Goal: Transaction & Acquisition: Purchase product/service

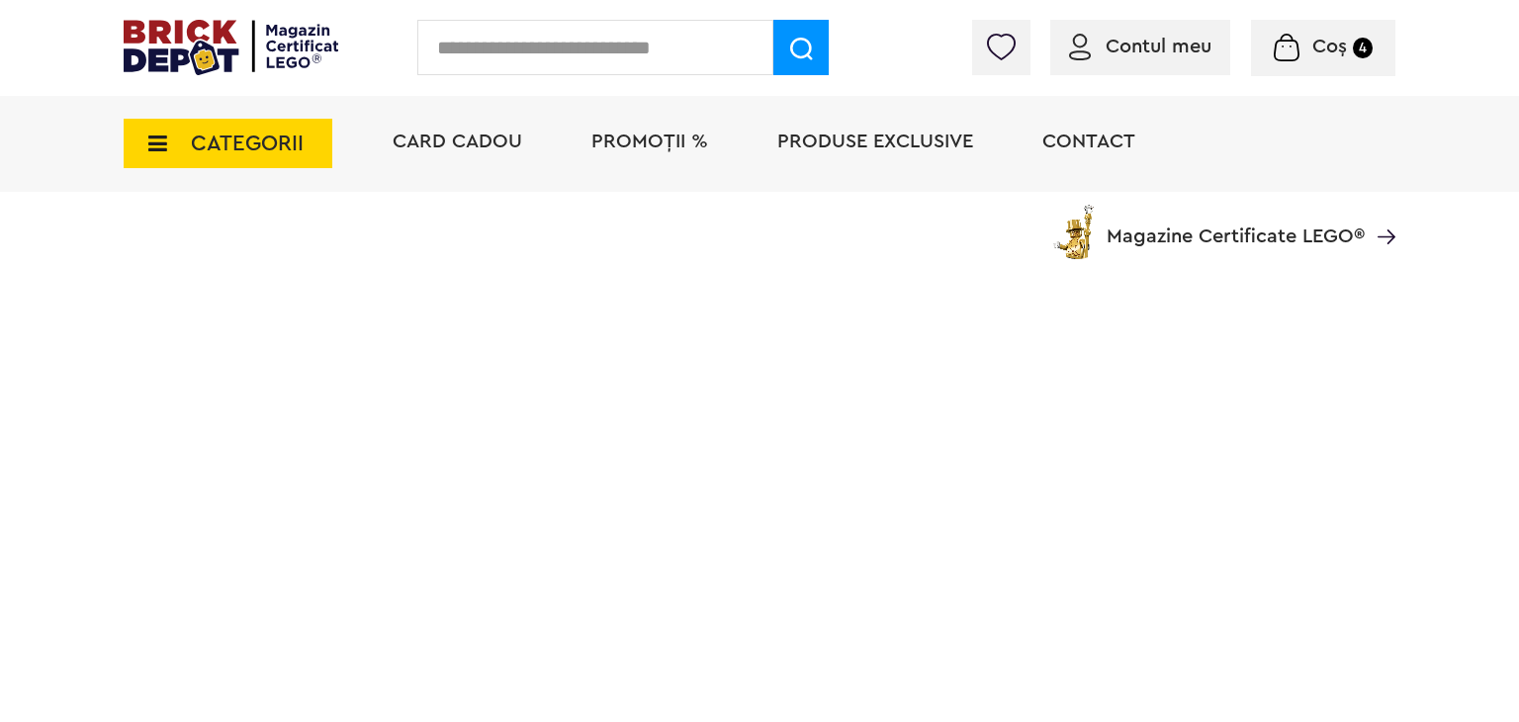
click at [1015, 53] on img at bounding box center [1001, 47] width 28 height 27
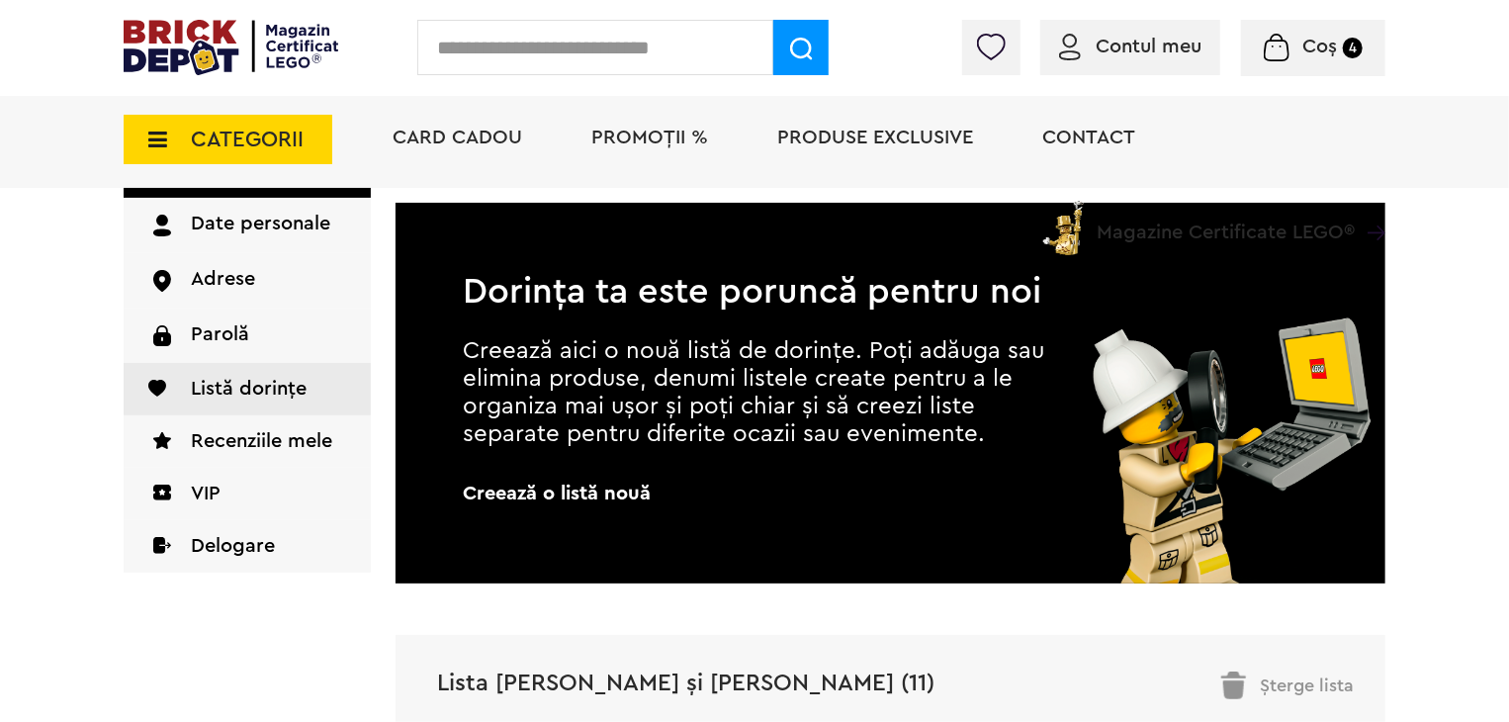
scroll to position [198, 0]
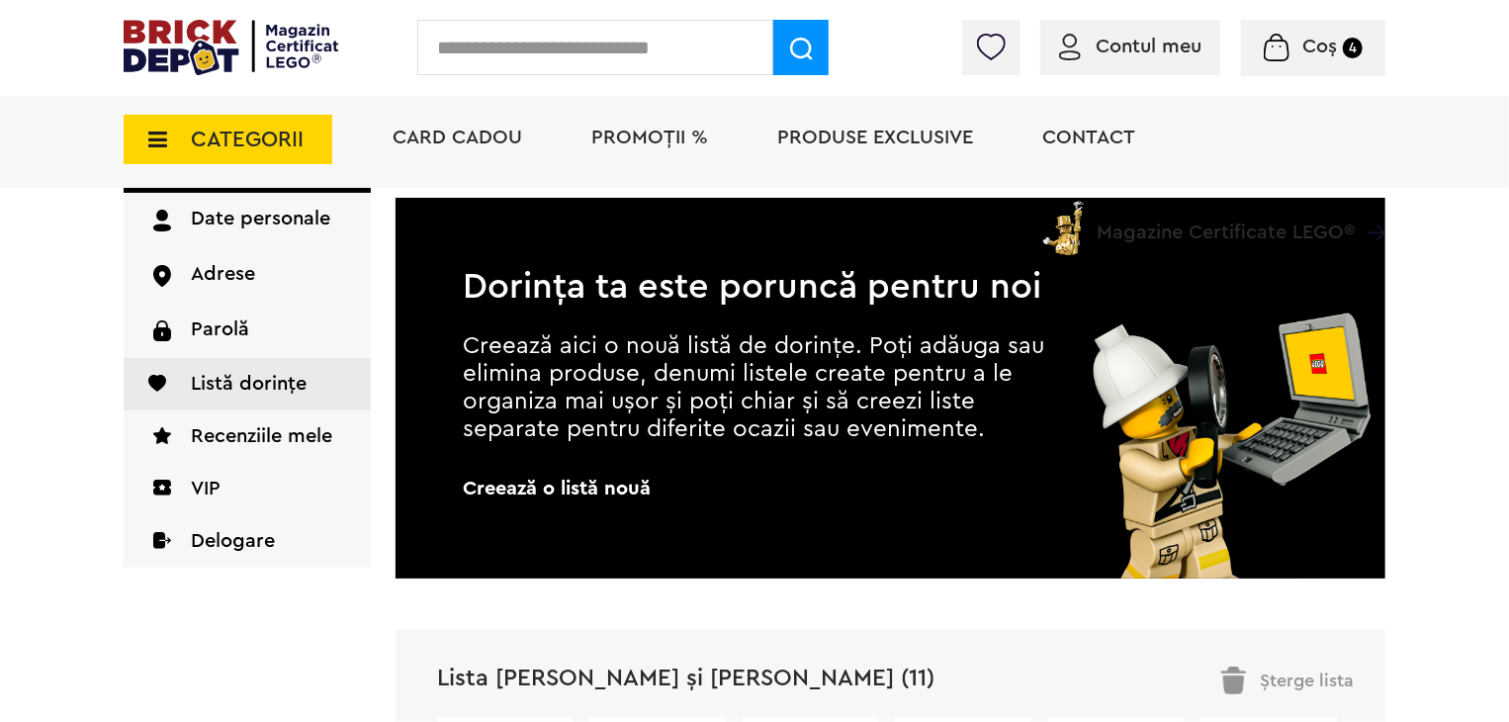
click at [987, 52] on img at bounding box center [991, 47] width 28 height 27
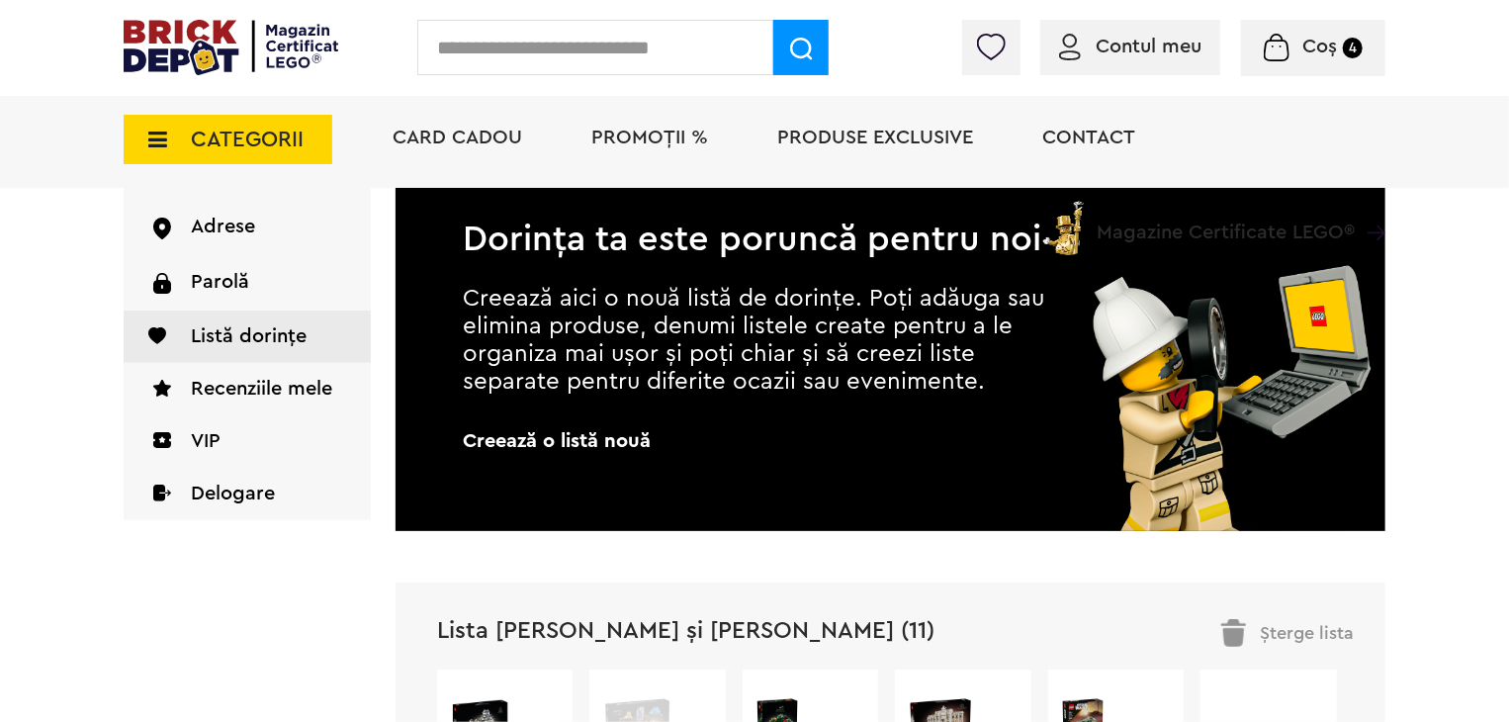
scroll to position [388, 0]
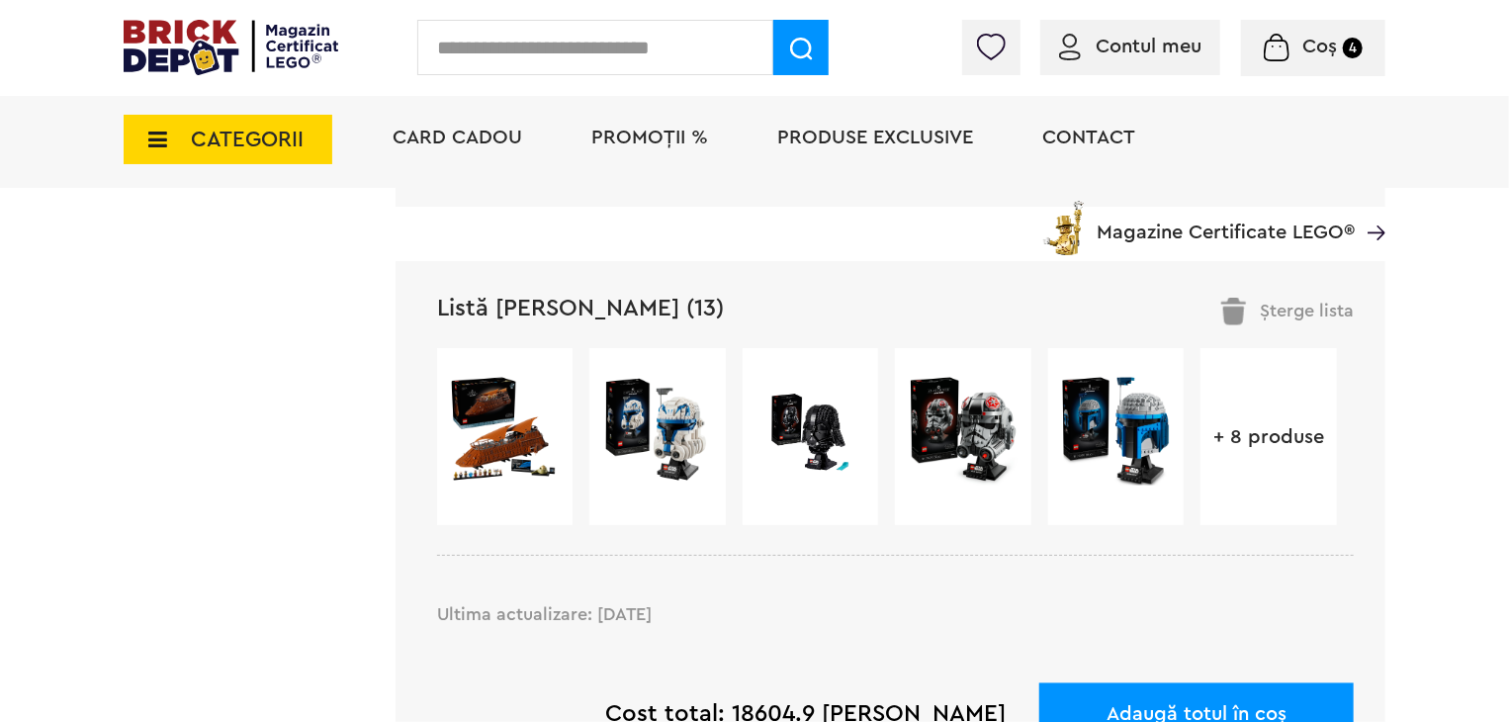
scroll to position [1583, 0]
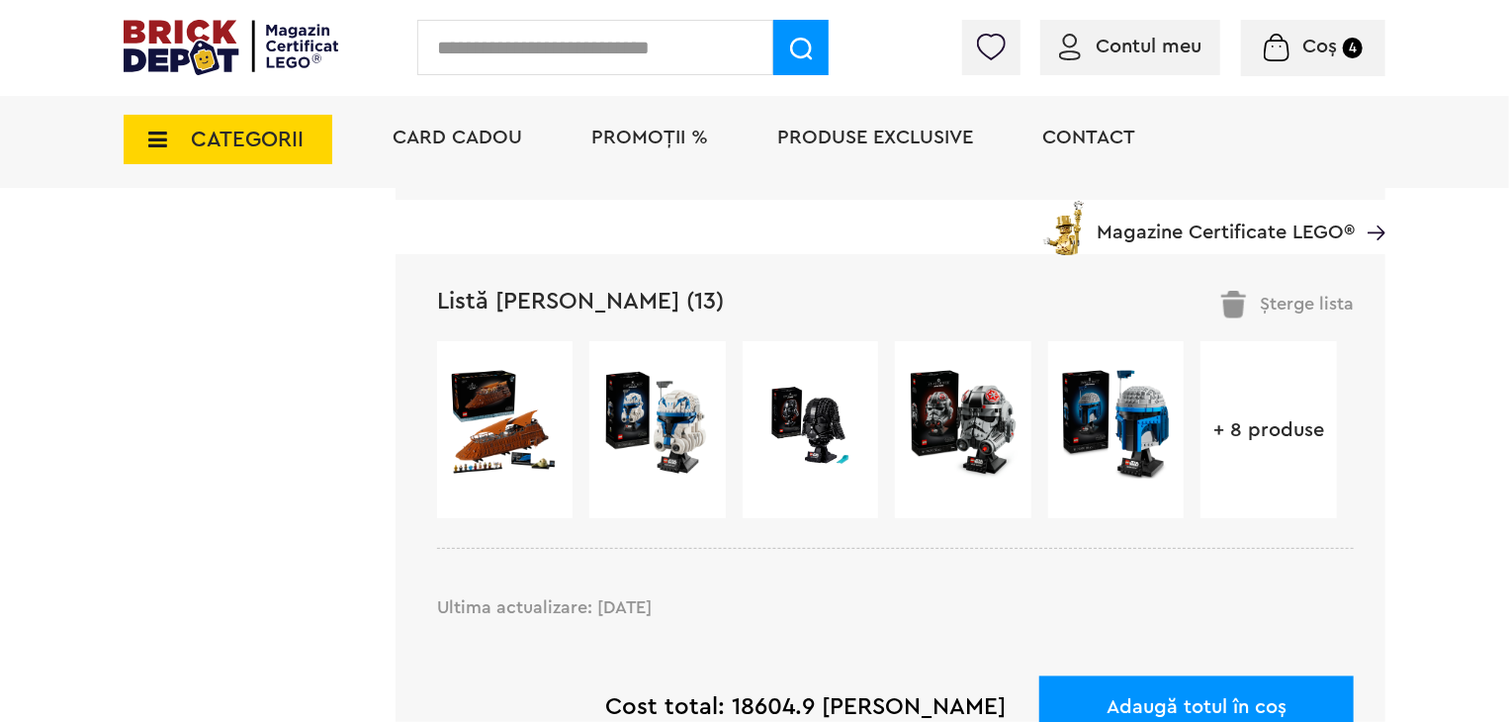
click at [1316, 444] on div "+ 8 produse" at bounding box center [1269, 429] width 136 height 177
click at [1274, 442] on div "+ 8 produse" at bounding box center [1269, 429] width 136 height 177
click at [570, 306] on link "Listă Cristian (13)" at bounding box center [580, 303] width 287 height 24
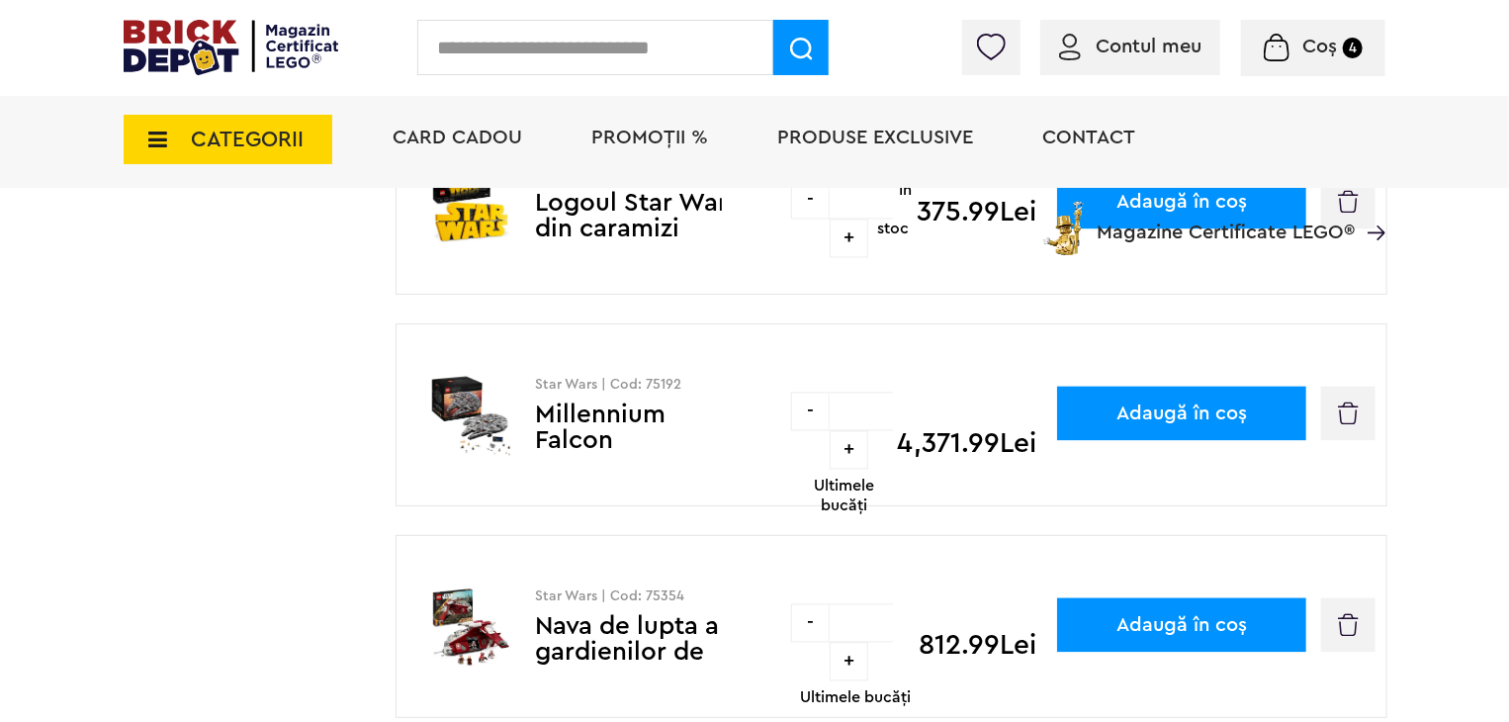
scroll to position [1978, 0]
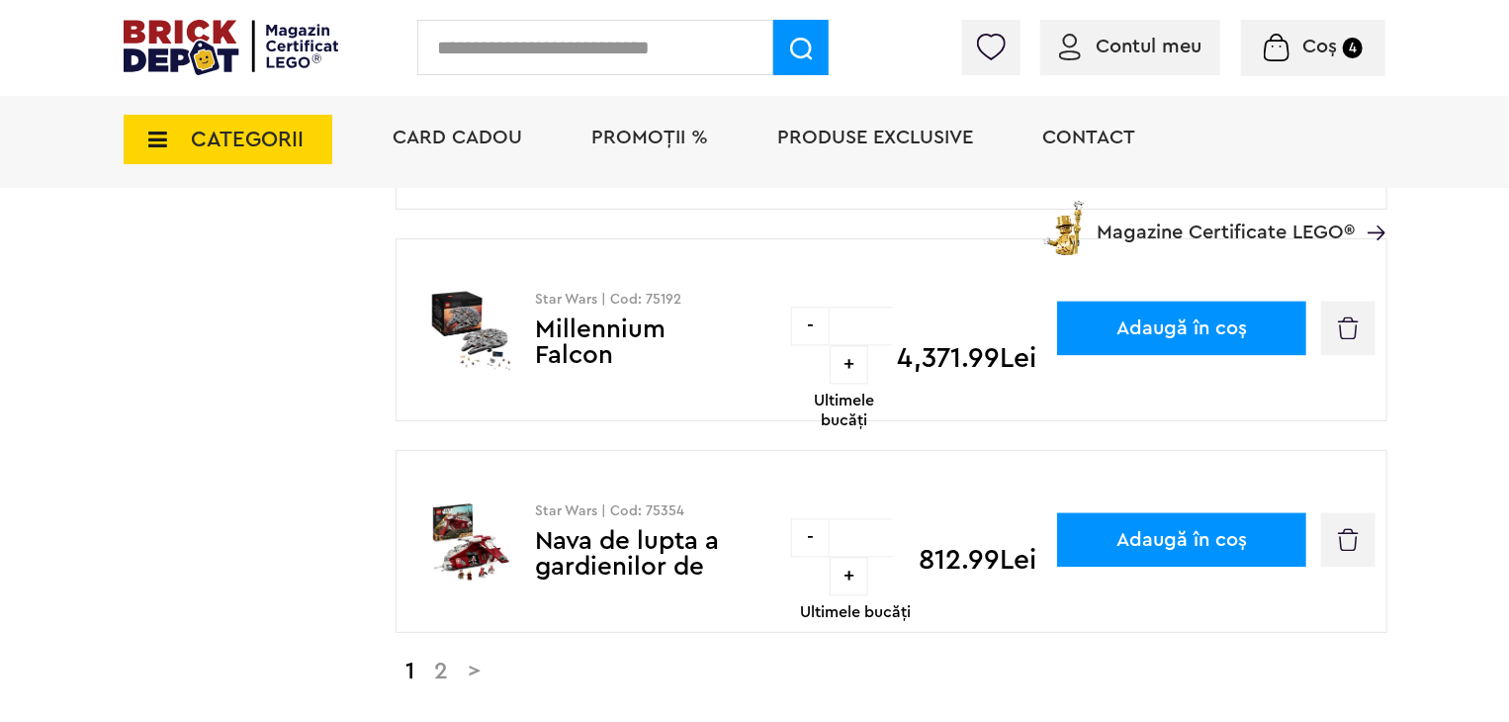
click at [443, 660] on link "2" at bounding box center [441, 672] width 34 height 24
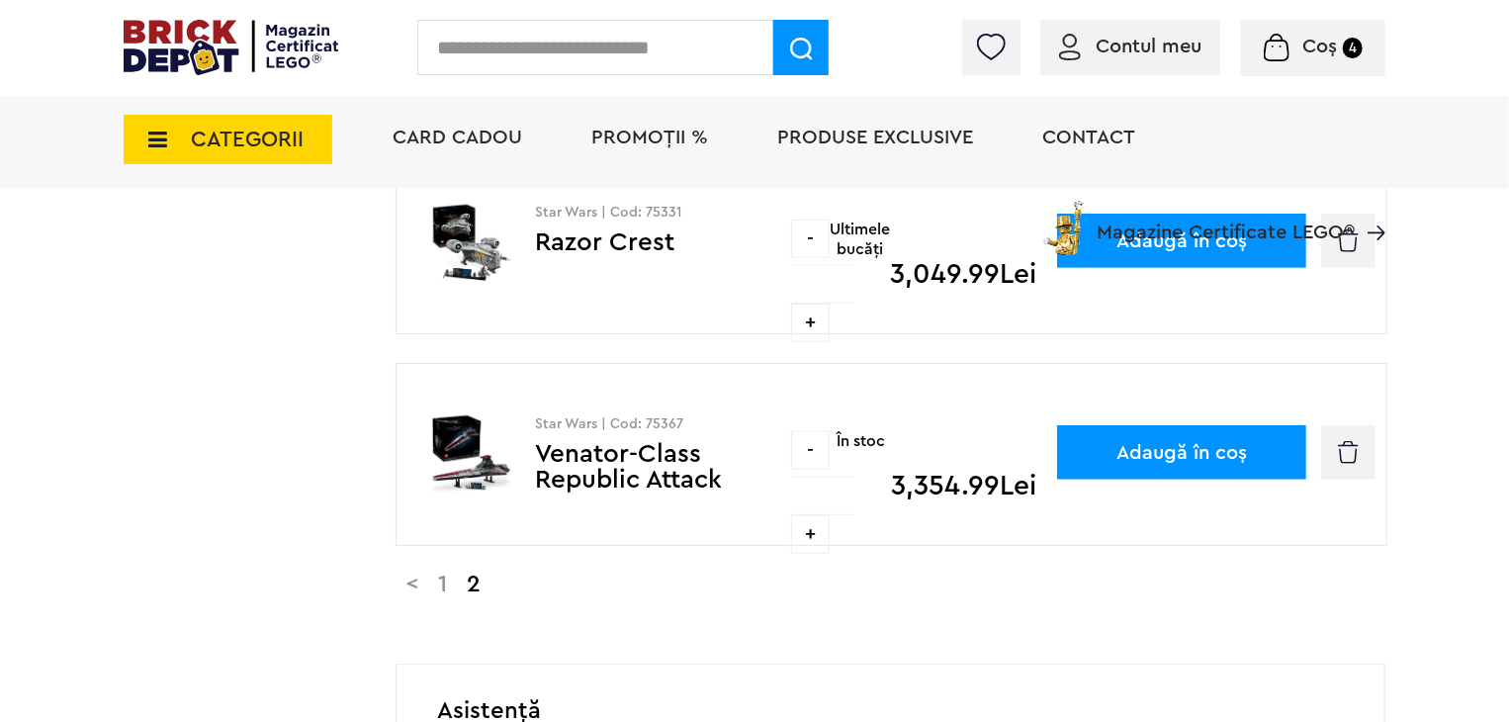
scroll to position [593, 0]
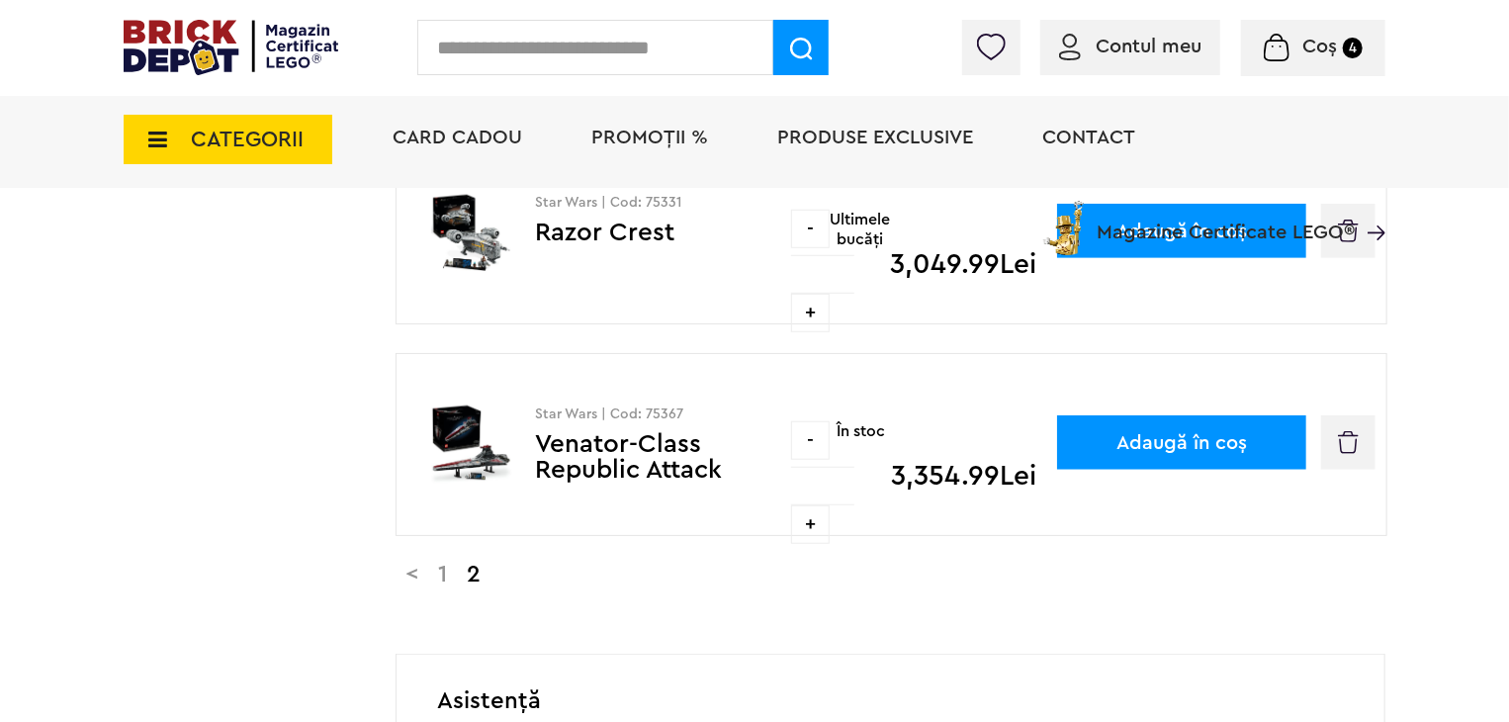
click at [462, 531] on div "Înapoi Listă Cristian Modifică numele Ultima actualizare: 14.09.2025 Cost total…" at bounding box center [891, 304] width 990 height 1118
click at [457, 563] on link "1" at bounding box center [442, 575] width 29 height 24
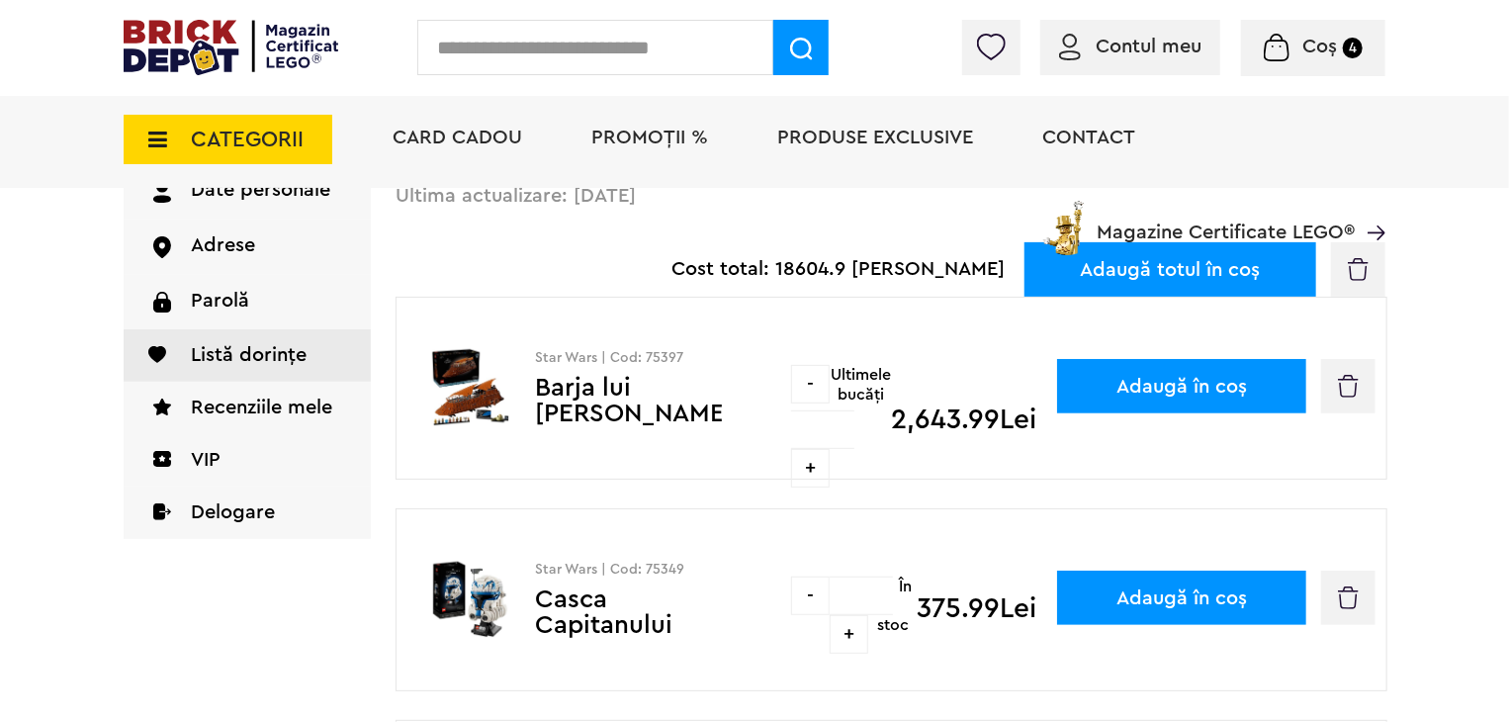
scroll to position [198, 0]
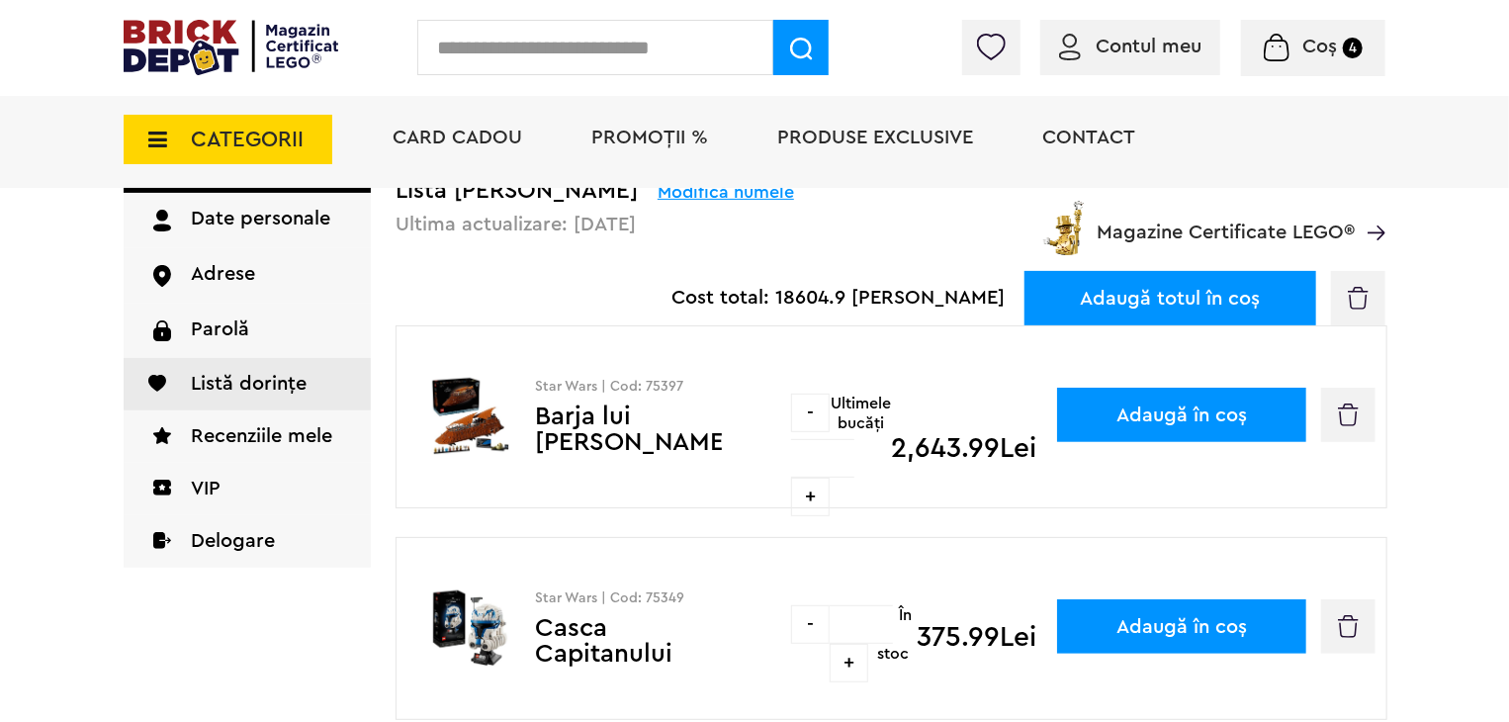
click at [639, 150] on li "PROMOȚII %" at bounding box center [650, 140] width 156 height 96
click at [673, 128] on span "PROMOȚII %" at bounding box center [650, 138] width 117 height 20
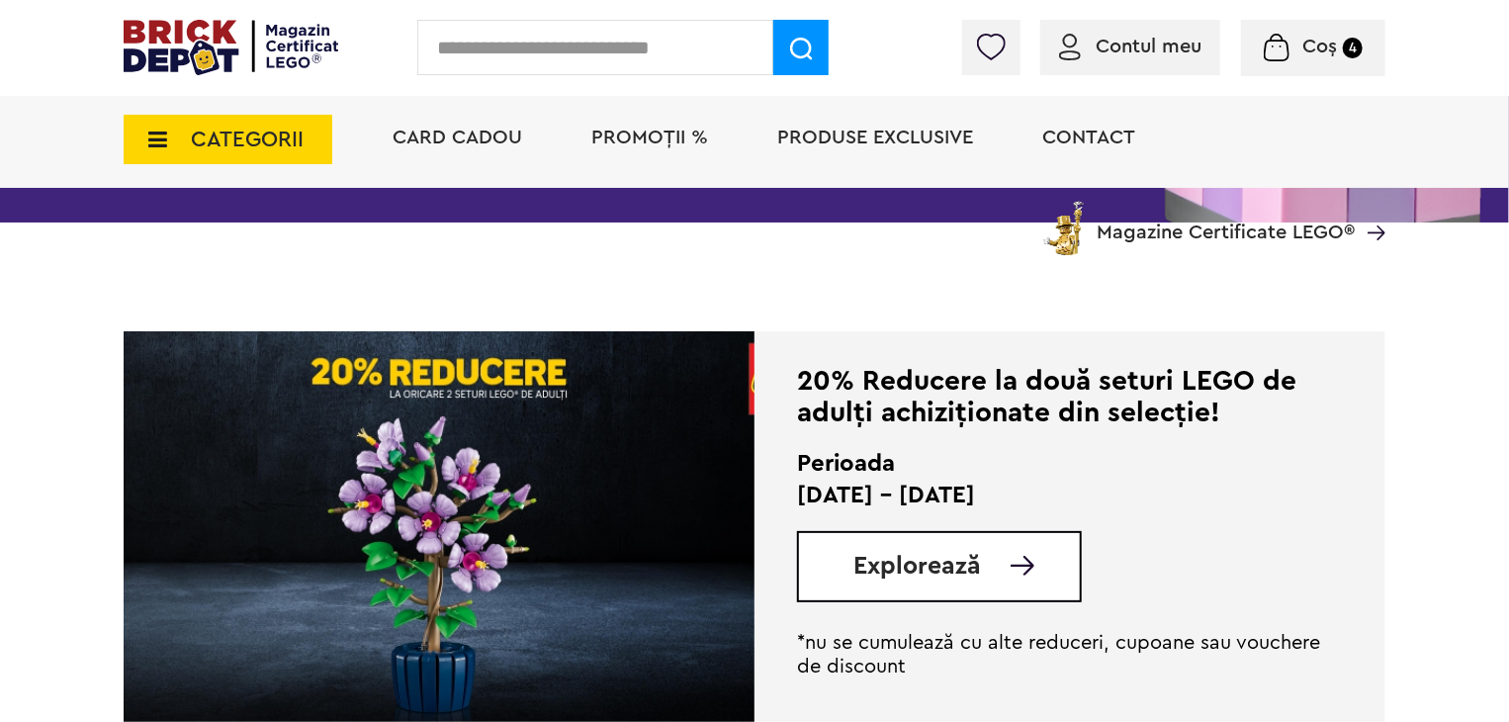
scroll to position [297, 0]
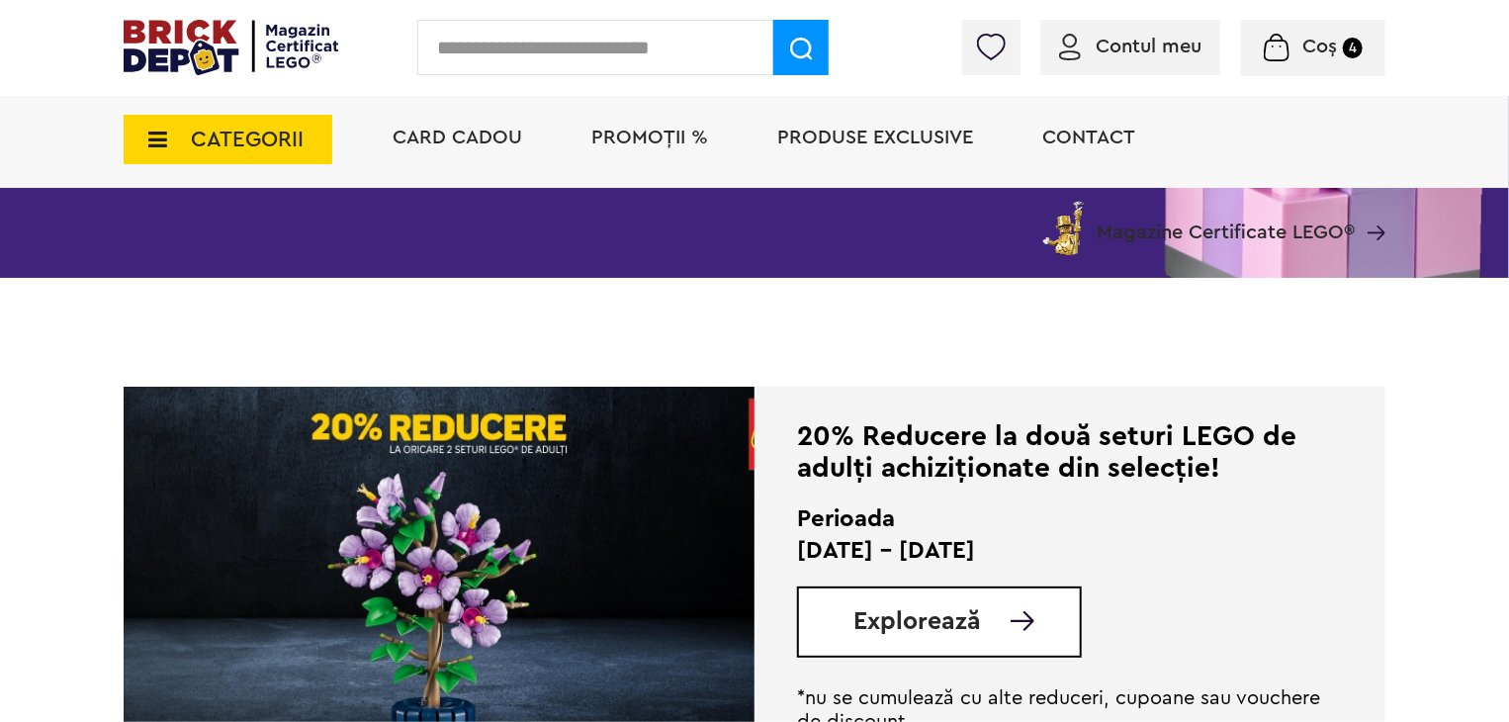
click at [910, 609] on span "Explorează" at bounding box center [918, 621] width 128 height 25
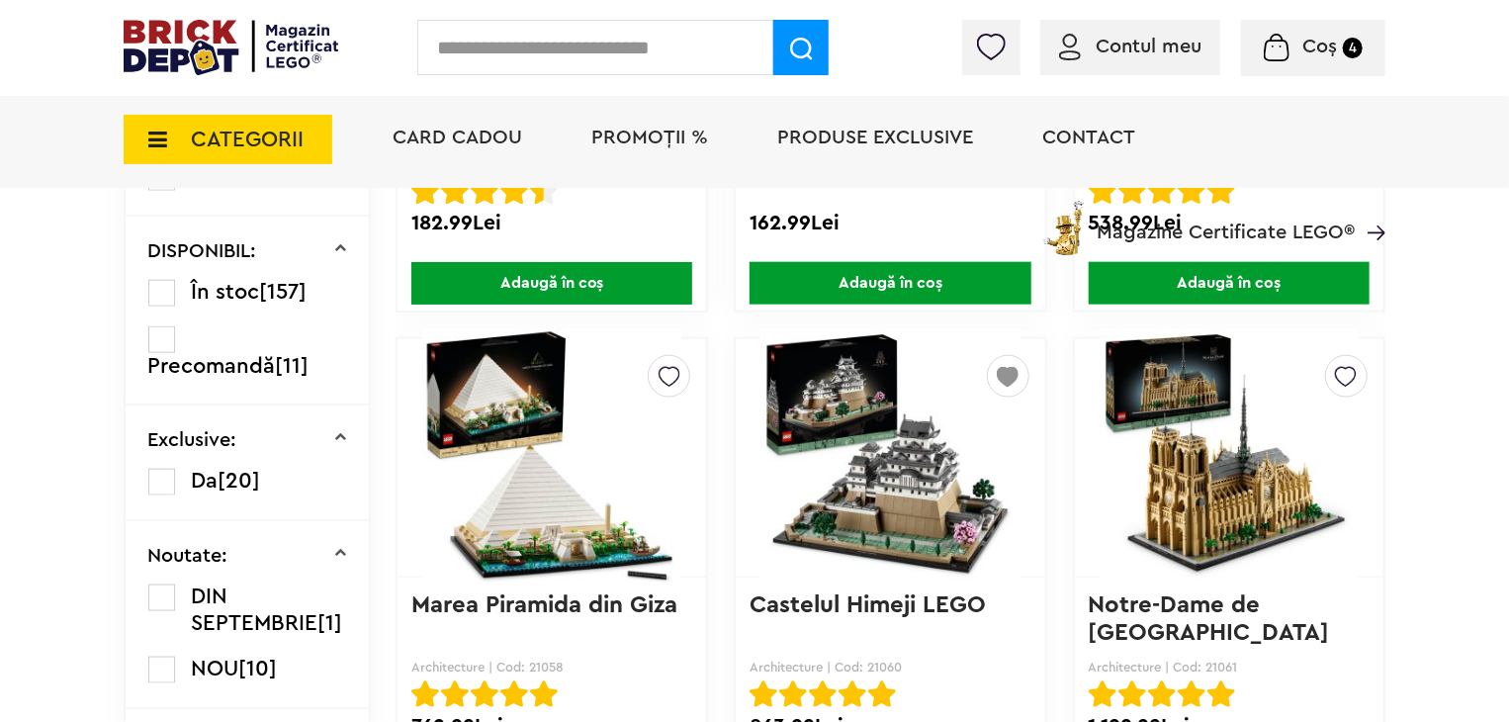
scroll to position [1038, 0]
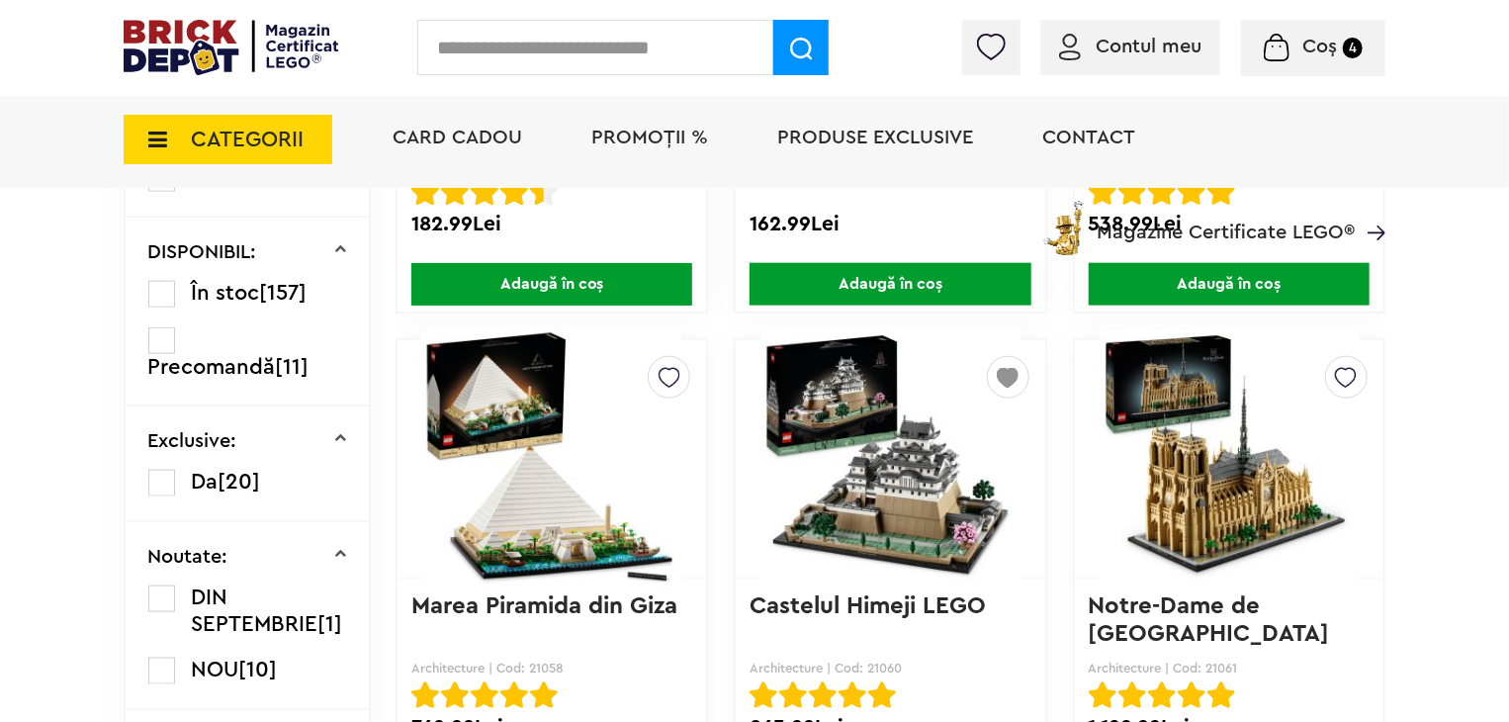
click at [912, 505] on img at bounding box center [890, 458] width 259 height 277
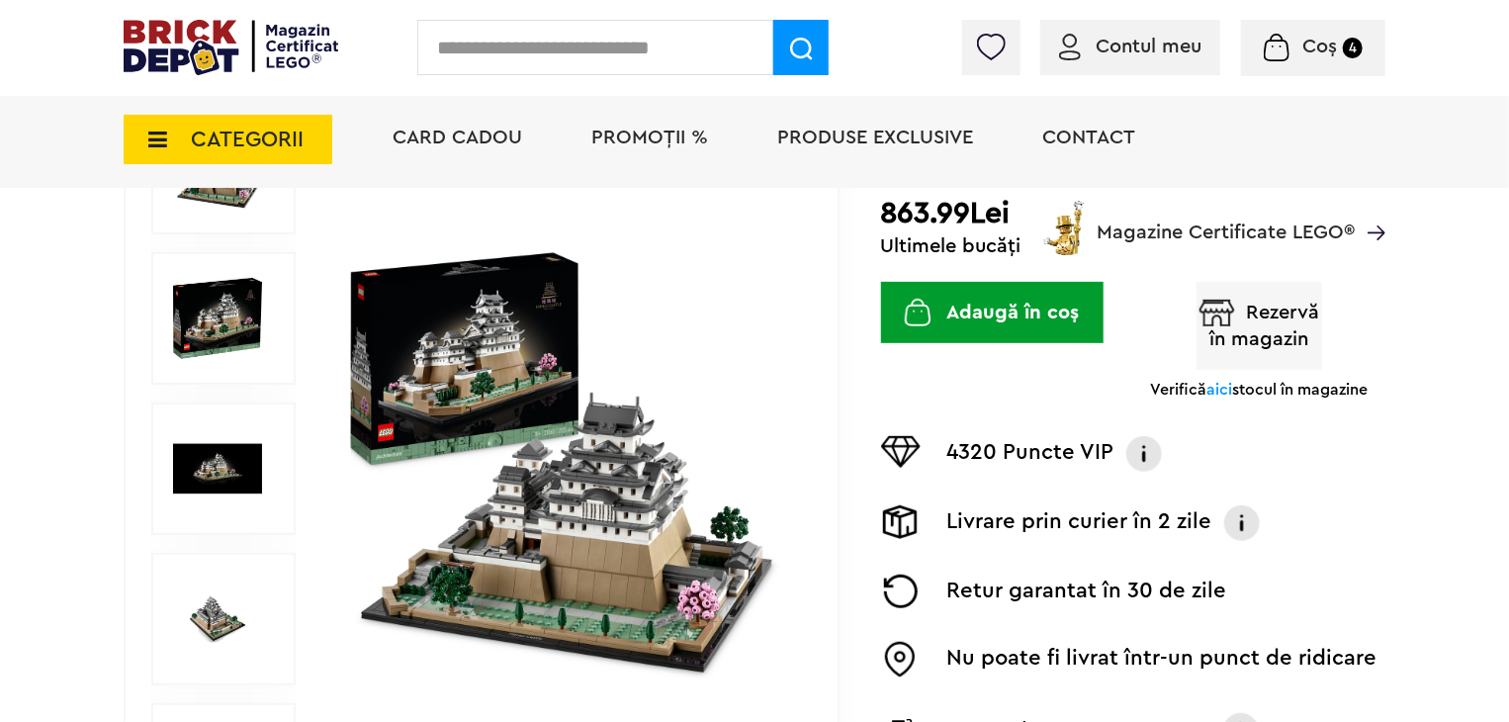
scroll to position [297, 0]
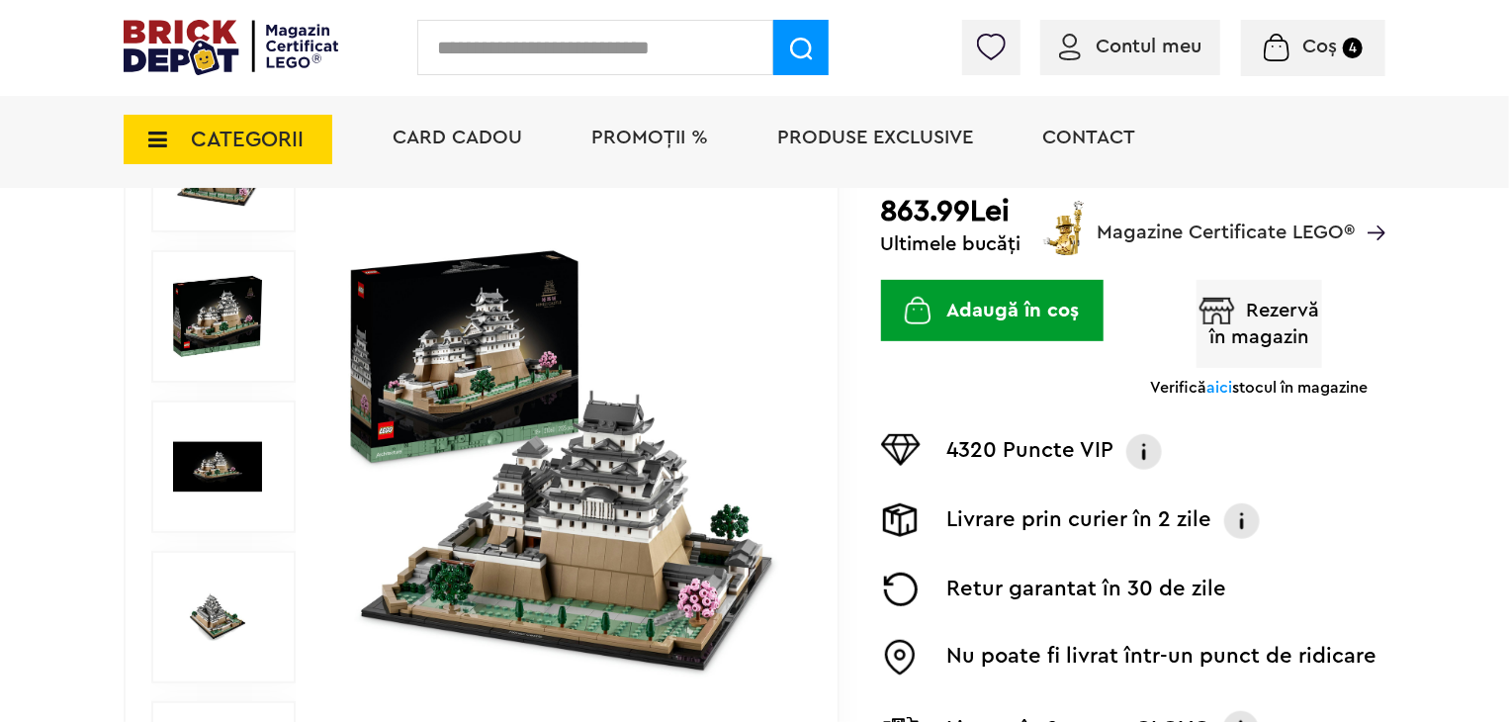
click at [589, 427] on img at bounding box center [567, 467] width 456 height 456
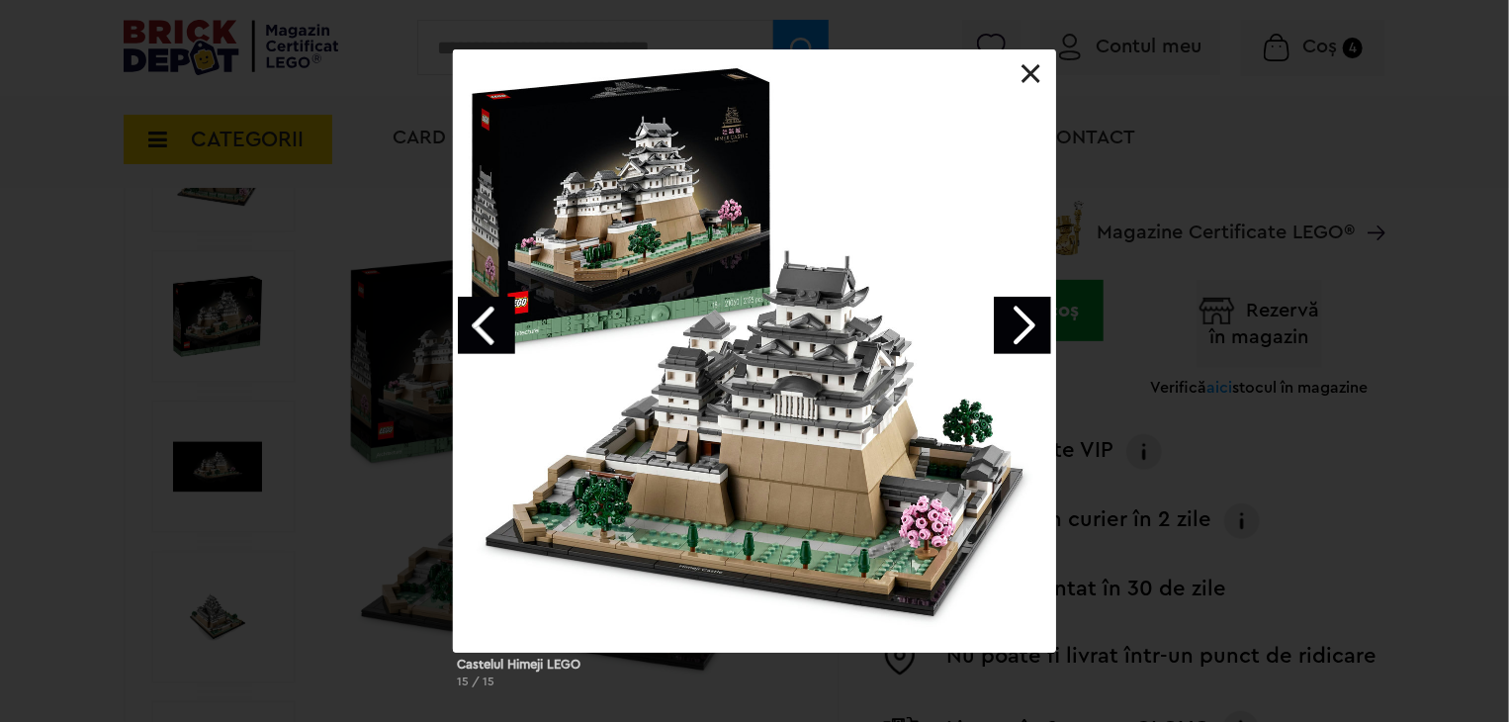
click at [1018, 324] on link "Next image" at bounding box center [1022, 325] width 57 height 57
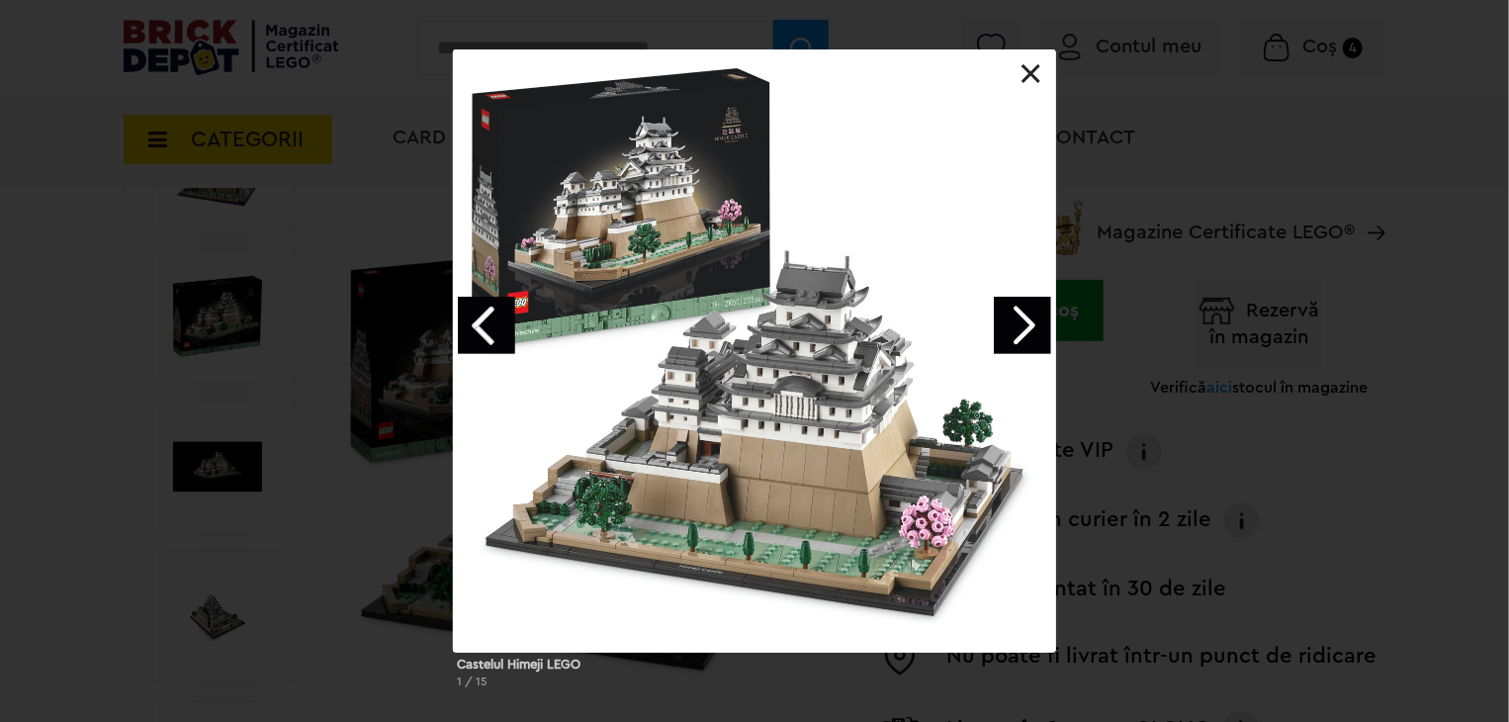
click at [1018, 324] on link "Next image" at bounding box center [1022, 325] width 57 height 57
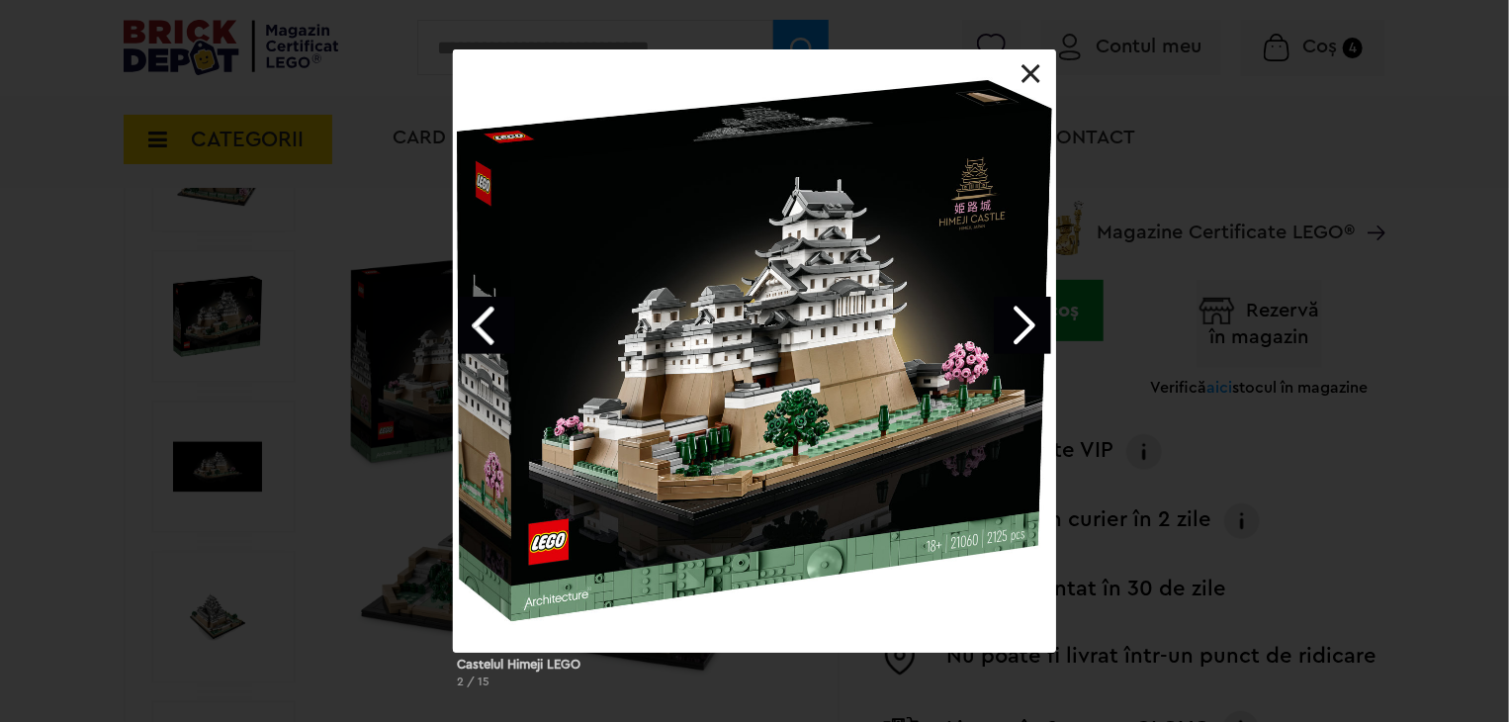
click at [1018, 324] on link "Next image" at bounding box center [1022, 325] width 57 height 57
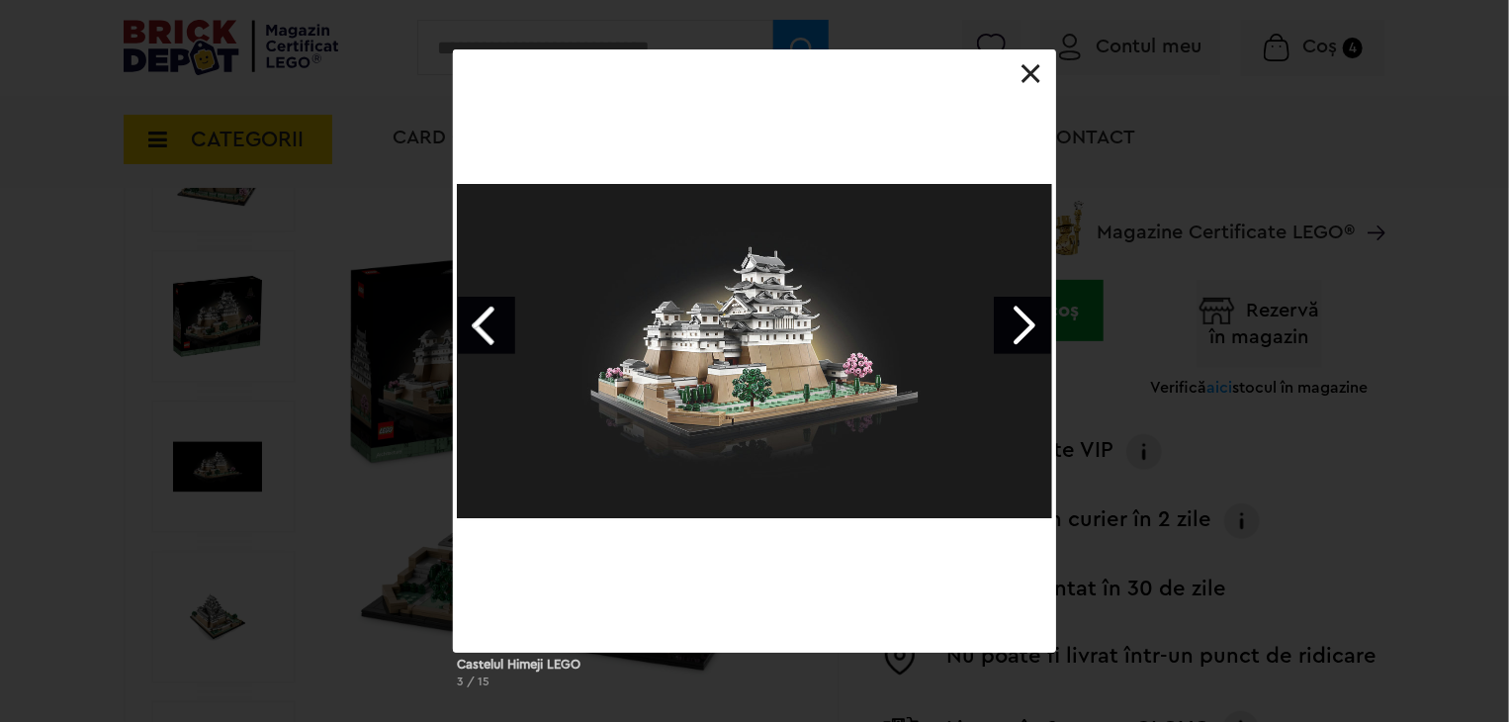
click at [1018, 324] on link "Next image" at bounding box center [1022, 325] width 57 height 57
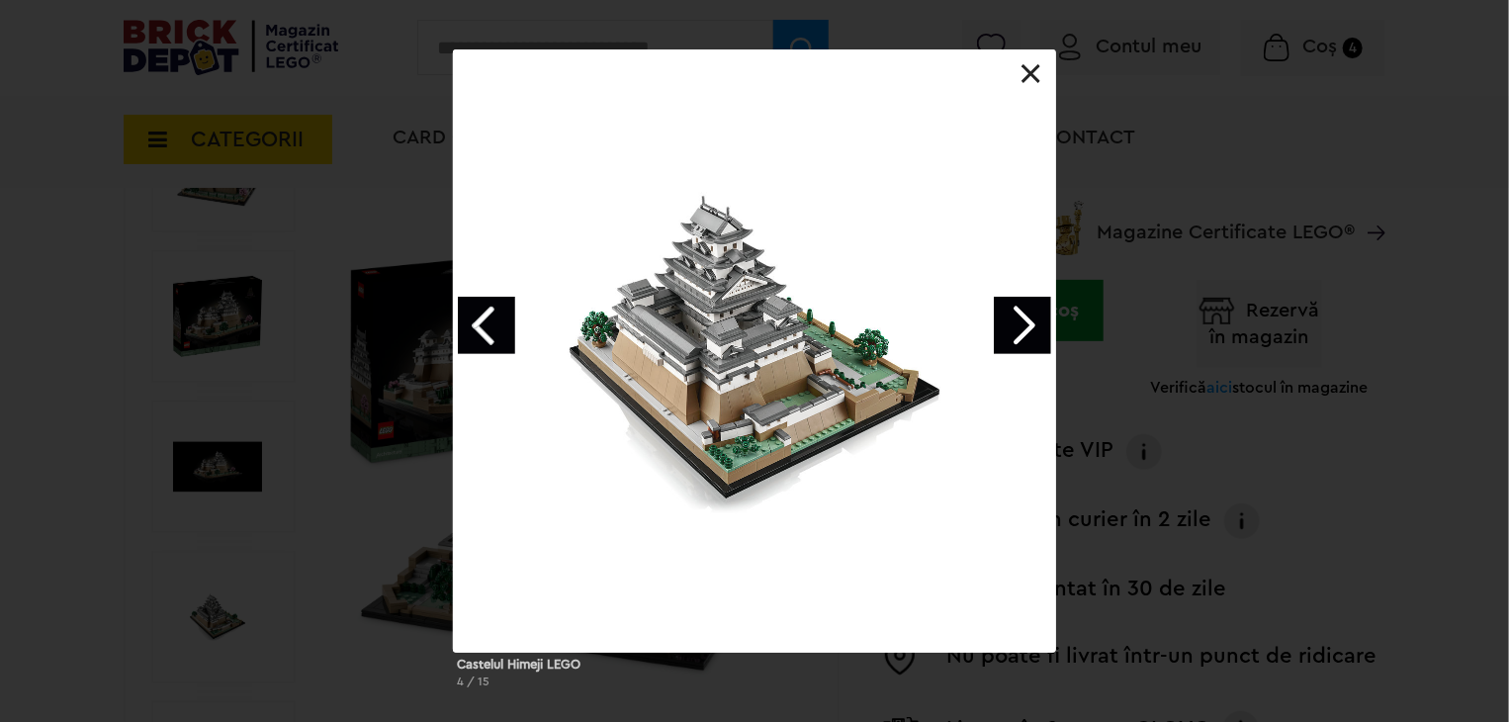
click at [1018, 324] on link "Next image" at bounding box center [1022, 325] width 57 height 57
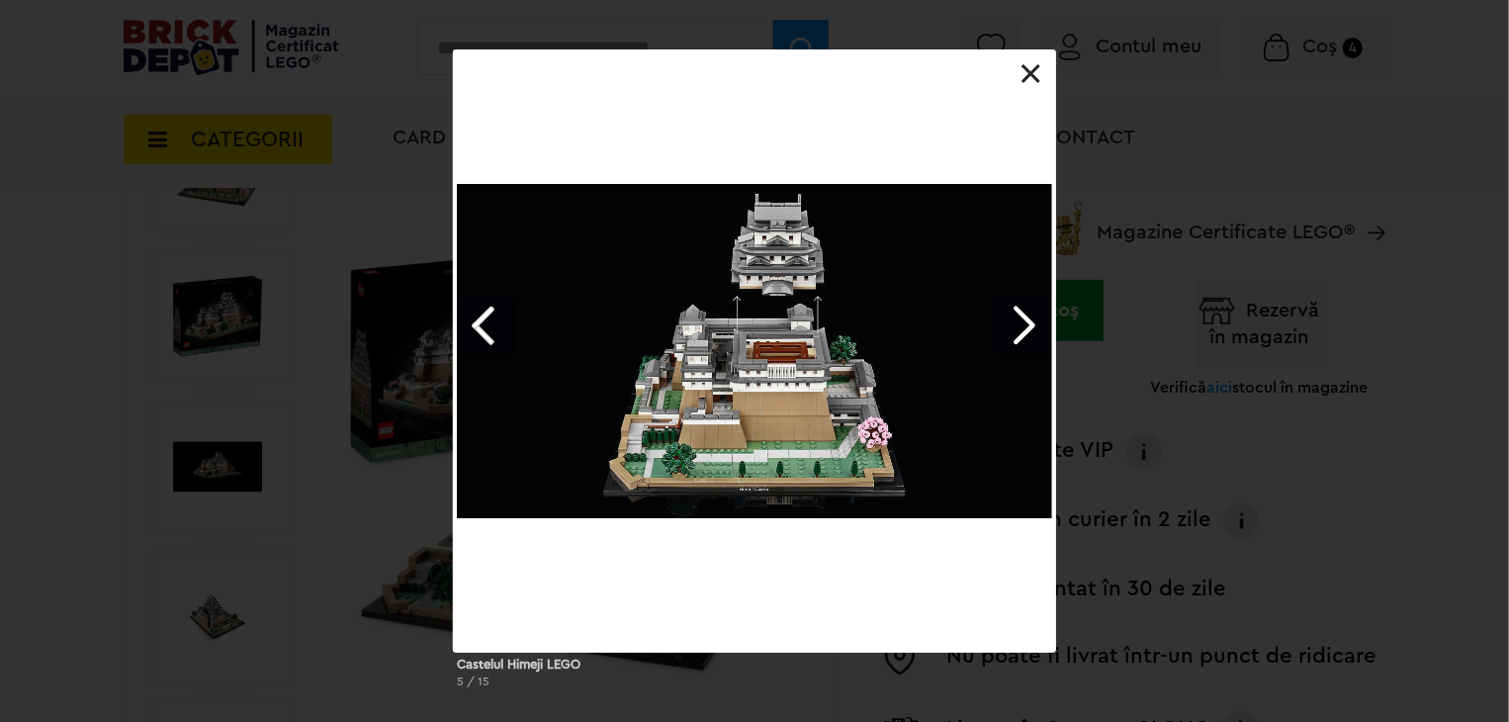
click at [1018, 324] on link "Next image" at bounding box center [1022, 325] width 57 height 57
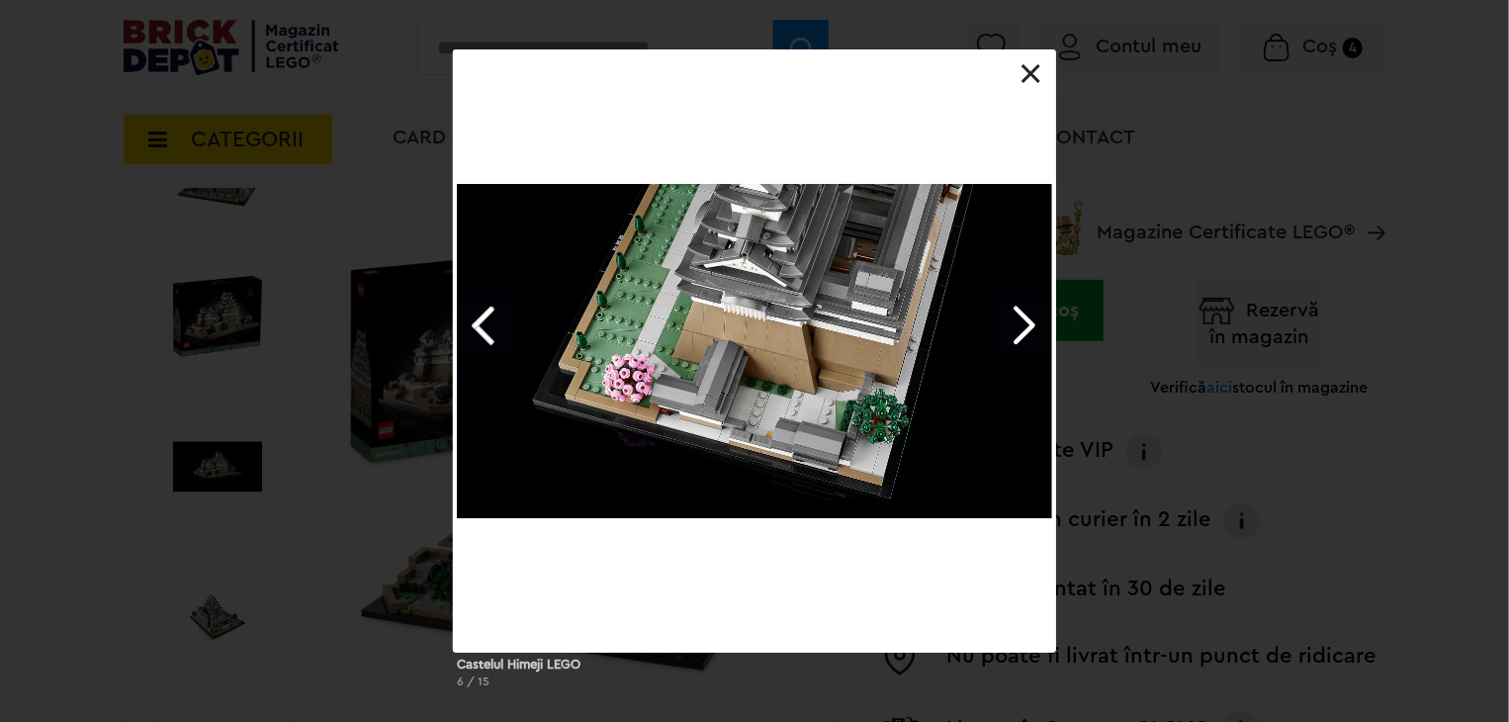
click at [1021, 340] on link "Next image" at bounding box center [1022, 325] width 57 height 57
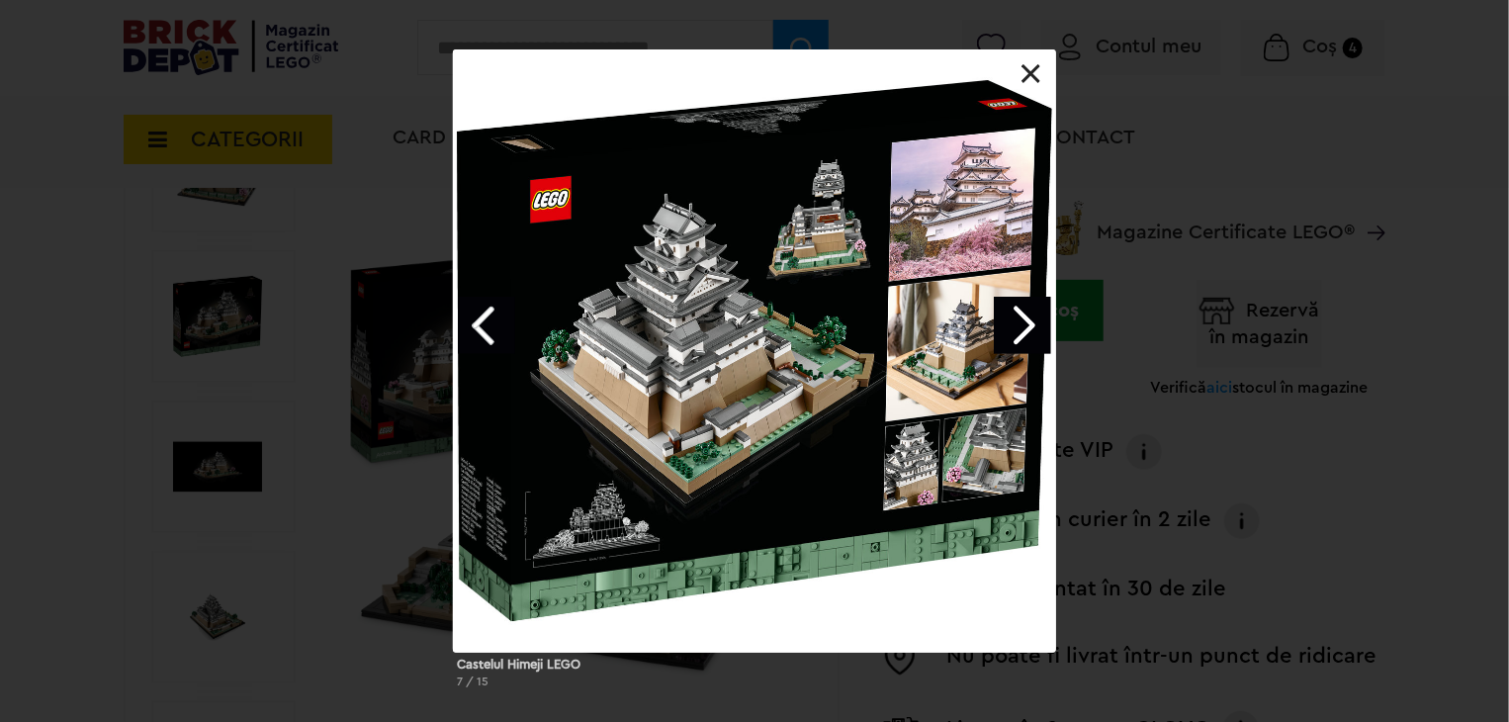
click at [1021, 340] on link "Next image" at bounding box center [1022, 325] width 57 height 57
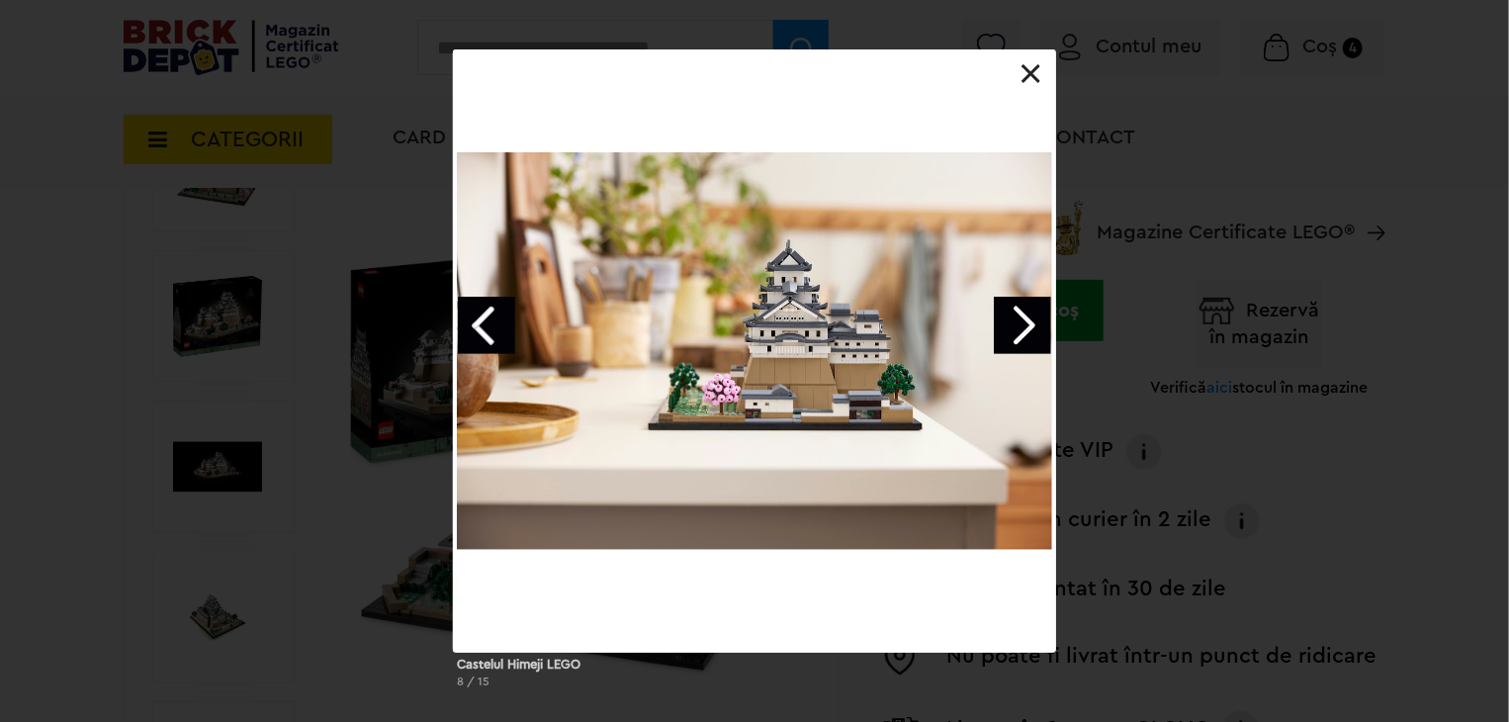
click at [1025, 75] on link at bounding box center [1032, 74] width 20 height 20
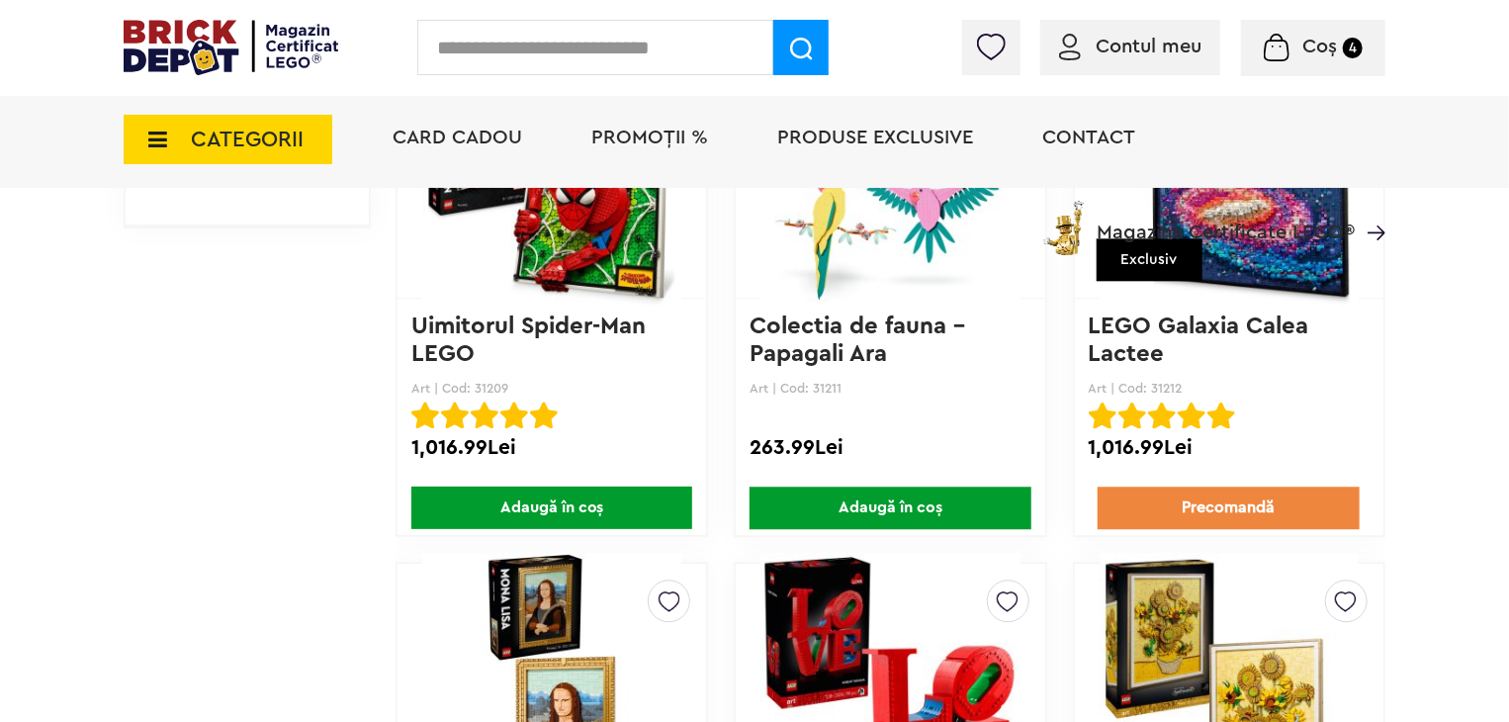
scroll to position [2225, 0]
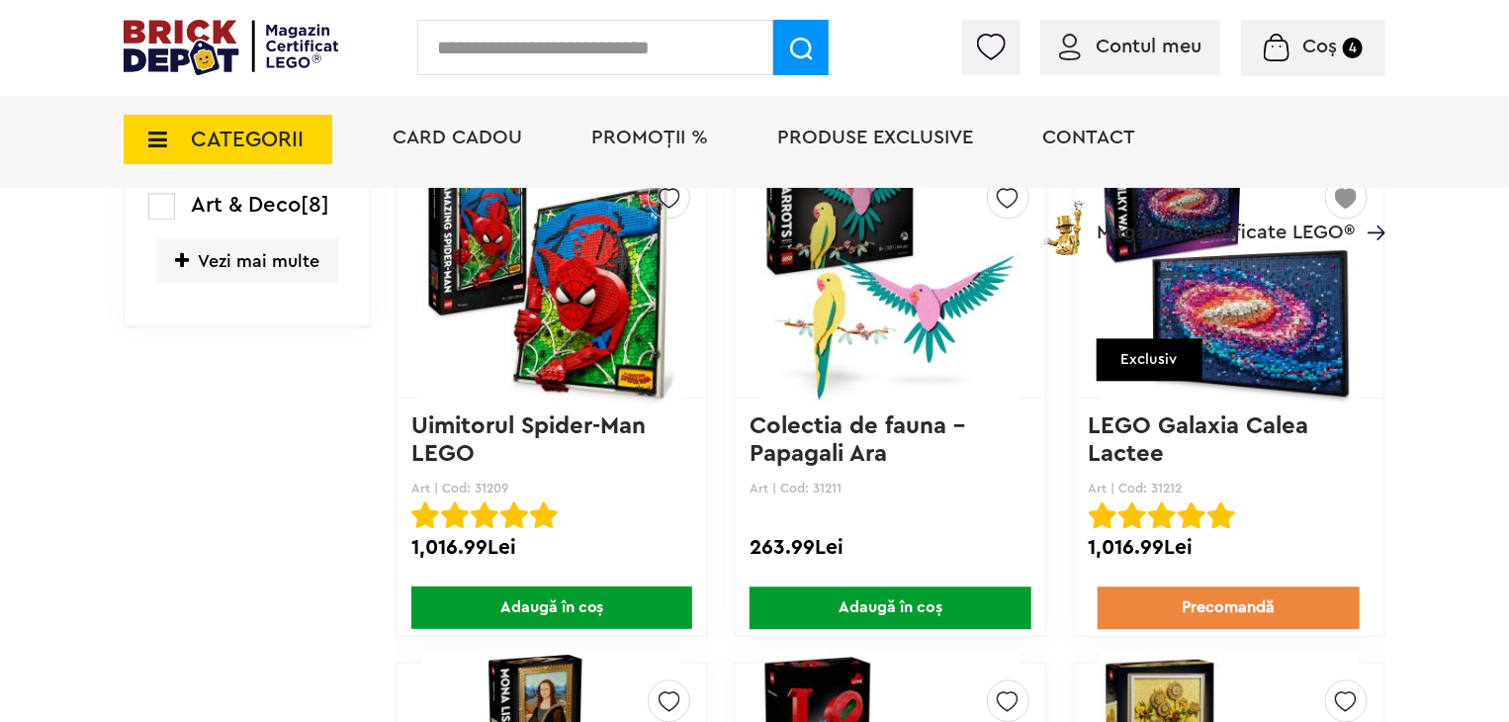
click at [1208, 397] on img at bounding box center [1229, 278] width 259 height 277
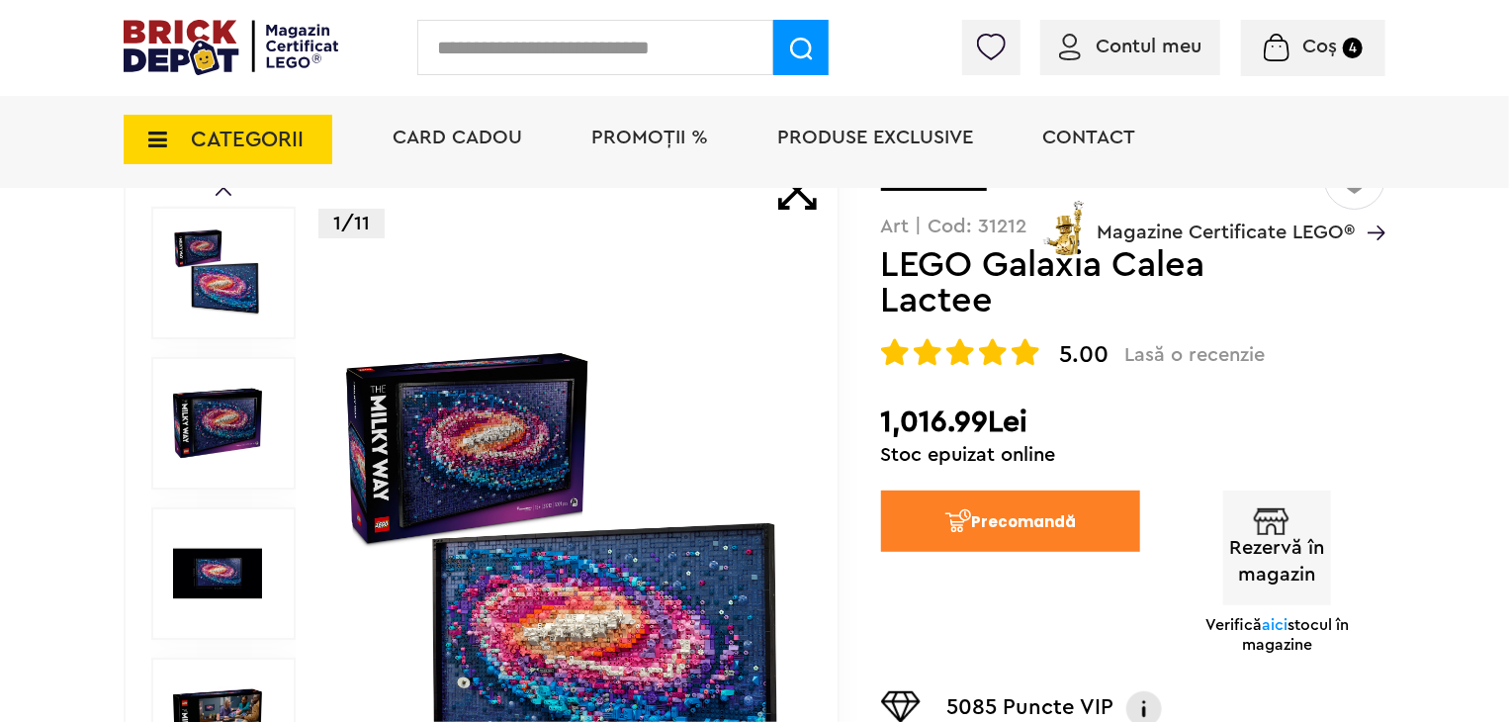
scroll to position [246, 0]
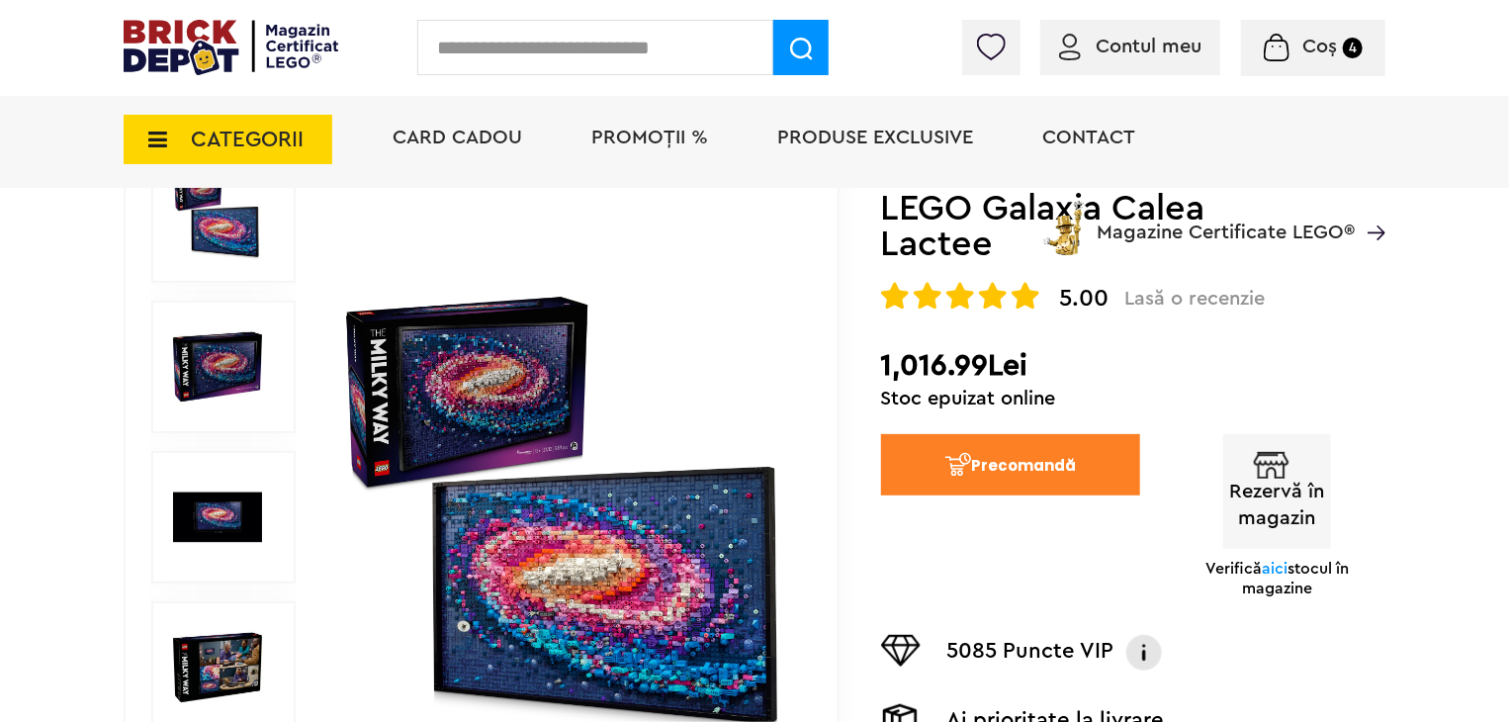
click at [1278, 570] on span "aici" at bounding box center [1275, 569] width 26 height 16
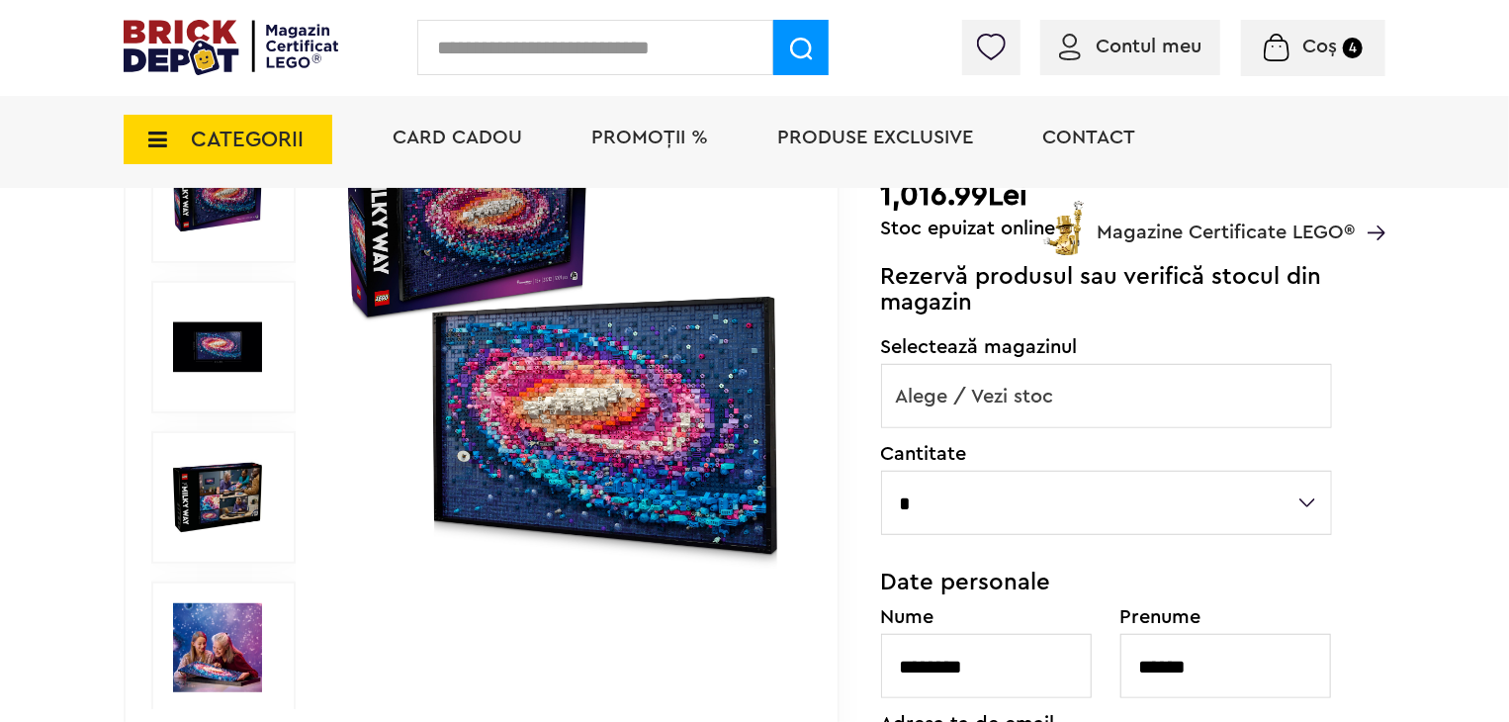
scroll to position [444, 0]
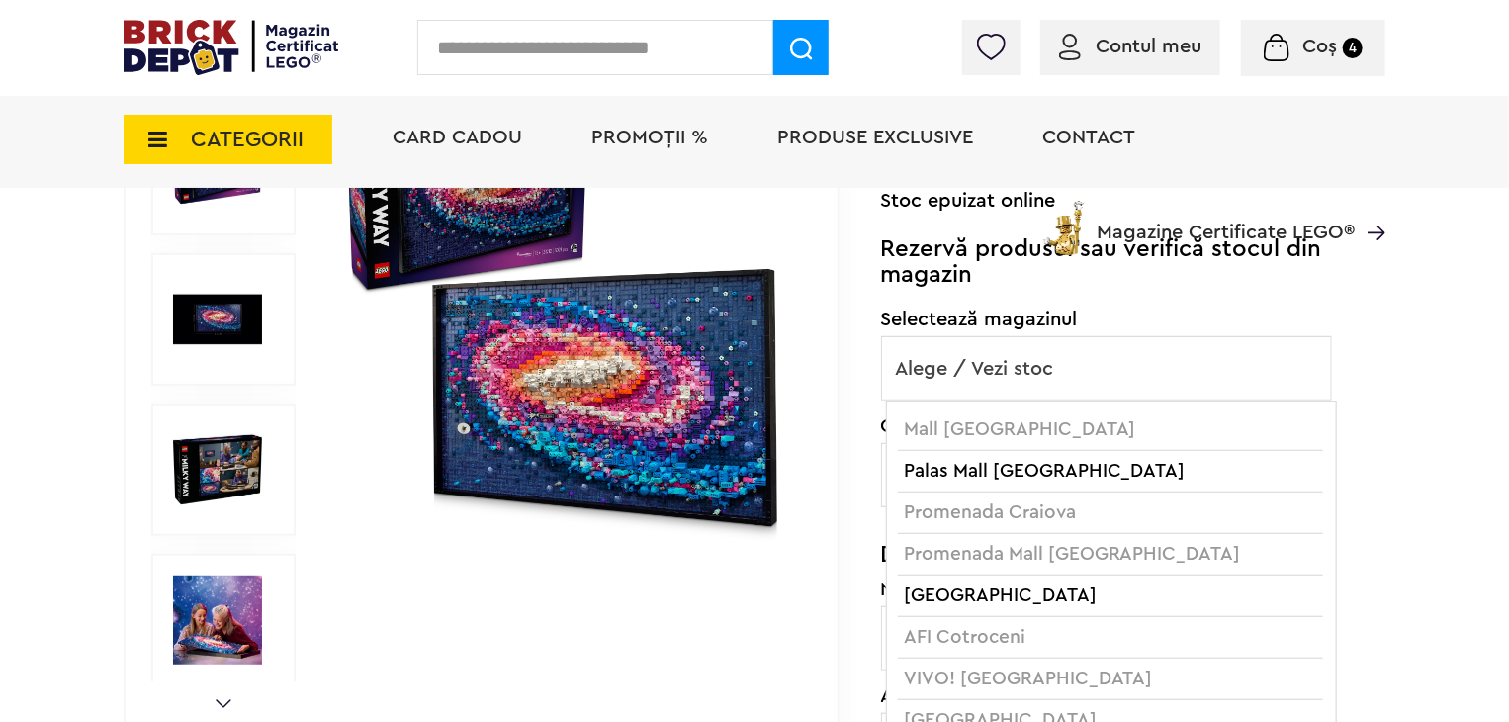
click at [1092, 393] on span "Alege / Vezi stoc" at bounding box center [1106, 368] width 449 height 63
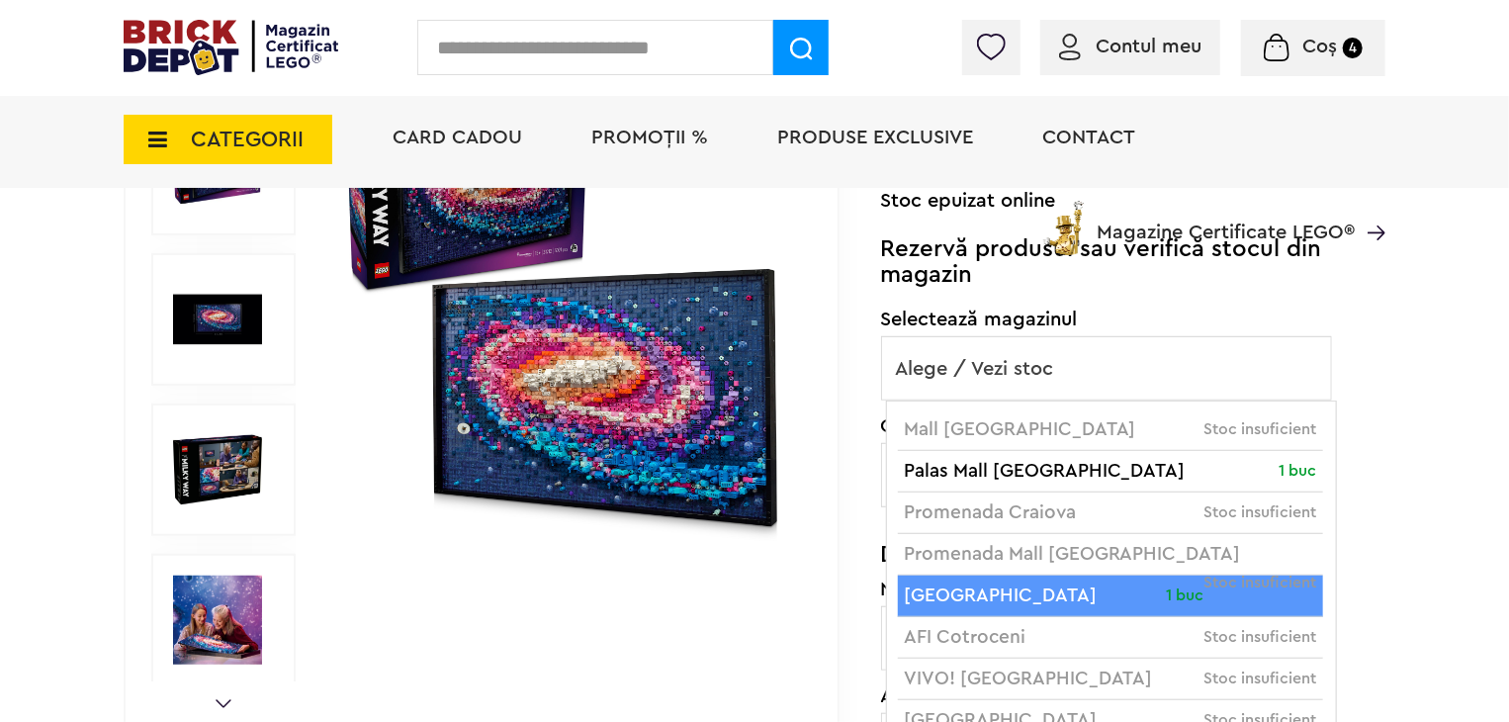
select select "*"
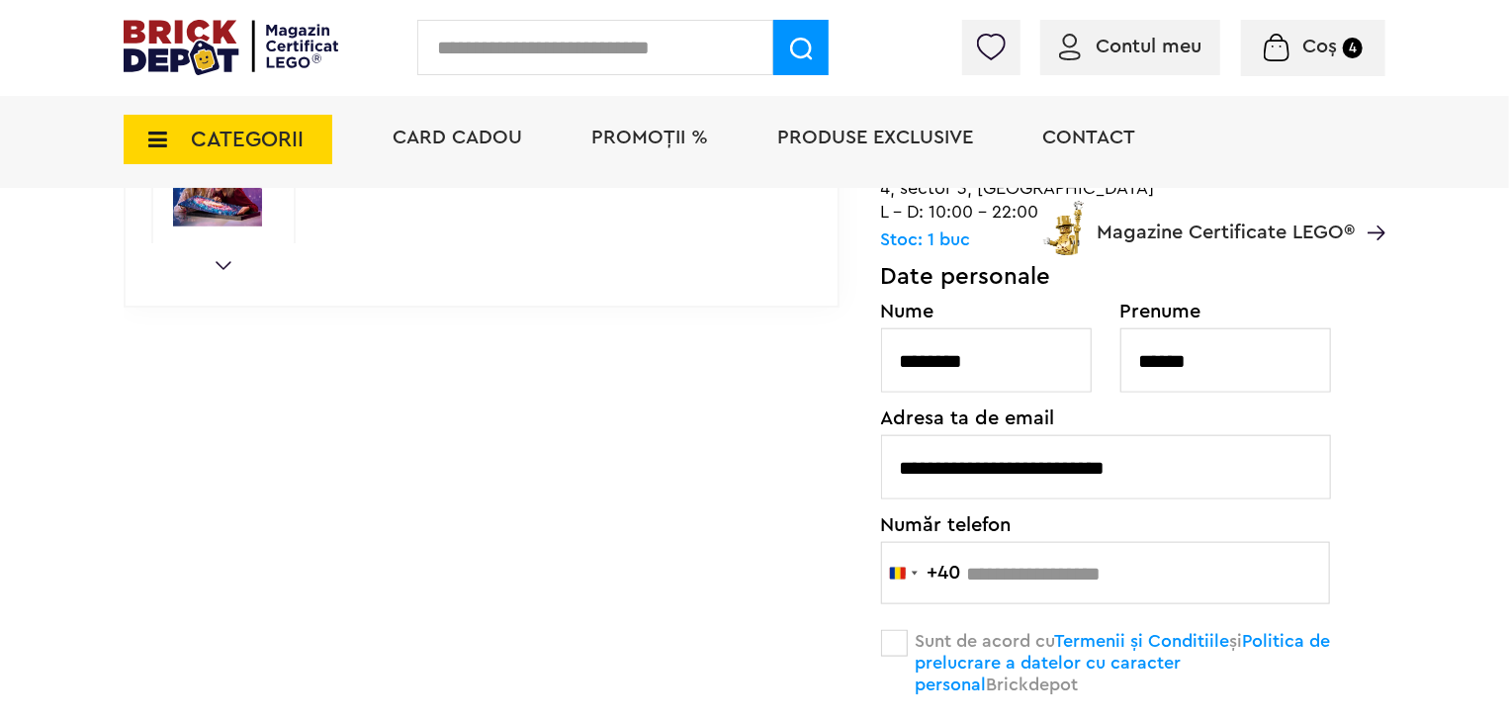
scroll to position [939, 0]
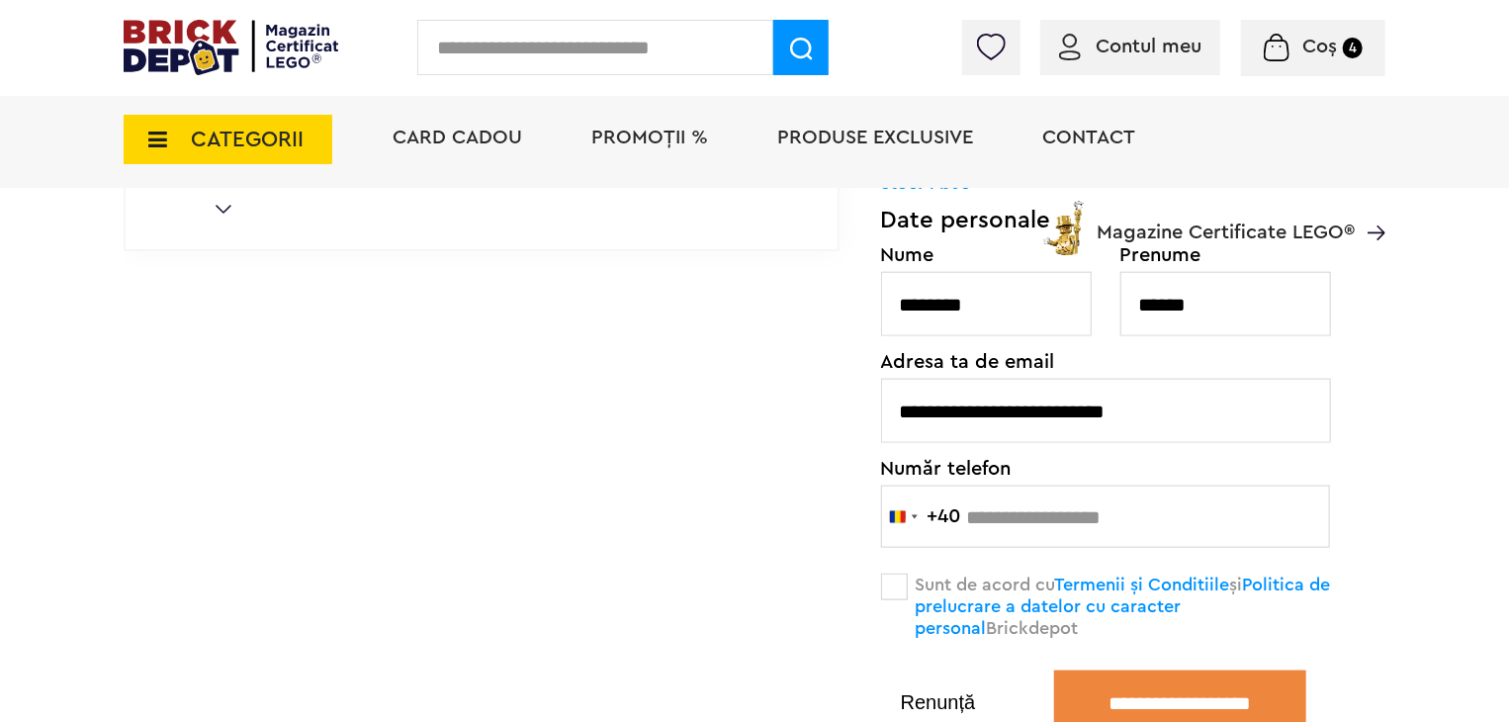
click at [886, 587] on span at bounding box center [894, 587] width 27 height 27
click at [1148, 681] on input "**********" at bounding box center [1180, 702] width 252 height 62
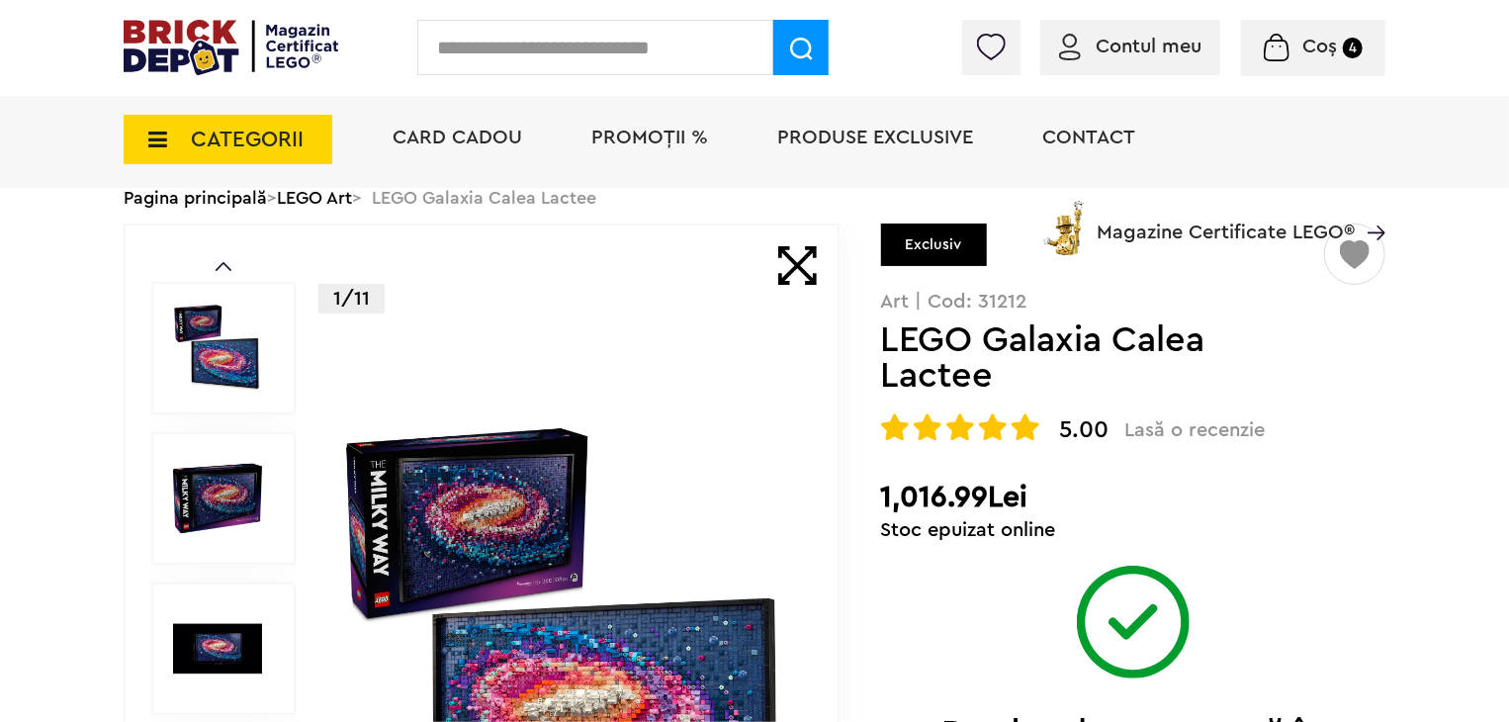
scroll to position [99, 0]
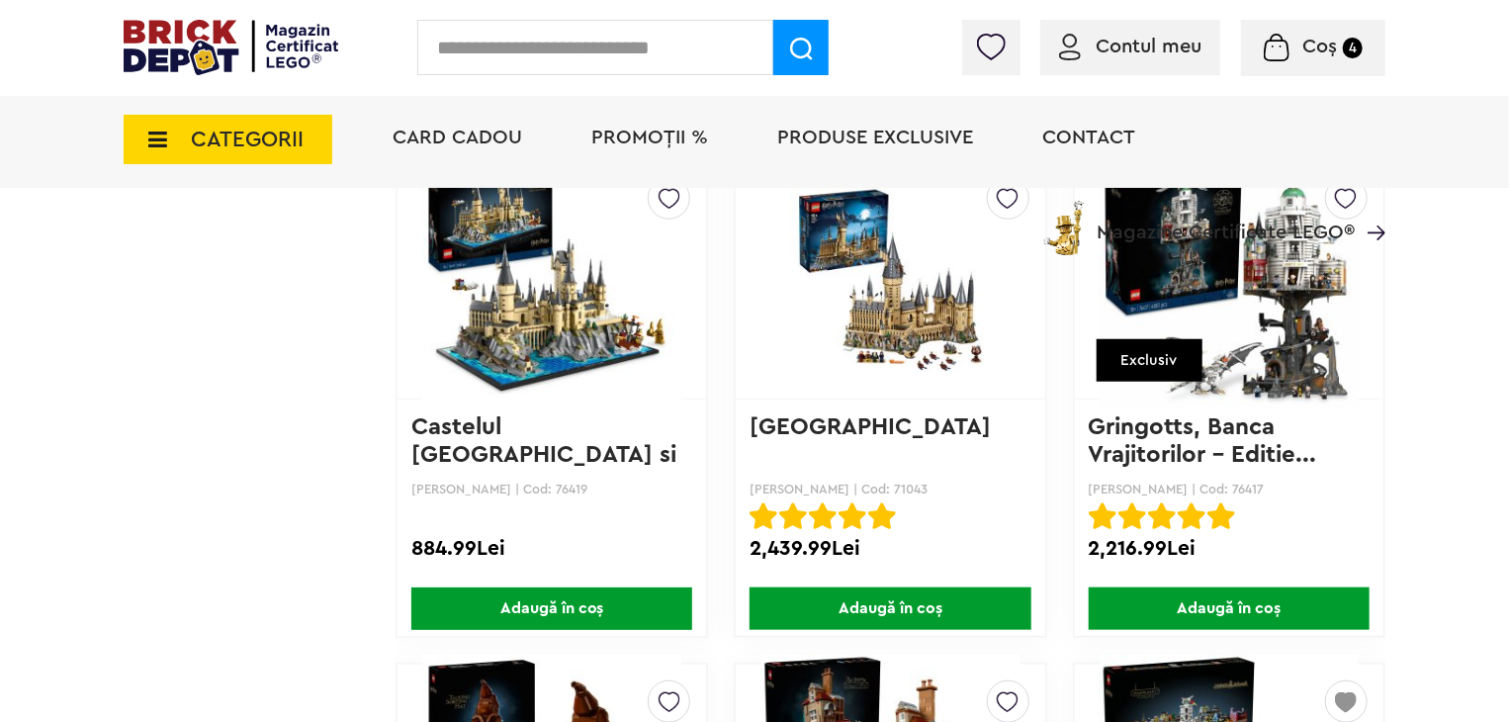
scroll to position [8259, 0]
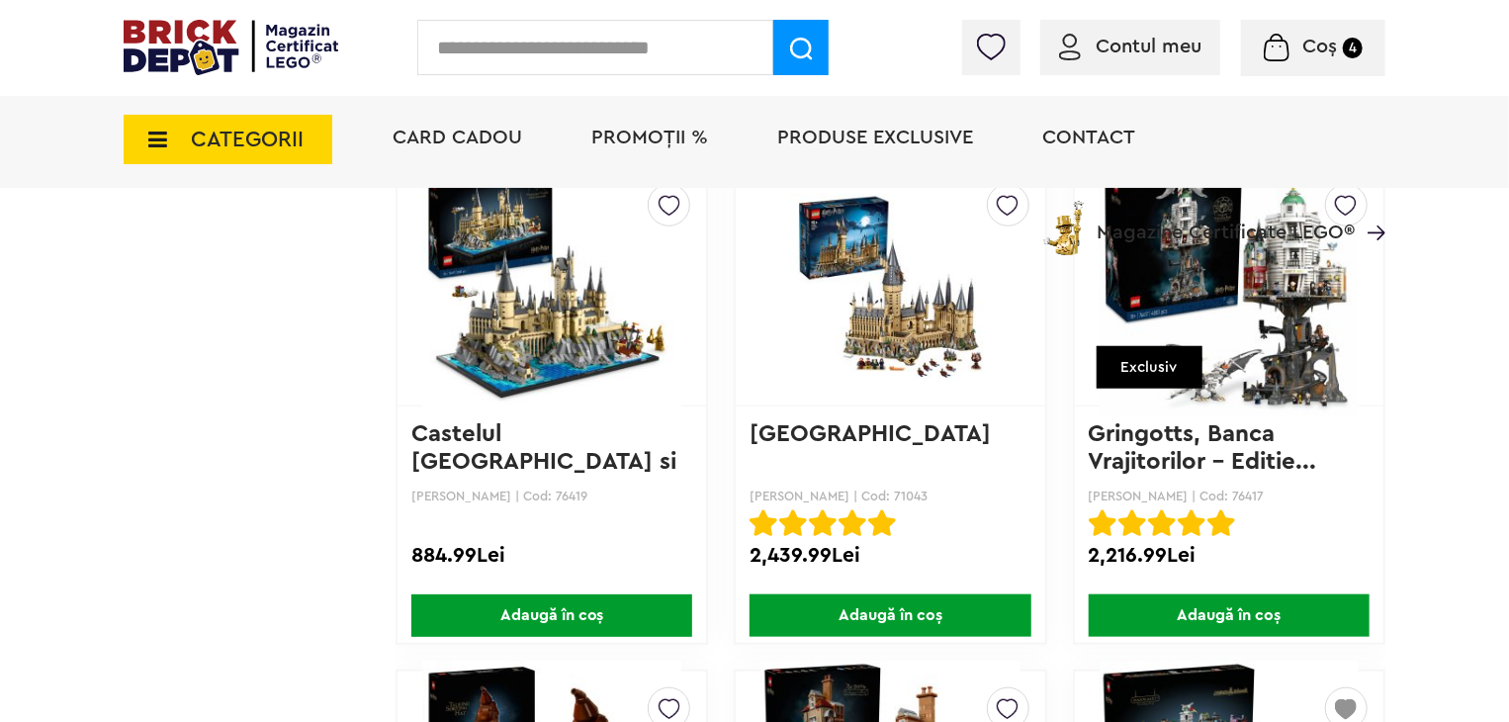
click at [1331, 45] on span "Coș" at bounding box center [1320, 47] width 35 height 20
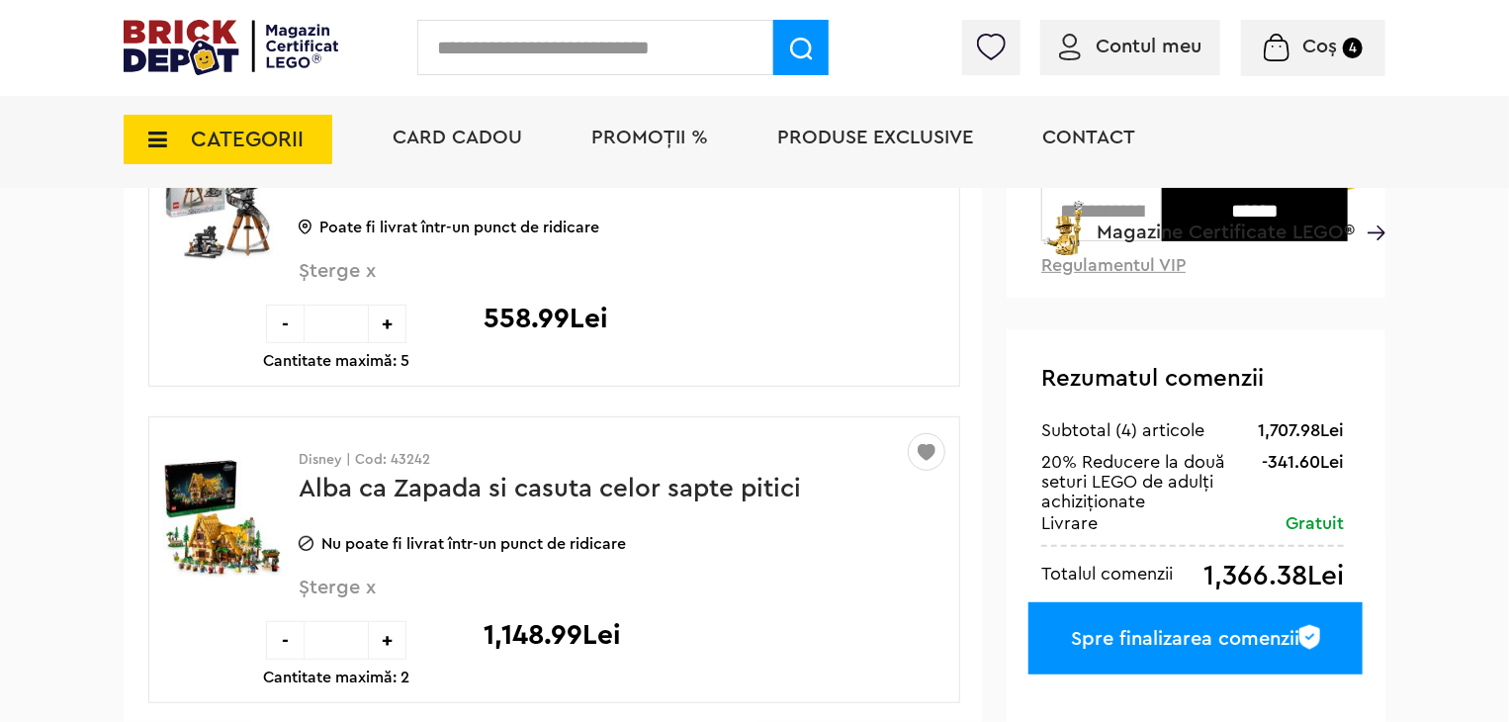
scroll to position [297, 0]
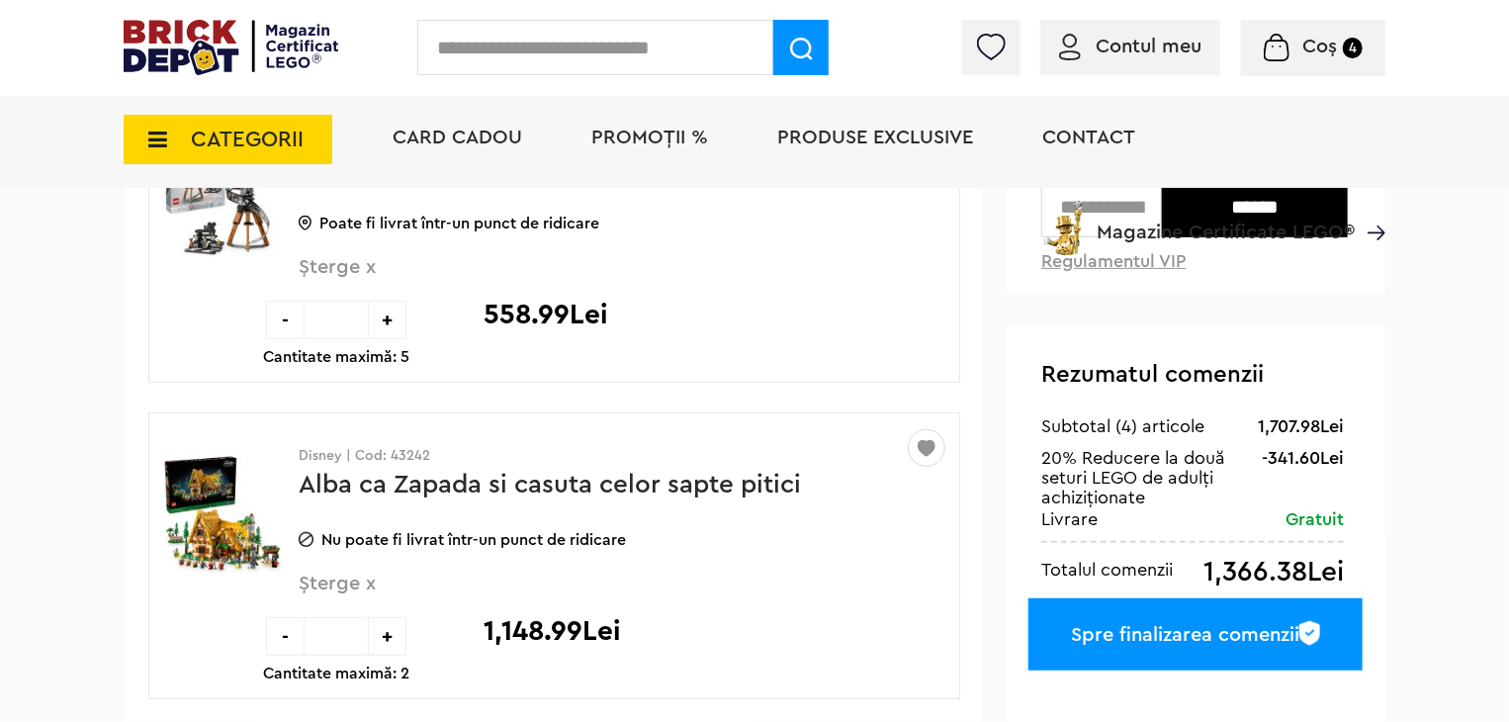
click at [643, 139] on span "PROMOȚII %" at bounding box center [650, 138] width 117 height 20
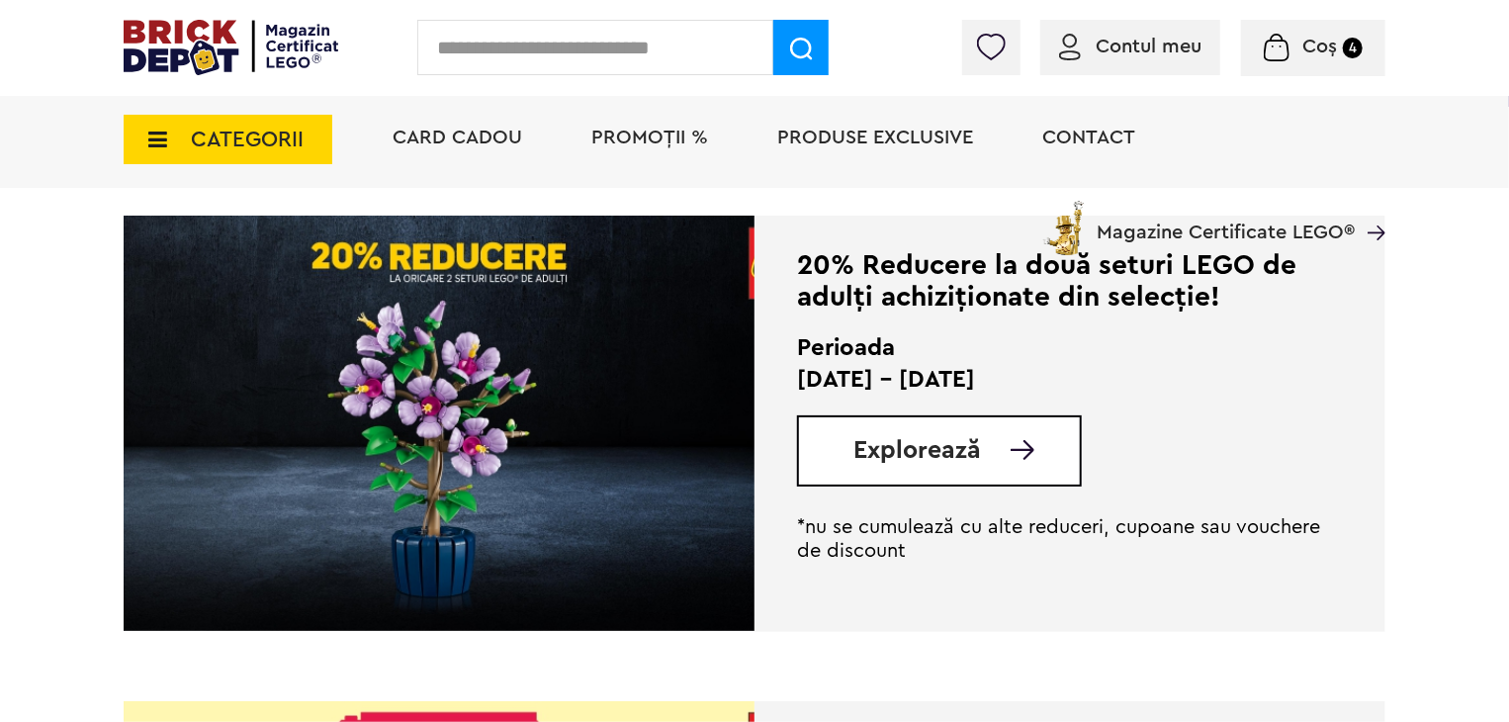
scroll to position [495, 0]
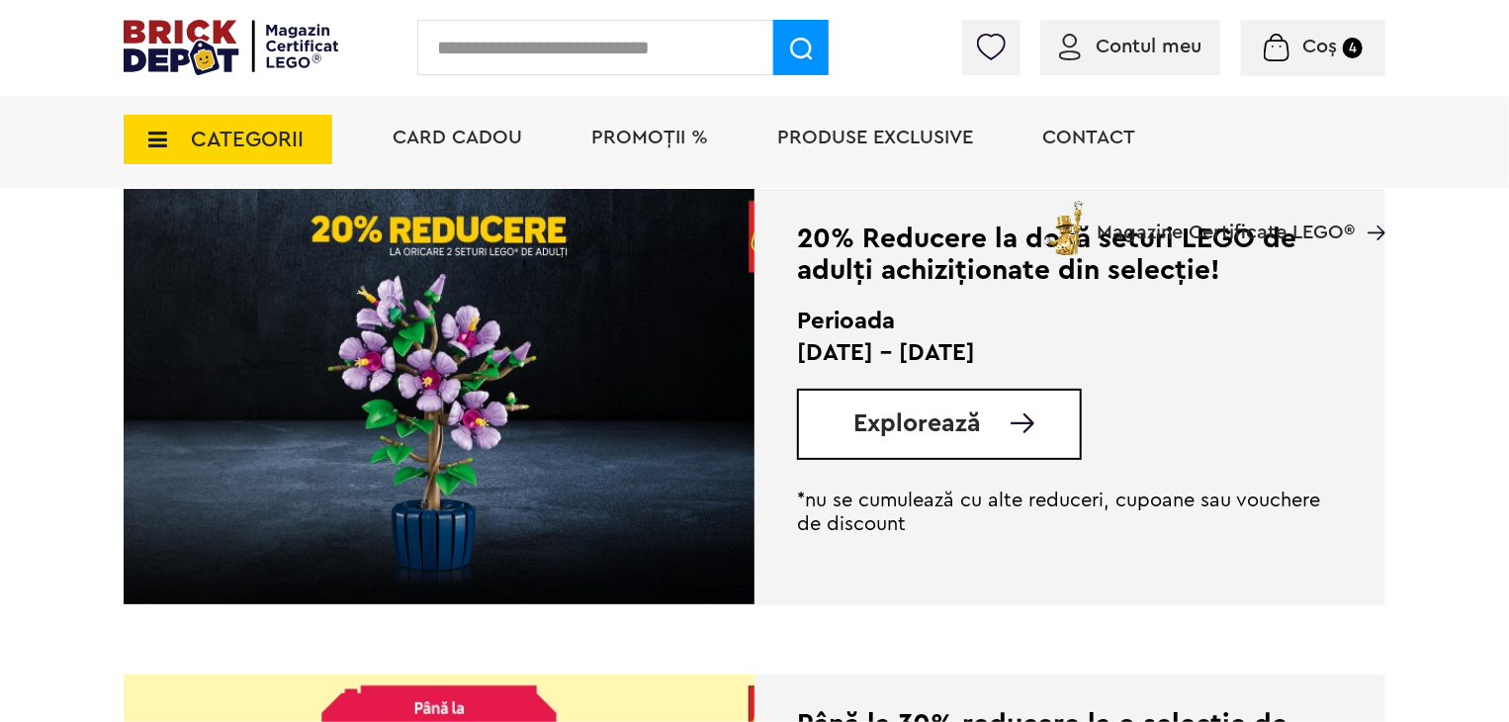
click at [972, 426] on span "Explorează" at bounding box center [918, 423] width 128 height 25
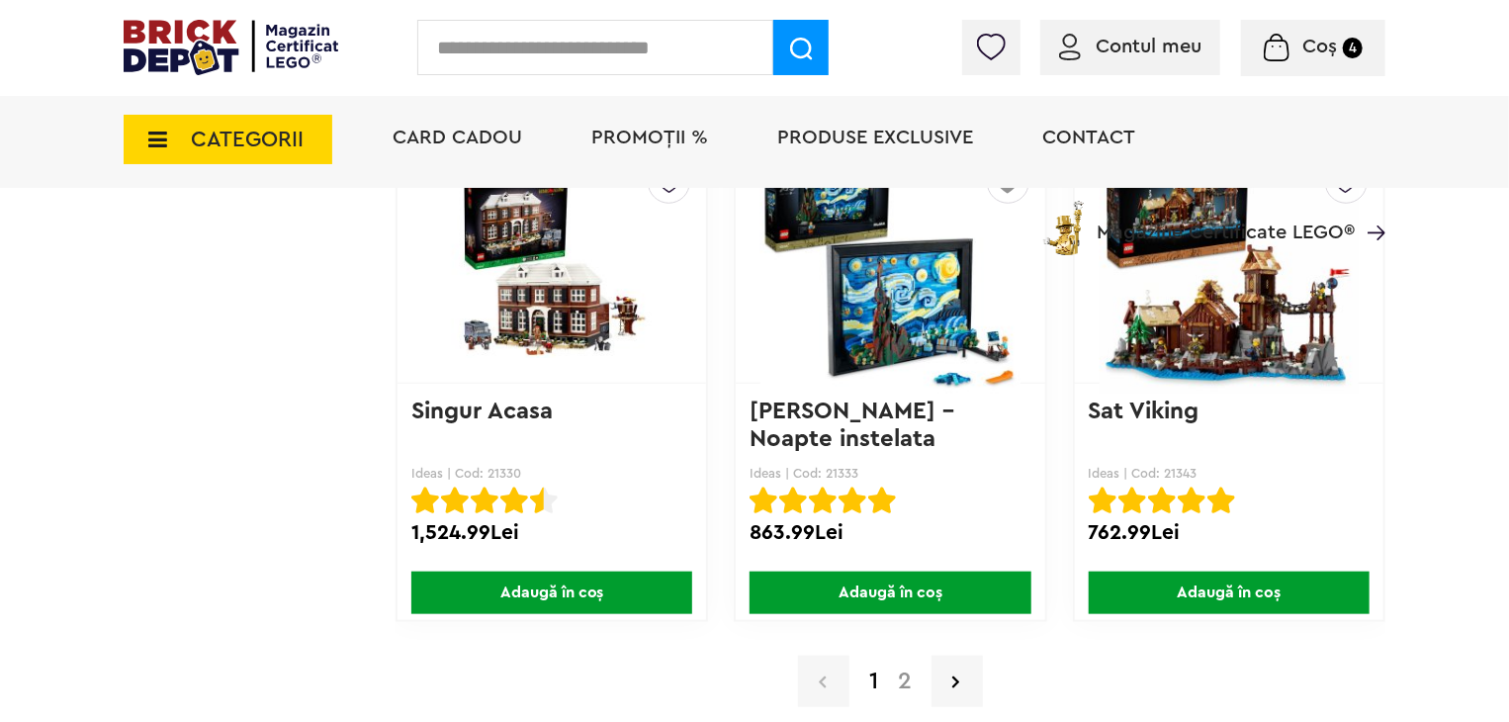
scroll to position [15827, 0]
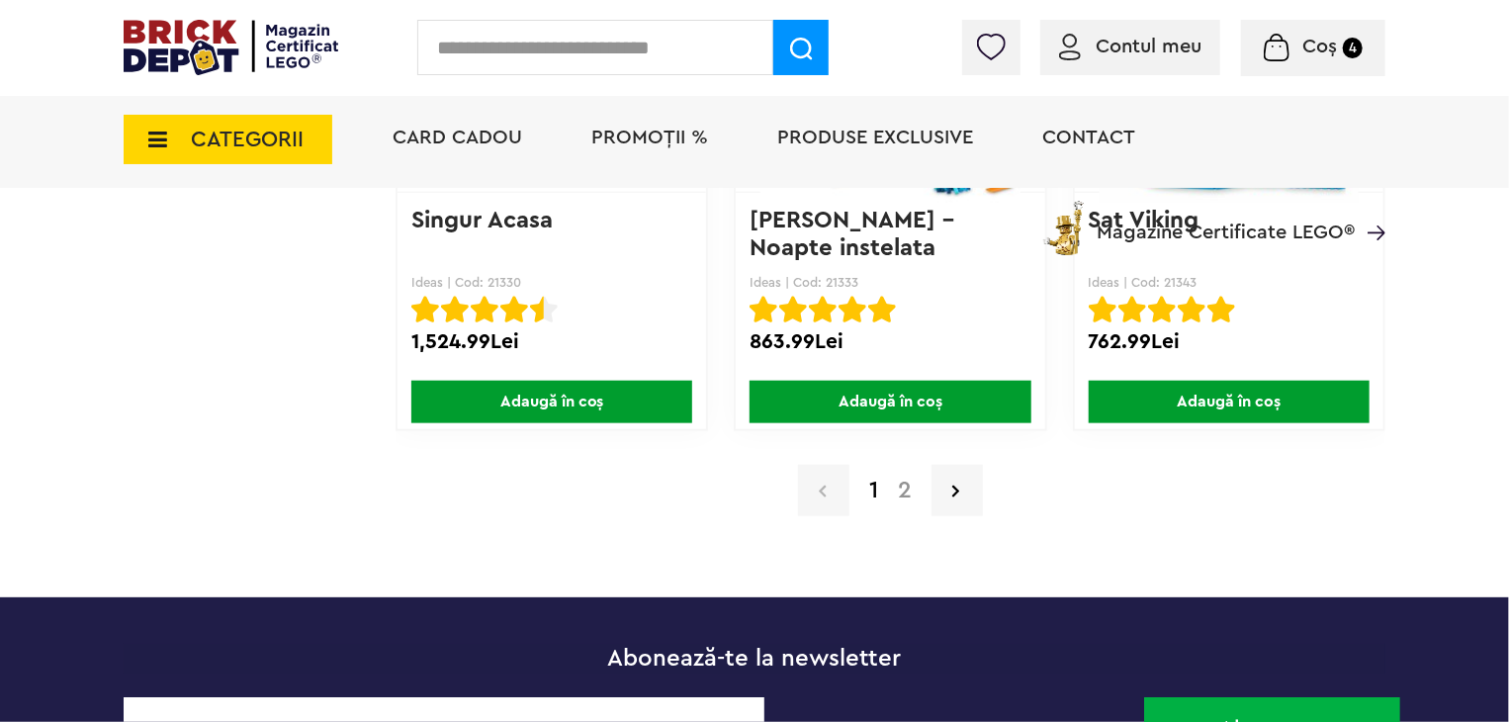
drag, startPoint x: 1456, startPoint y: 456, endPoint x: 1402, endPoint y: 474, distance: 57.2
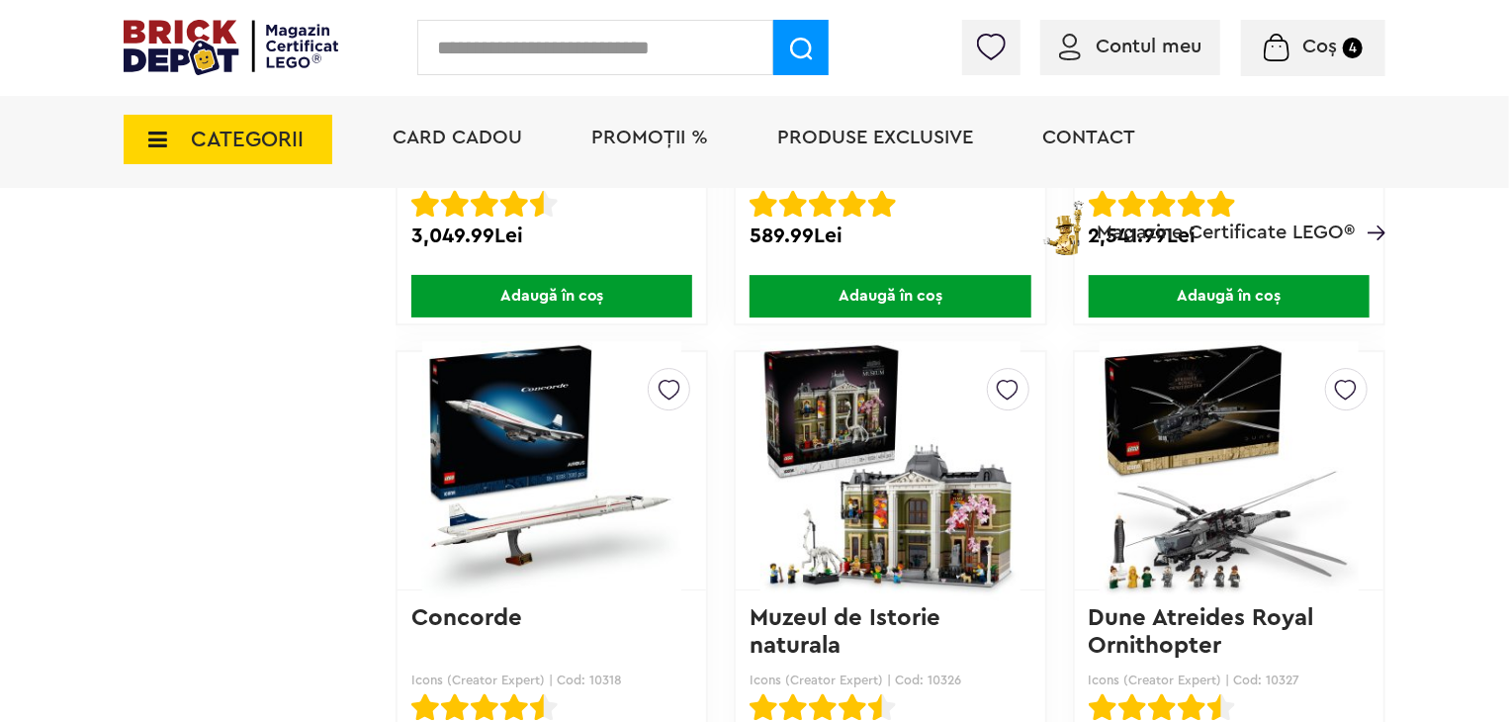
scroll to position [10584, 0]
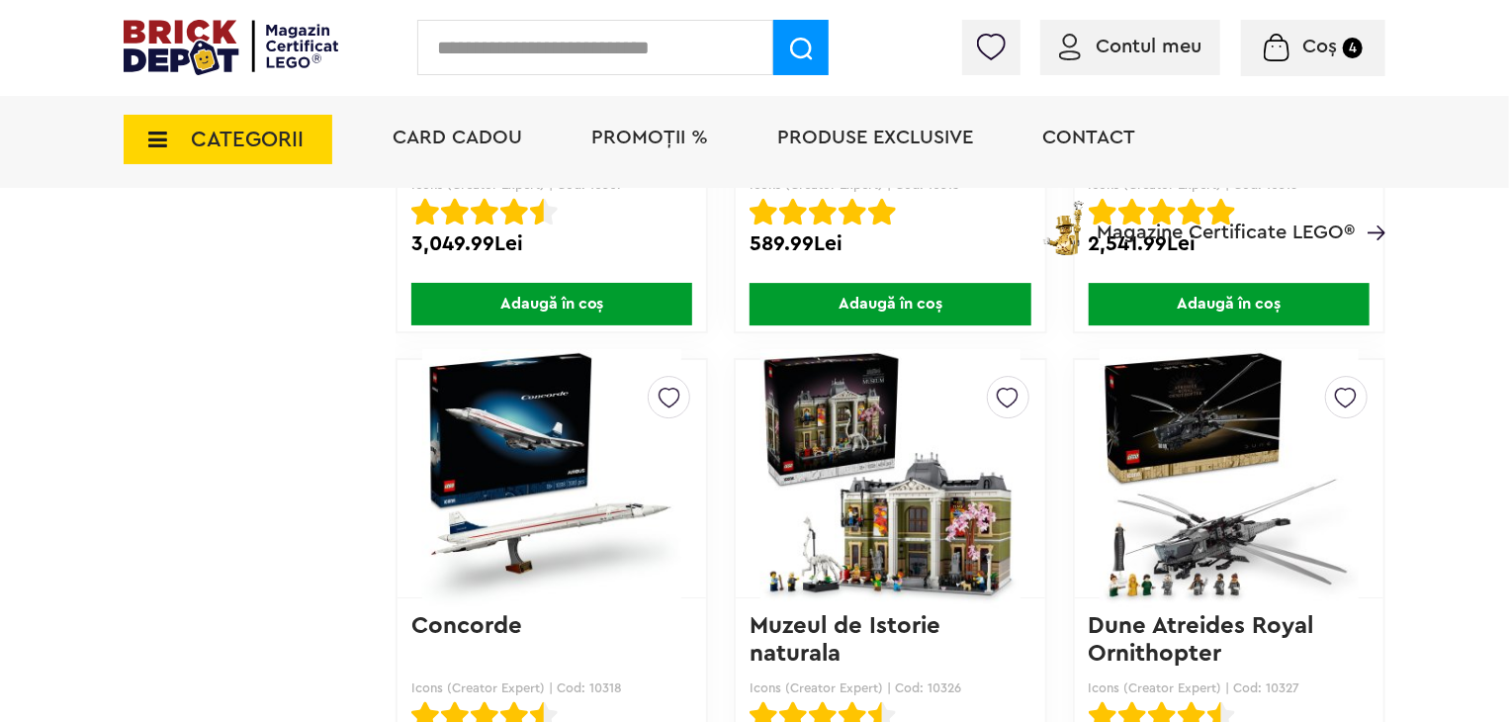
click at [1200, 480] on img at bounding box center [1229, 478] width 259 height 277
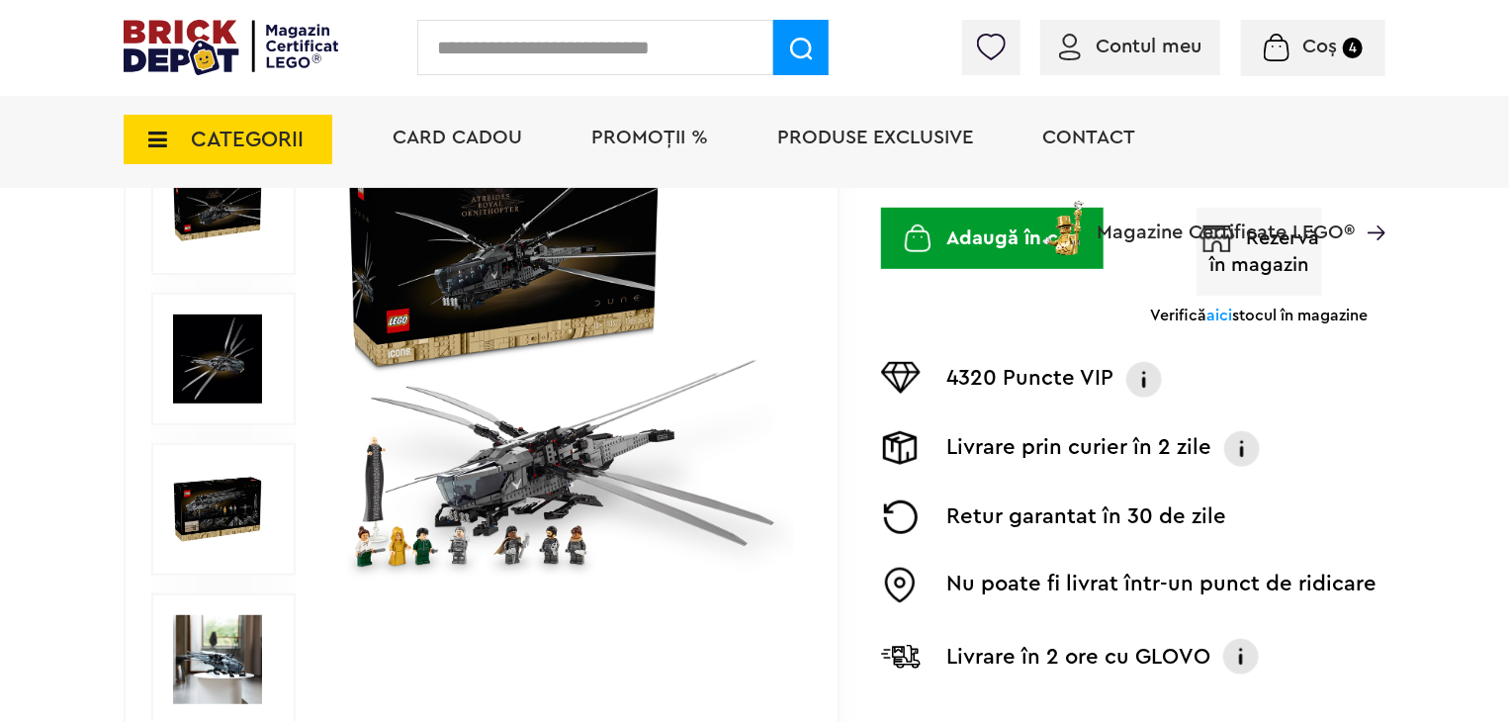
scroll to position [396, 0]
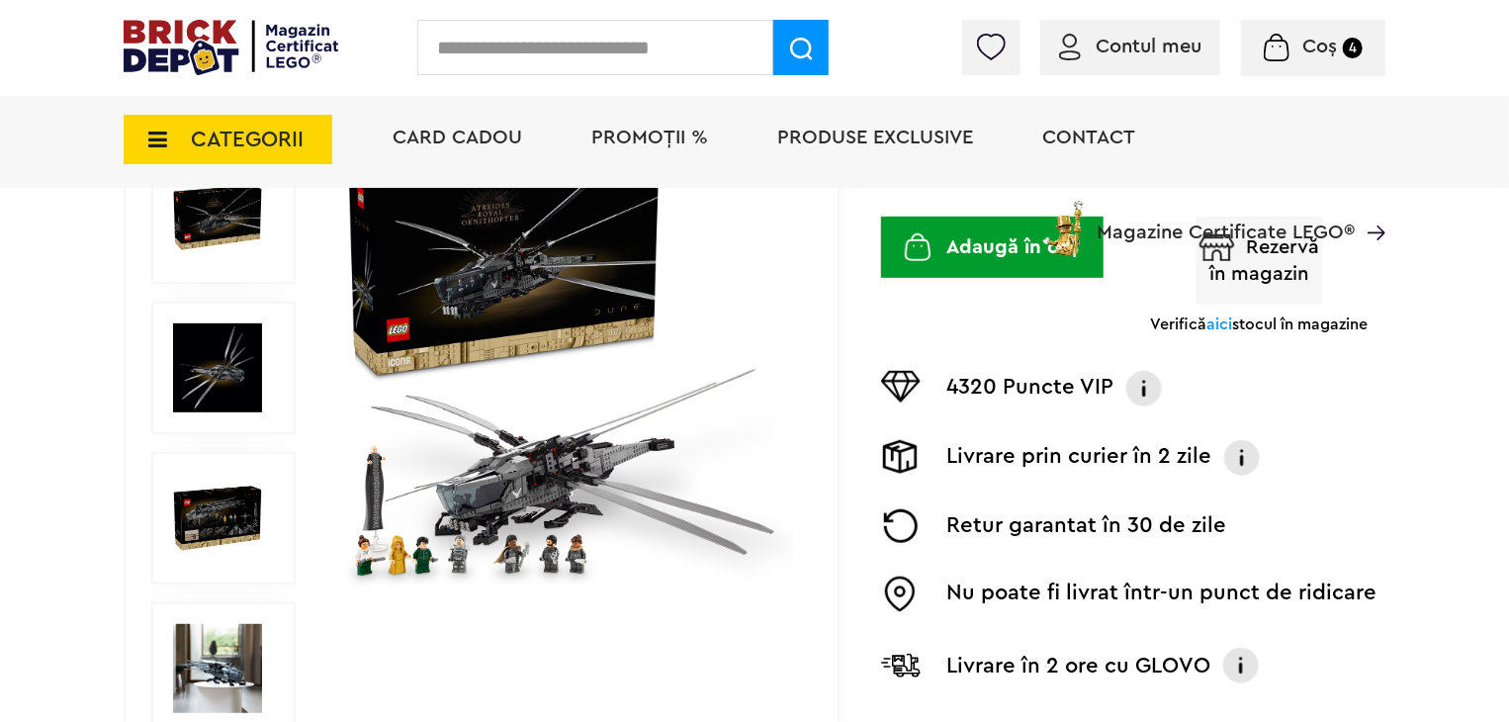
click at [621, 388] on img at bounding box center [567, 368] width 456 height 456
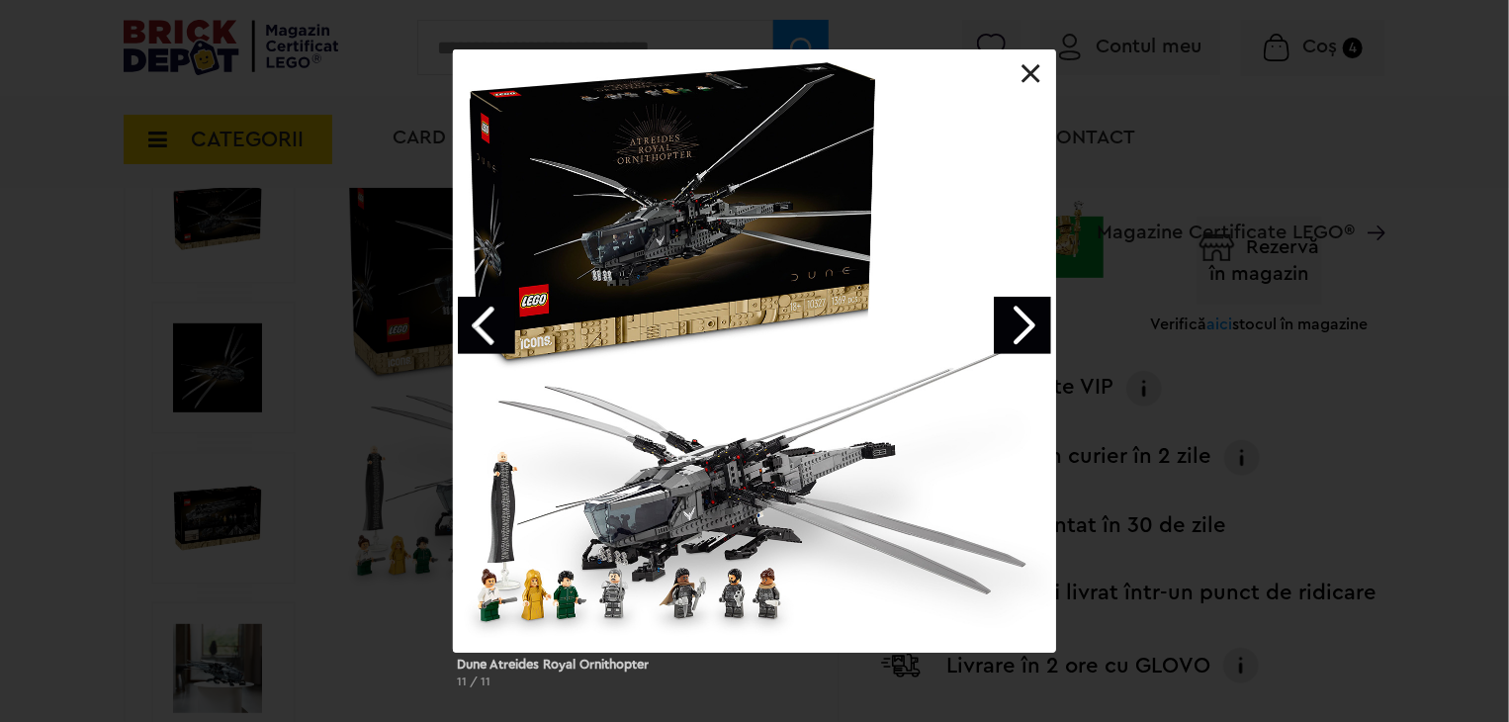
click at [1040, 324] on link "Next image" at bounding box center [1022, 325] width 57 height 57
click at [1038, 325] on link "Next image" at bounding box center [1022, 325] width 57 height 57
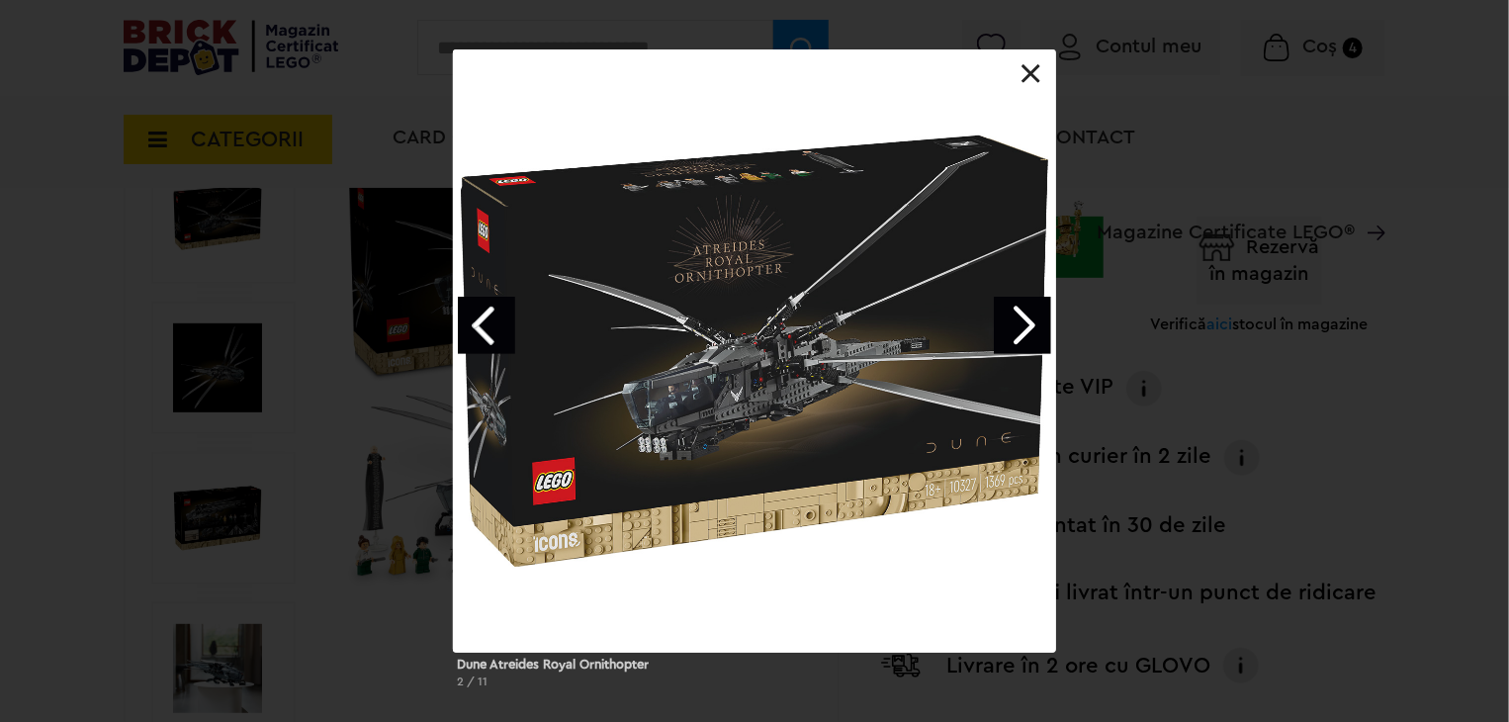
click at [1037, 325] on link "Next image" at bounding box center [1022, 325] width 57 height 57
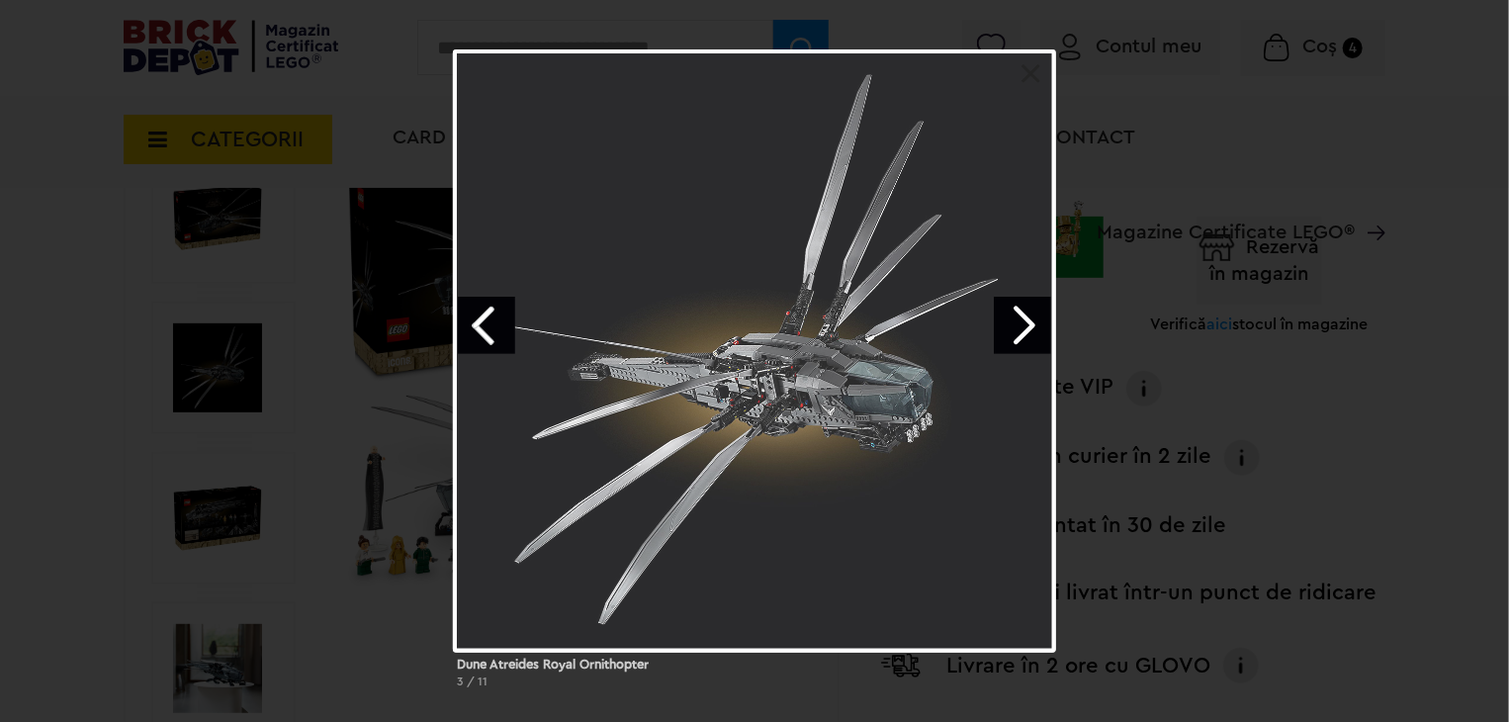
click at [1037, 325] on link "Next image" at bounding box center [1022, 325] width 57 height 57
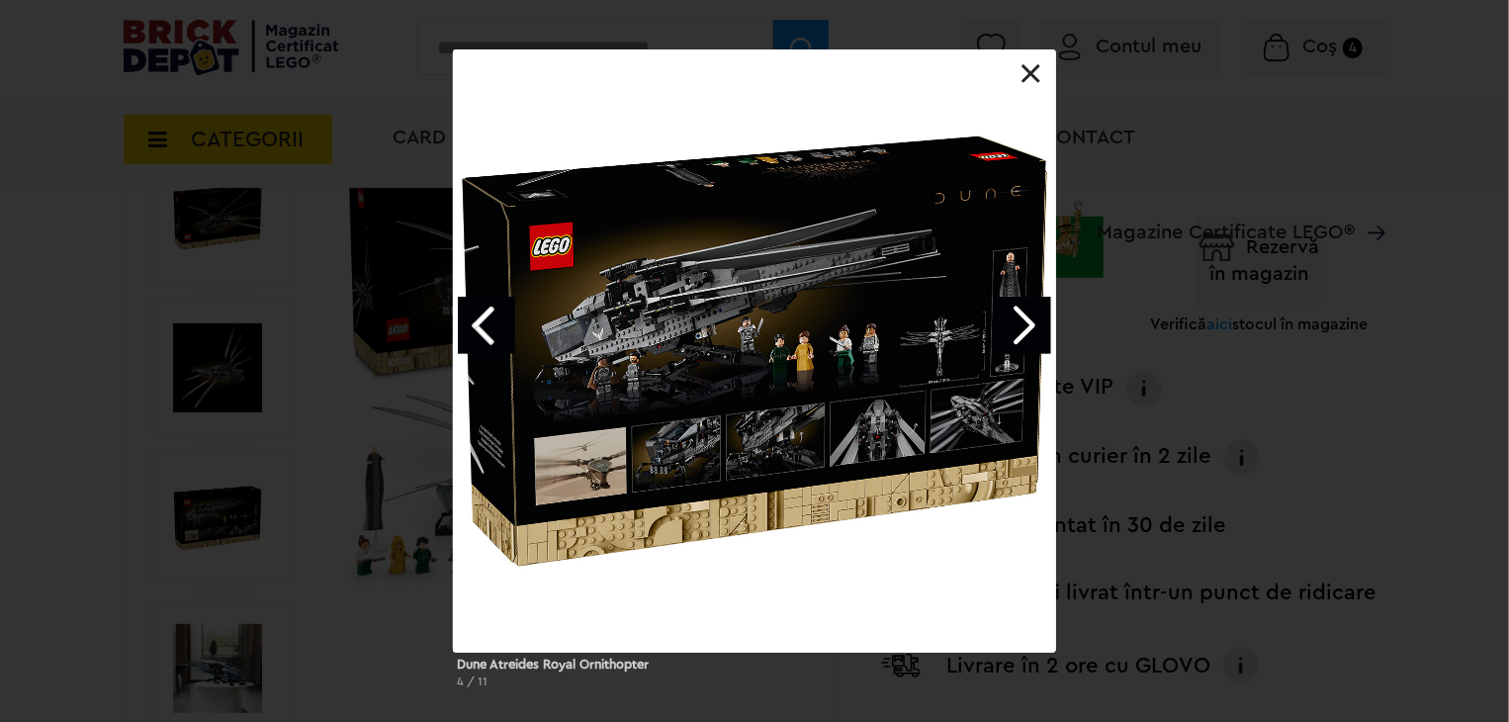
click at [1023, 332] on link "Next image" at bounding box center [1022, 325] width 57 height 57
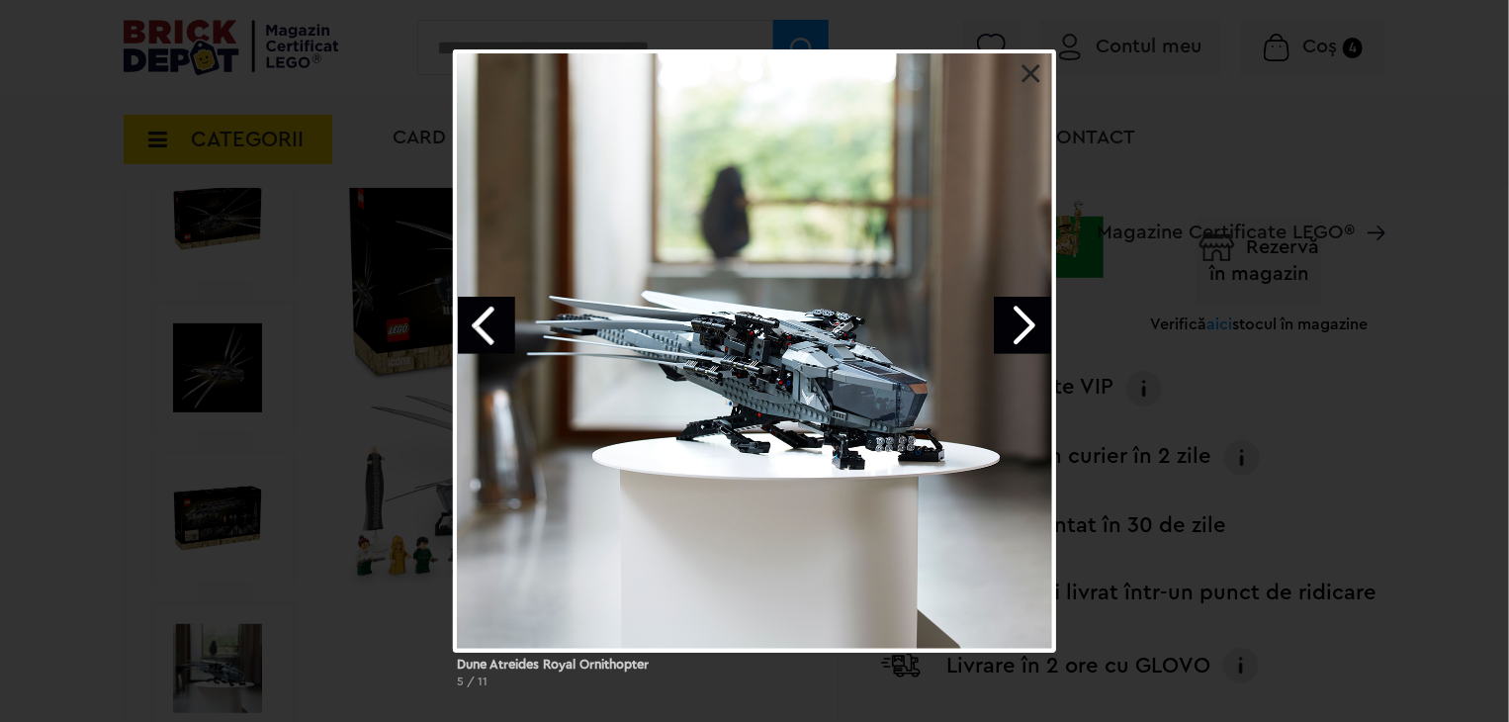
click at [1020, 335] on link "Next image" at bounding box center [1022, 325] width 57 height 57
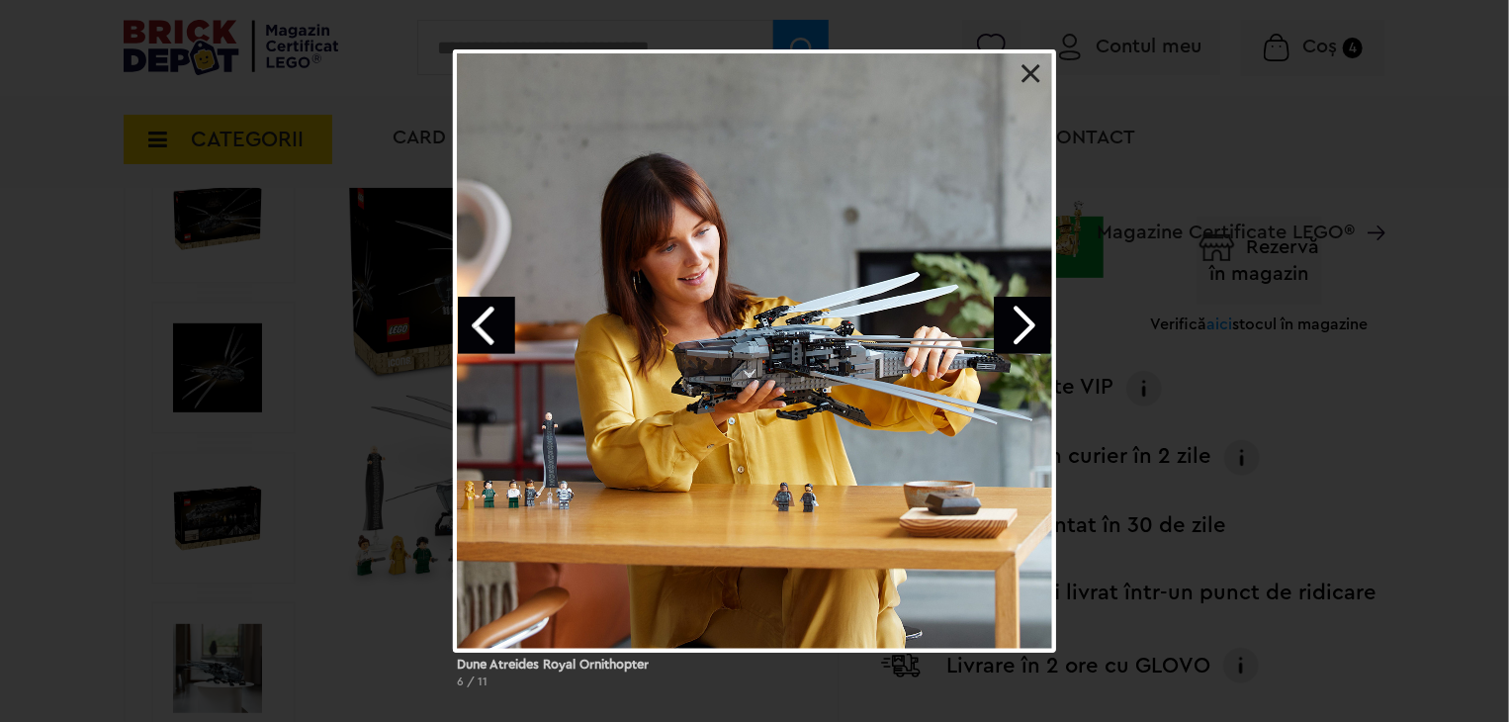
click at [1032, 76] on link at bounding box center [1032, 74] width 20 height 20
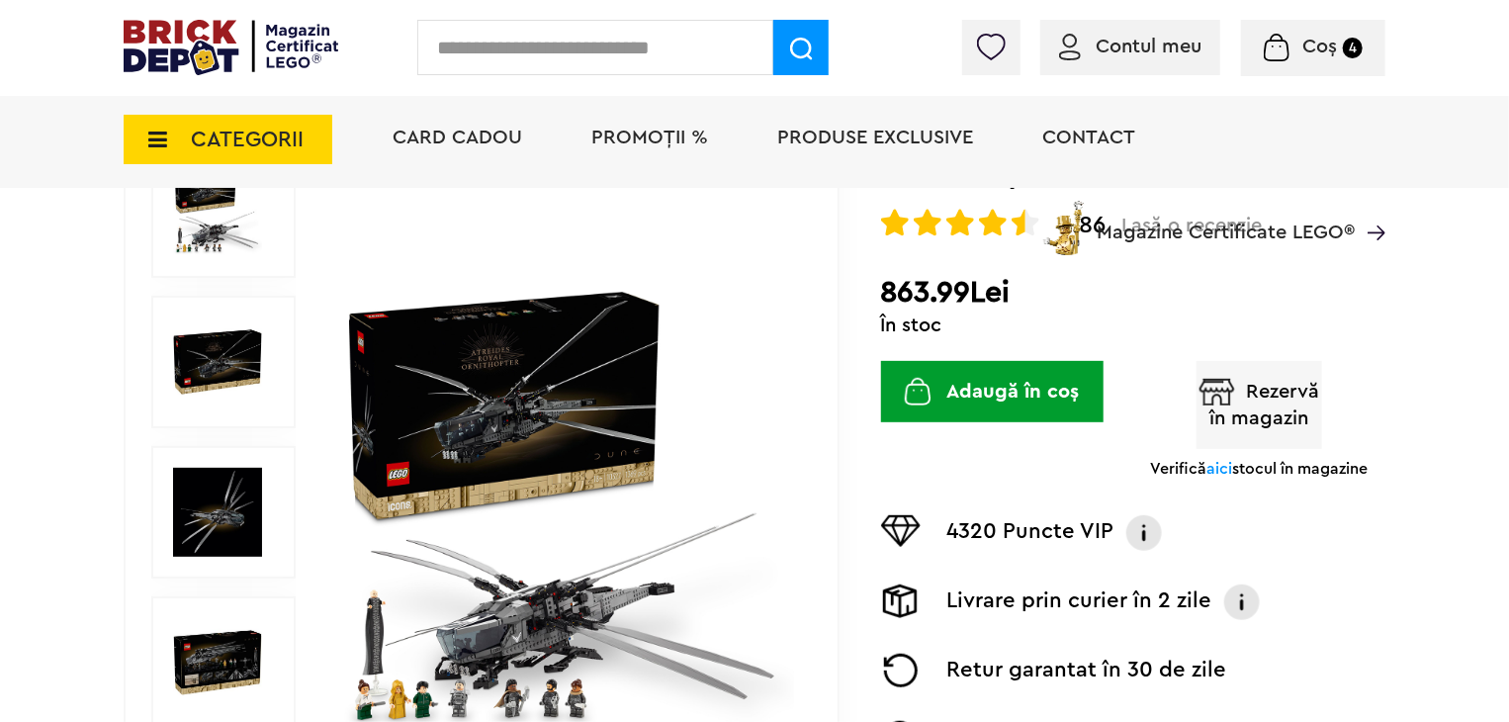
scroll to position [297, 0]
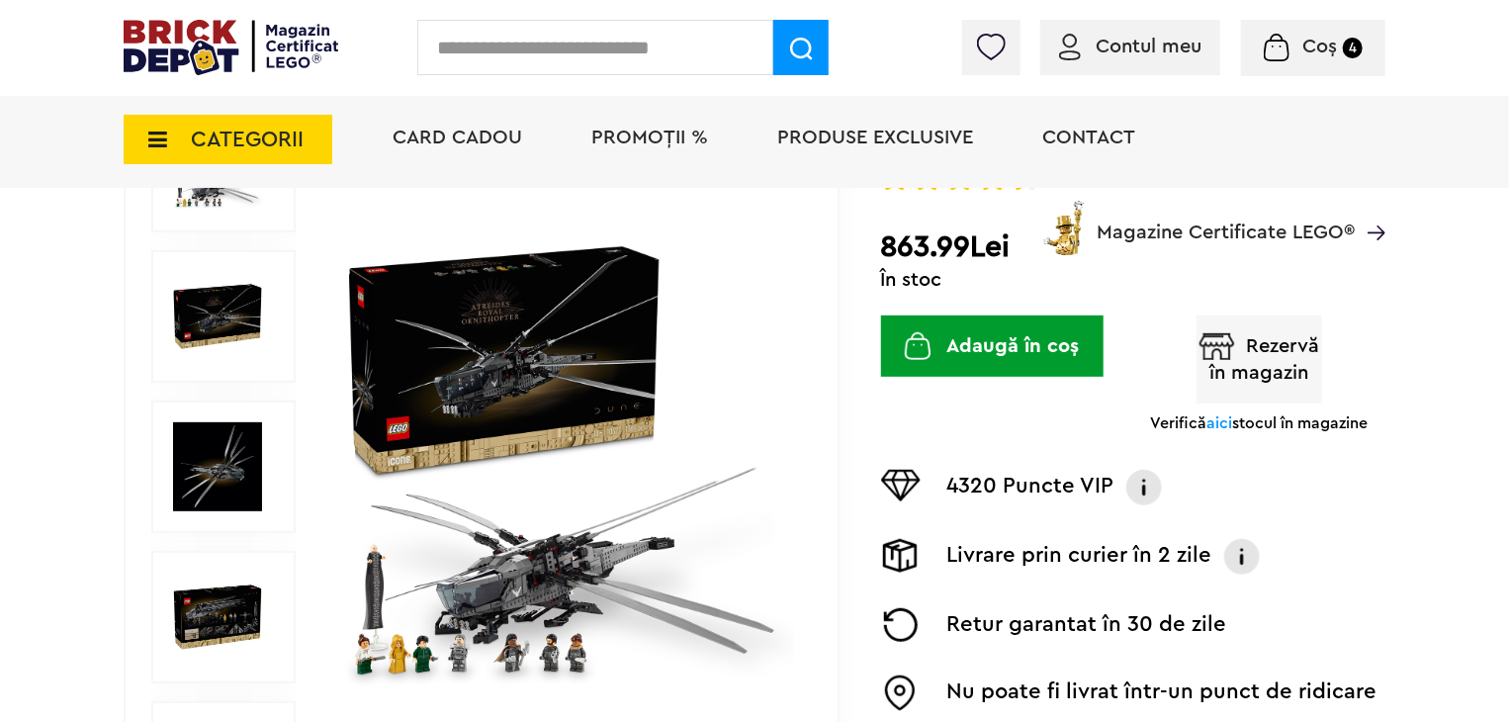
click at [1232, 423] on span "aici" at bounding box center [1220, 423] width 26 height 16
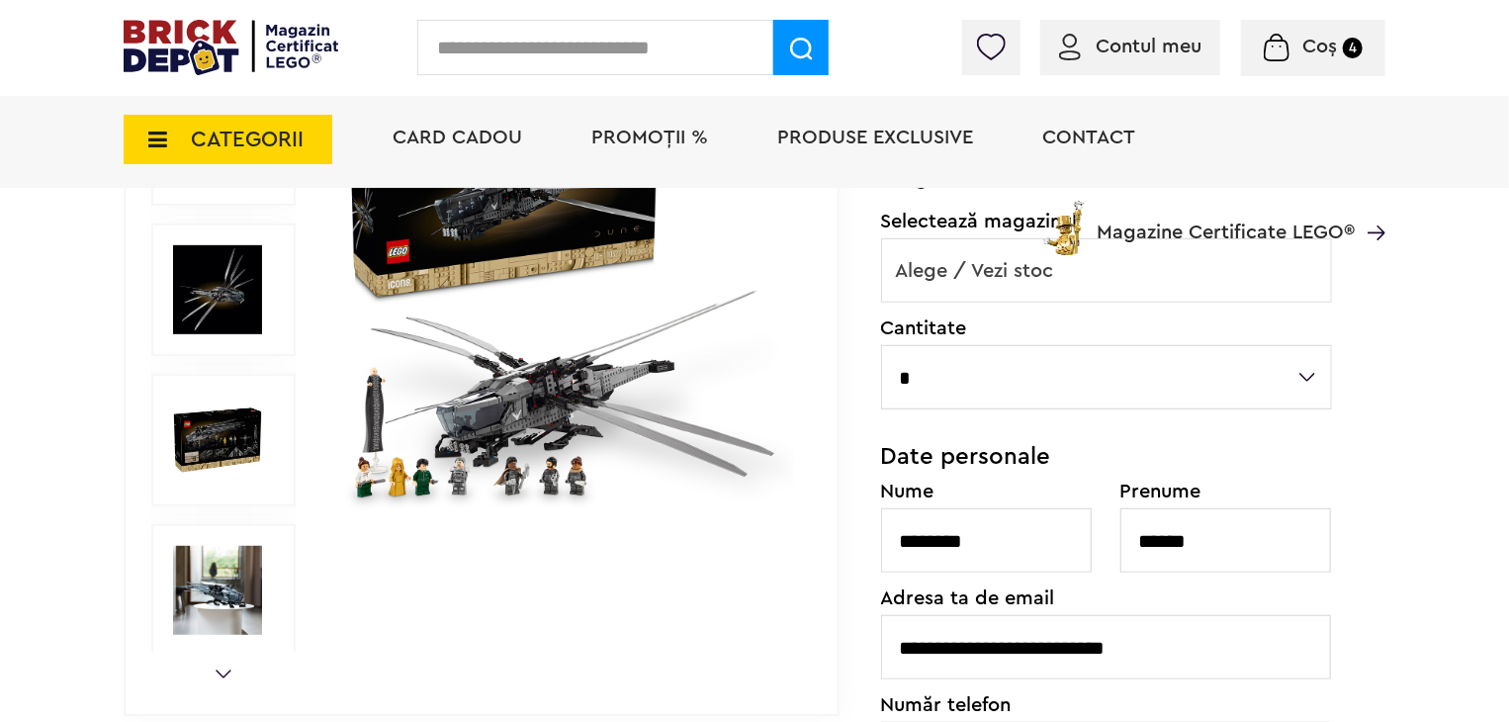
scroll to position [396, 0]
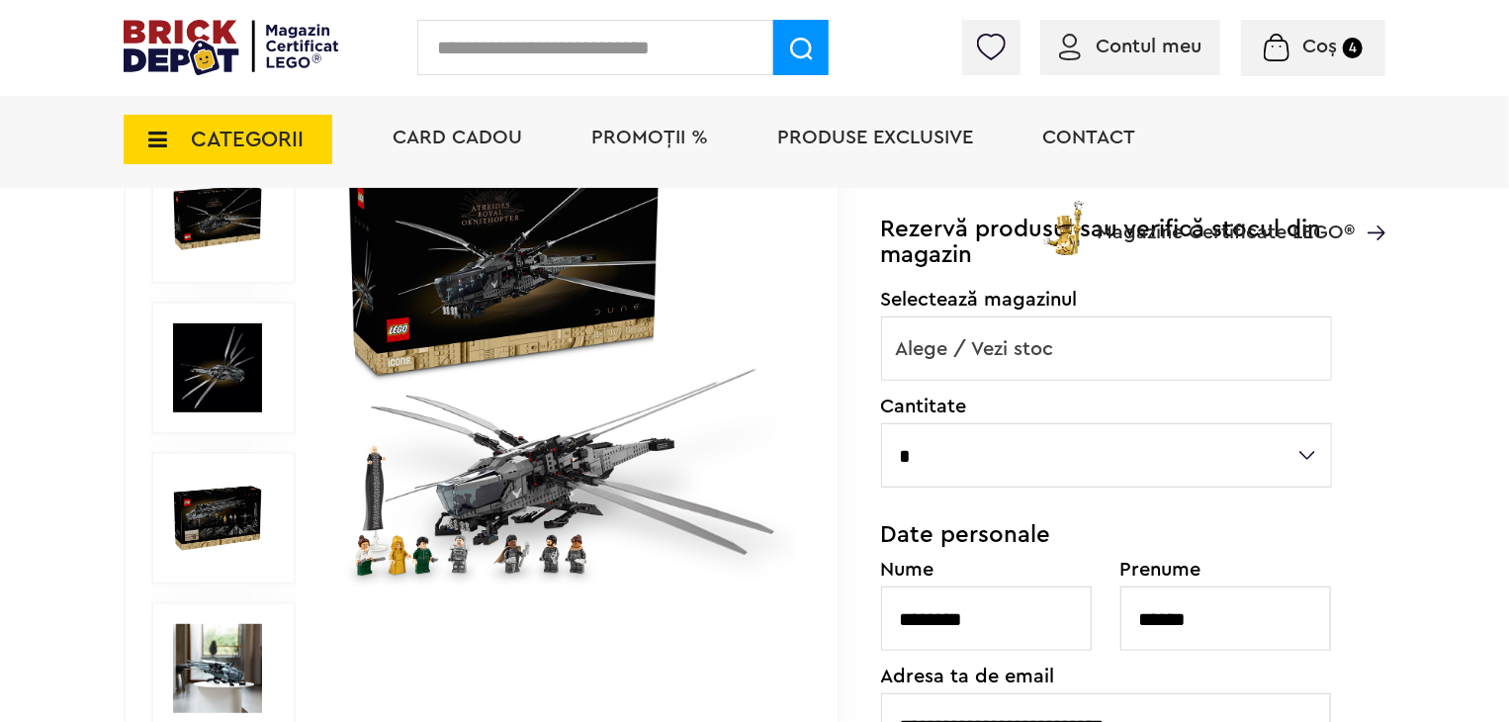
click at [992, 350] on span "Alege / Vezi stoc" at bounding box center [1106, 349] width 449 height 63
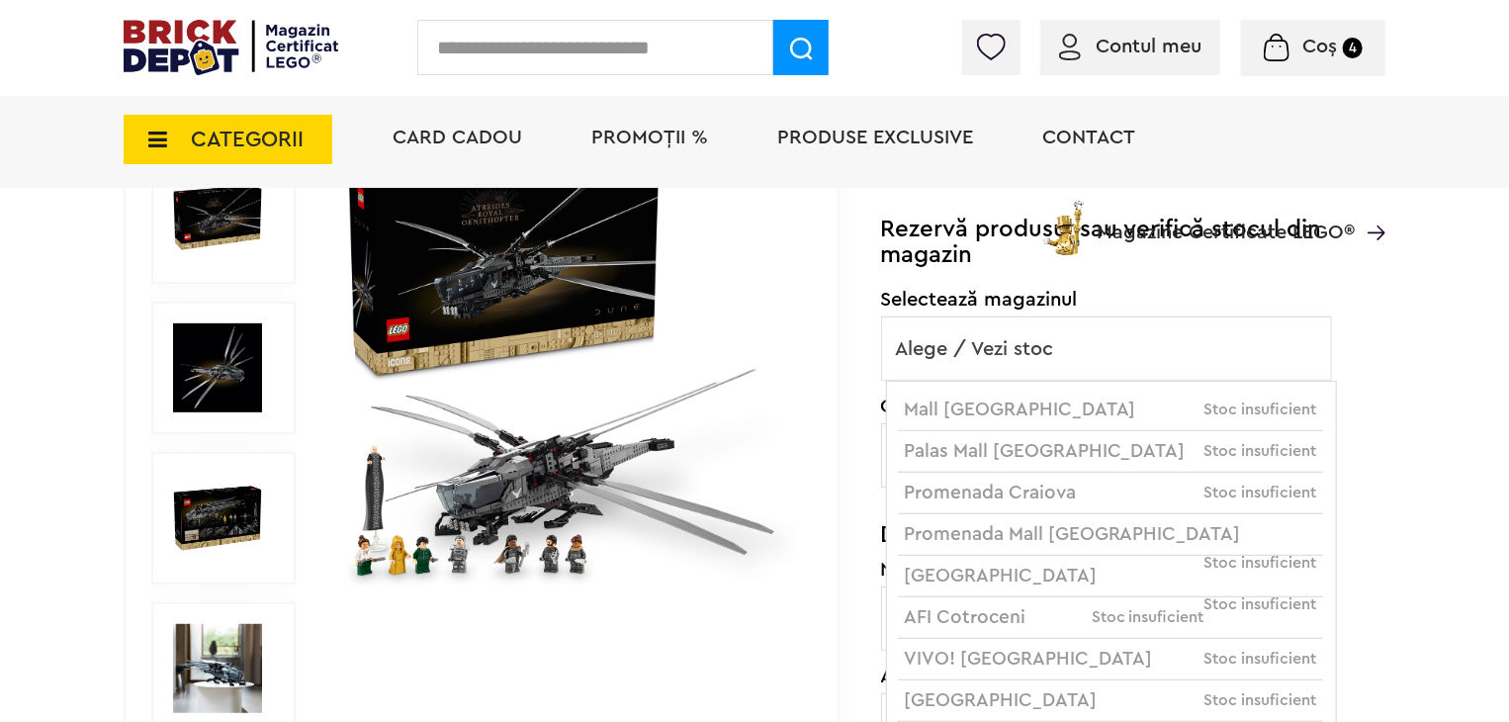
scroll to position [11, 0]
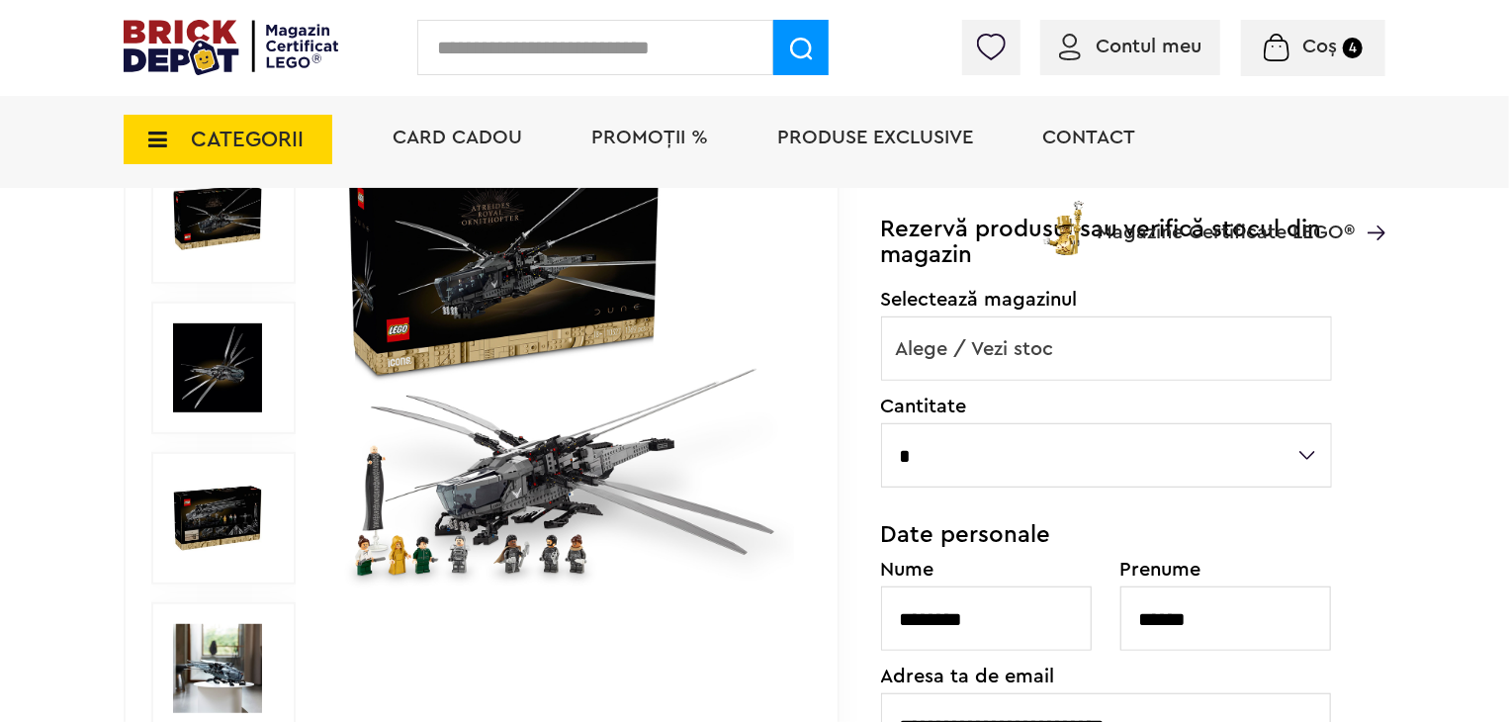
click at [990, 352] on span "Alege / Vezi stoc" at bounding box center [1106, 349] width 449 height 63
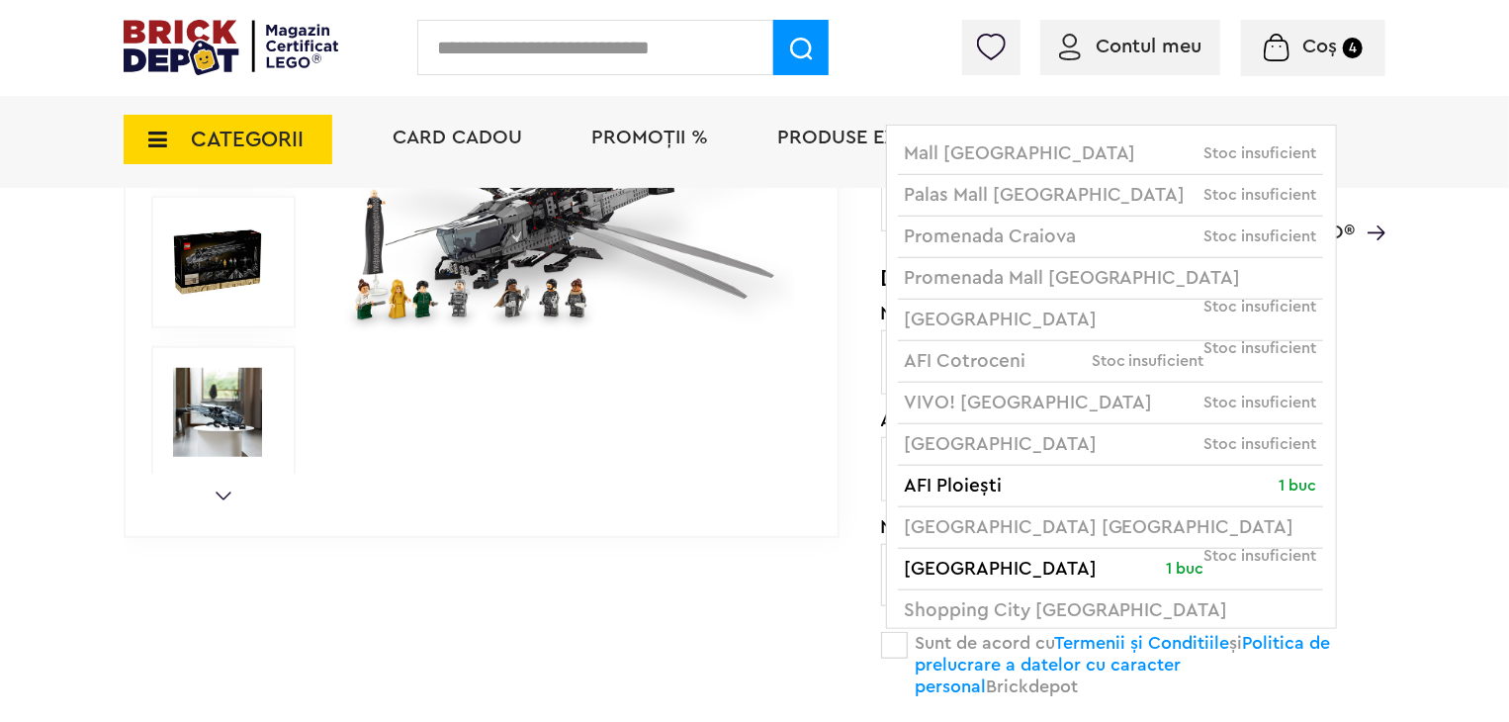
scroll to position [692, 0]
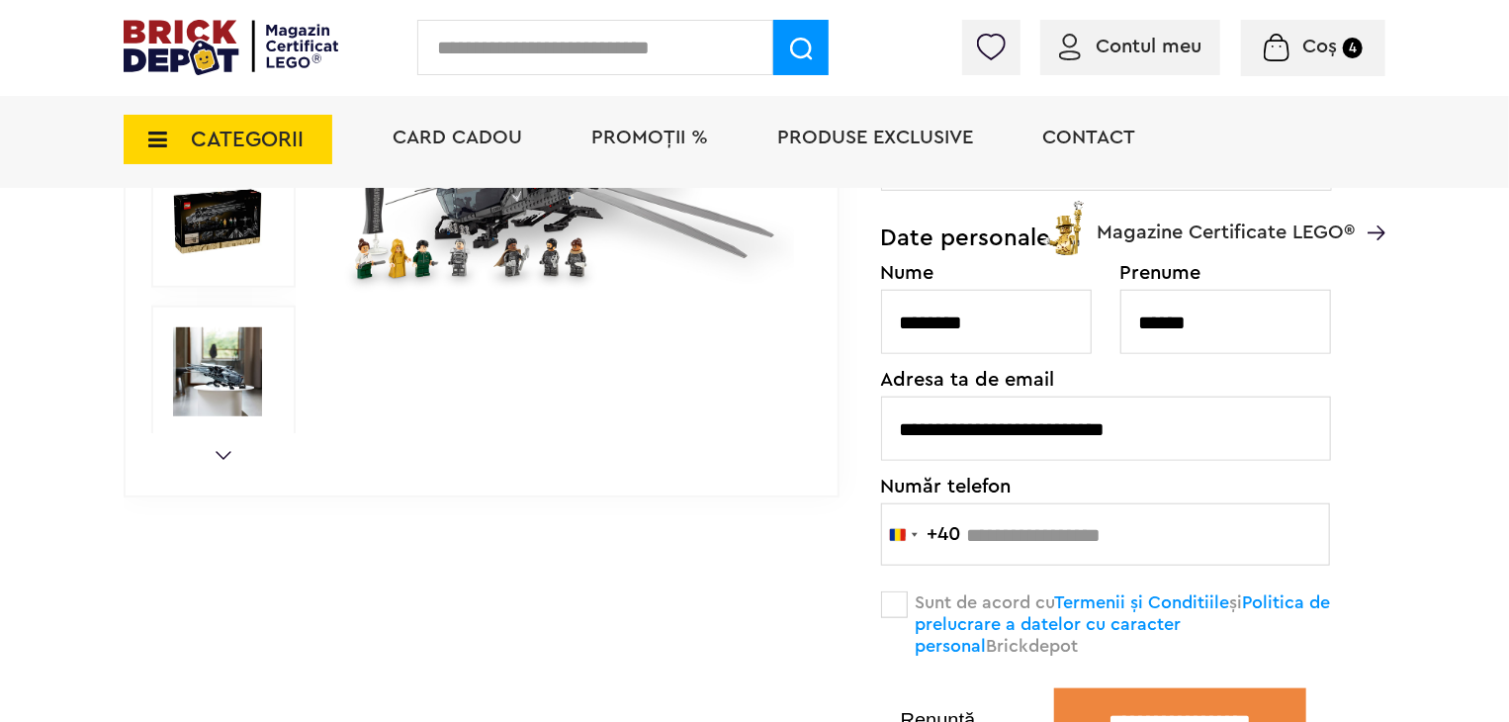
click at [1386, 425] on div "Default ( 0 ) Lista Cristian și Miru ( 11 ) Listă Miru ( 18 ) Listă Cristian ( …" at bounding box center [1133, 198] width 504 height 1105
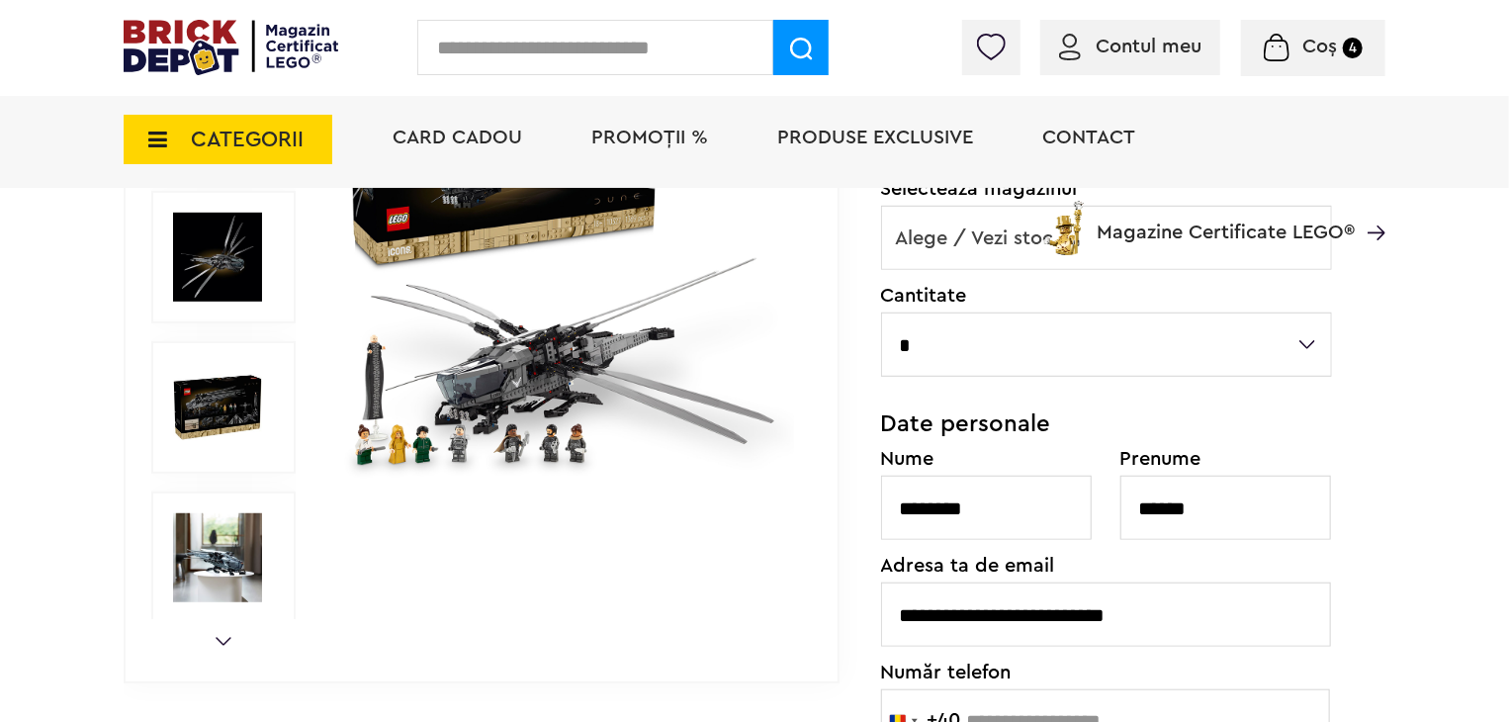
scroll to position [593, 0]
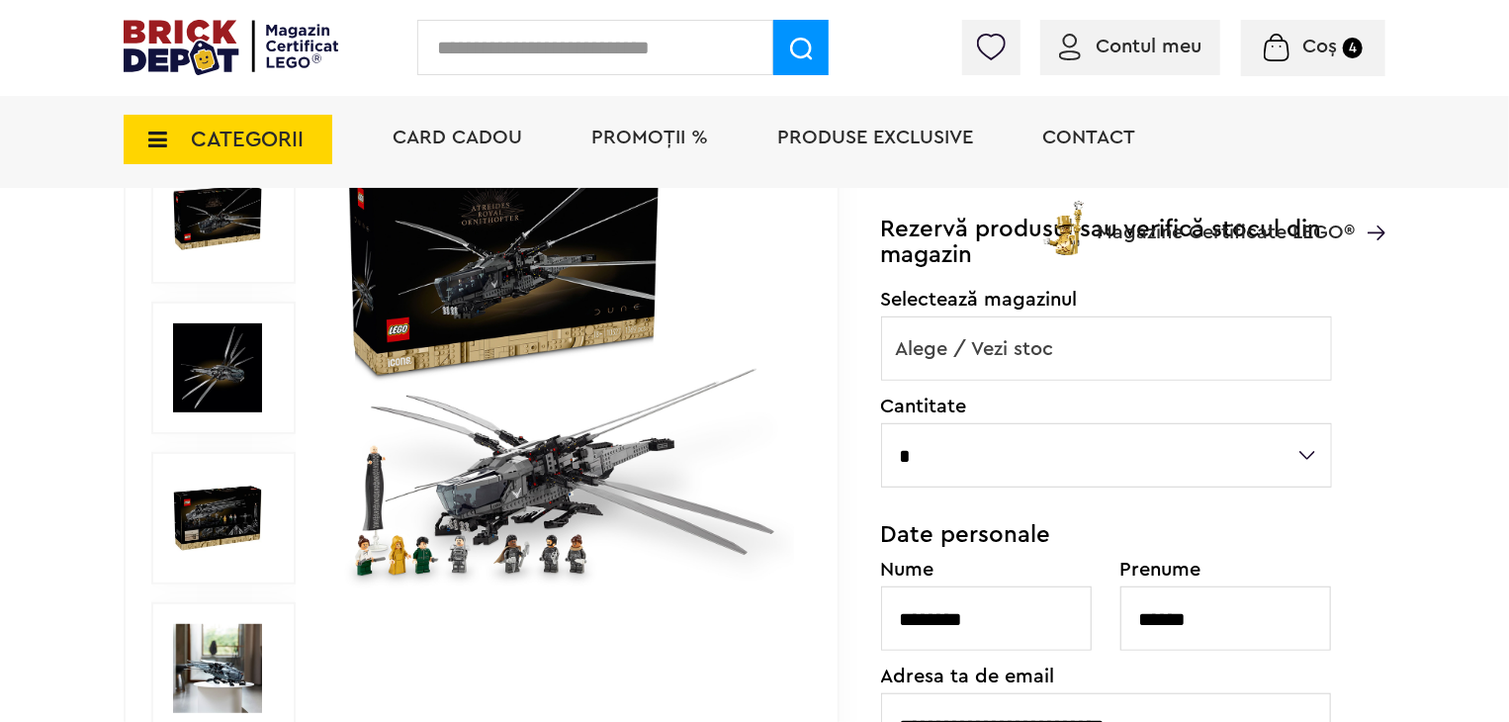
click at [516, 474] on img at bounding box center [567, 368] width 456 height 456
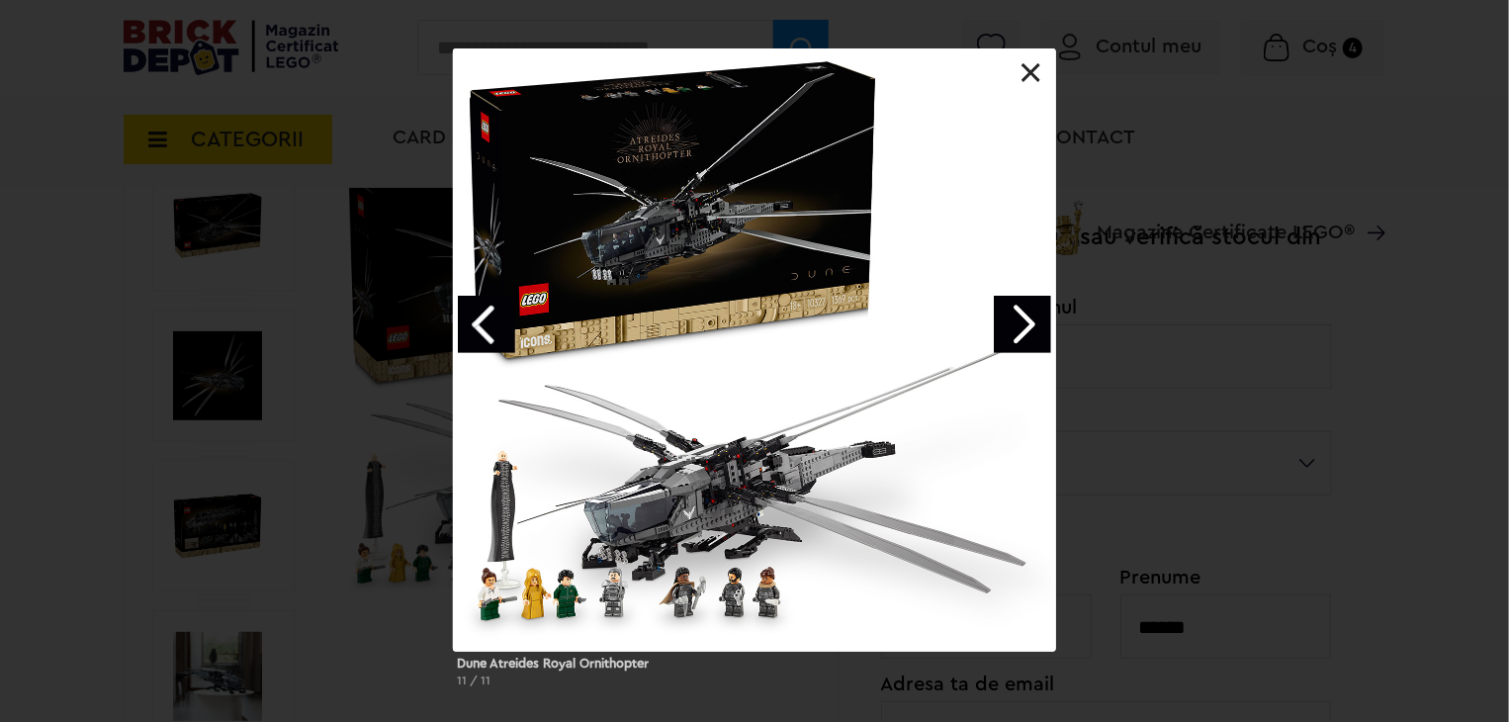
scroll to position [396, 0]
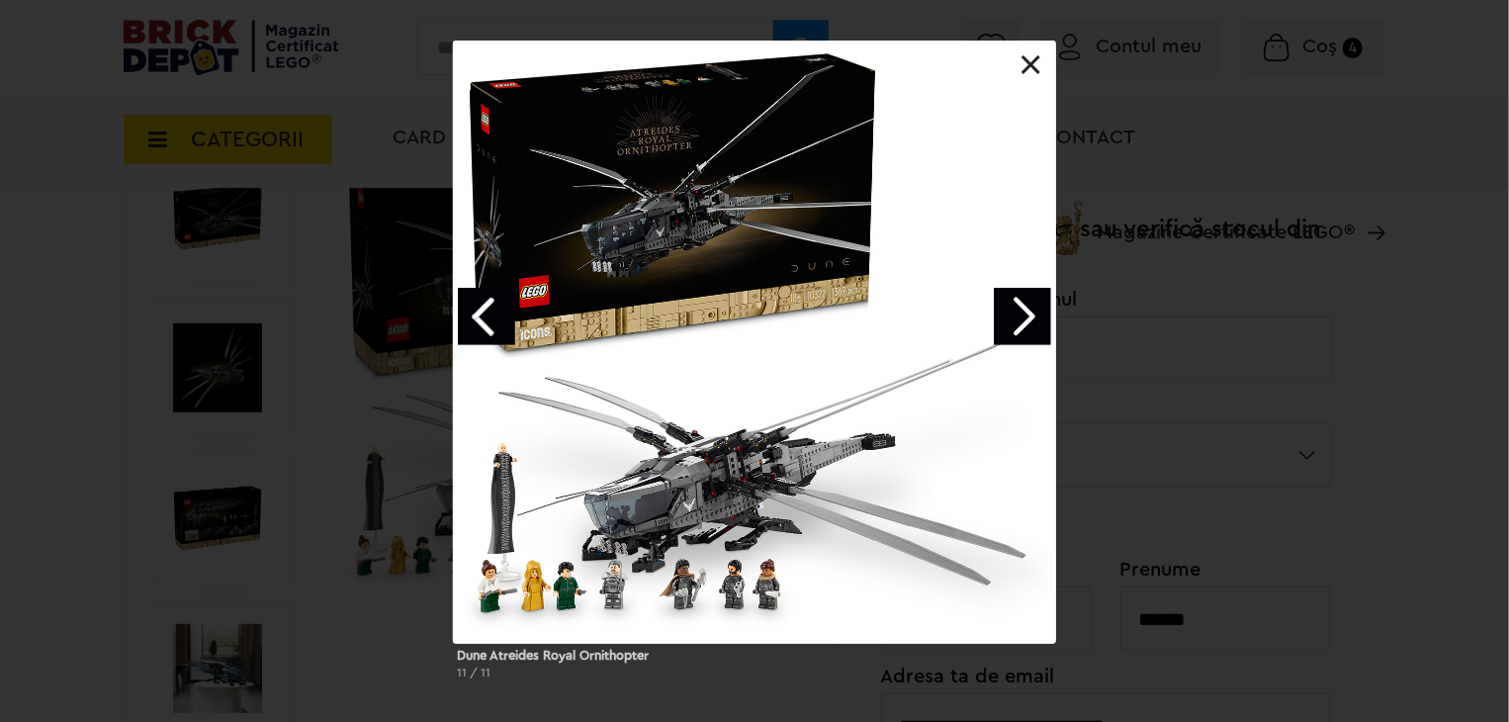
click at [1020, 327] on link "Next image" at bounding box center [1022, 316] width 57 height 57
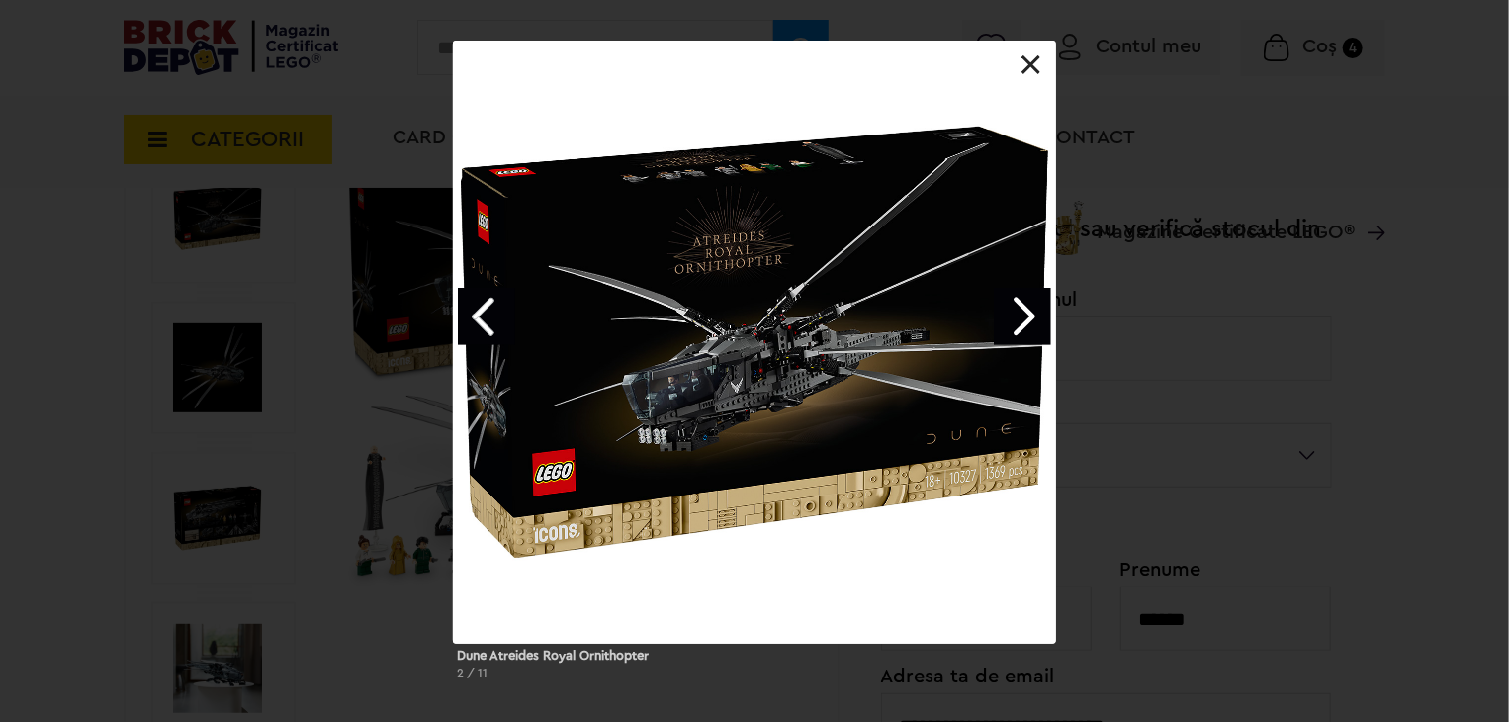
click at [1017, 327] on link "Next image" at bounding box center [1022, 316] width 57 height 57
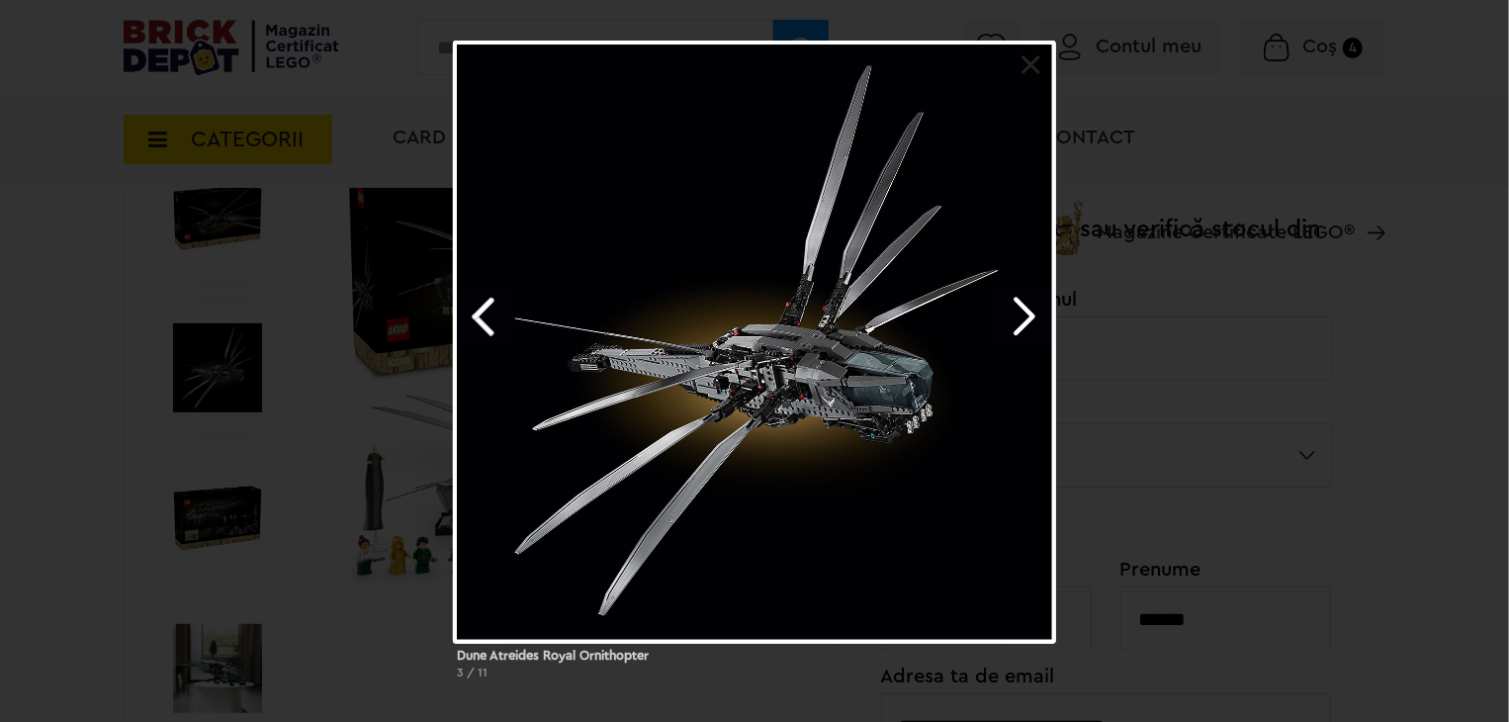
click at [1017, 327] on link "Next image" at bounding box center [1022, 316] width 57 height 57
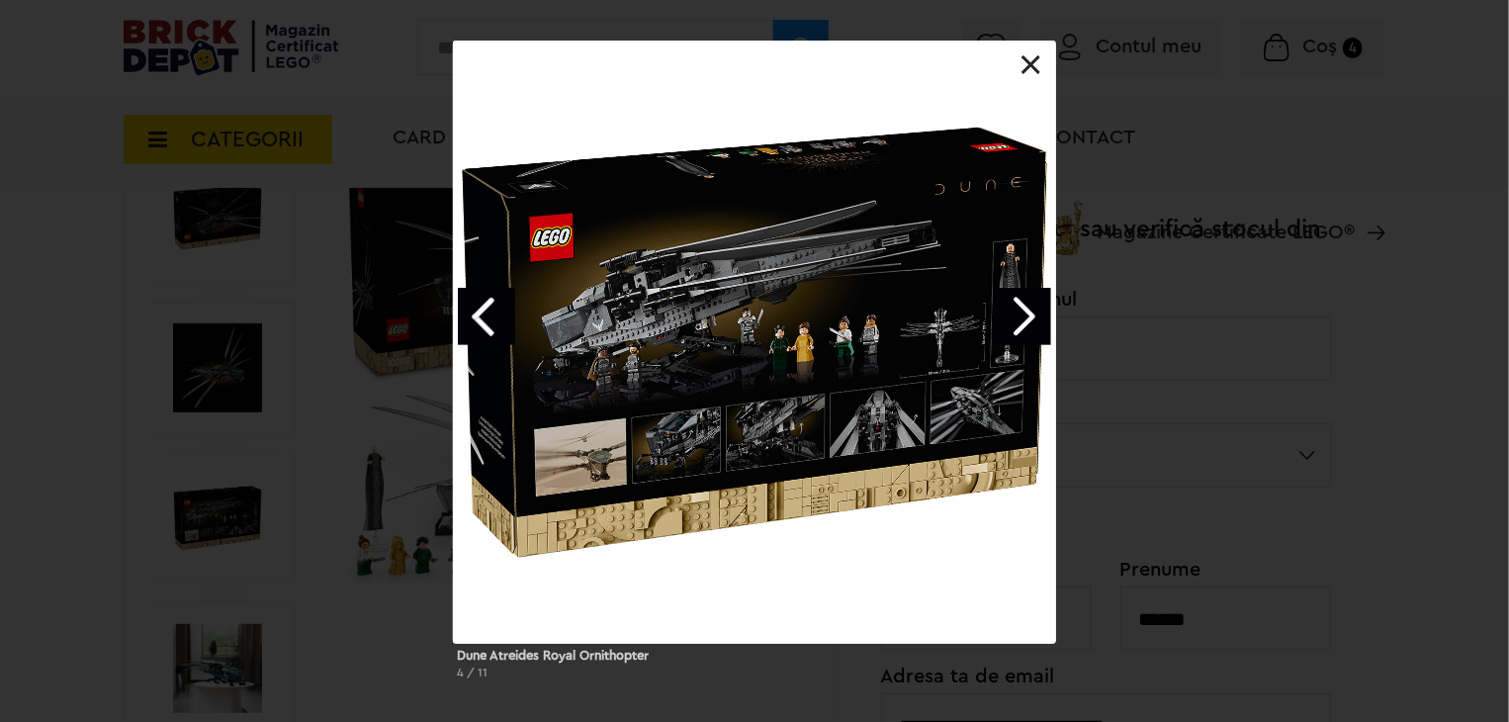
click at [1017, 327] on link "Next image" at bounding box center [1022, 316] width 57 height 57
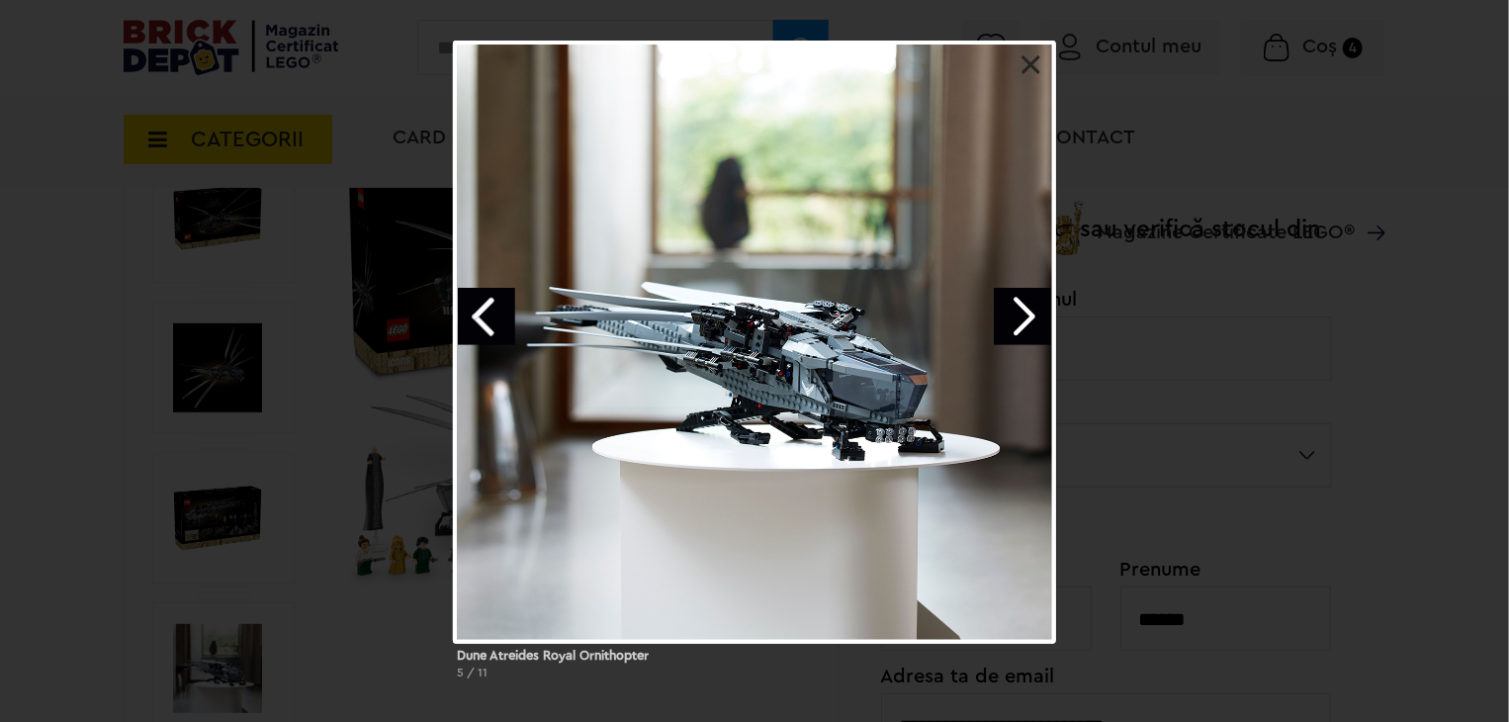
click at [1039, 62] on link at bounding box center [1032, 65] width 20 height 20
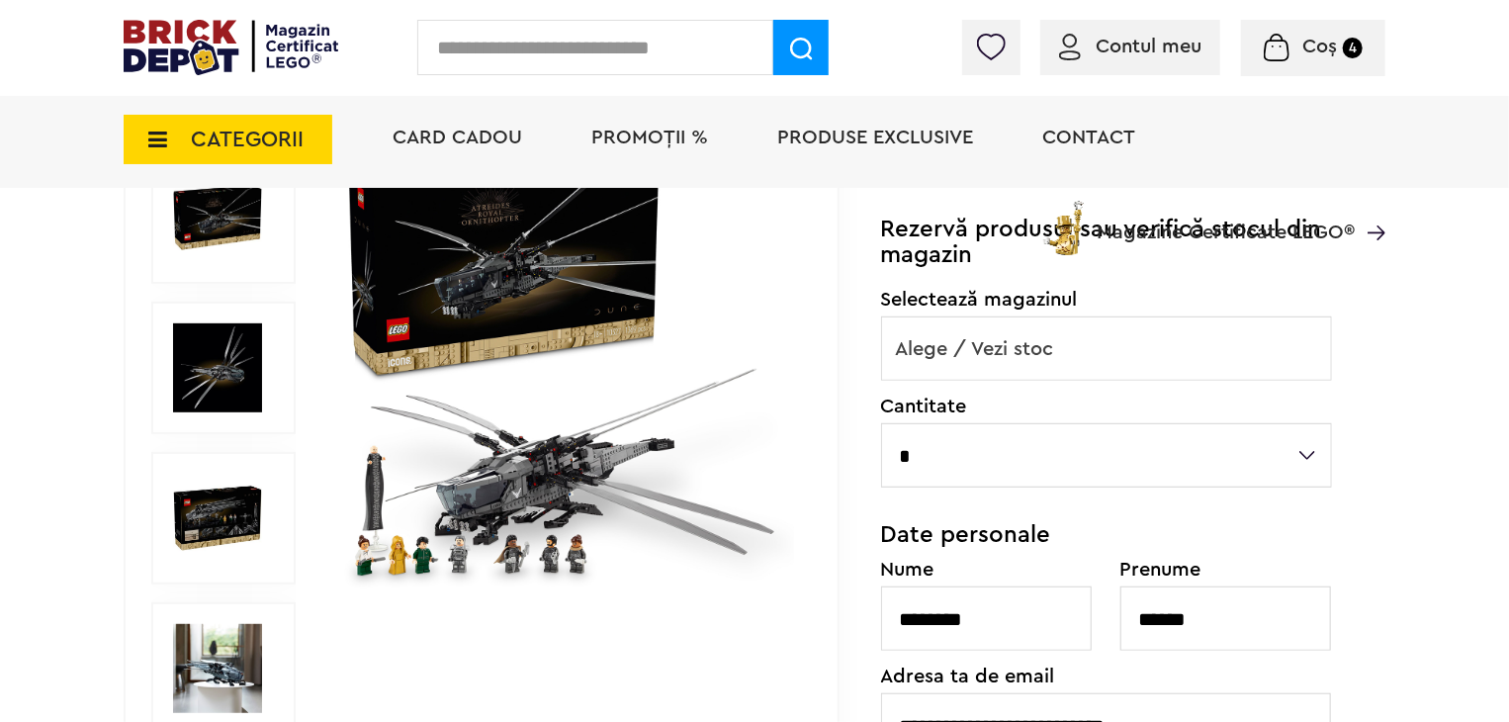
click at [1027, 356] on span "Alege / Vezi stoc" at bounding box center [1106, 349] width 449 height 63
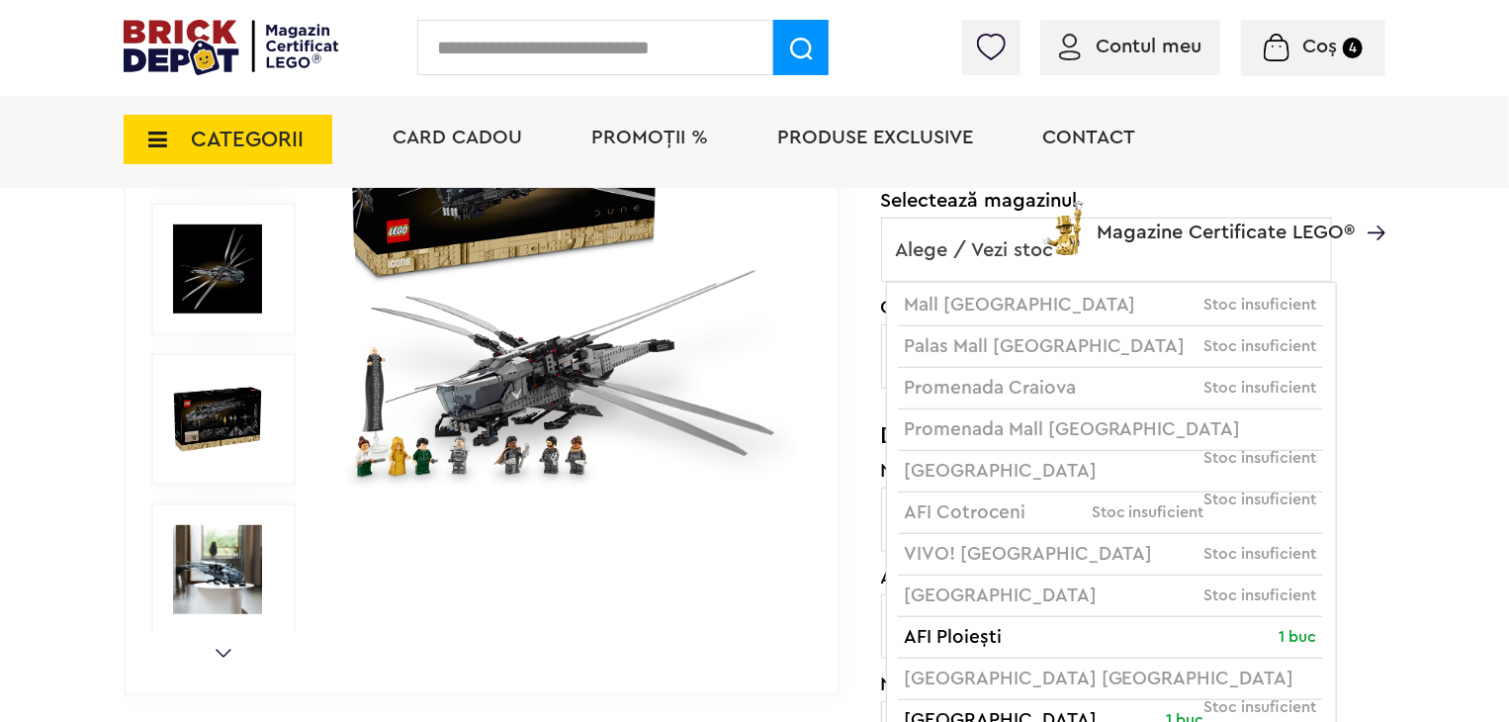
scroll to position [11, 0]
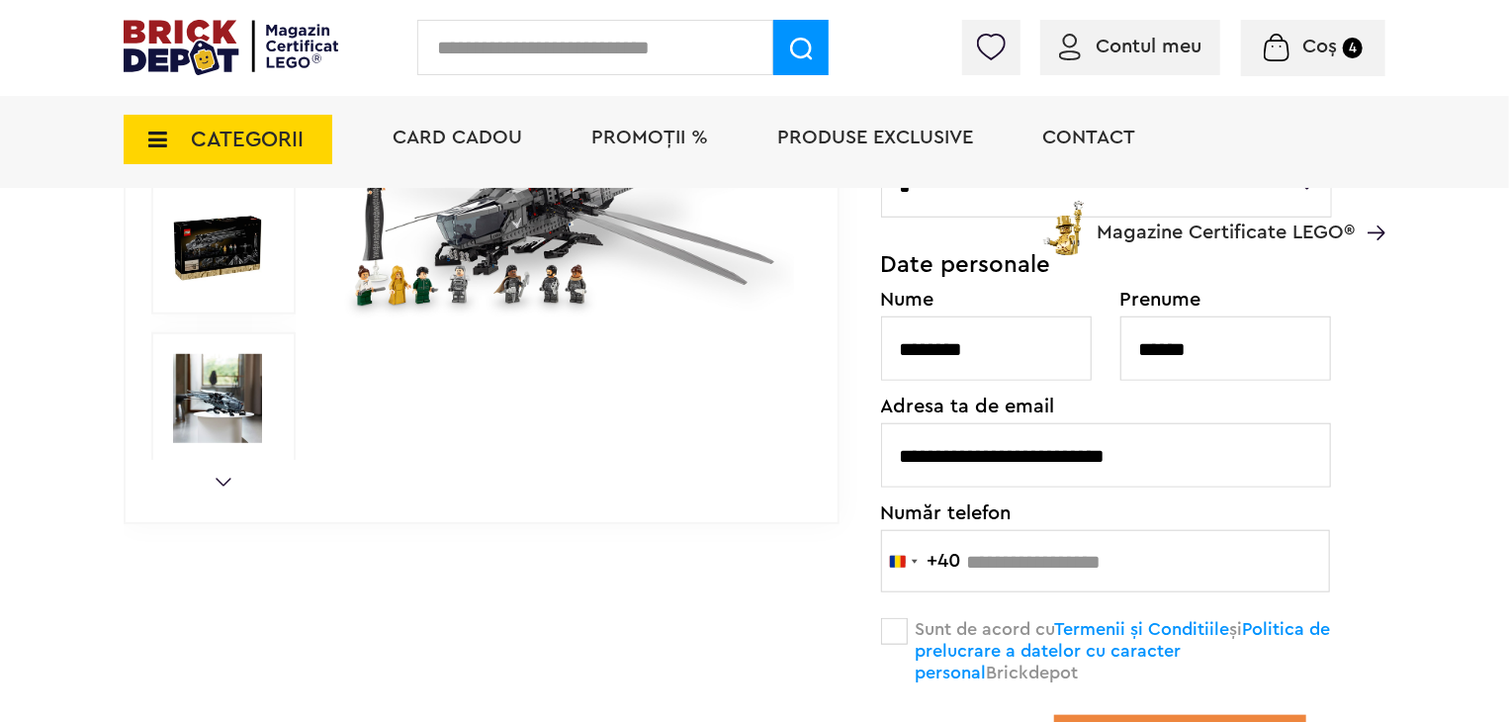
scroll to position [791, 0]
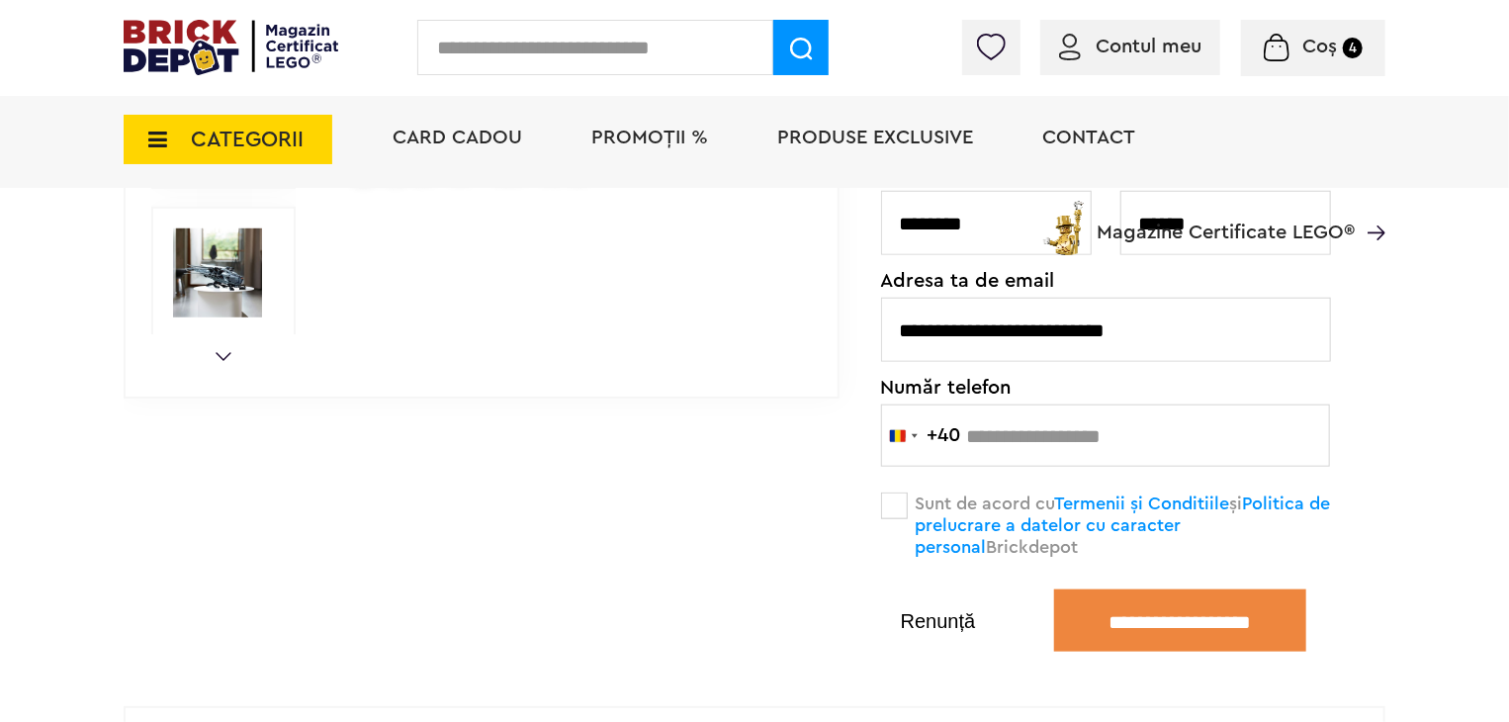
click at [901, 501] on span at bounding box center [894, 506] width 27 height 27
click at [897, 509] on span at bounding box center [894, 506] width 27 height 27
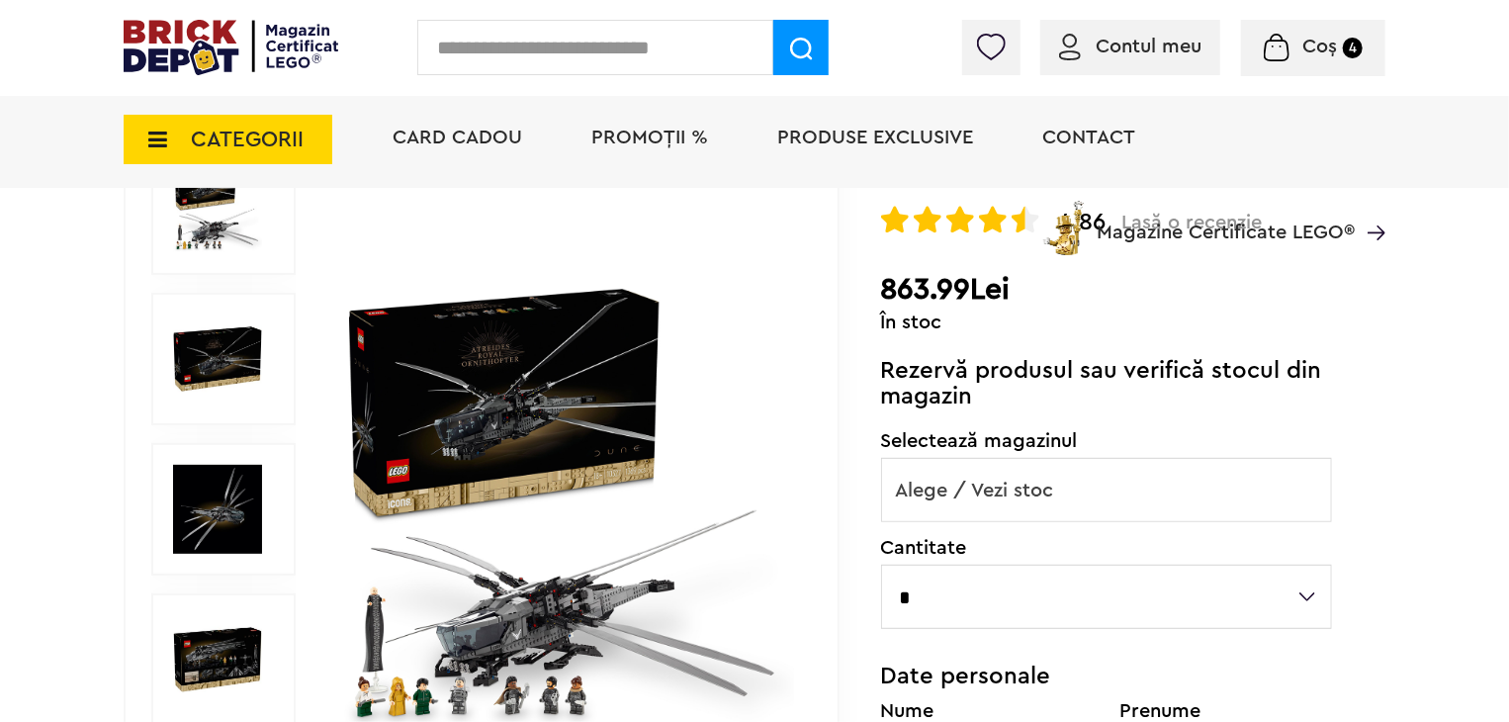
scroll to position [198, 0]
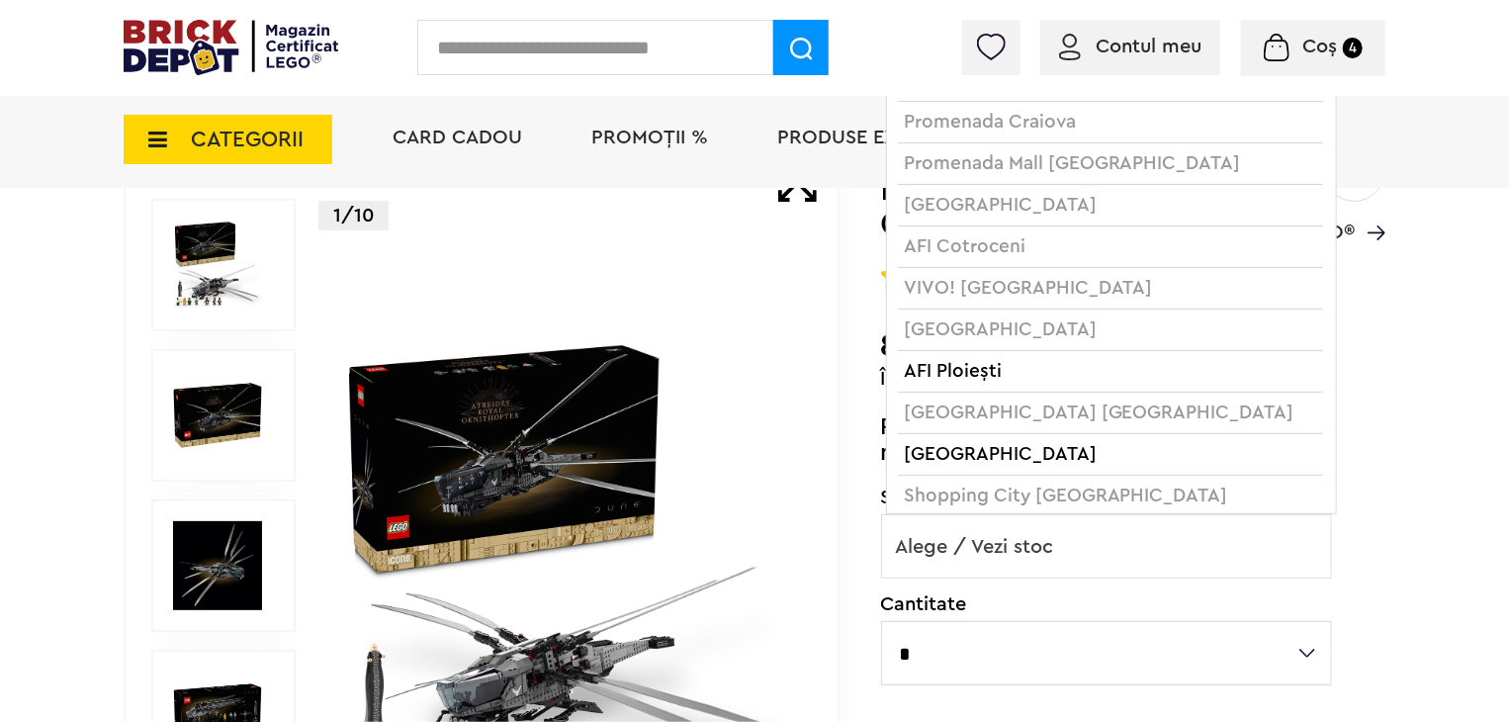
click at [1071, 529] on span "Alege / Vezi stoc" at bounding box center [1106, 546] width 449 height 63
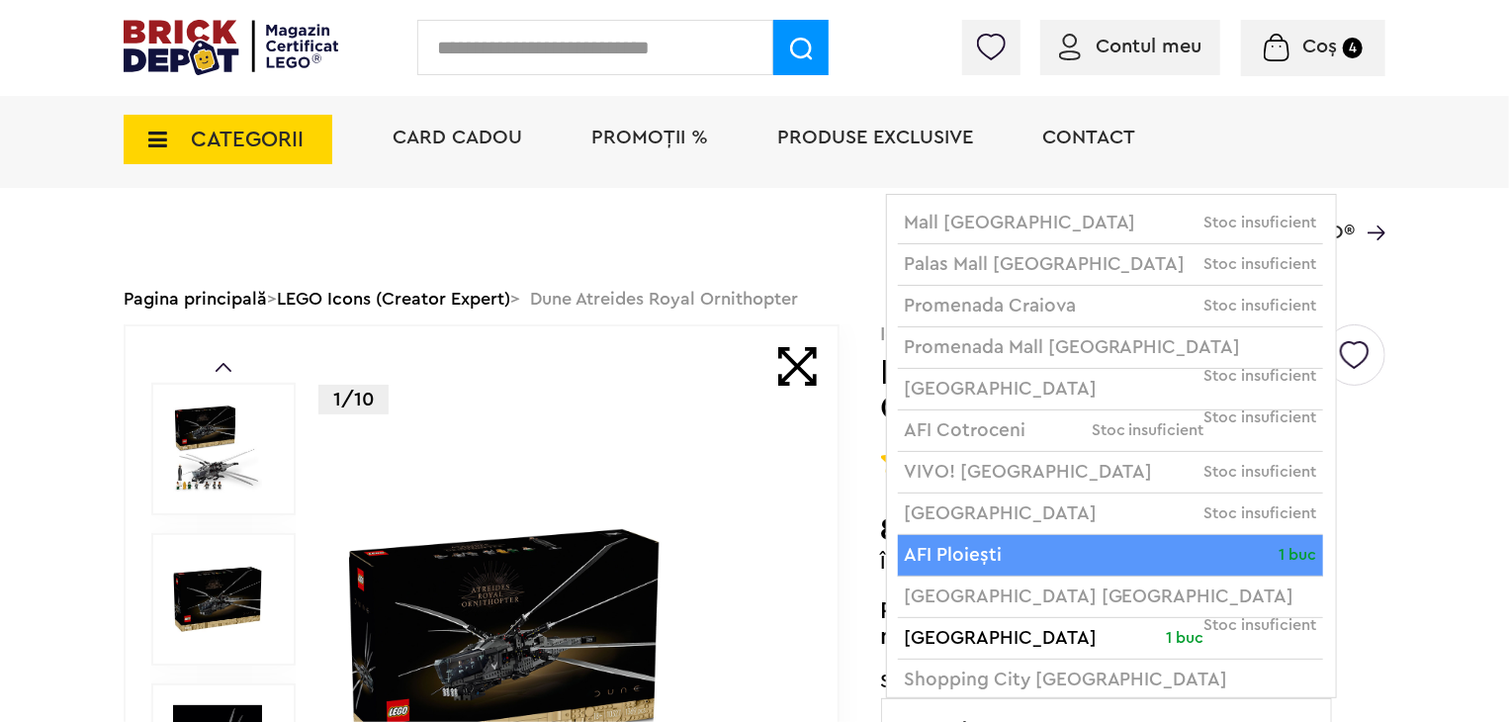
scroll to position [0, 0]
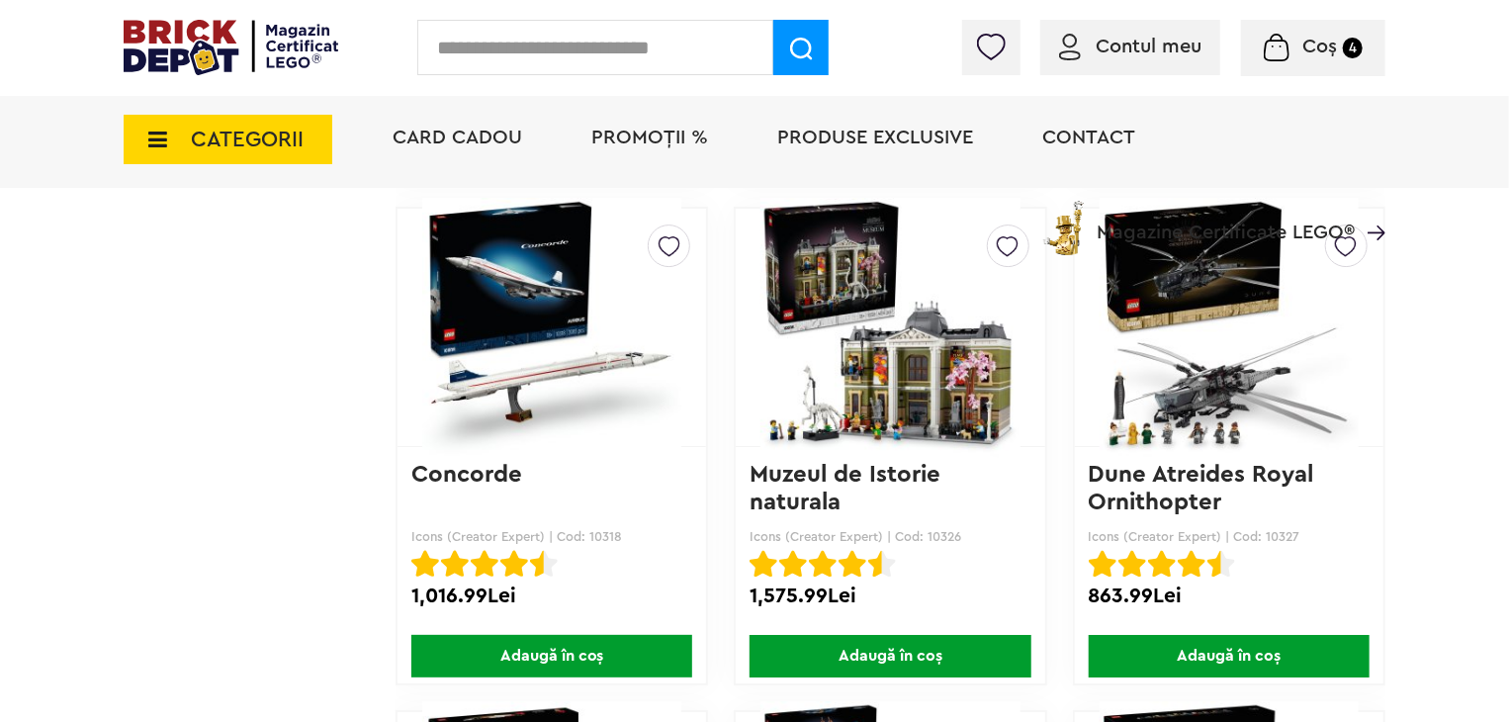
scroll to position [10584, 0]
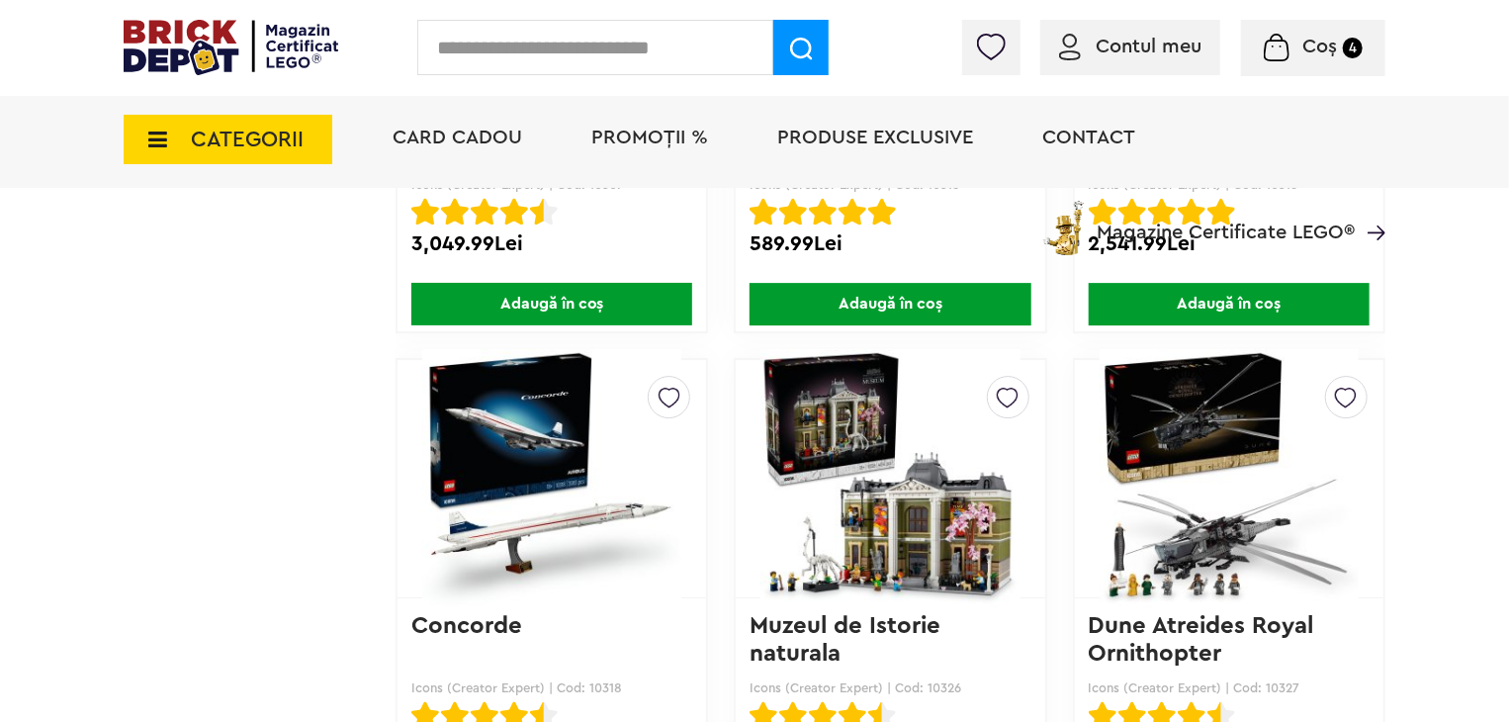
click at [1186, 515] on img at bounding box center [1229, 478] width 259 height 277
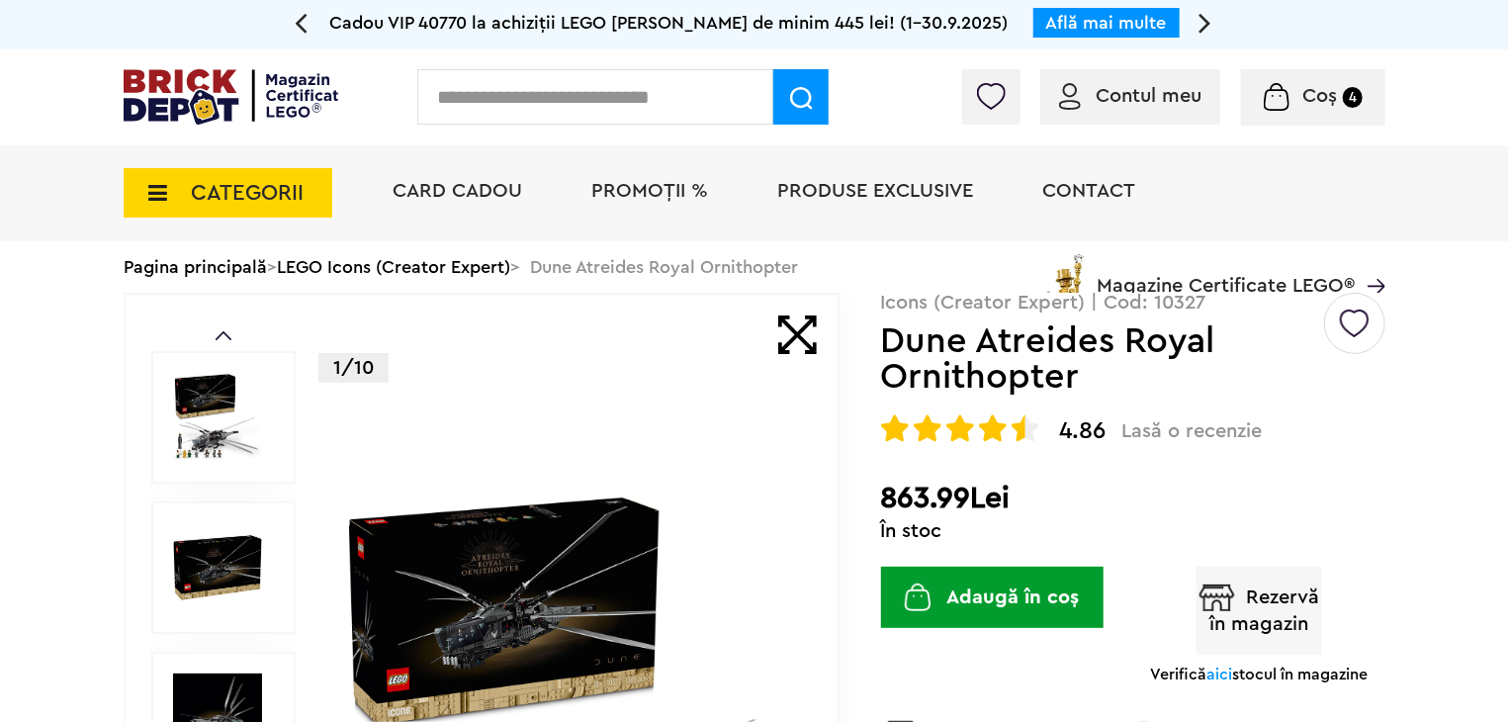
click at [623, 618] on img at bounding box center [567, 719] width 456 height 456
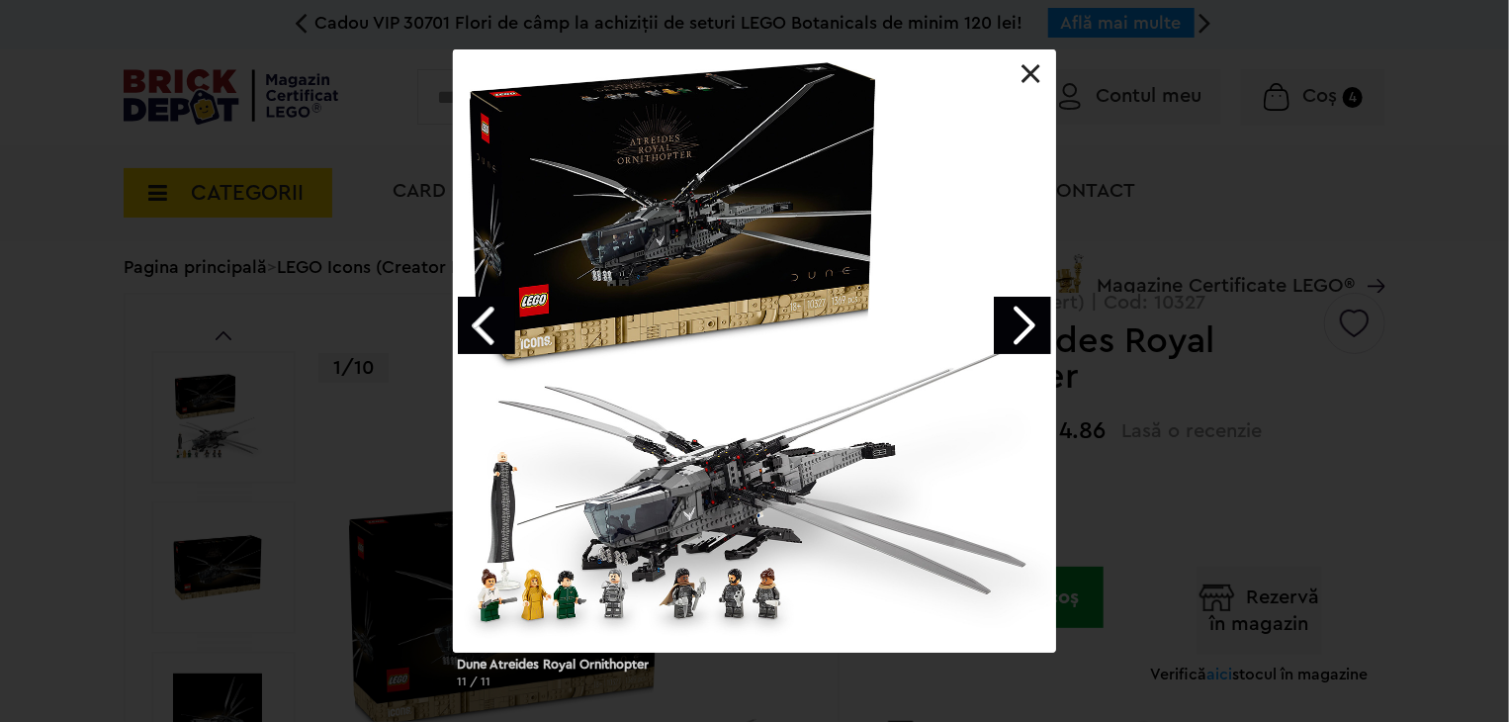
click at [1239, 329] on div "Dune Atreides Royal Ornithopter 11 / 11" at bounding box center [754, 376] width 1509 height 655
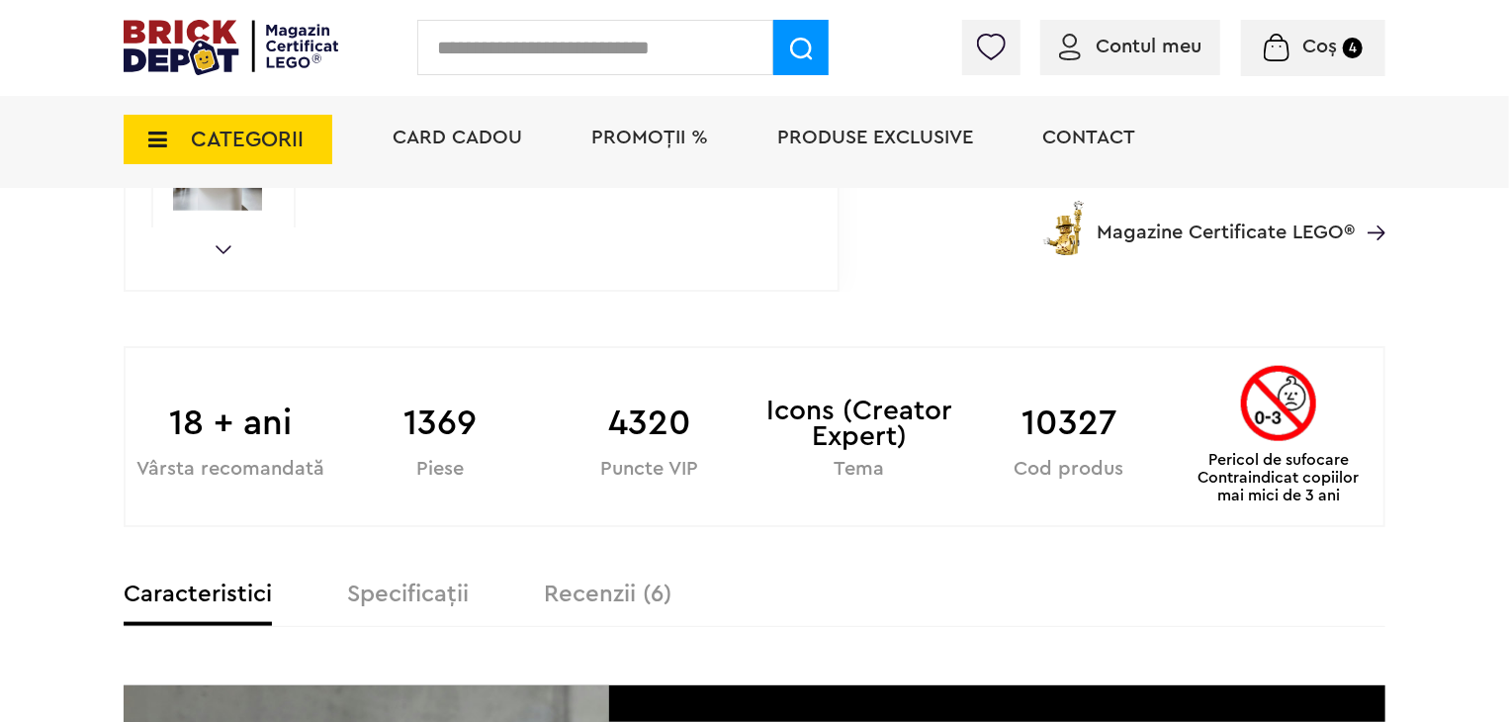
scroll to position [890, 0]
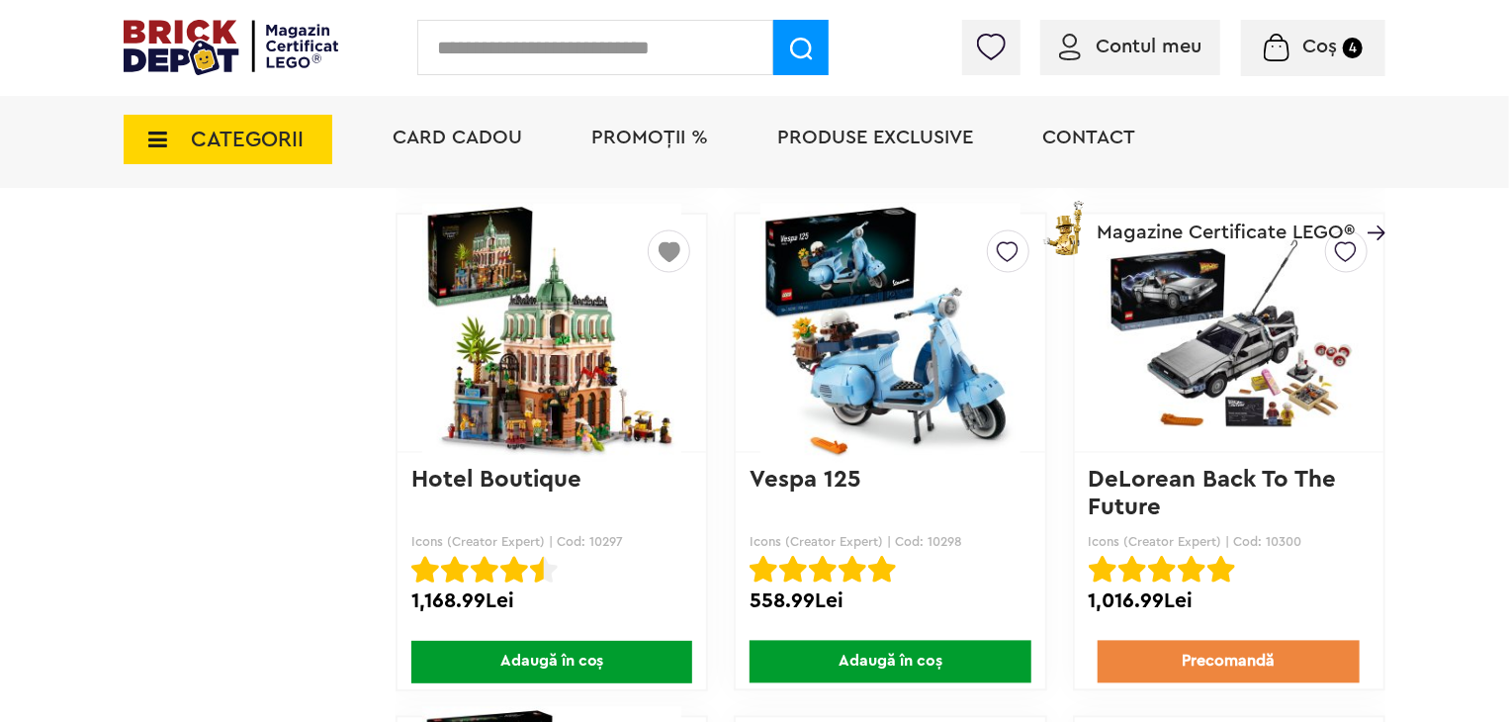
scroll to position [9253, 0]
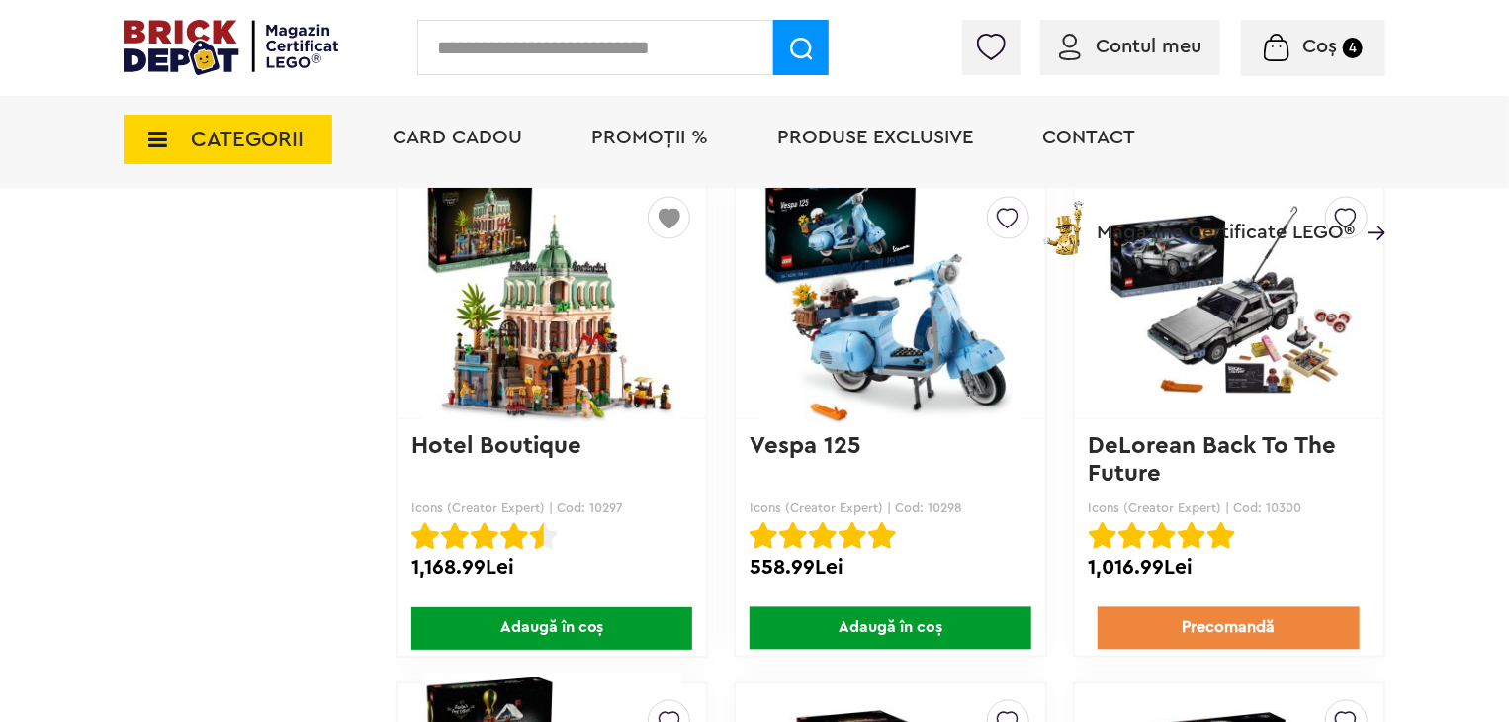
click at [579, 339] on img at bounding box center [551, 299] width 259 height 277
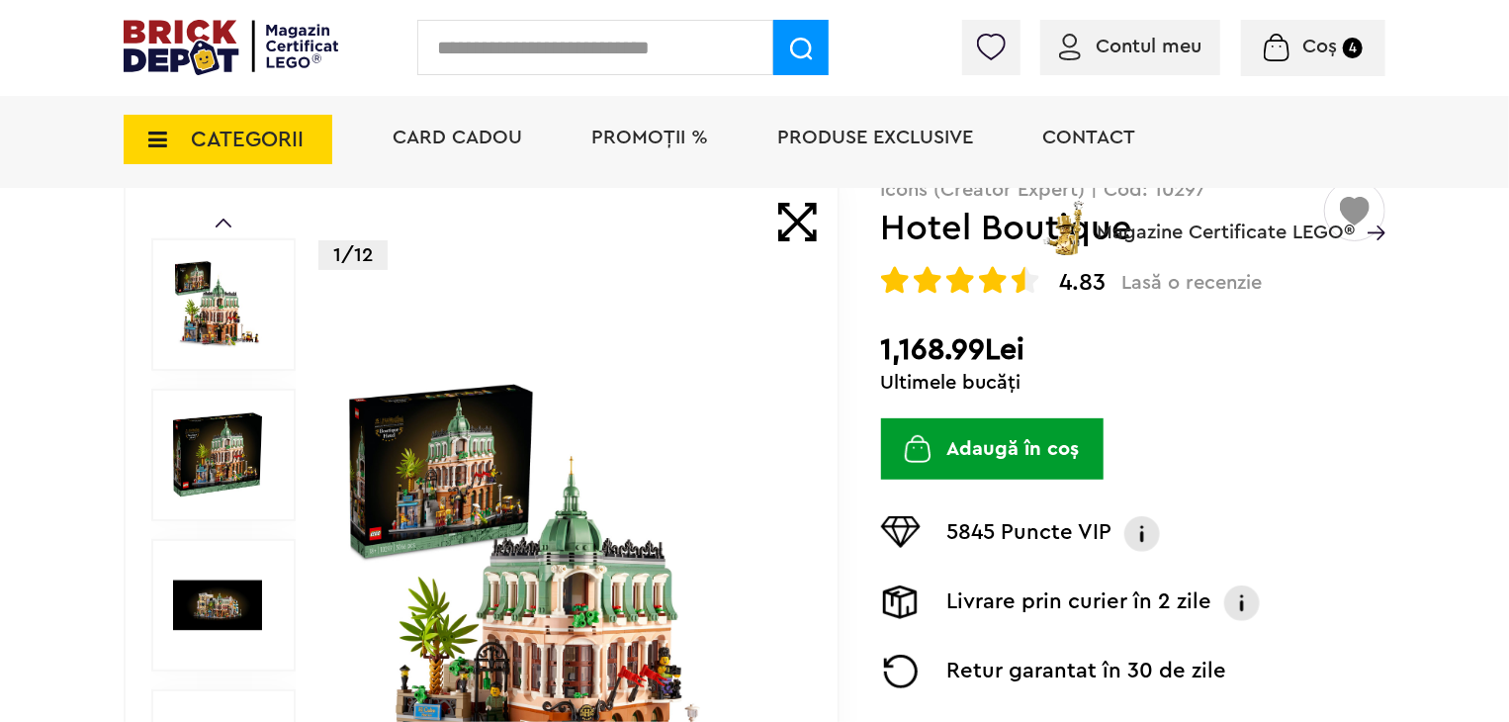
scroll to position [297, 0]
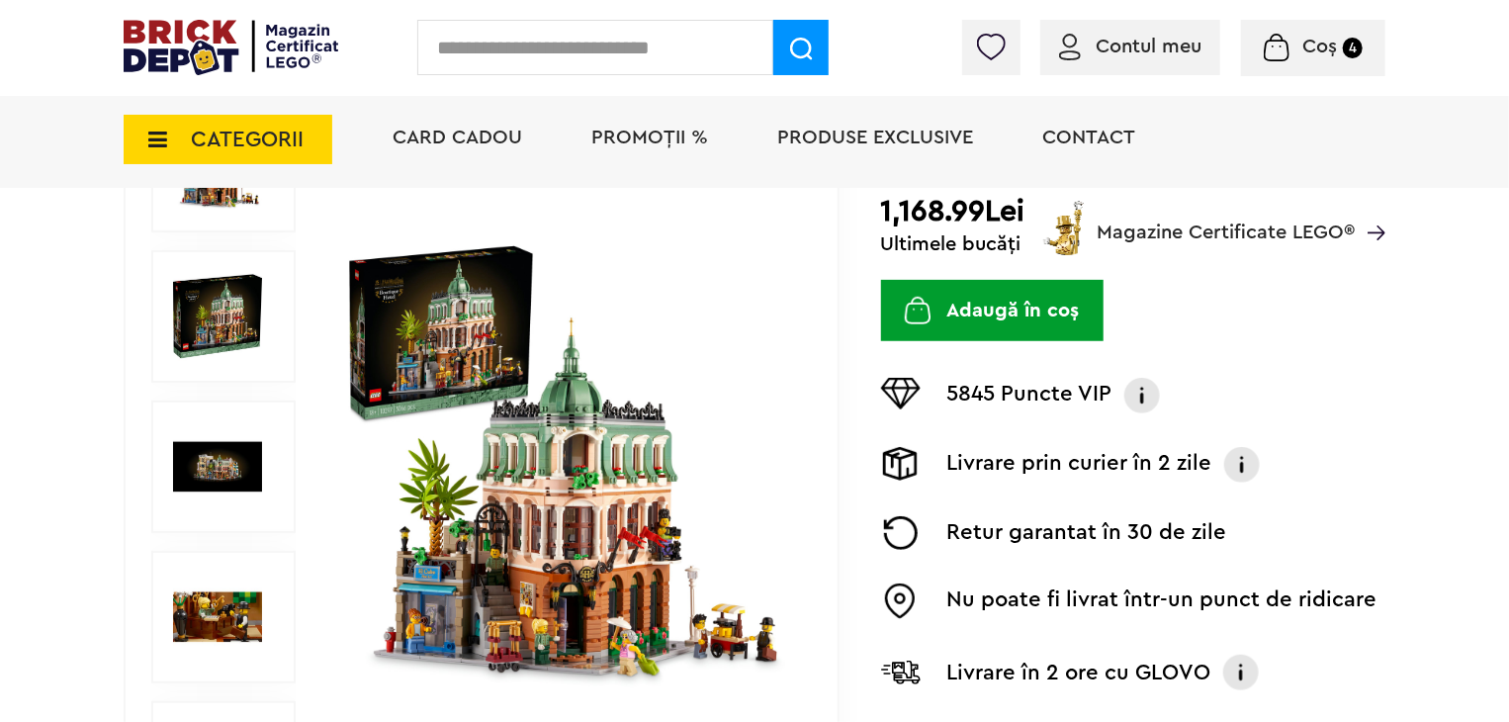
click at [412, 315] on img at bounding box center [567, 467] width 456 height 456
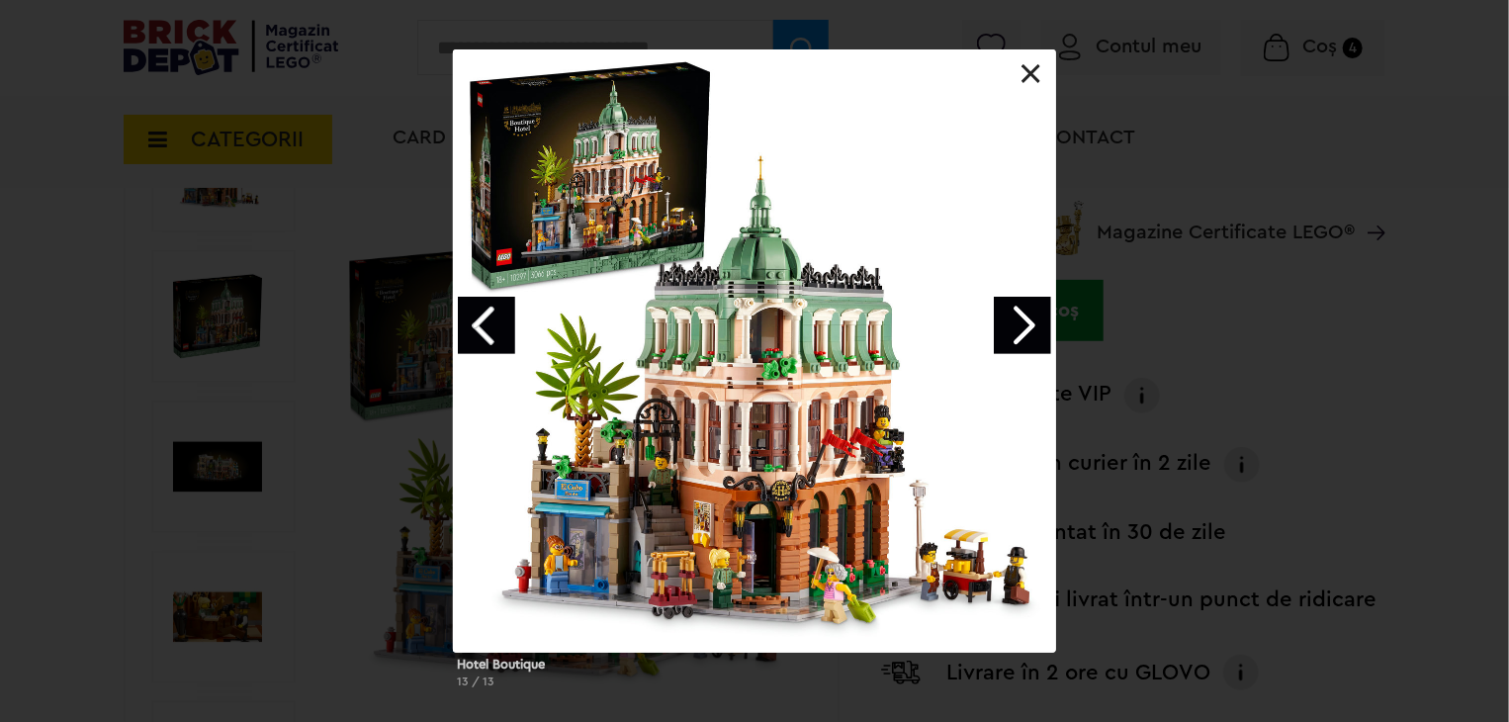
click at [1012, 326] on link "Next image" at bounding box center [1022, 325] width 57 height 57
click at [1010, 316] on link "Next image" at bounding box center [1022, 325] width 57 height 57
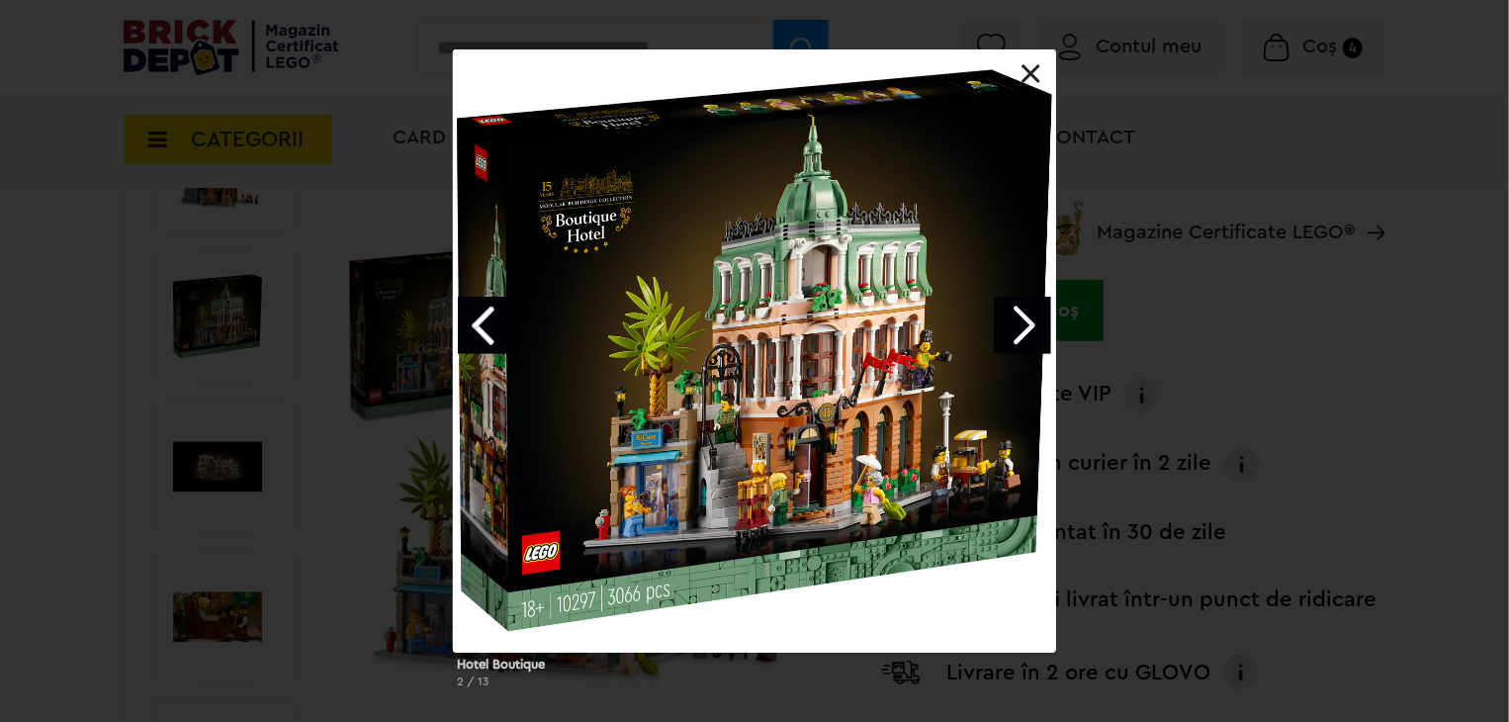
click at [1024, 317] on link "Next image" at bounding box center [1022, 325] width 57 height 57
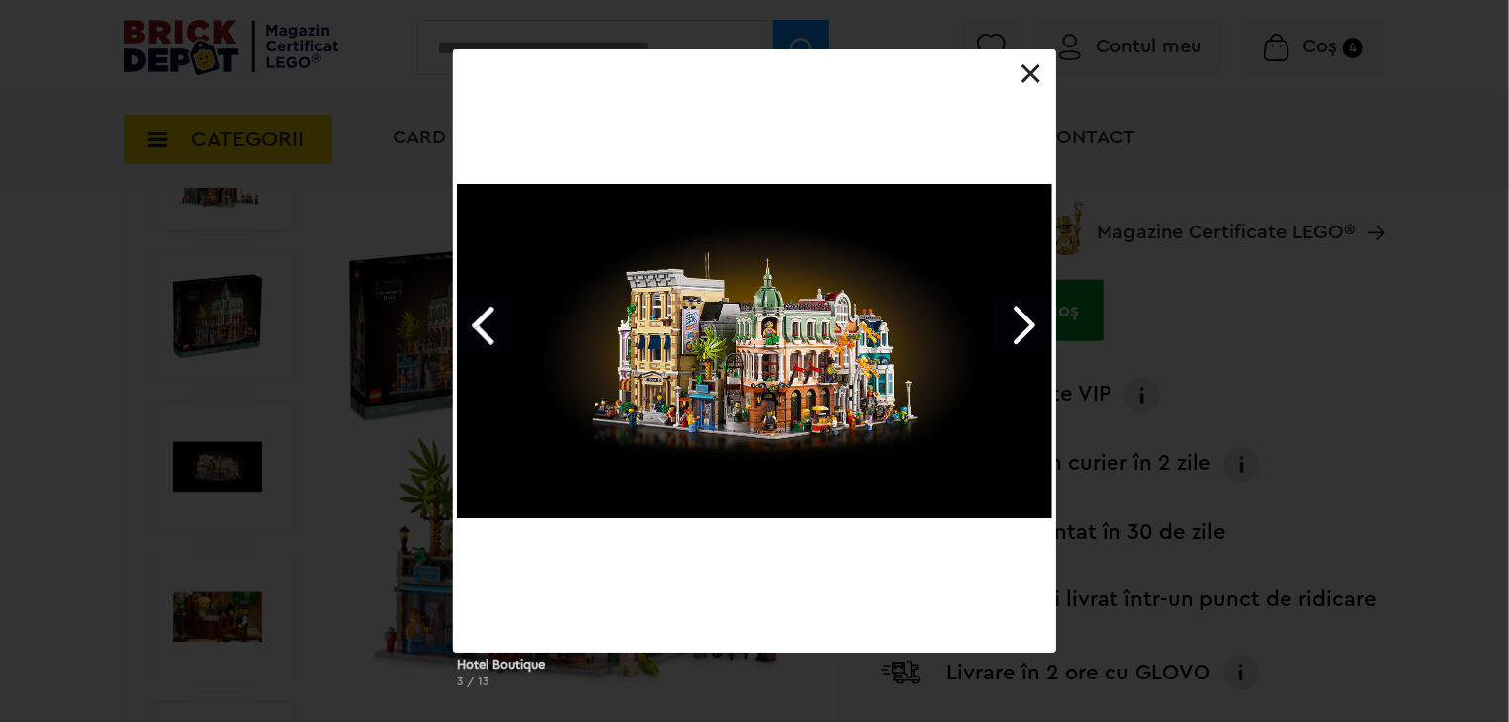
click at [1032, 332] on link "Next image" at bounding box center [1022, 325] width 57 height 57
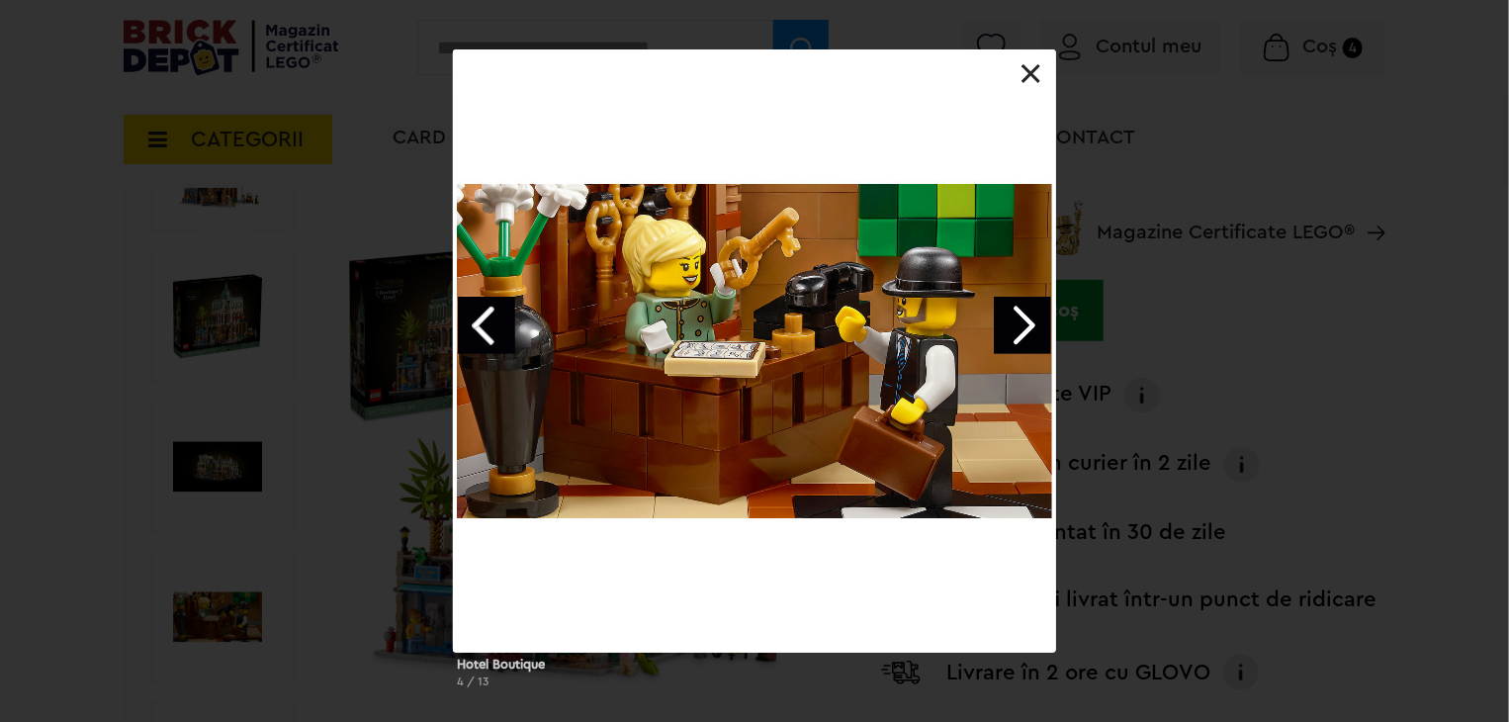
click at [1033, 79] on link at bounding box center [1032, 74] width 20 height 20
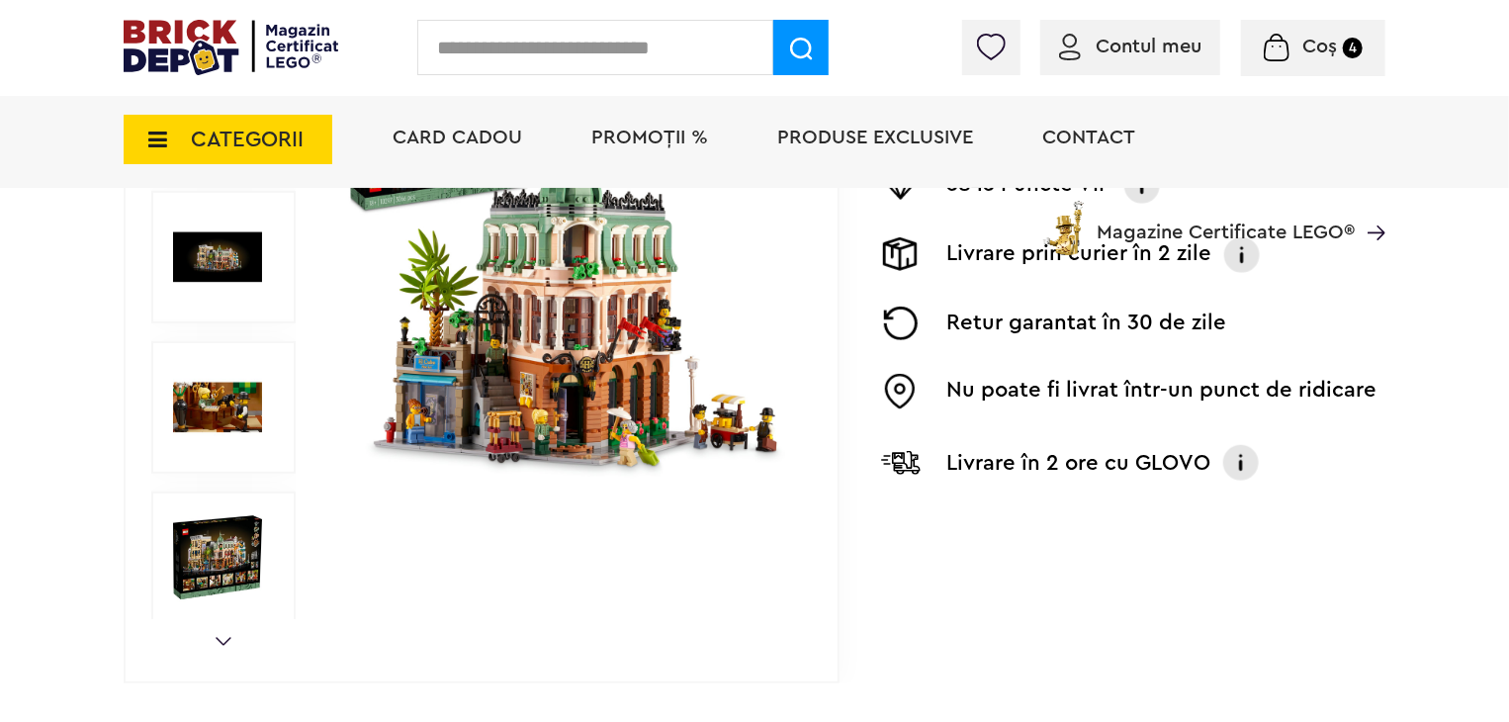
scroll to position [593, 0]
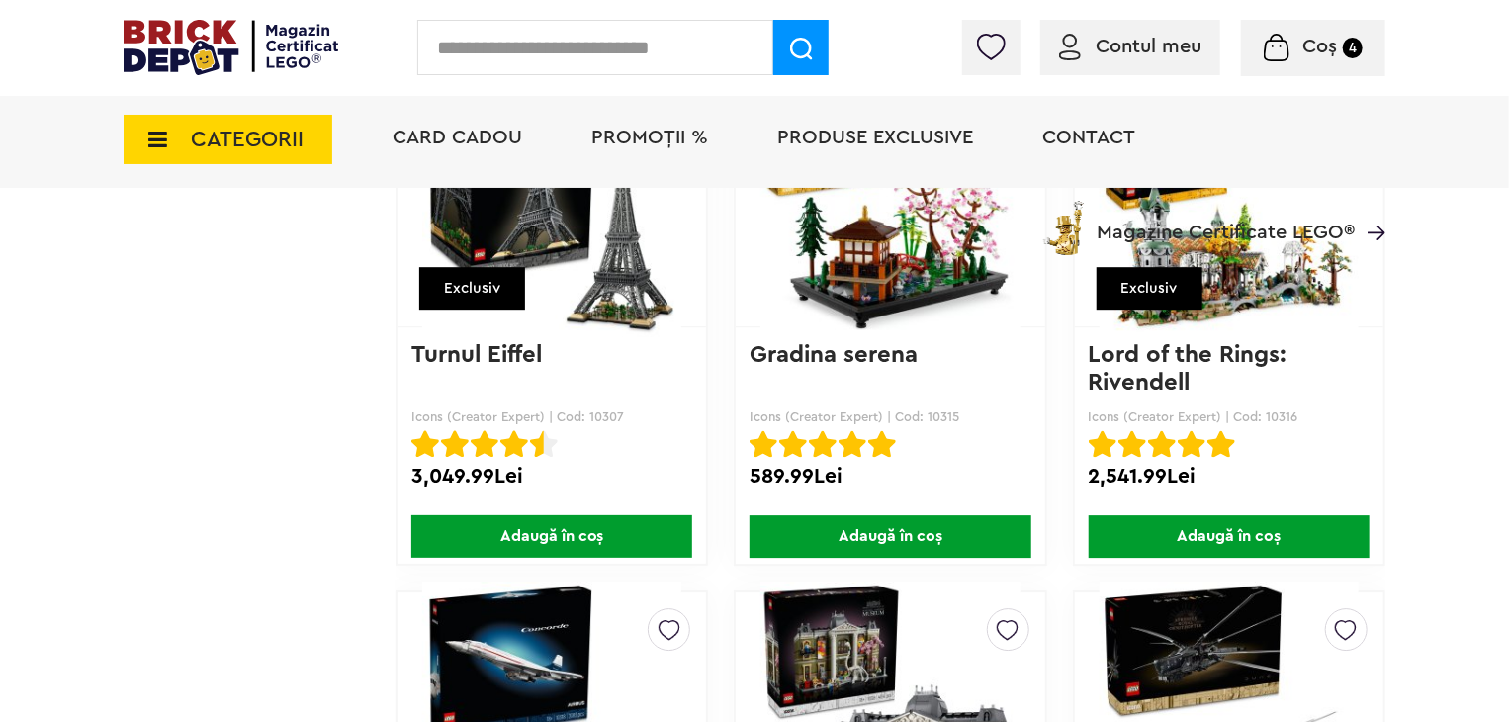
scroll to position [10295, 0]
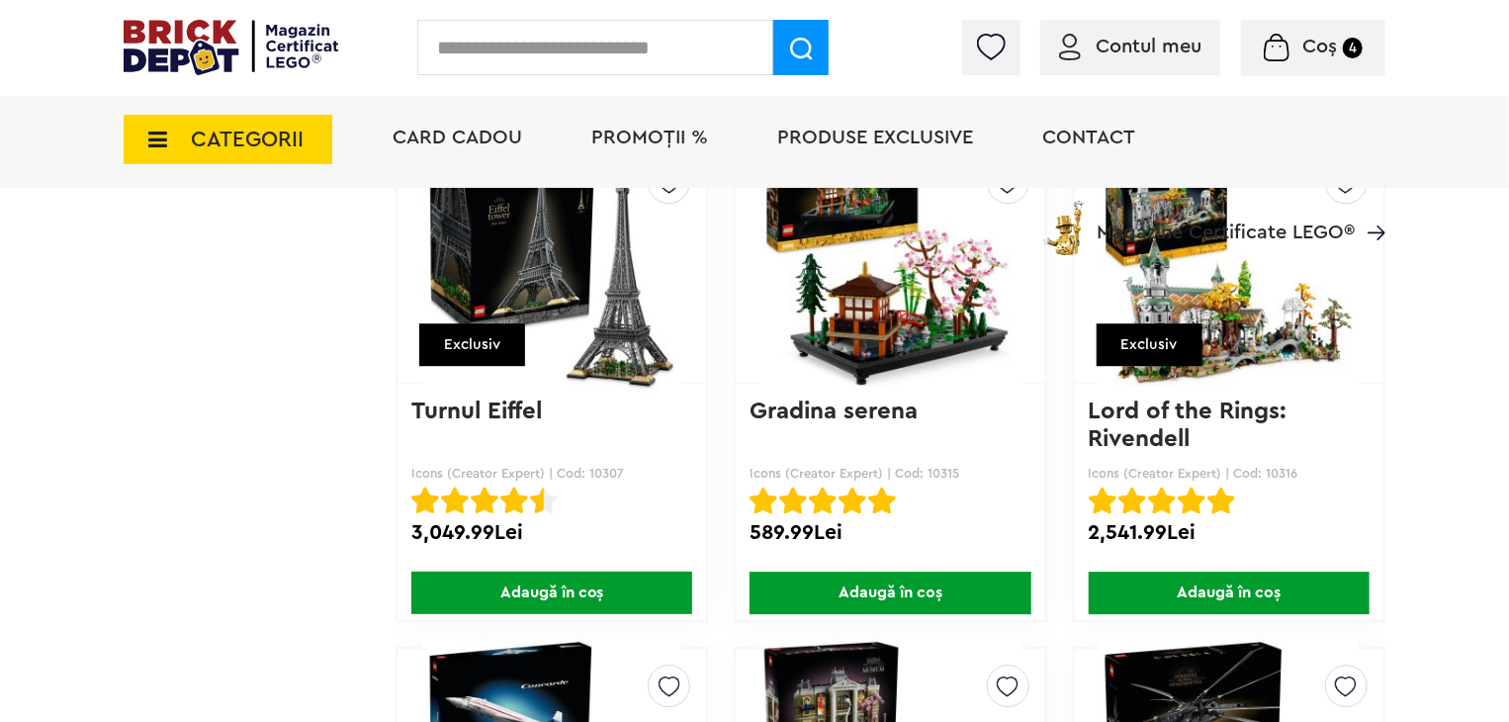
click at [1332, 325] on img at bounding box center [1229, 264] width 259 height 277
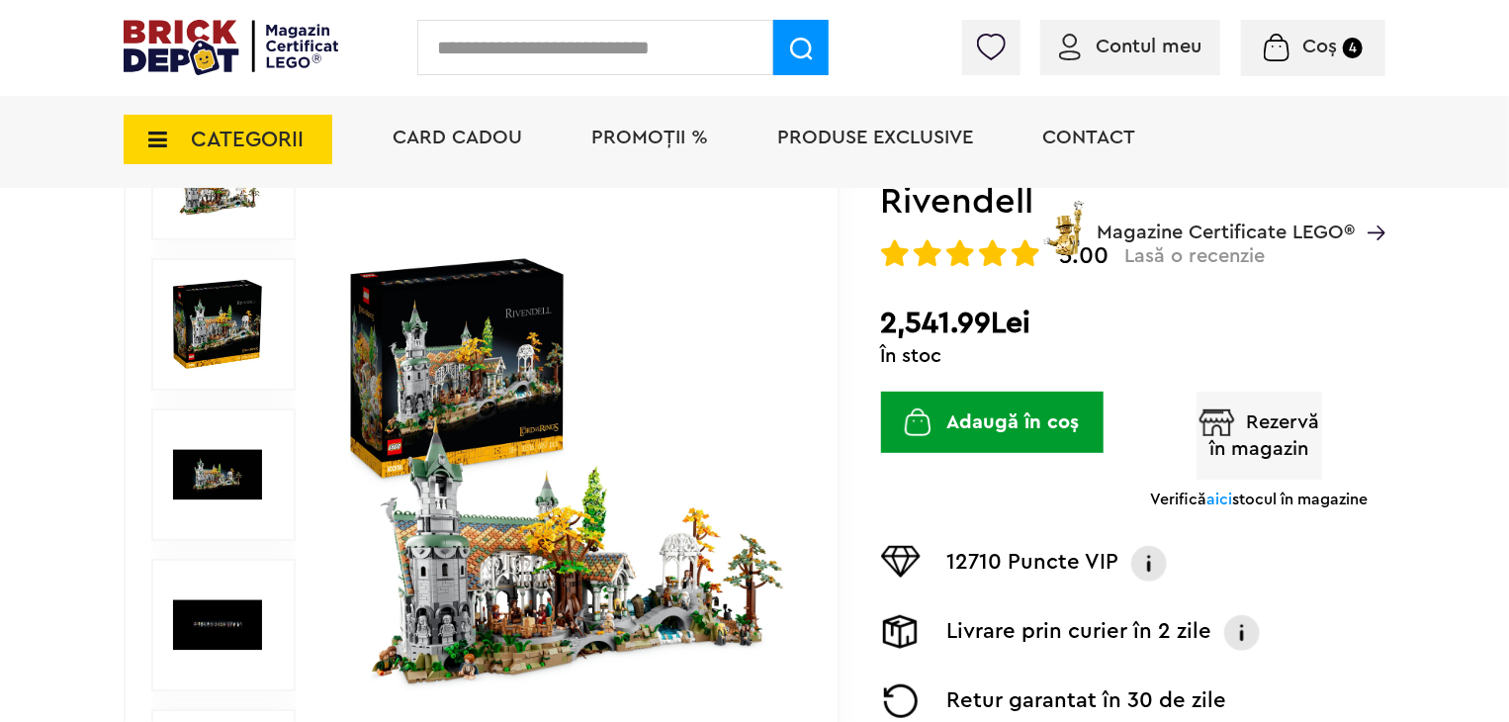
scroll to position [297, 0]
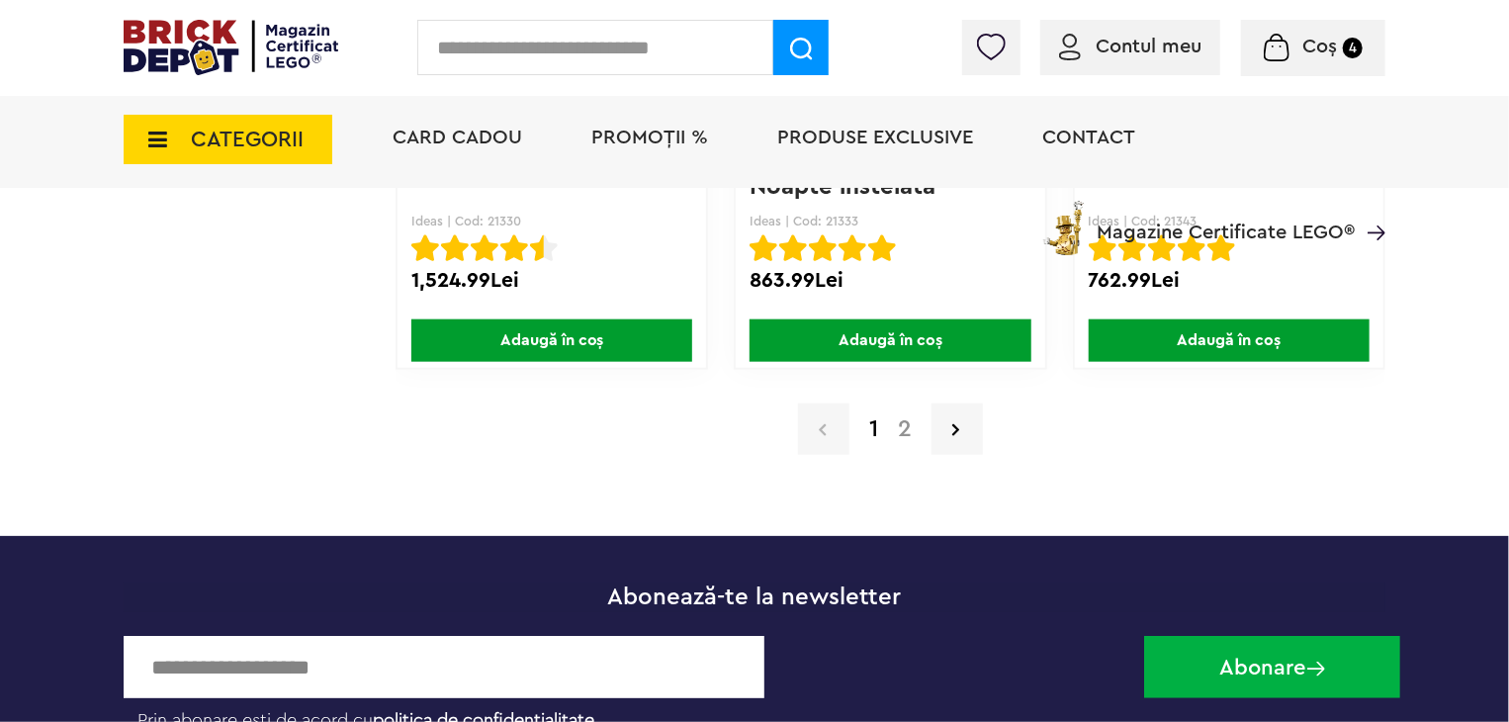
scroll to position [16131, 0]
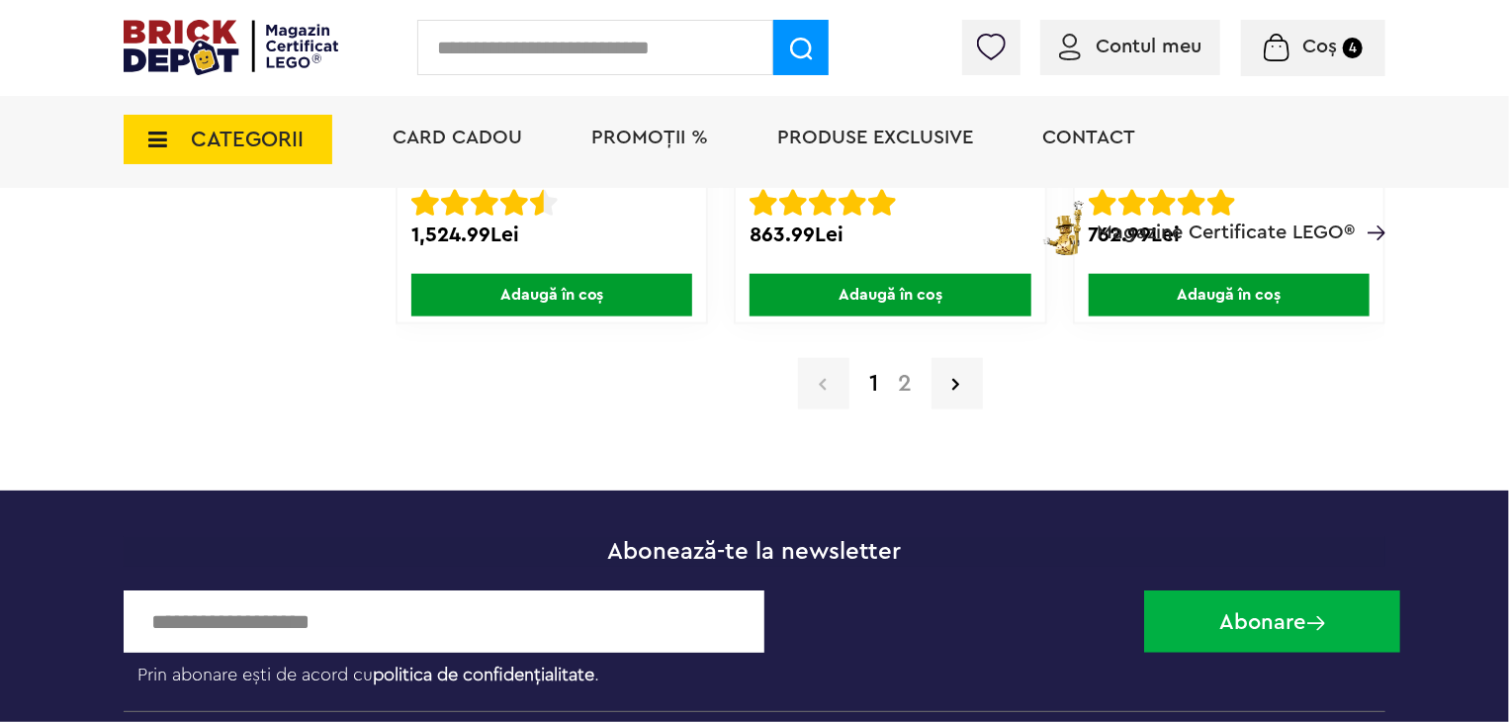
click at [920, 372] on link "2" at bounding box center [905, 384] width 34 height 24
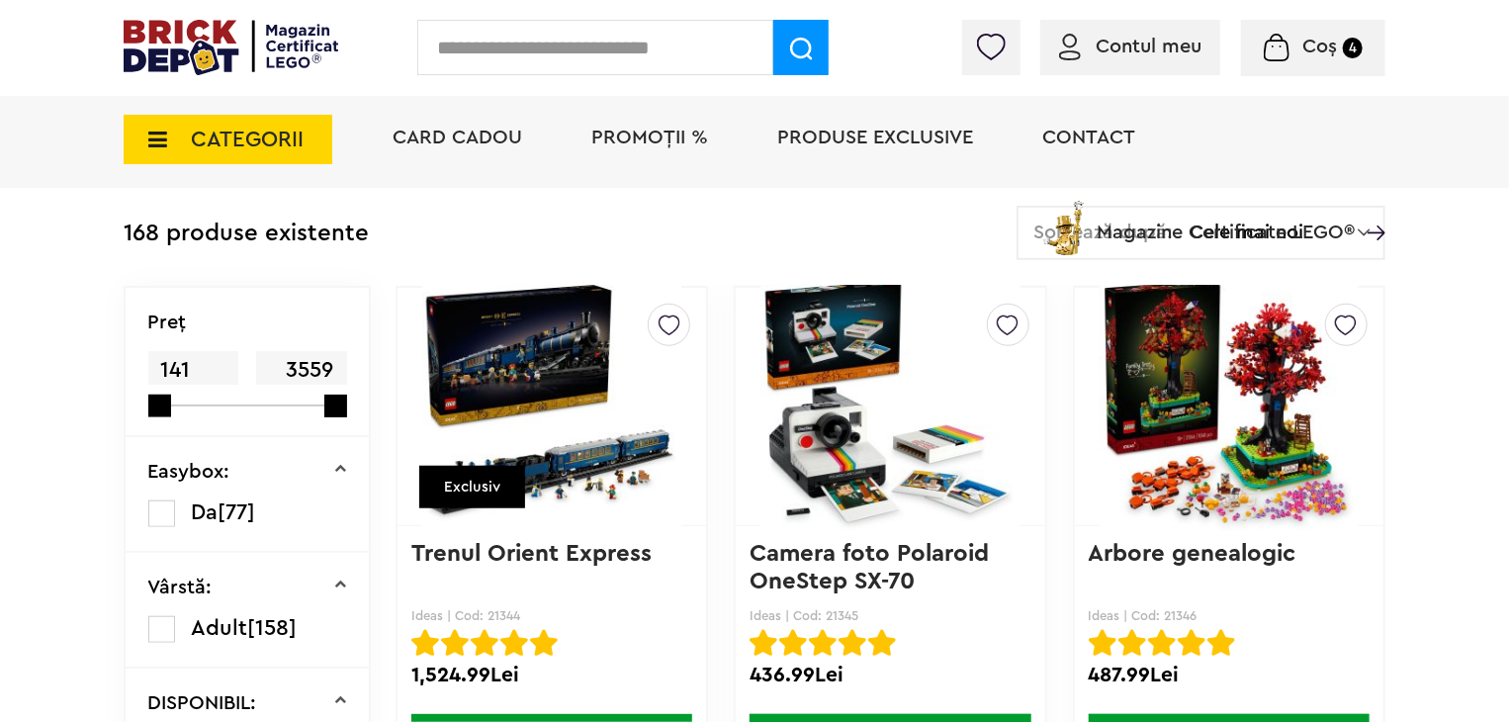
scroll to position [593, 0]
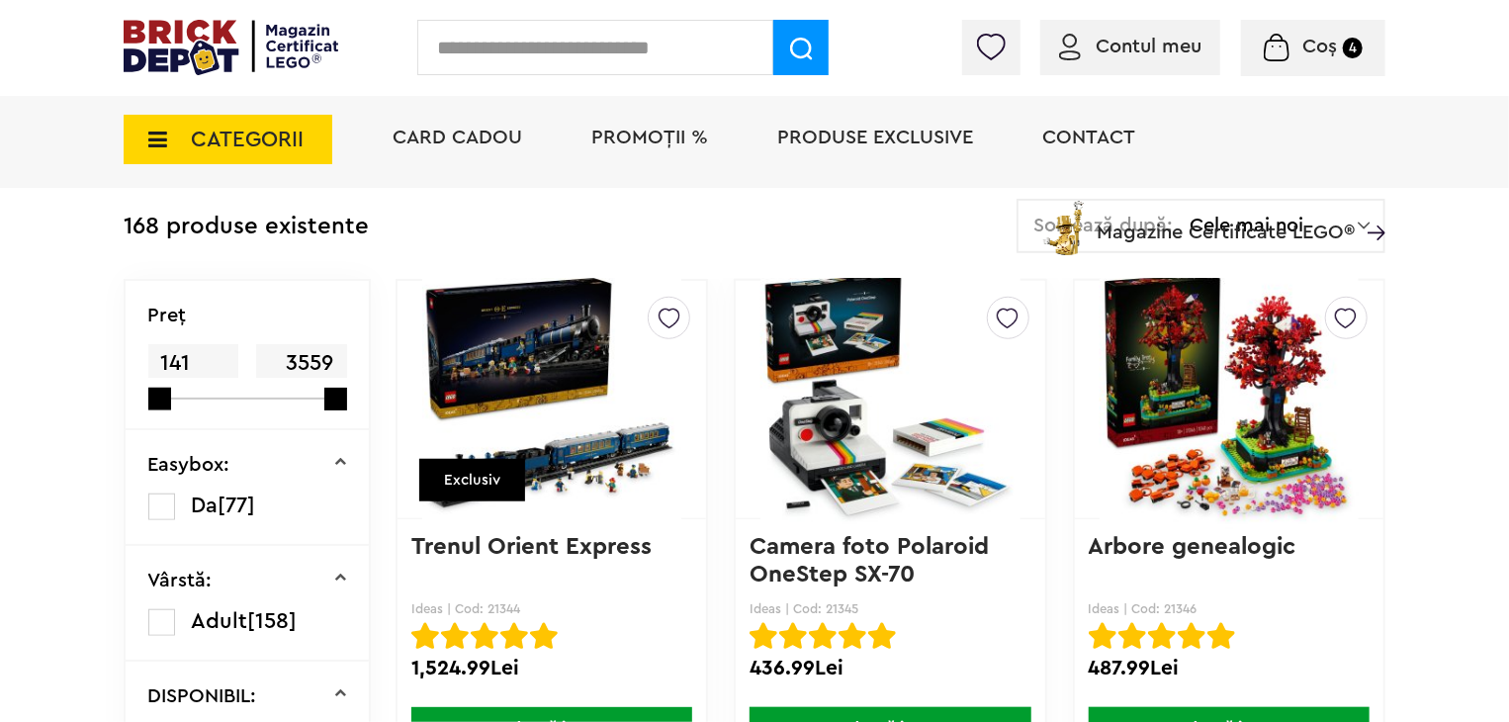
drag, startPoint x: 0, startPoint y: 0, endPoint x: 852, endPoint y: 370, distance: 928.5
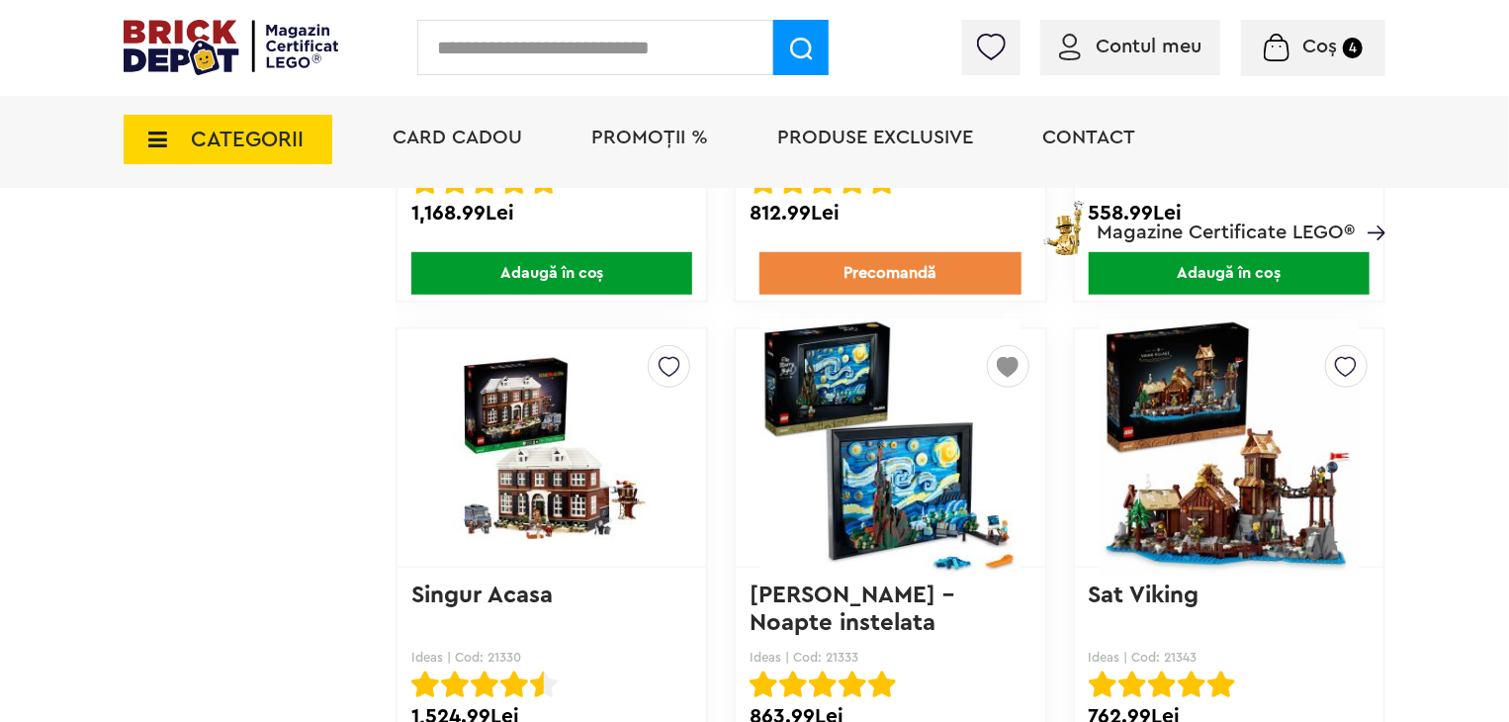
scroll to position [15736, 0]
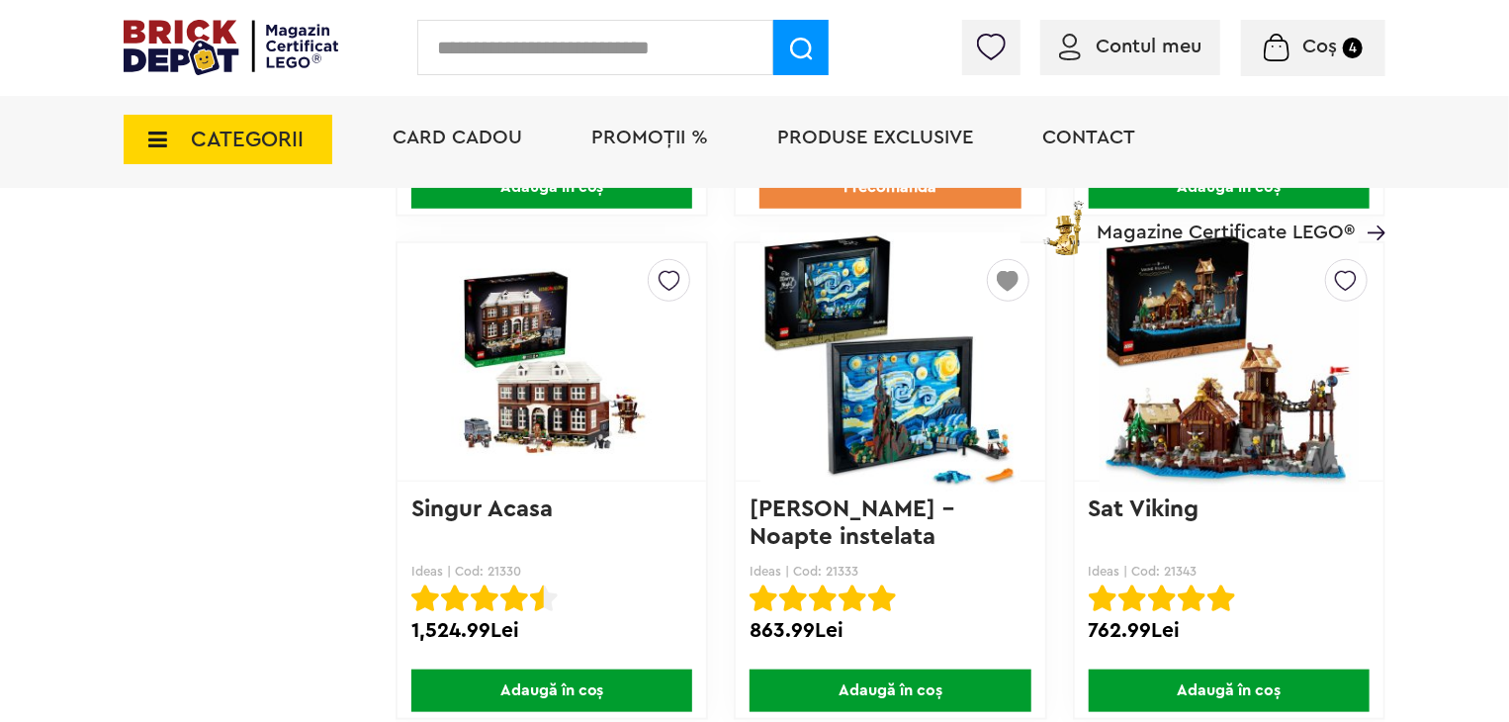
click at [853, 366] on img at bounding box center [890, 362] width 259 height 277
click at [850, 500] on link "Vincent van Gogh - Noapte instelata" at bounding box center [856, 523] width 212 height 51
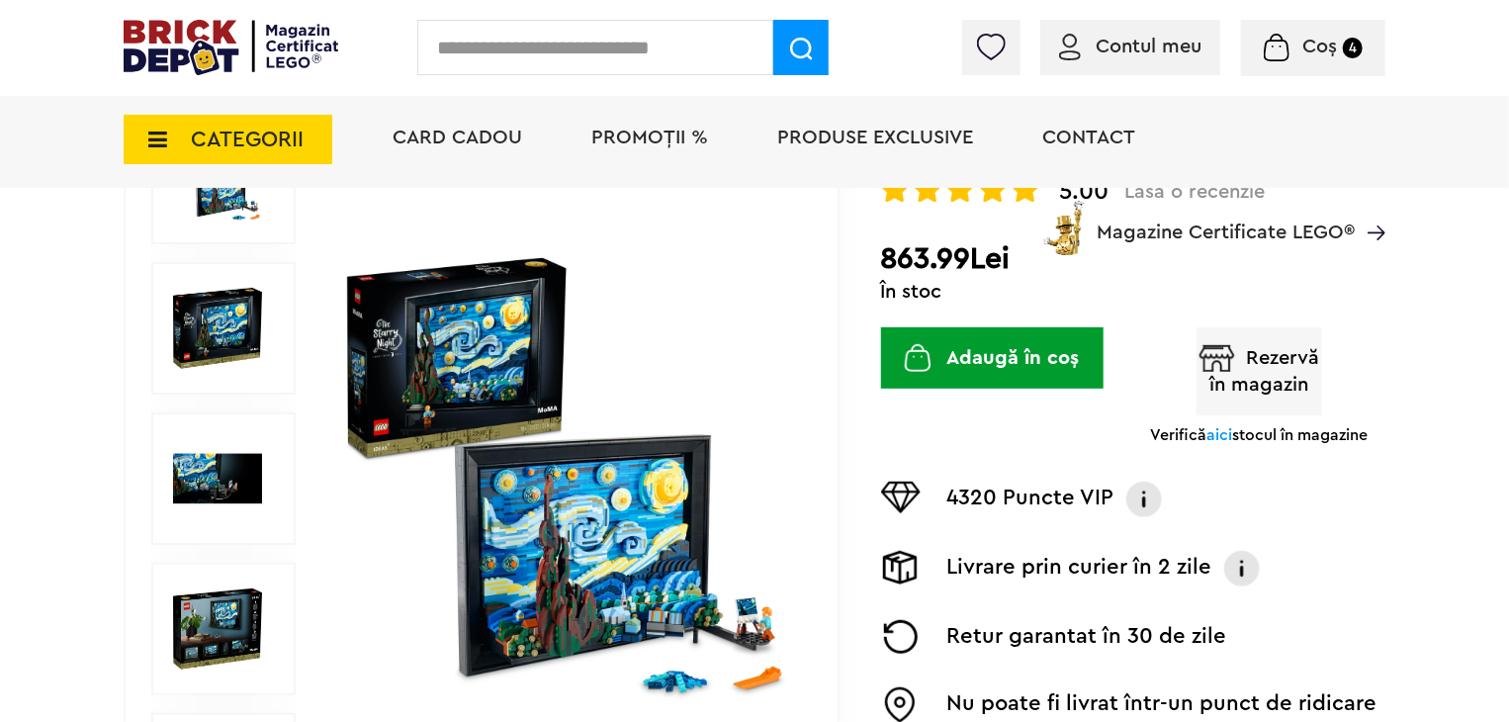
scroll to position [297, 0]
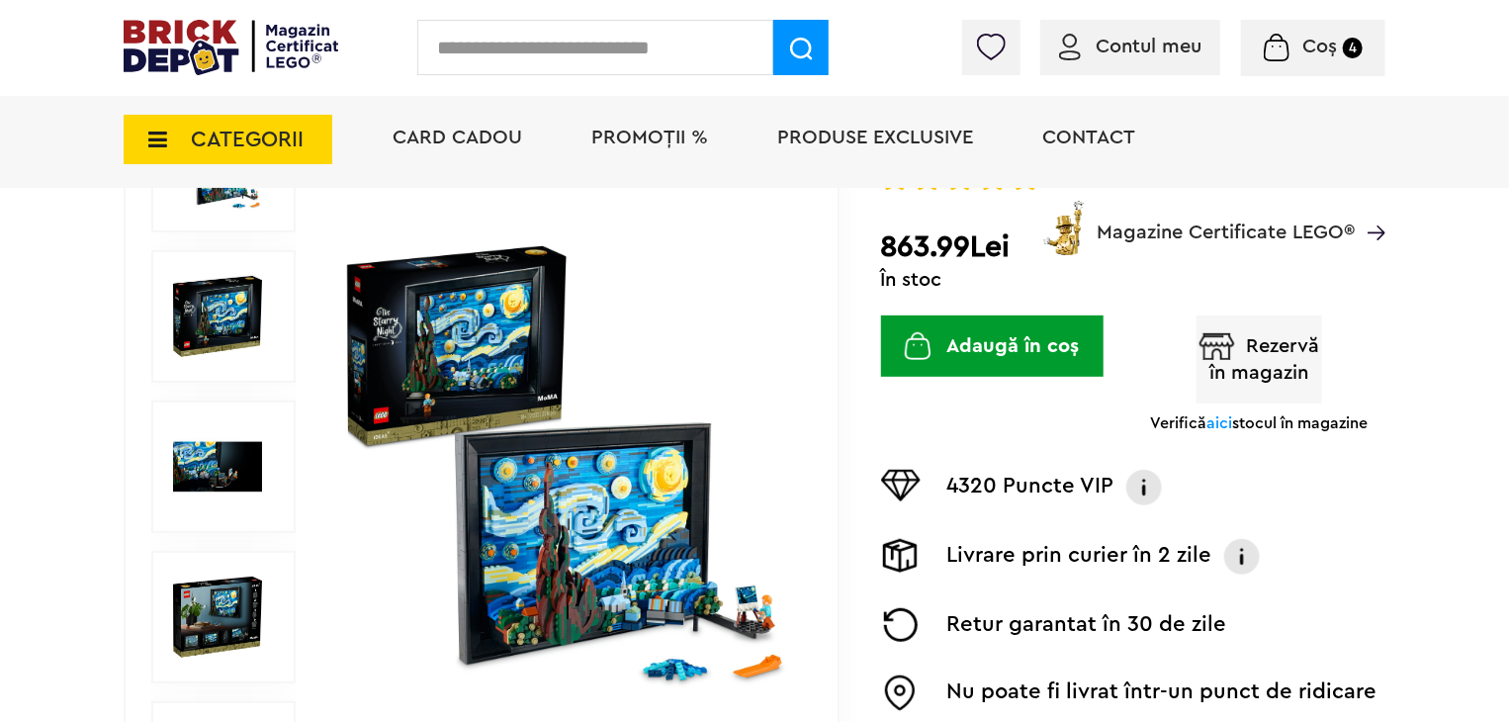
click at [661, 541] on img at bounding box center [567, 467] width 456 height 456
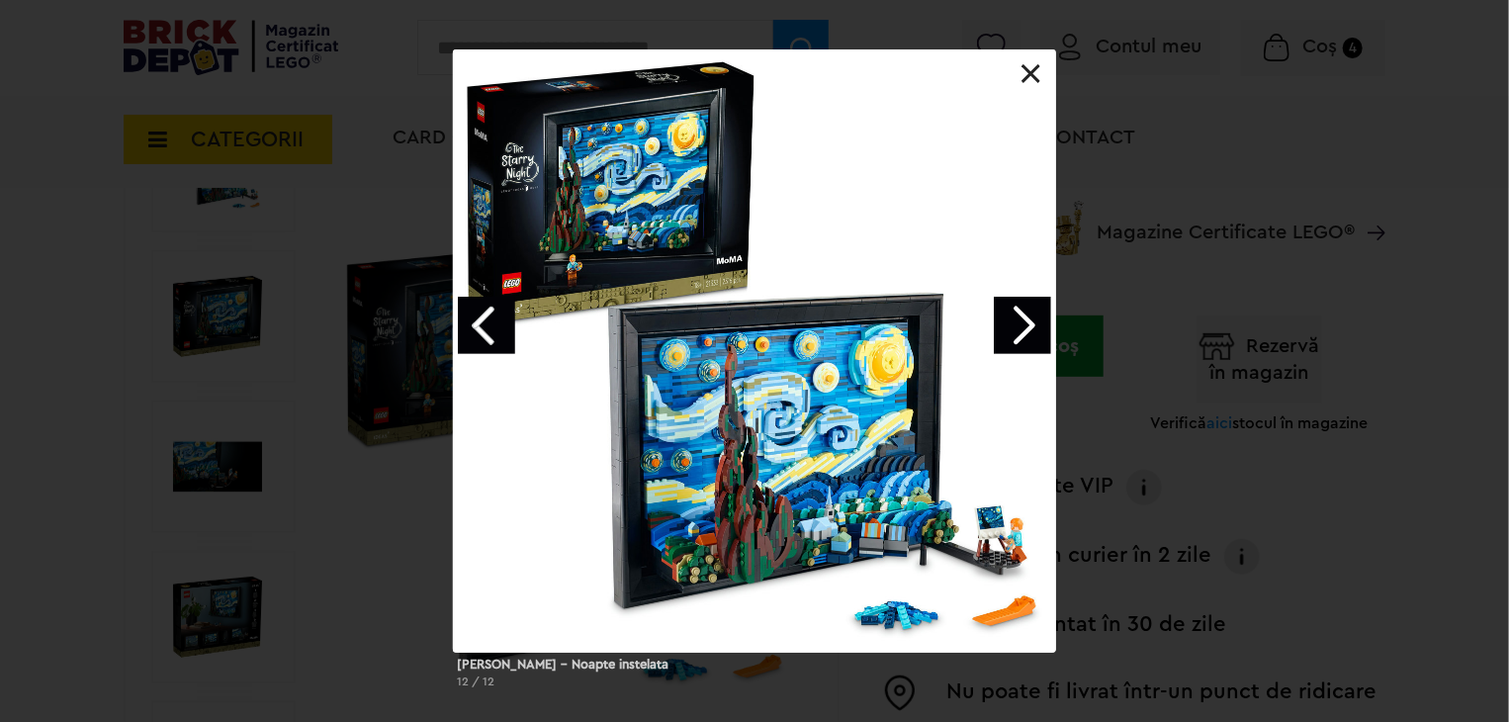
click at [1029, 314] on link "Next image" at bounding box center [1022, 325] width 57 height 57
click at [1031, 79] on link at bounding box center [1032, 74] width 20 height 20
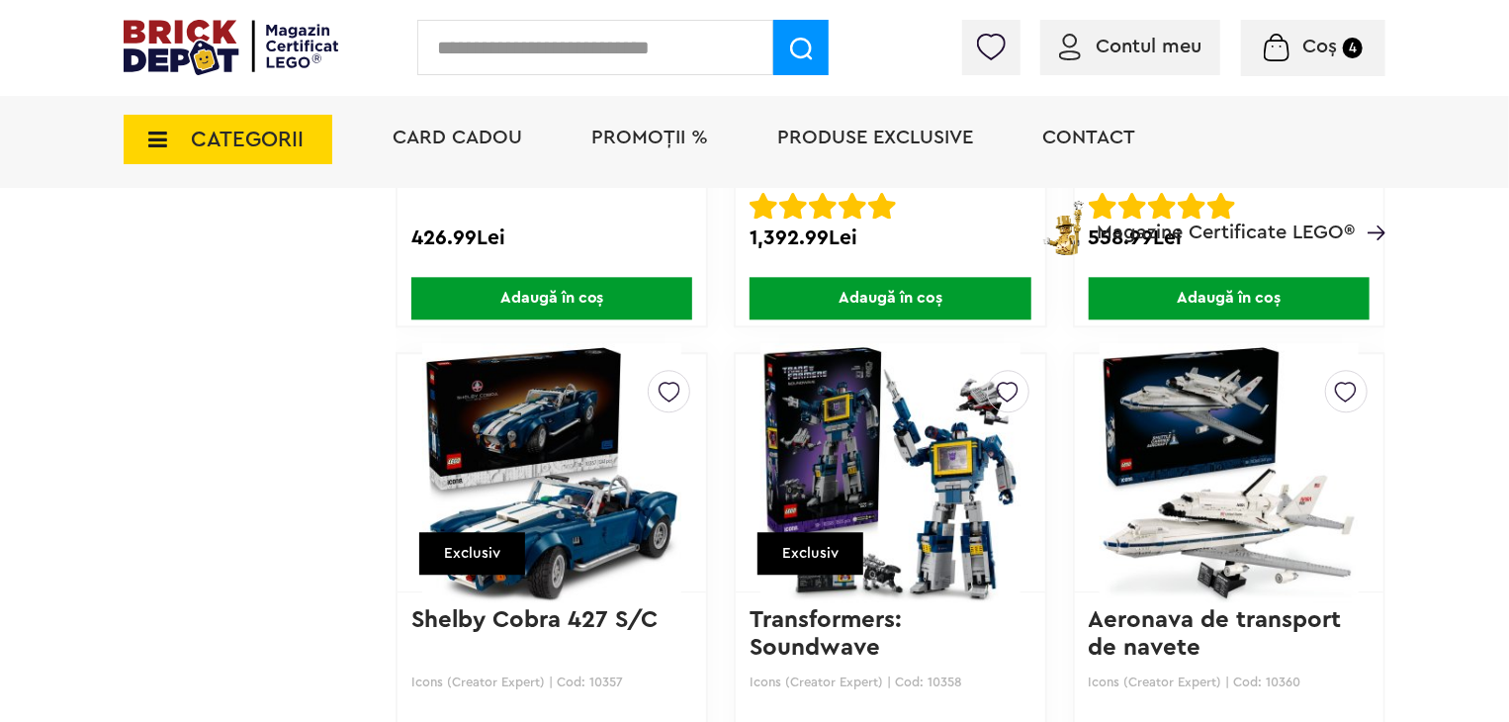
scroll to position [13559, 0]
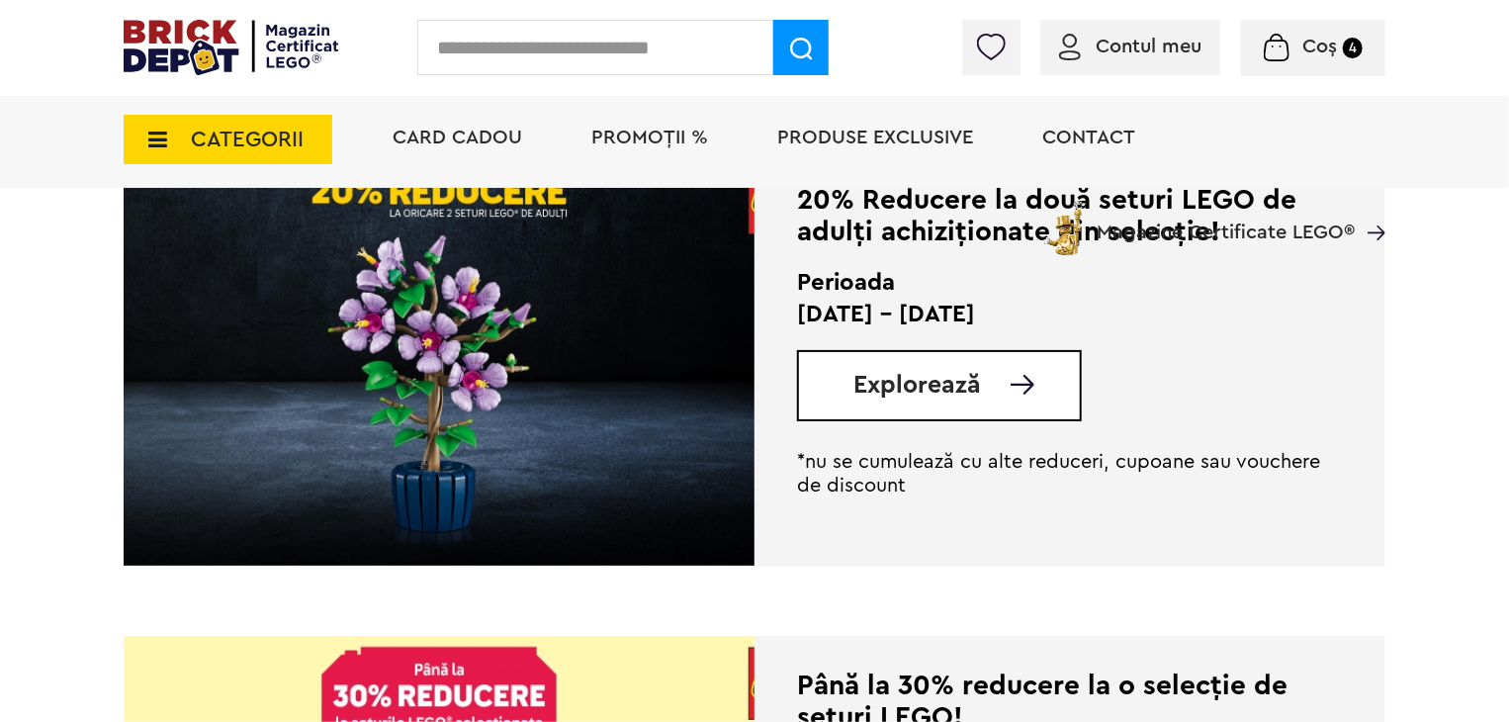
scroll to position [593, 0]
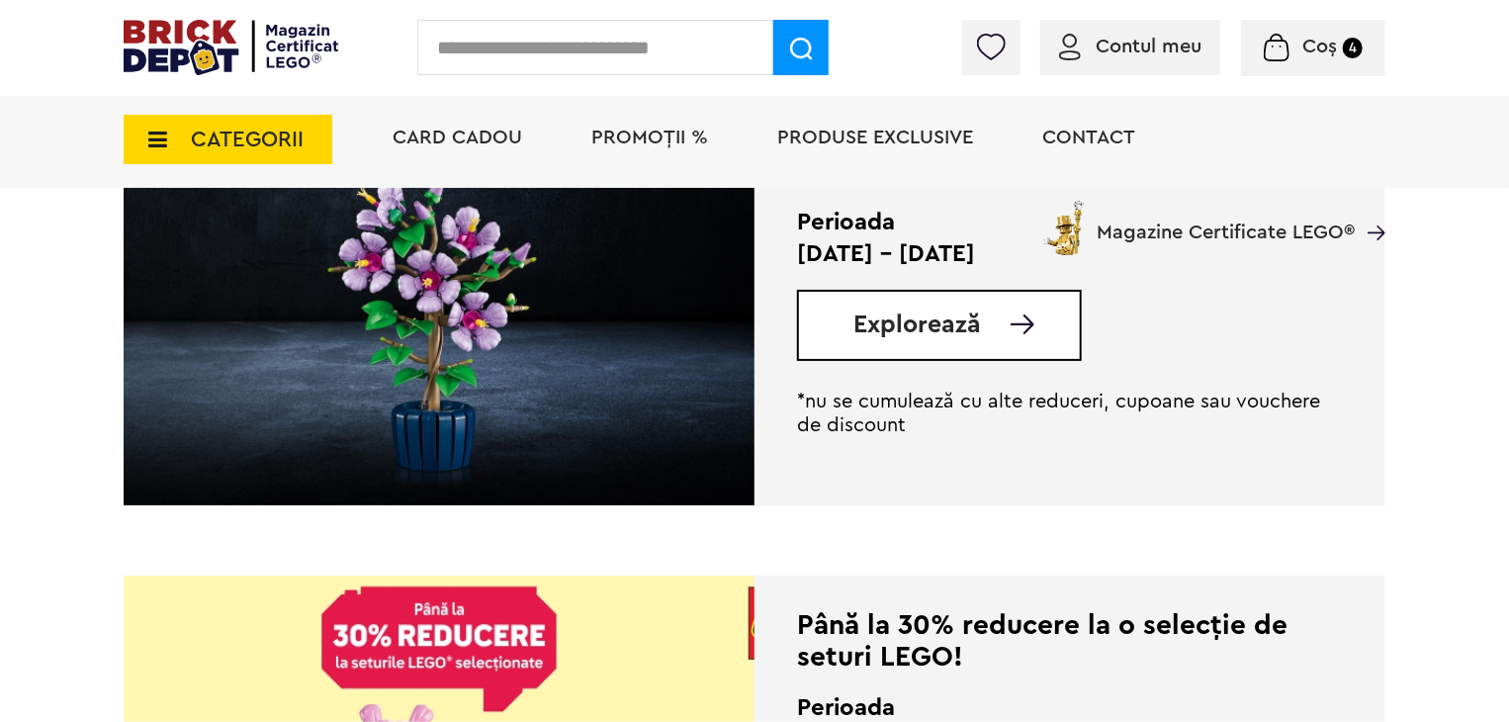
click at [953, 327] on span "Explorează" at bounding box center [918, 325] width 128 height 25
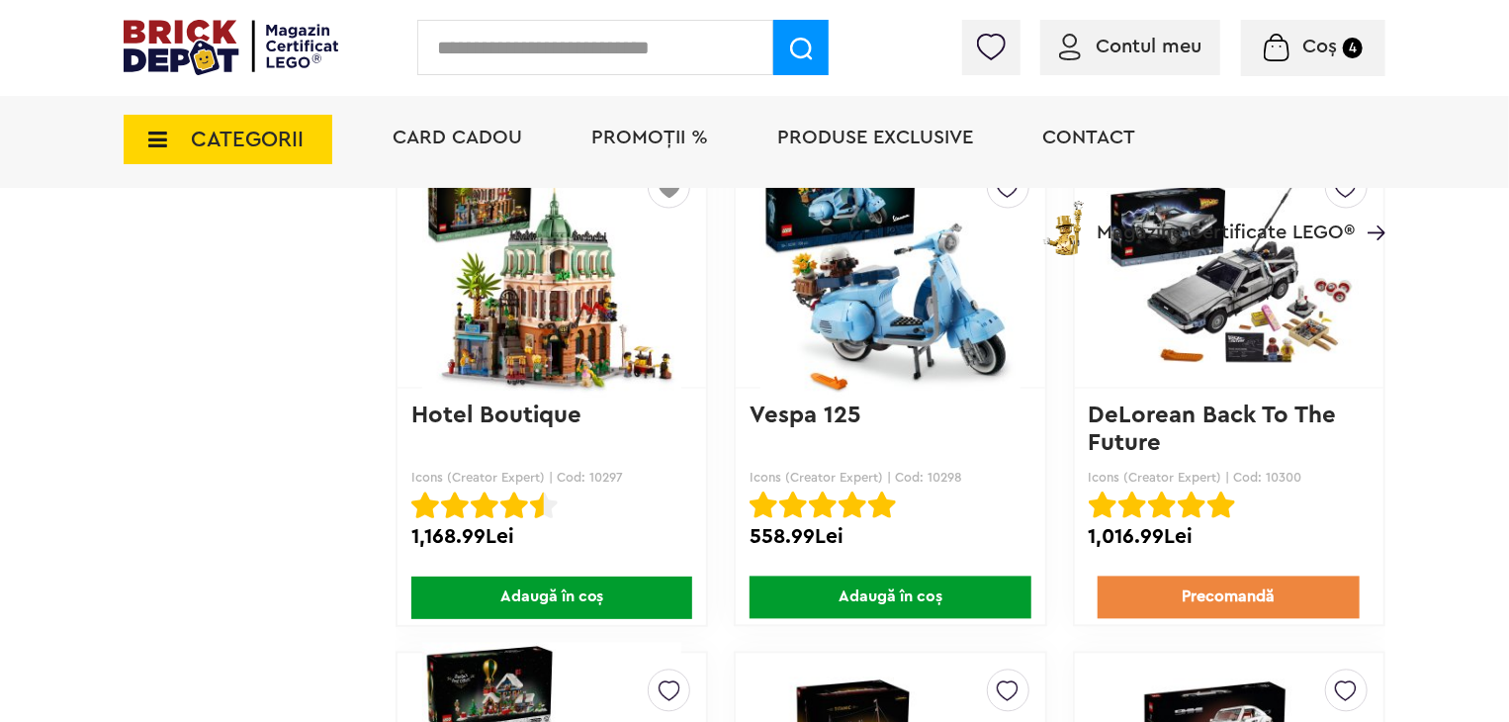
scroll to position [9298, 0]
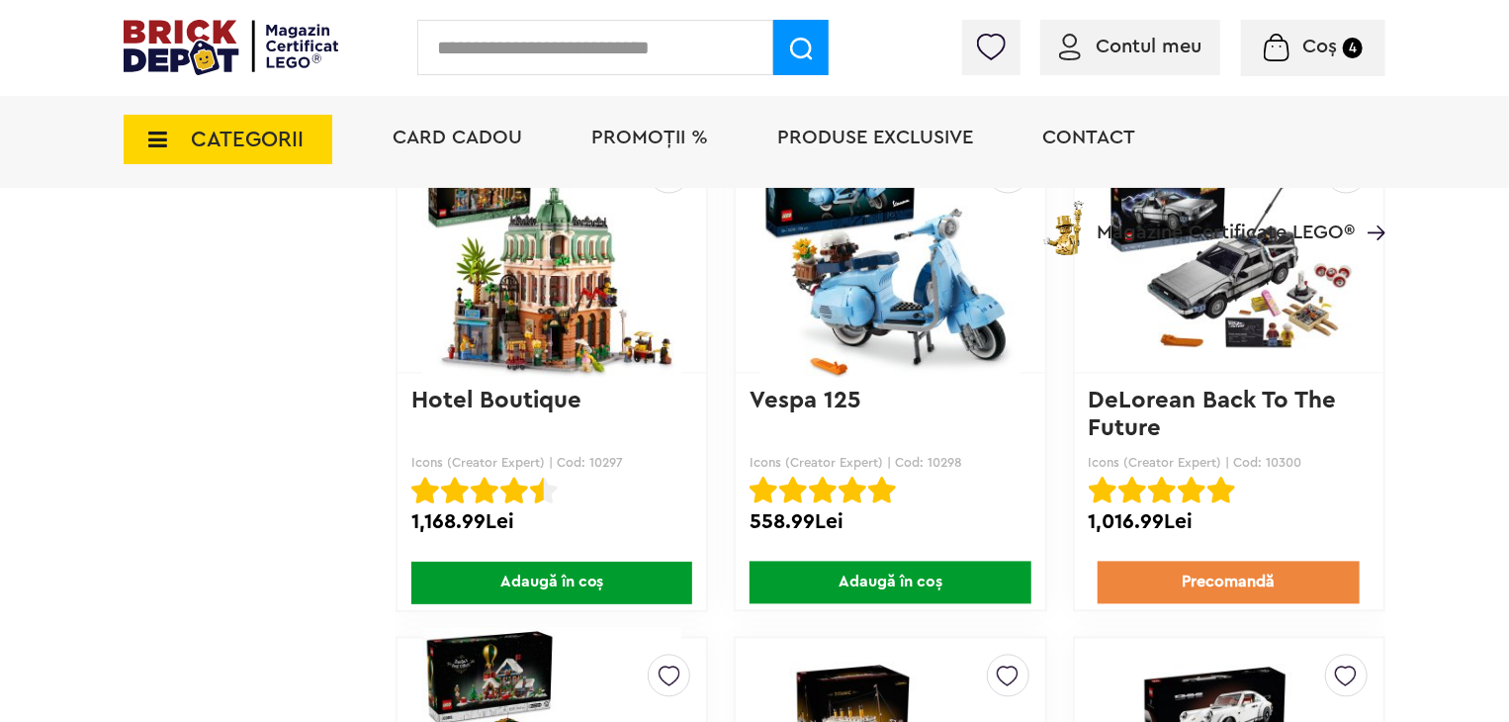
click at [559, 325] on img at bounding box center [551, 254] width 259 height 277
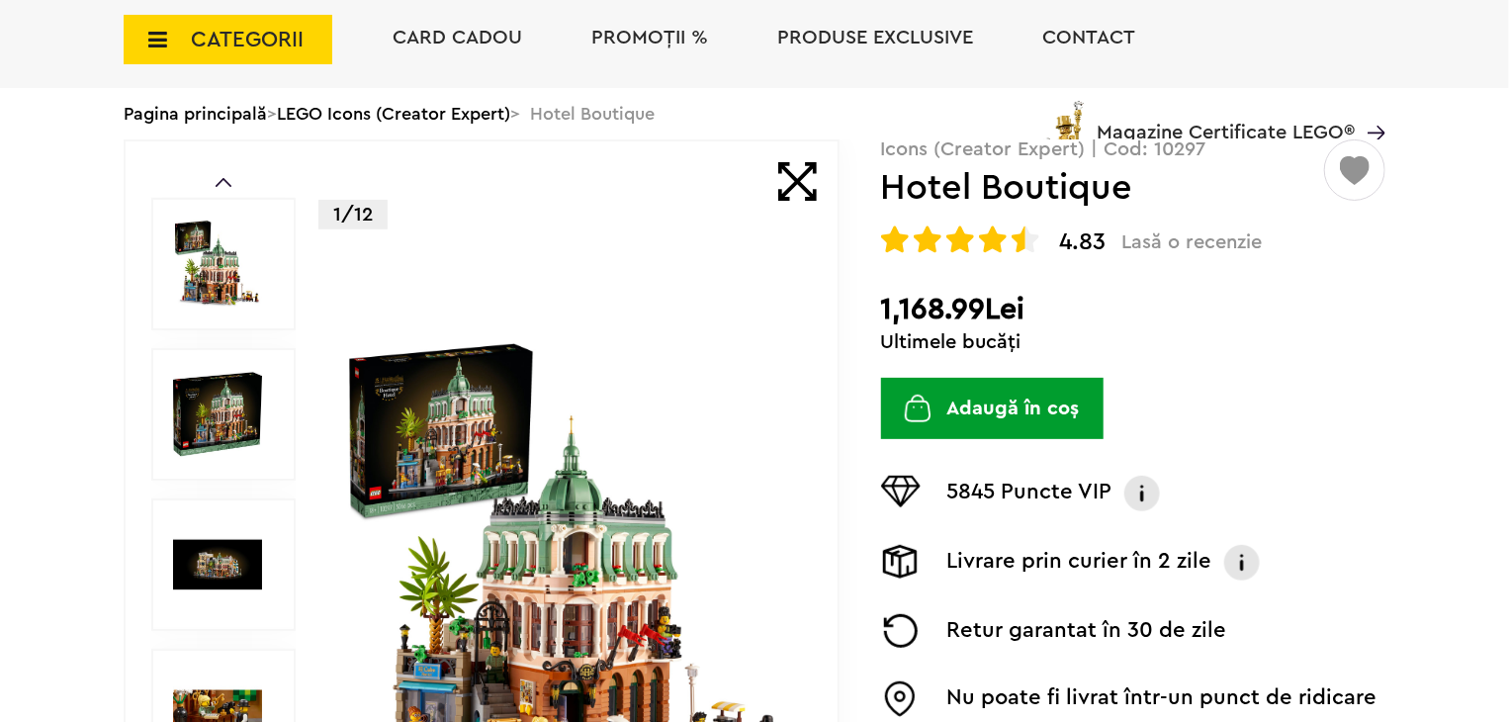
scroll to position [198, 0]
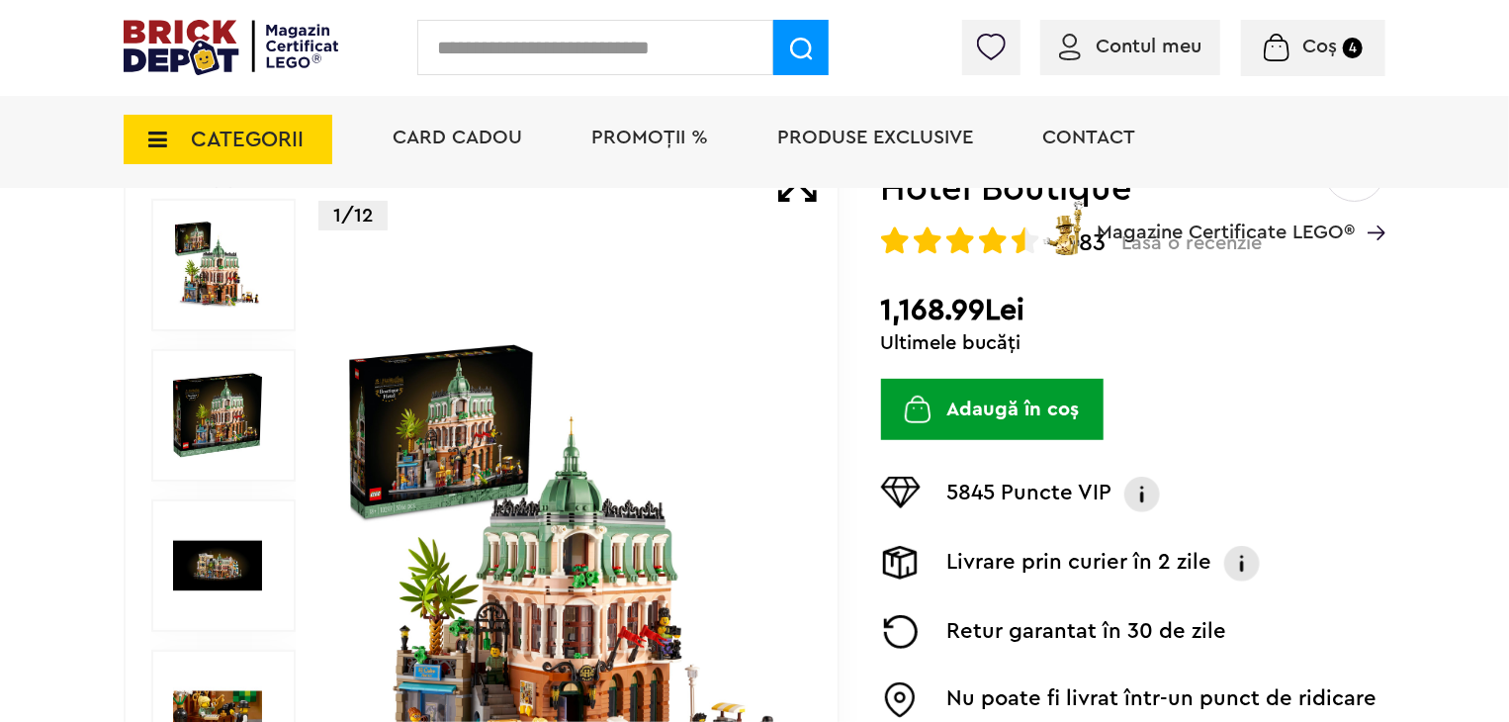
click at [681, 358] on img at bounding box center [567, 566] width 456 height 456
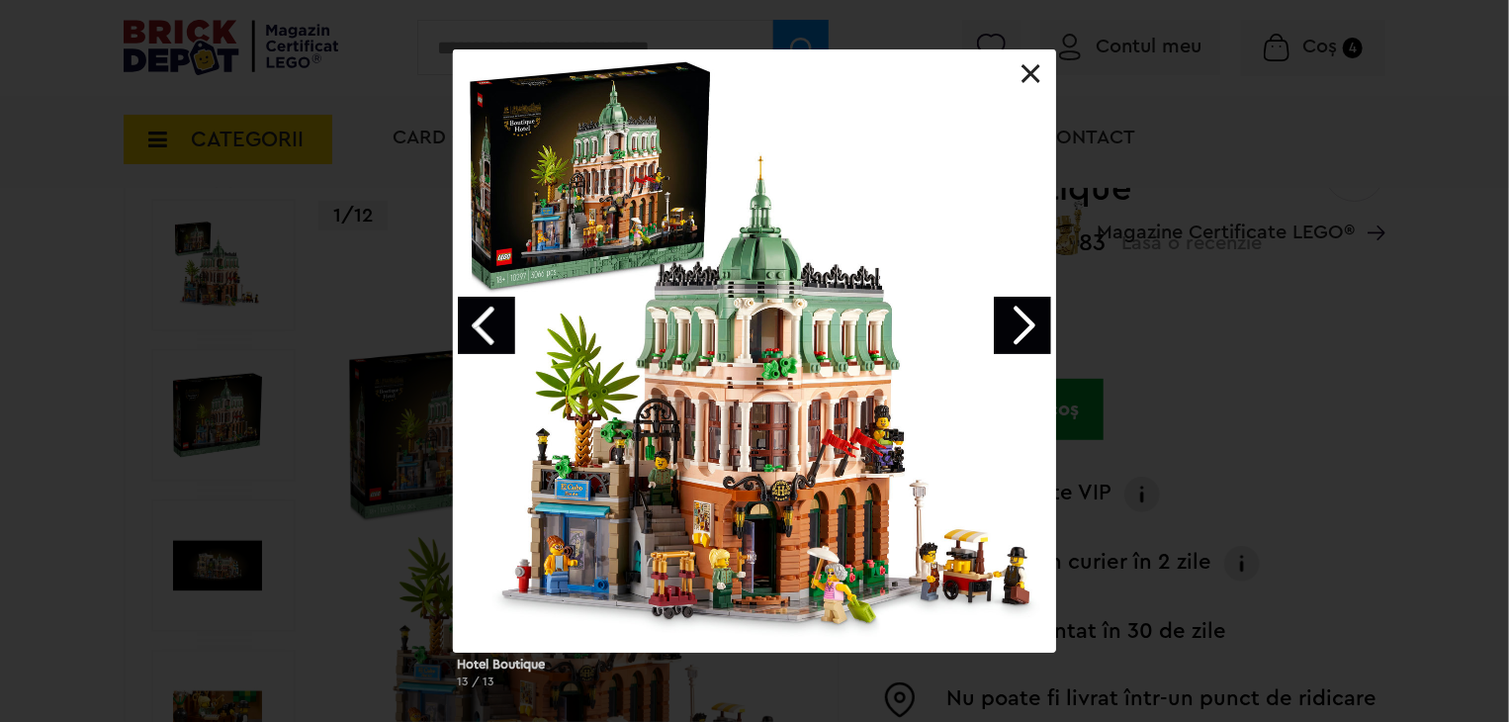
click at [1034, 325] on link "Next image" at bounding box center [1022, 325] width 57 height 57
click at [1030, 330] on link "Next image" at bounding box center [1022, 325] width 57 height 57
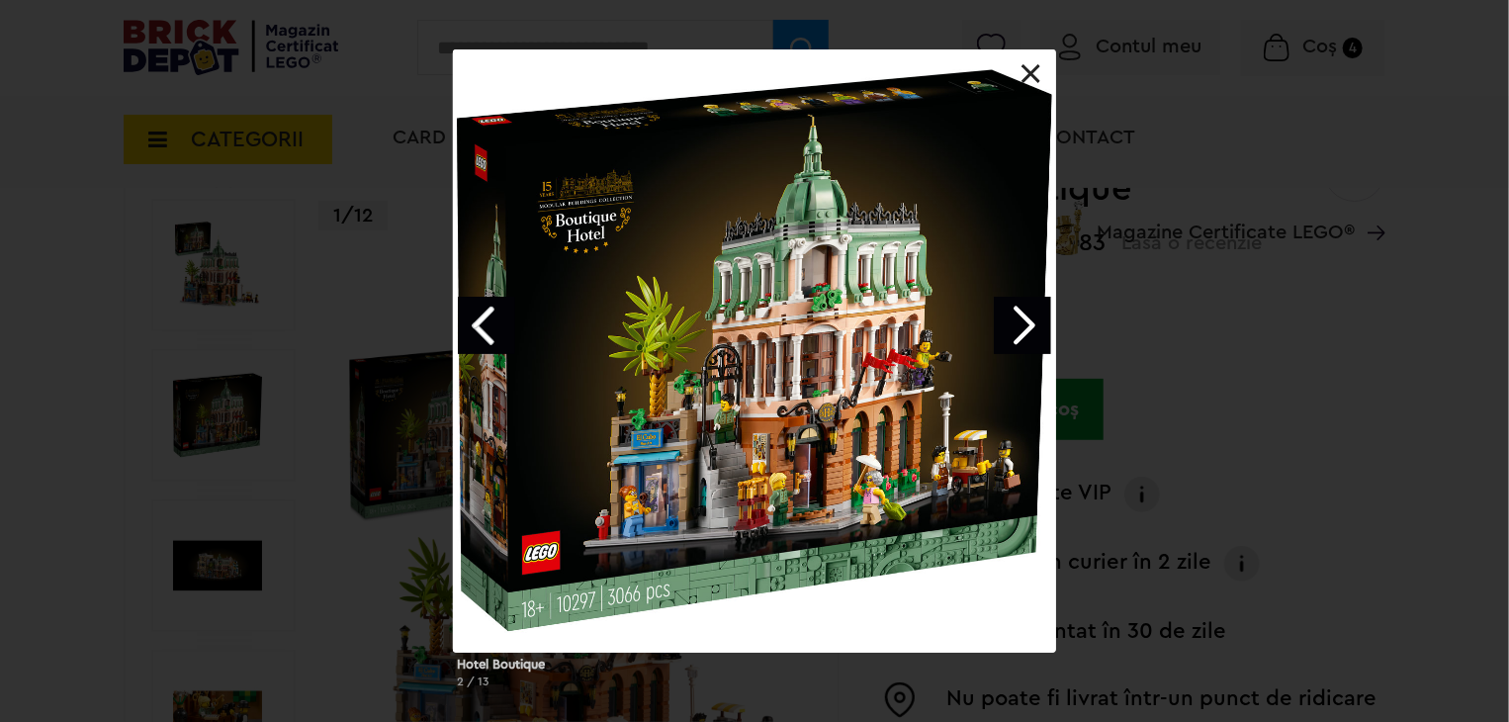
click at [1030, 330] on link "Next image" at bounding box center [1022, 325] width 57 height 57
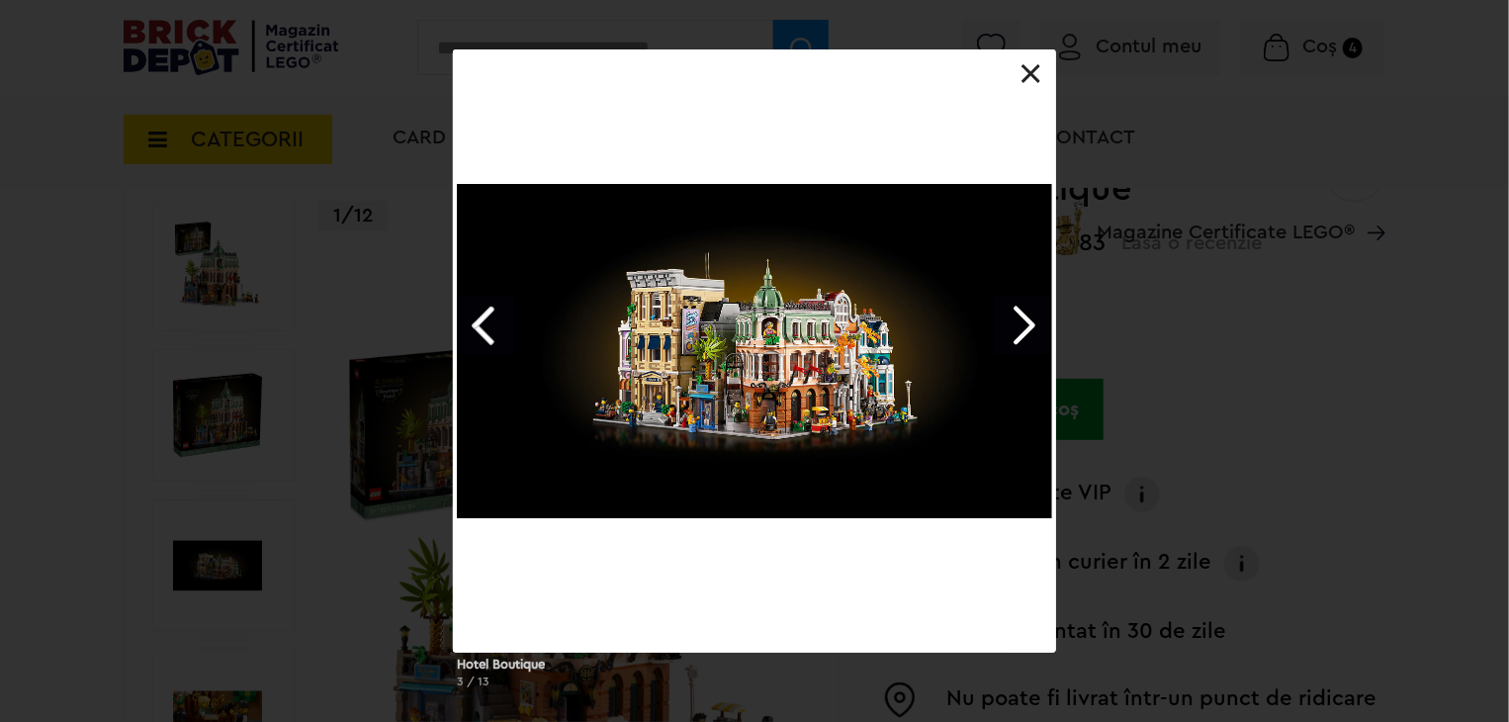
click at [1030, 330] on link "Next image" at bounding box center [1022, 325] width 57 height 57
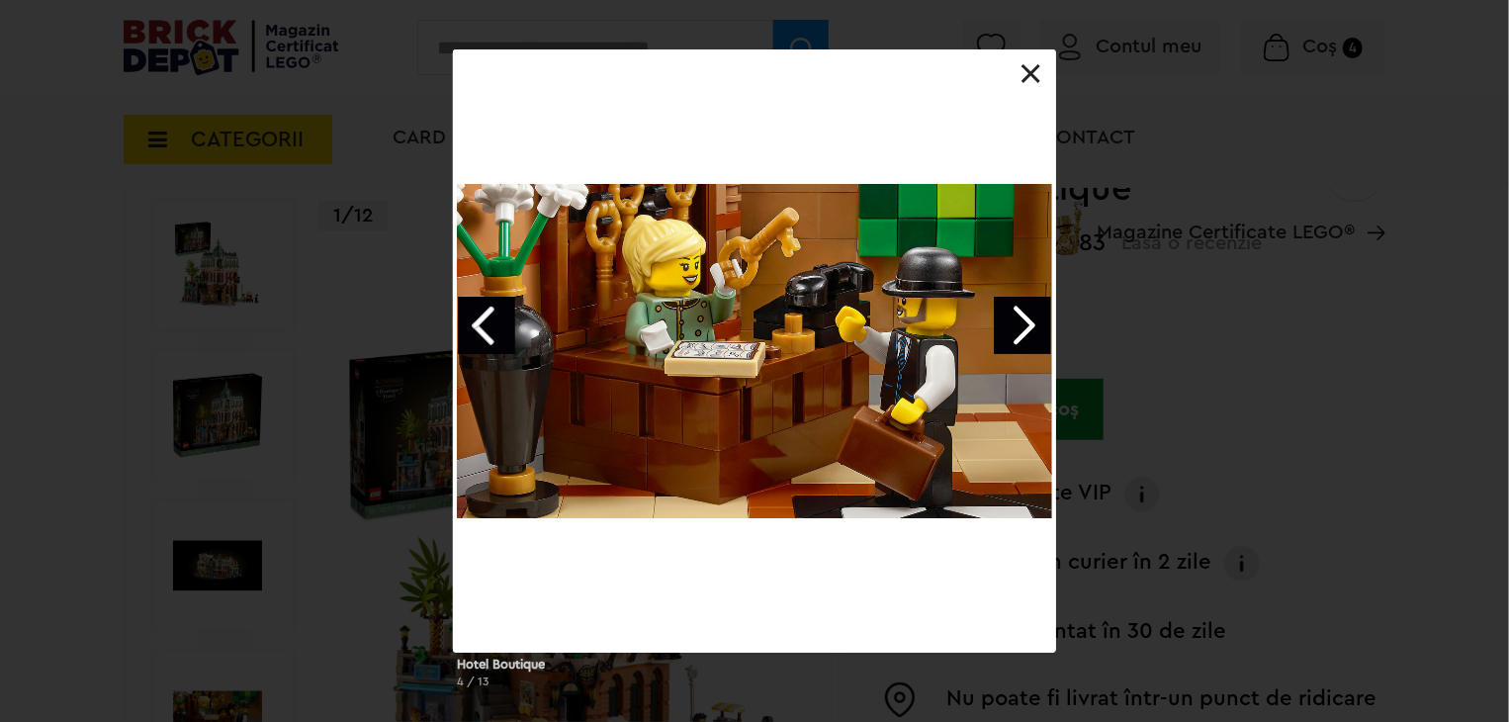
click at [1026, 74] on link at bounding box center [1032, 74] width 20 height 20
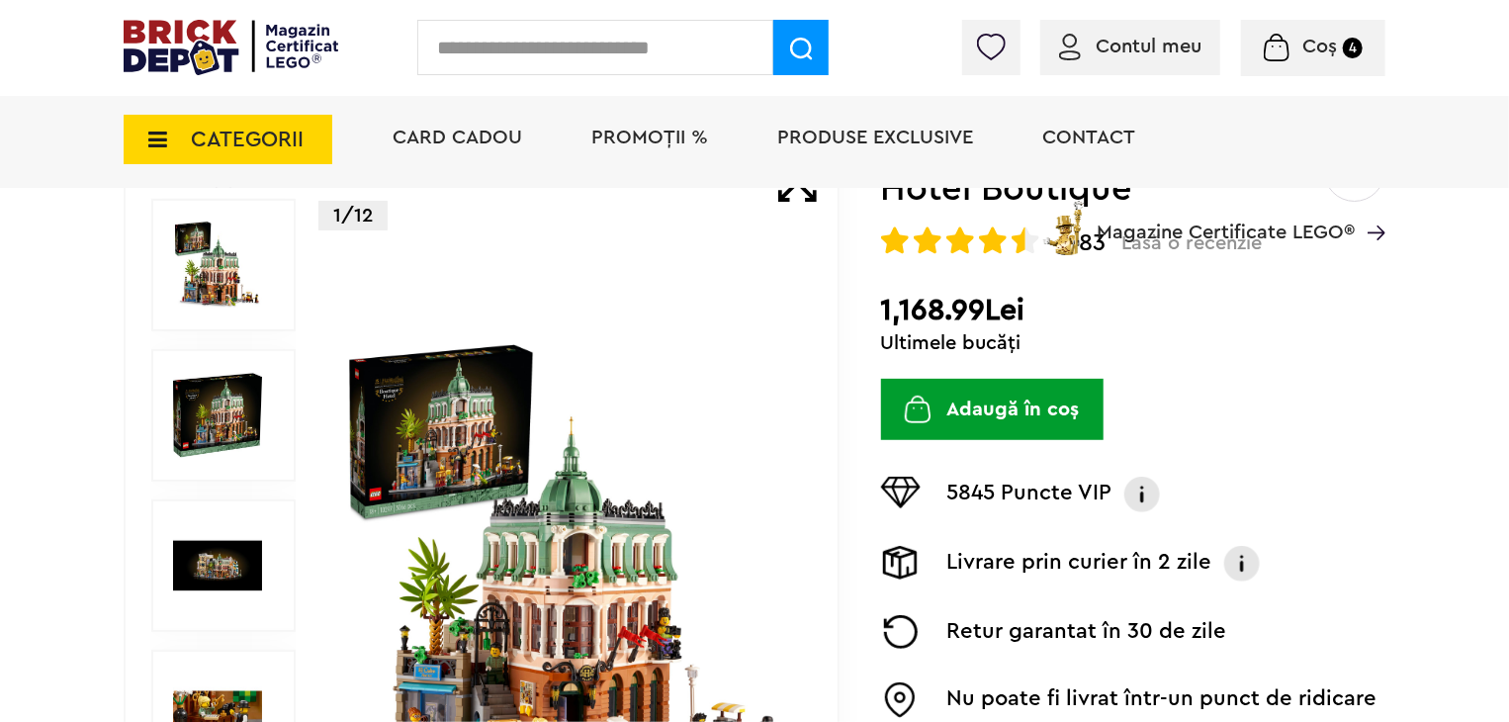
click at [1296, 49] on span "Coș 4" at bounding box center [1313, 47] width 99 height 20
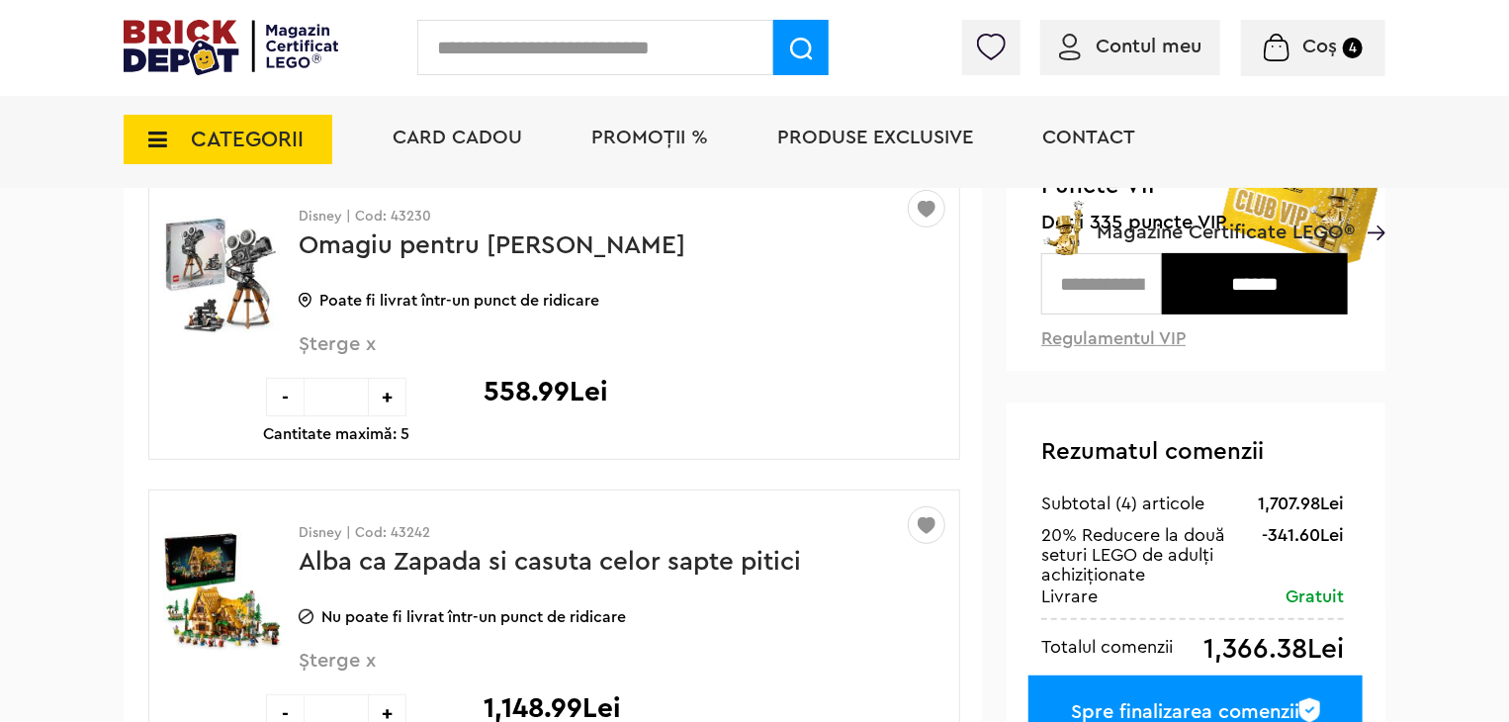
scroll to position [198, 0]
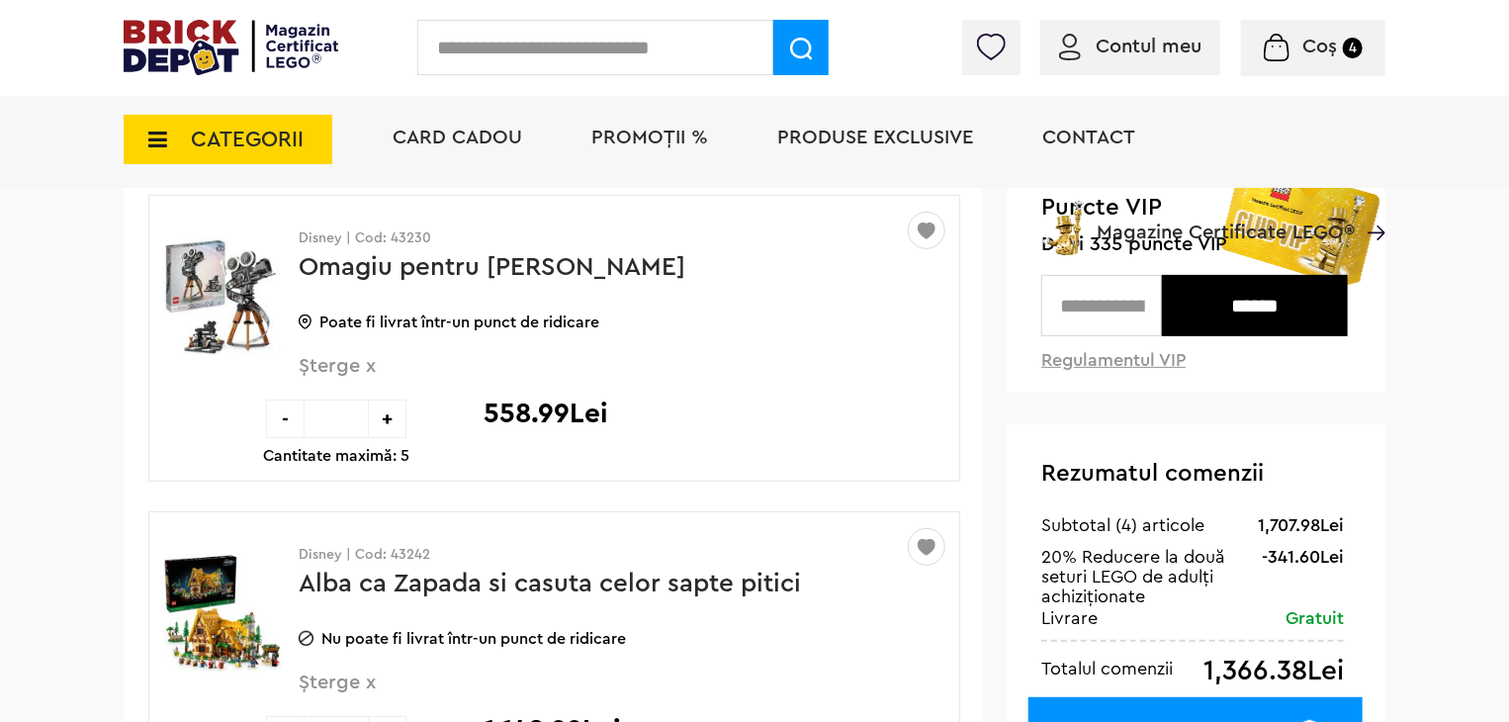
click at [668, 156] on li "PROMOȚII %" at bounding box center [650, 140] width 156 height 96
click at [663, 147] on span "PROMOȚII %" at bounding box center [650, 138] width 117 height 20
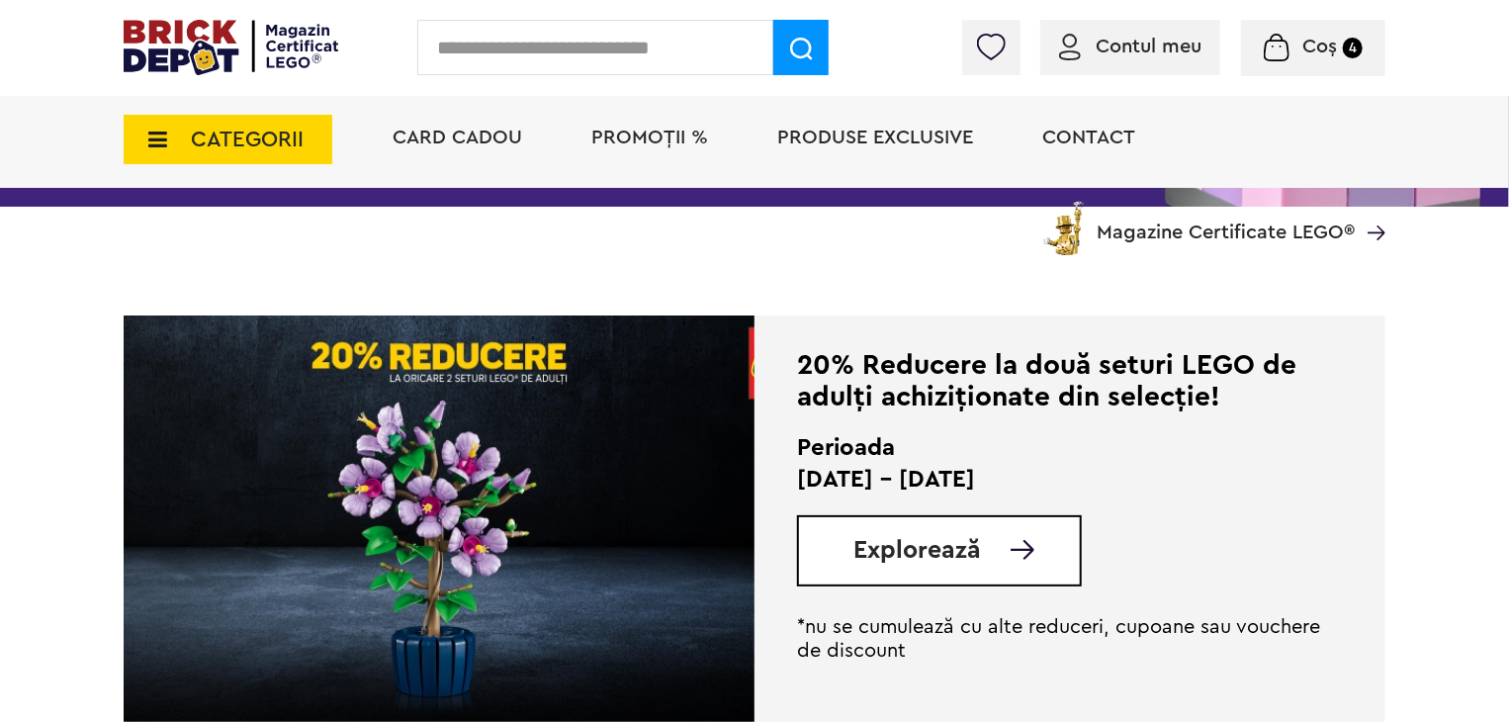
scroll to position [396, 0]
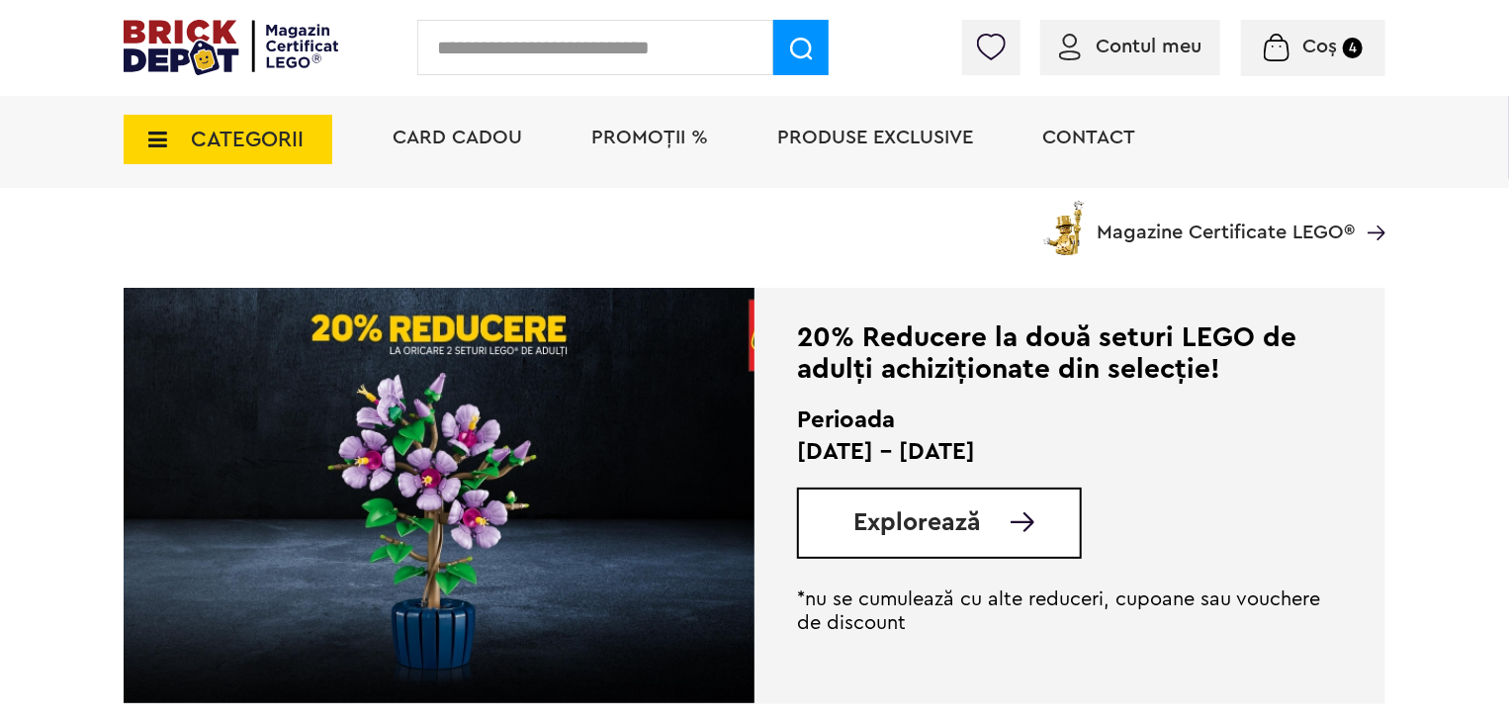
click at [922, 490] on div "Explorează" at bounding box center [939, 523] width 285 height 71
click at [916, 535] on span "Explorează" at bounding box center [918, 522] width 128 height 25
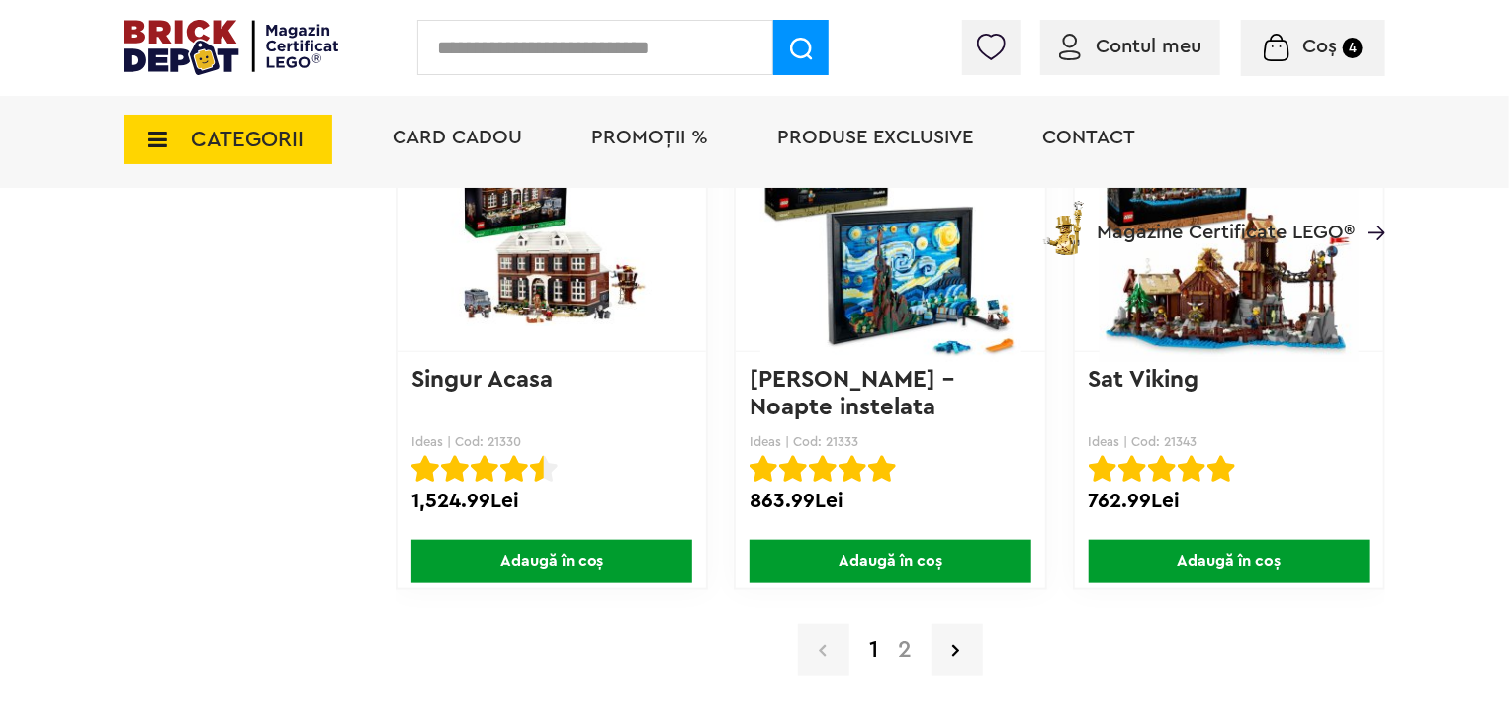
scroll to position [15926, 0]
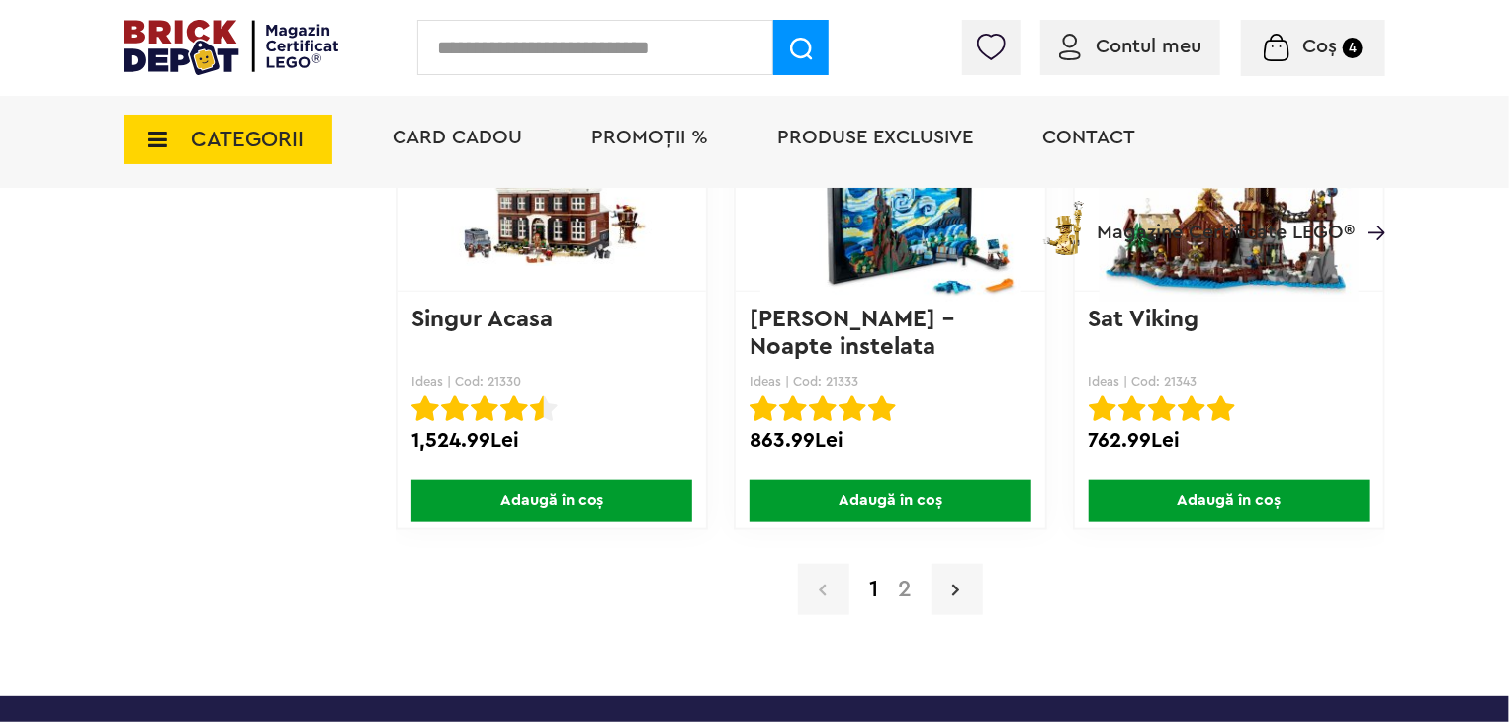
click at [950, 565] on link at bounding box center [957, 589] width 51 height 51
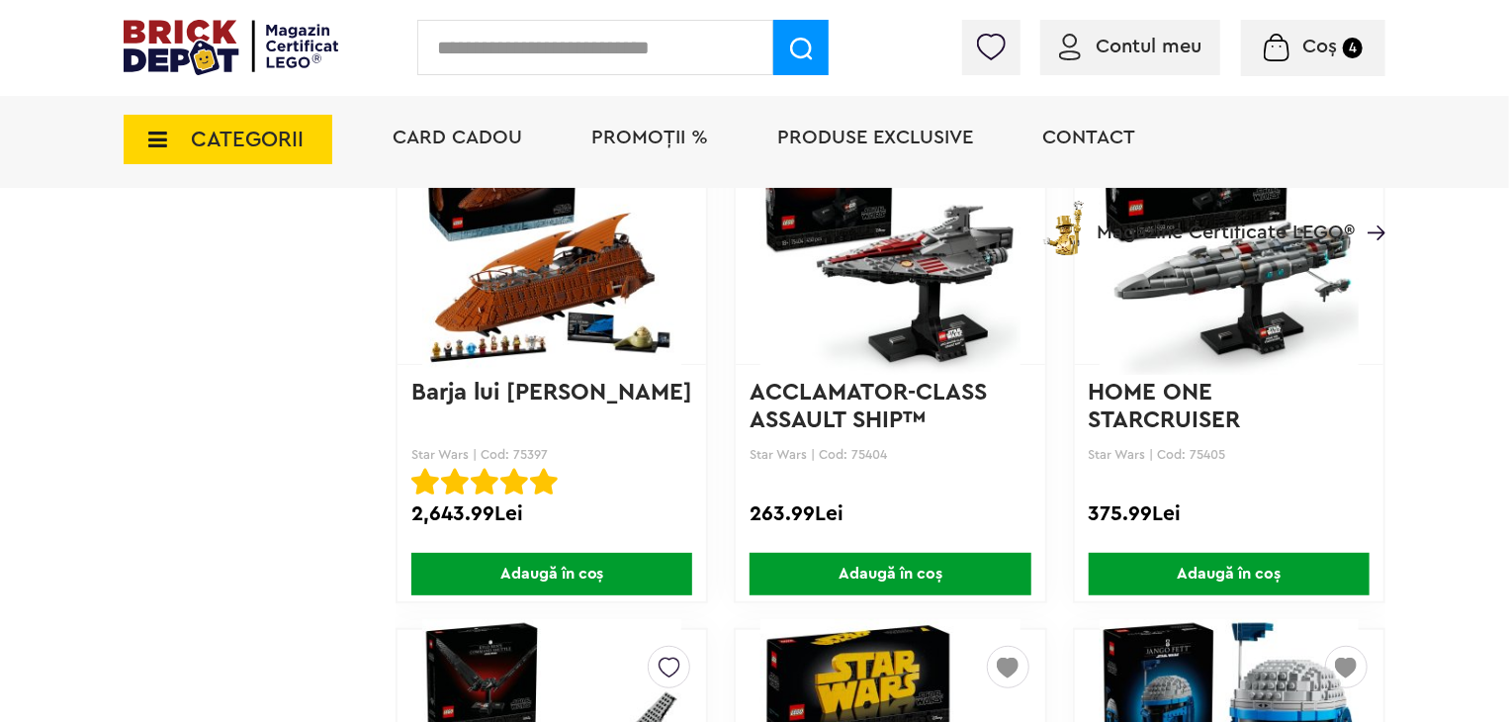
scroll to position [7814, 0]
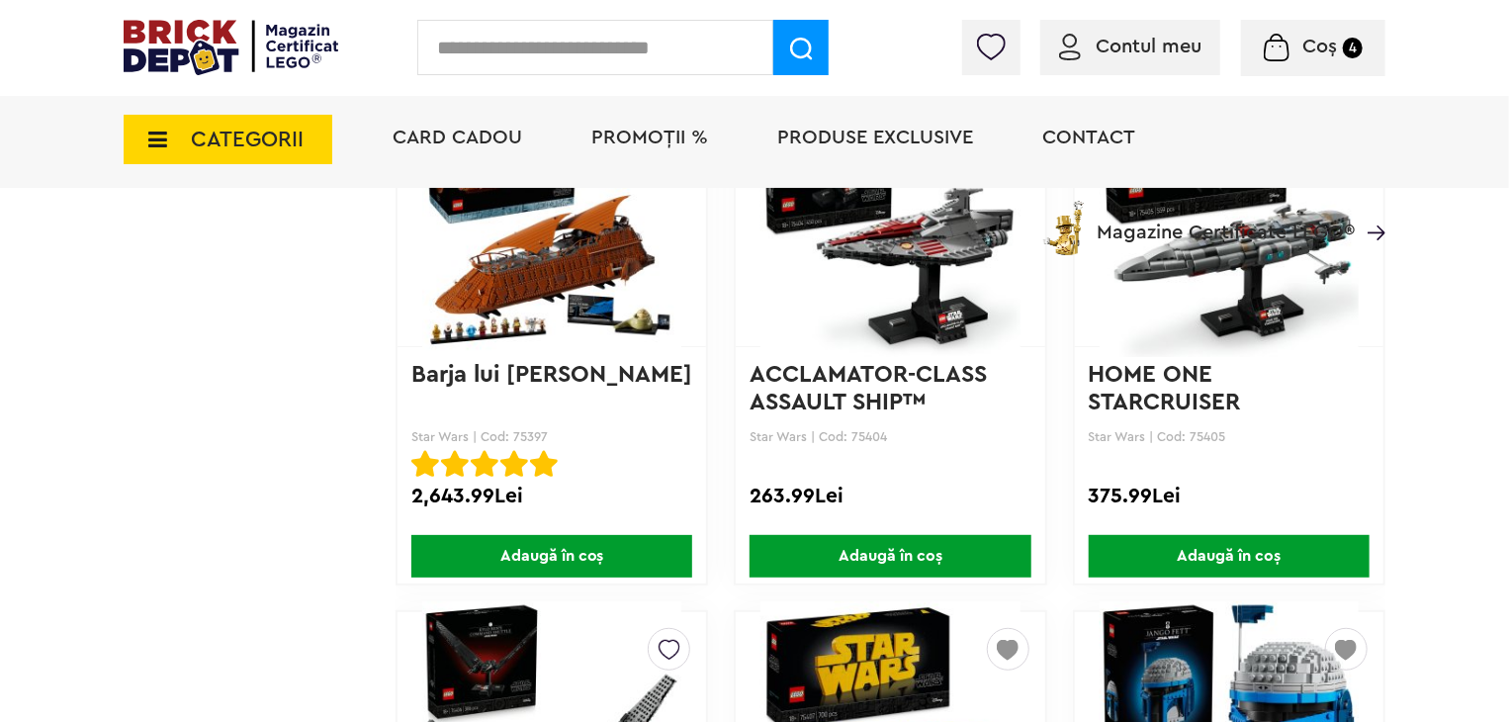
click at [523, 269] on img at bounding box center [551, 227] width 259 height 277
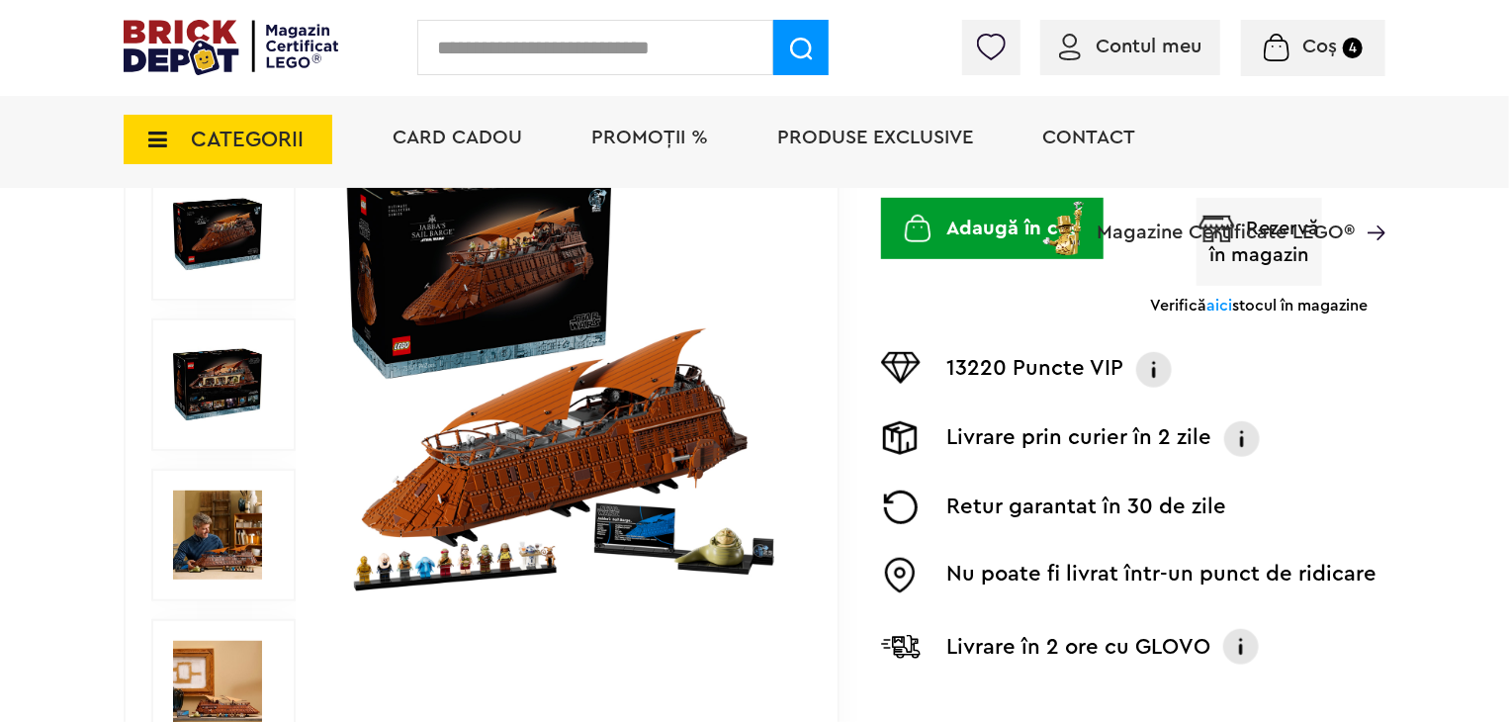
scroll to position [396, 0]
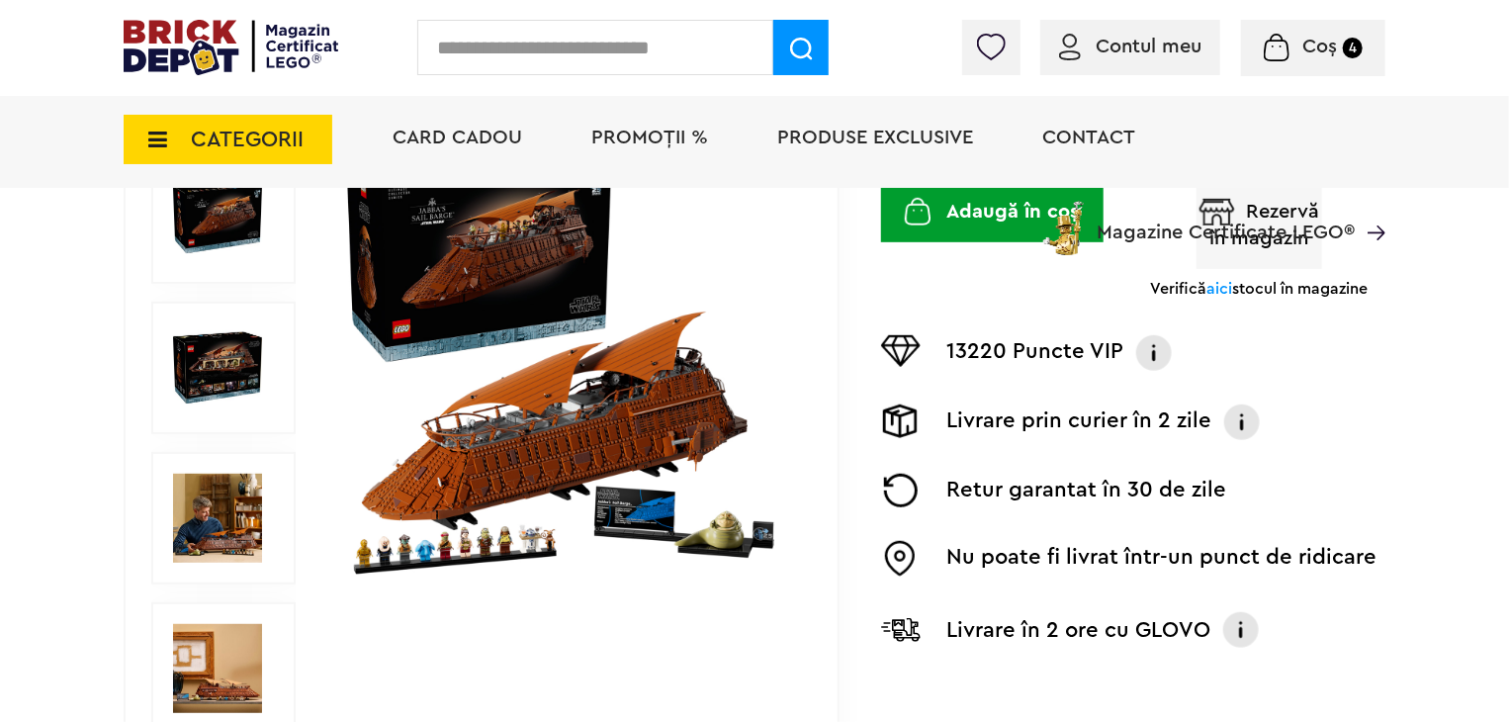
click at [1232, 294] on span "aici" at bounding box center [1220, 289] width 26 height 16
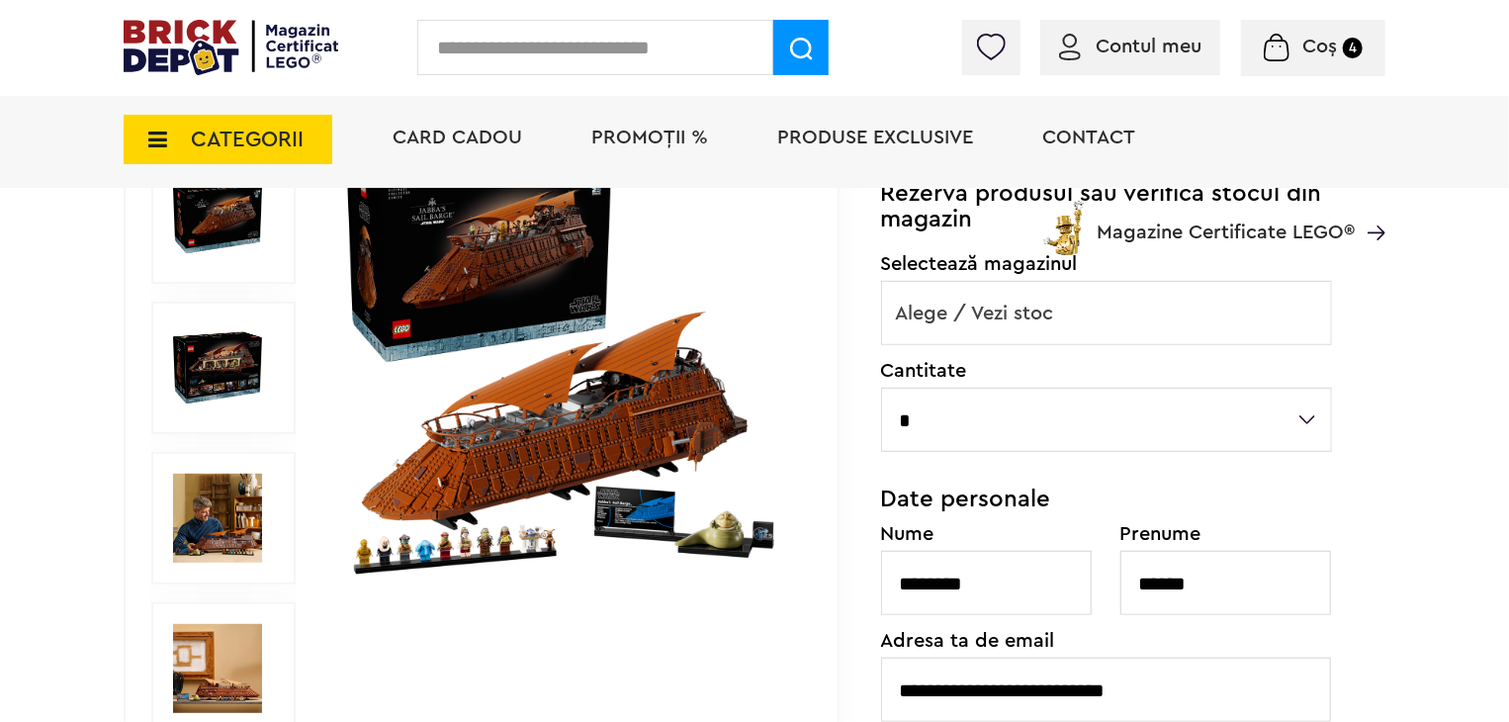
click at [1127, 310] on span "Alege / Vezi stoc" at bounding box center [1106, 313] width 449 height 63
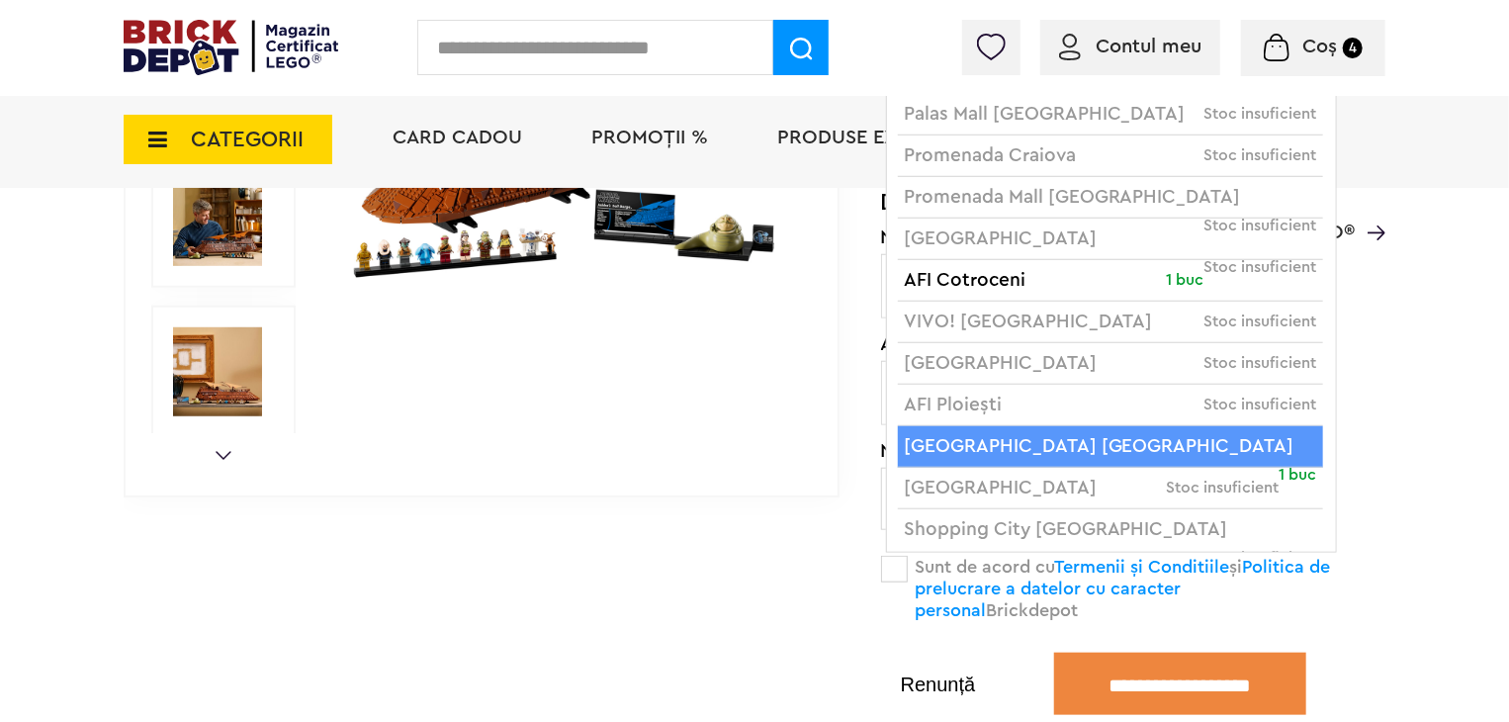
scroll to position [0, 0]
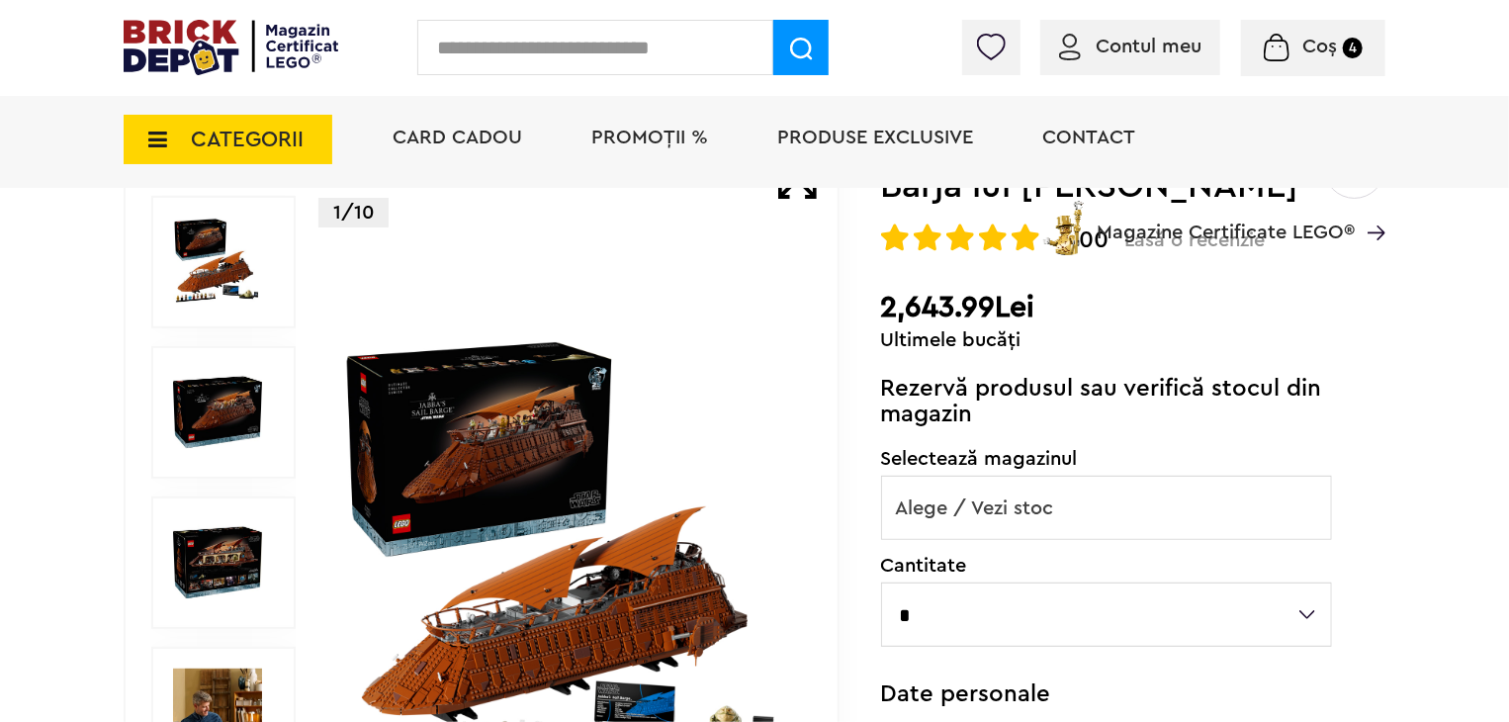
scroll to position [198, 0]
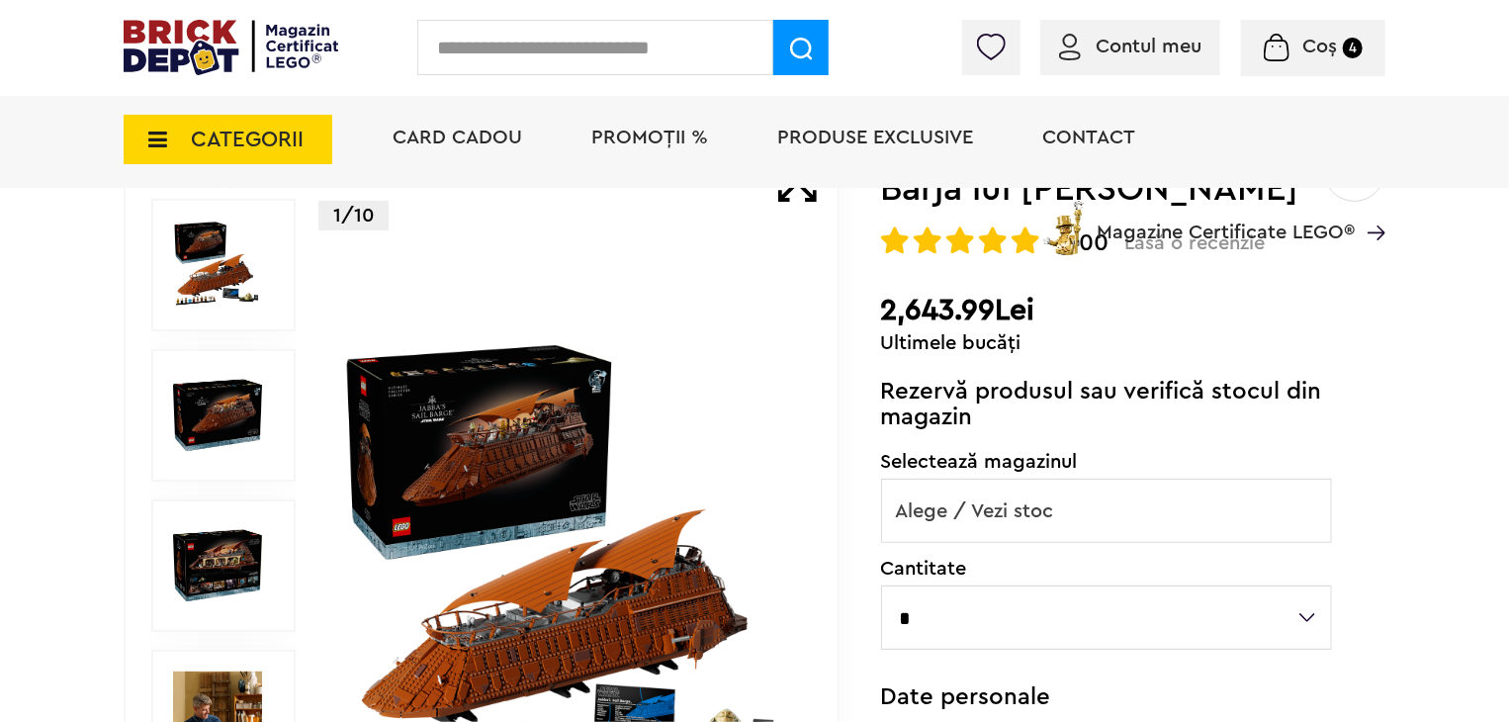
click at [585, 557] on img at bounding box center [567, 566] width 456 height 456
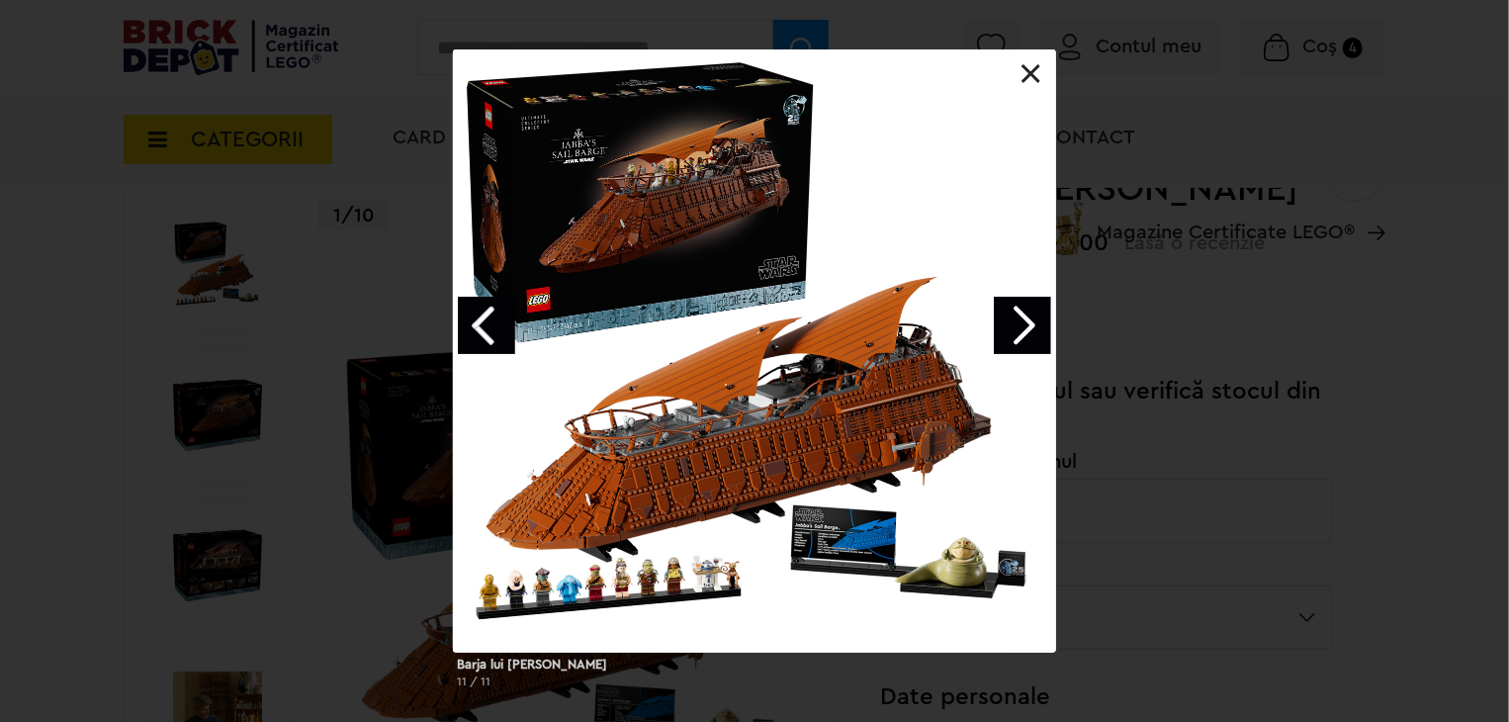
click at [1029, 313] on link "Next image" at bounding box center [1022, 325] width 57 height 57
click at [1025, 330] on link "Next image" at bounding box center [1022, 325] width 57 height 57
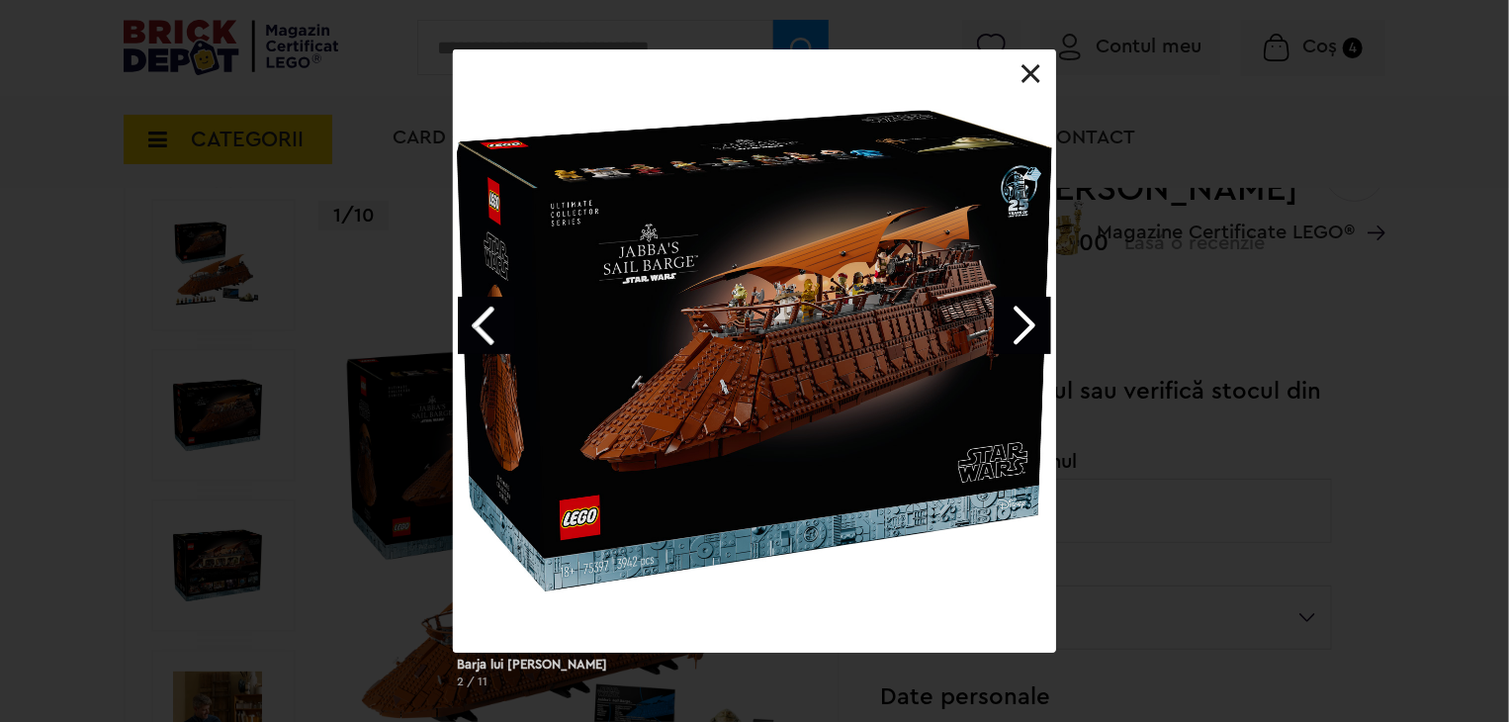
click at [1025, 341] on link "Next image" at bounding box center [1022, 325] width 57 height 57
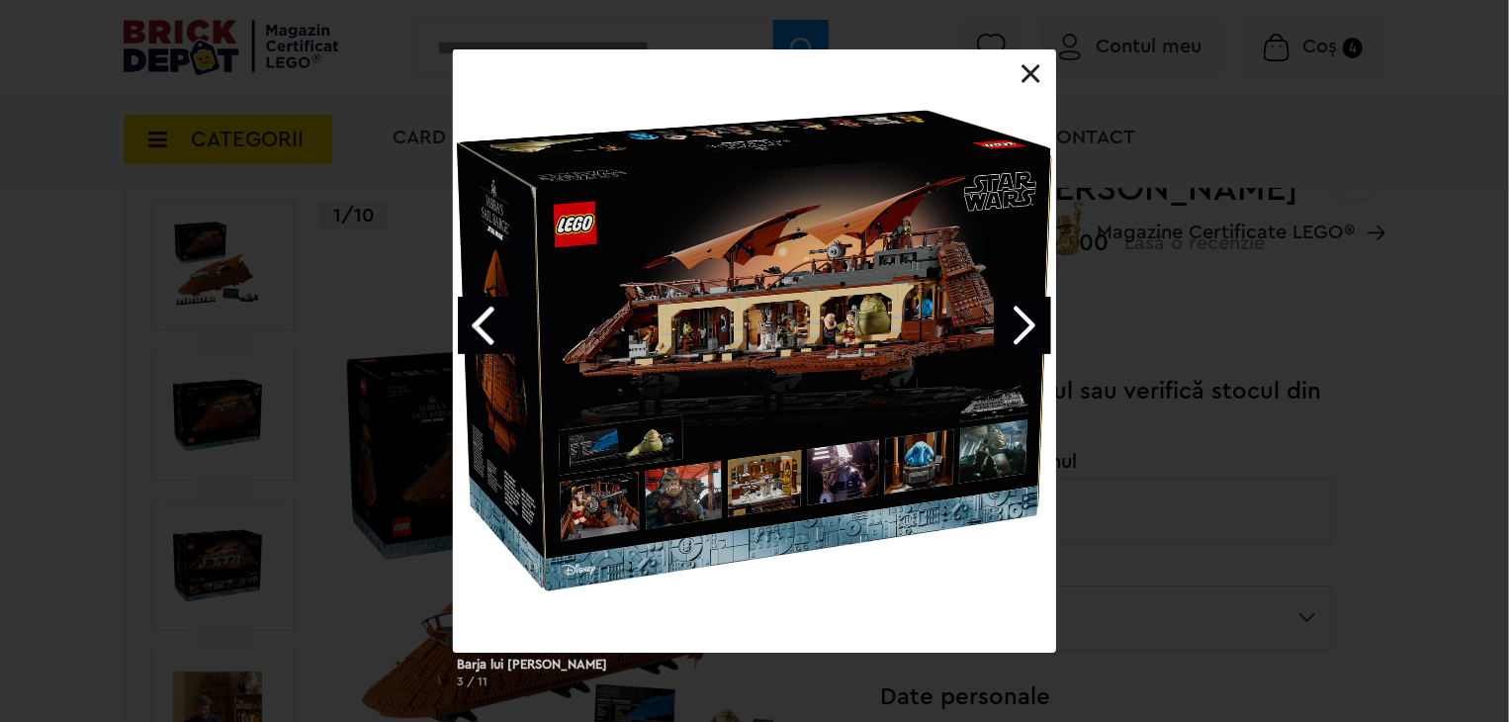
click at [1026, 82] on link at bounding box center [1032, 74] width 20 height 20
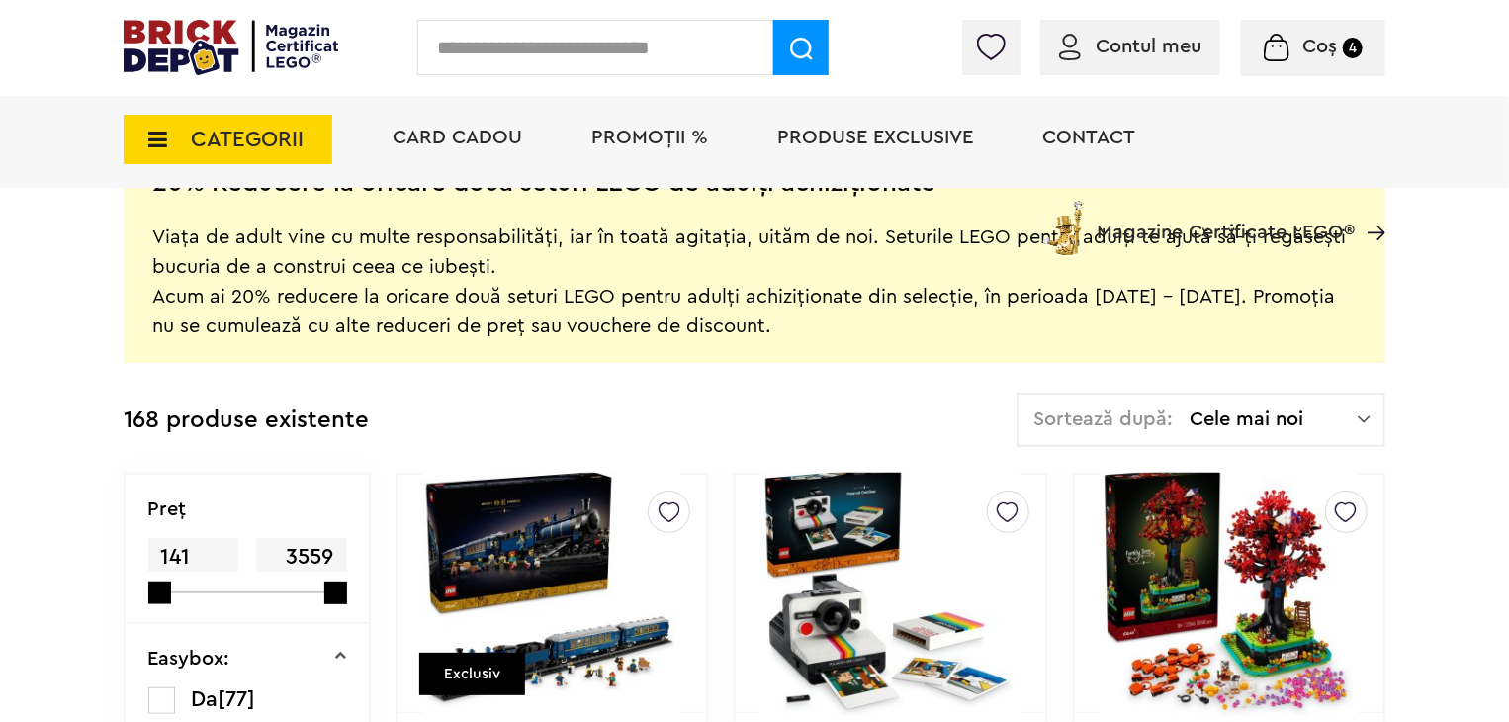
scroll to position [396, 0]
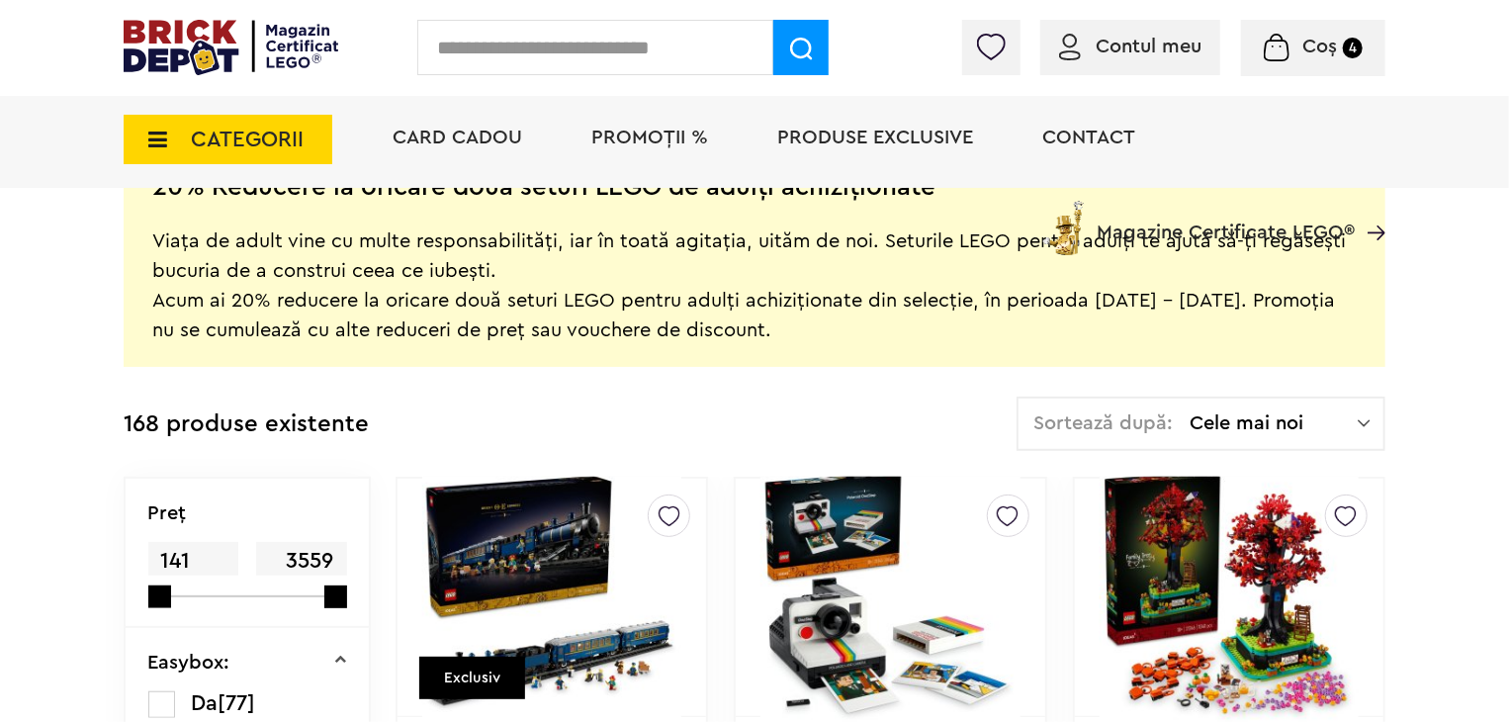
click at [1321, 48] on span "Coș" at bounding box center [1320, 47] width 35 height 20
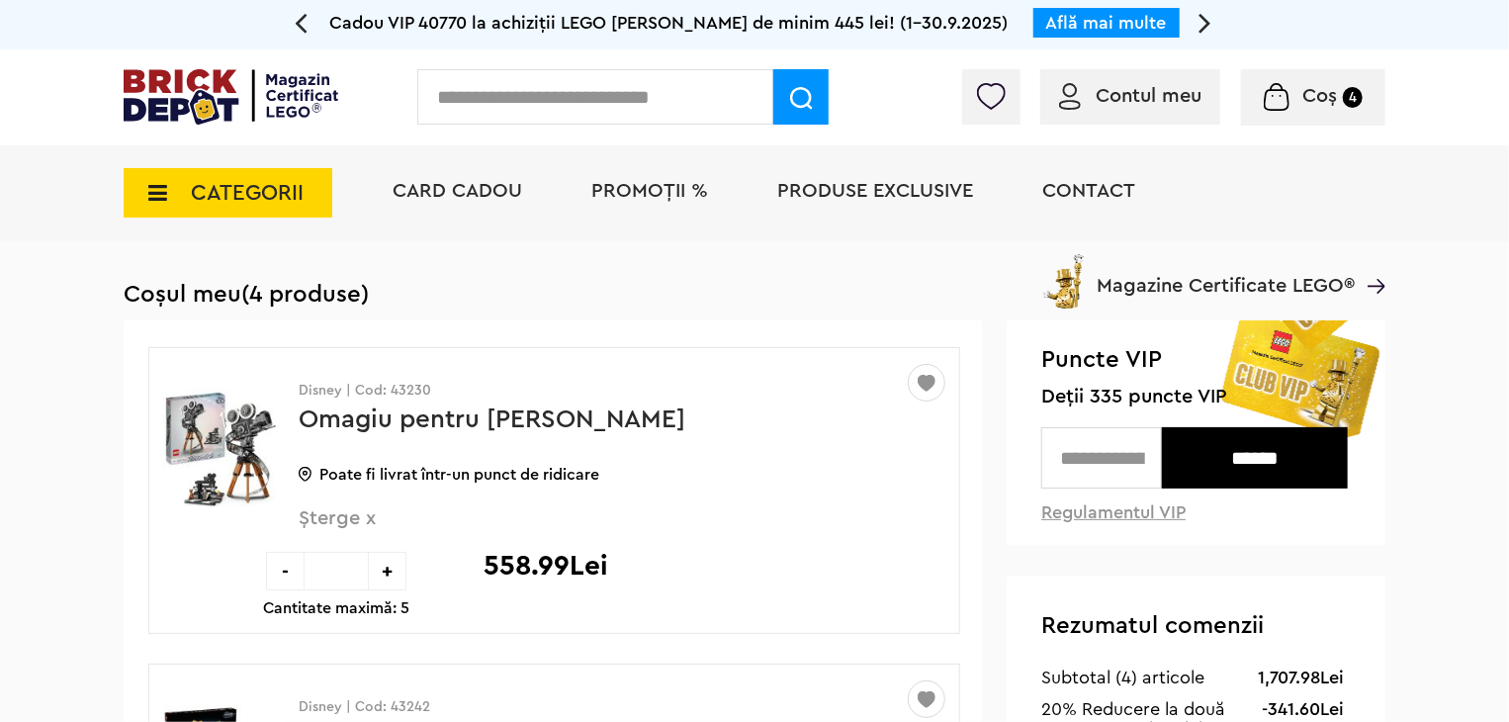
click at [1313, 76] on div "Coș 4" at bounding box center [1313, 97] width 144 height 56
click at [657, 161] on li "PROMOȚII %" at bounding box center [650, 193] width 156 height 96
click at [644, 189] on span "PROMOȚII %" at bounding box center [650, 191] width 117 height 20
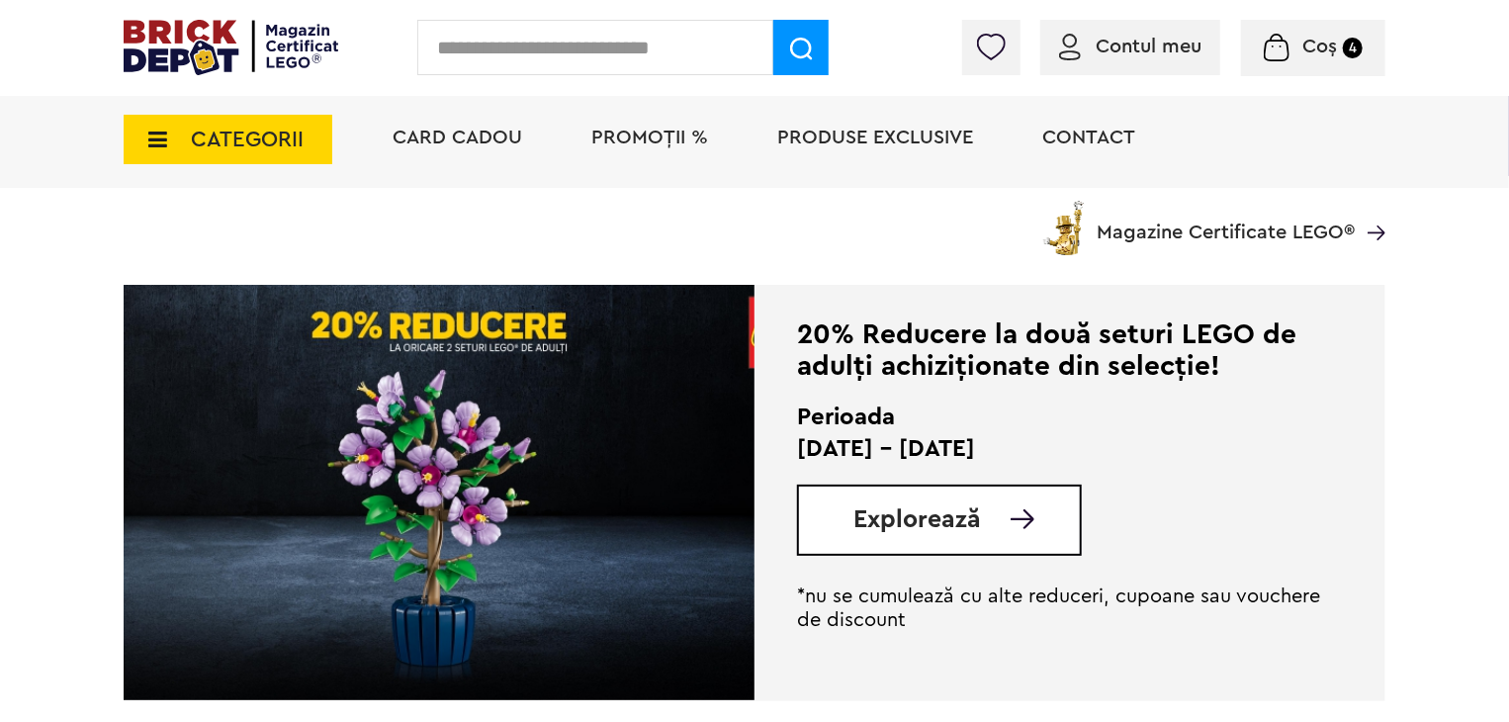
scroll to position [396, 0]
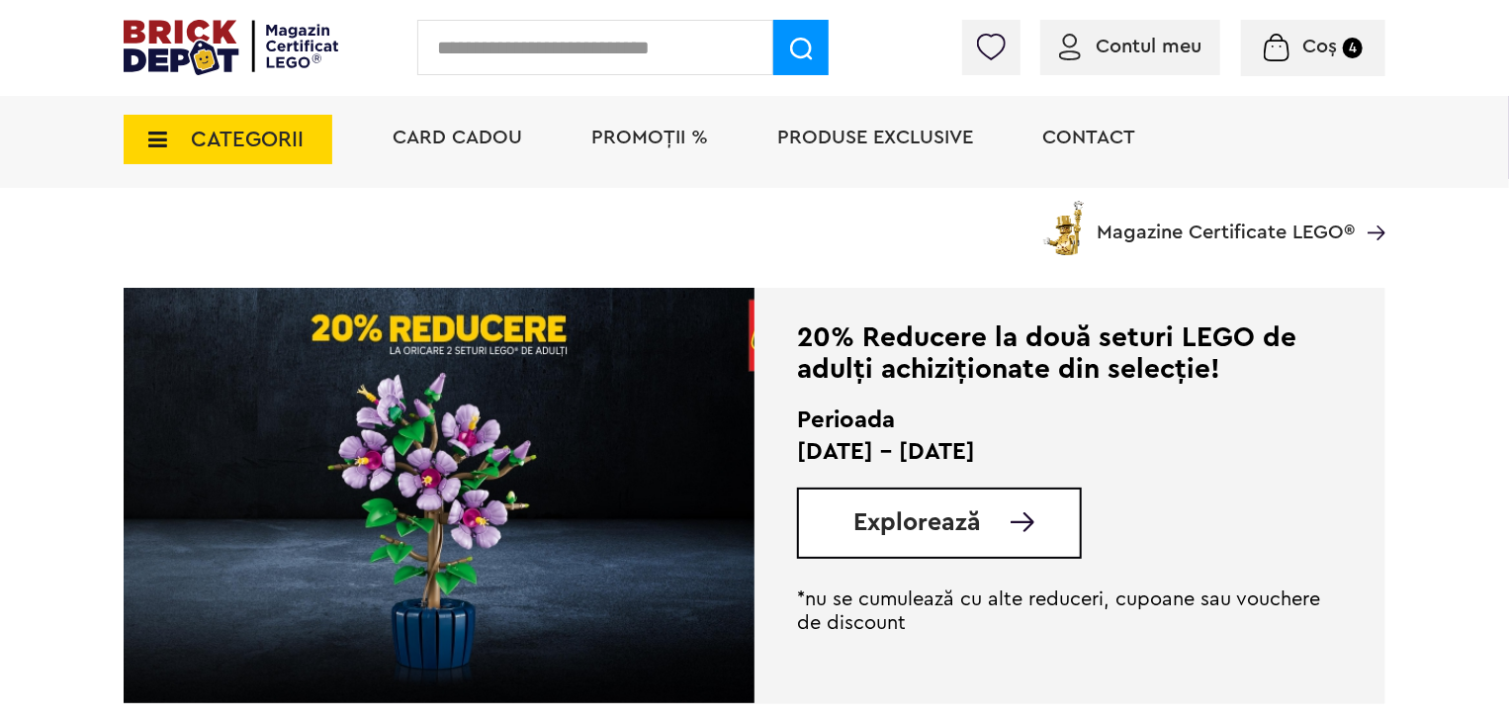
click at [931, 521] on span "Explorează" at bounding box center [918, 522] width 128 height 25
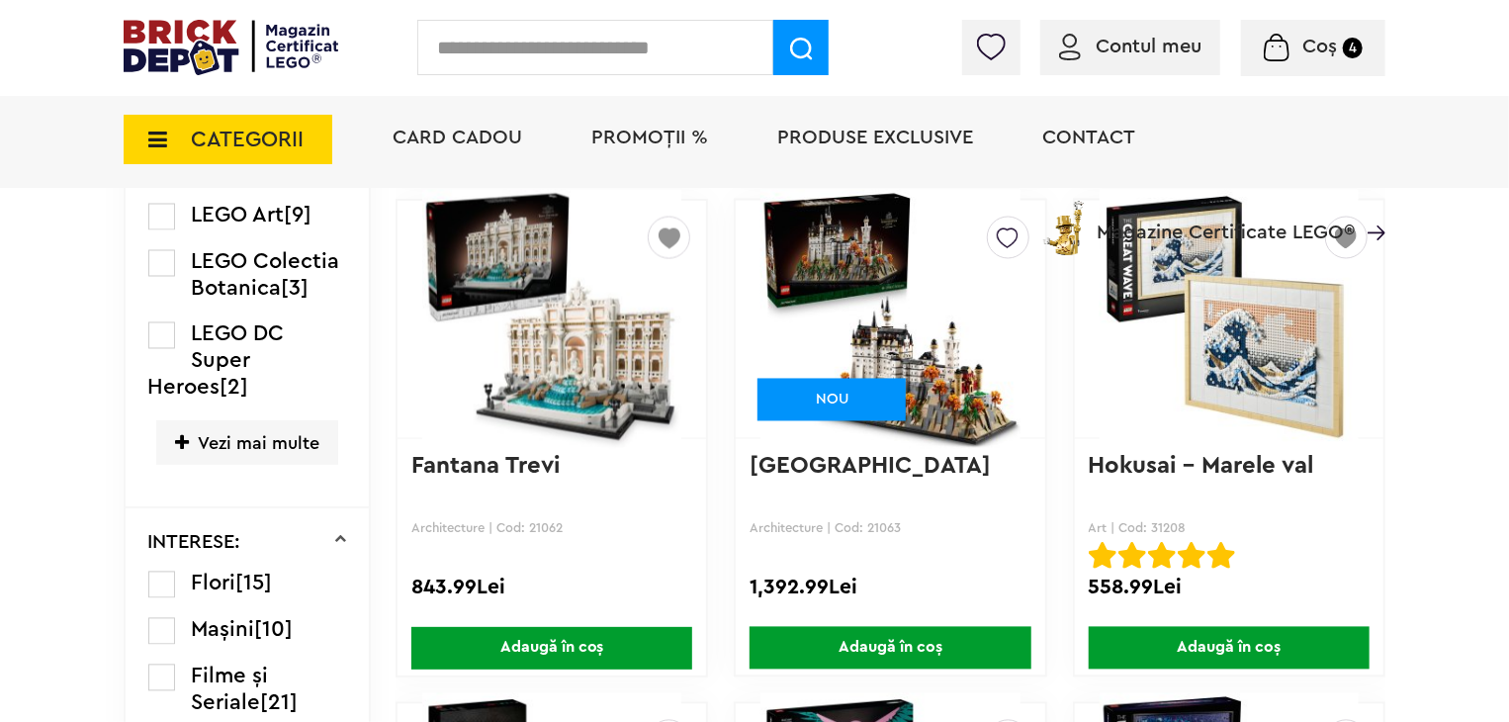
scroll to position [1682, 0]
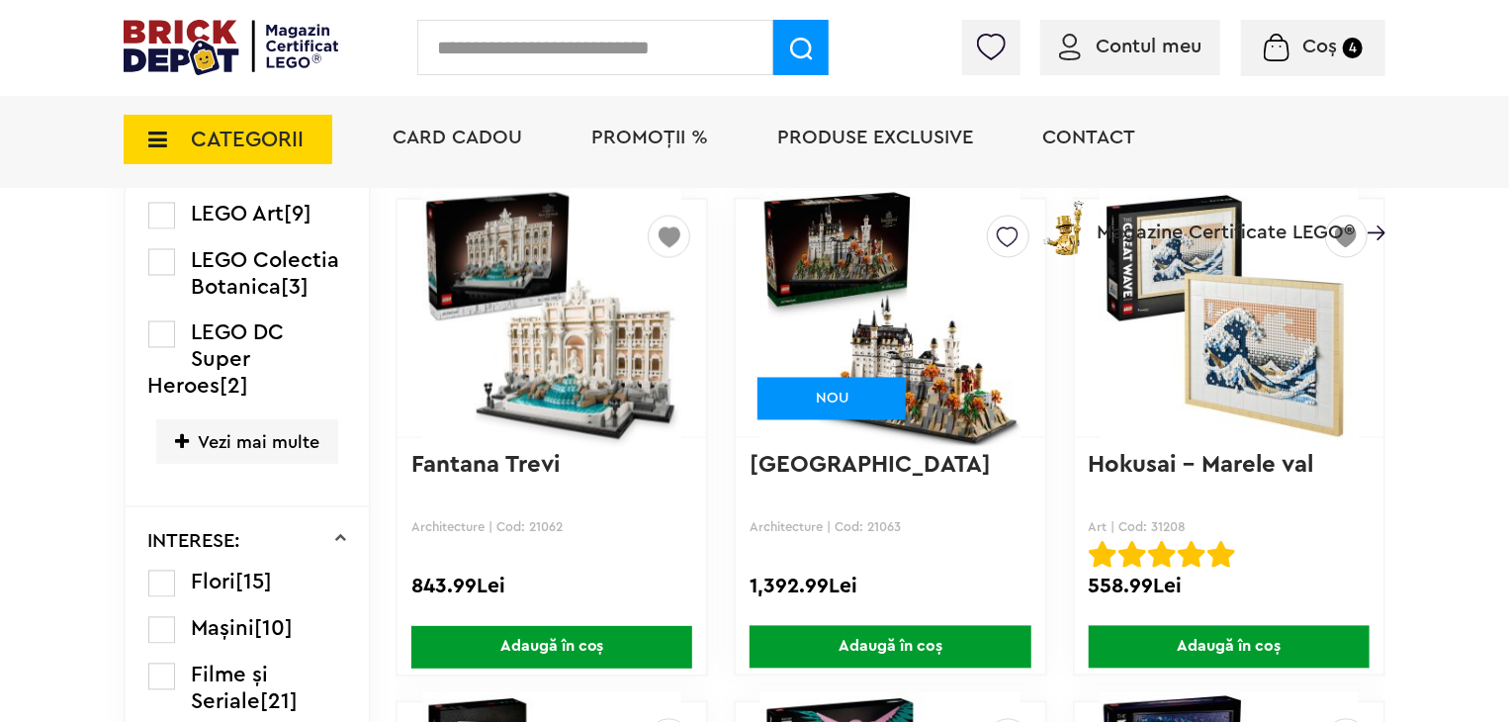
click at [1281, 336] on img at bounding box center [1229, 318] width 259 height 277
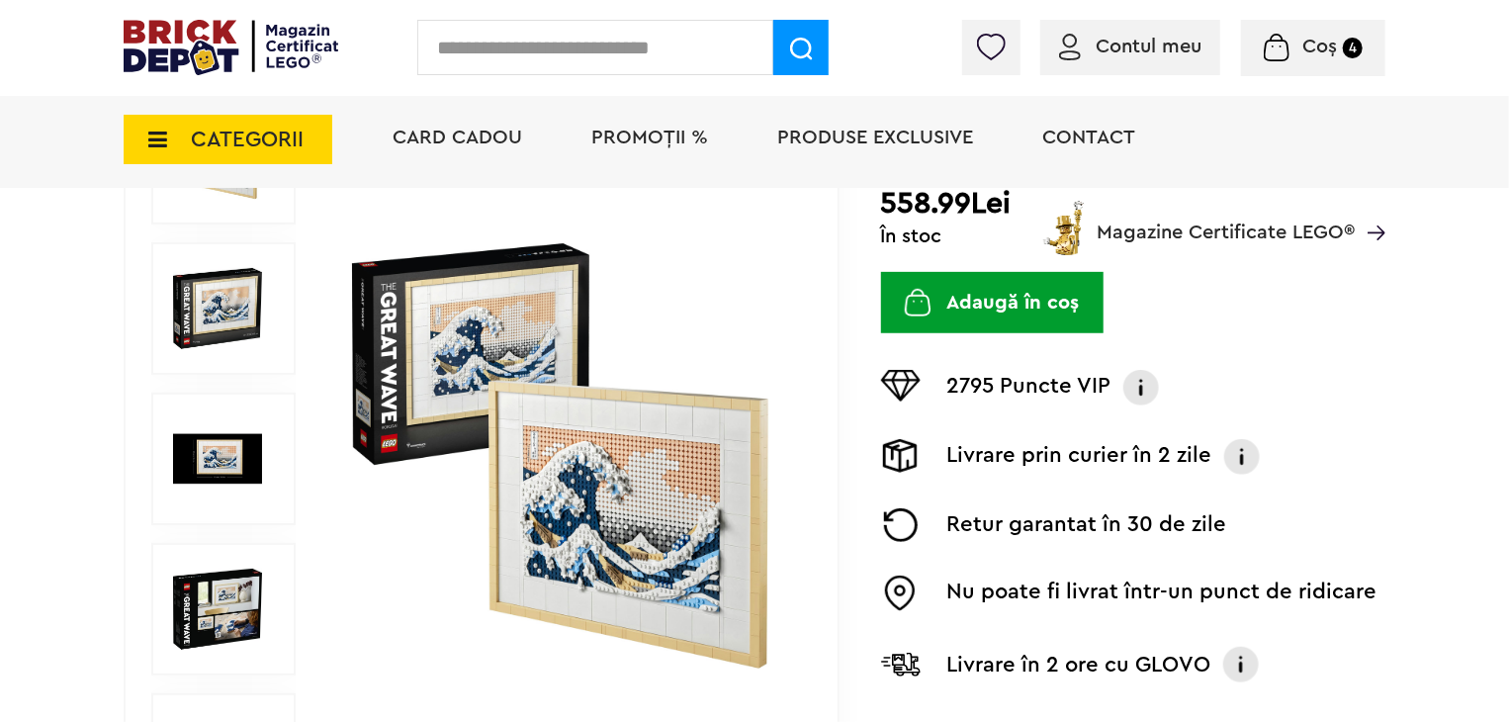
scroll to position [147, 0]
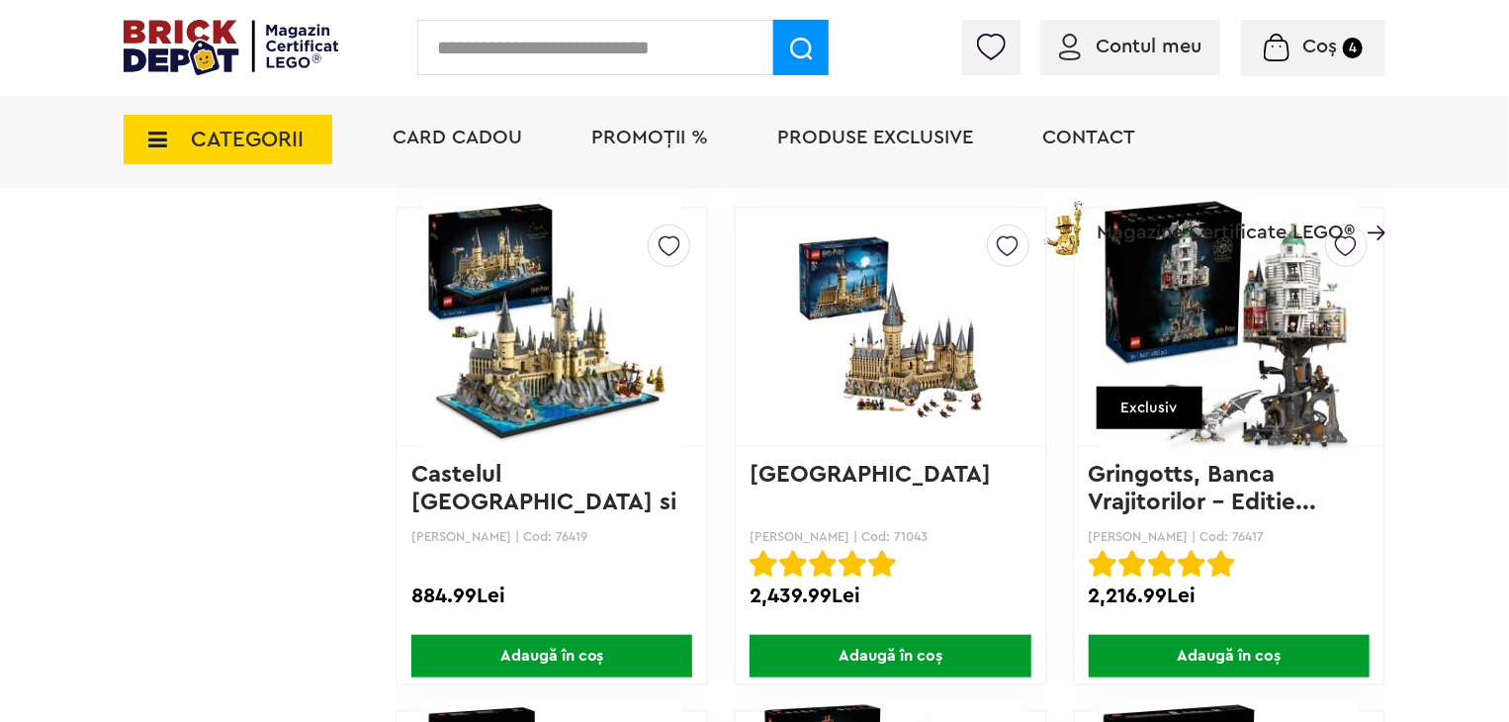
scroll to position [8210, 0]
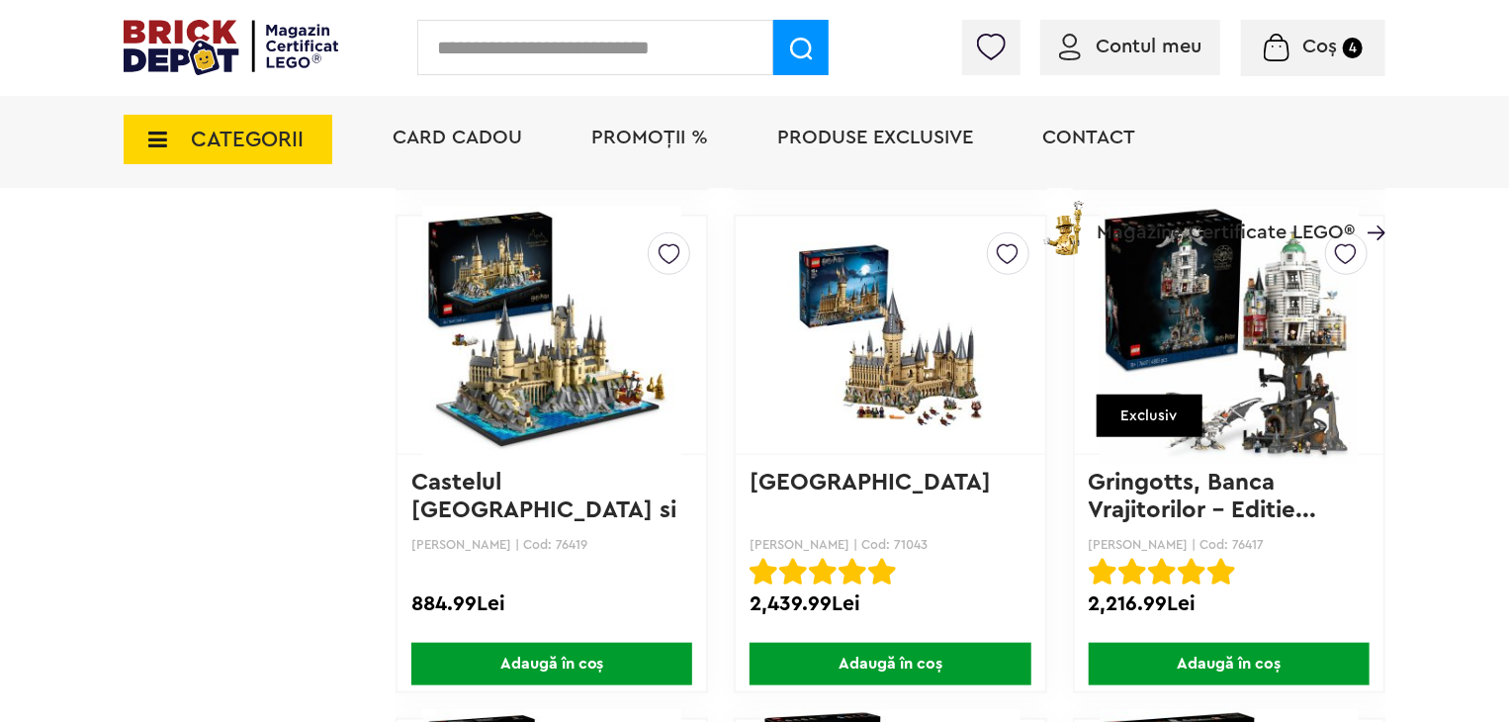
click at [898, 357] on img at bounding box center [890, 335] width 259 height 200
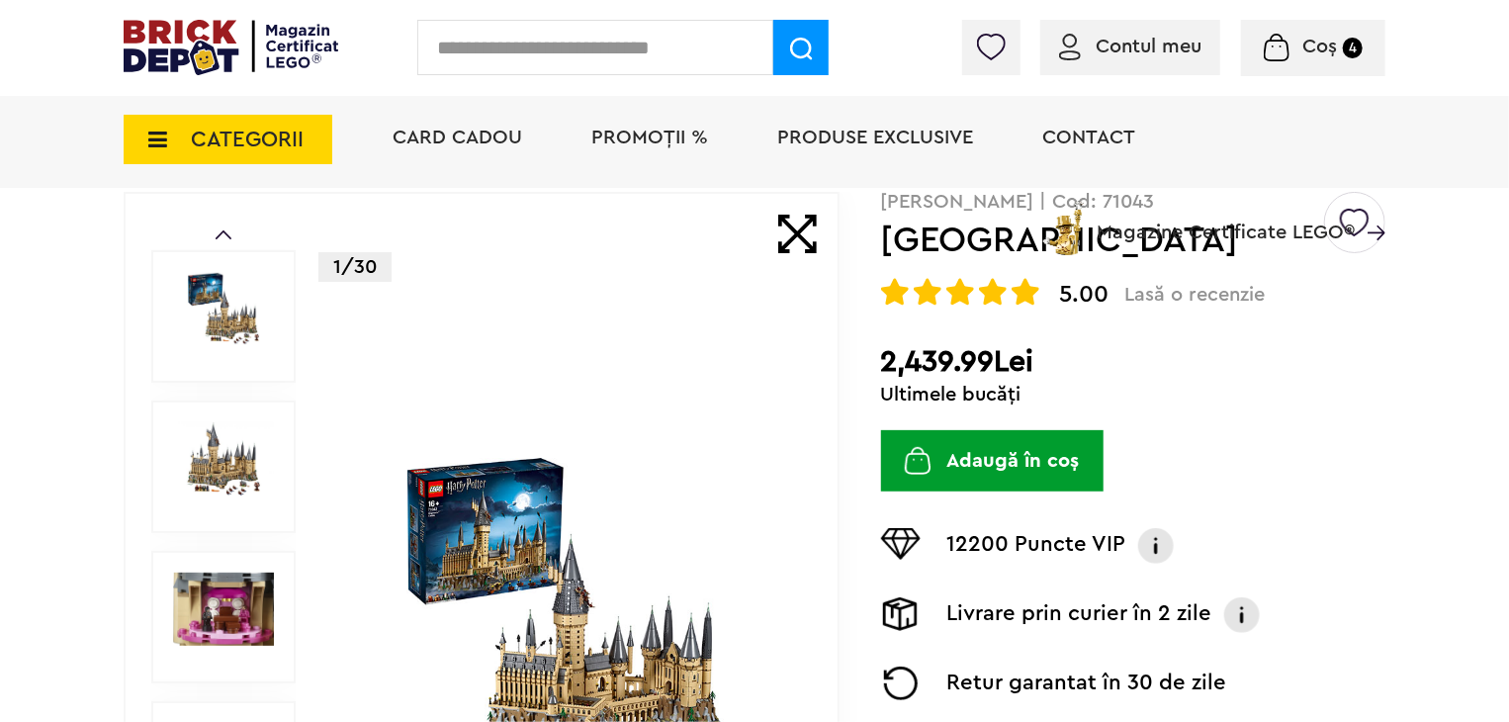
scroll to position [198, 0]
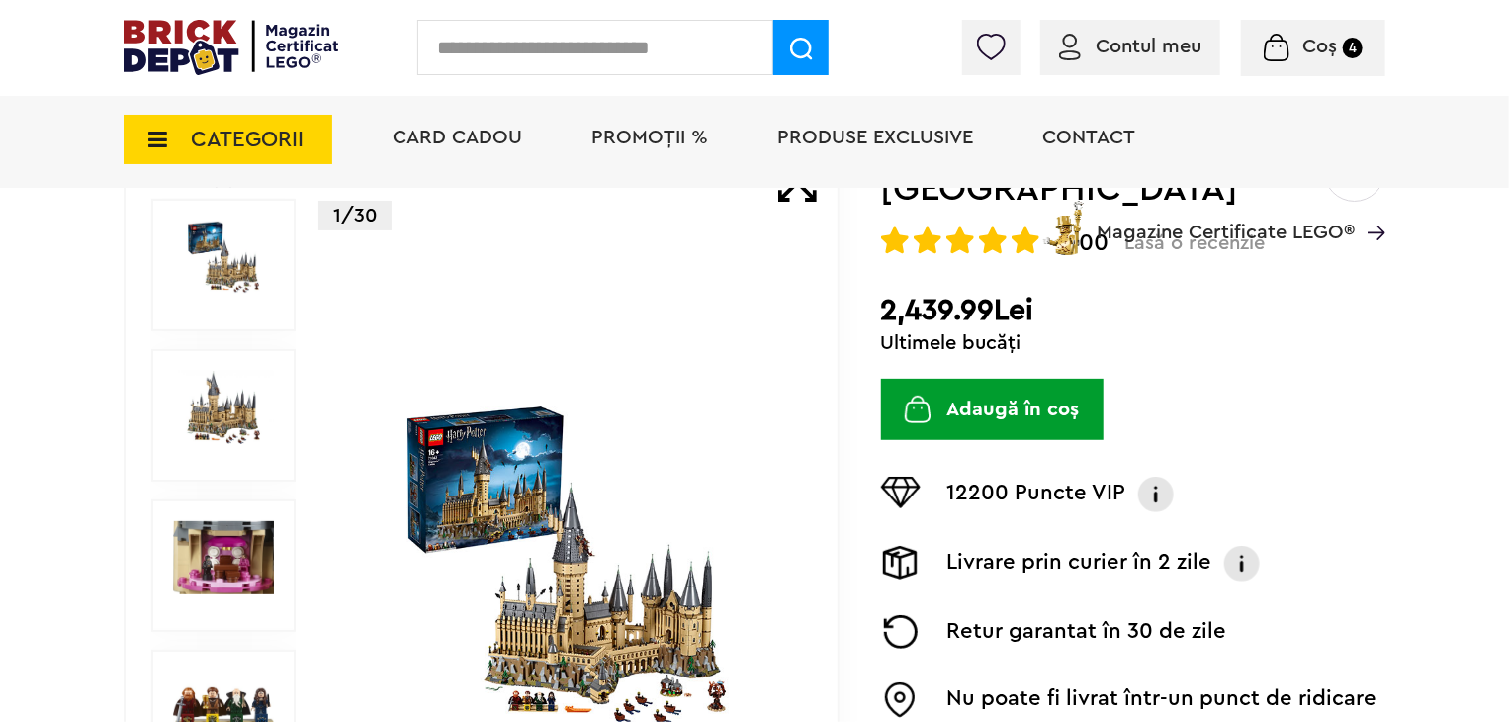
click at [568, 544] on img at bounding box center [567, 566] width 456 height 329
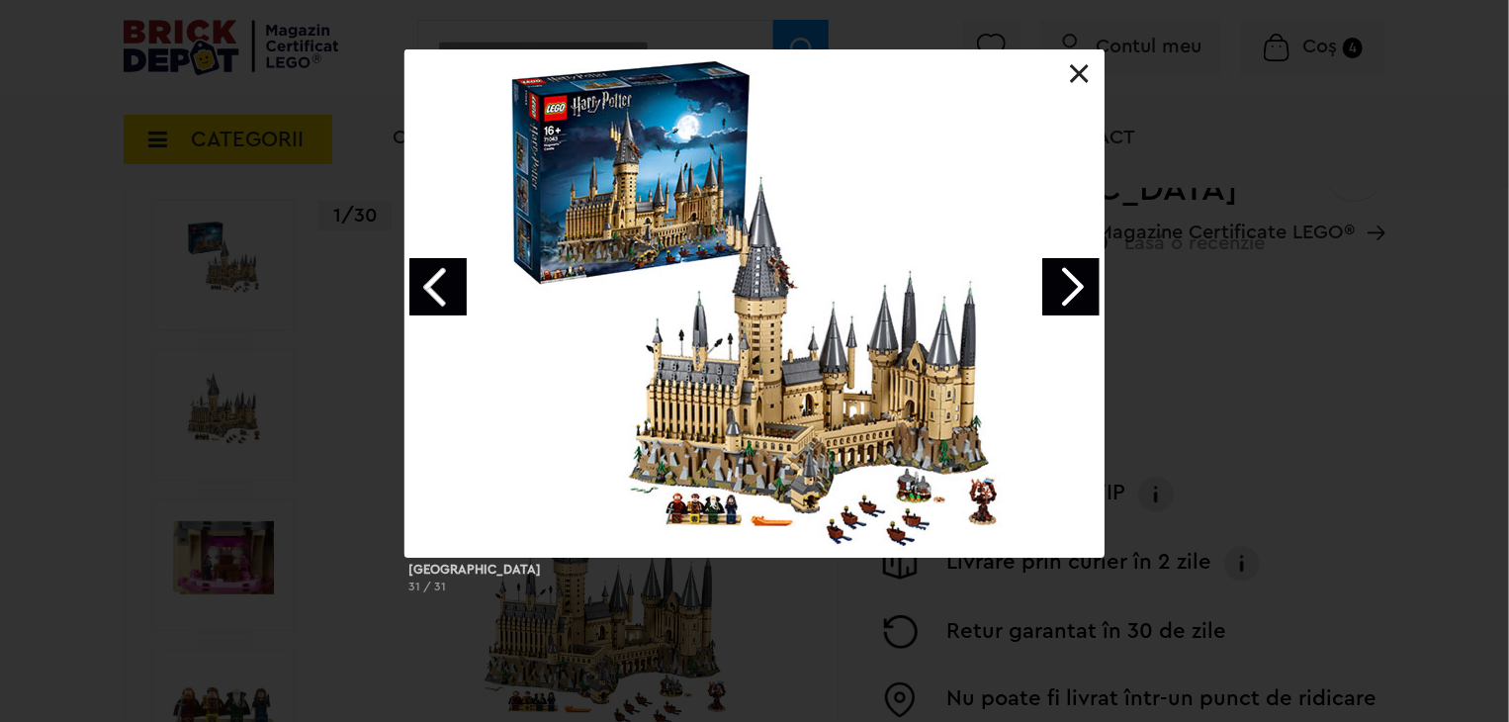
click at [1067, 285] on link "Next image" at bounding box center [1071, 286] width 57 height 57
click at [1069, 295] on link "Next image" at bounding box center [1071, 286] width 57 height 57
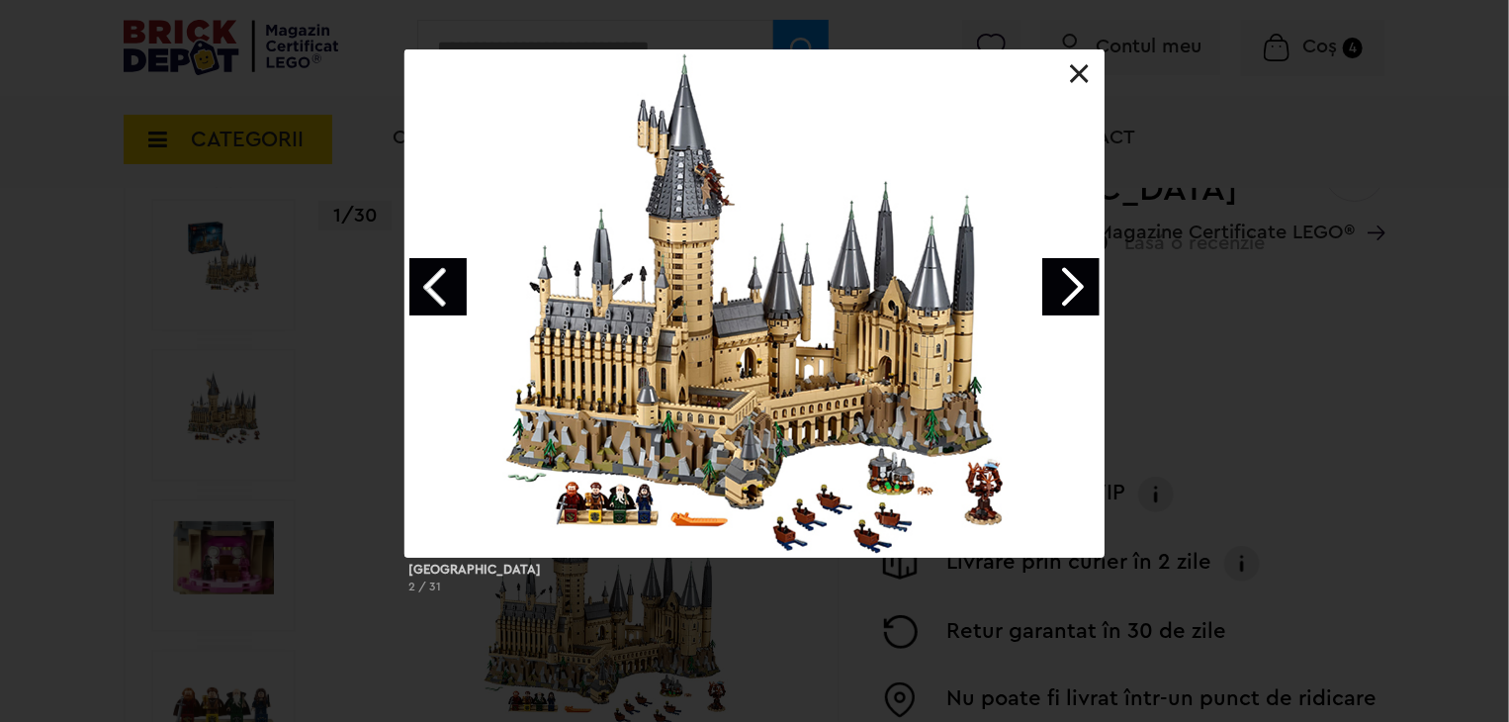
click at [1069, 298] on link "Next image" at bounding box center [1071, 286] width 57 height 57
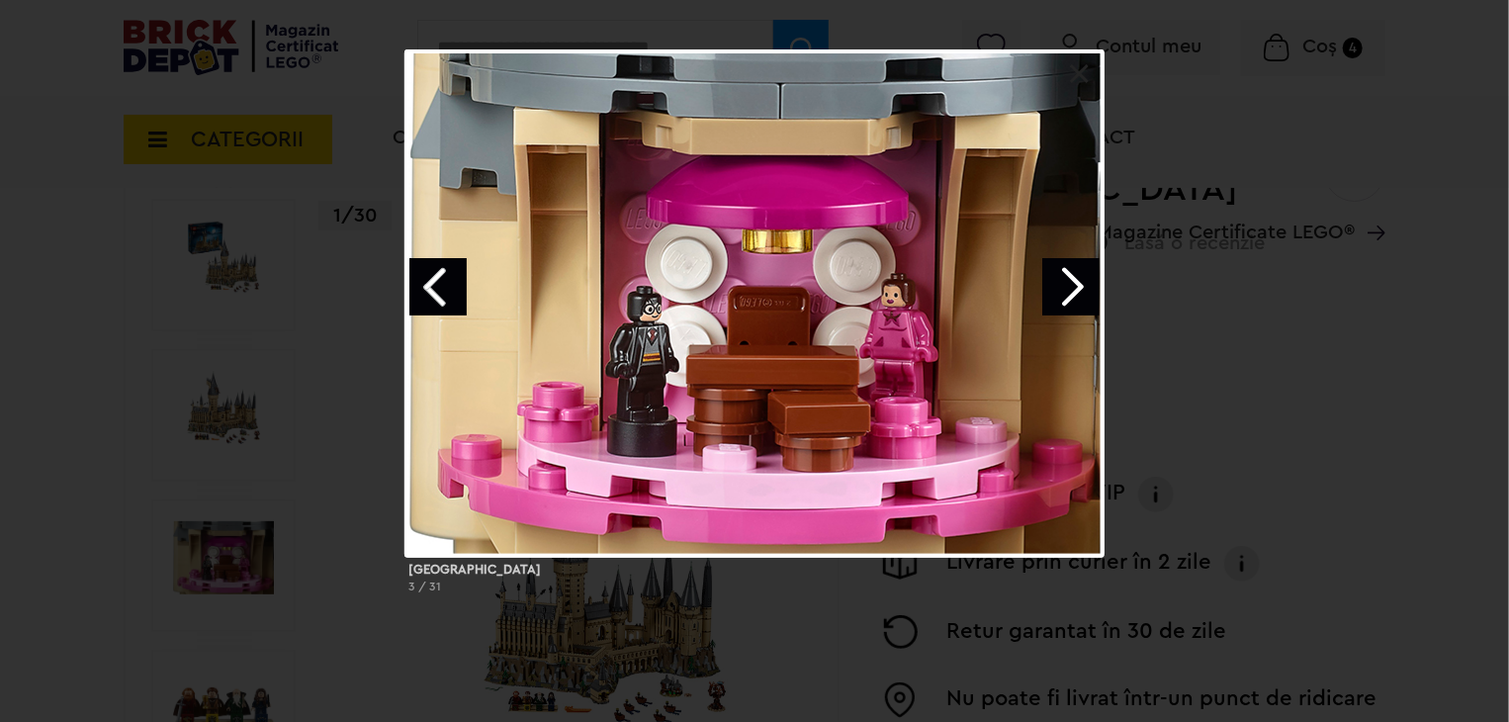
click at [1063, 289] on link "Next image" at bounding box center [1071, 286] width 57 height 57
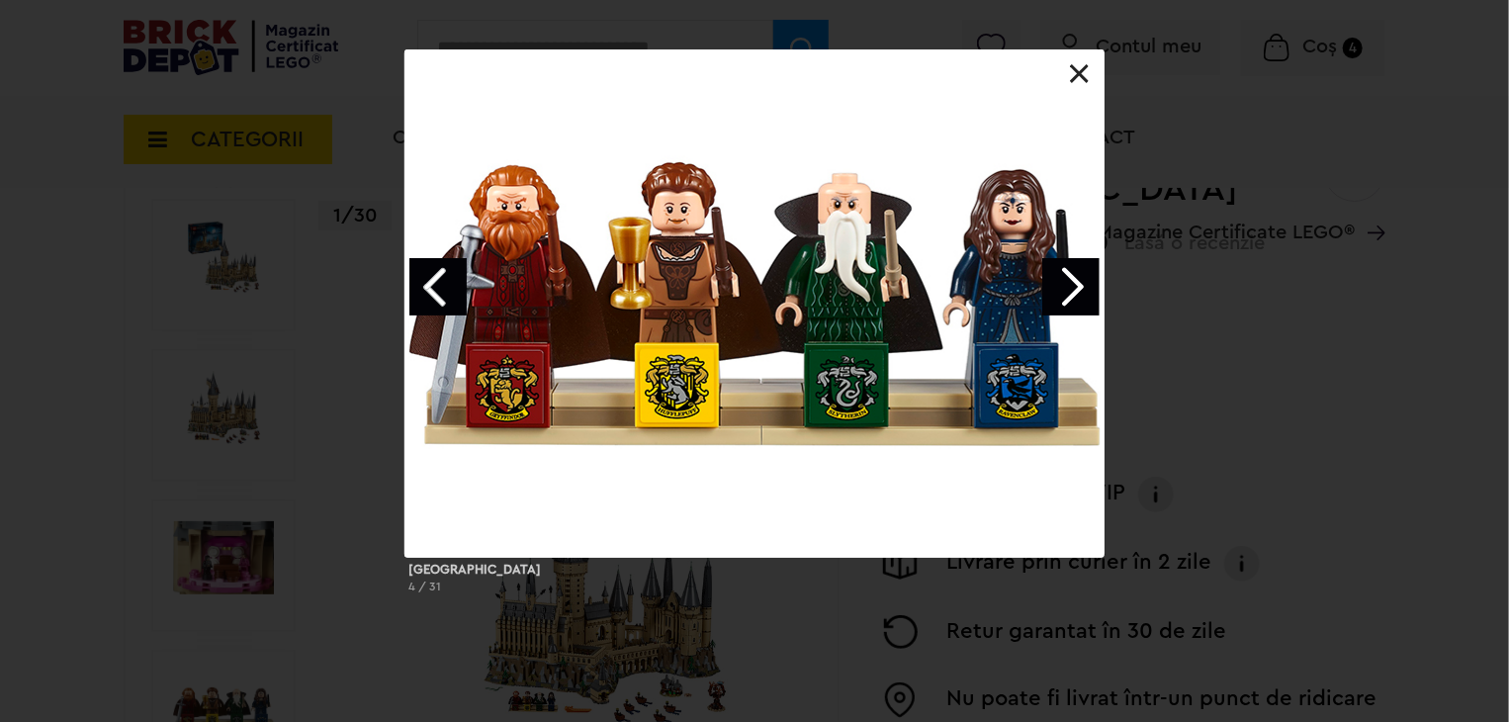
click at [1063, 284] on link "Next image" at bounding box center [1071, 286] width 57 height 57
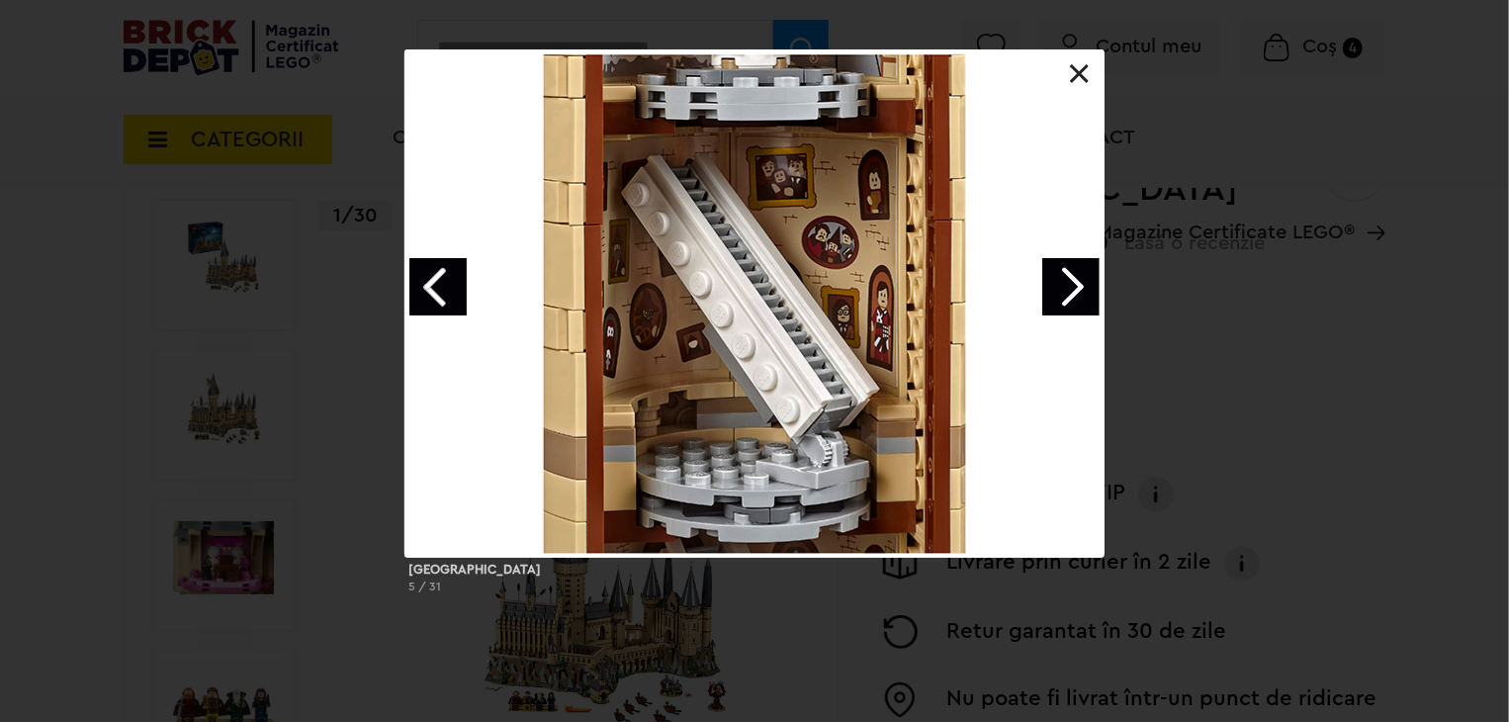
click at [1095, 71] on div at bounding box center [755, 303] width 700 height 508
click at [1089, 80] on link at bounding box center [1080, 74] width 20 height 20
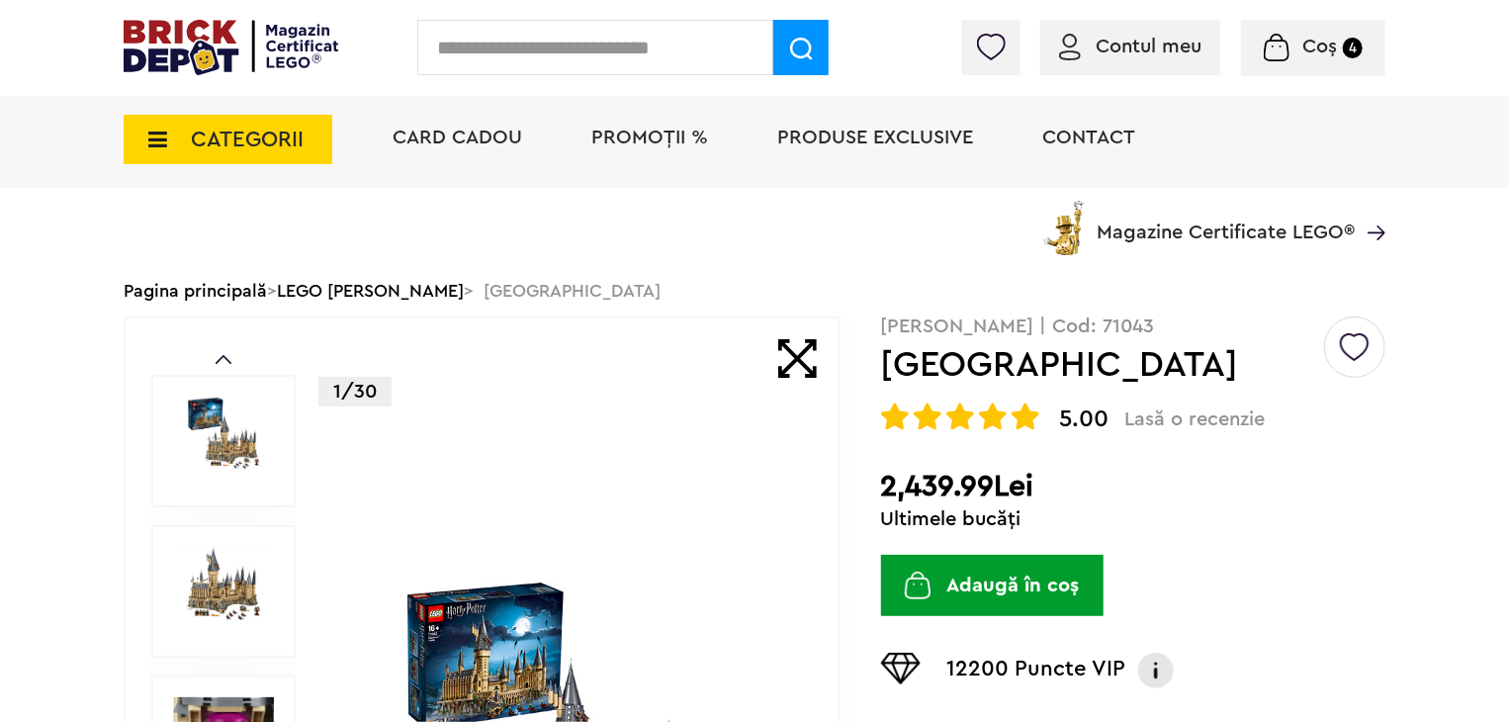
scroll to position [0, 0]
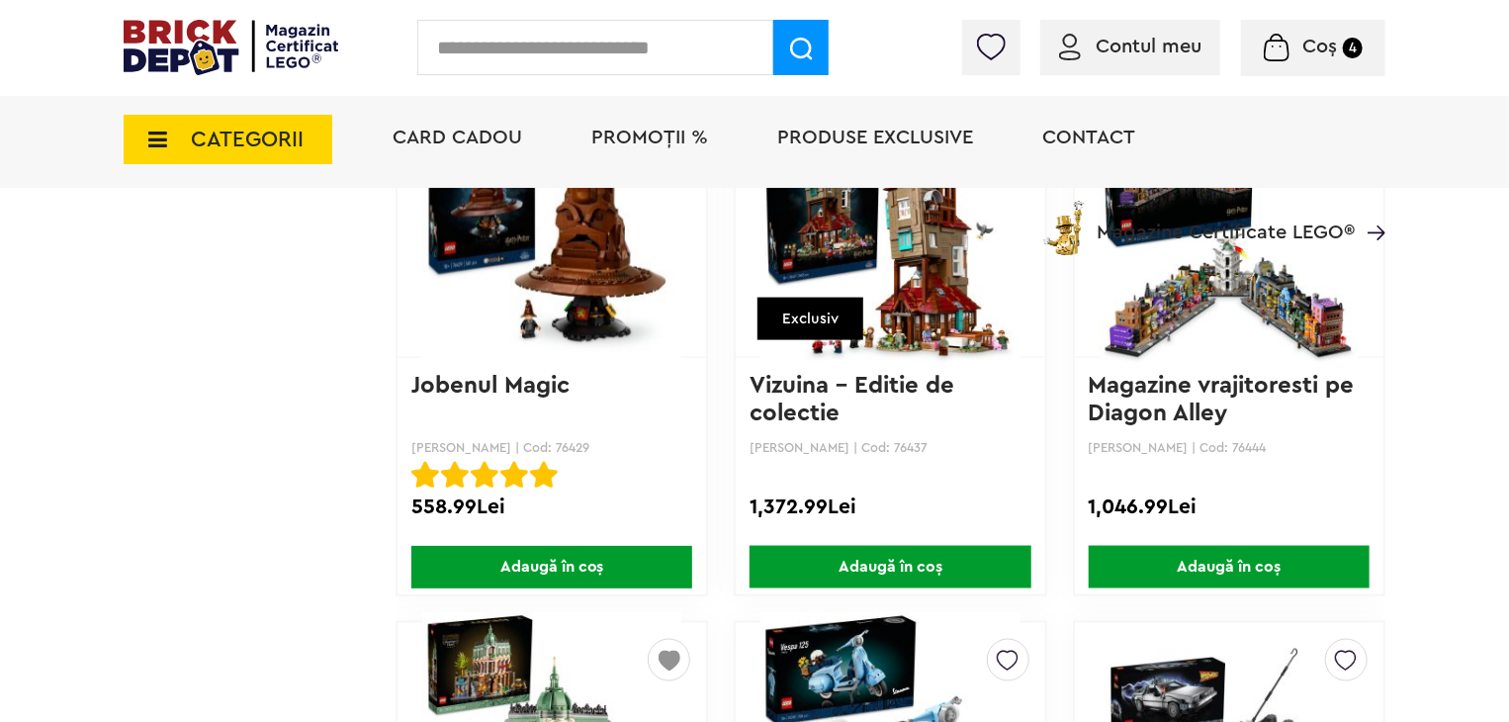
scroll to position [8804, 0]
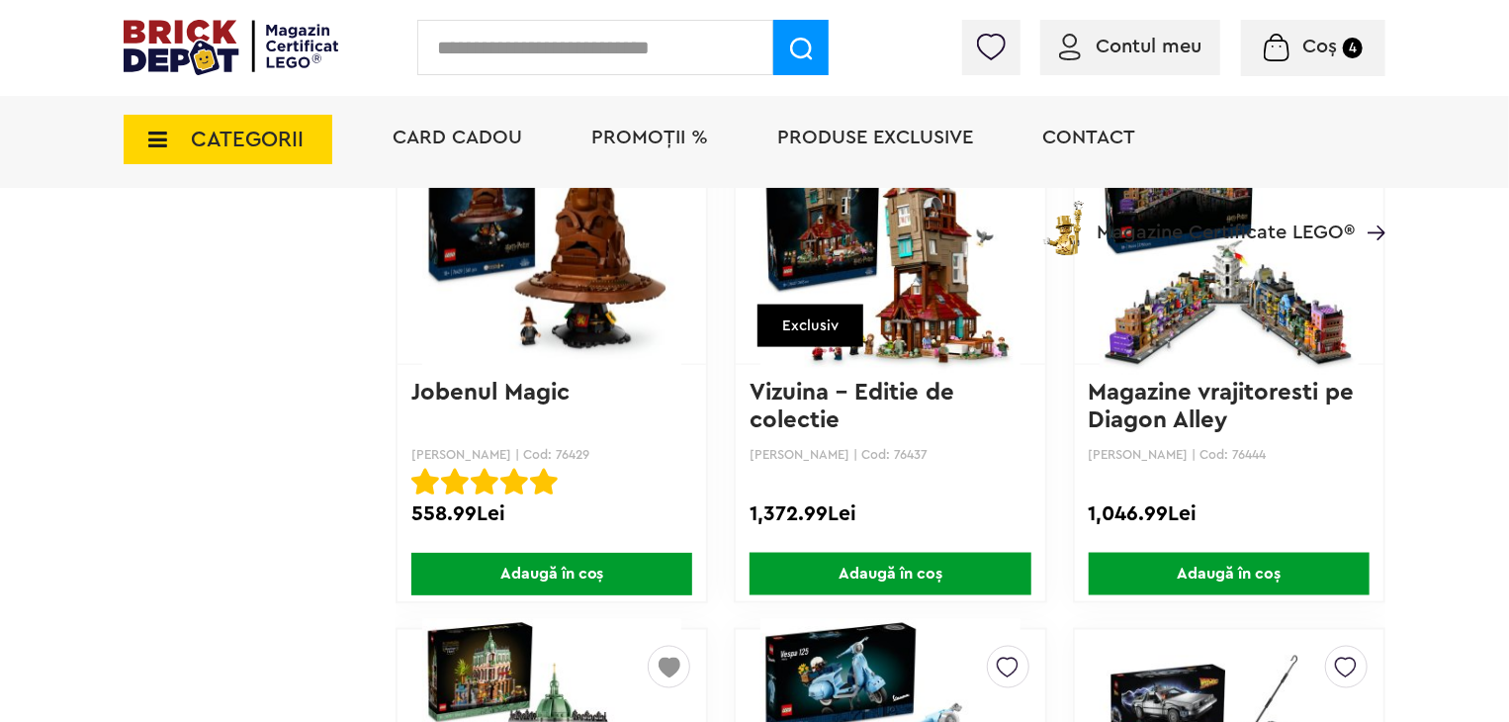
click at [1163, 285] on img at bounding box center [1229, 245] width 259 height 277
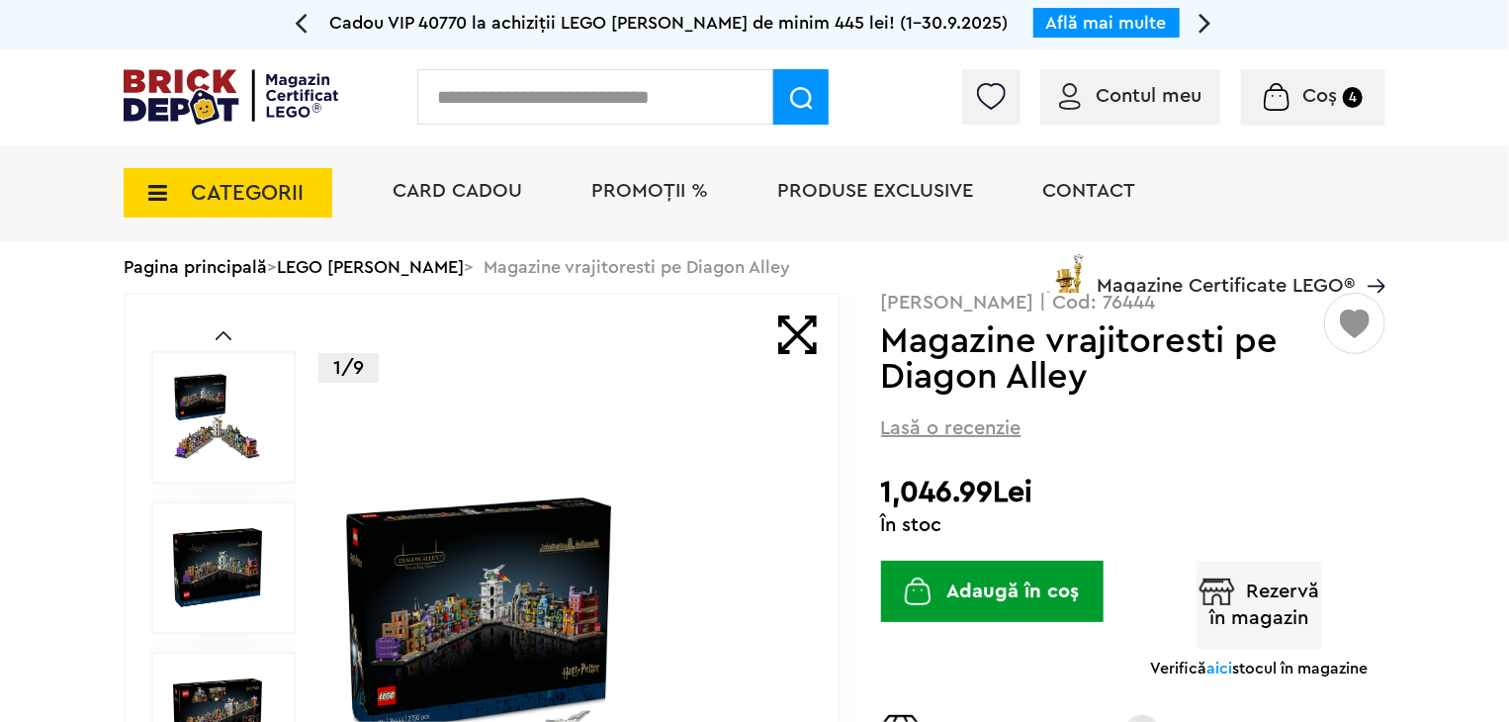
click at [529, 583] on img at bounding box center [567, 719] width 456 height 456
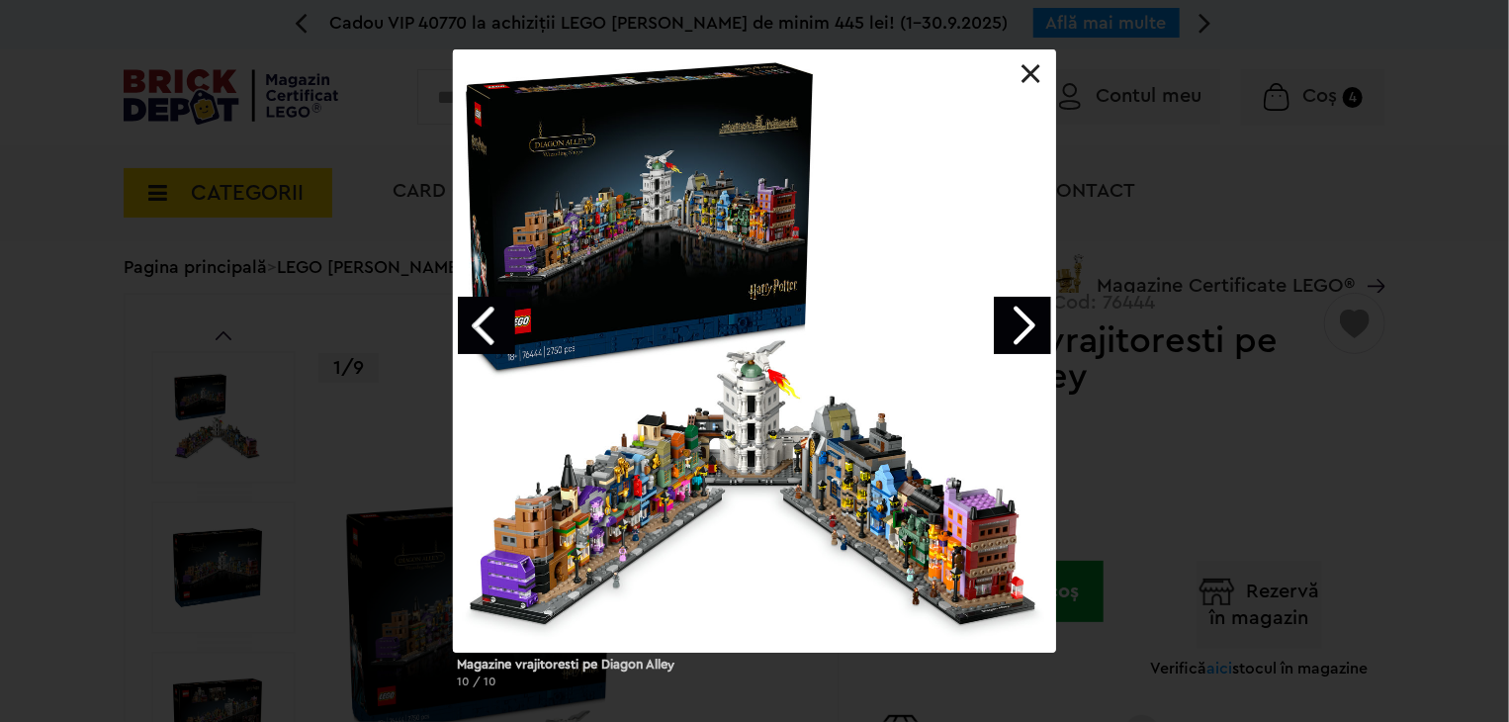
click at [1020, 318] on link "Next image" at bounding box center [1022, 325] width 57 height 57
click at [1024, 325] on link "Next image" at bounding box center [1022, 325] width 57 height 57
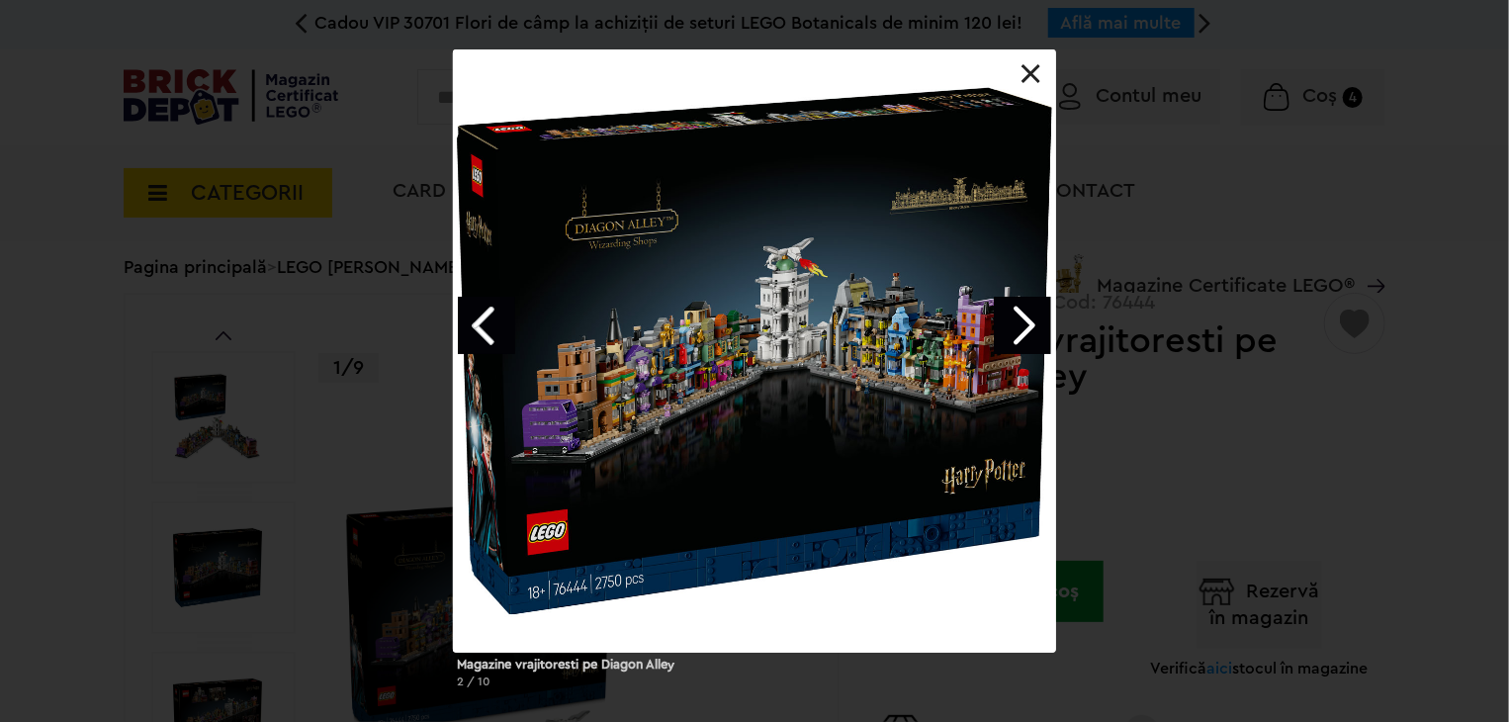
click at [657, 416] on div at bounding box center [754, 350] width 603 height 603
click at [647, 429] on div at bounding box center [754, 350] width 603 height 603
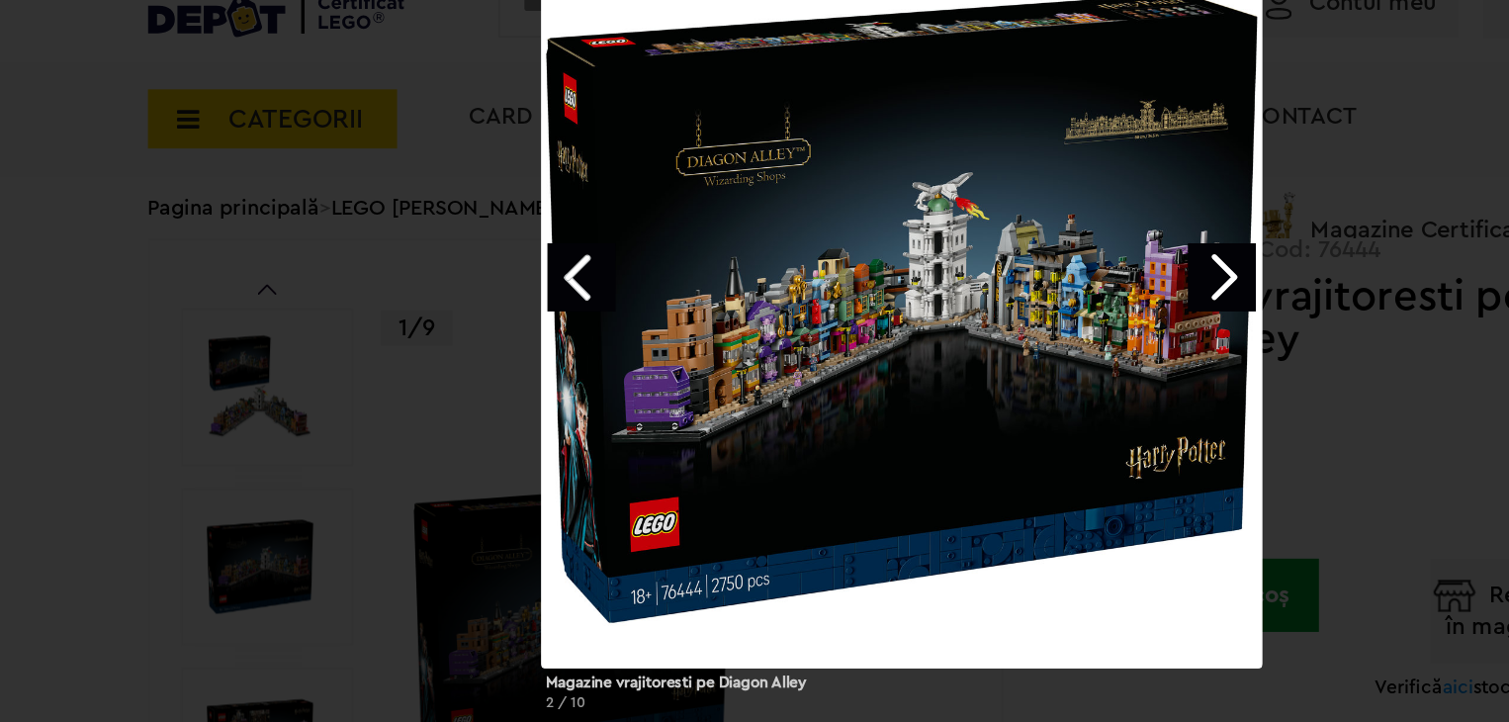
click at [1026, 319] on link "Next image" at bounding box center [1022, 325] width 57 height 57
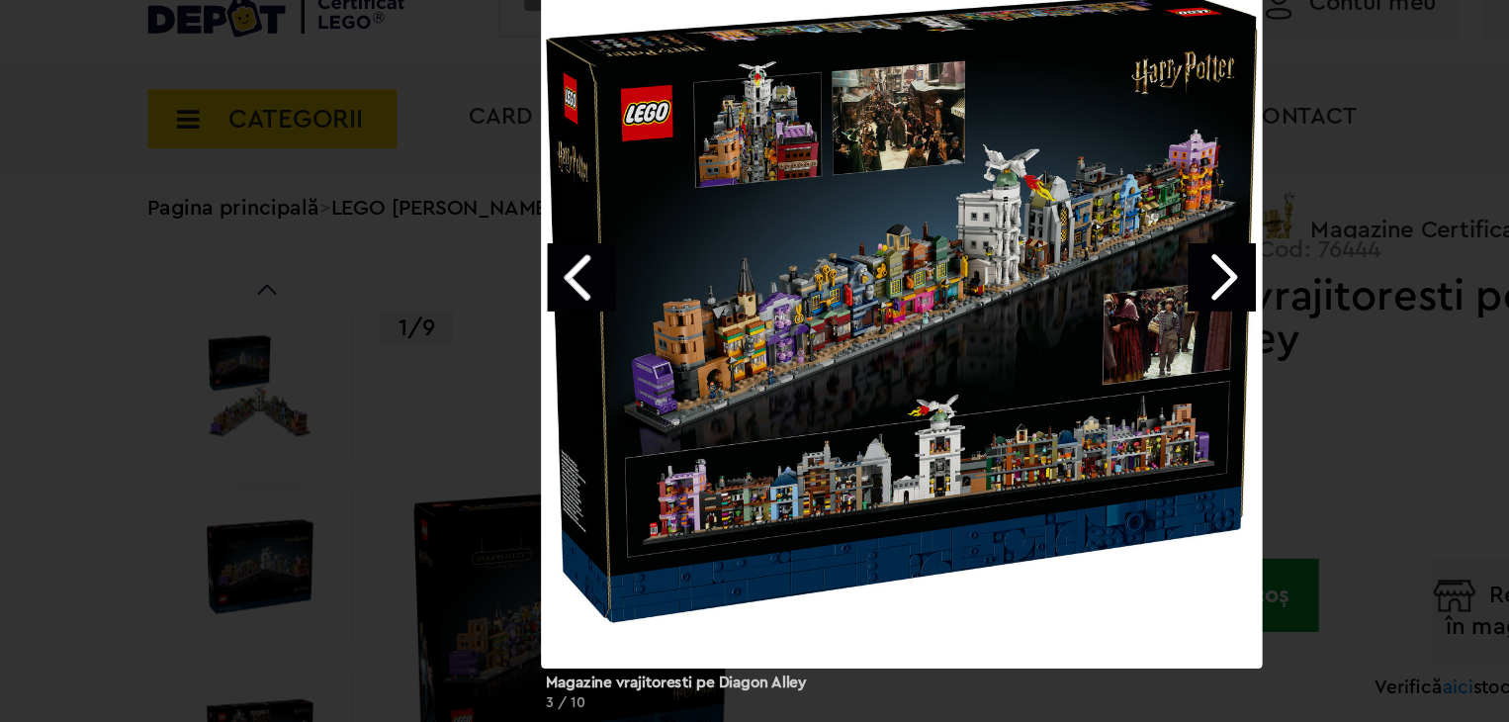
click at [1024, 320] on link "Next image" at bounding box center [1022, 325] width 57 height 57
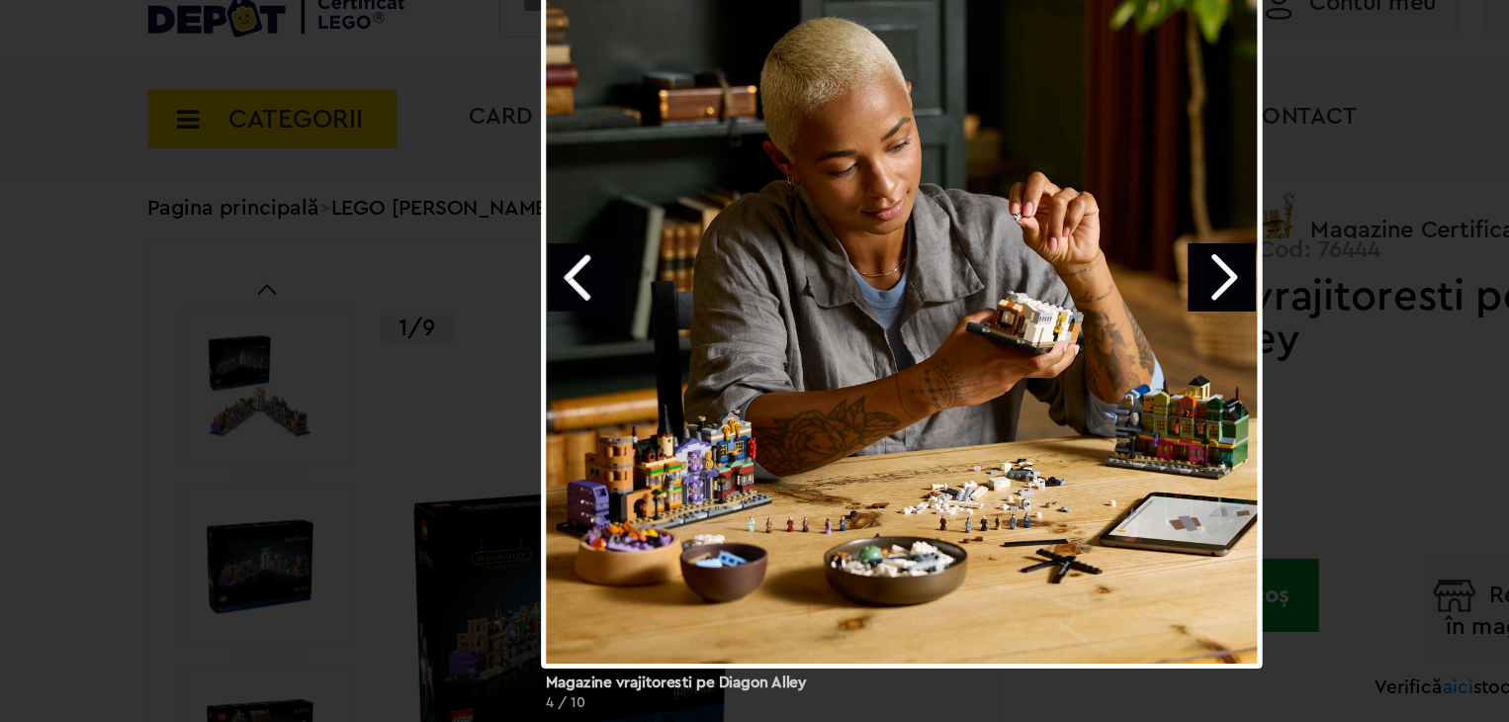
click at [808, 337] on div at bounding box center [754, 350] width 603 height 603
click at [1110, 283] on div "Magazine vrajitoresti pe Diagon Alley 4 / 10" at bounding box center [754, 376] width 1509 height 655
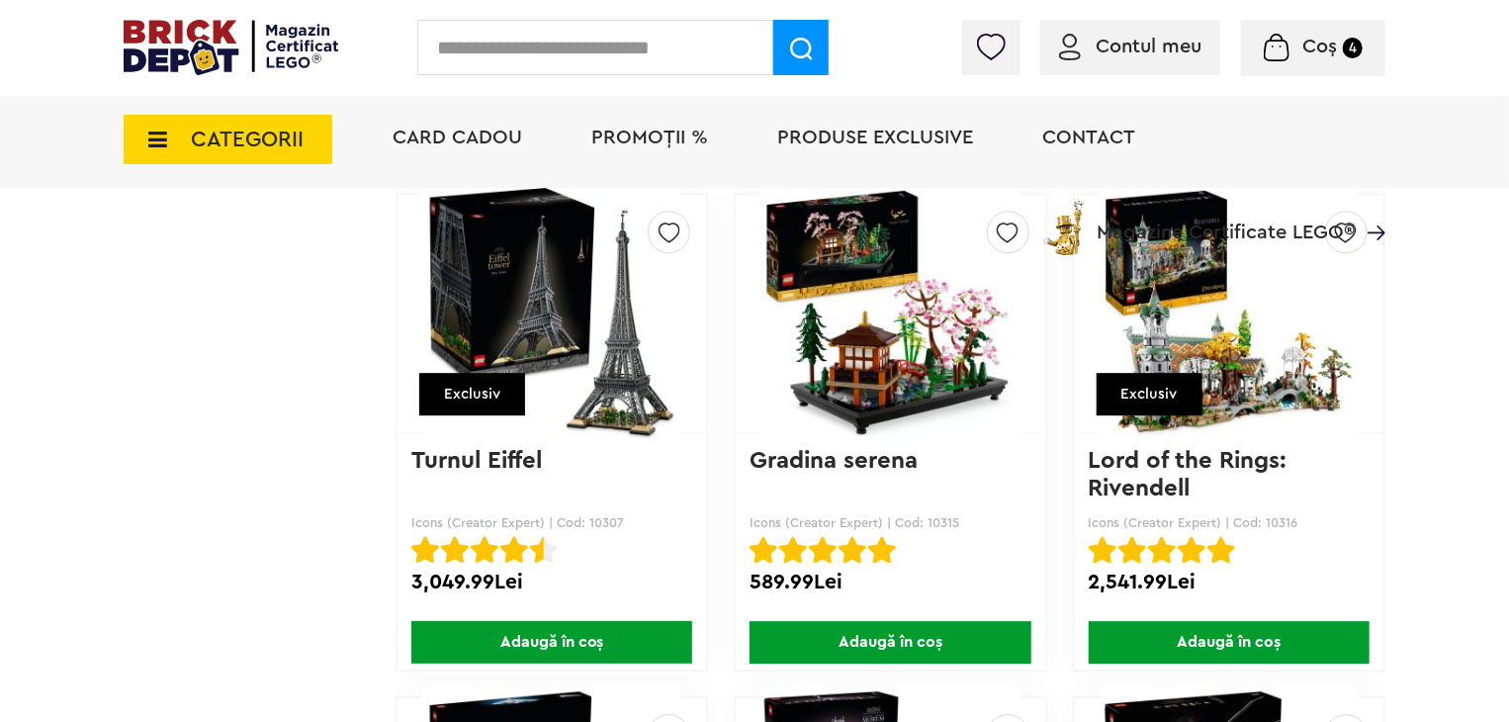
scroll to position [10242, 0]
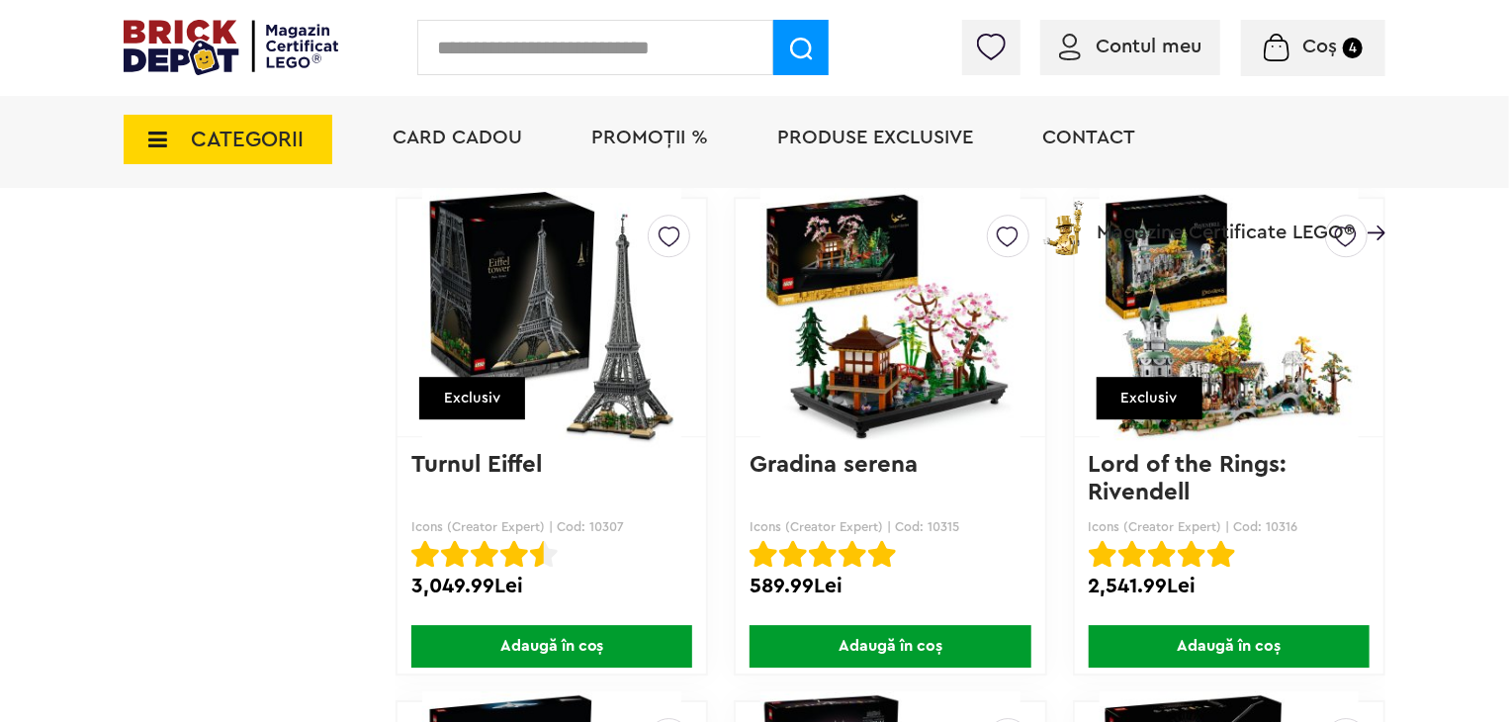
click at [1244, 389] on img at bounding box center [1229, 317] width 259 height 277
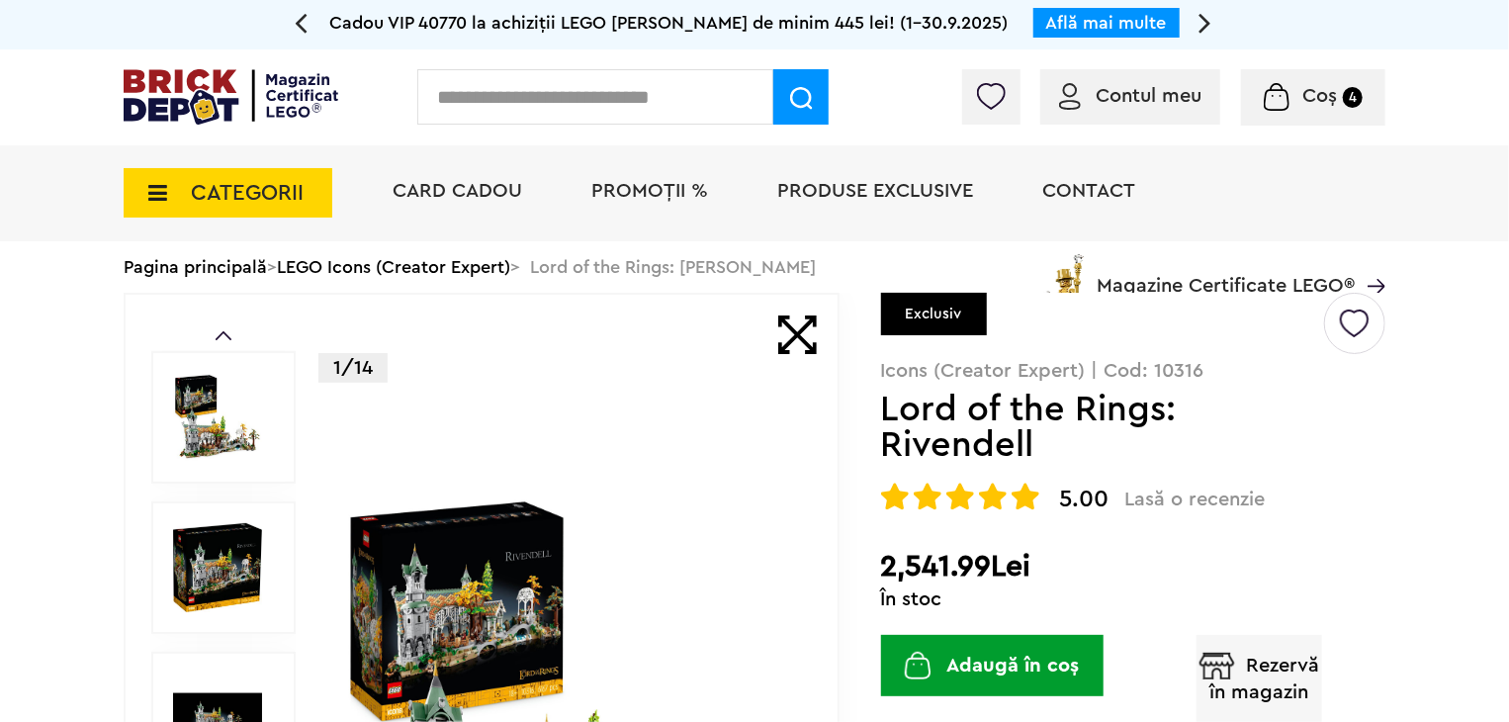
click at [462, 579] on img at bounding box center [567, 719] width 456 height 456
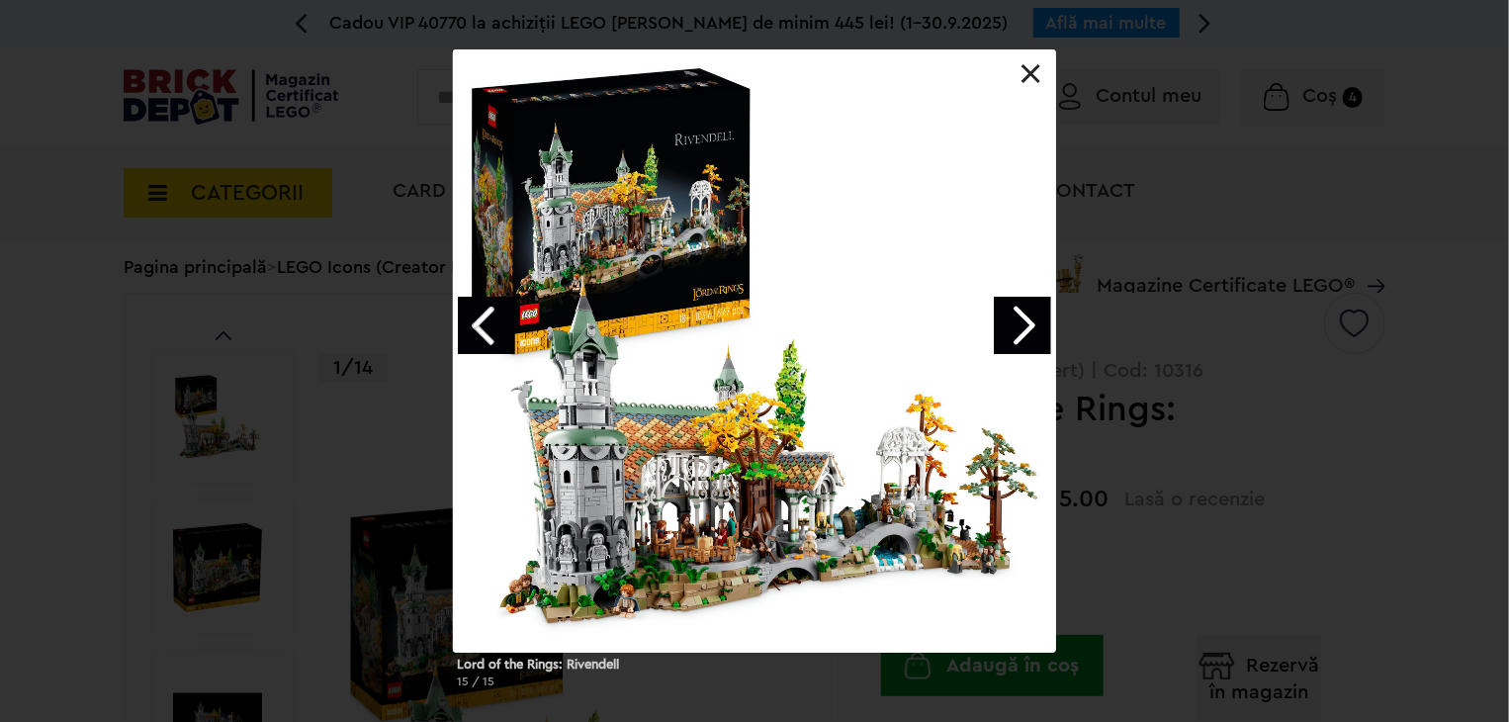
click at [617, 508] on div at bounding box center [754, 350] width 603 height 603
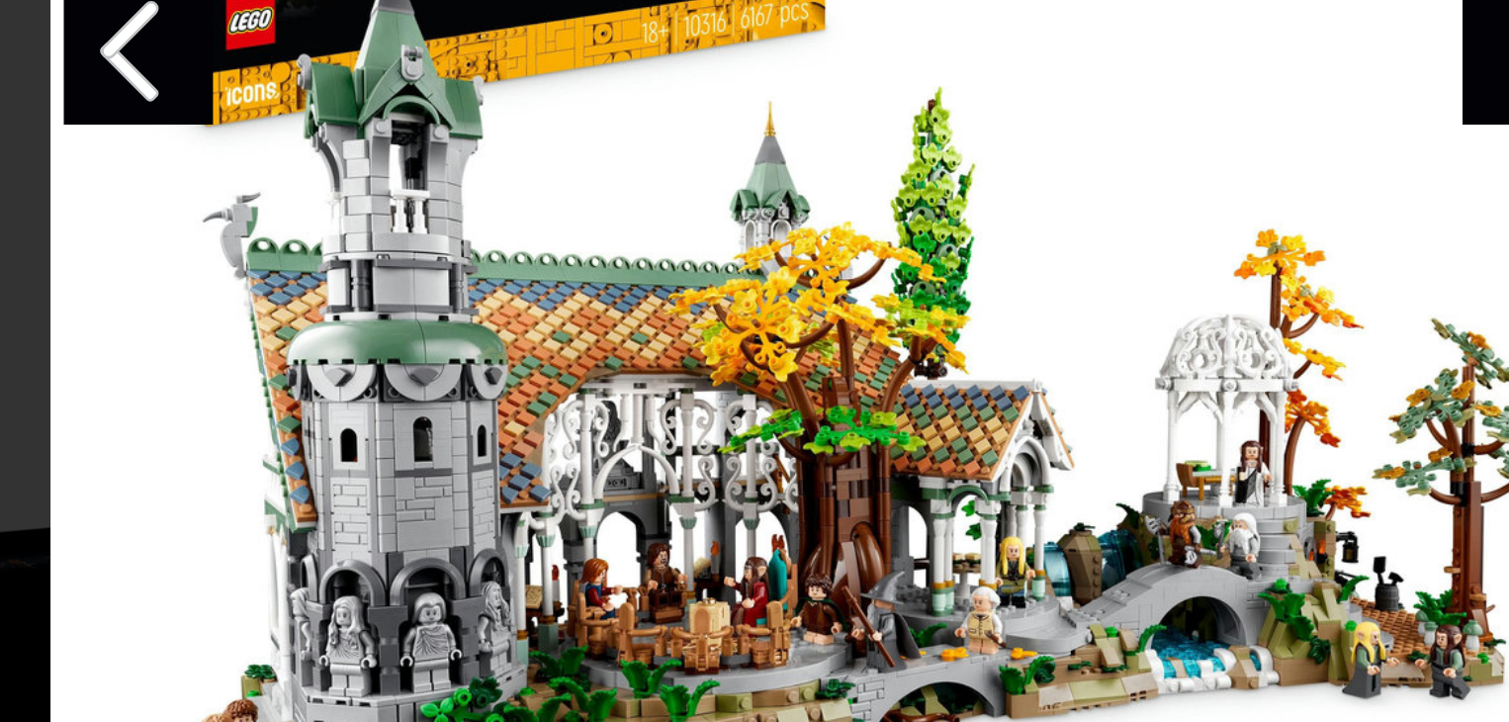
drag, startPoint x: 716, startPoint y: 481, endPoint x: 720, endPoint y: 466, distance: 15.4
click at [720, 466] on div at bounding box center [754, 350] width 603 height 603
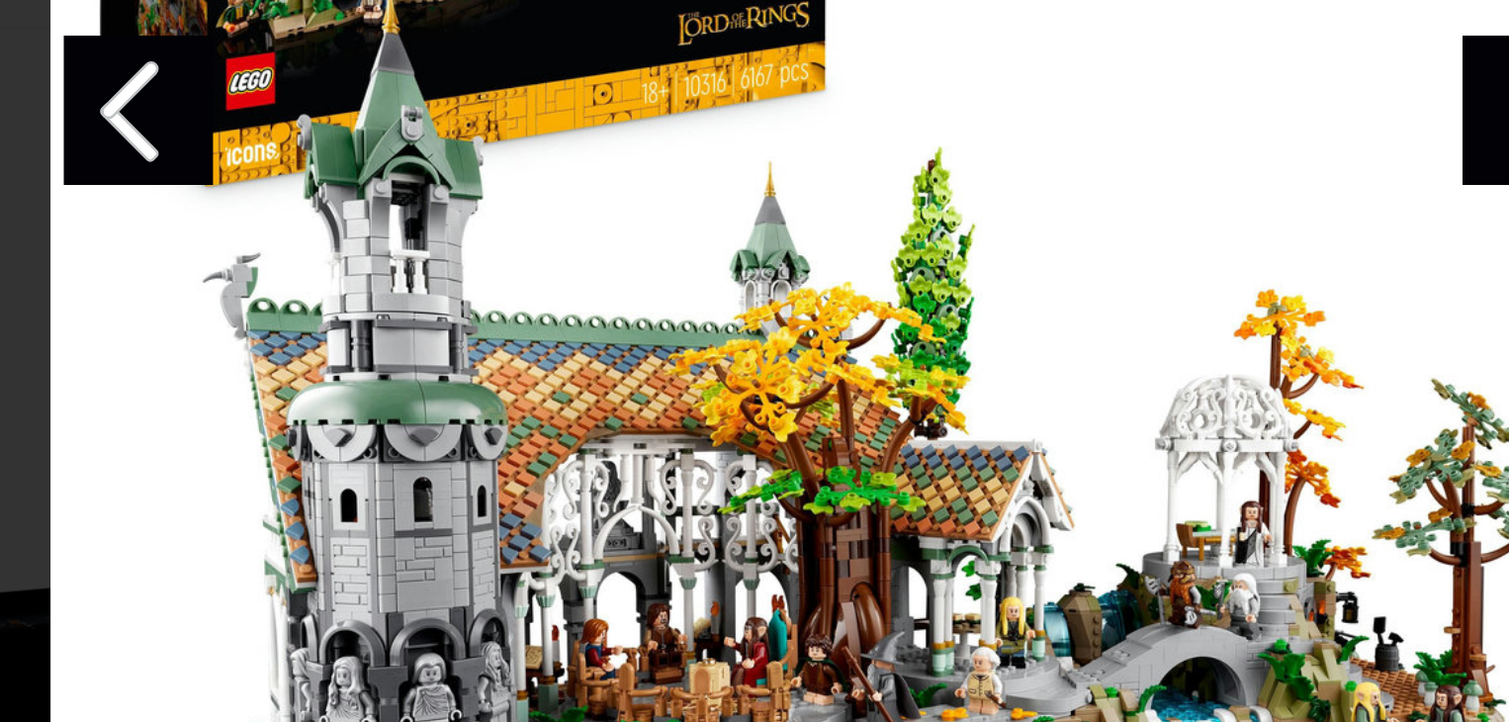
drag, startPoint x: 730, startPoint y: 506, endPoint x: 732, endPoint y: 455, distance: 51.5
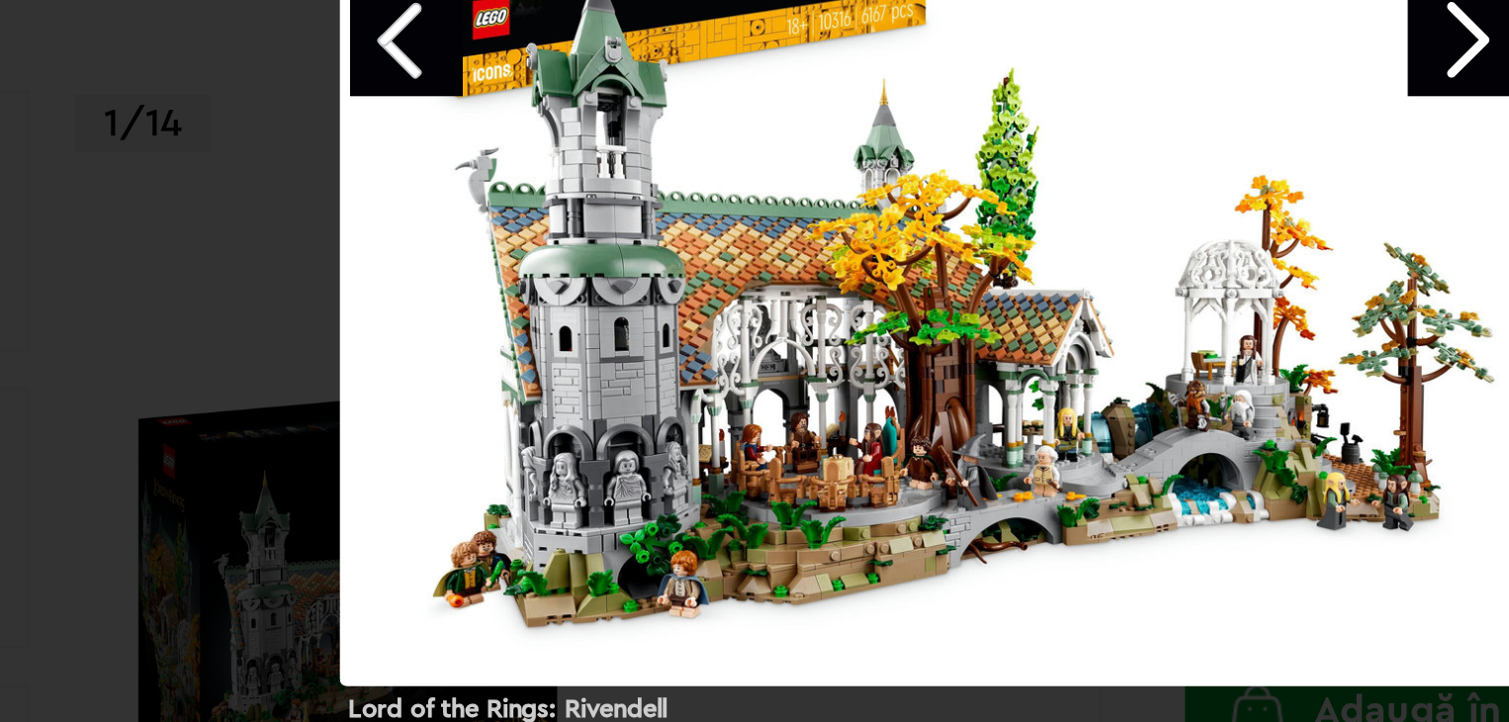
click at [1008, 340] on link "Next image" at bounding box center [1022, 325] width 57 height 57
click at [1016, 341] on link "Next image" at bounding box center [1022, 325] width 57 height 57
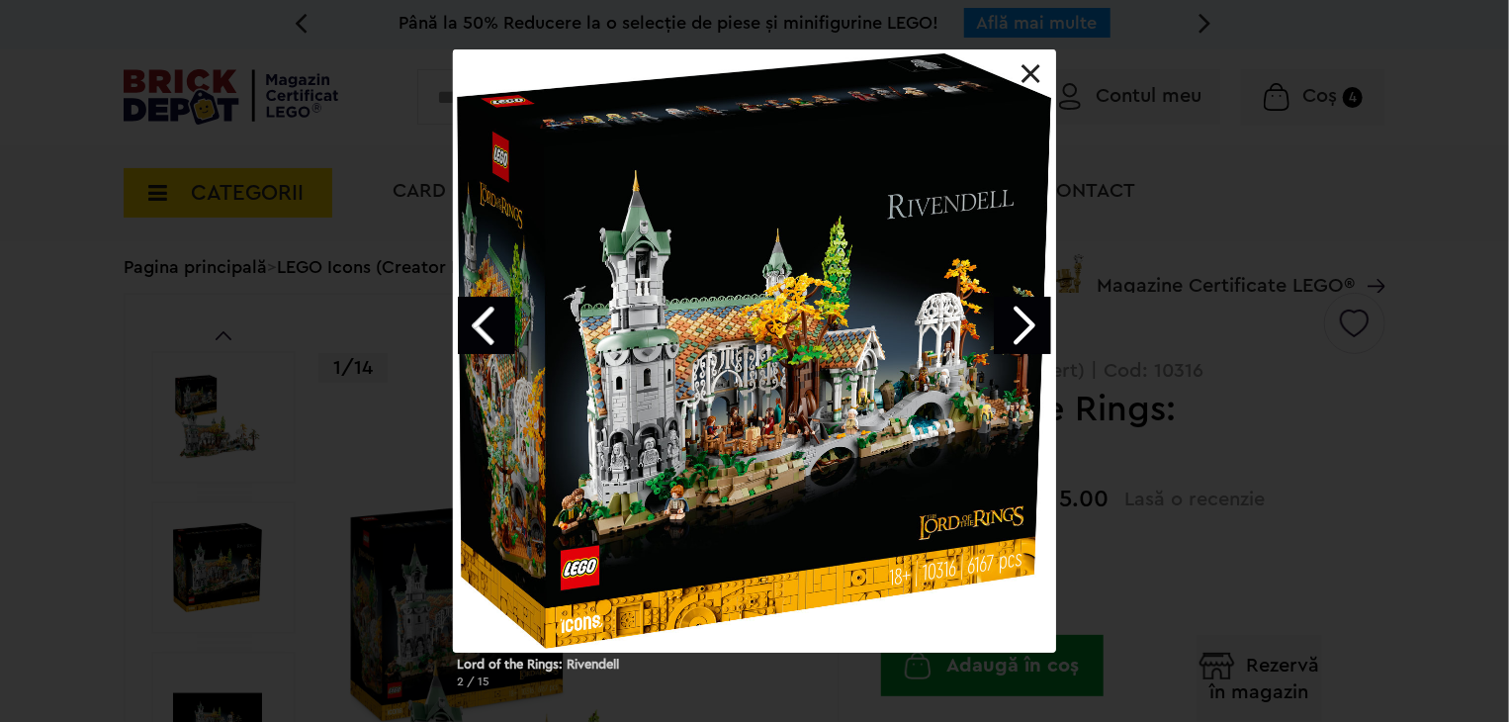
click at [1038, 353] on link "Next image" at bounding box center [1022, 325] width 57 height 57
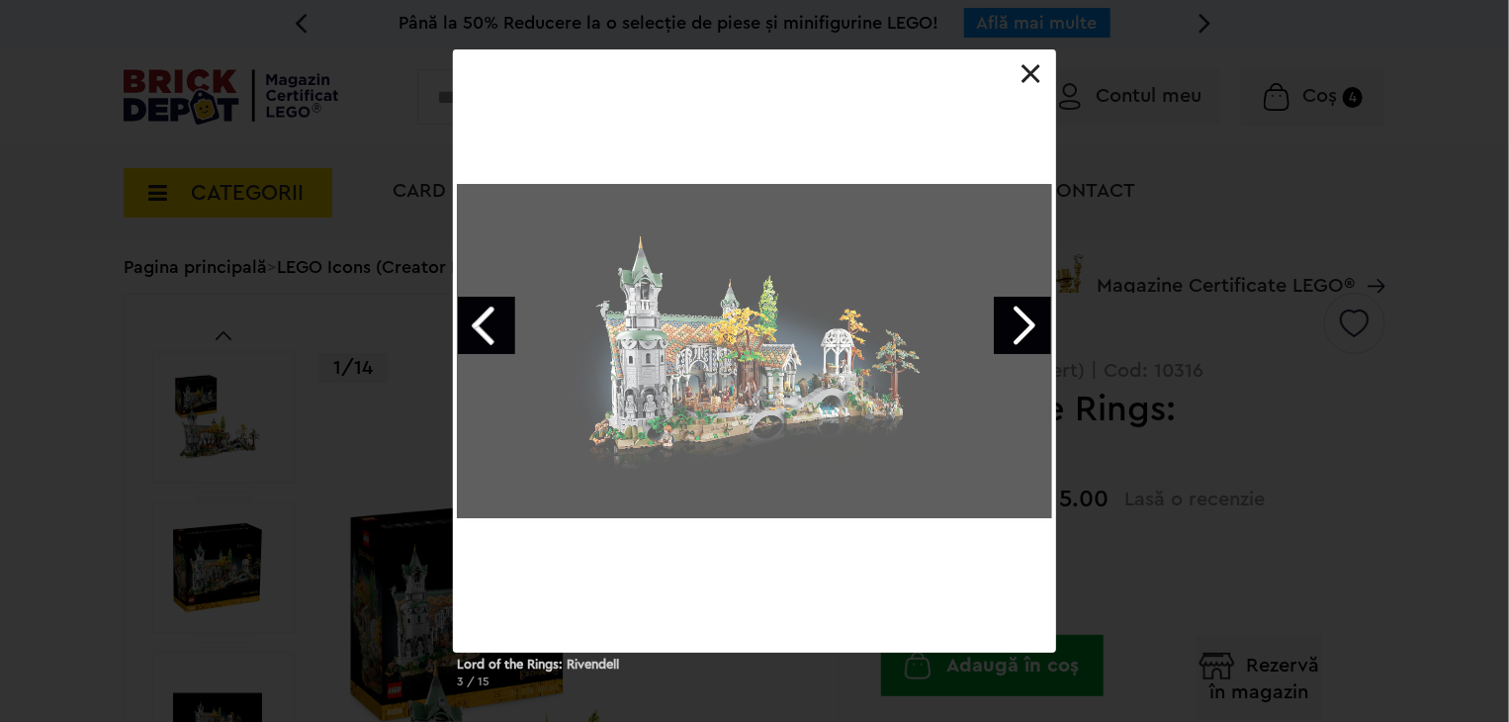
click at [1032, 327] on link "Next image" at bounding box center [1022, 325] width 57 height 57
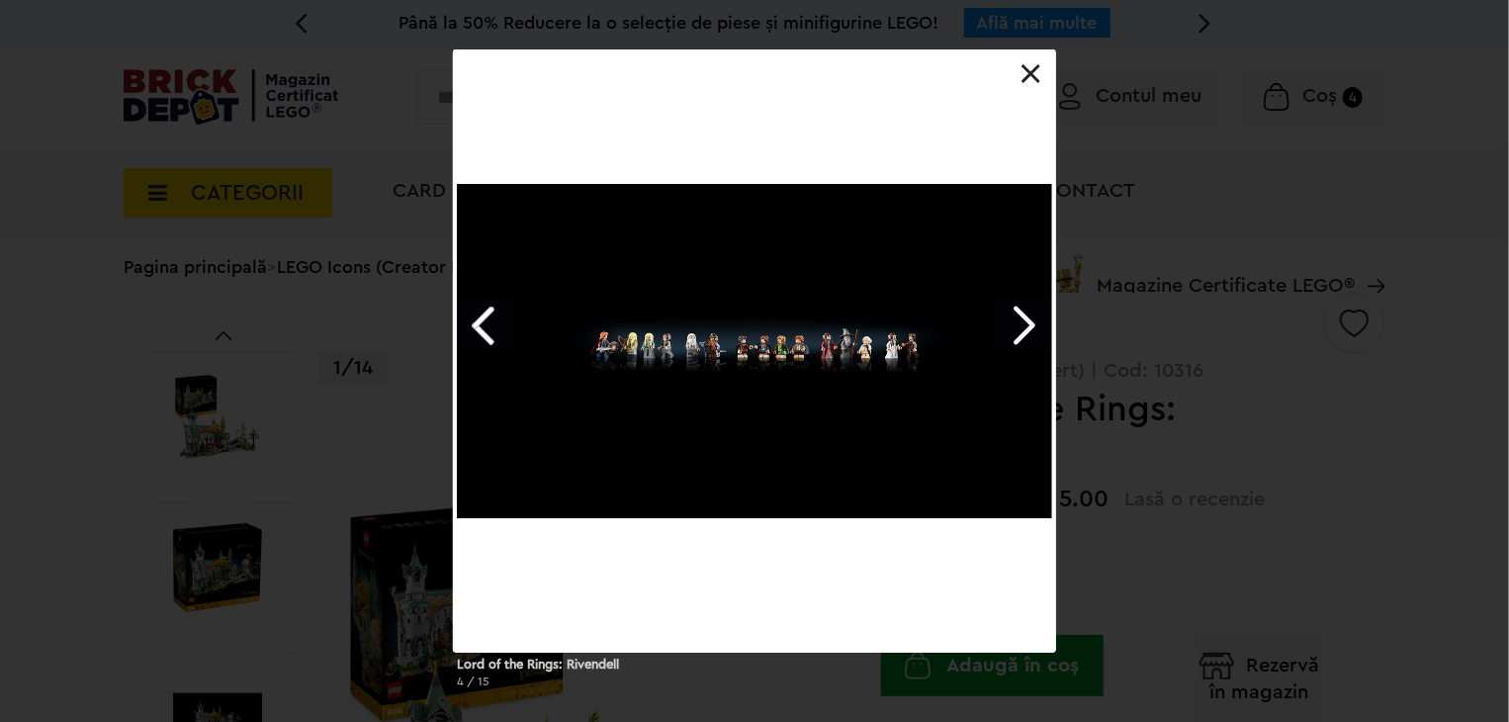
click at [1032, 63] on div at bounding box center [754, 350] width 603 height 603
click at [1029, 72] on link at bounding box center [1032, 74] width 20 height 20
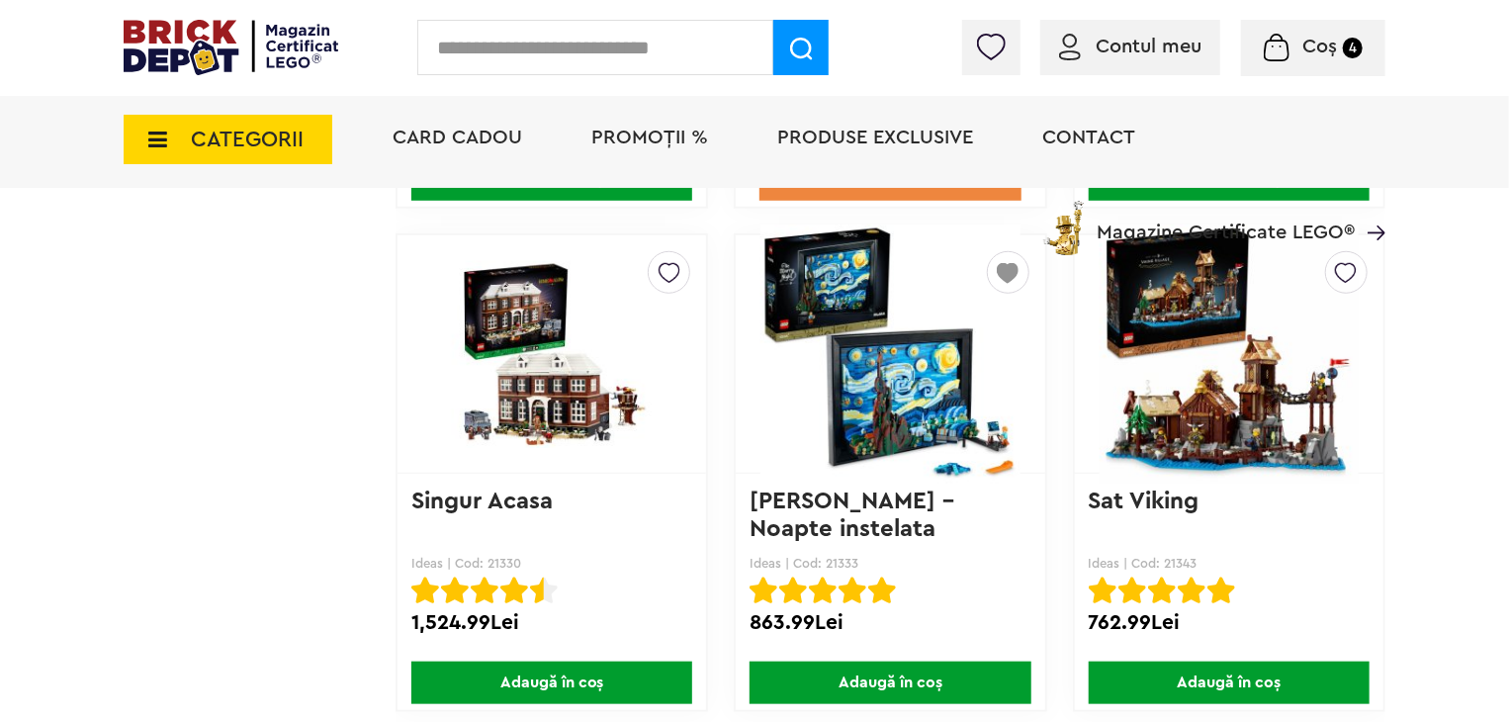
scroll to position [15835, 0]
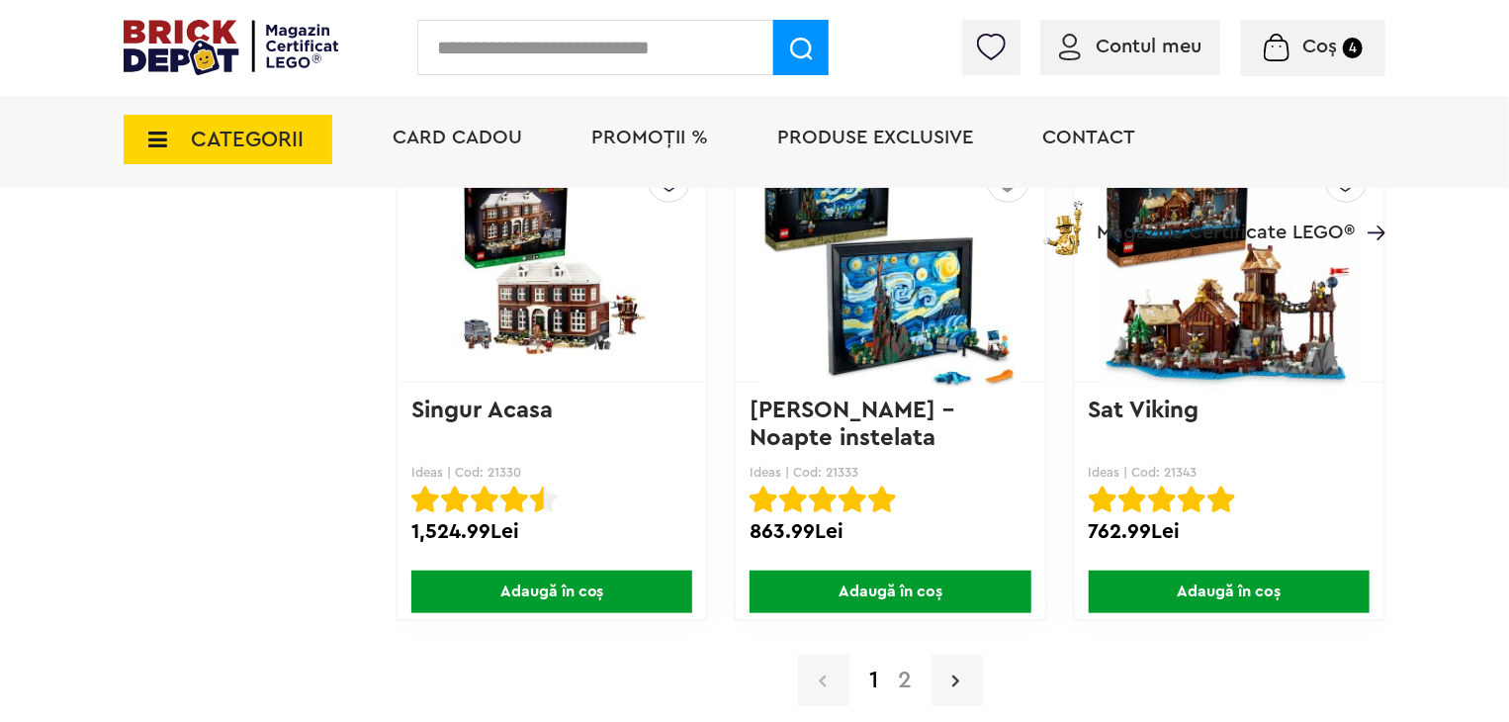
click at [950, 655] on link at bounding box center [957, 680] width 51 height 51
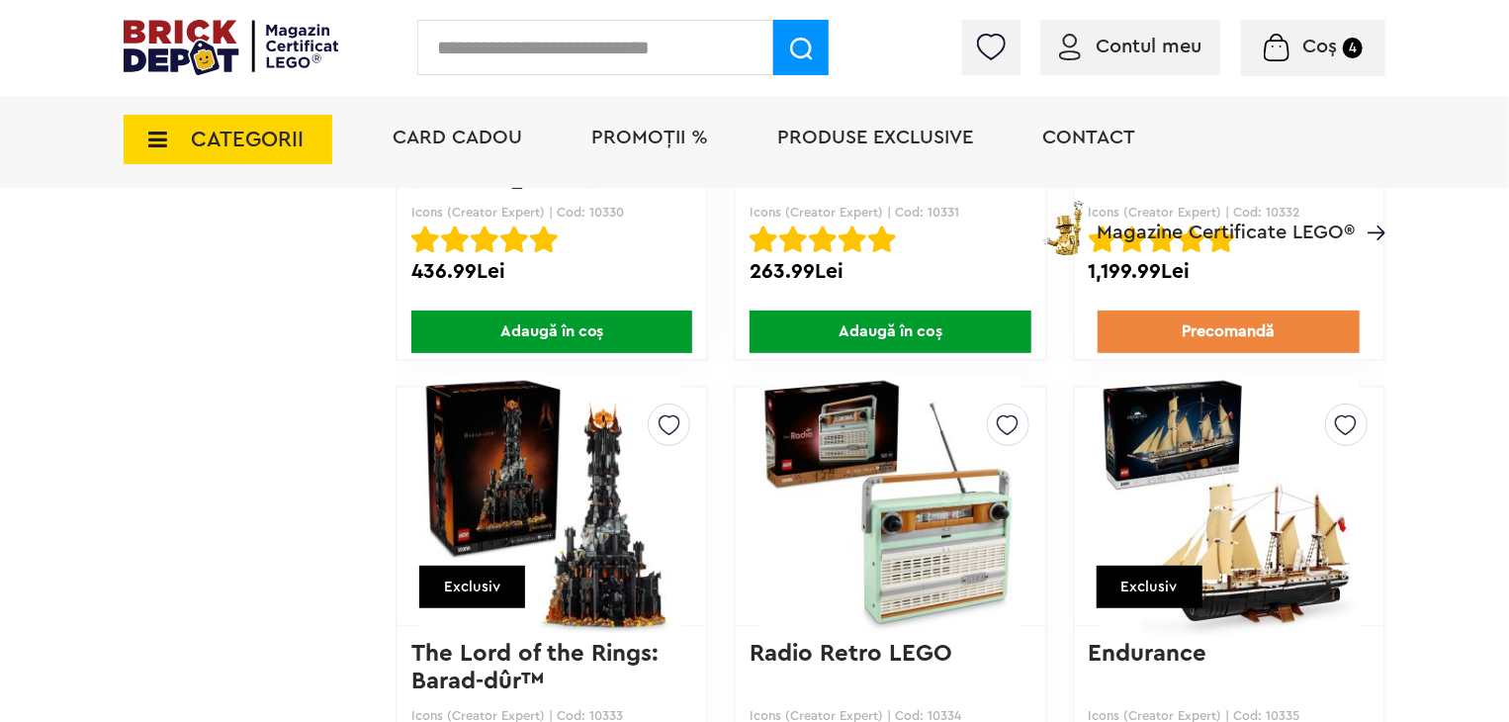
scroll to position [11581, 0]
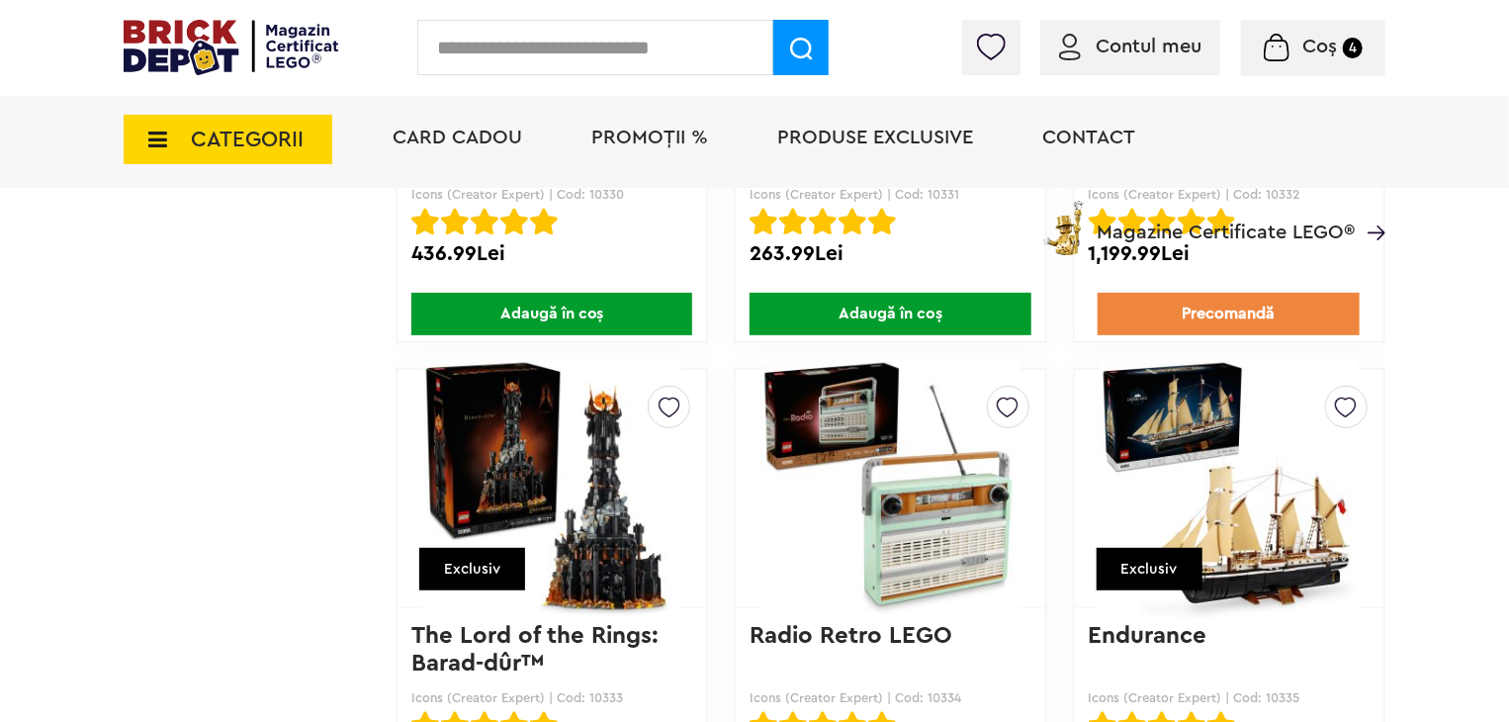
click at [615, 471] on img at bounding box center [551, 488] width 259 height 277
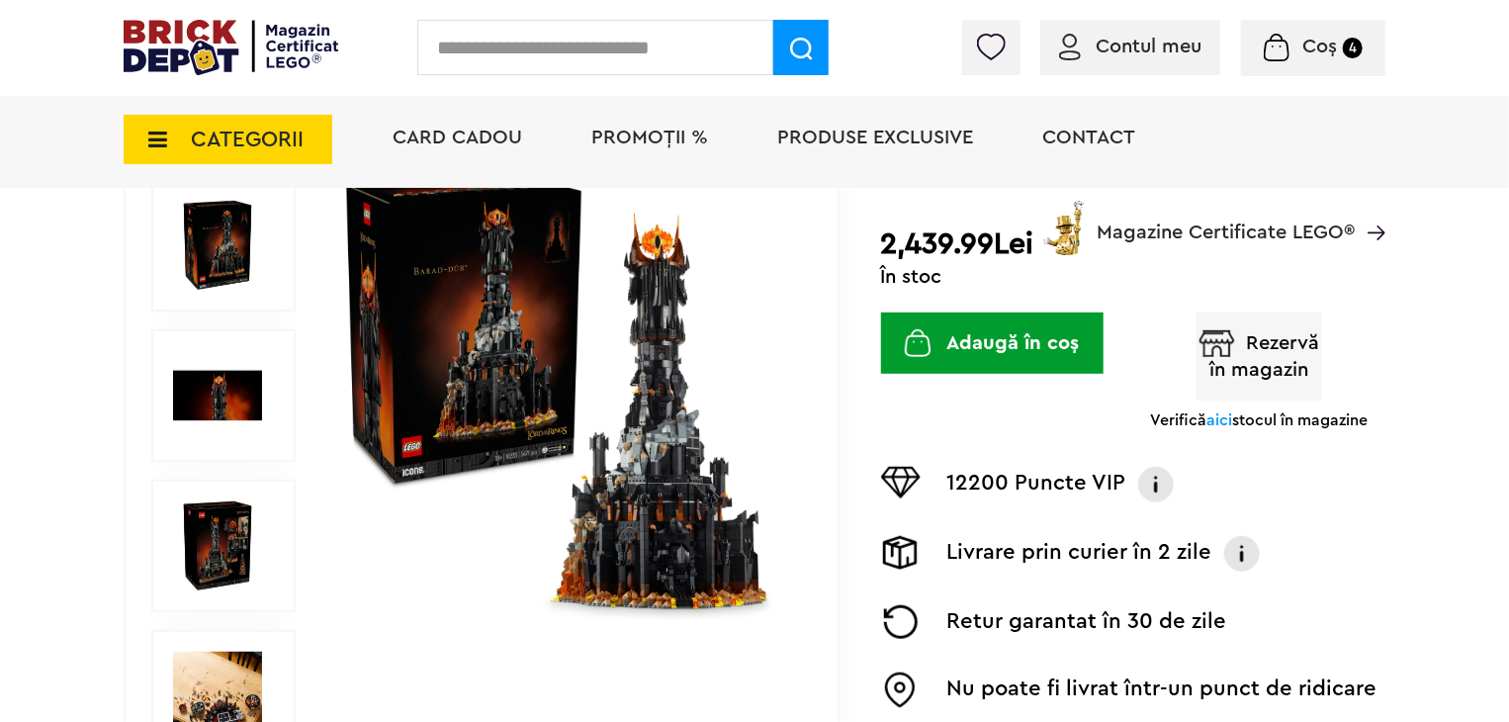
scroll to position [396, 0]
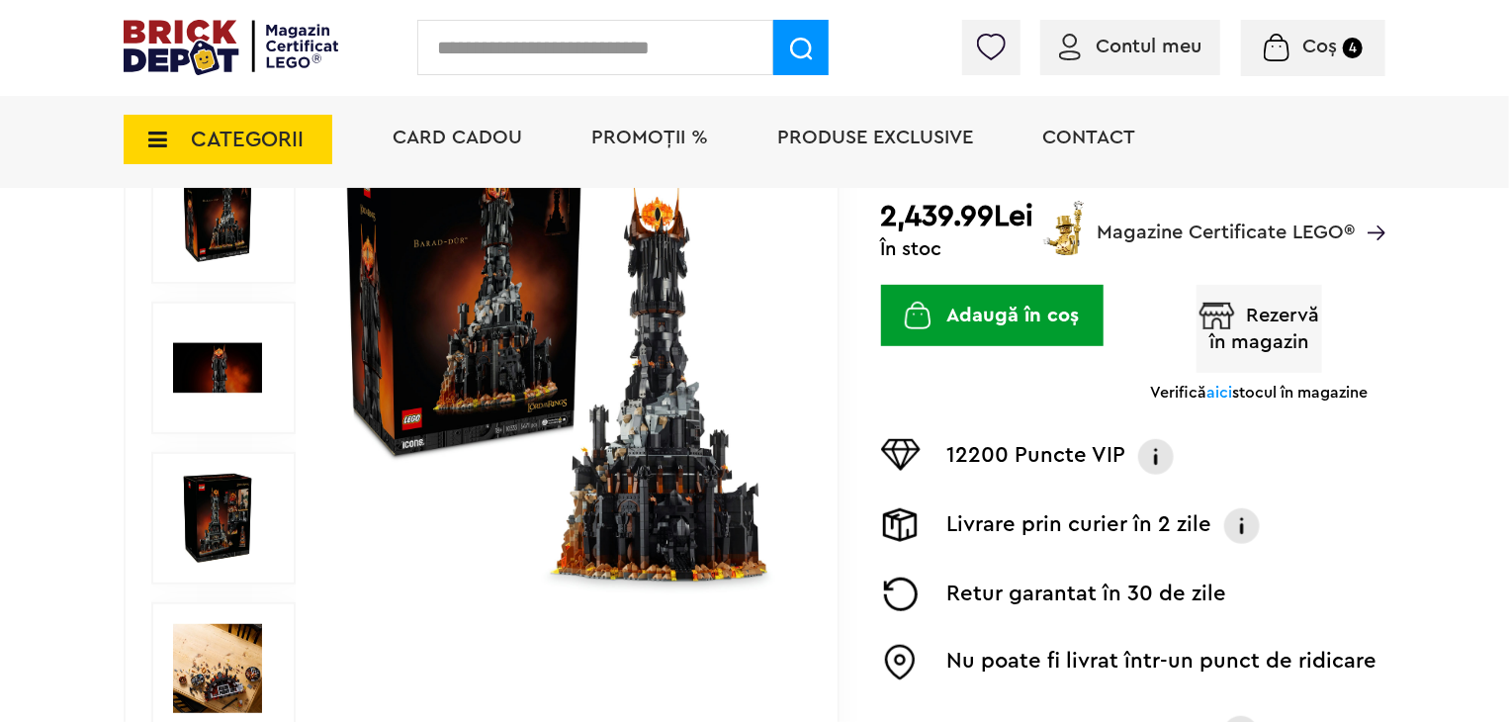
click at [550, 385] on img at bounding box center [567, 368] width 456 height 456
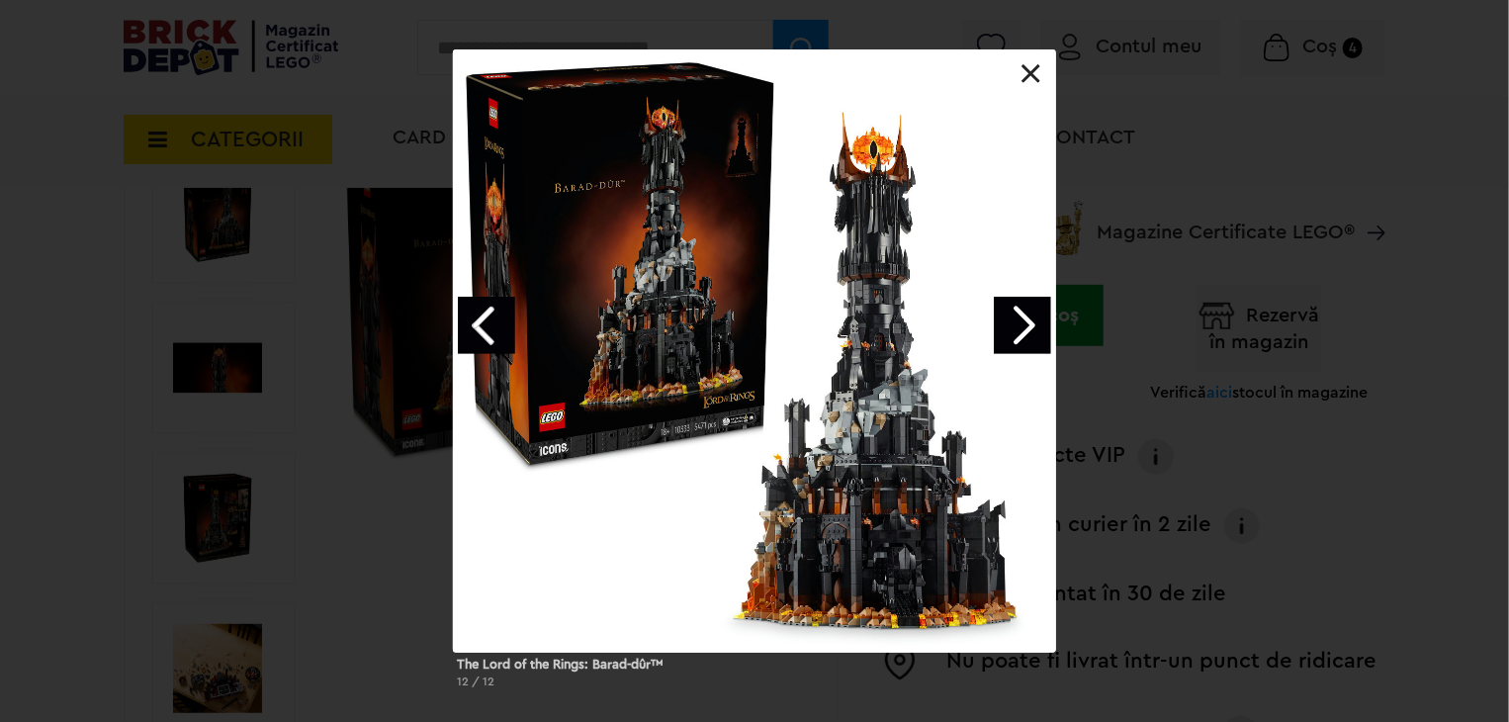
click at [1013, 313] on link "Next image" at bounding box center [1022, 325] width 57 height 57
click at [1009, 321] on link "Next image" at bounding box center [1022, 325] width 57 height 57
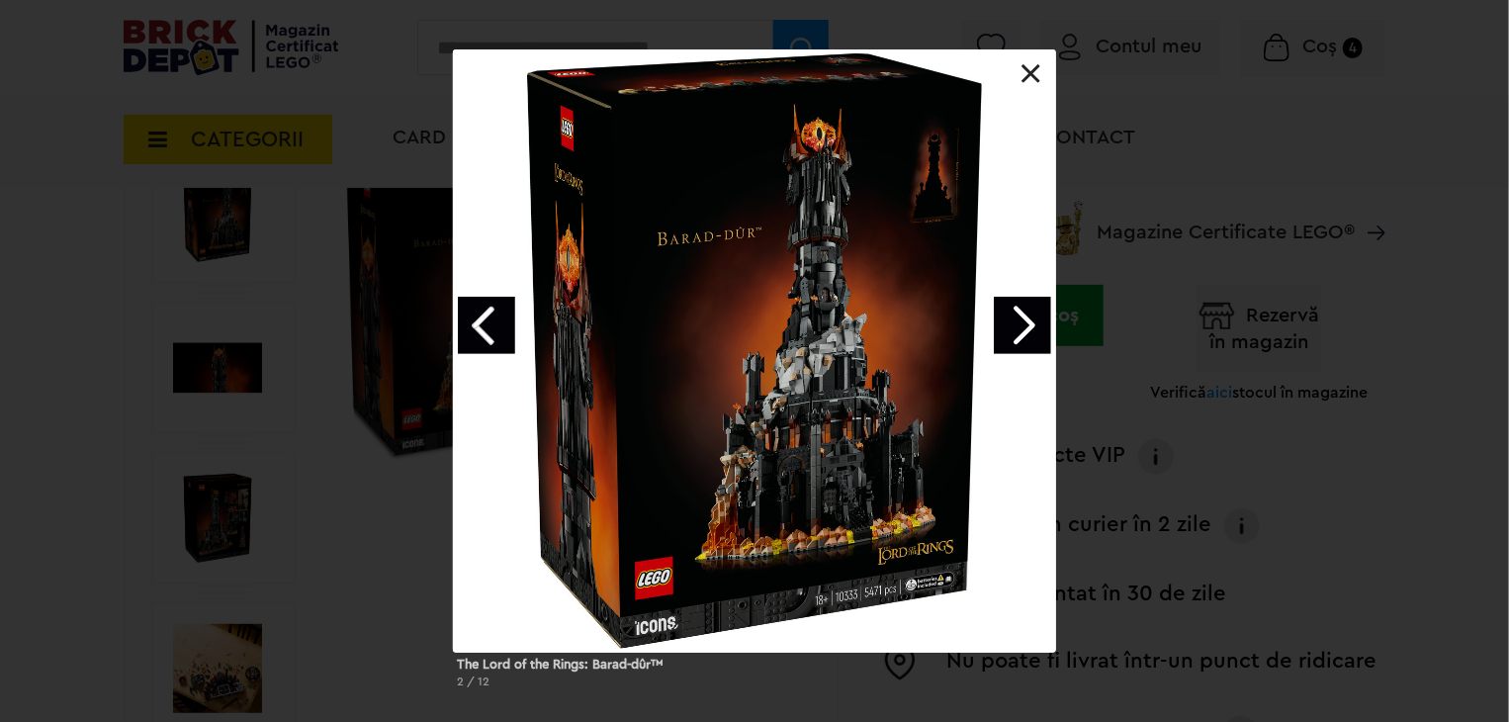
click at [1029, 70] on link at bounding box center [1032, 74] width 20 height 20
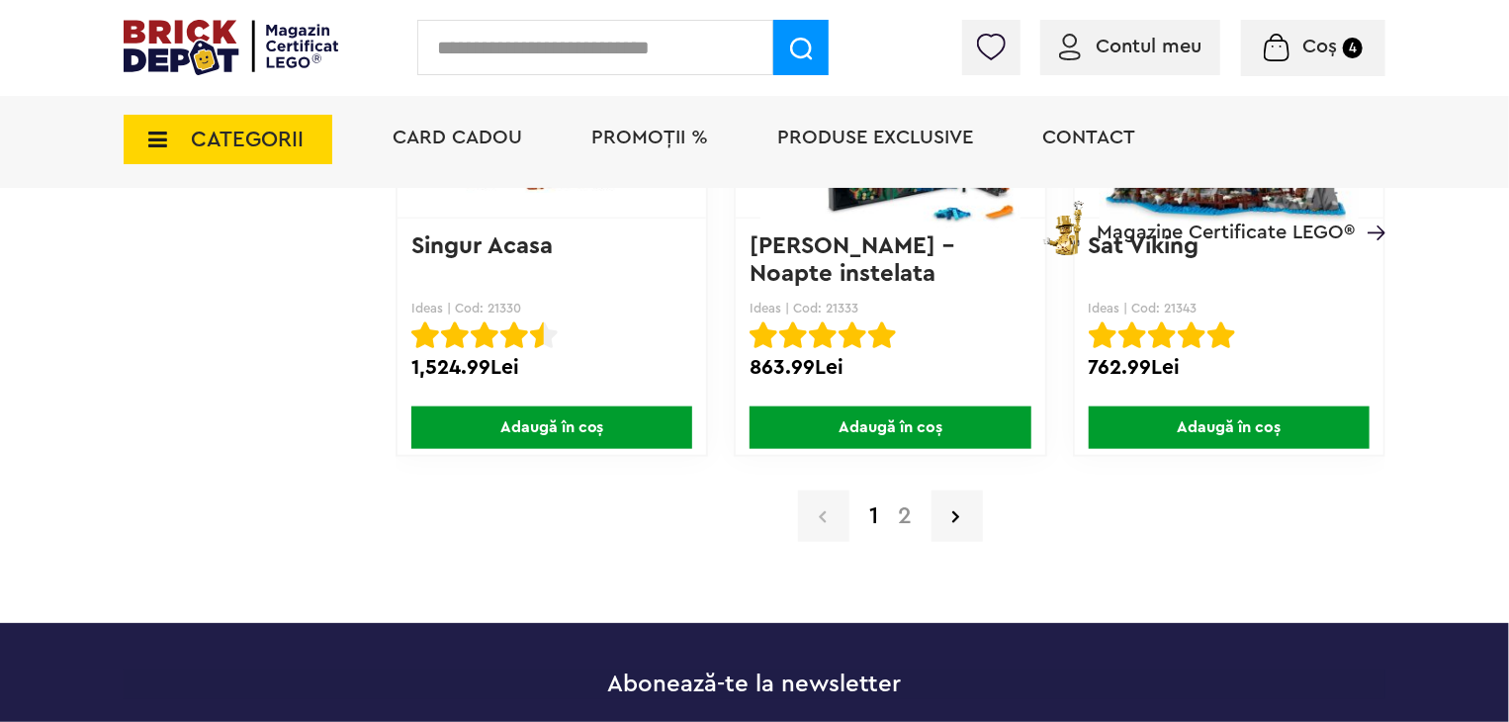
scroll to position [16040, 0]
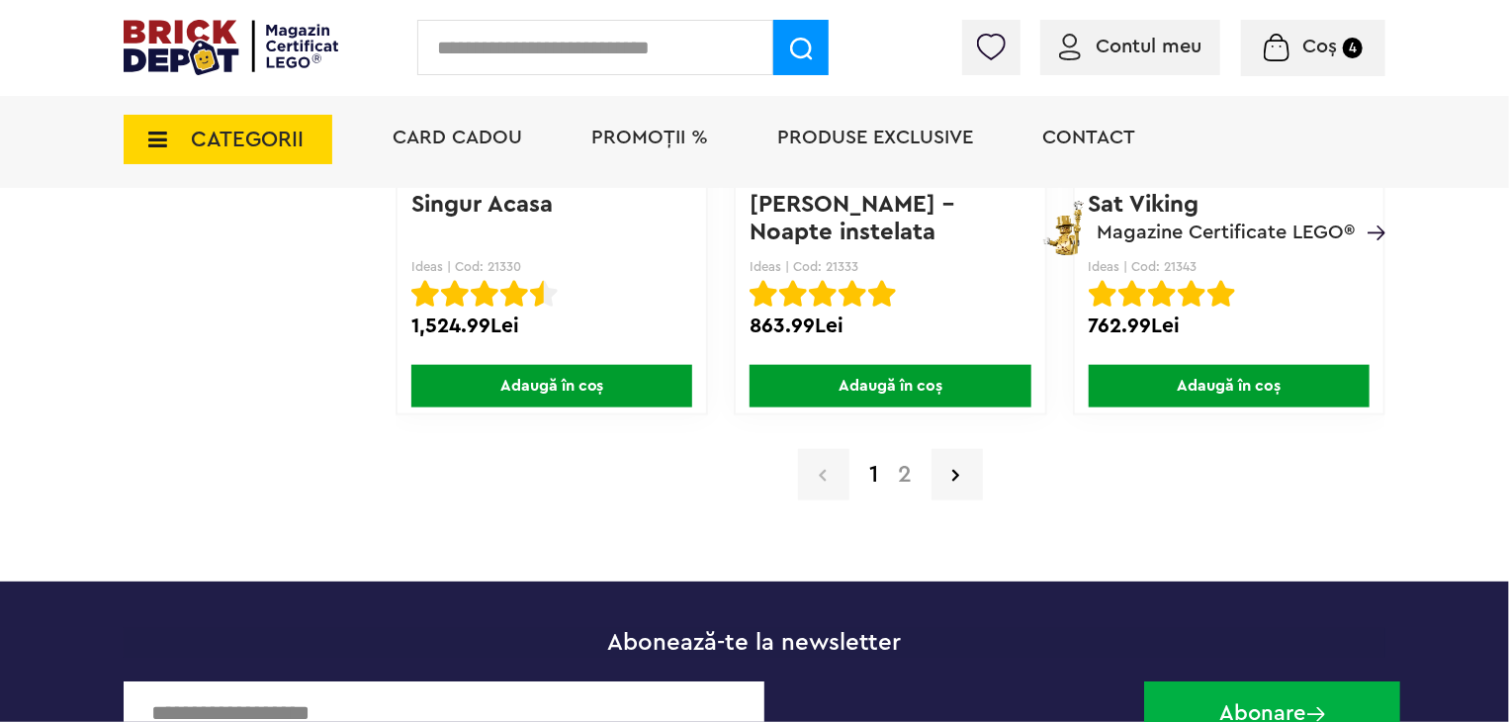
click at [906, 463] on link "2" at bounding box center [905, 475] width 34 height 24
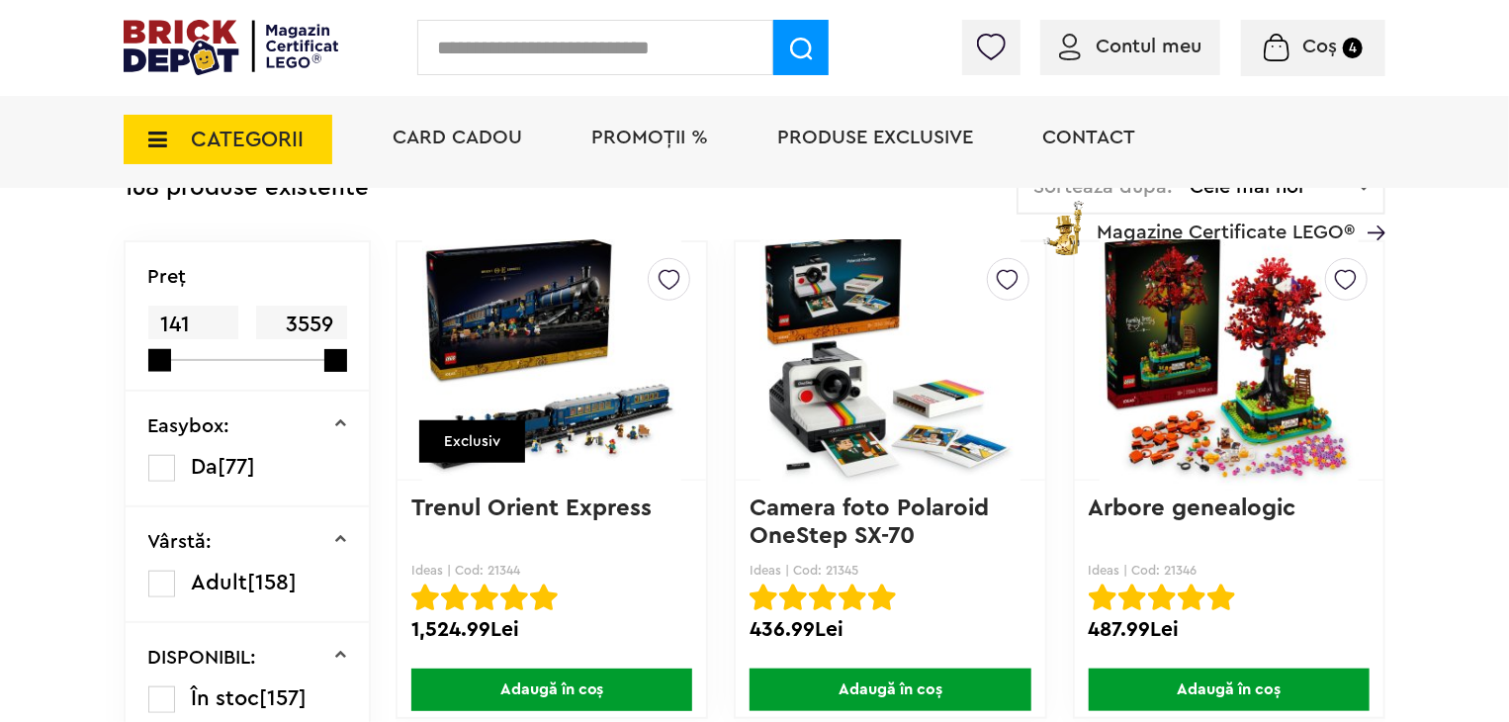
scroll to position [789, 0]
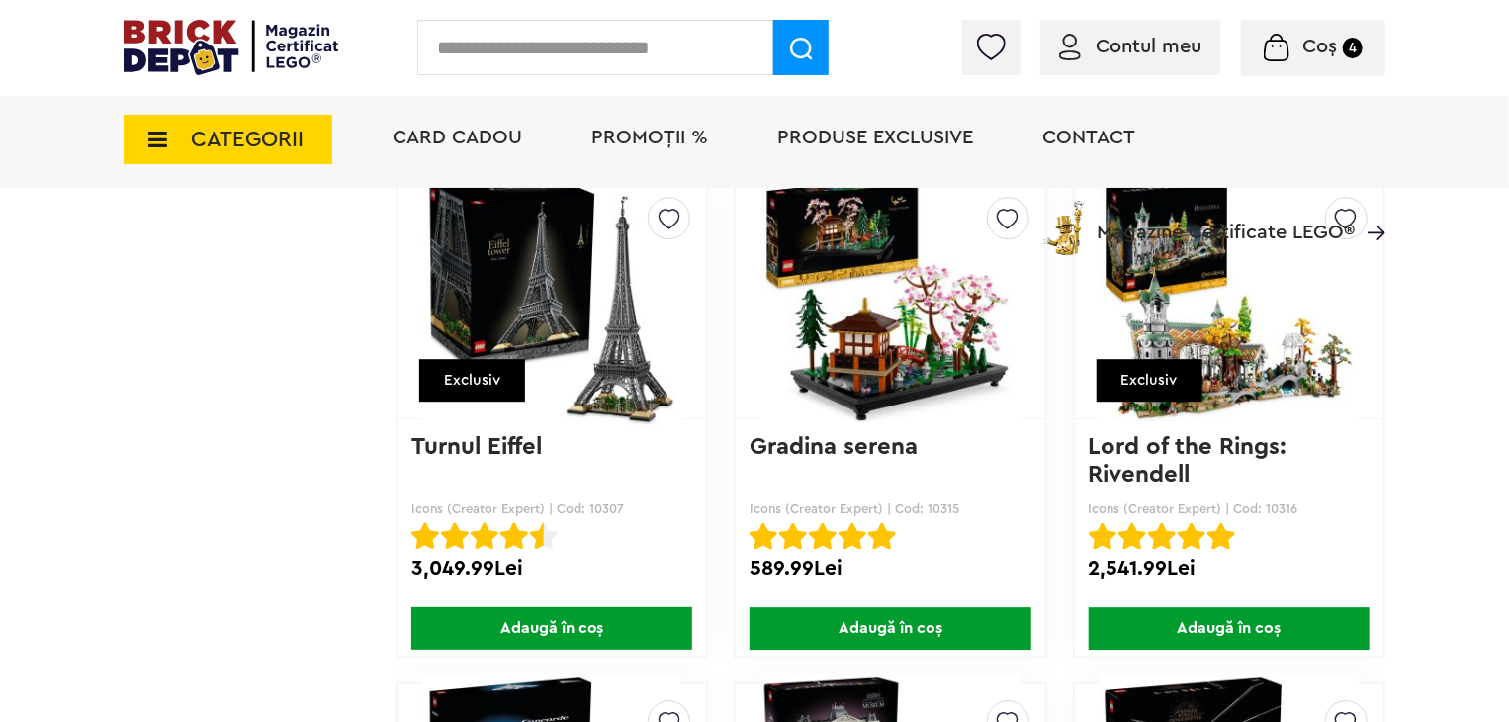
scroll to position [10303, 0]
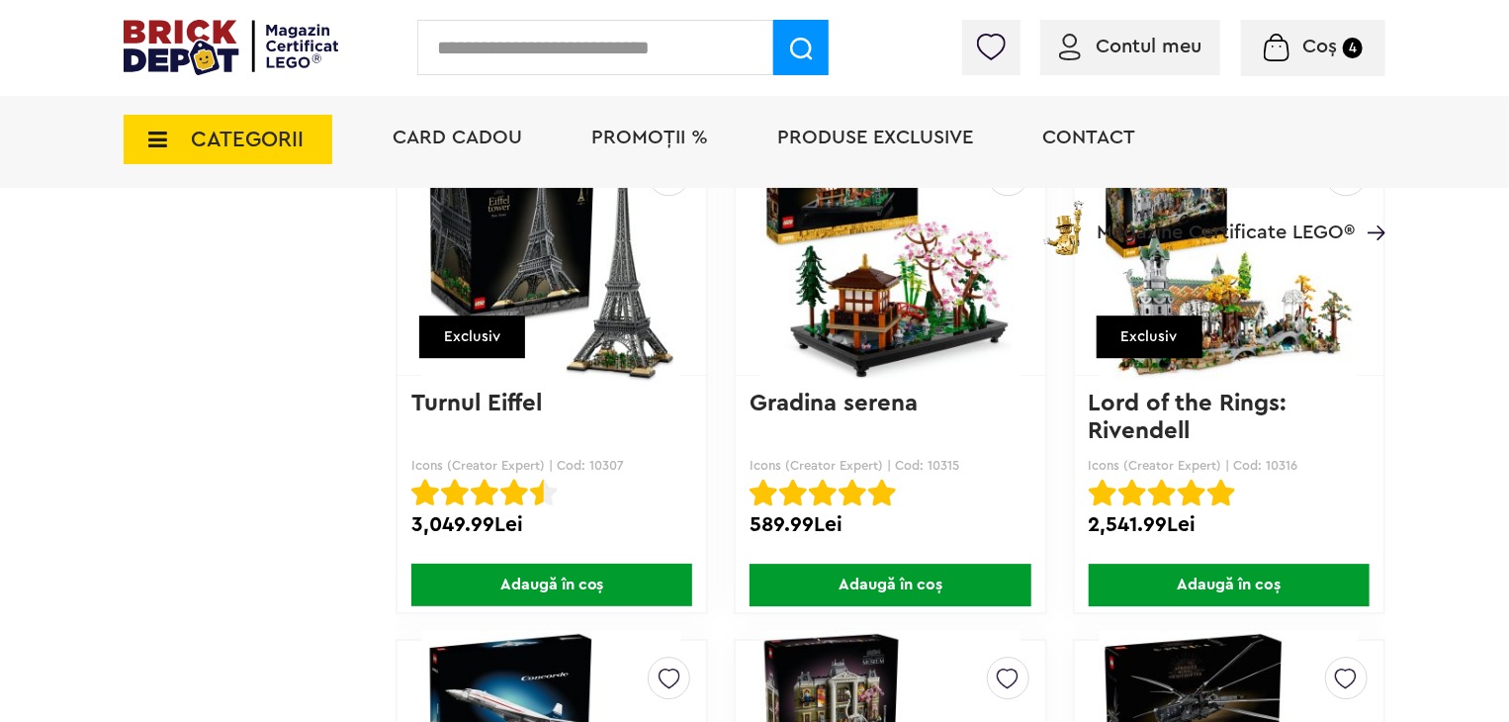
click at [1247, 339] on img at bounding box center [1229, 256] width 259 height 277
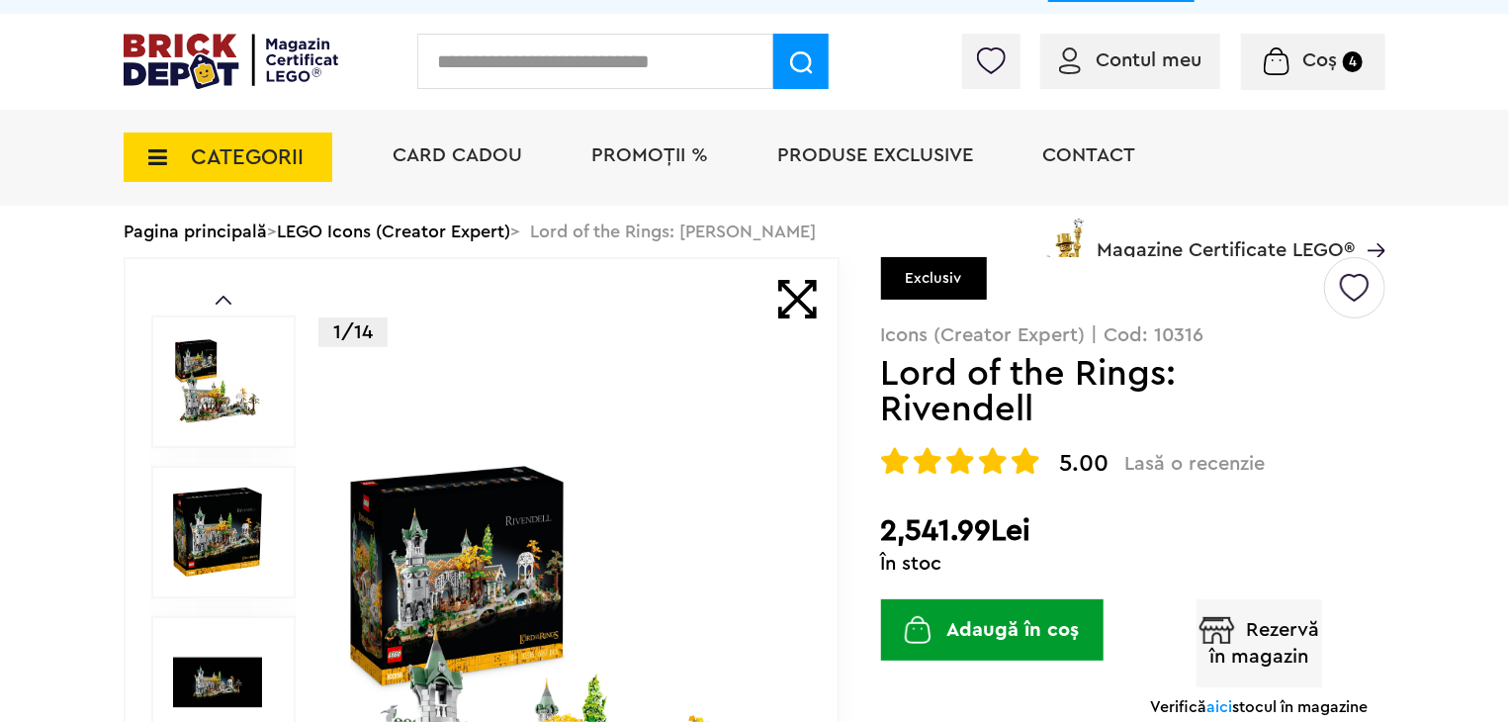
scroll to position [99, 0]
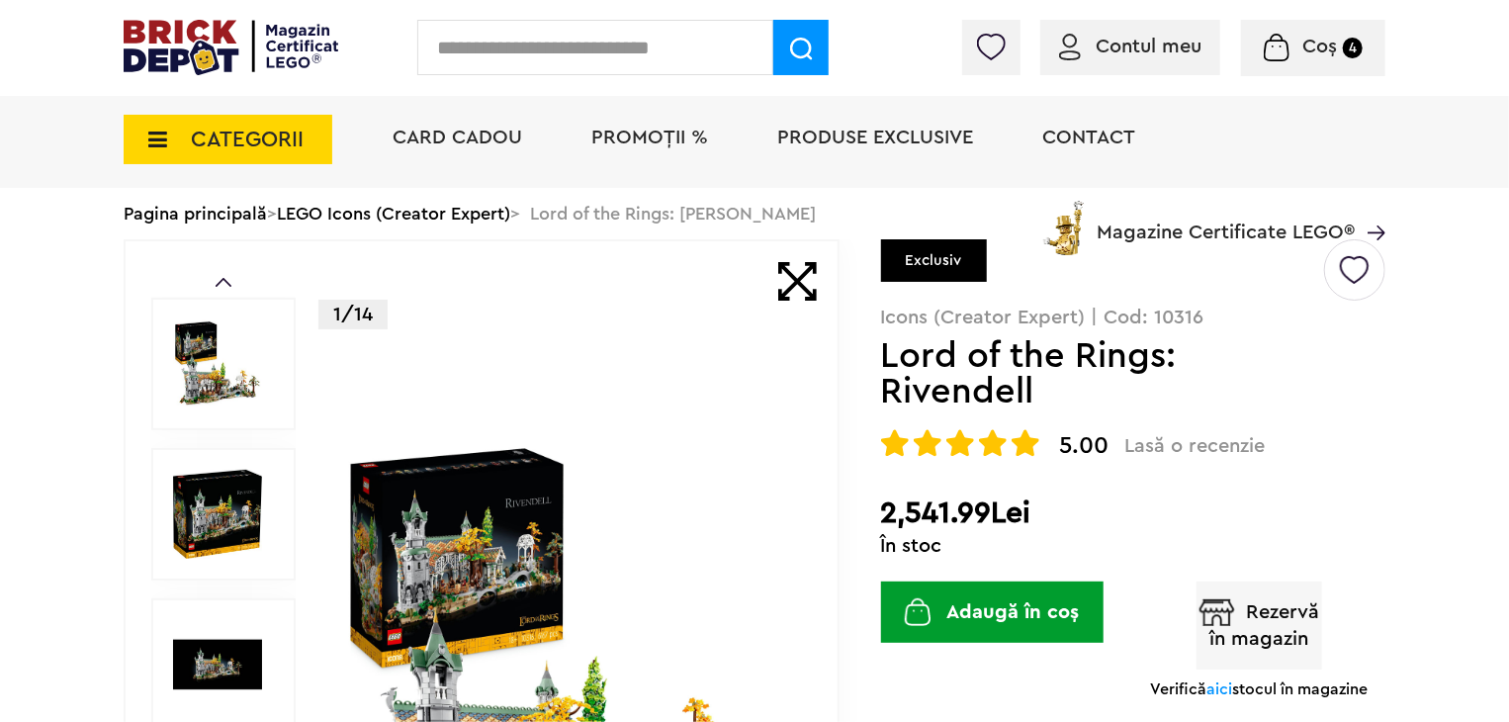
click at [459, 526] on img at bounding box center [567, 665] width 456 height 456
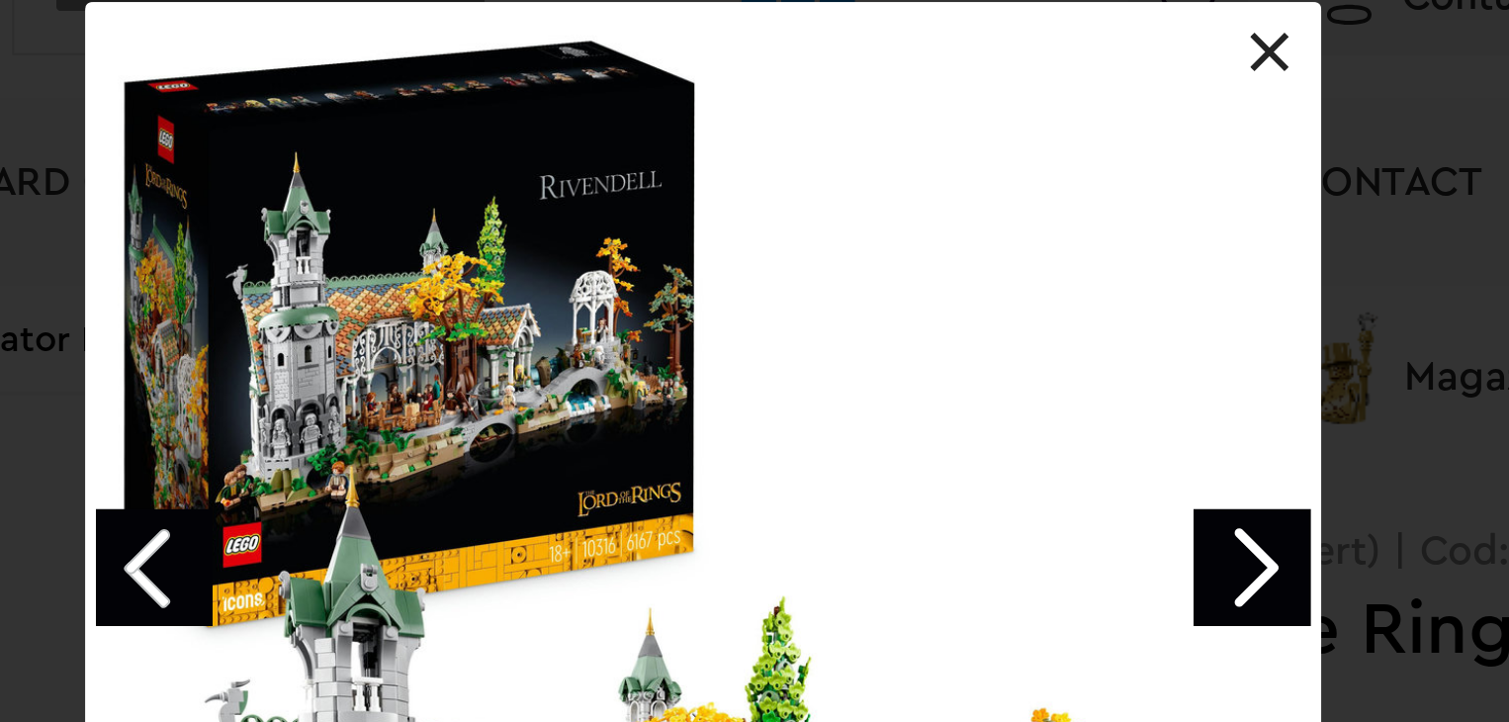
click at [1030, 80] on link at bounding box center [1032, 74] width 20 height 20
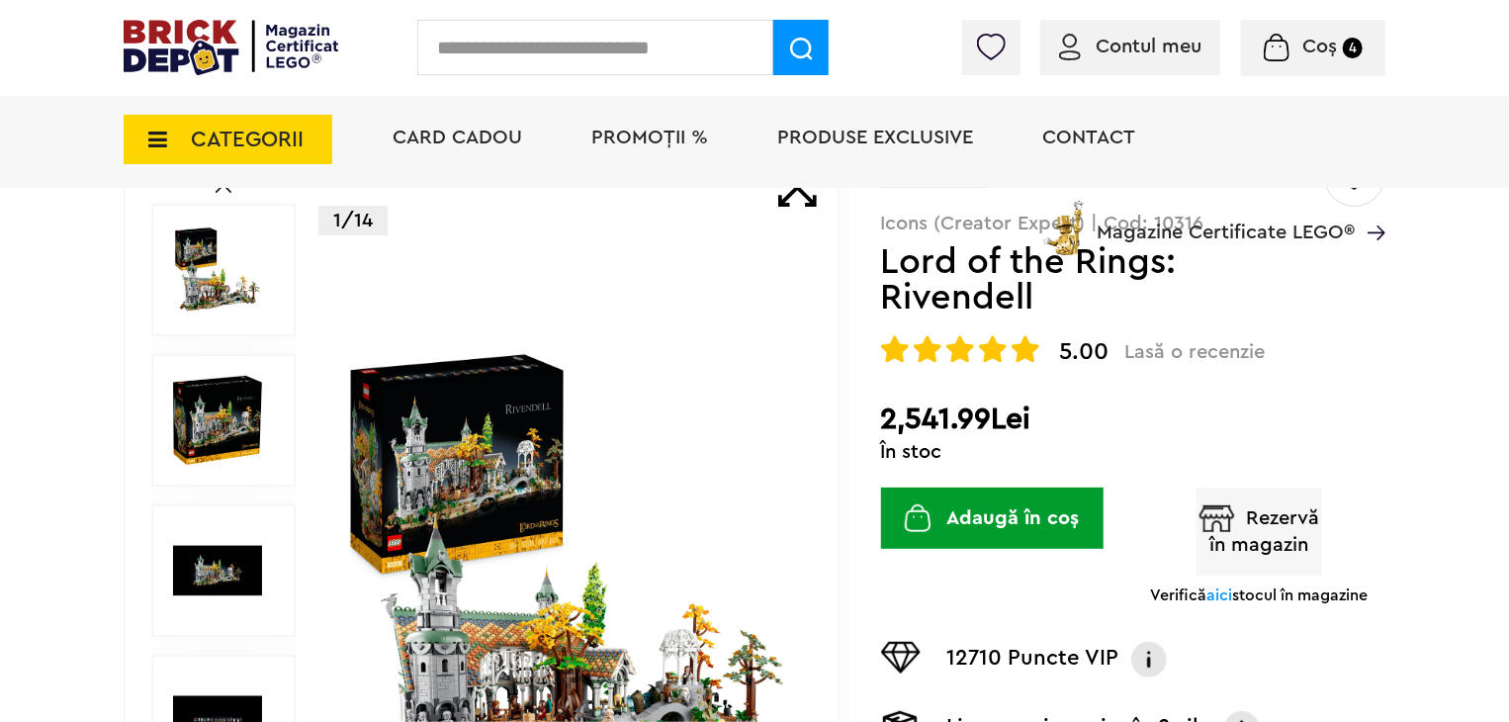
scroll to position [198, 0]
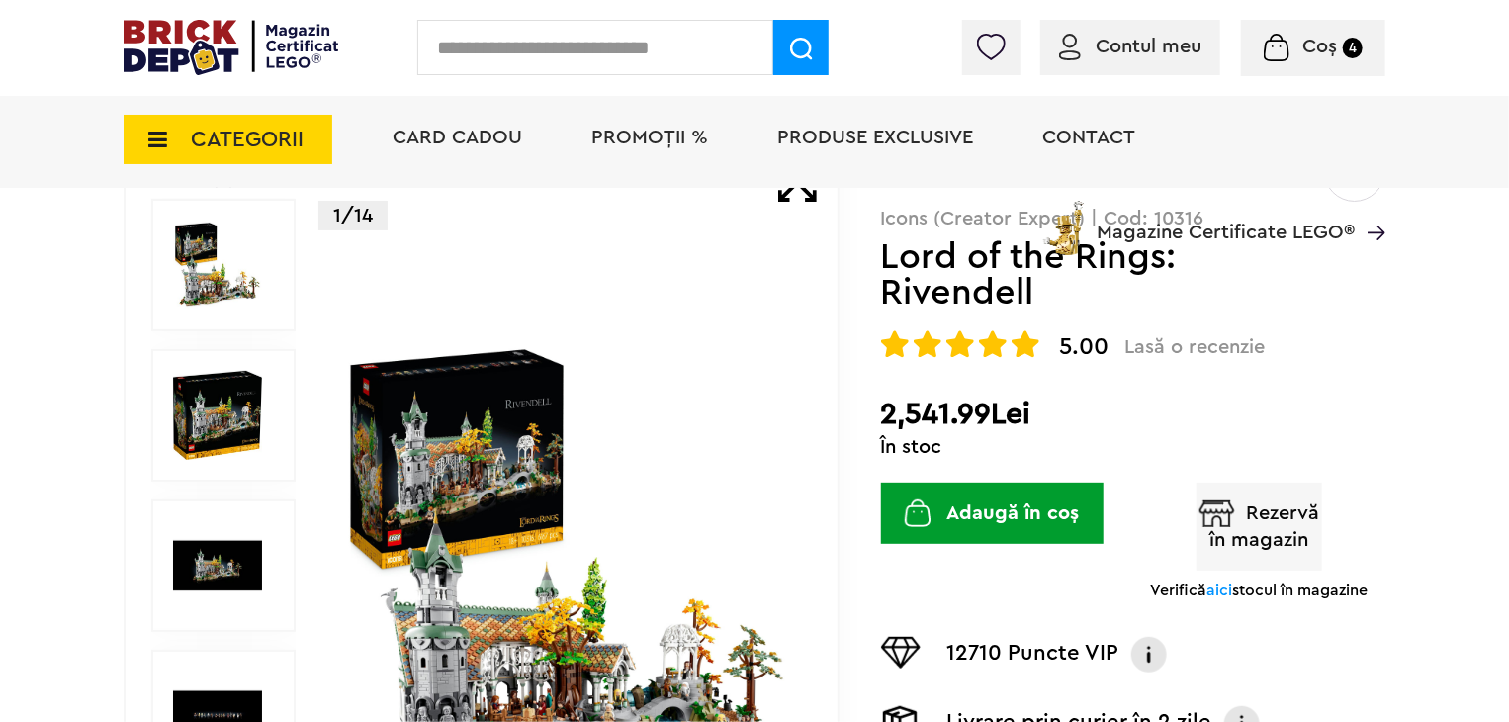
click at [1232, 587] on span "aici" at bounding box center [1220, 591] width 26 height 16
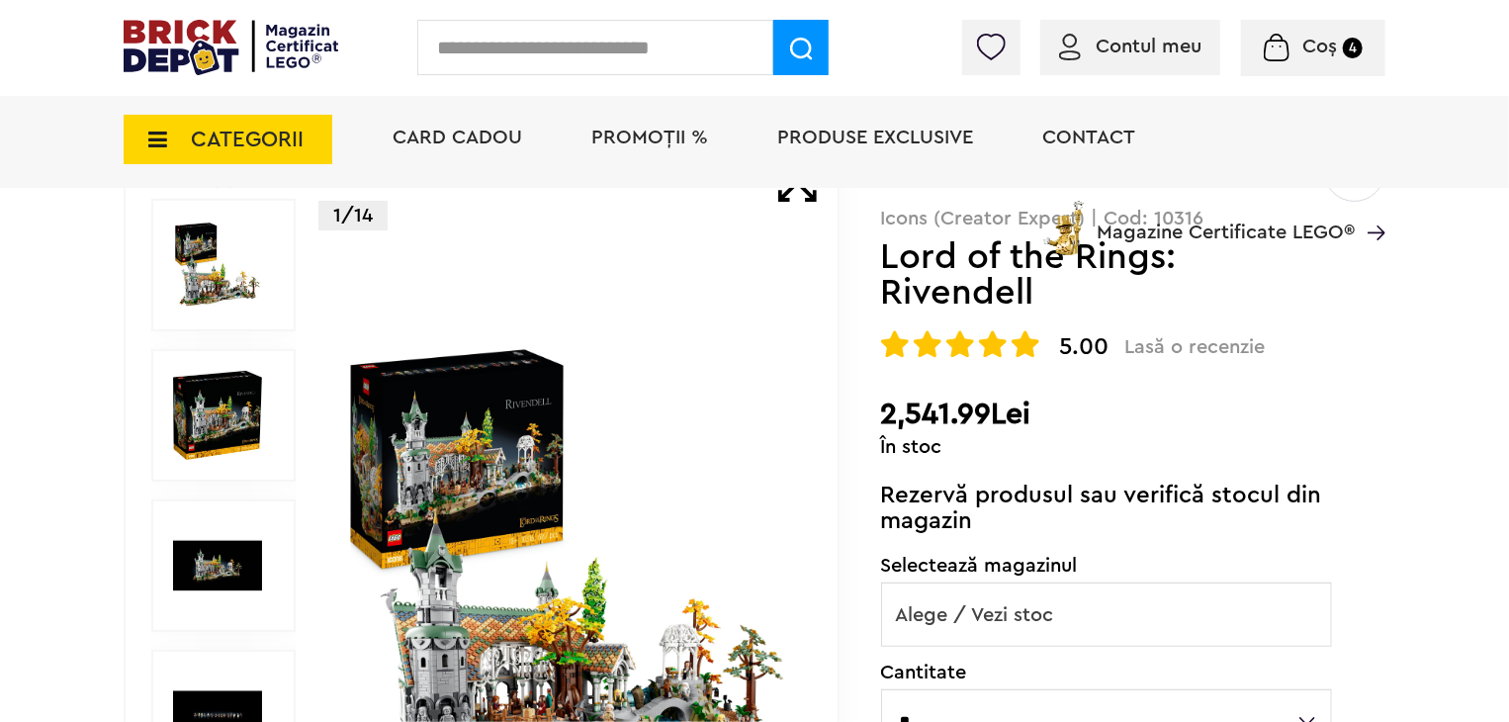
click at [1052, 614] on span "Alege / Vezi stoc" at bounding box center [1106, 615] width 449 height 63
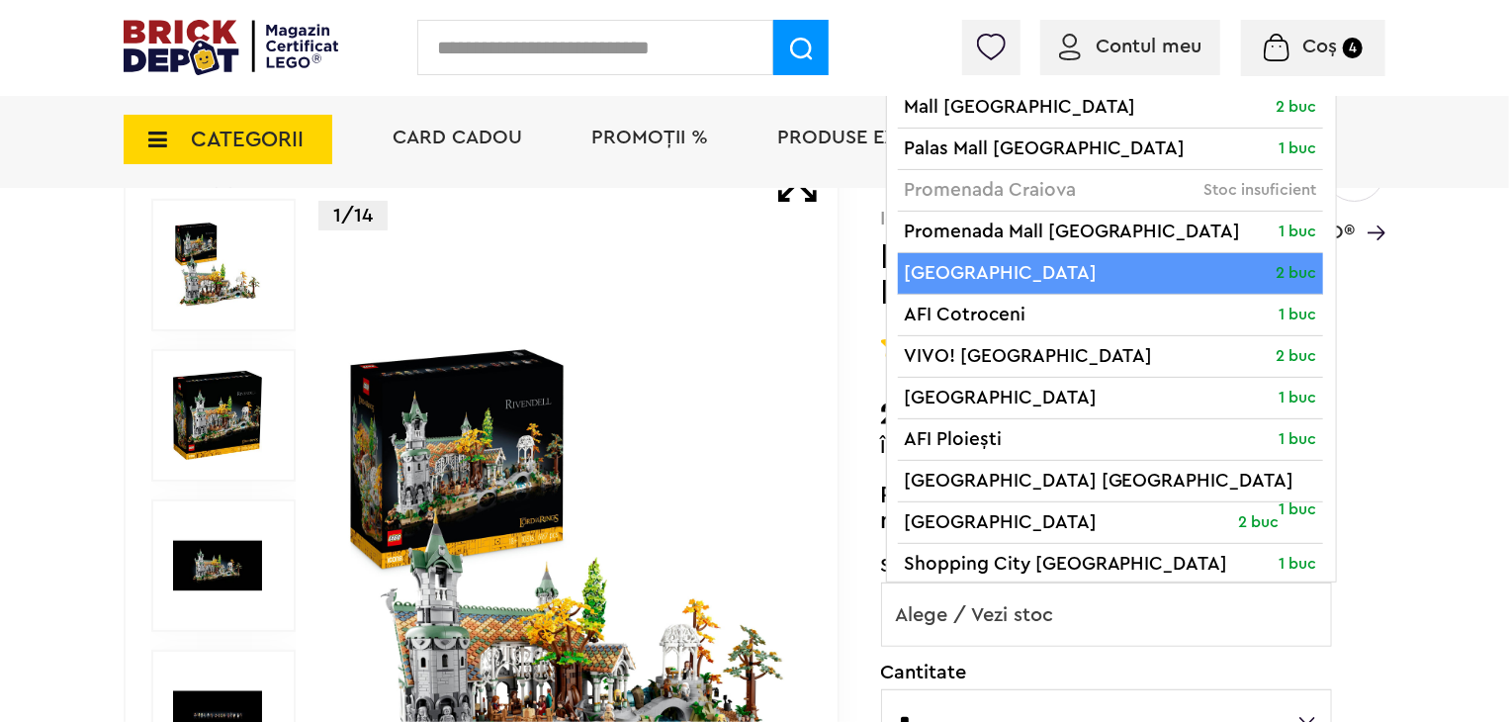
select select "*"
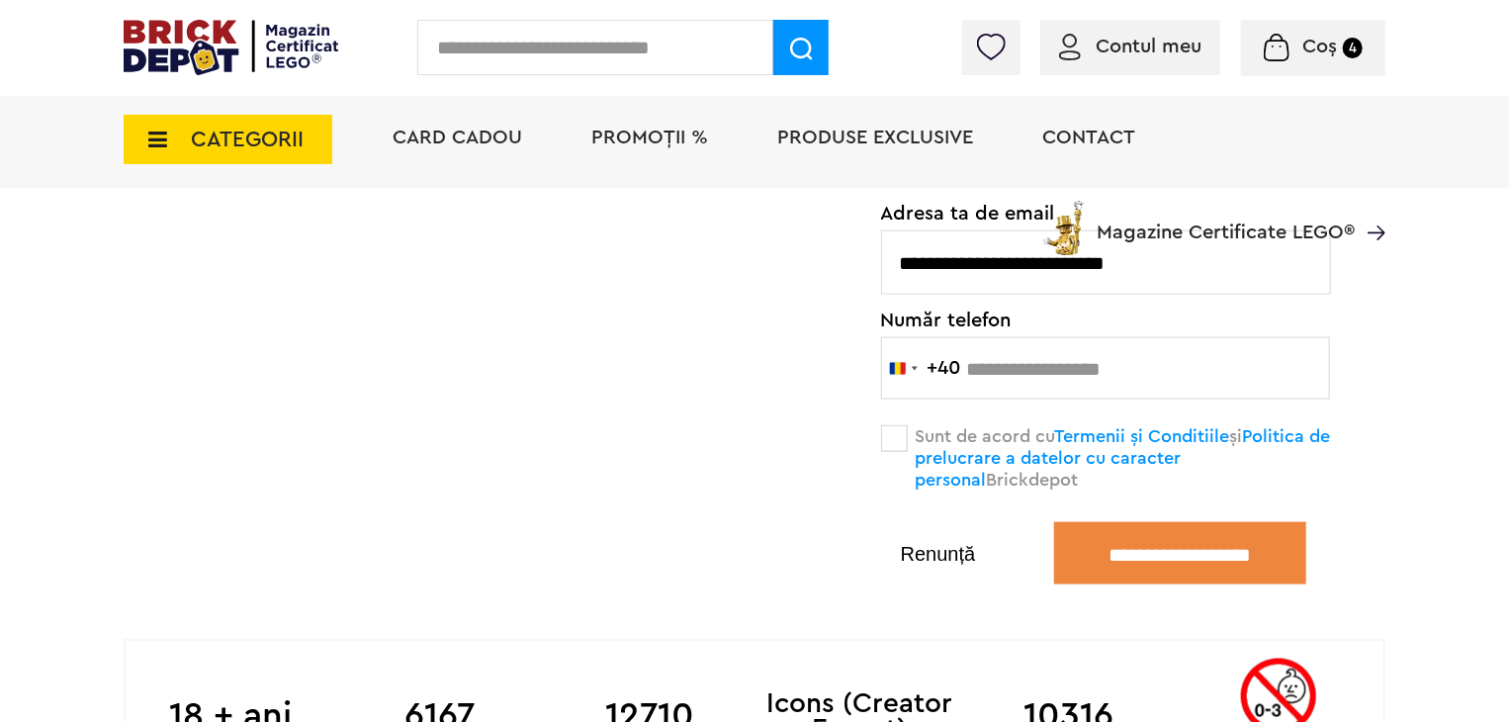
scroll to position [1088, 0]
click at [890, 436] on span at bounding box center [894, 437] width 27 height 27
click at [1120, 553] on input "**********" at bounding box center [1180, 552] width 252 height 62
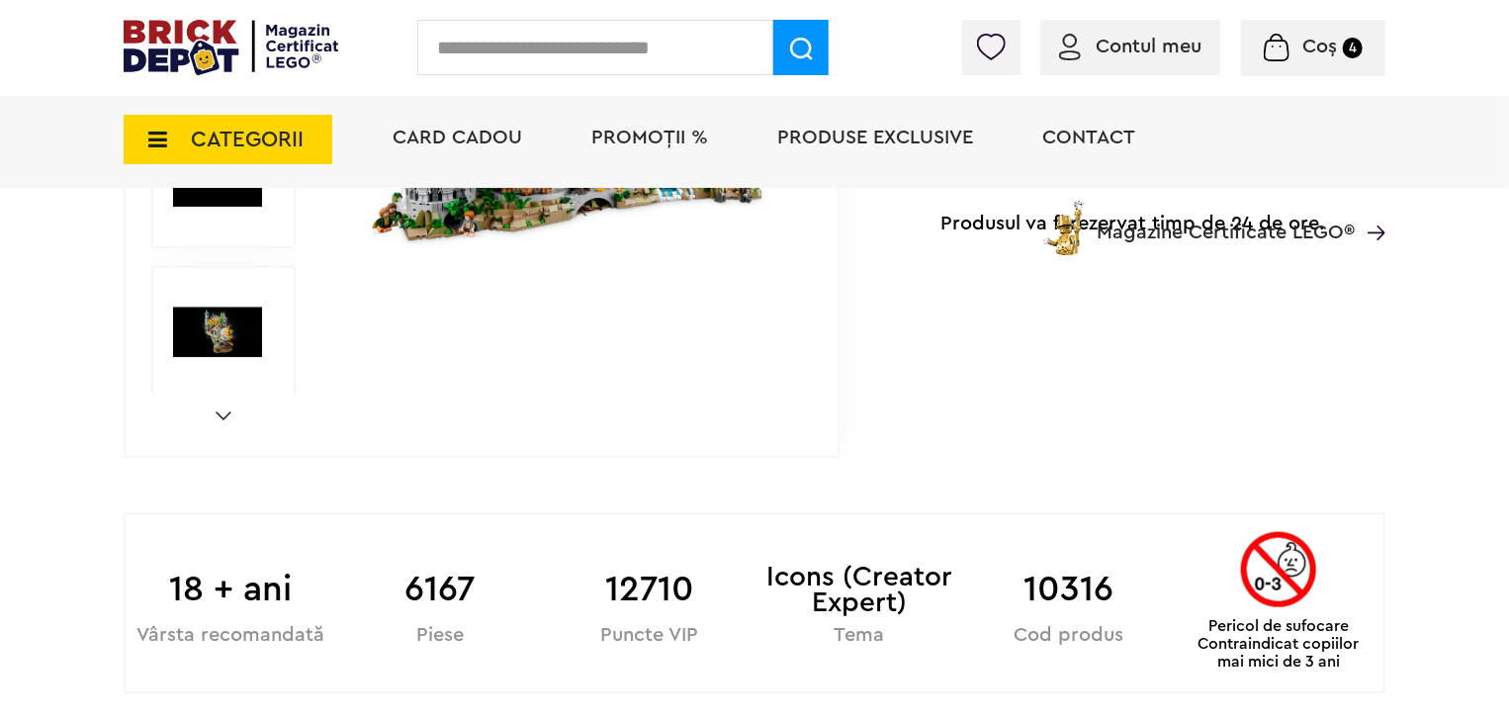
scroll to position [495, 0]
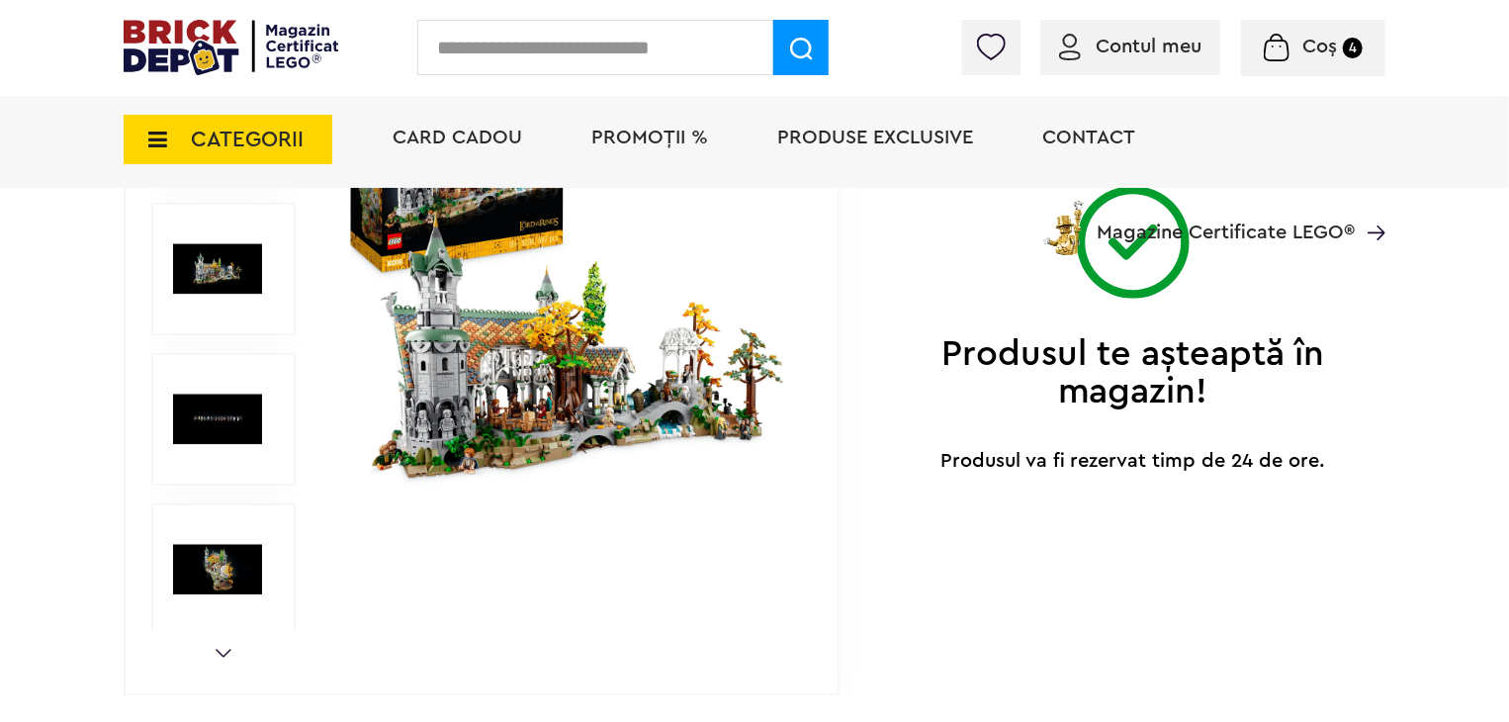
click at [683, 136] on span "PROMOȚII %" at bounding box center [650, 138] width 117 height 20
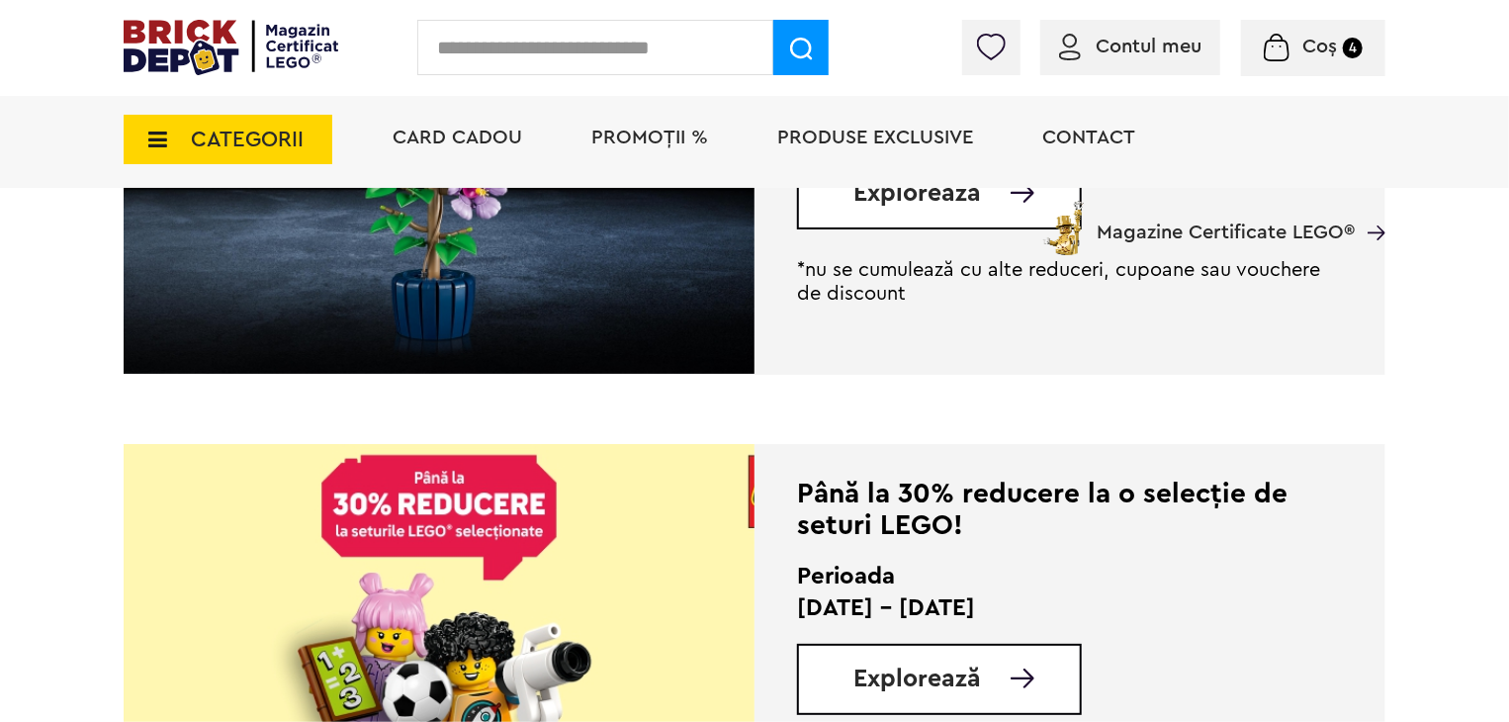
scroll to position [692, 0]
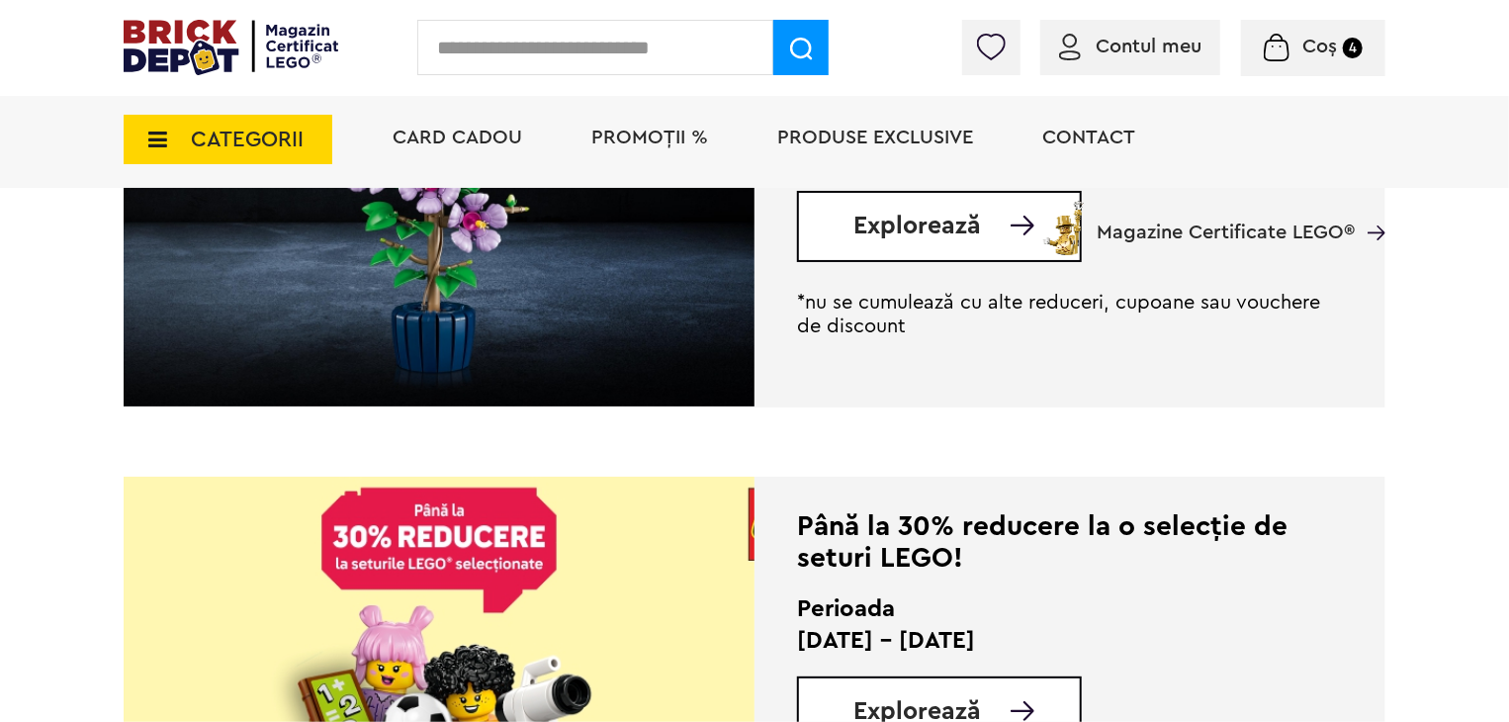
click at [918, 243] on div "Card Cadou PROMOȚII % Produse exclusive Contact Magazine Certificate LEGO®" at bounding box center [879, 173] width 1013 height 163
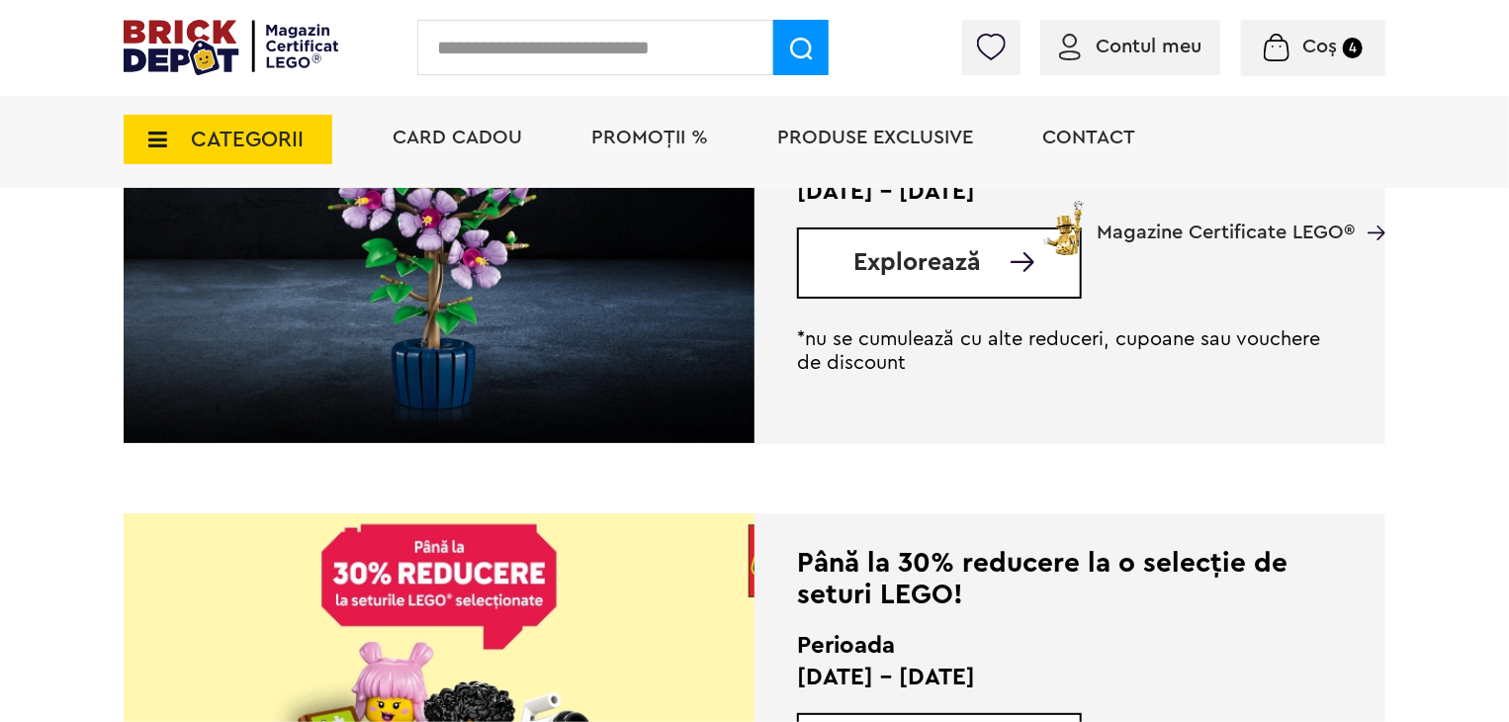
scroll to position [593, 0]
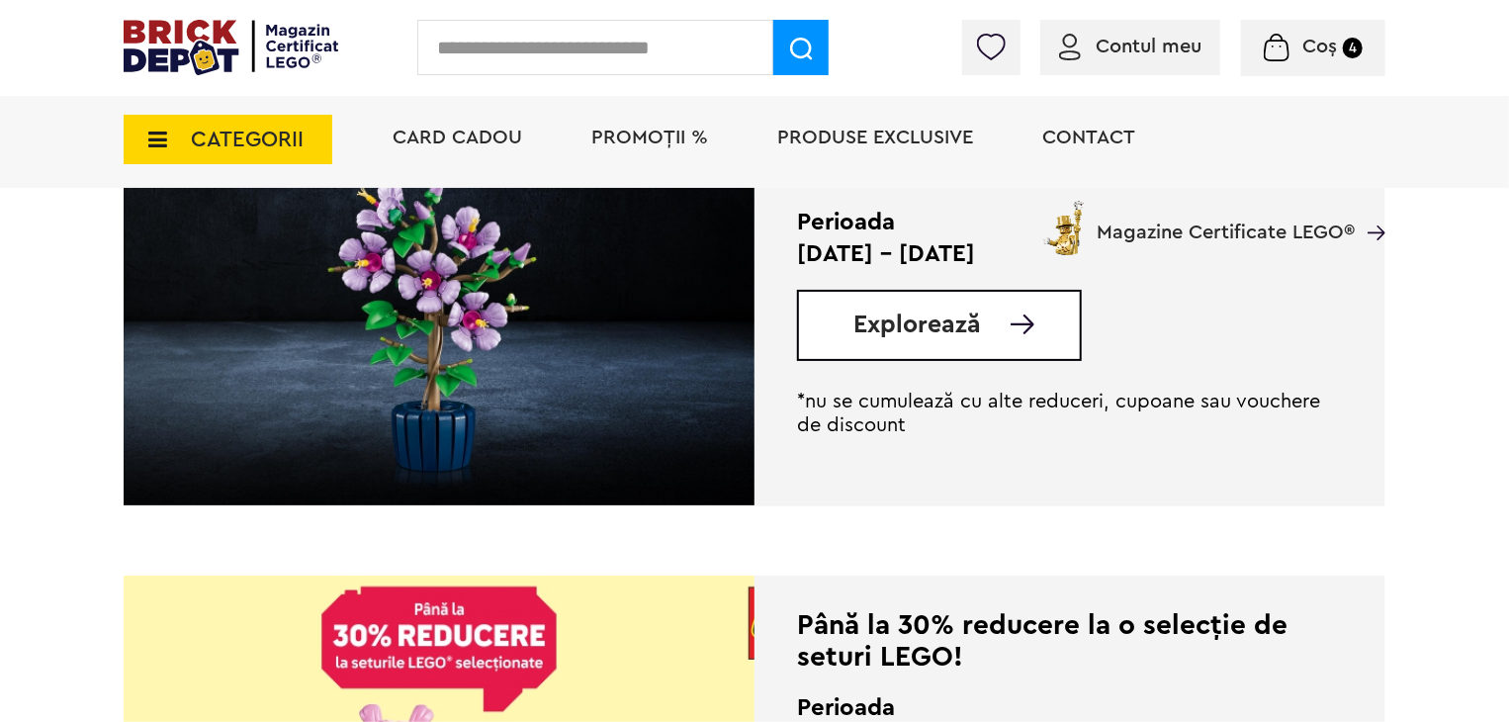
click at [908, 318] on span "Explorează" at bounding box center [918, 325] width 128 height 25
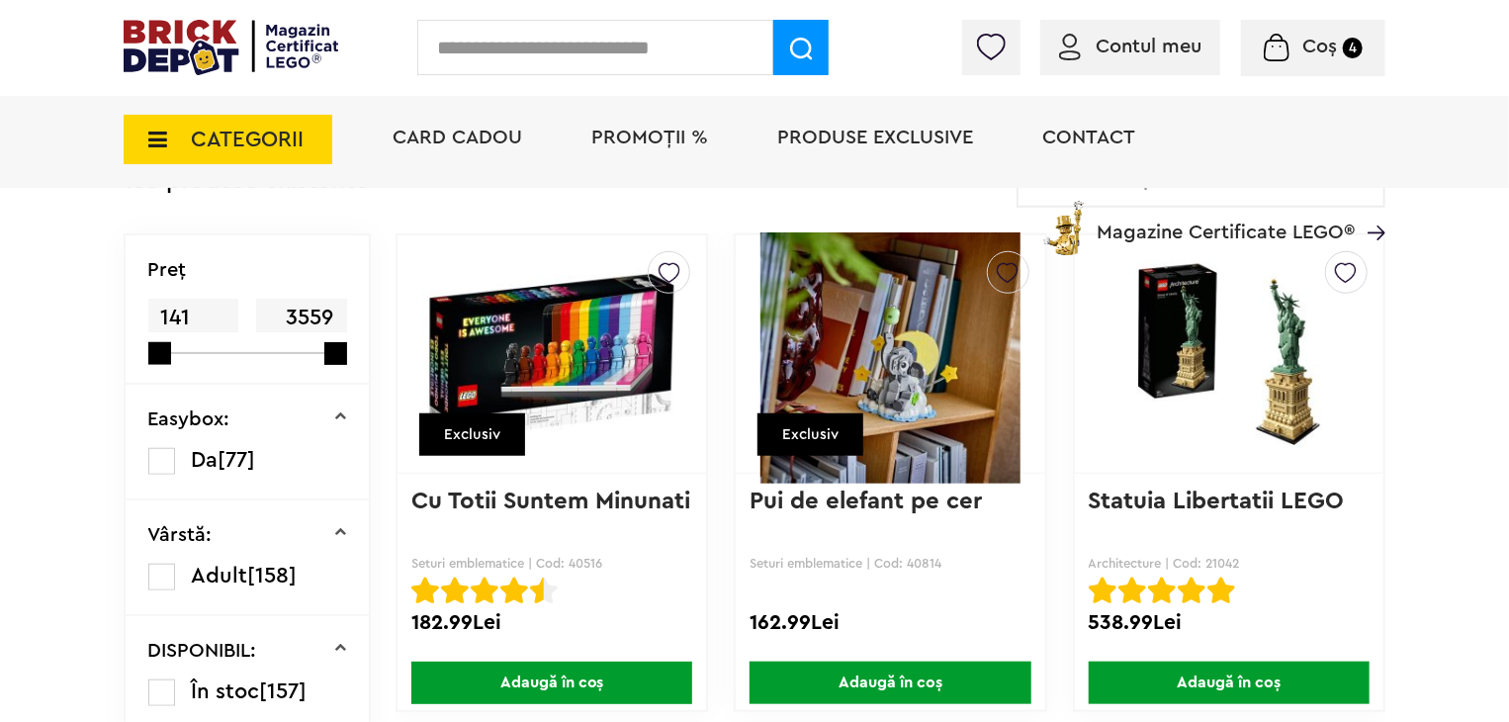
scroll to position [642, 0]
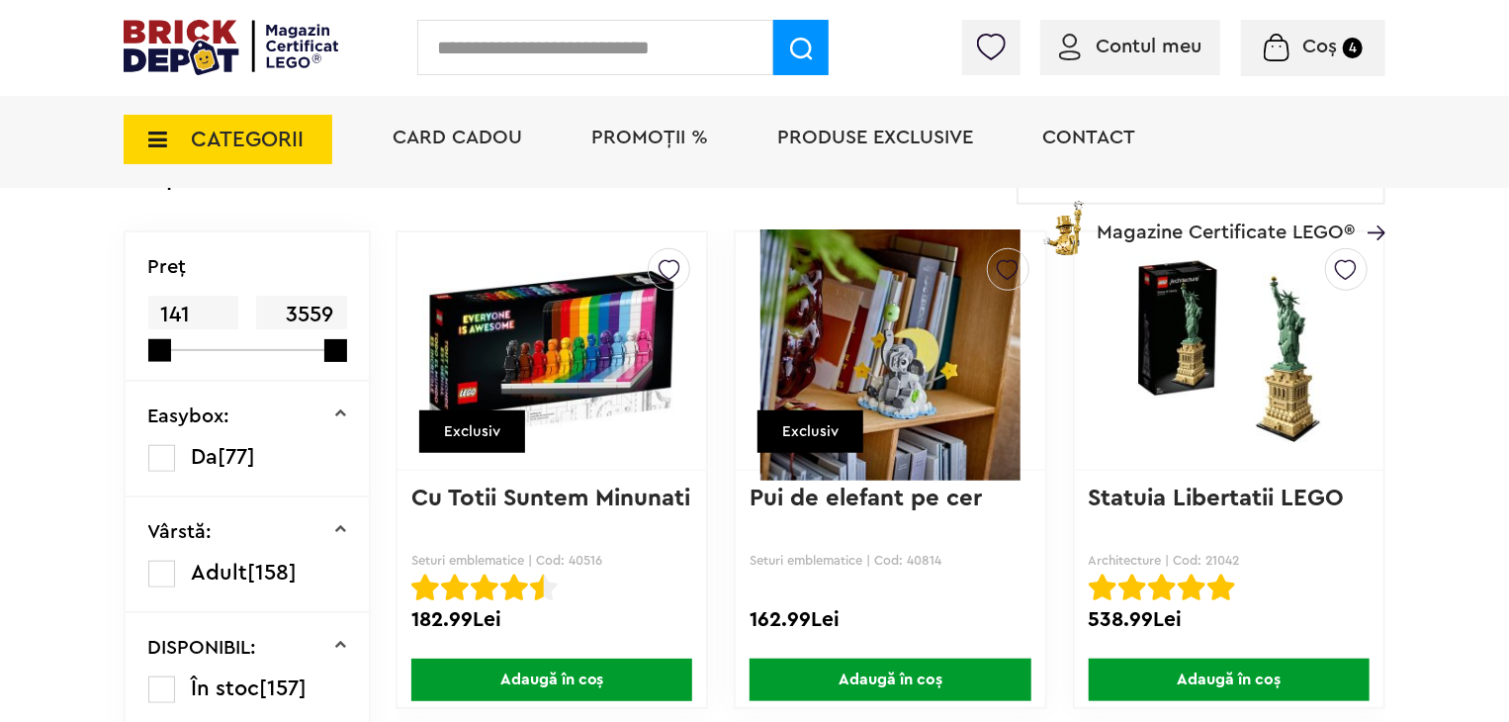
click at [883, 382] on img at bounding box center [890, 351] width 259 height 277
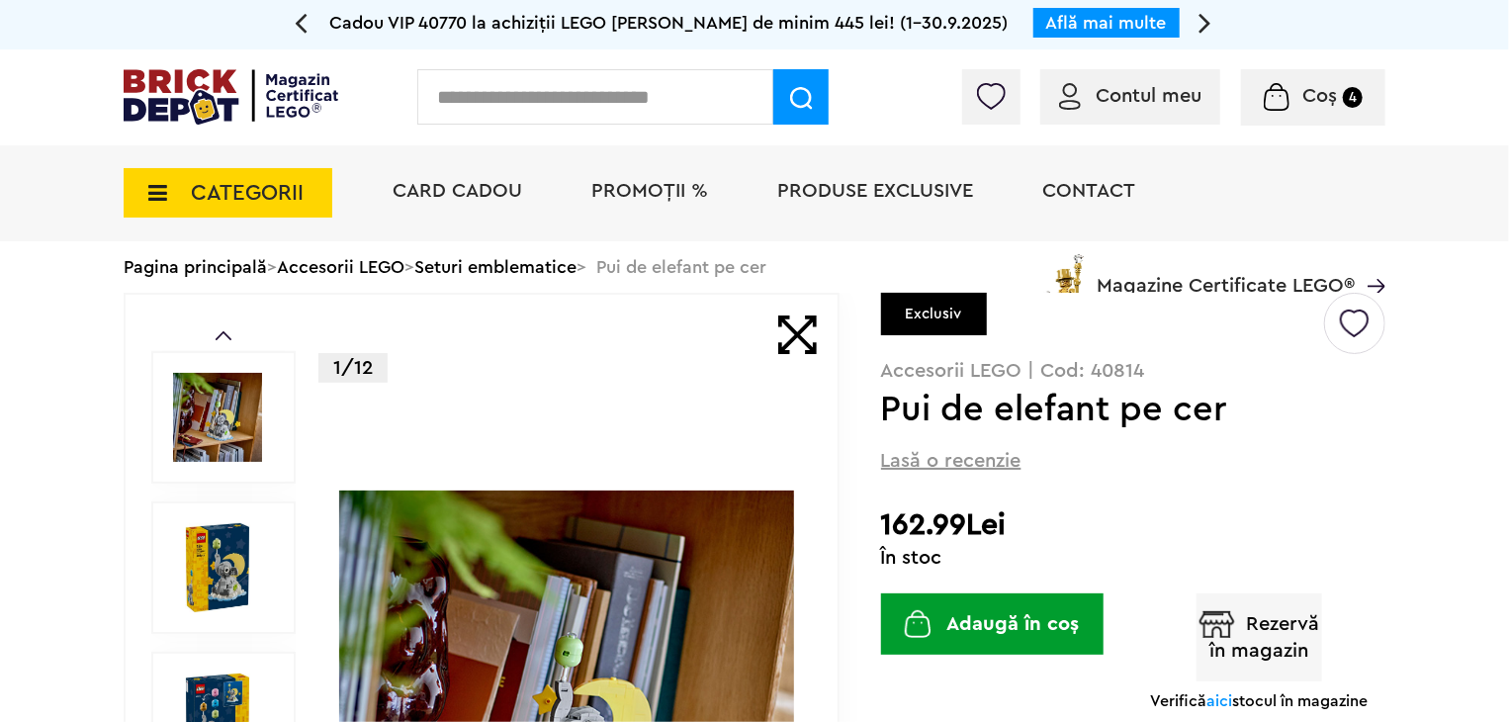
click at [217, 575] on img at bounding box center [217, 567] width 89 height 89
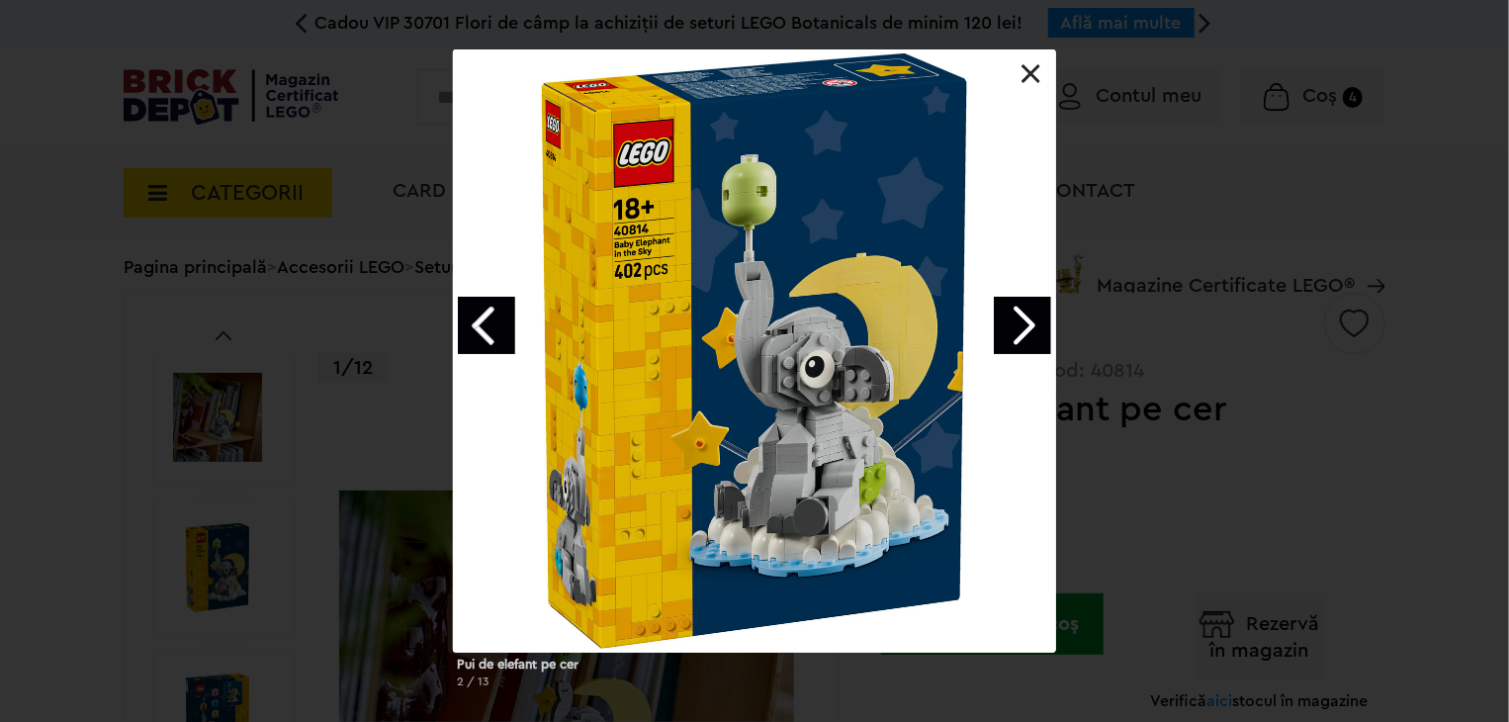
click at [1039, 76] on link at bounding box center [1032, 74] width 20 height 20
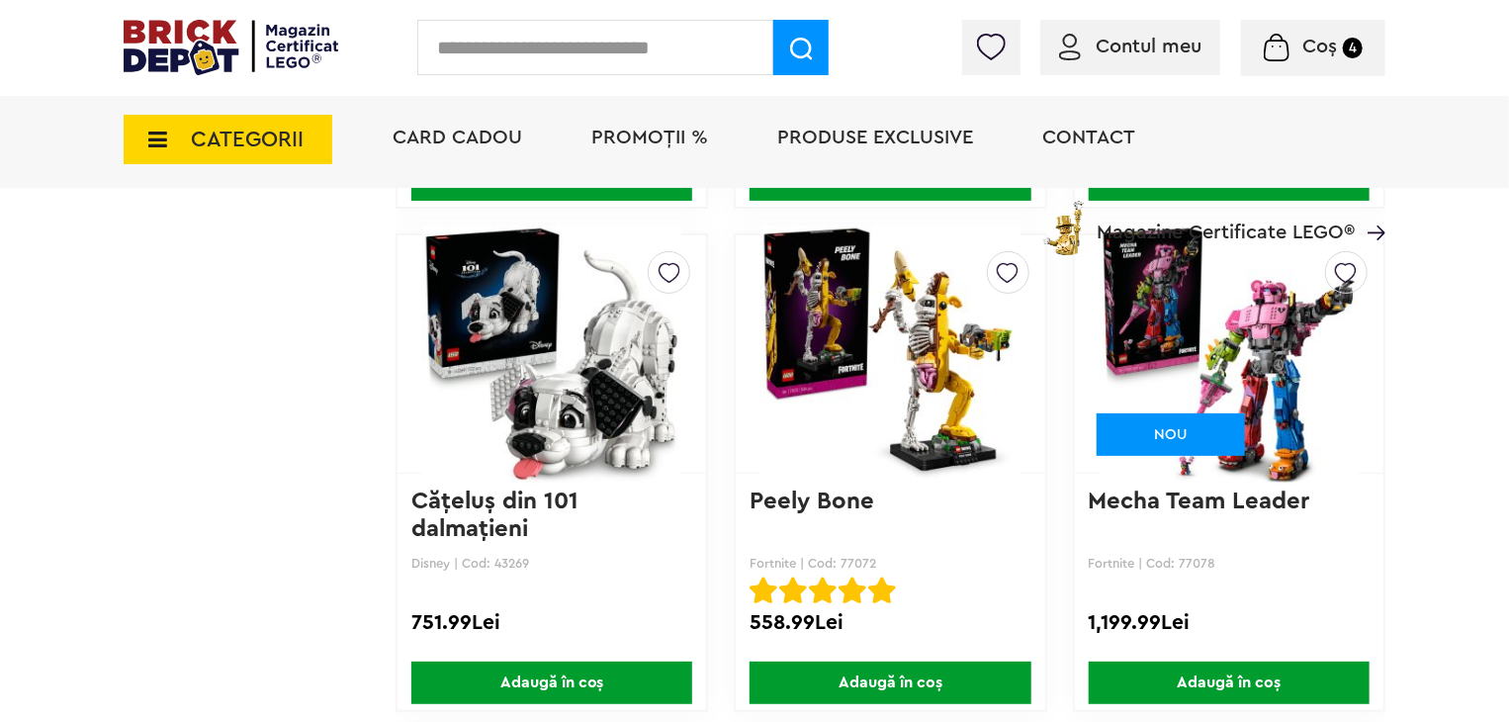
scroll to position [7681, 0]
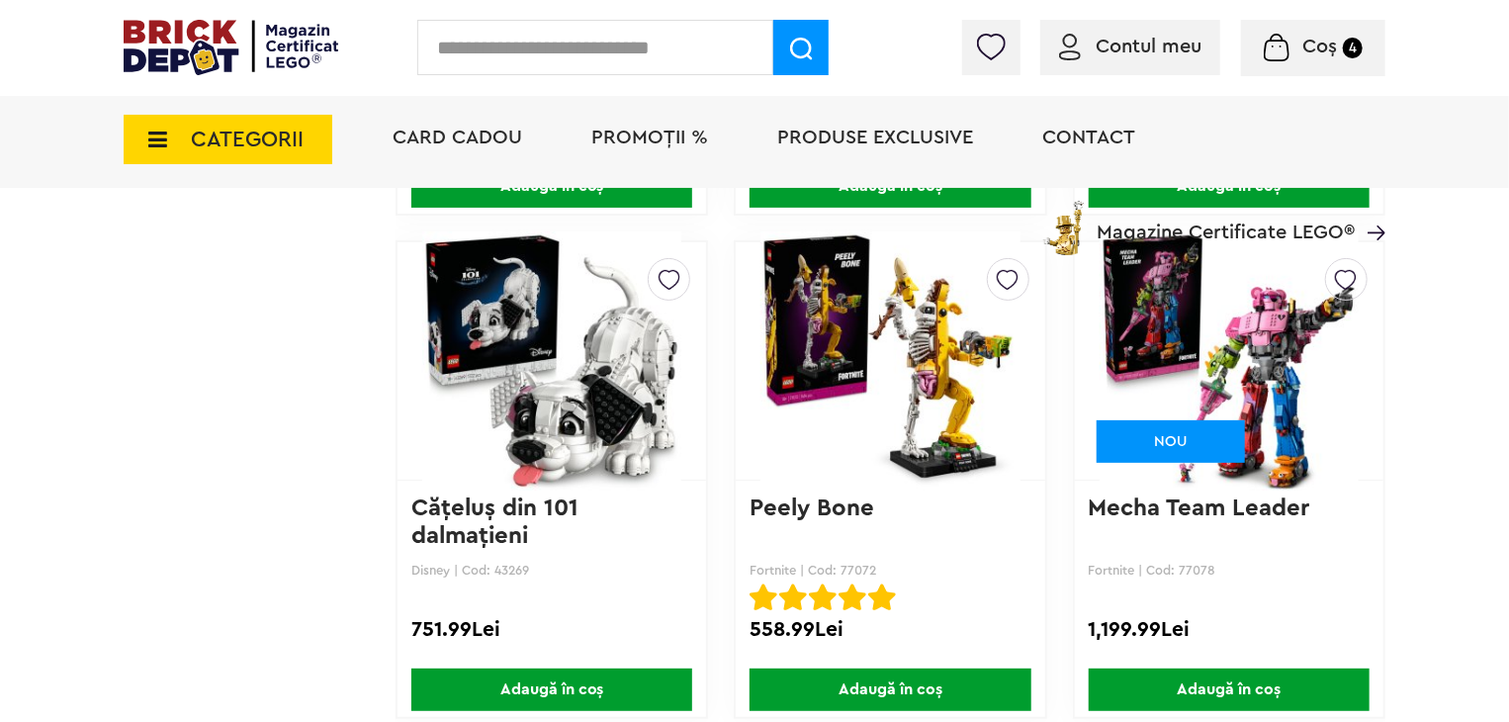
click at [562, 395] on img at bounding box center [551, 361] width 259 height 277
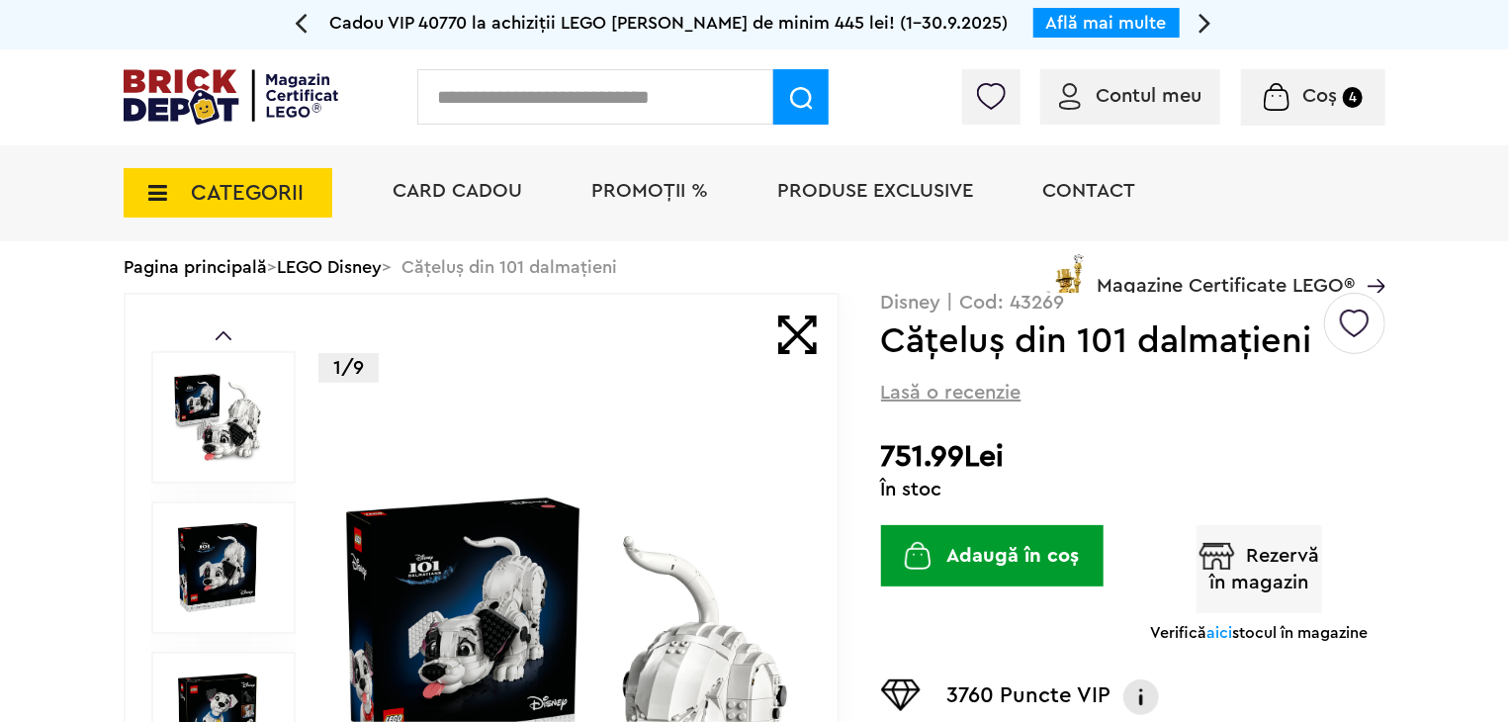
click at [1294, 579] on button "Rezervă în magazin" at bounding box center [1260, 569] width 127 height 88
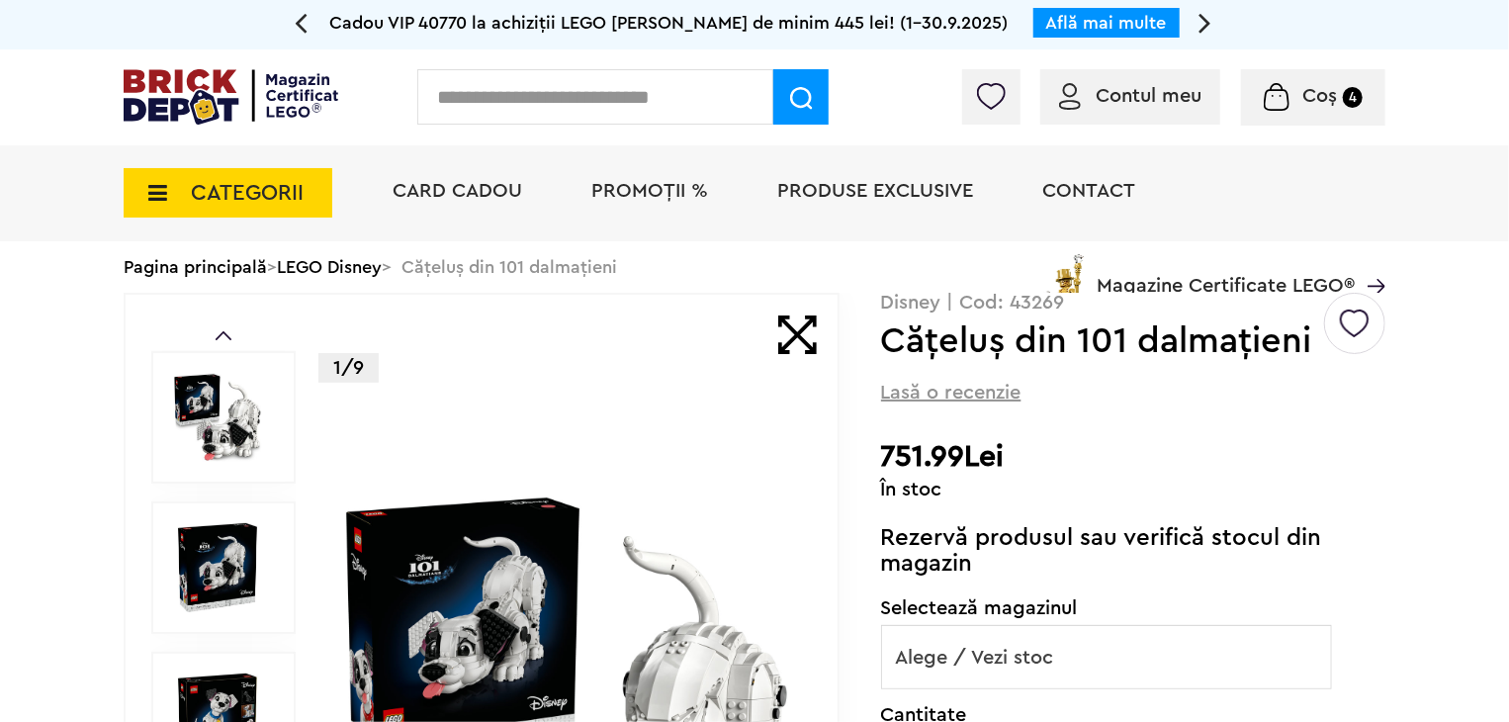
click at [1064, 658] on span "Alege / Vezi stoc" at bounding box center [1106, 657] width 449 height 63
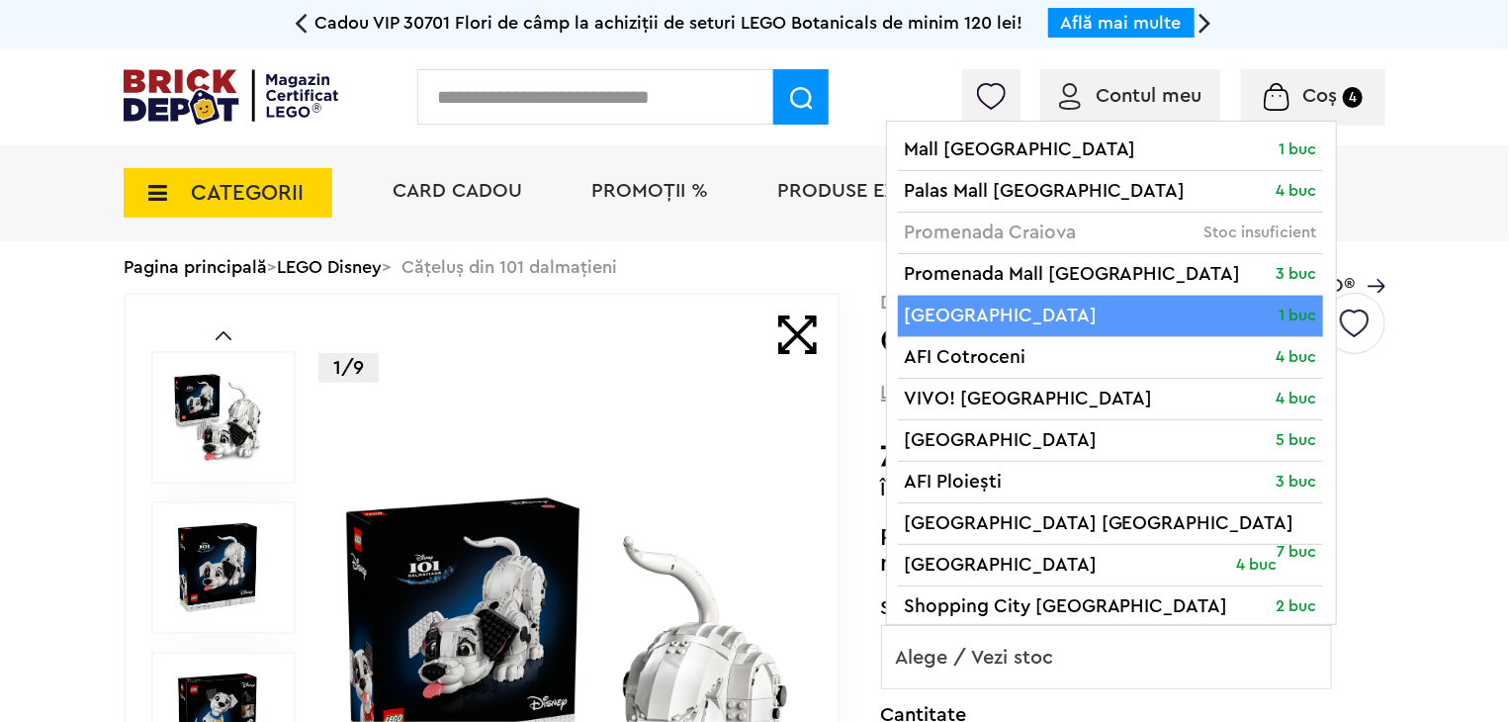
select select "*"
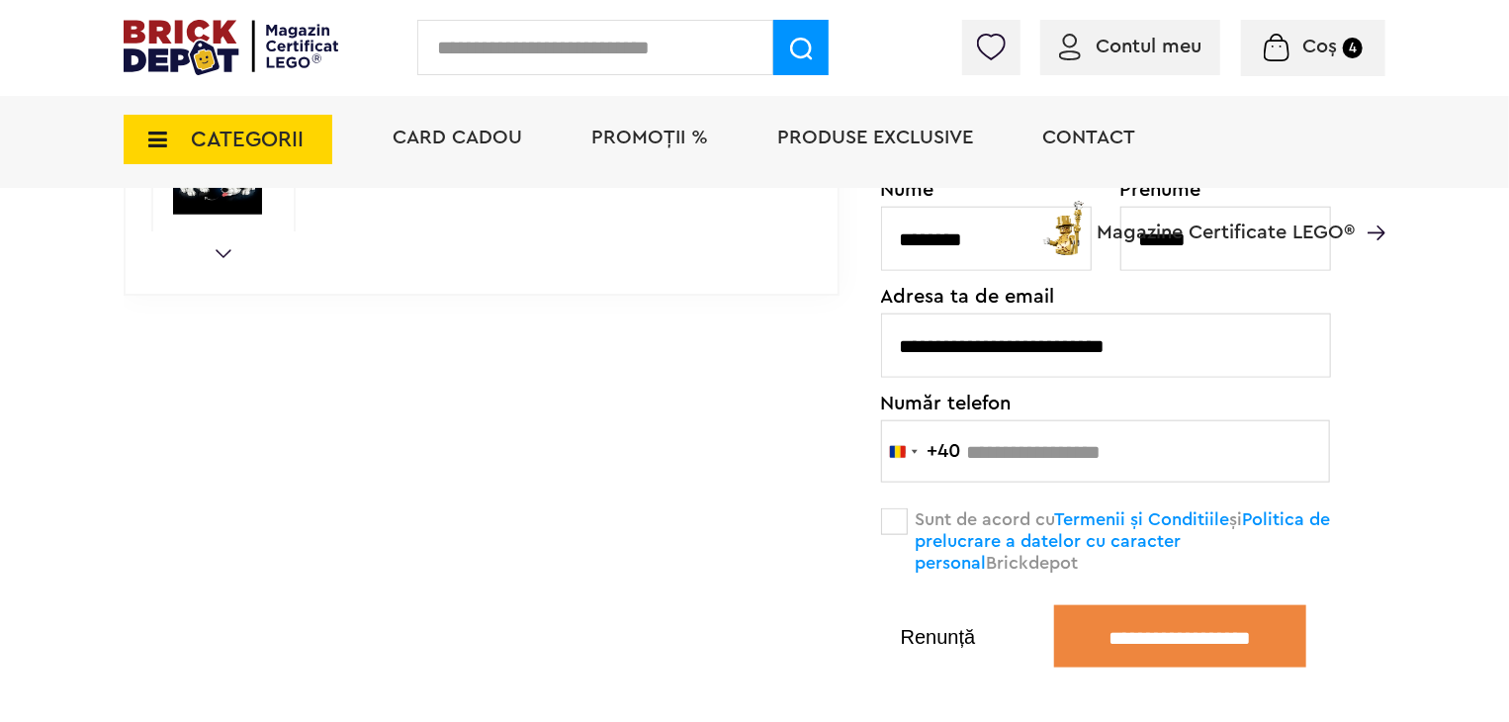
scroll to position [890, 0]
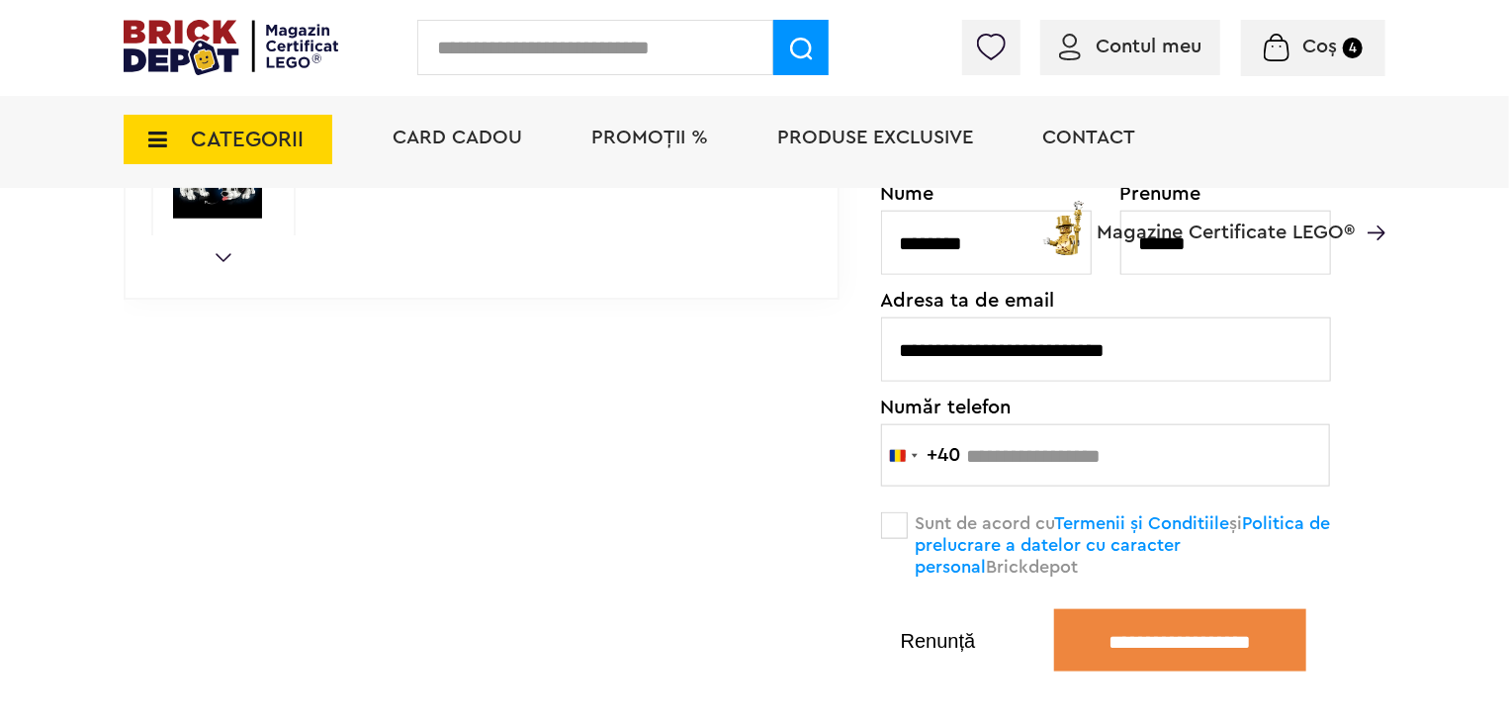
click at [900, 524] on span at bounding box center [894, 525] width 27 height 27
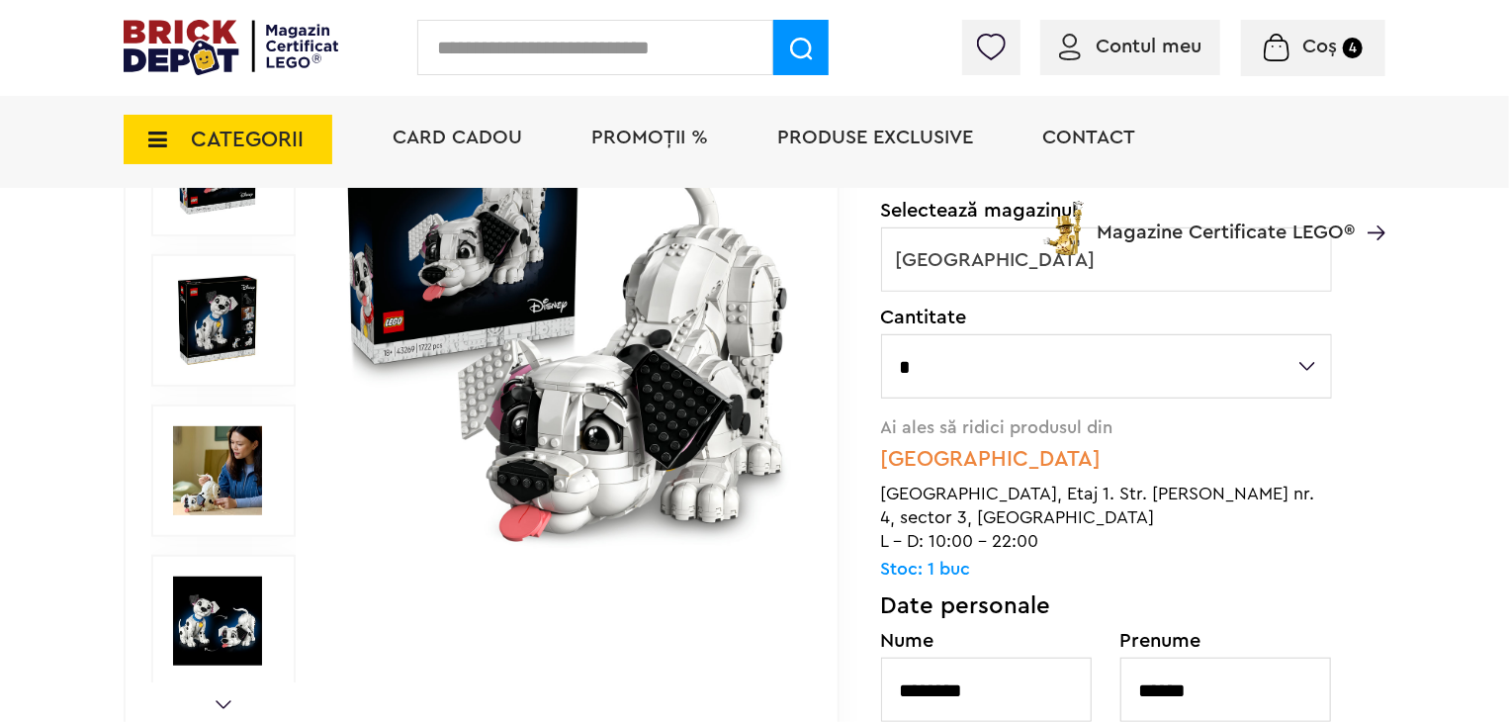
scroll to position [495, 0]
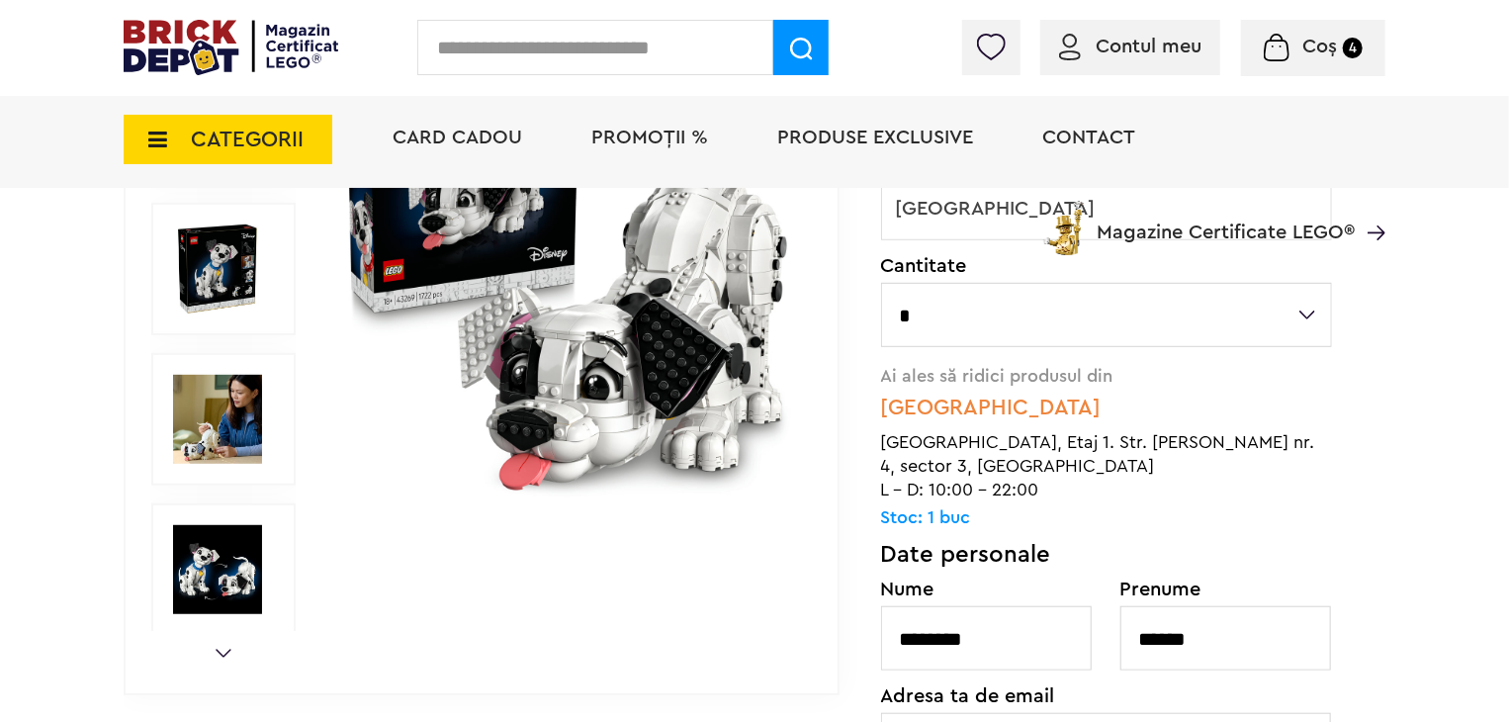
click at [186, 412] on img at bounding box center [217, 419] width 89 height 89
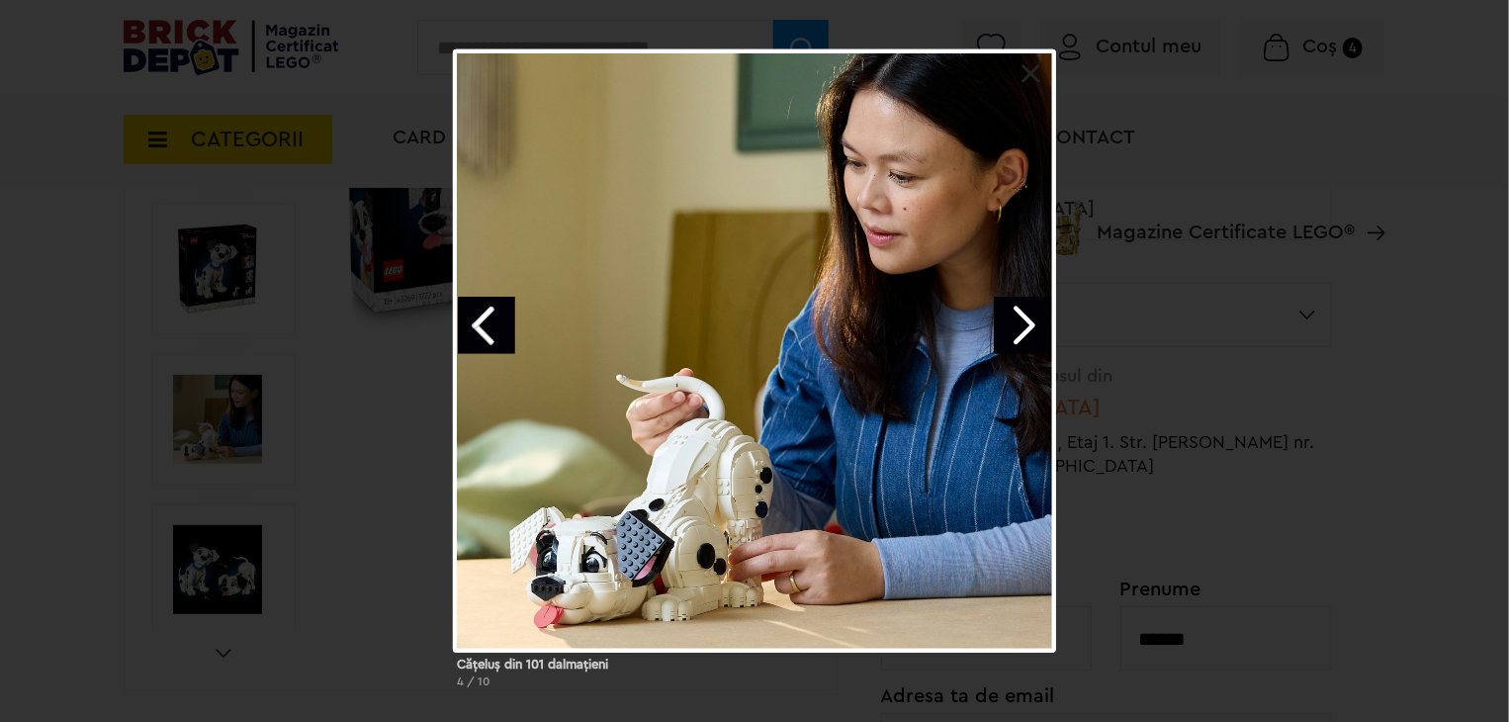
click at [1033, 68] on link at bounding box center [1032, 74] width 20 height 20
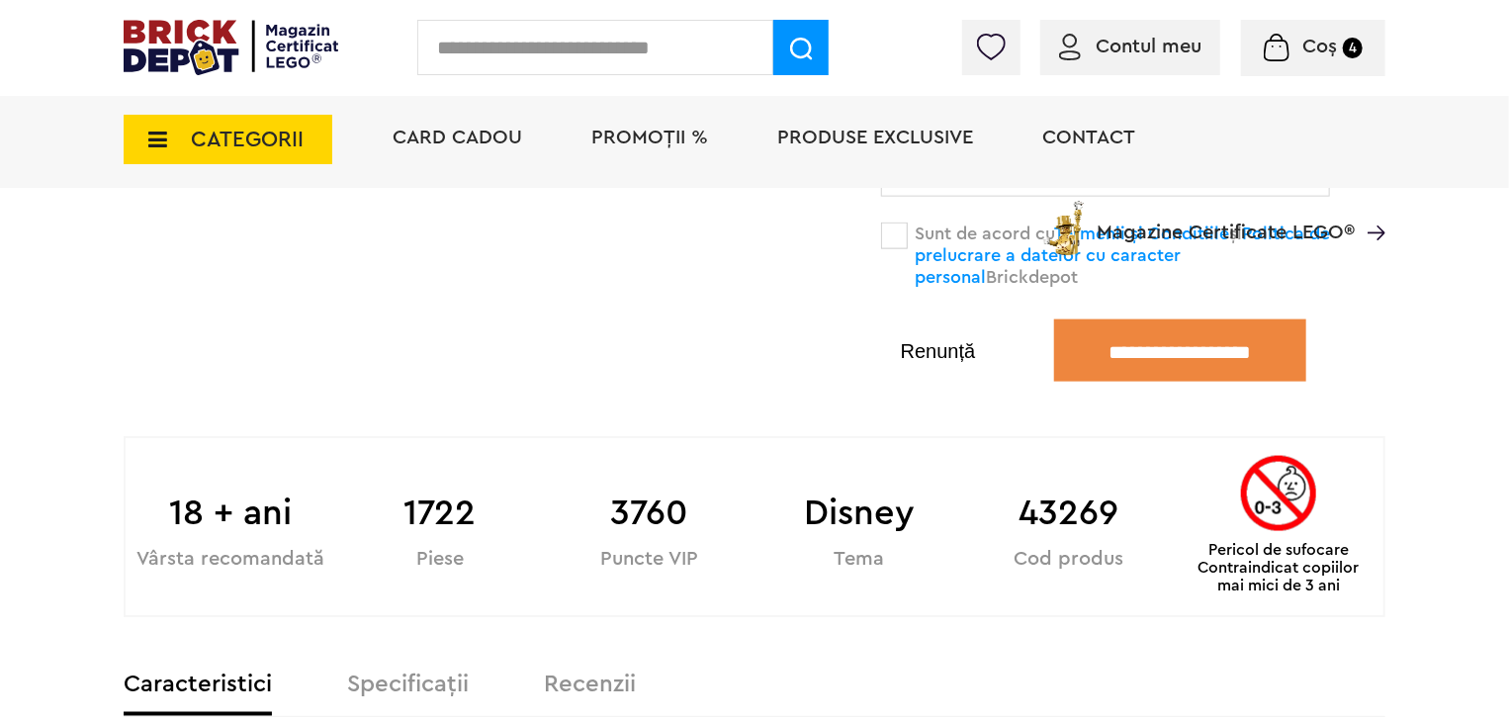
scroll to position [1187, 0]
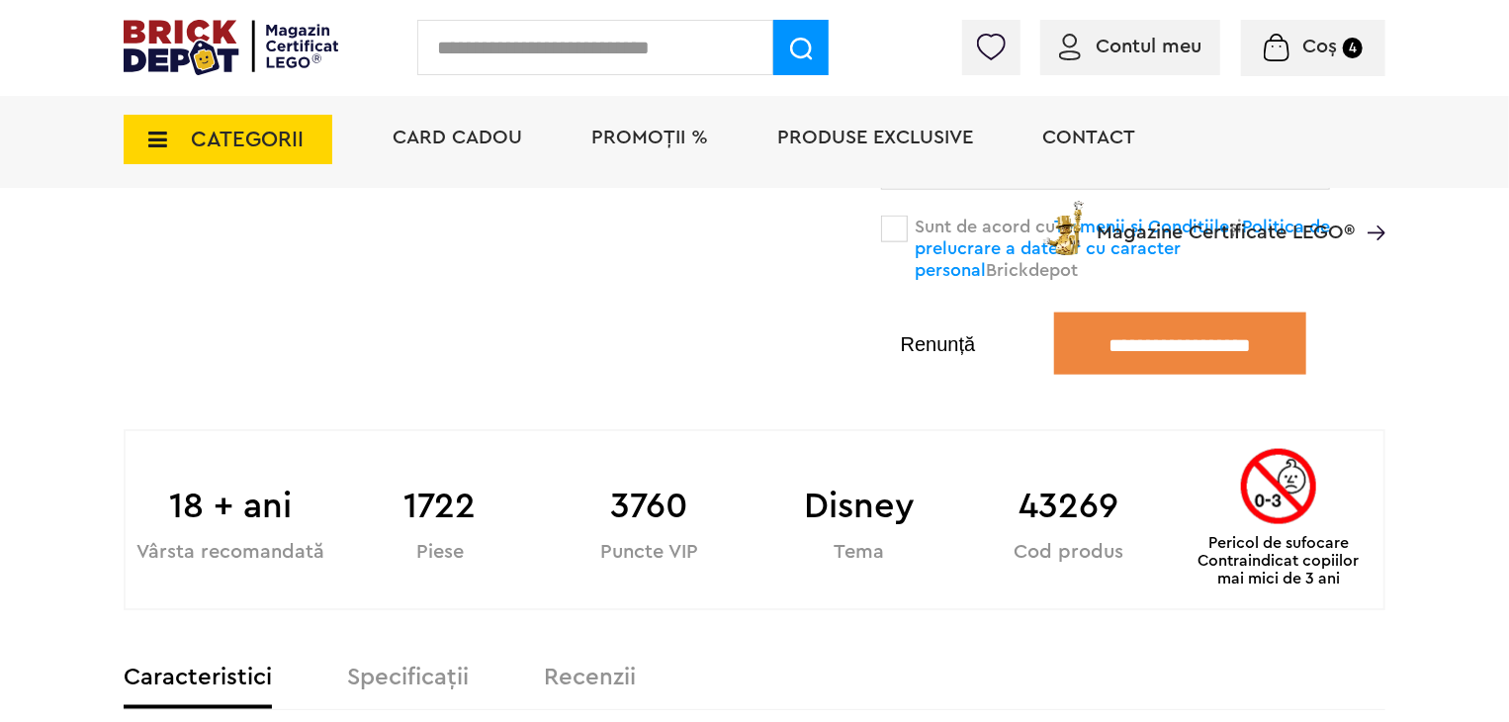
click at [1199, 347] on input "**********" at bounding box center [1180, 344] width 252 height 62
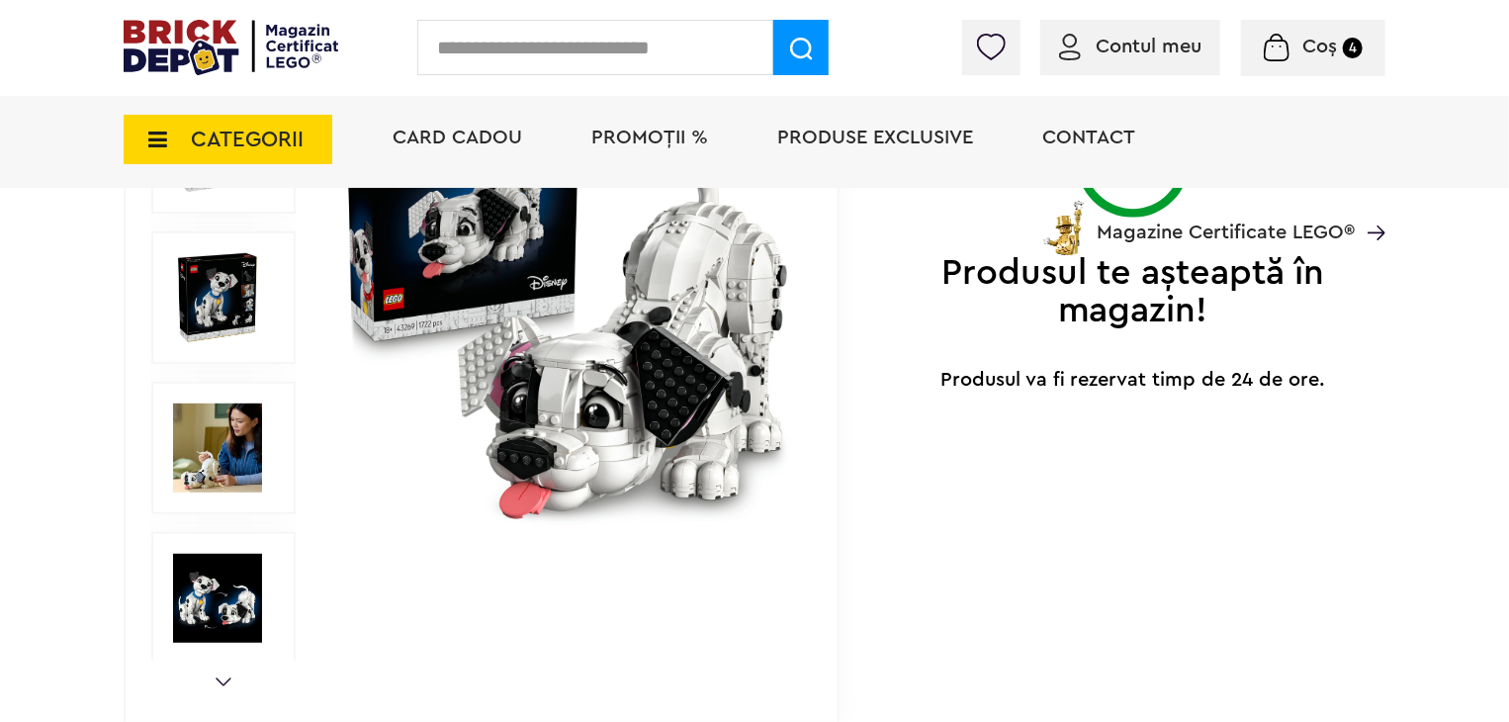
scroll to position [422, 0]
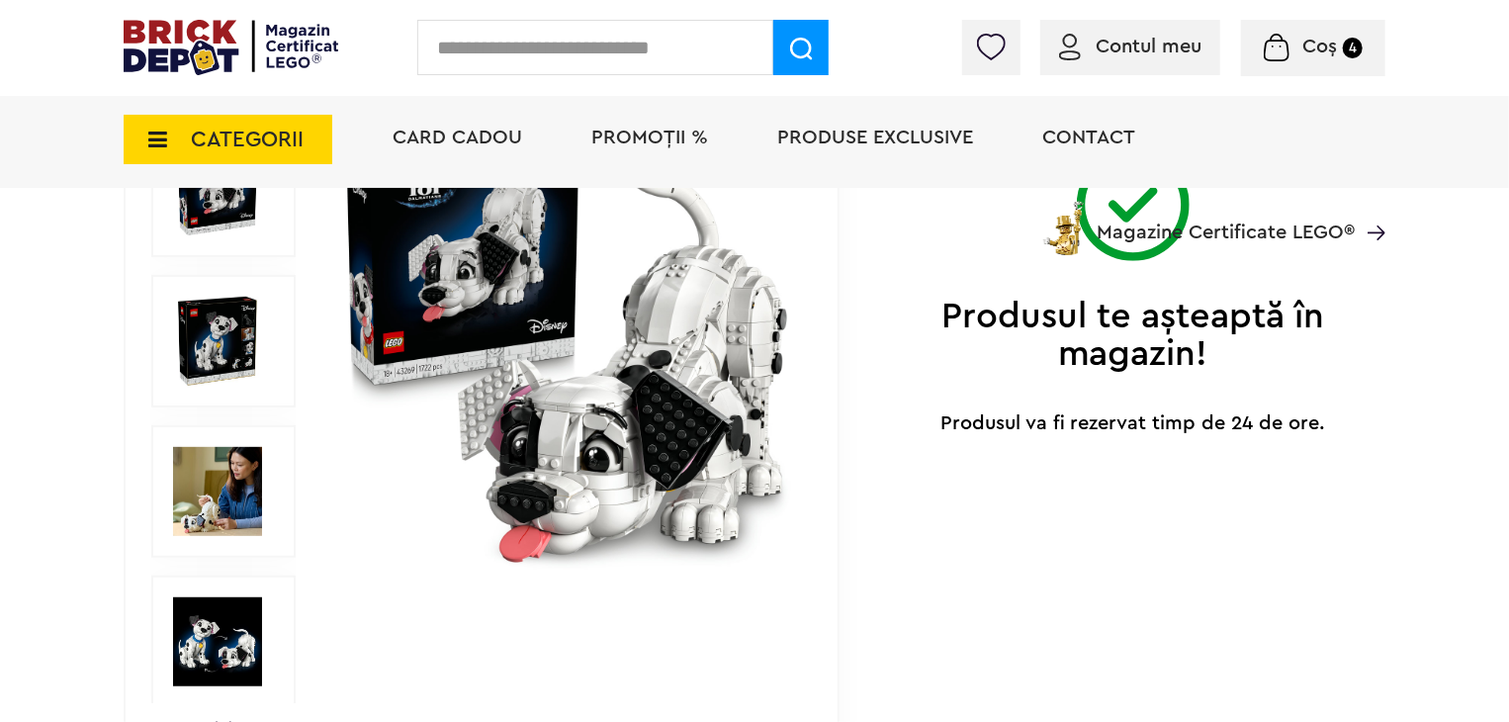
click at [1327, 56] on span "Coș" at bounding box center [1320, 47] width 35 height 20
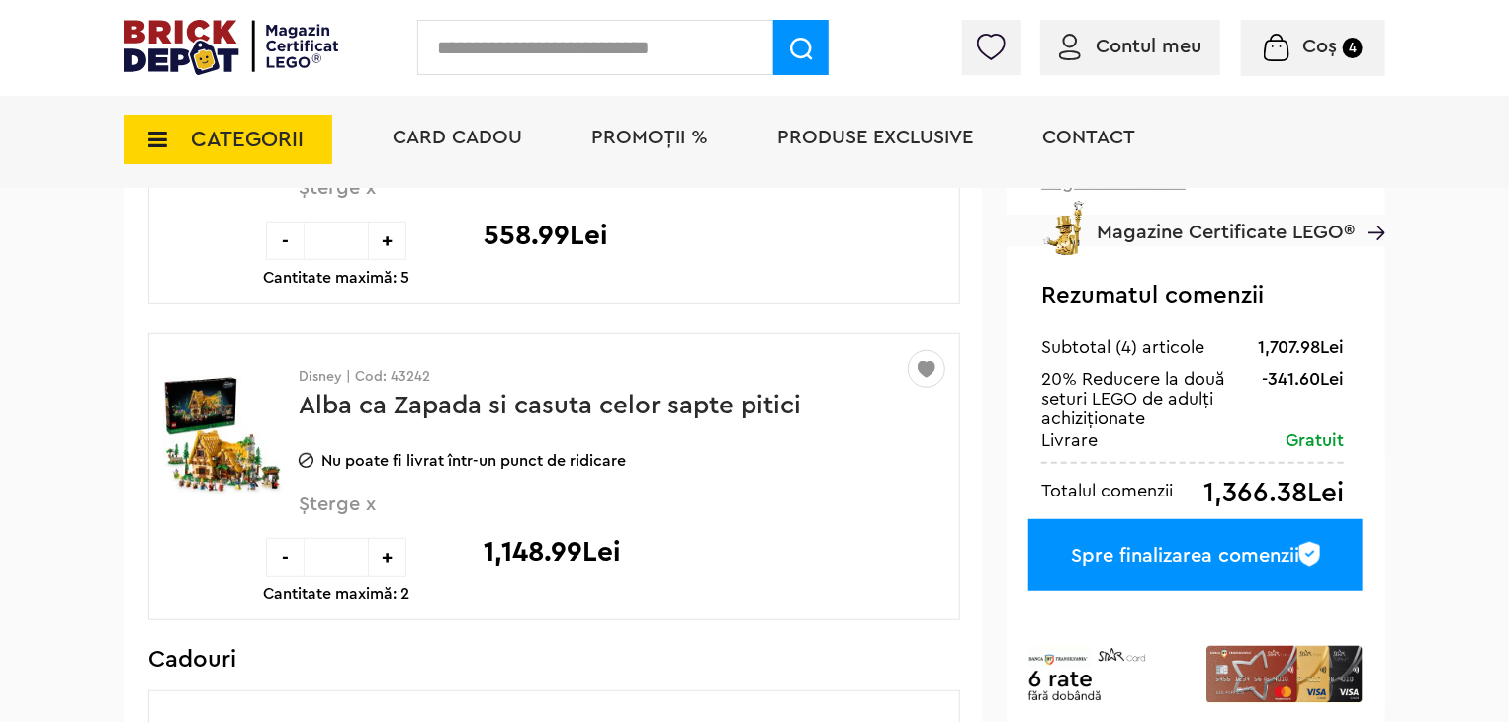
scroll to position [396, 0]
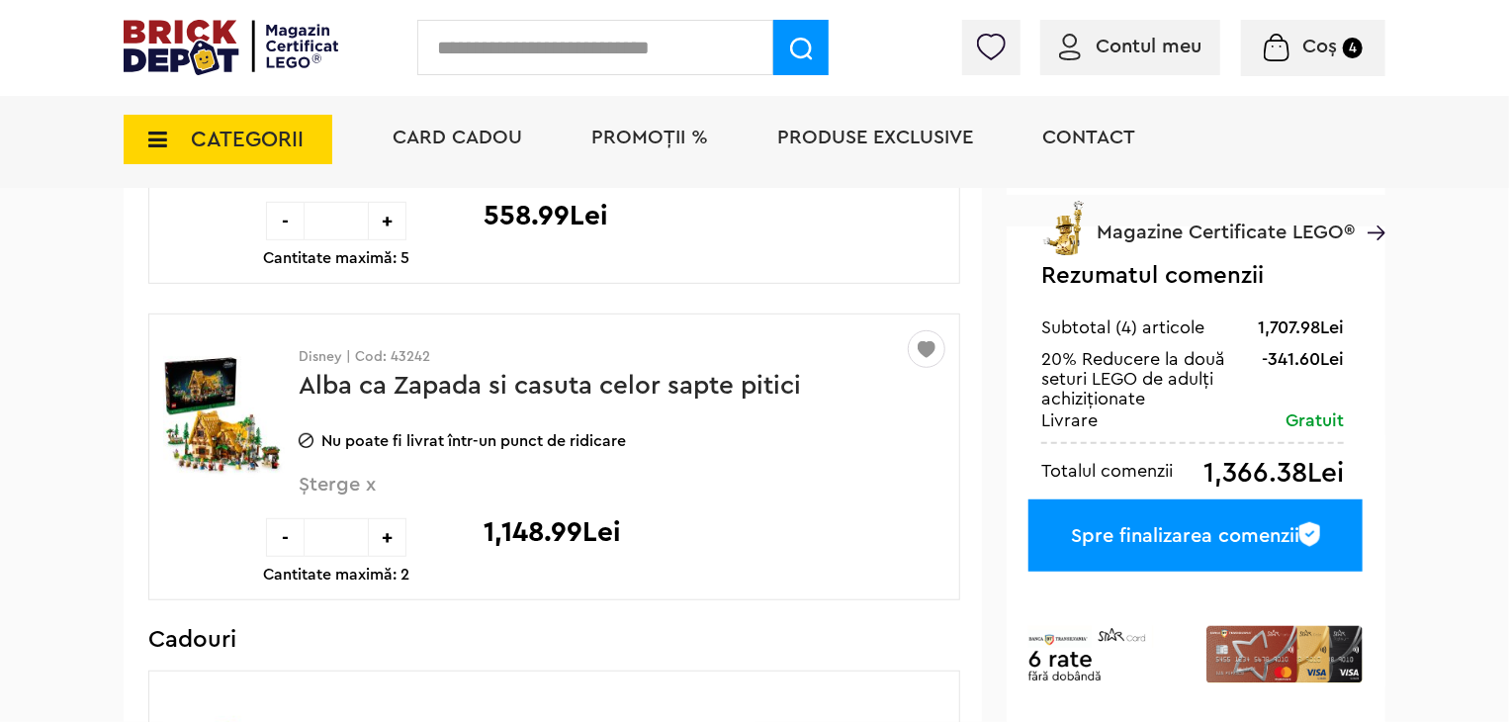
click at [1163, 528] on div "Spre finalizarea comenzii" at bounding box center [1196, 536] width 334 height 72
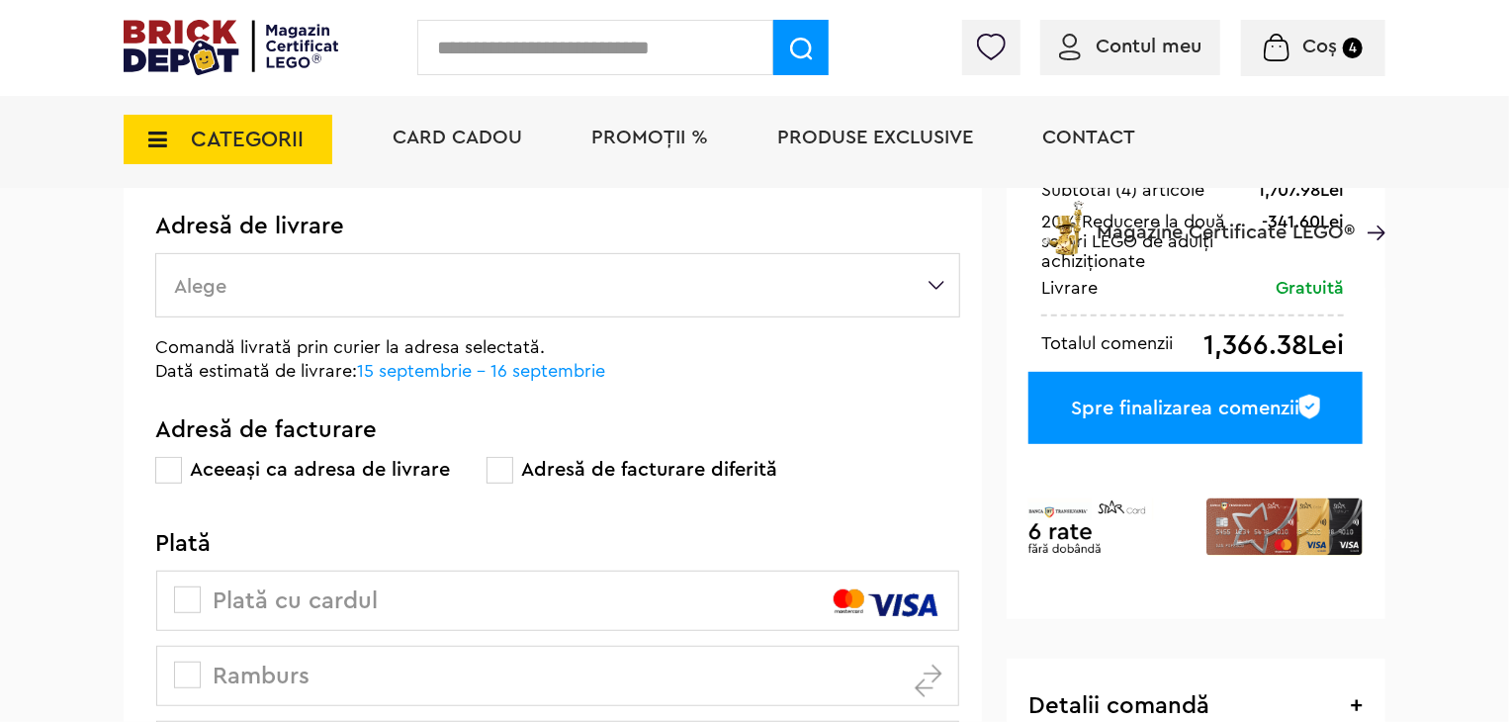
scroll to position [297, 0]
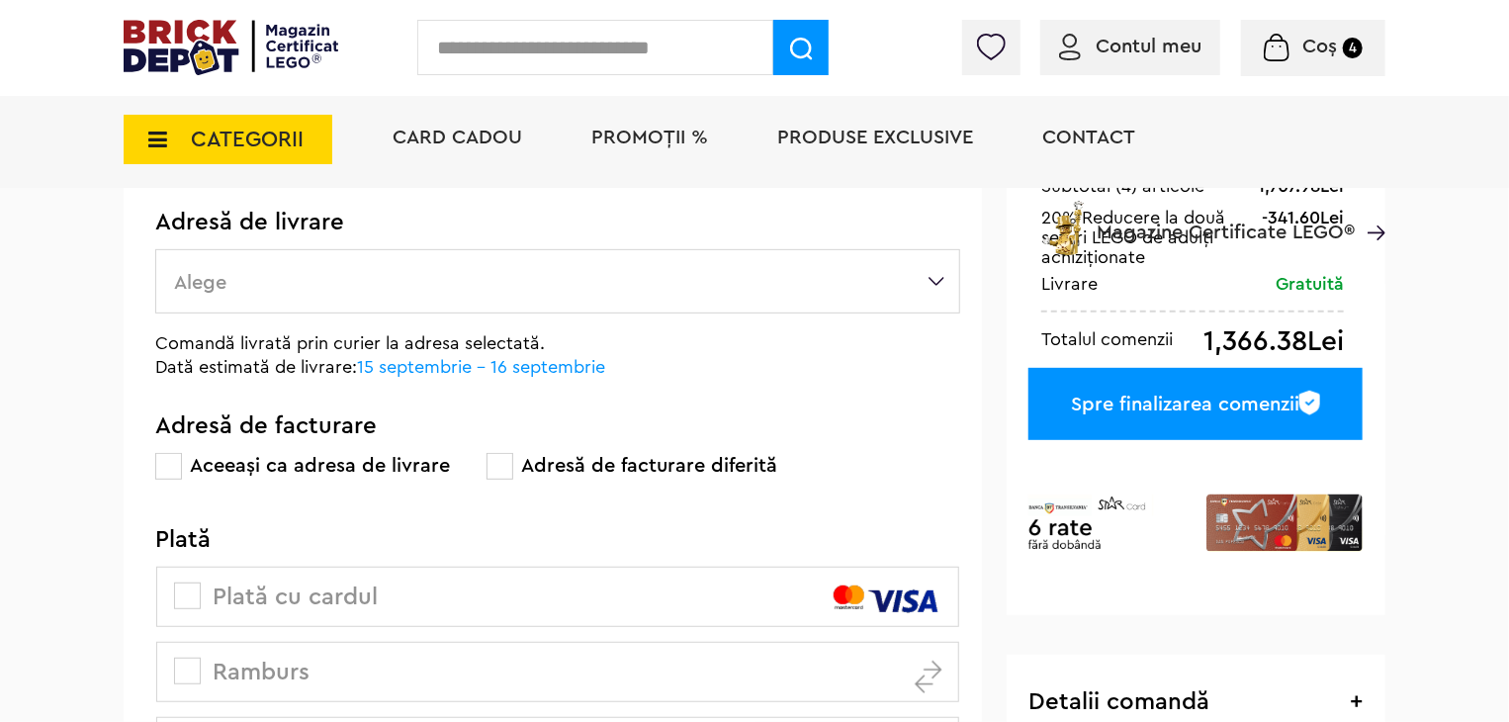
click at [359, 273] on label "Alege" at bounding box center [557, 281] width 805 height 64
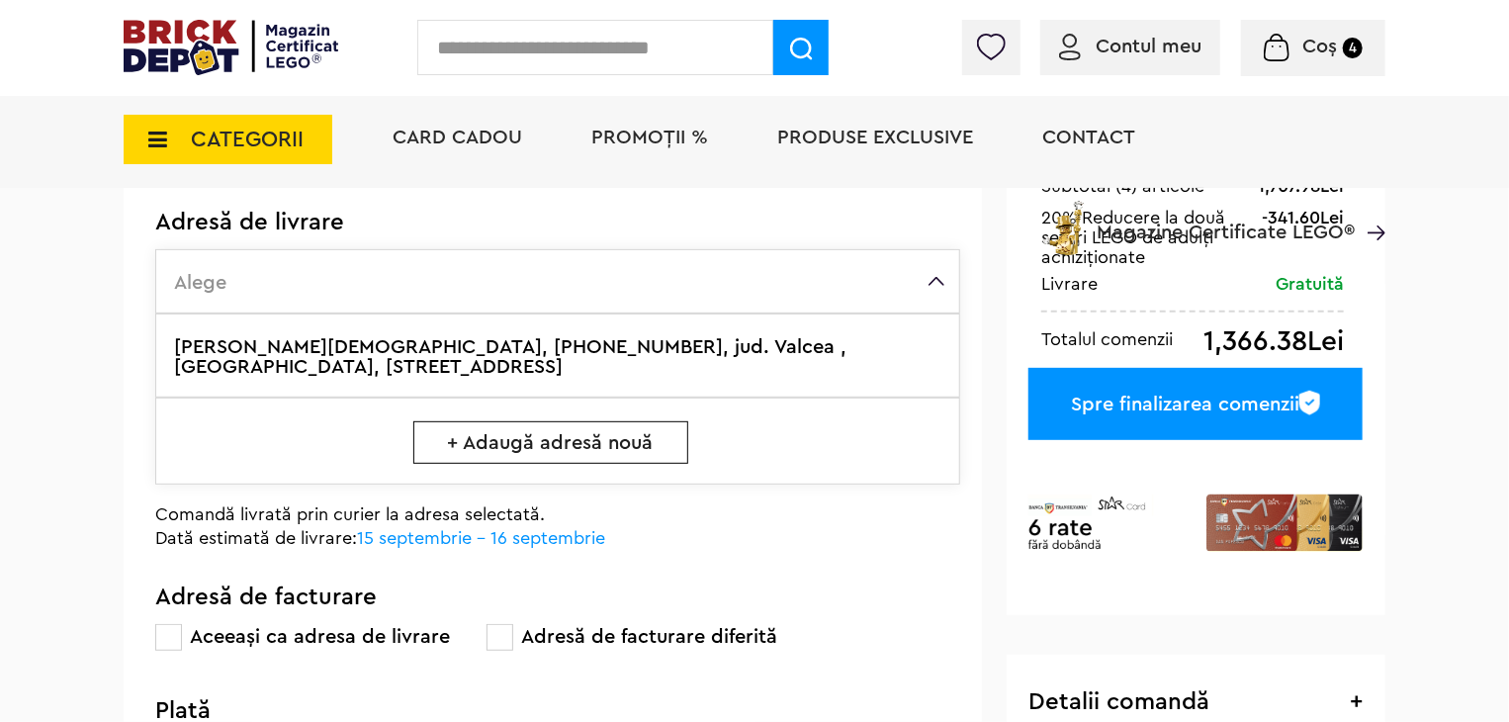
click at [487, 437] on span "+ Adaugă adresă nouă" at bounding box center [550, 442] width 275 height 43
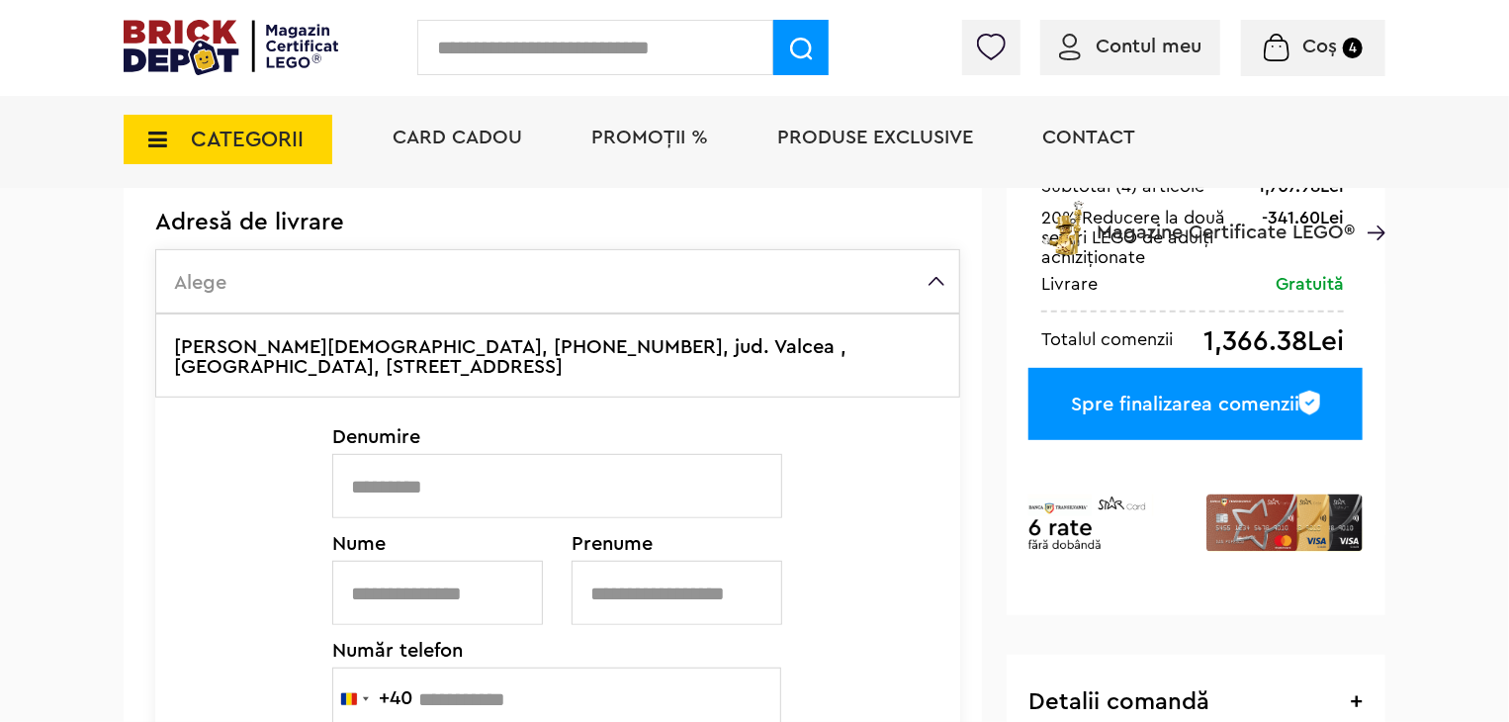
click at [466, 484] on input "text" at bounding box center [557, 486] width 450 height 64
type input "*"
type input "**********"
click at [410, 590] on input "text" at bounding box center [437, 593] width 211 height 64
type input "******"
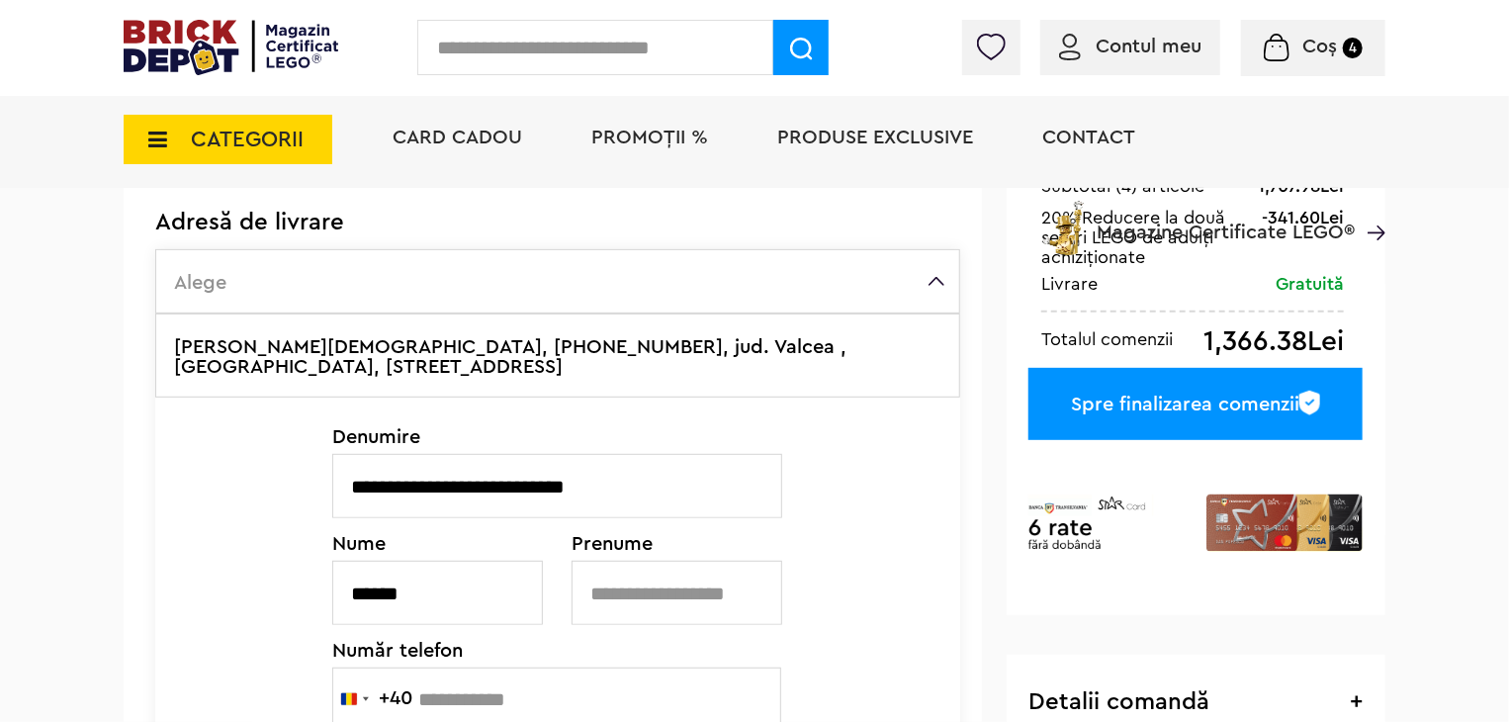
click at [632, 589] on input "text" at bounding box center [677, 593] width 211 height 64
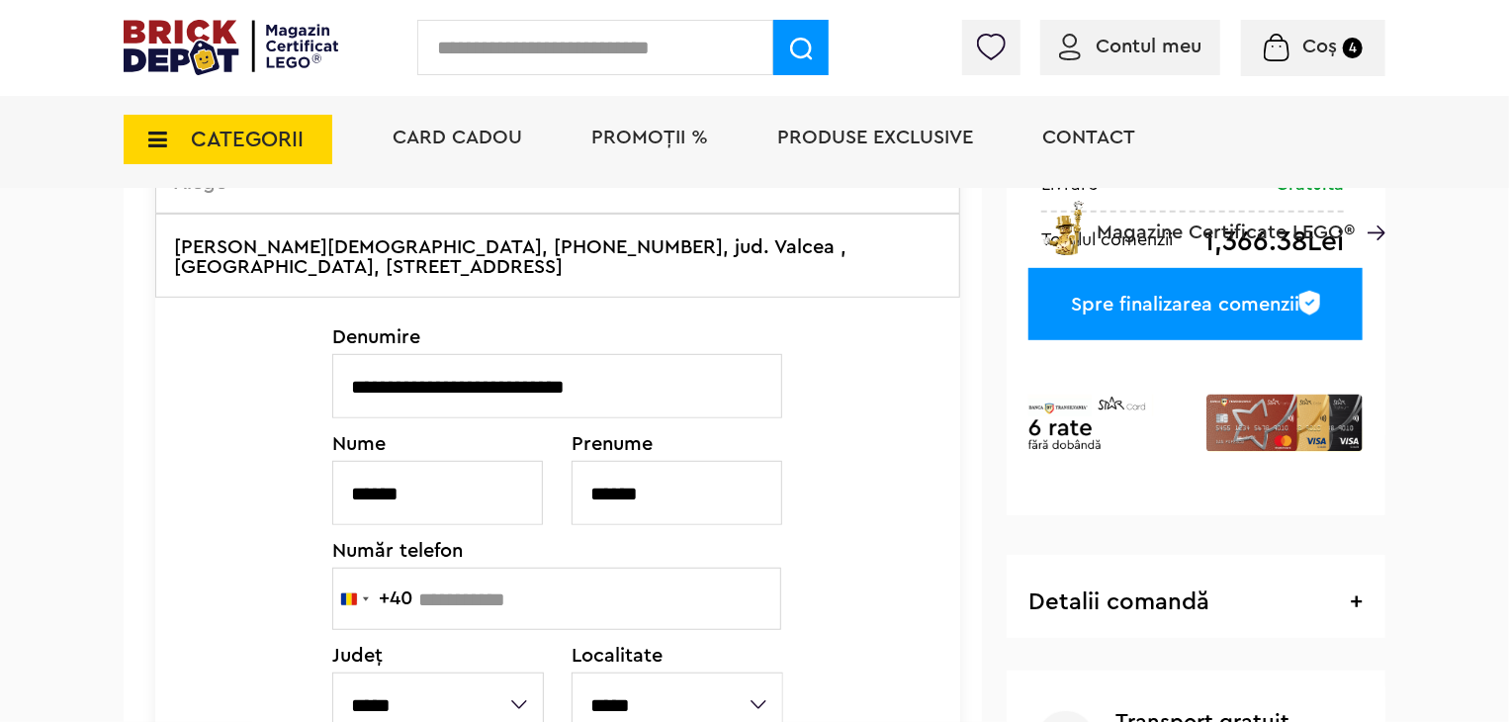
scroll to position [495, 0]
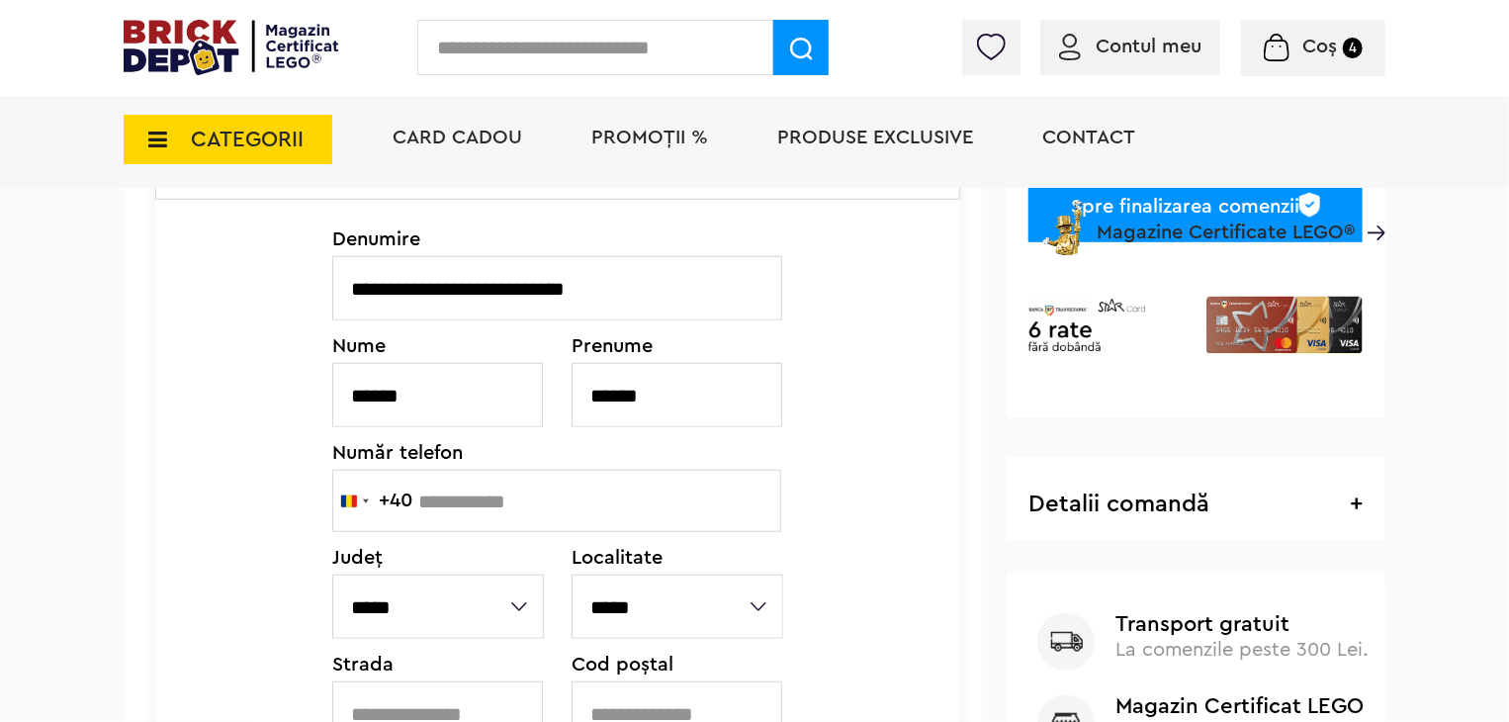
type input "******"
click at [472, 496] on input "text" at bounding box center [556, 501] width 449 height 62
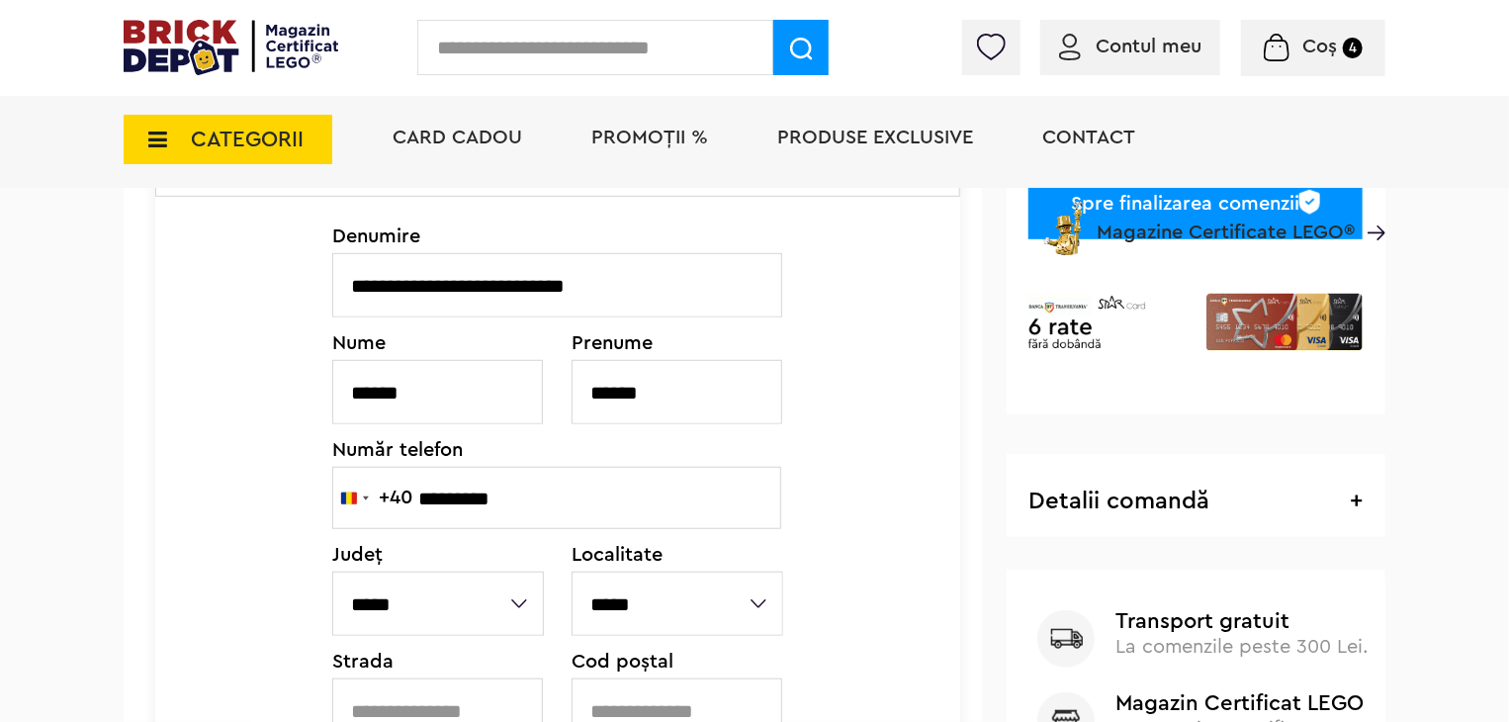
scroll to position [593, 0]
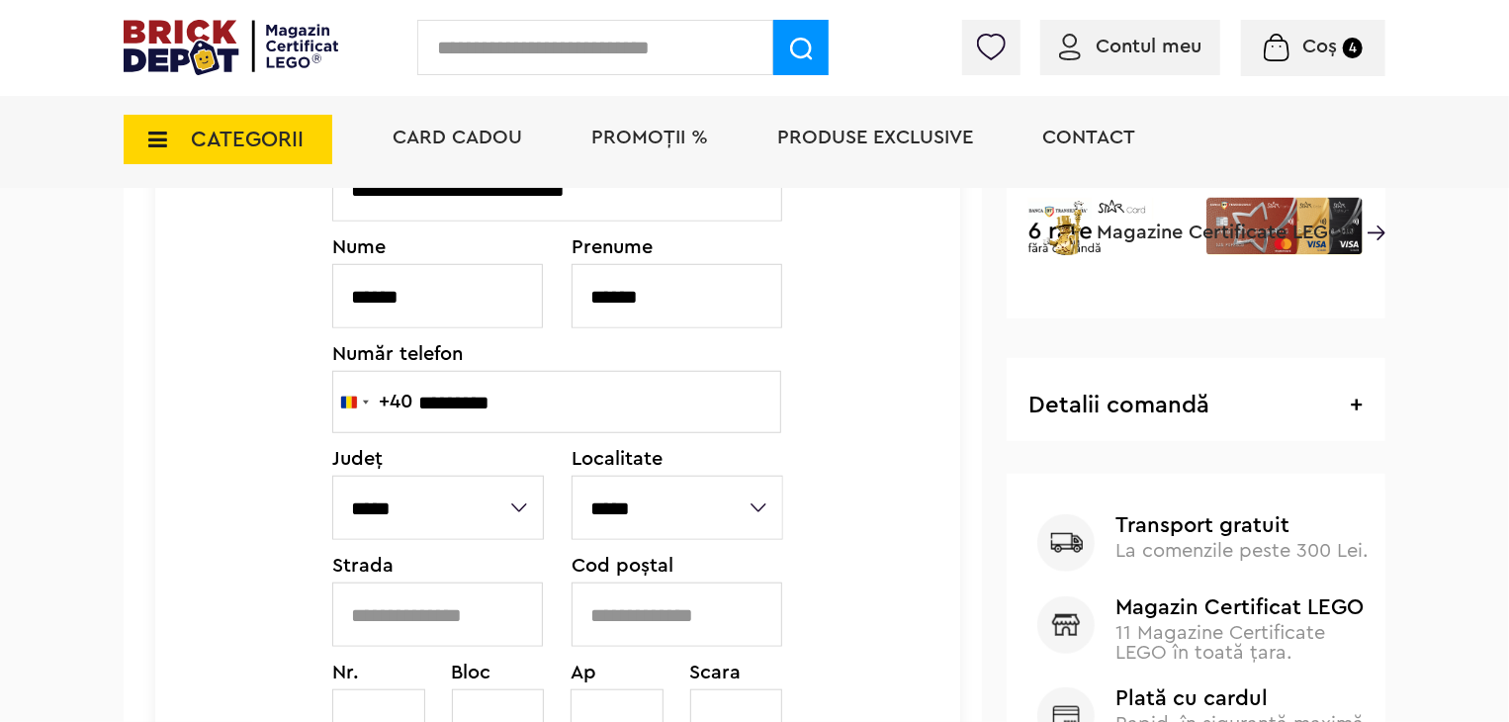
type input "*********"
click at [427, 515] on select "**********" at bounding box center [438, 508] width 212 height 64
select select "**"
click at [332, 476] on select "**********" at bounding box center [438, 508] width 212 height 64
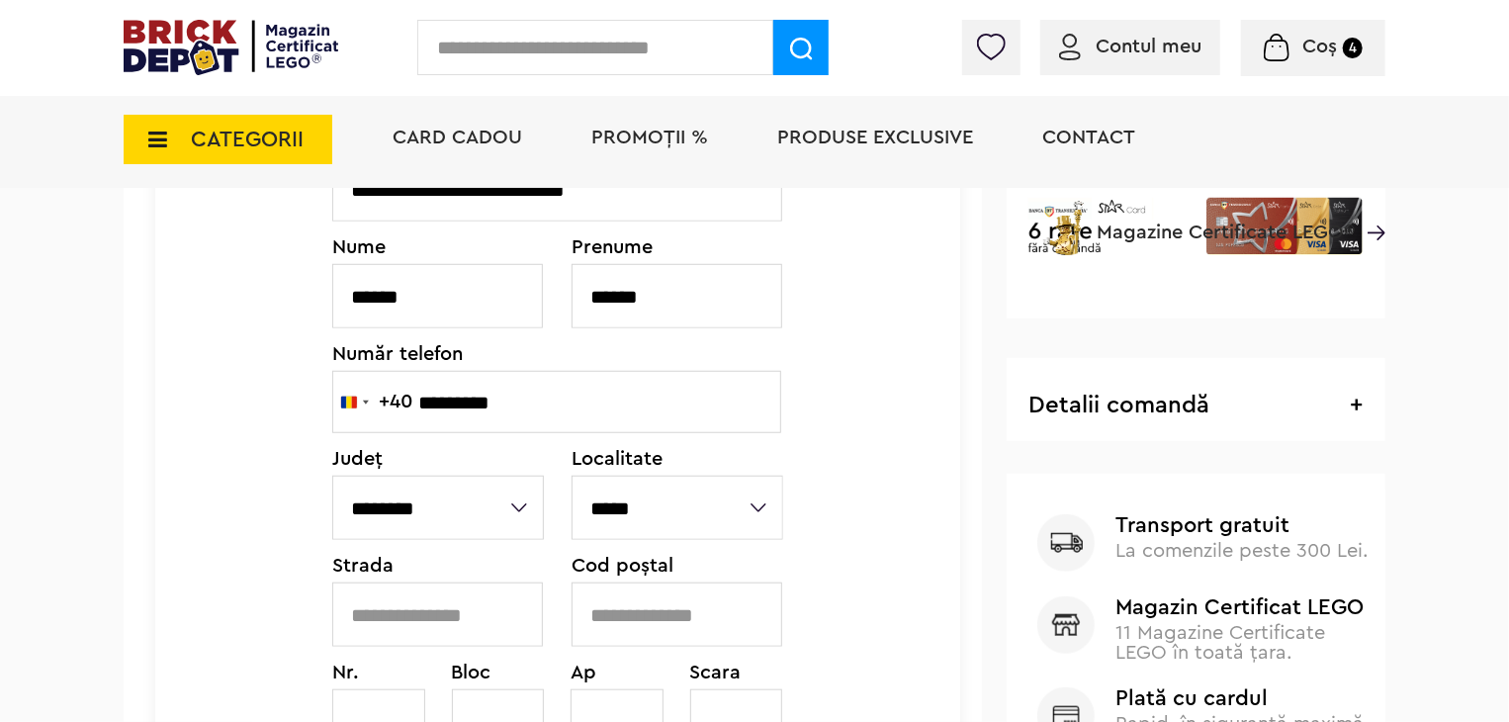
click at [617, 511] on select "**********" at bounding box center [678, 508] width 212 height 64
select select "****"
click at [572, 476] on select "**********" at bounding box center [678, 508] width 212 height 64
click at [430, 623] on input "text" at bounding box center [437, 615] width 211 height 64
type input "*"
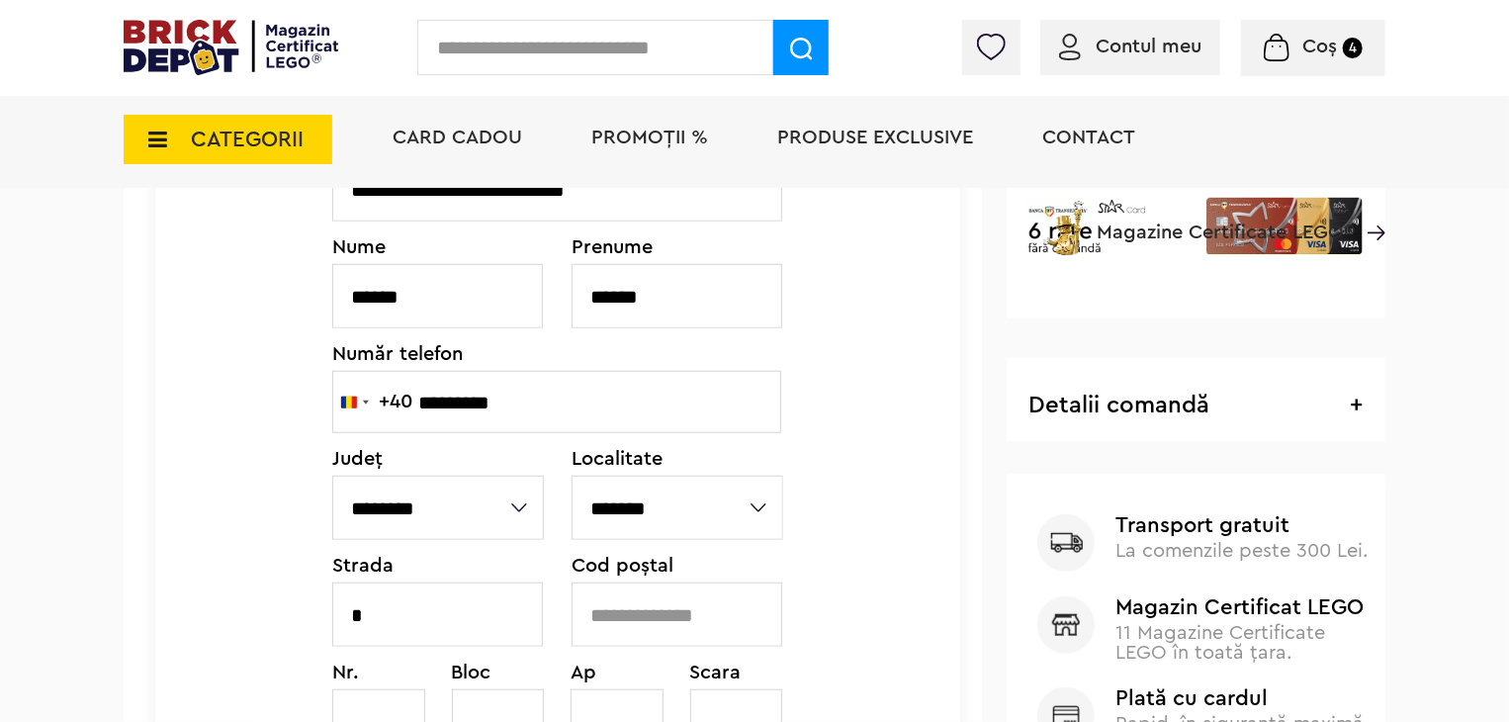
click at [676, 618] on input "text" at bounding box center [677, 615] width 211 height 64
type input "******"
drag, startPoint x: 961, startPoint y: 477, endPoint x: 953, endPoint y: 490, distance: 15.6
click at [961, 478] on form "**********" at bounding box center [553, 606] width 859 height 1636
click at [938, 496] on div "**********" at bounding box center [557, 440] width 805 height 847
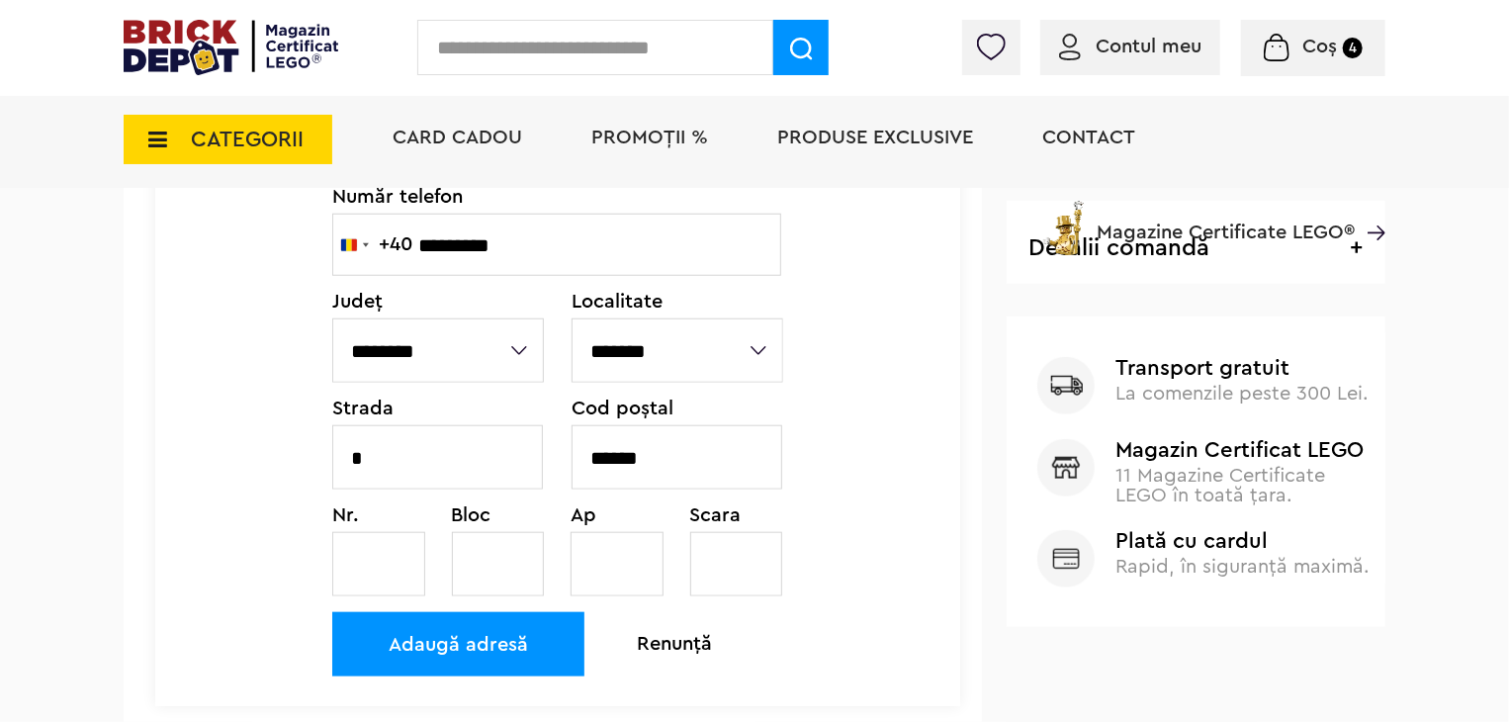
scroll to position [791, 0]
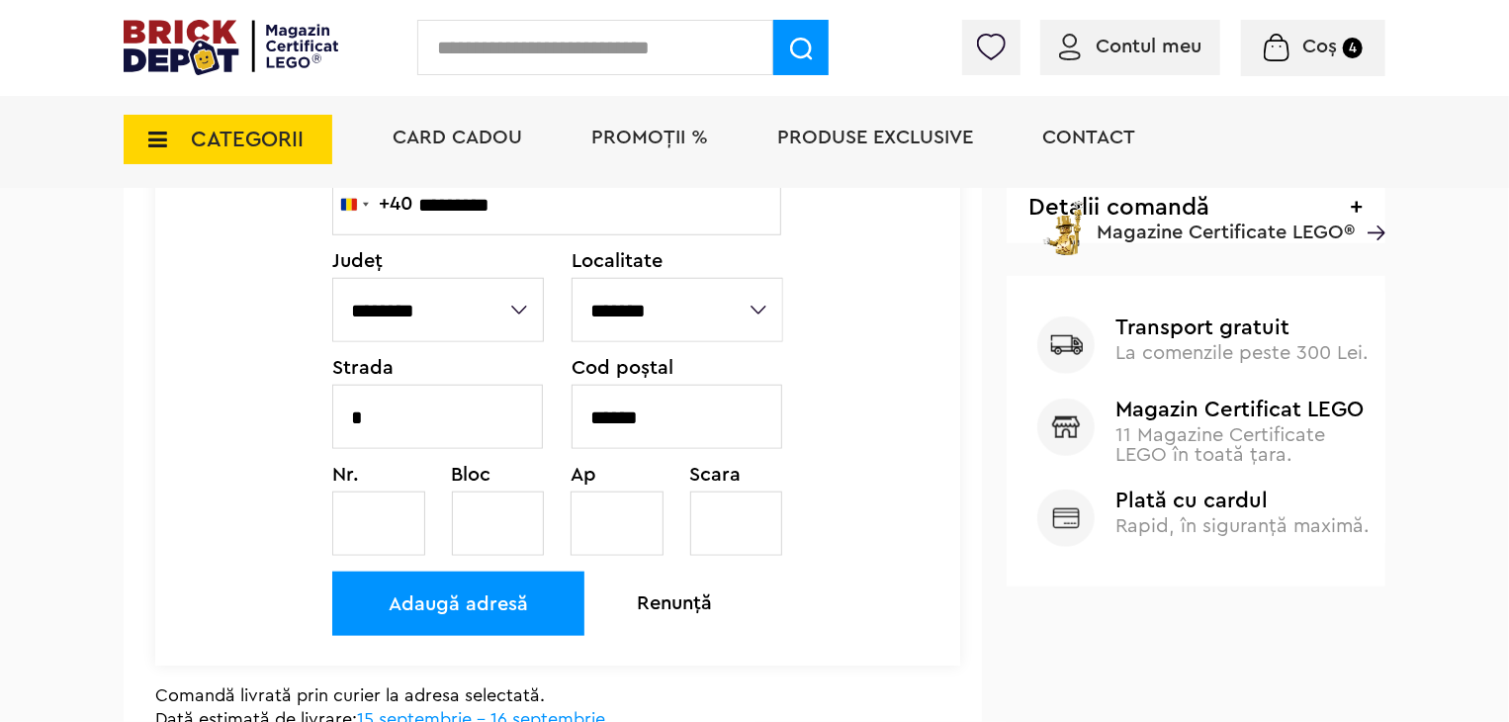
click at [396, 526] on input "text" at bounding box center [378, 524] width 93 height 64
type input "*"
drag, startPoint x: 364, startPoint y: 412, endPoint x: 339, endPoint y: 428, distance: 29.4
click at [339, 428] on input "*" at bounding box center [437, 417] width 211 height 64
type input "*"
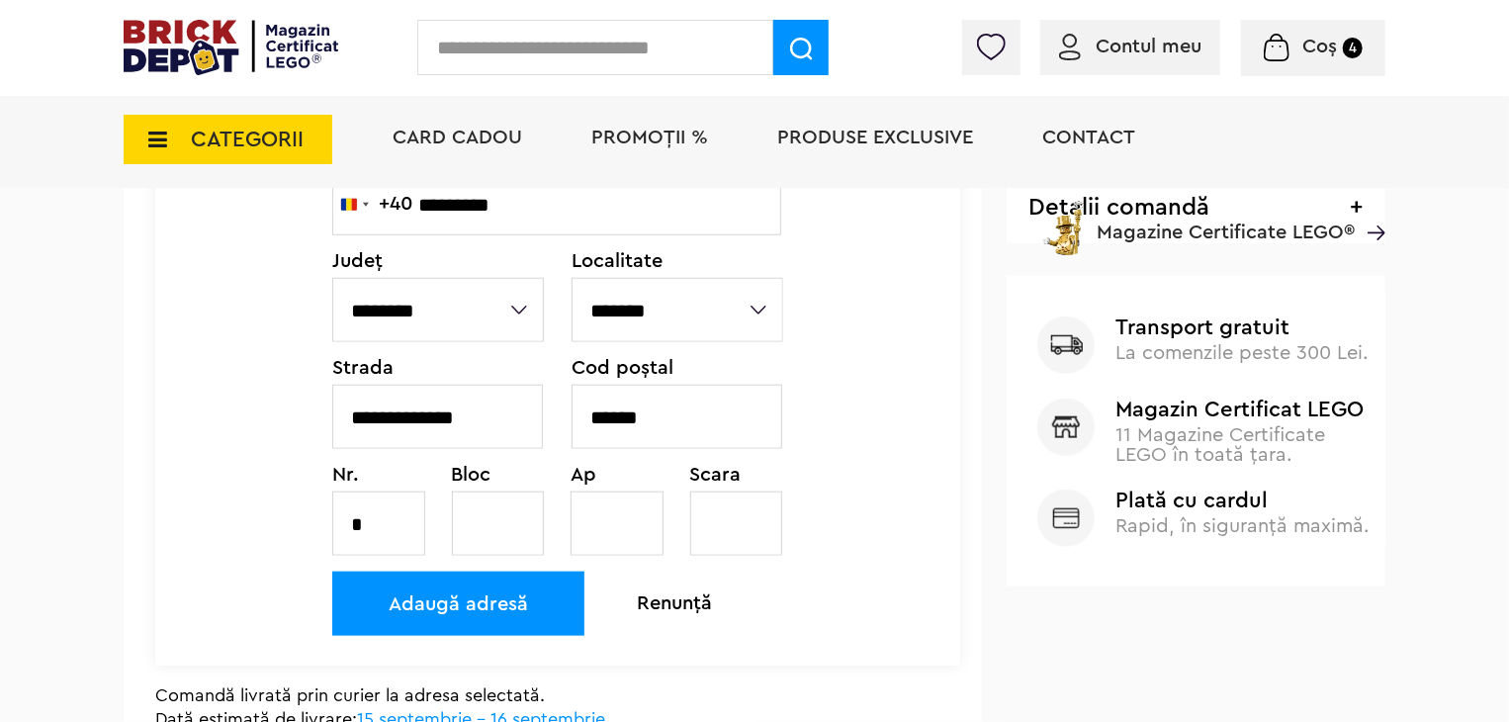
type input "**********"
click at [863, 417] on div "**********" at bounding box center [557, 242] width 805 height 847
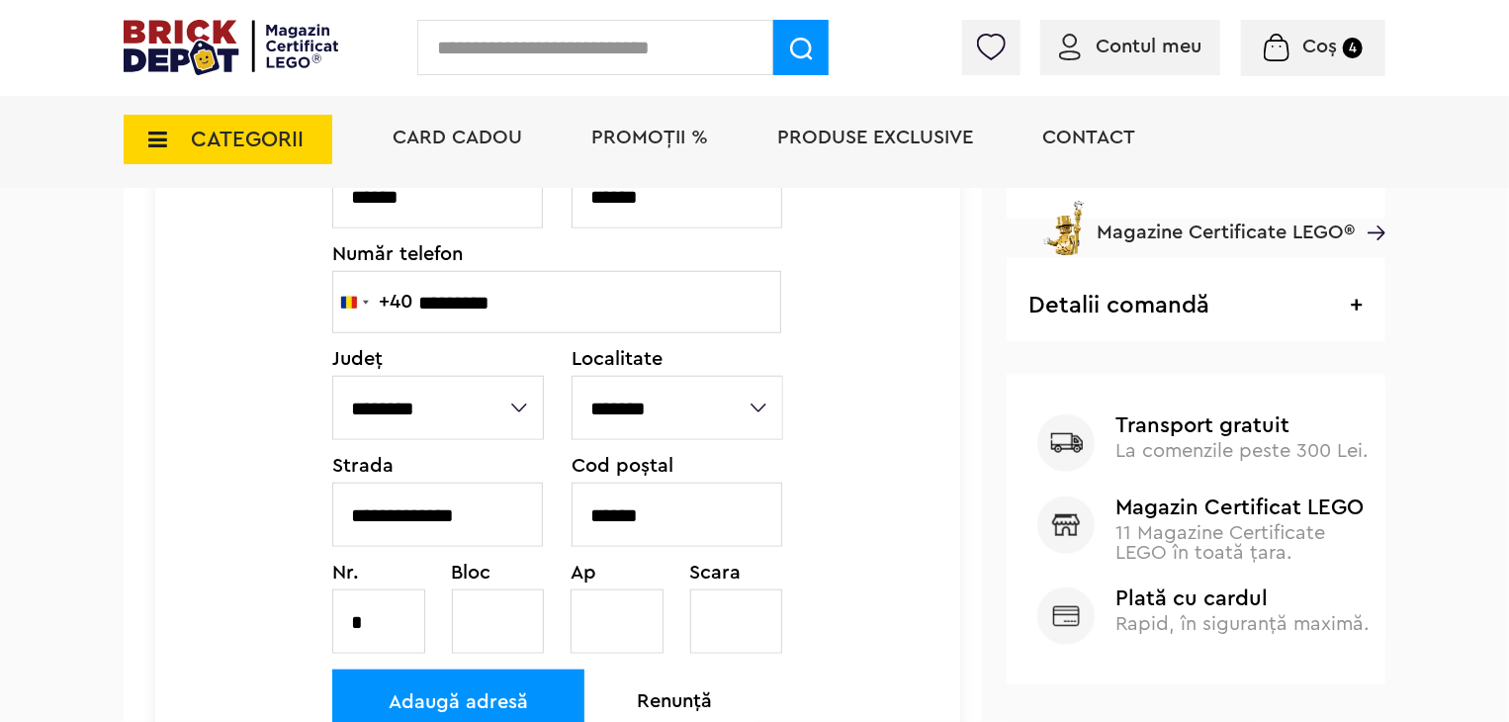
scroll to position [692, 0]
click at [464, 691] on div "Adaugă adresă" at bounding box center [458, 703] width 252 height 64
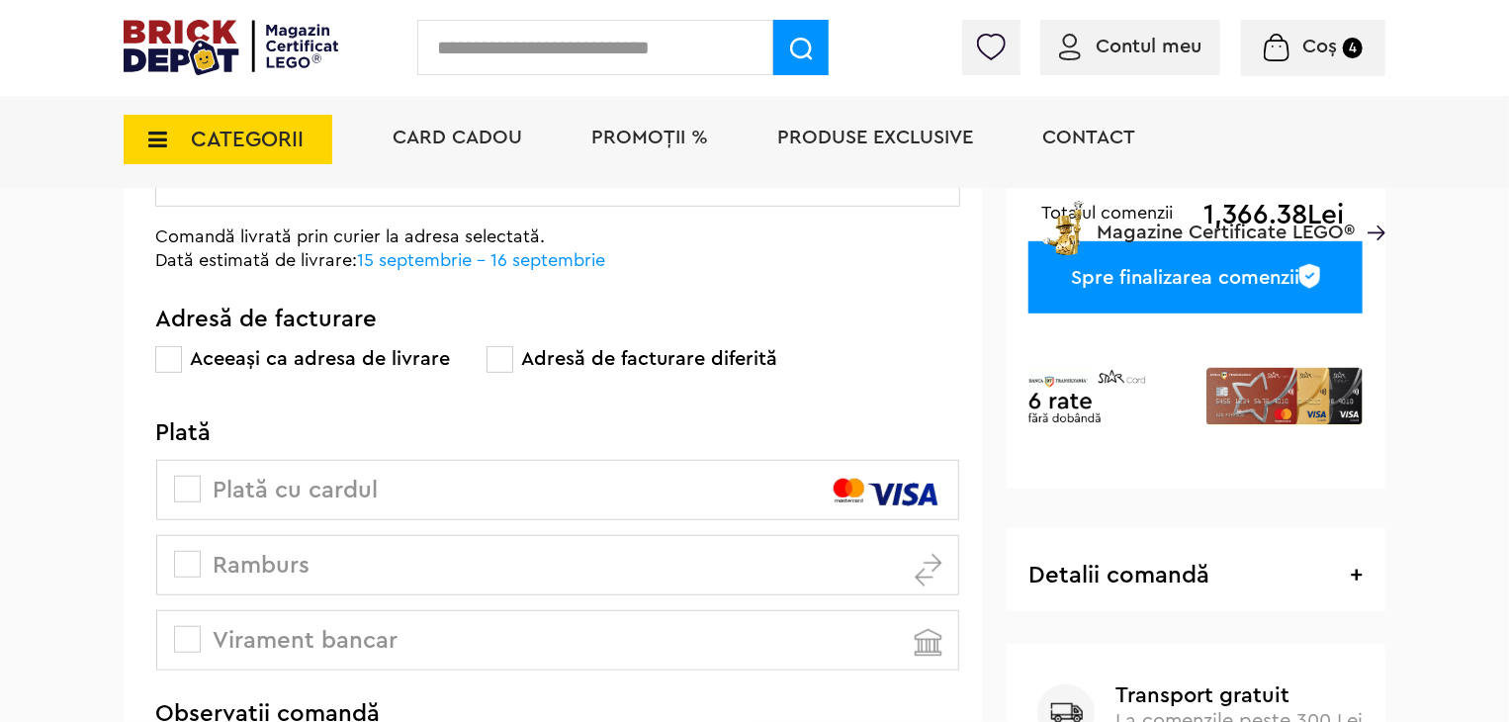
scroll to position [396, 0]
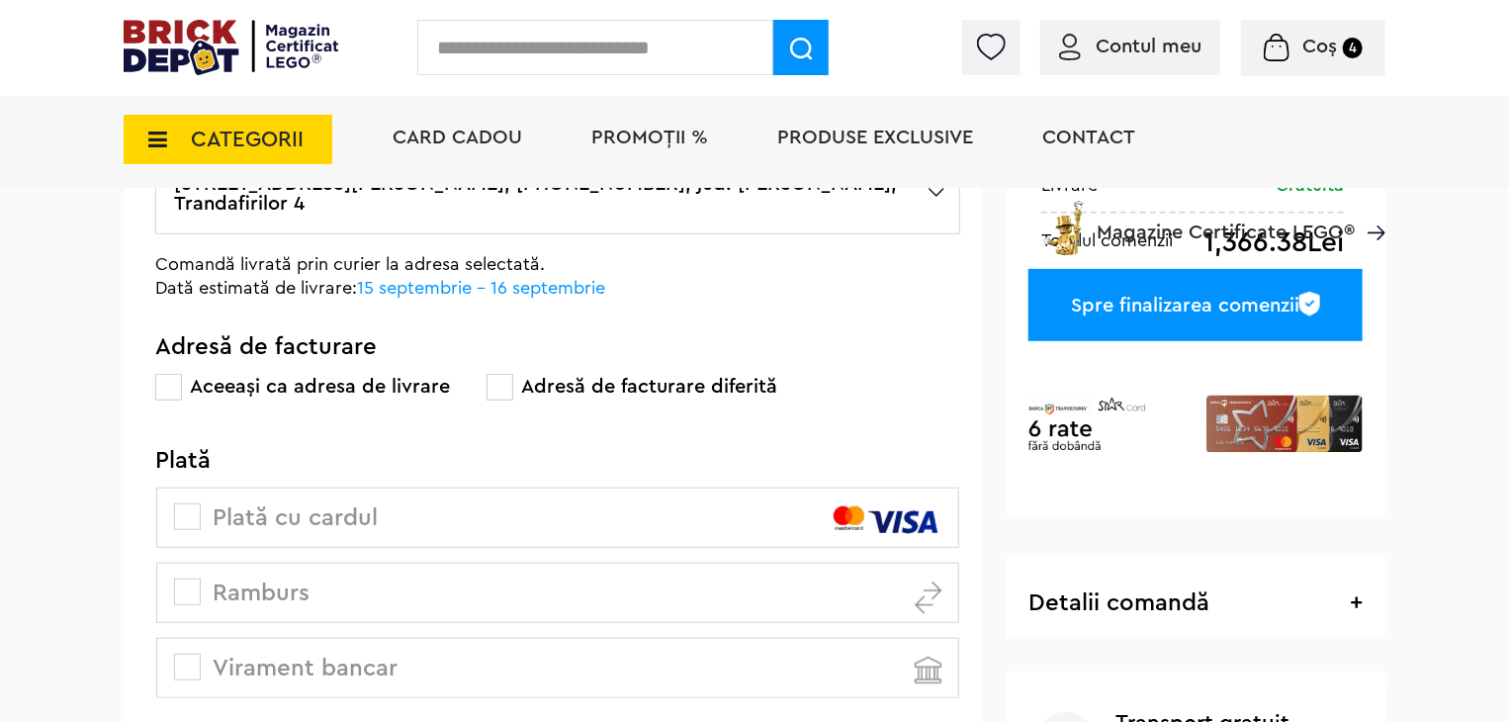
click at [194, 514] on span at bounding box center [187, 516] width 27 height 27
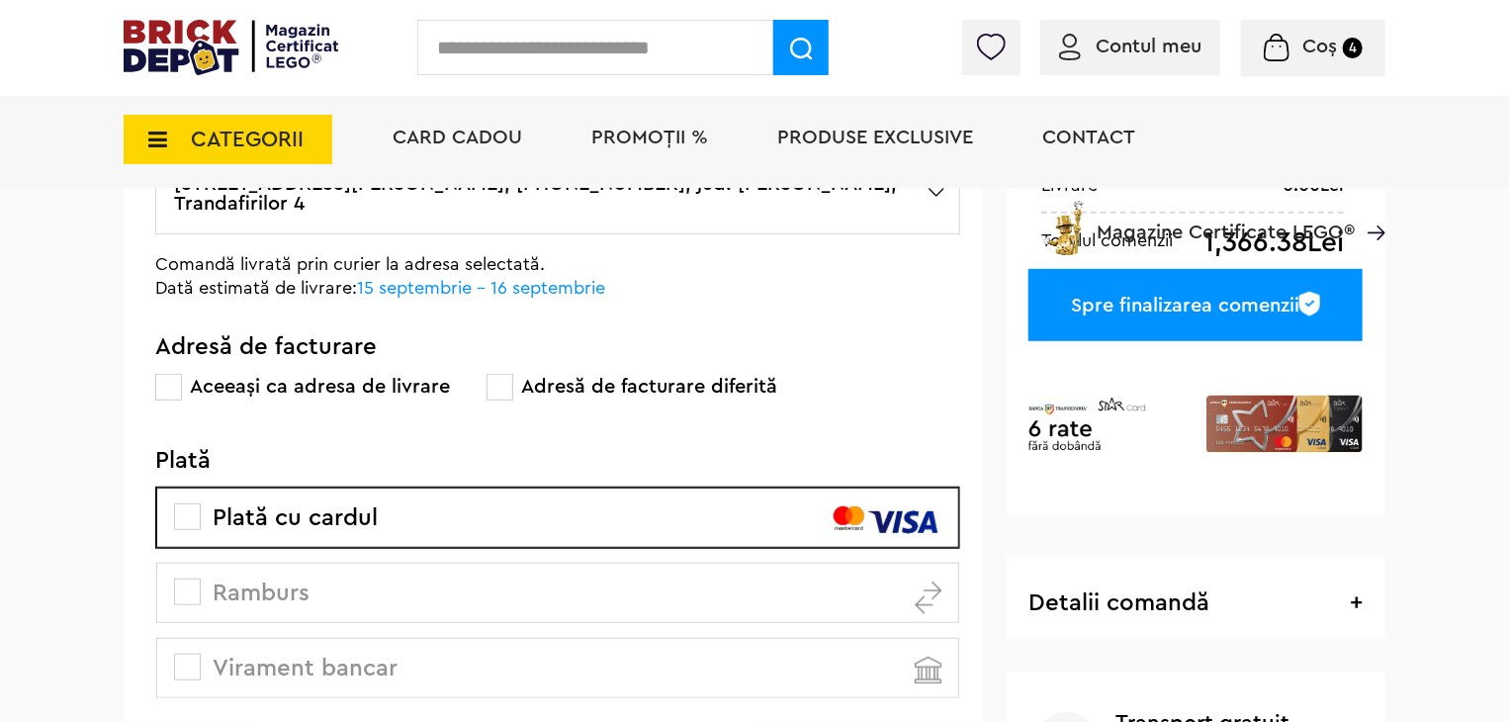
click at [496, 377] on span at bounding box center [500, 387] width 27 height 27
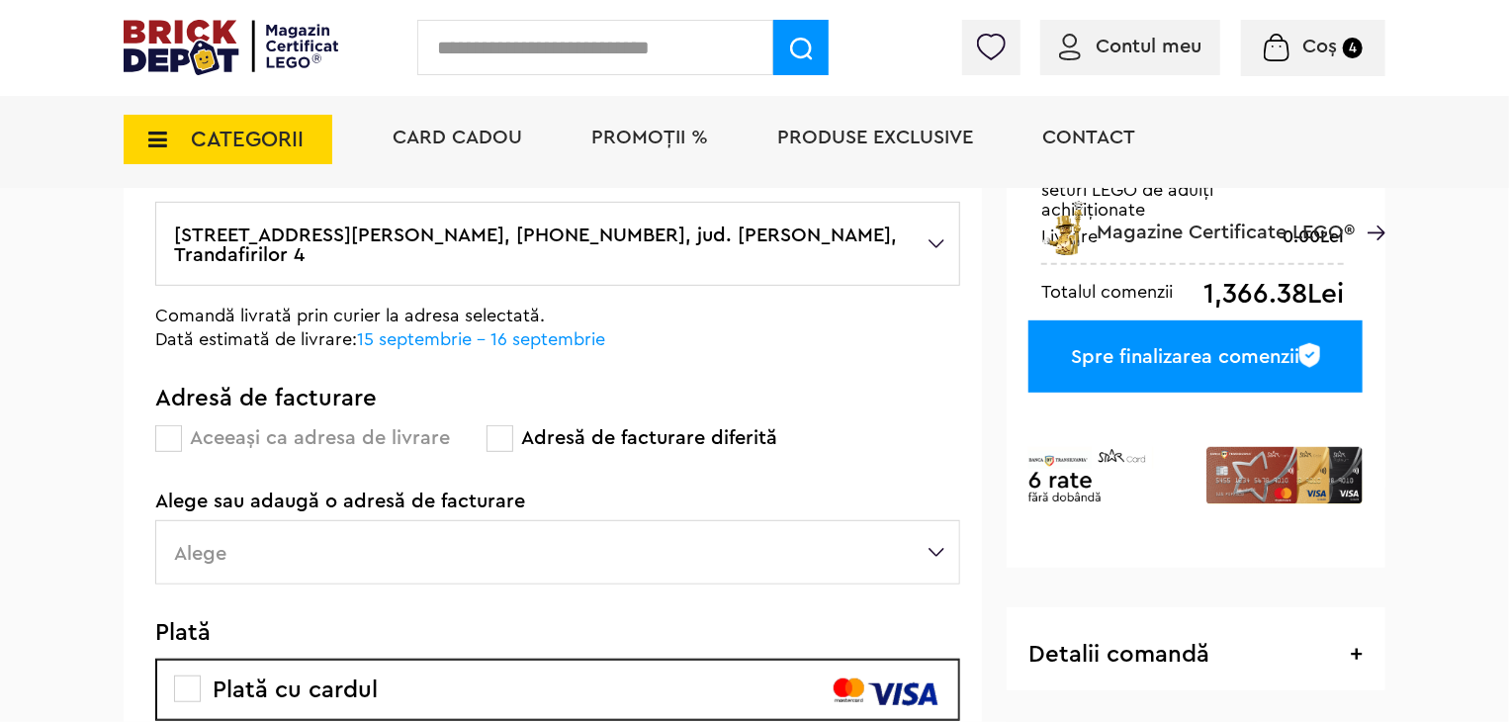
scroll to position [297, 0]
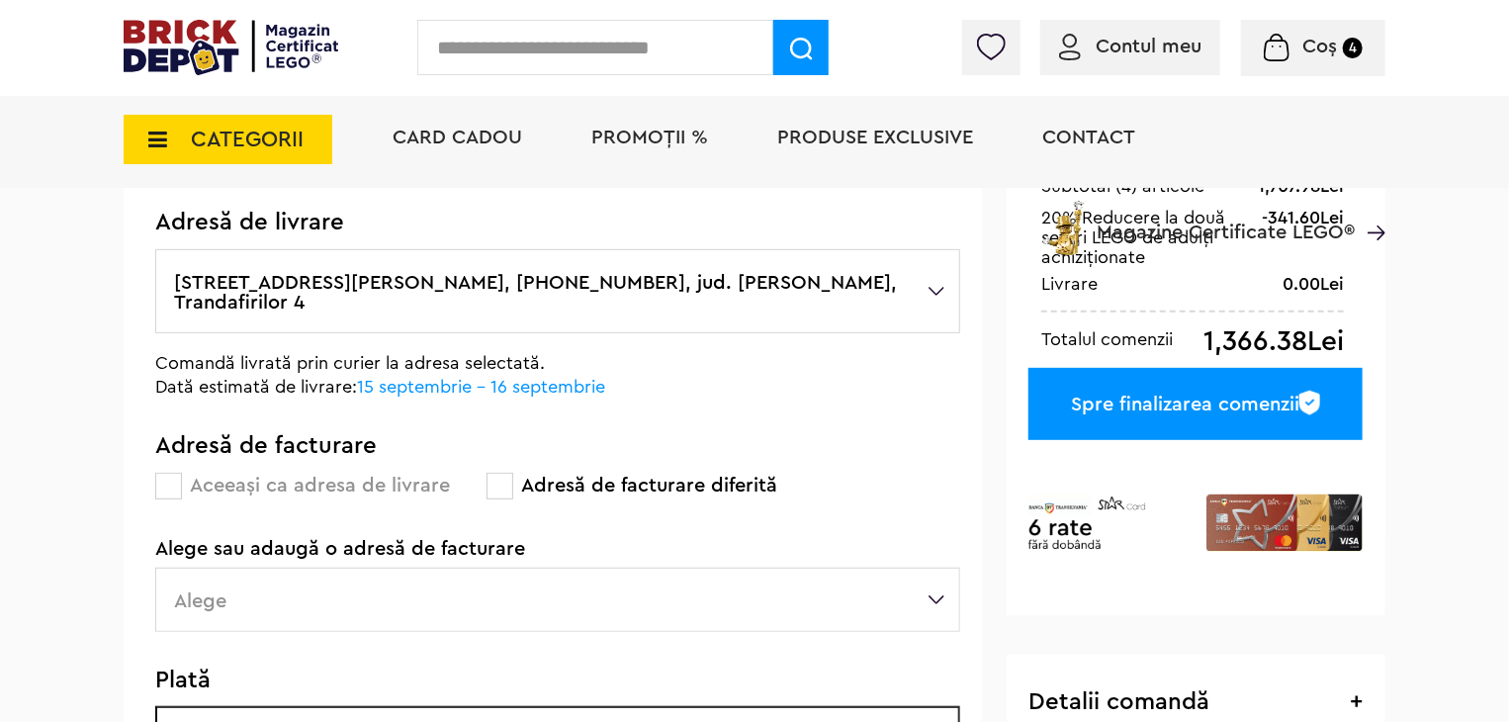
click at [462, 597] on label "Alege" at bounding box center [557, 600] width 805 height 64
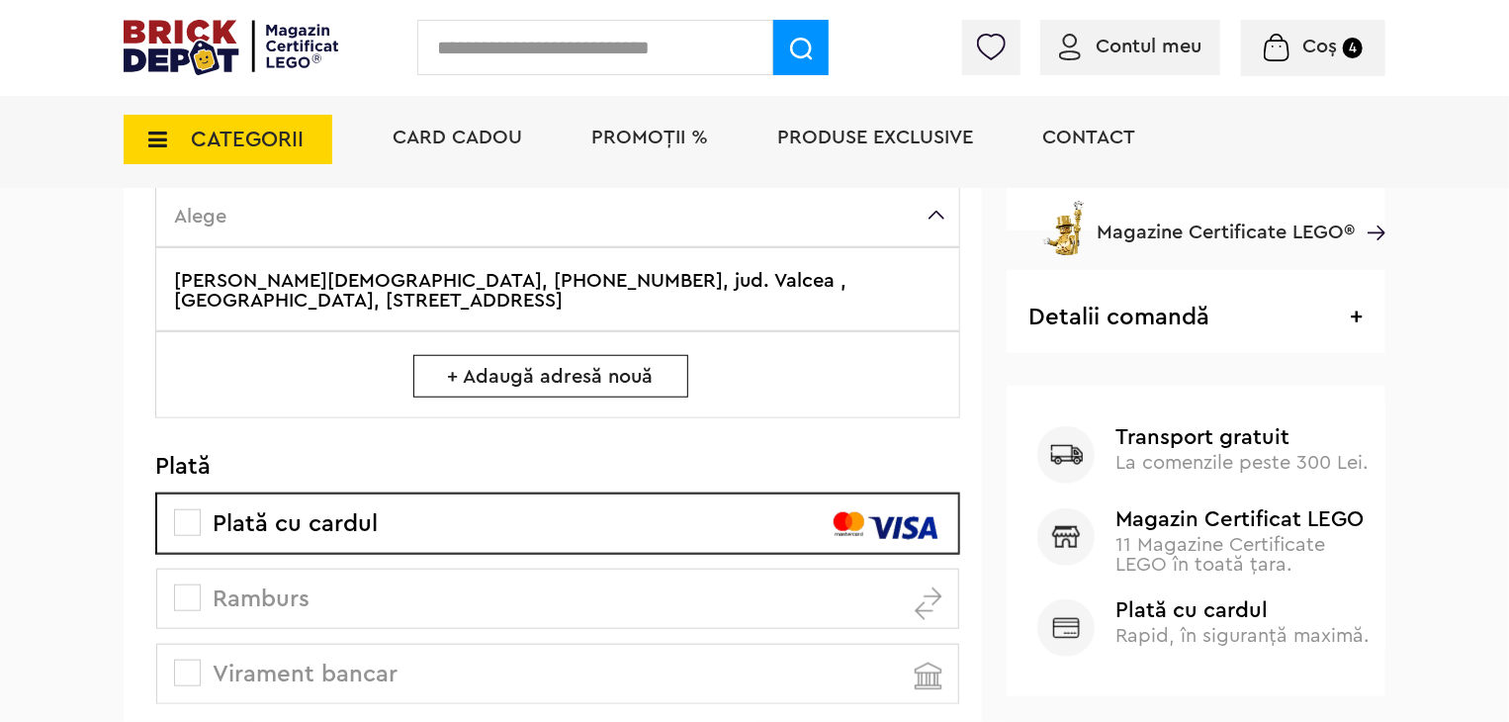
scroll to position [692, 0]
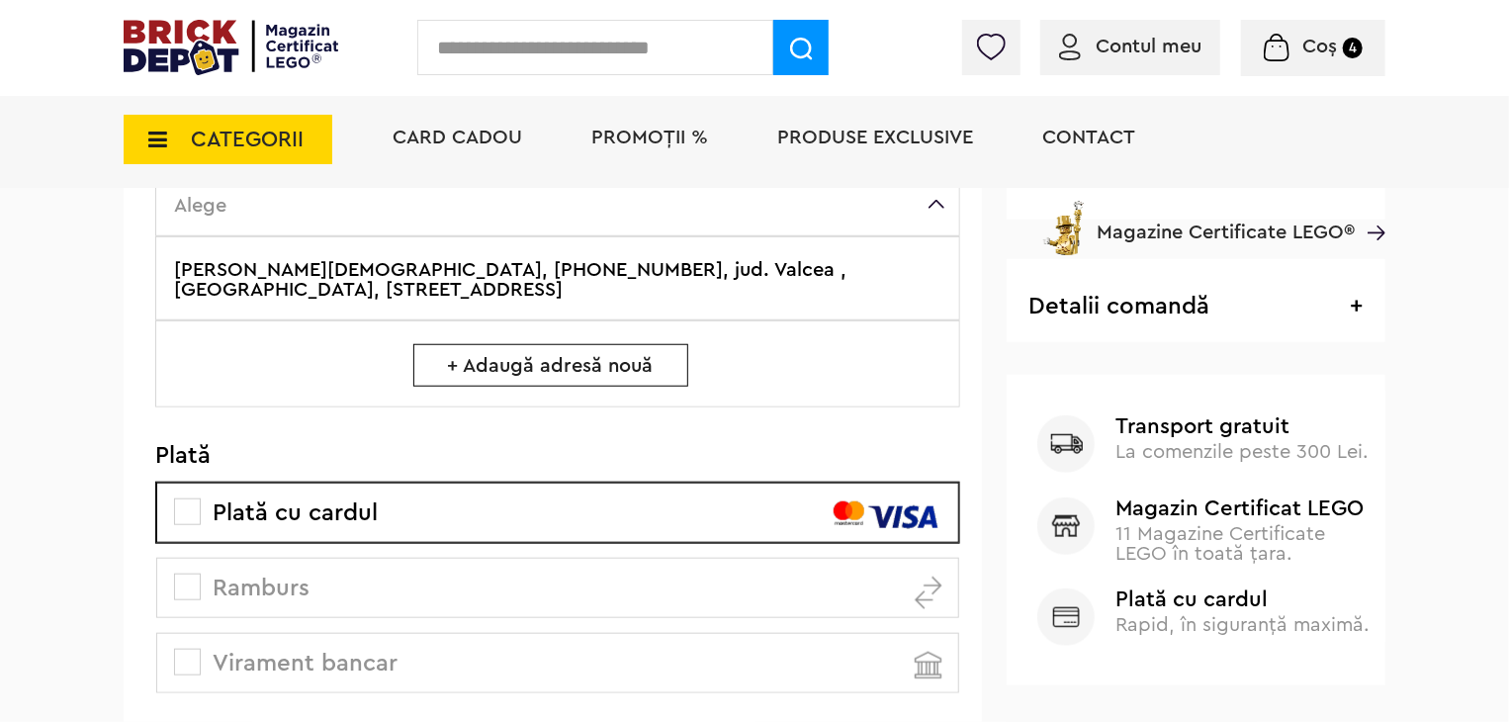
click at [565, 361] on span "+ Adaugă adresă nouă" at bounding box center [550, 365] width 275 height 43
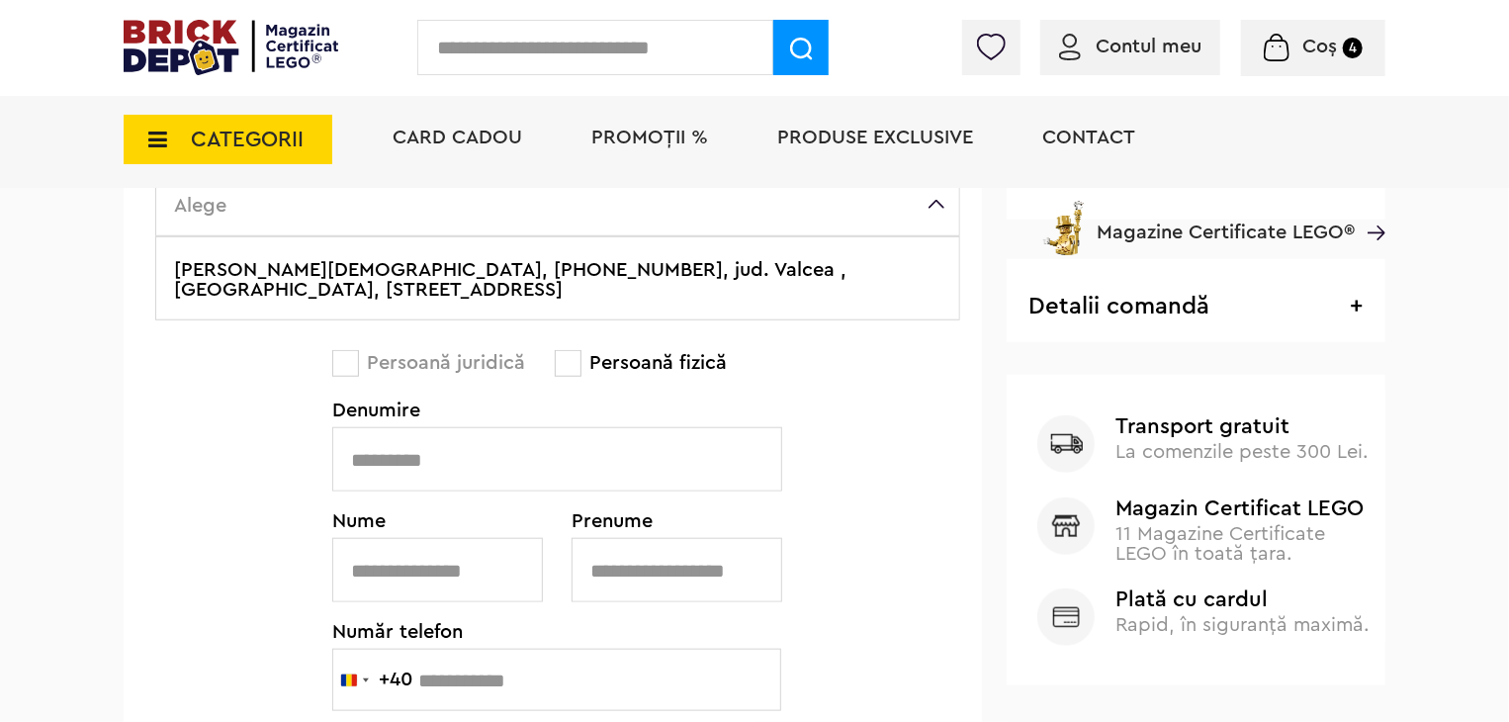
click at [348, 360] on span at bounding box center [345, 363] width 27 height 27
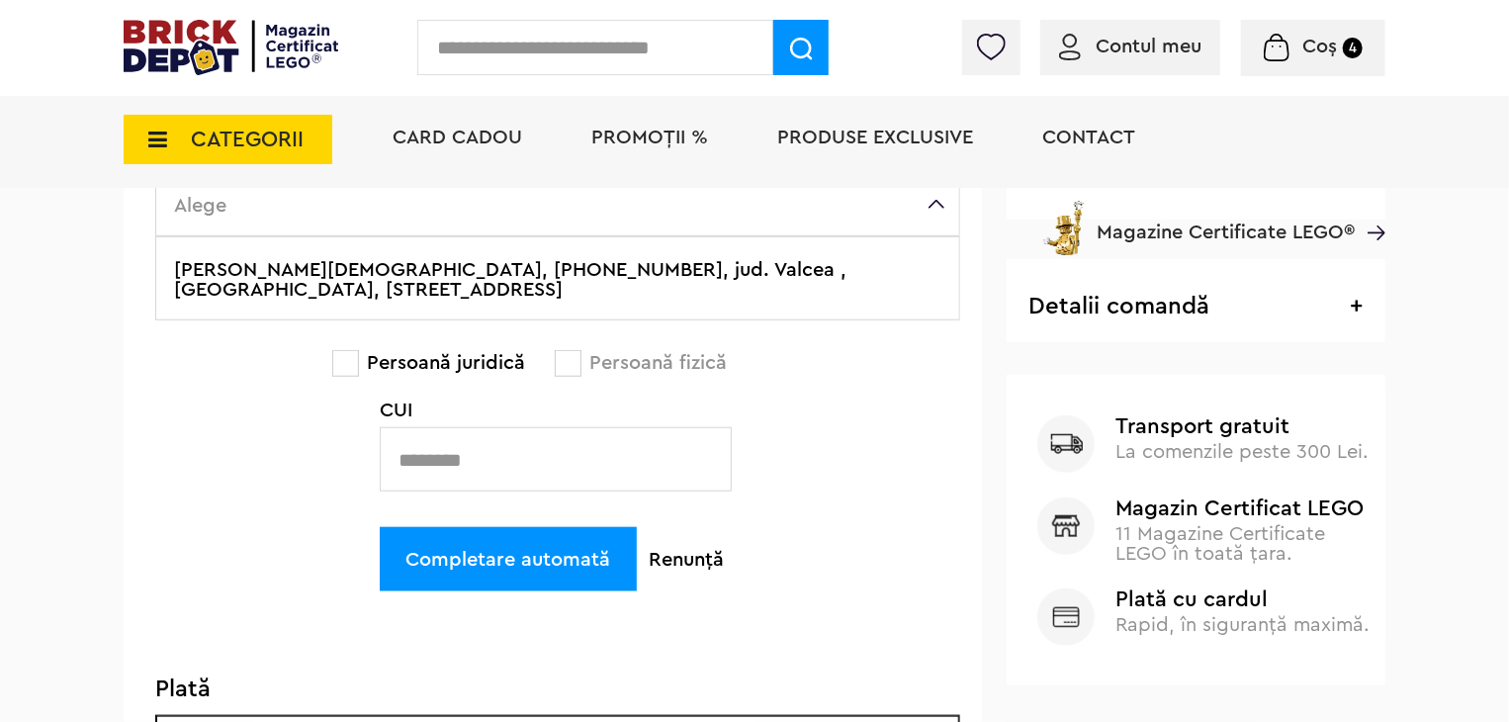
click at [506, 472] on input "text" at bounding box center [556, 459] width 352 height 64
type input "*"
type input "**********"
click at [520, 551] on div "Completare automată" at bounding box center [508, 559] width 257 height 64
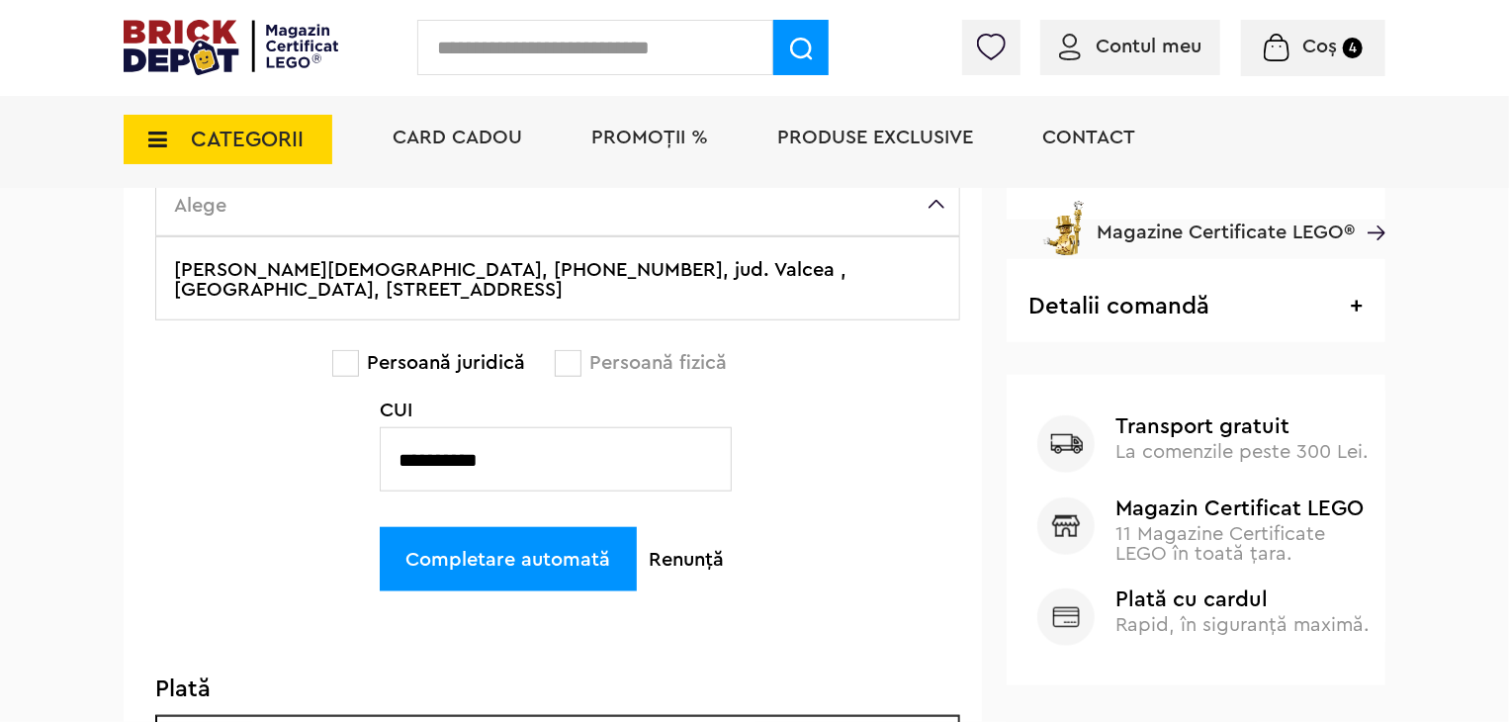
type input "**********"
select select "**"
type input "**********"
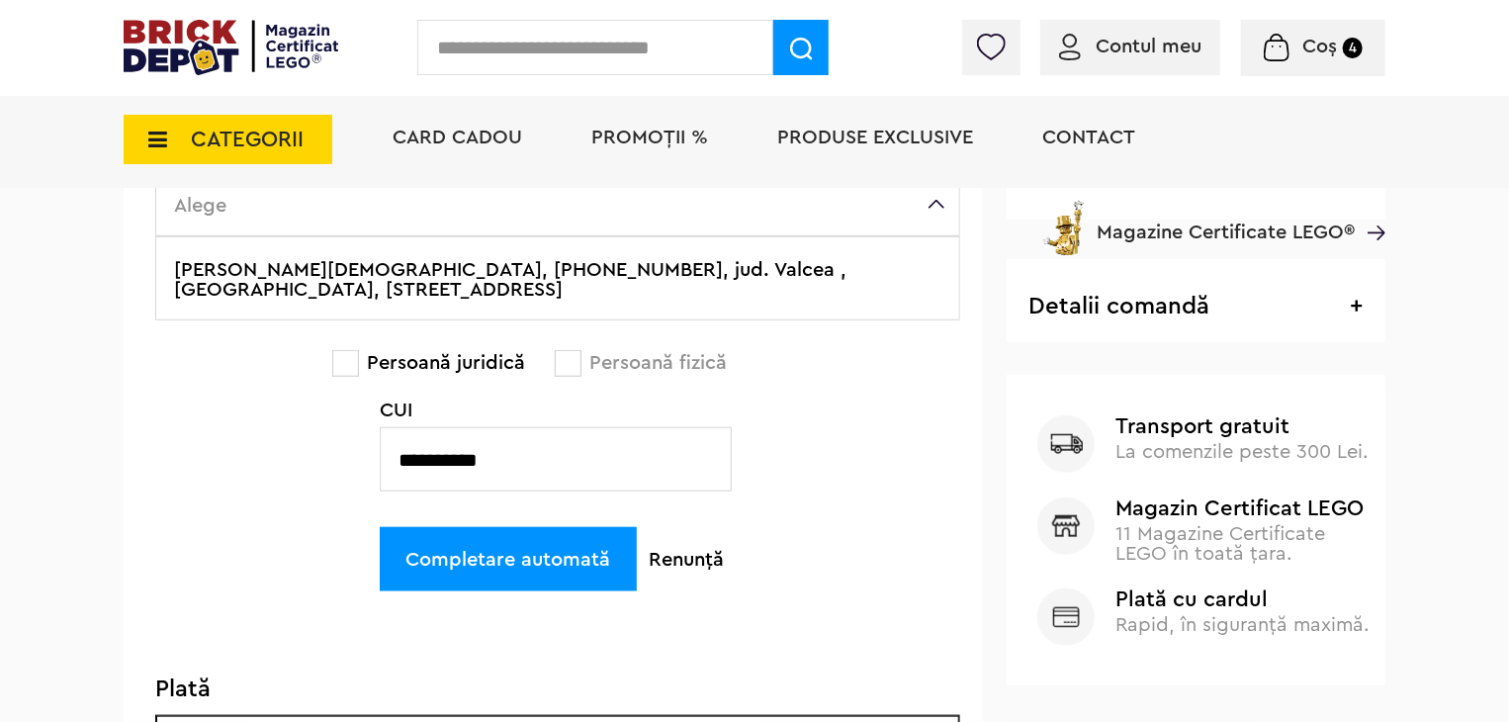
type input "*"
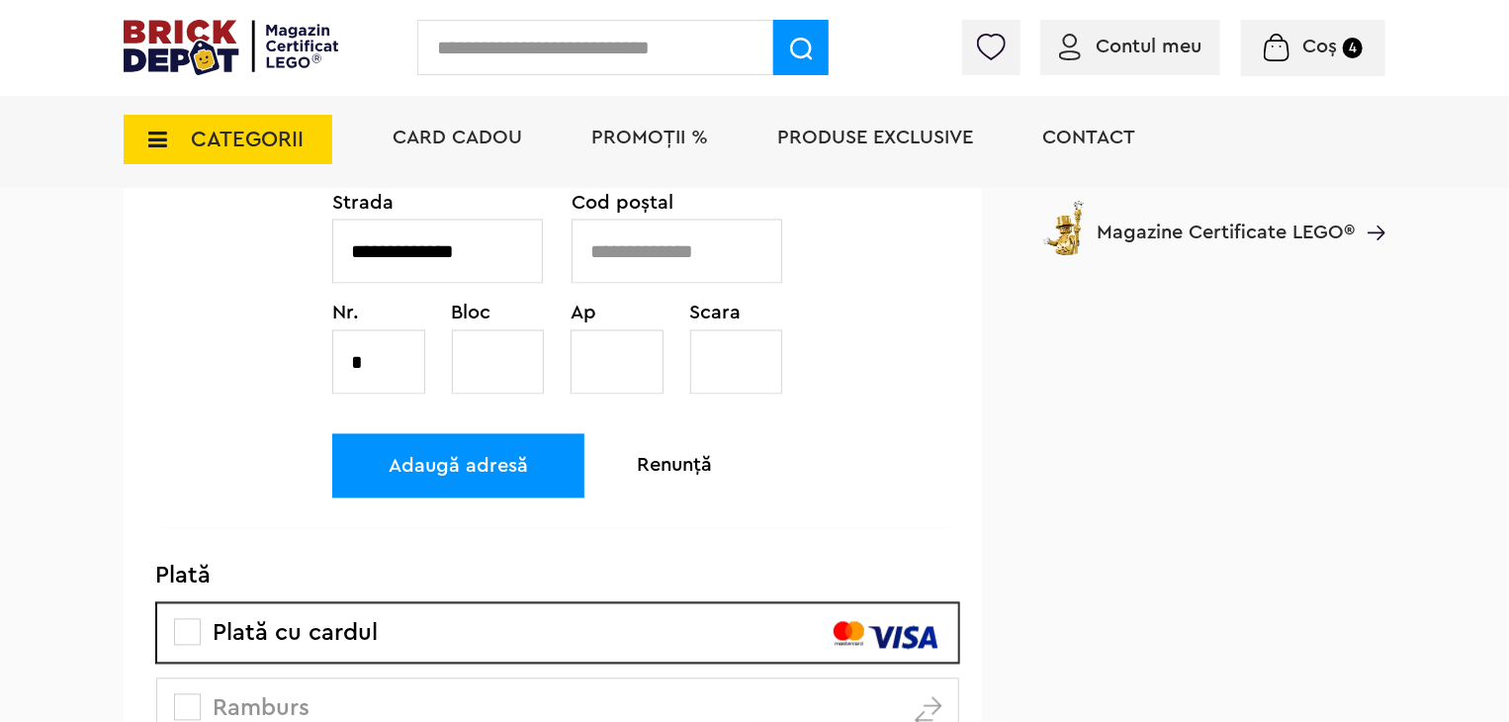
scroll to position [1682, 0]
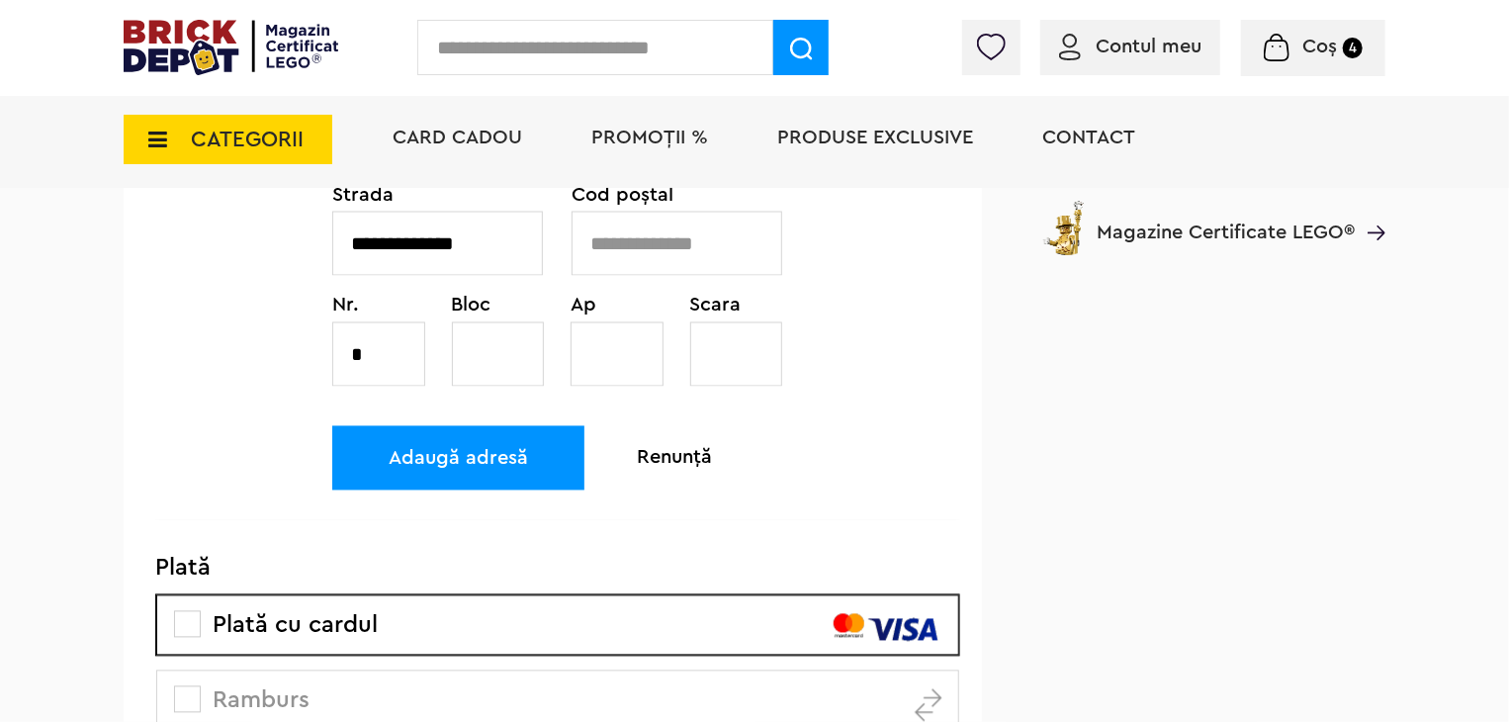
click at [521, 466] on div "Adaugă adresă" at bounding box center [458, 458] width 252 height 64
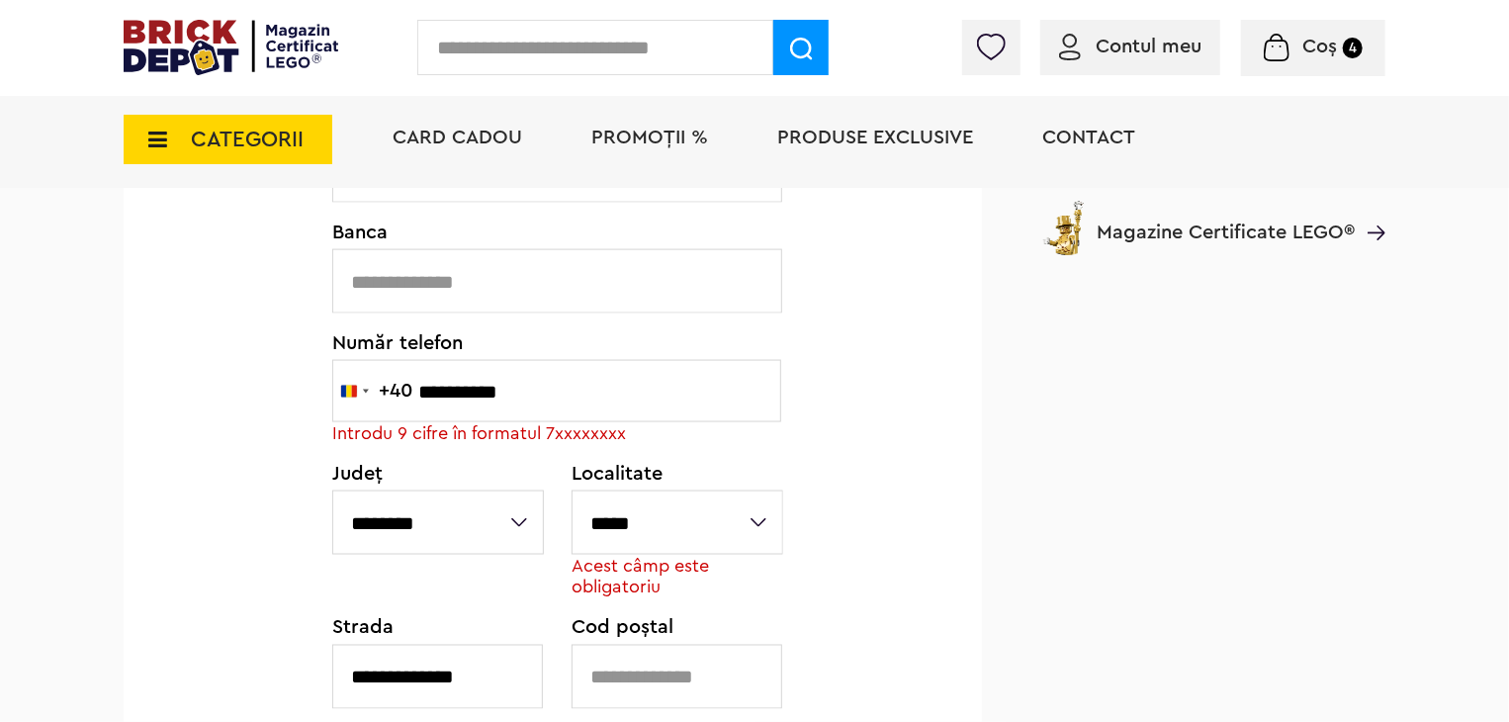
scroll to position [1358, 0]
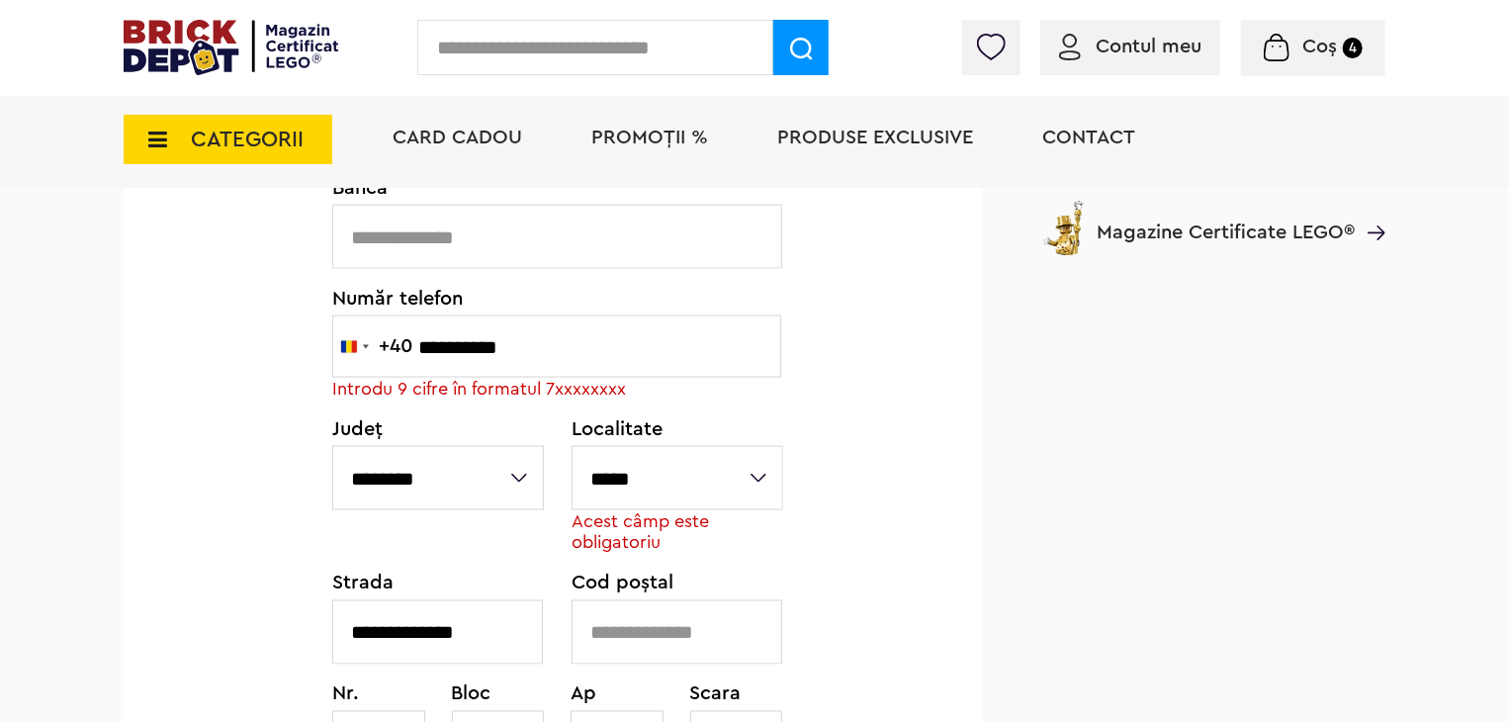
click at [430, 343] on input "**********" at bounding box center [556, 347] width 449 height 62
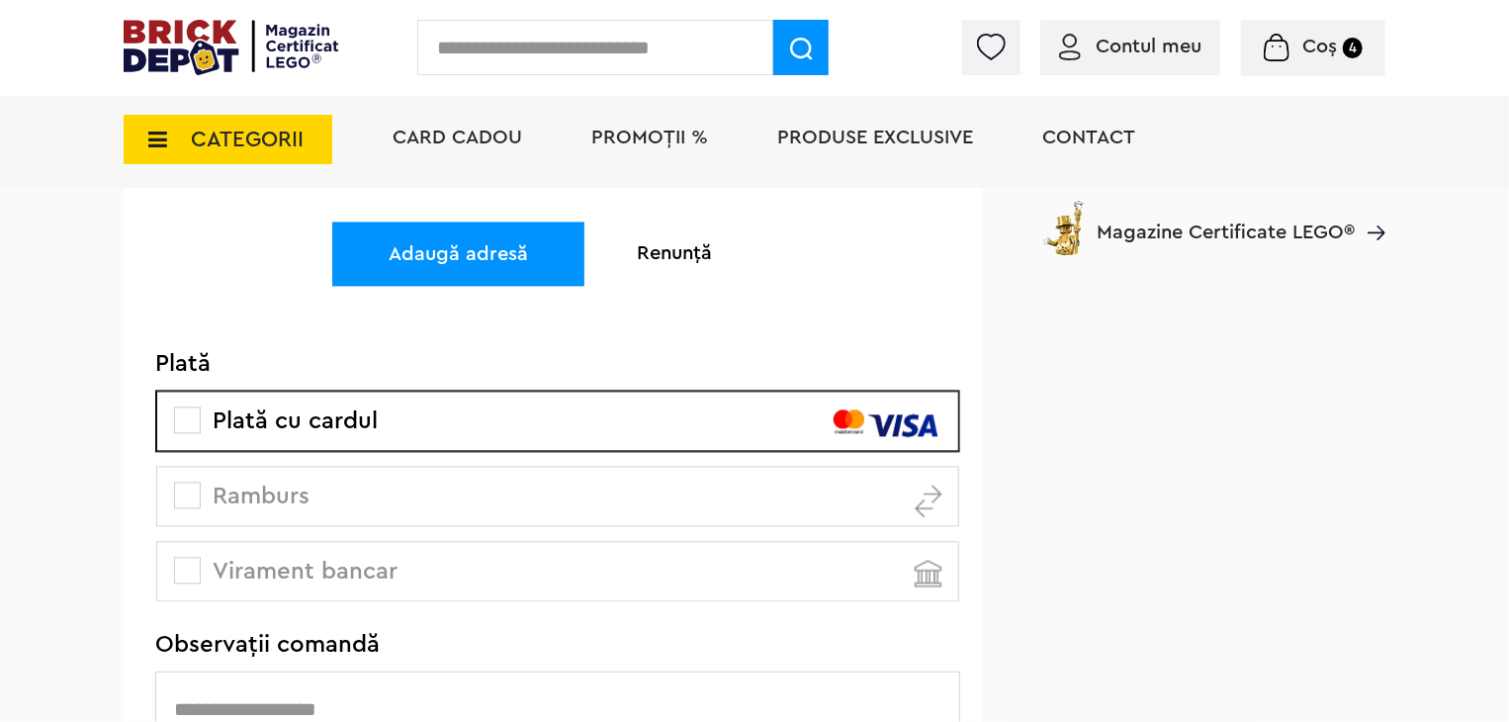
type input "*********"
click at [521, 258] on div "Adaugă adresă" at bounding box center [458, 254] width 252 height 64
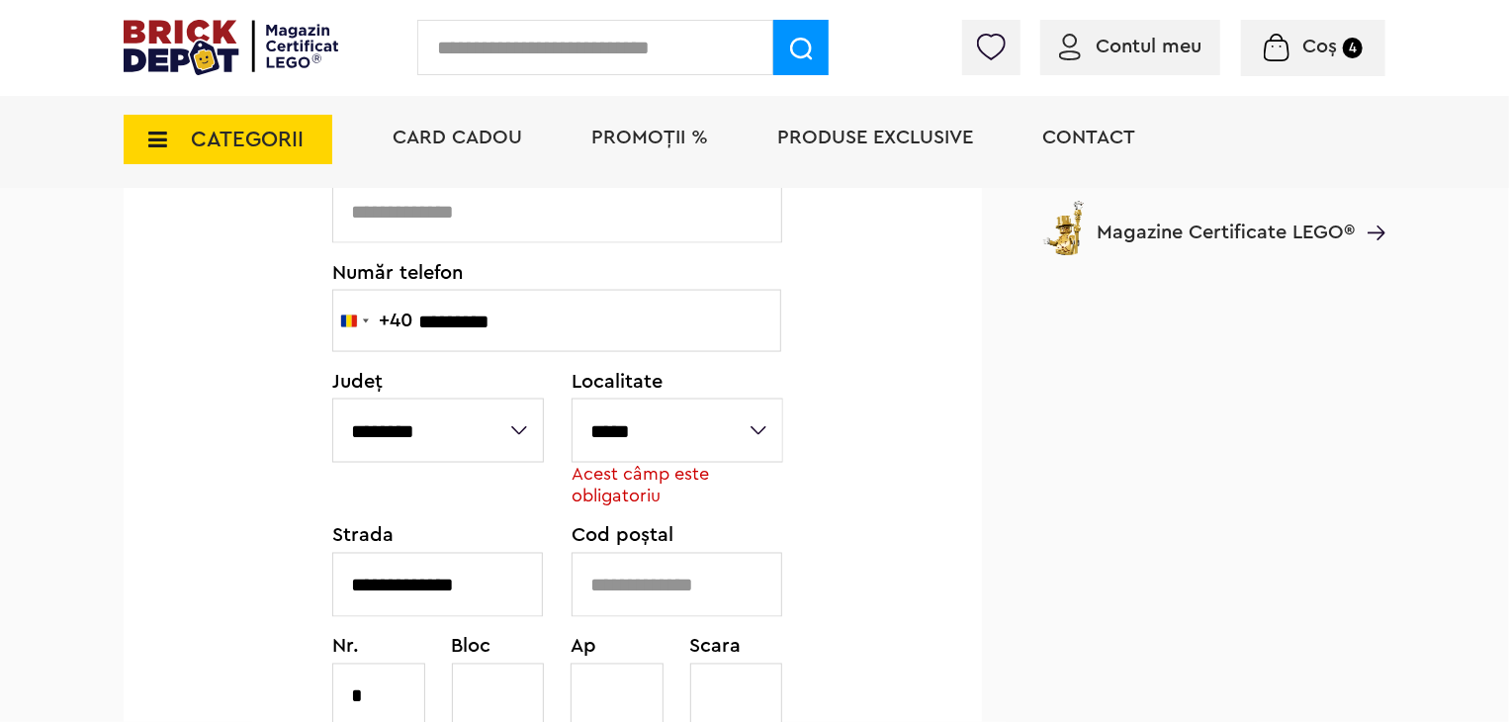
scroll to position [1357, 0]
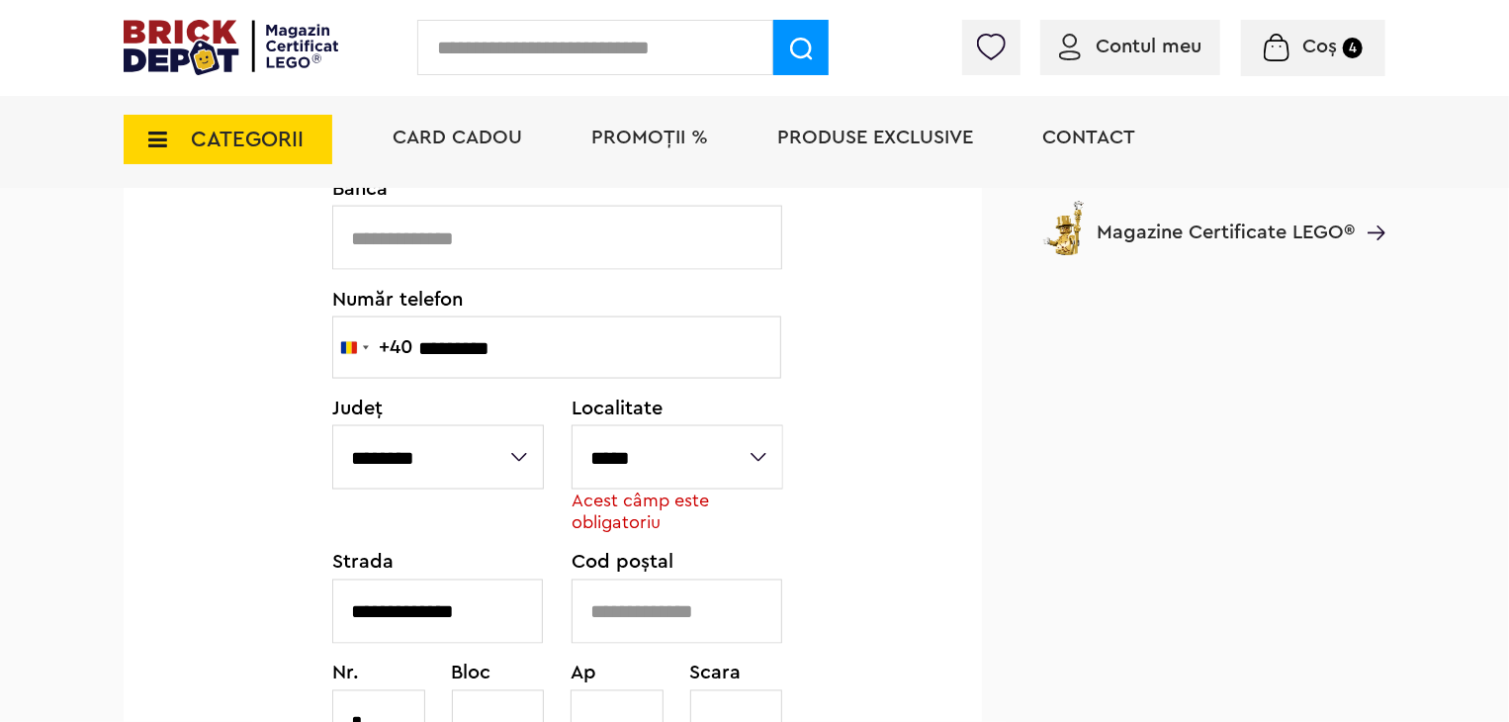
click at [681, 447] on select "**********" at bounding box center [678, 457] width 212 height 64
click at [572, 425] on select "**********" at bounding box center [678, 457] width 212 height 64
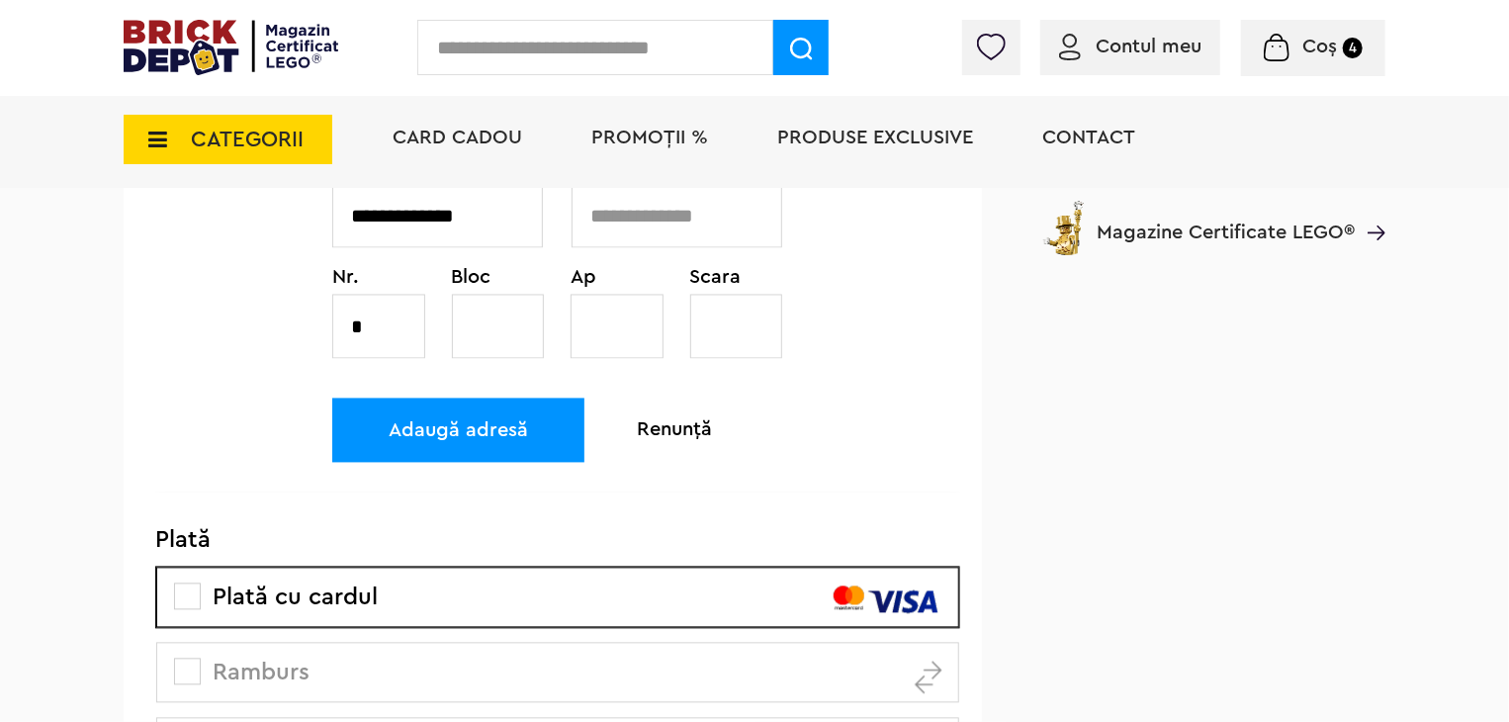
click at [499, 433] on div "Adaugă adresă" at bounding box center [458, 431] width 252 height 64
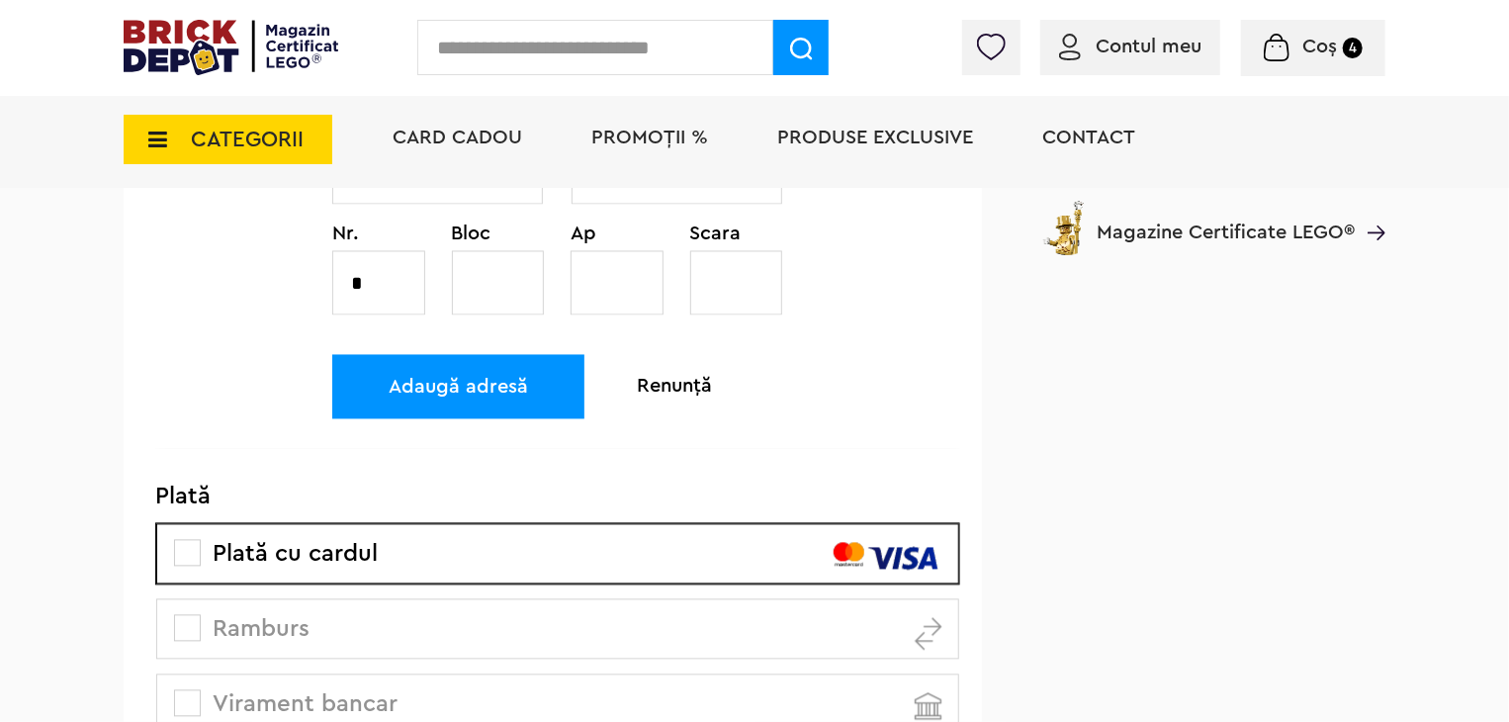
select select "*"
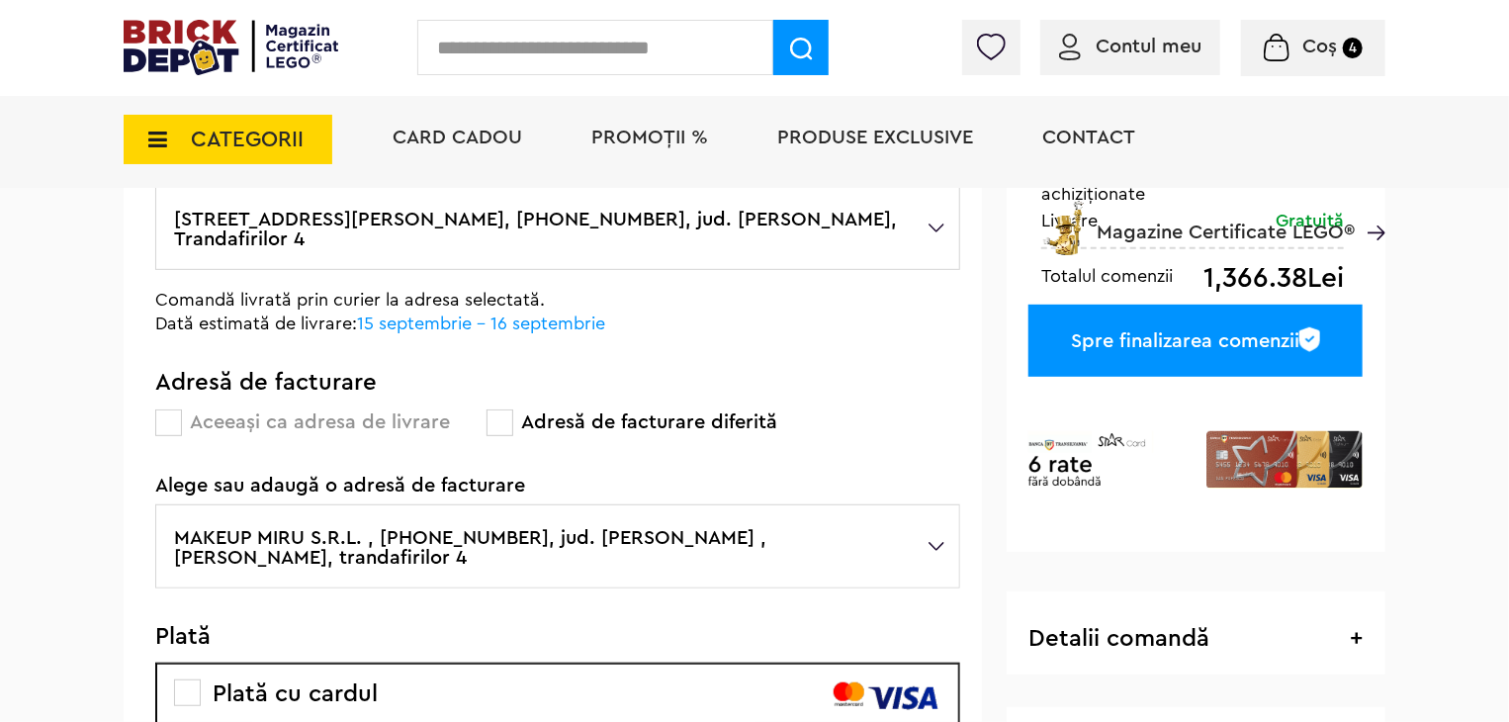
scroll to position [249, 0]
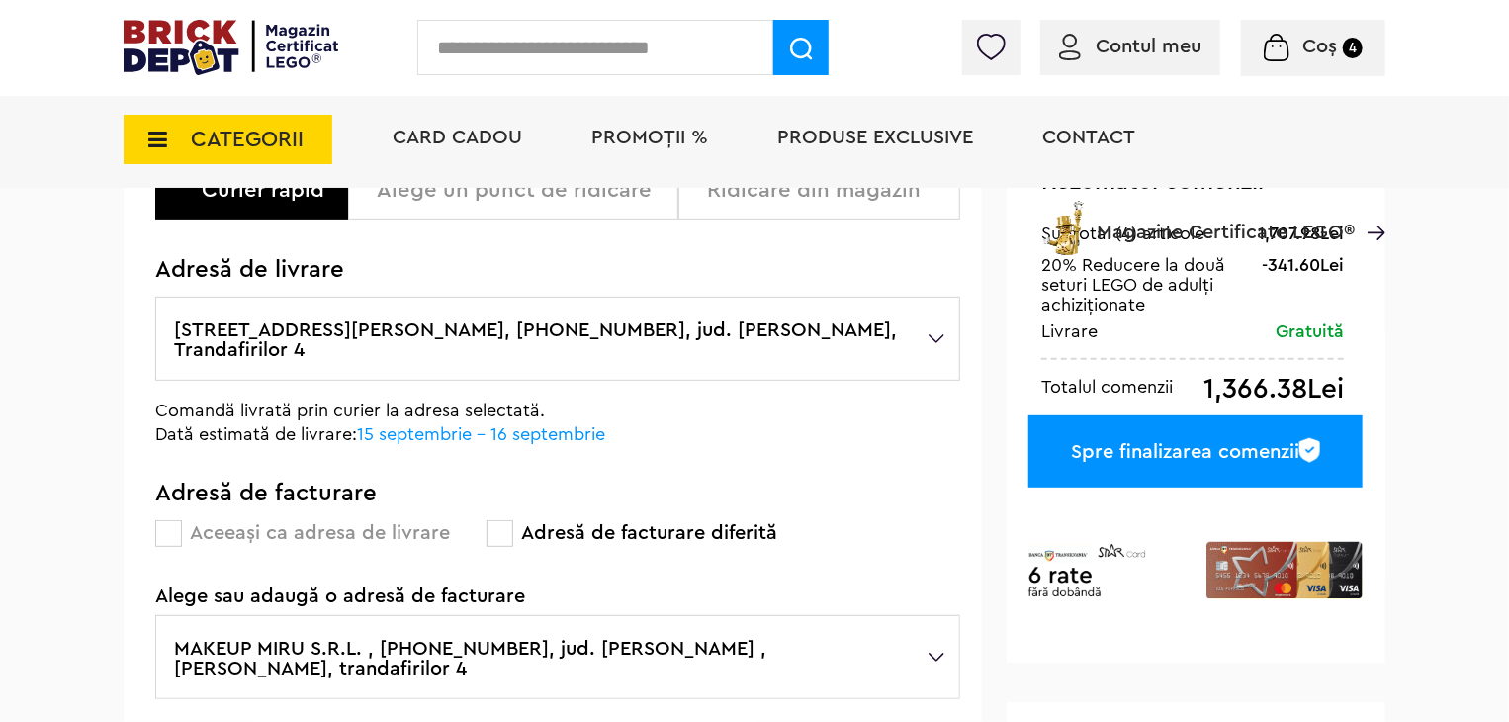
click at [1110, 452] on div "Spre finalizarea comenzii" at bounding box center [1196, 451] width 334 height 72
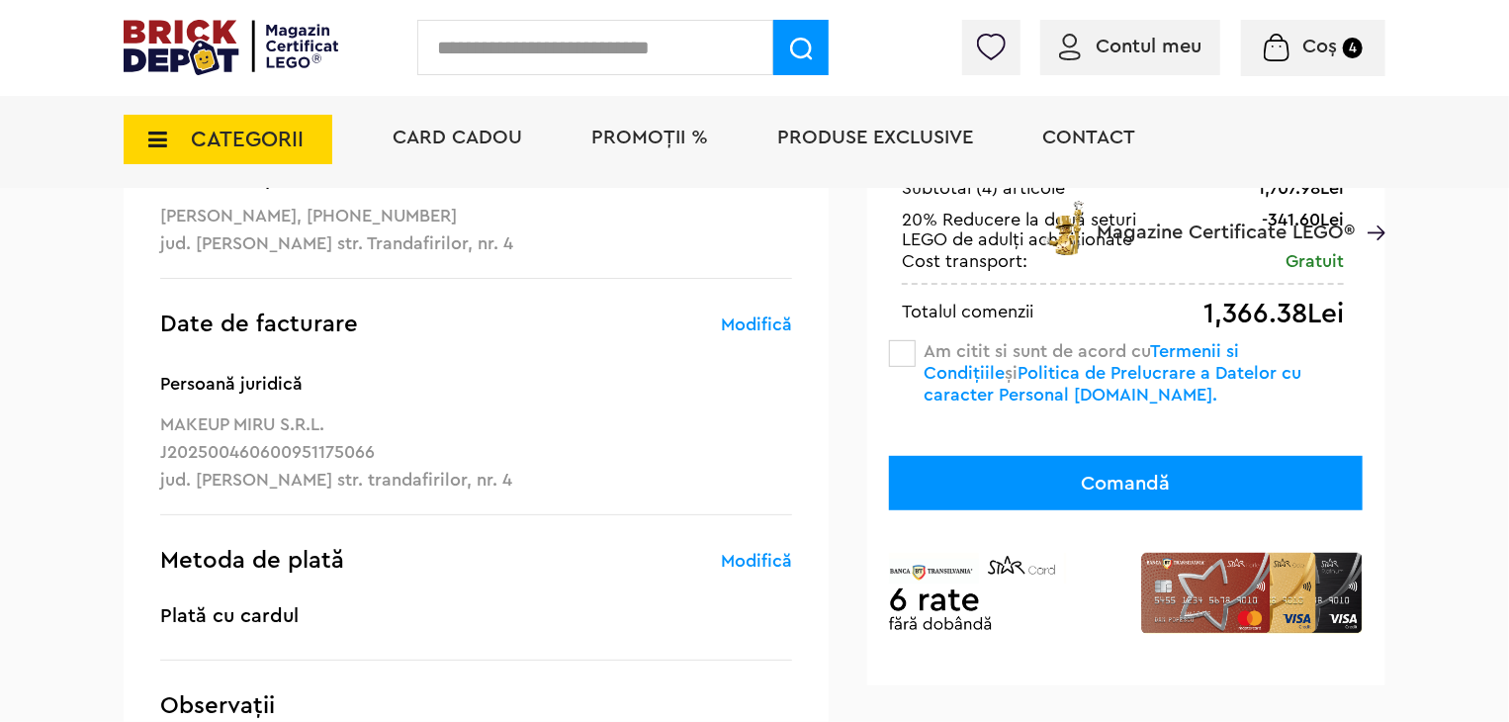
scroll to position [297, 0]
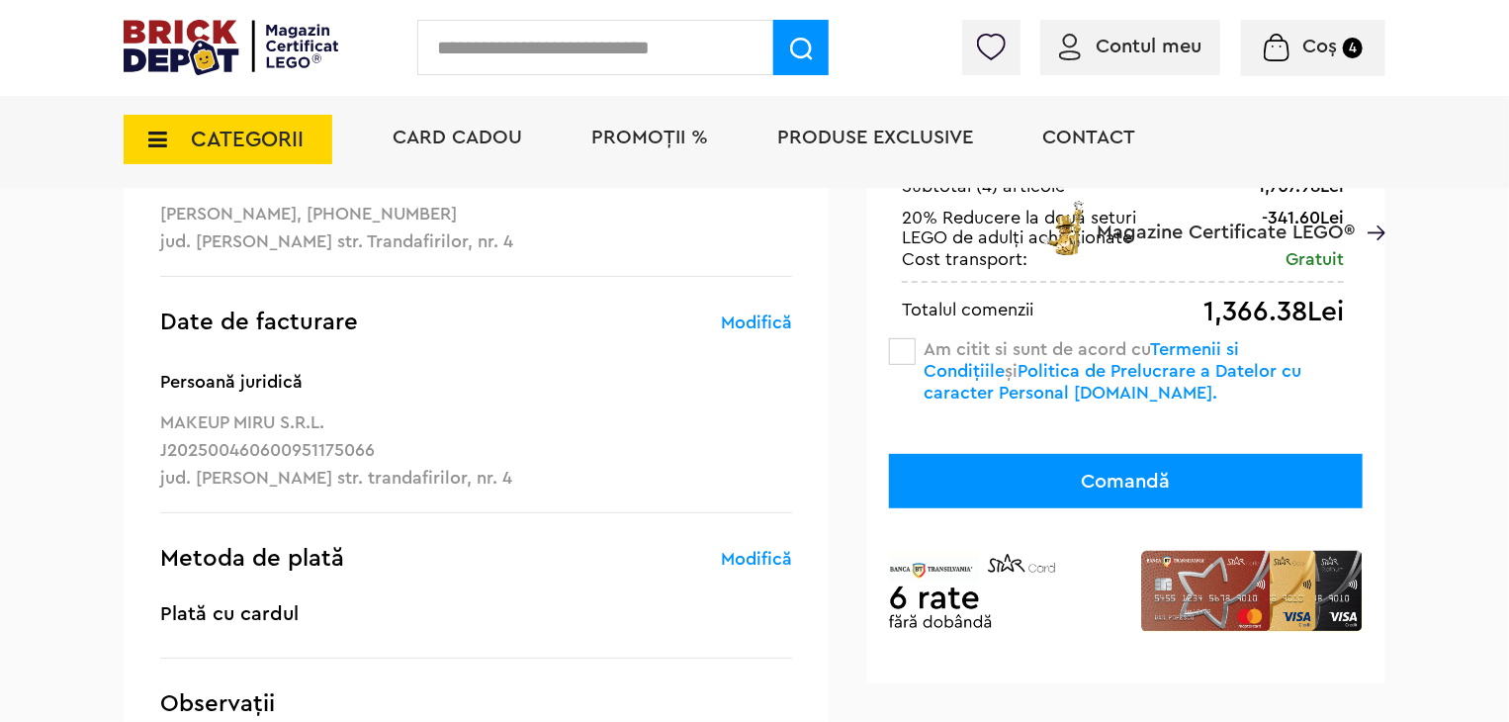
click at [904, 342] on span at bounding box center [902, 351] width 27 height 27
click at [1004, 475] on button "Comandă" at bounding box center [1126, 481] width 474 height 54
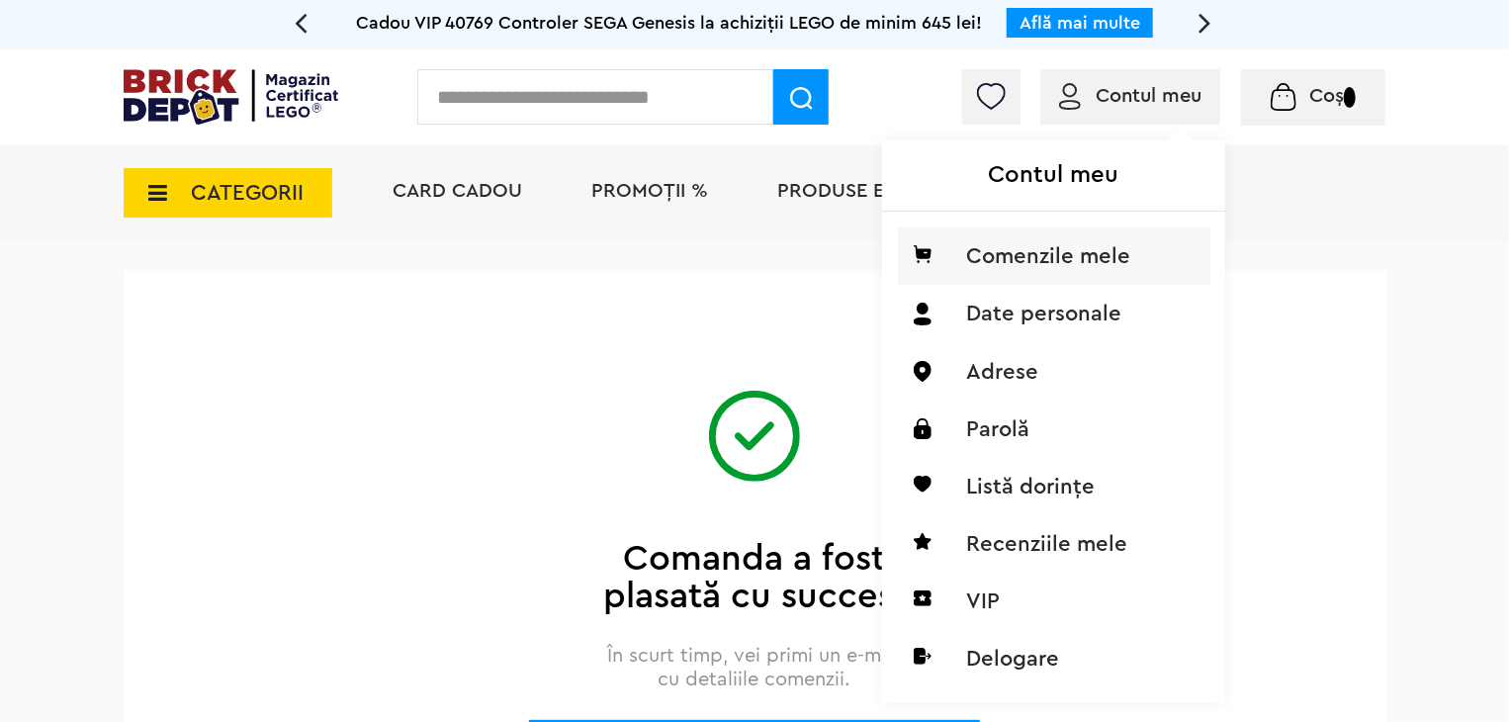
click at [1058, 262] on li "Comenzile mele" at bounding box center [1054, 256] width 313 height 57
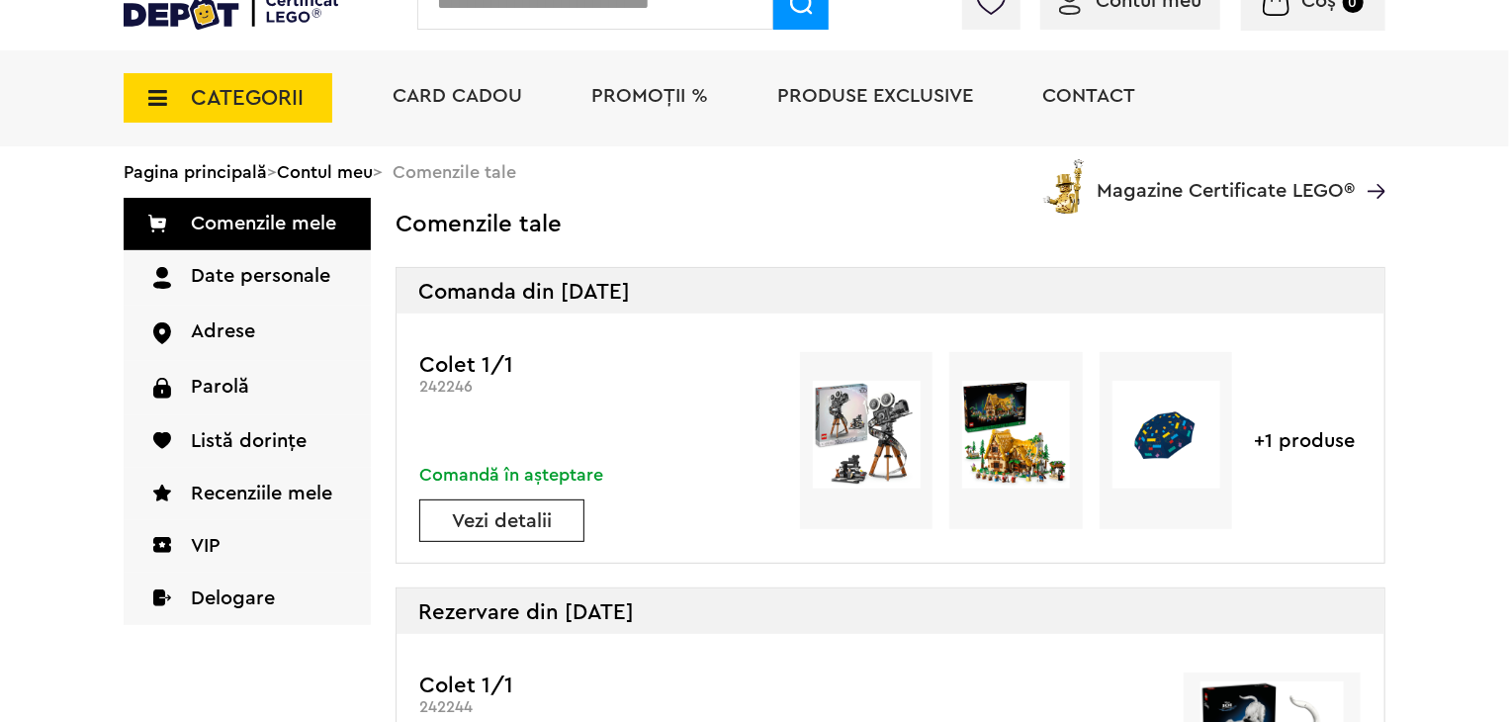
scroll to position [99, 0]
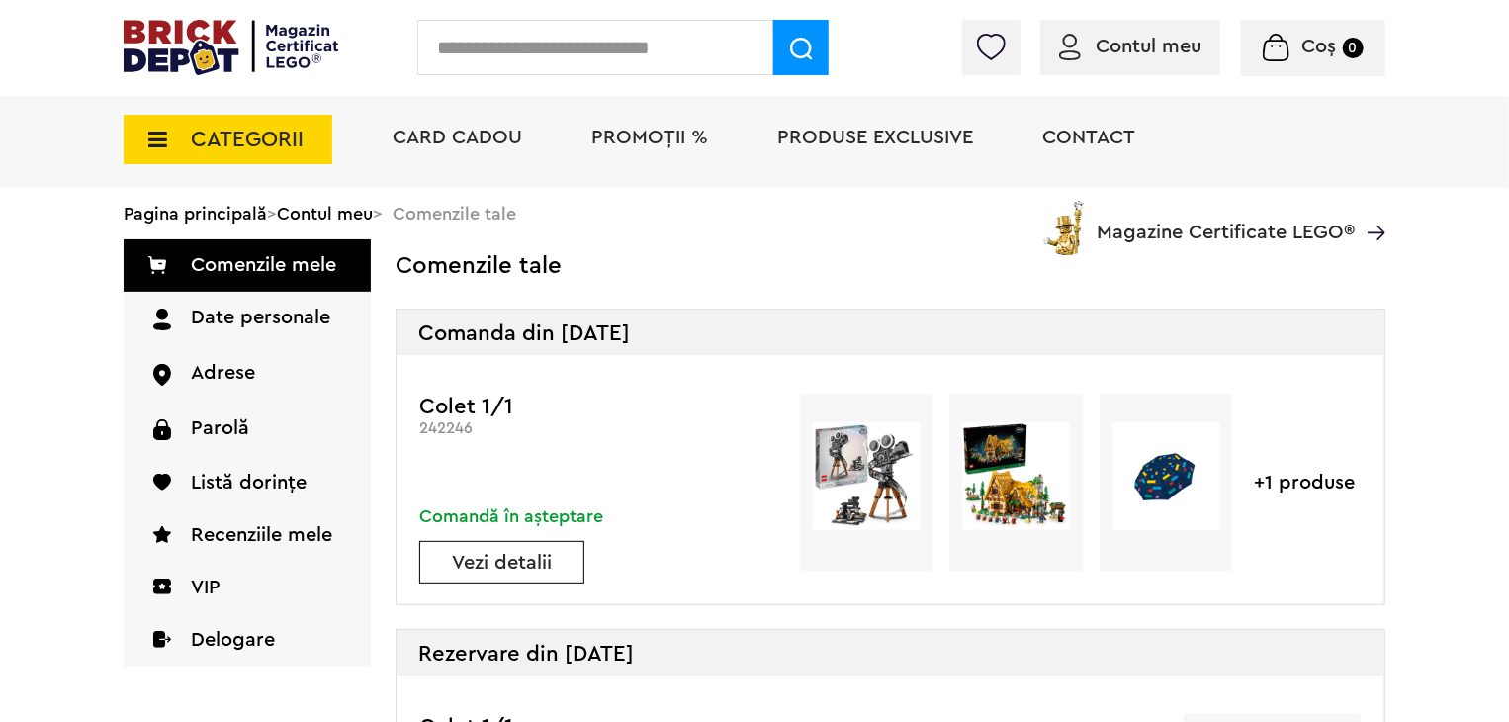
click at [263, 50] on img at bounding box center [231, 47] width 215 height 55
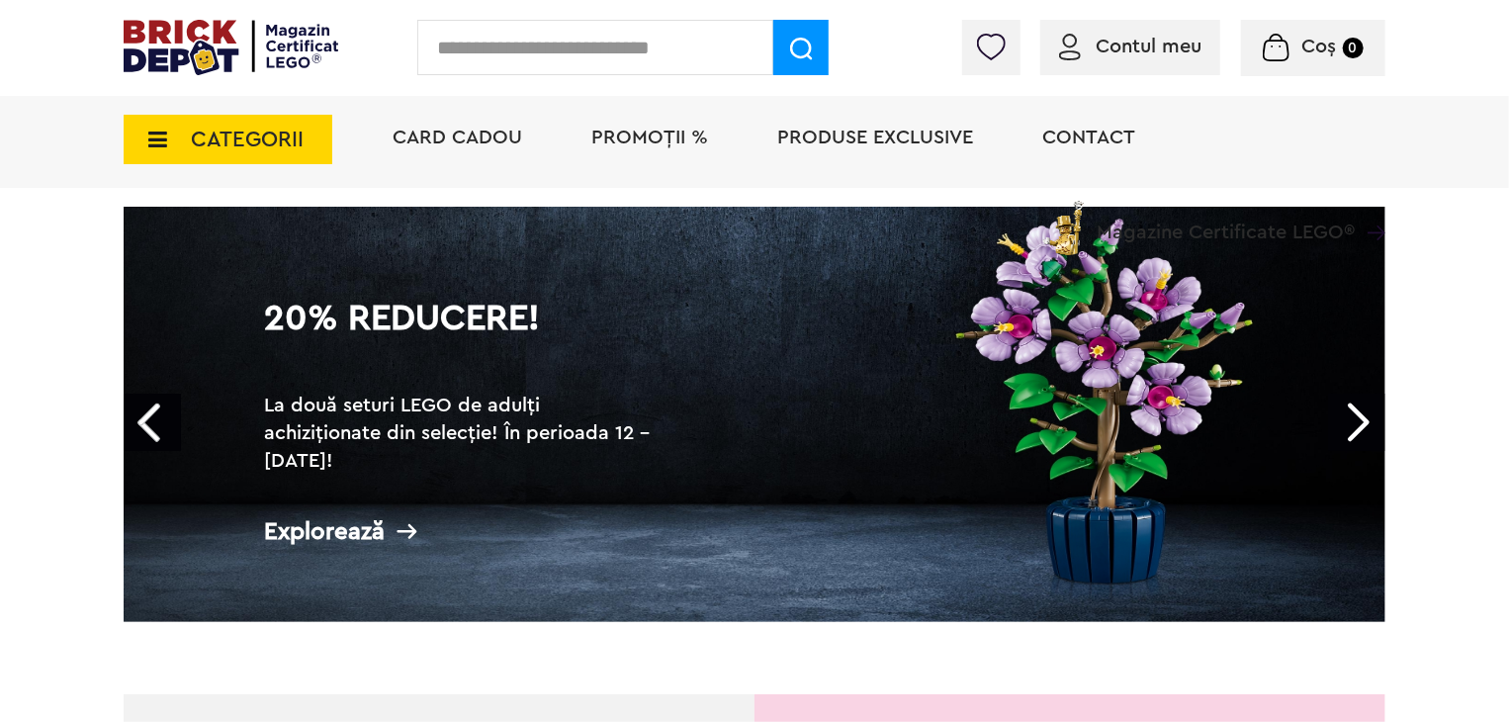
scroll to position [99, 0]
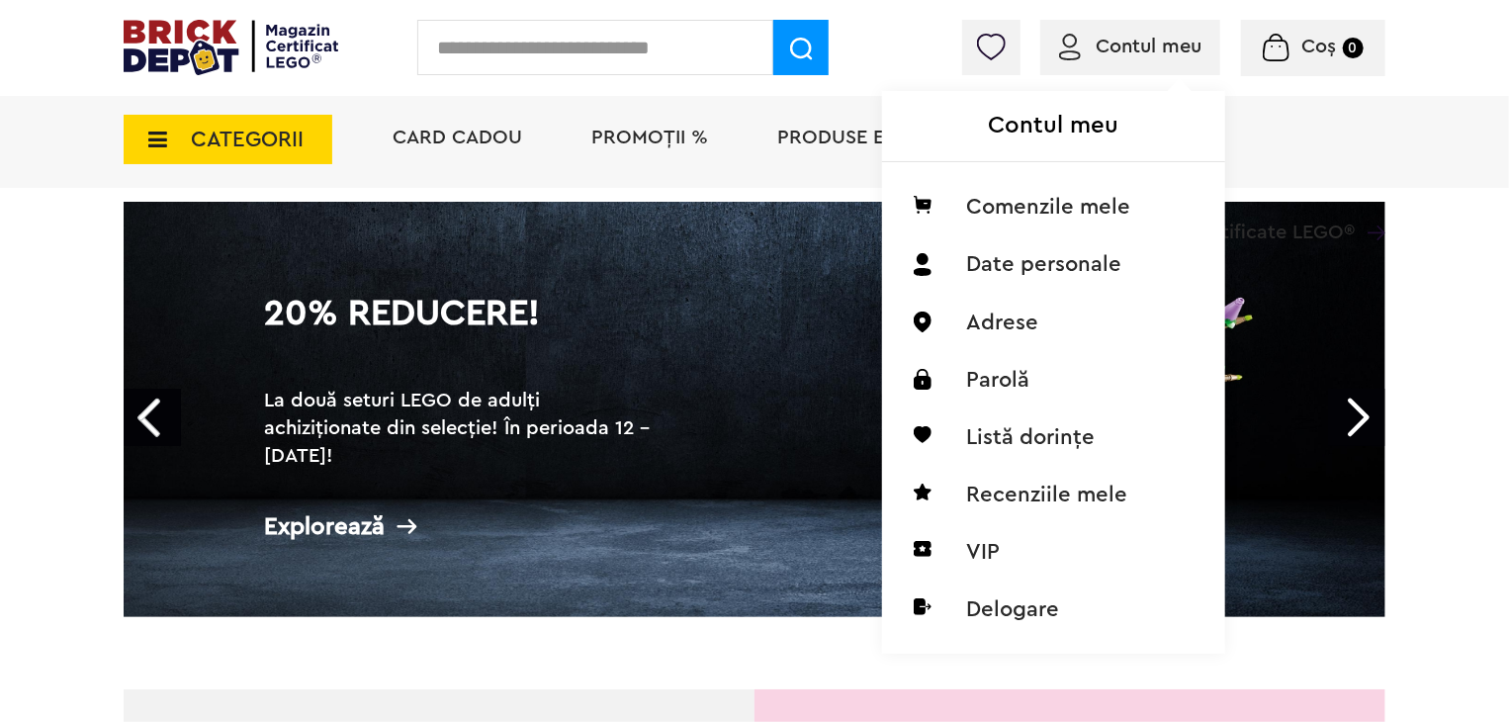
click at [1078, 60] on img at bounding box center [1070, 47] width 22 height 27
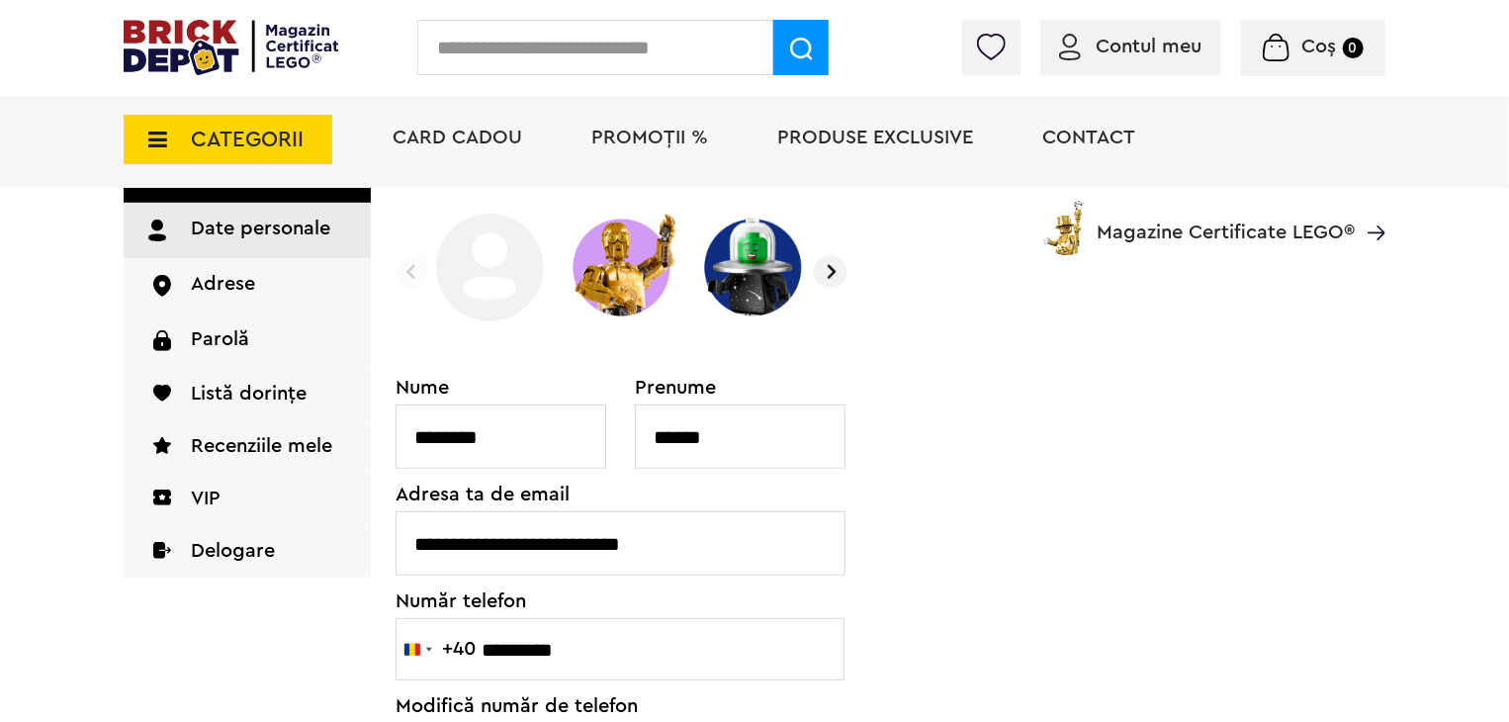
scroll to position [246, 0]
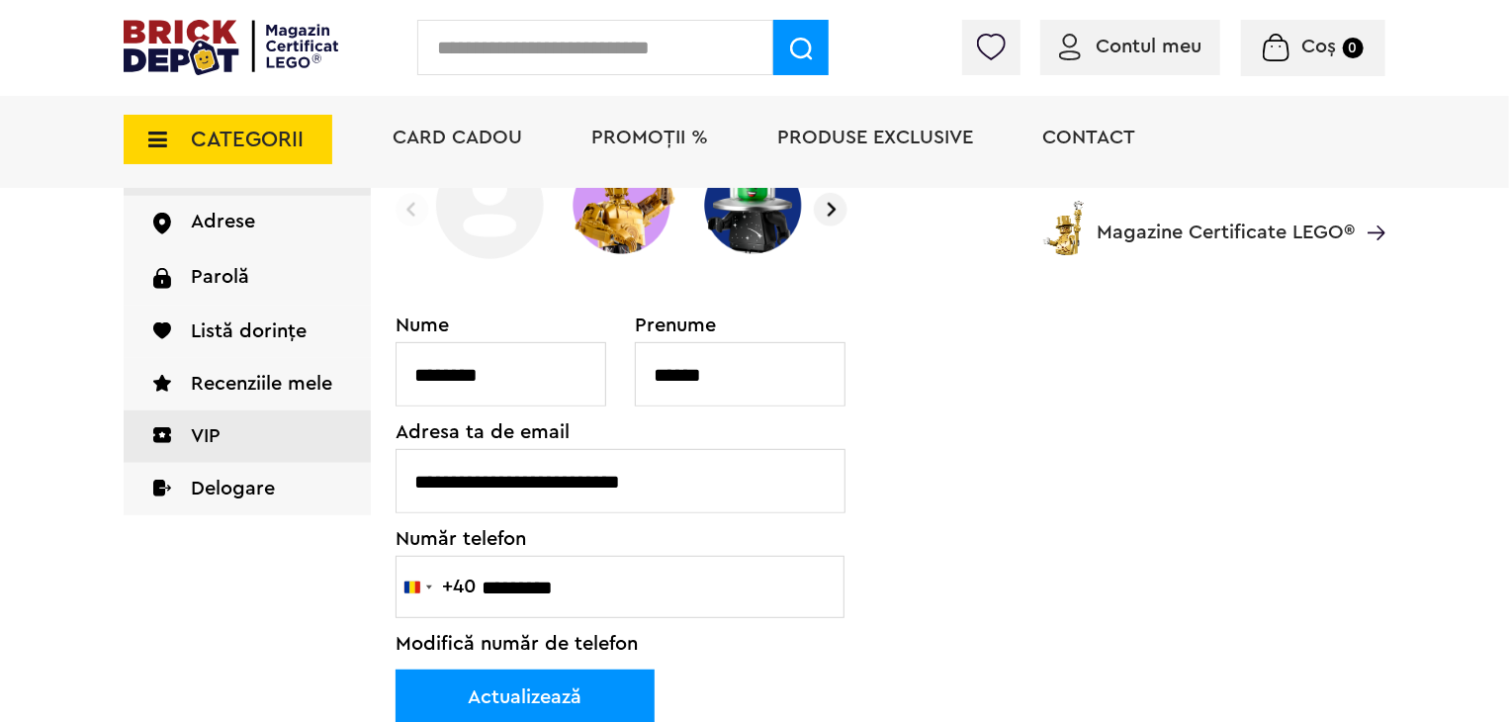
click at [248, 424] on link "VIP" at bounding box center [247, 437] width 247 height 52
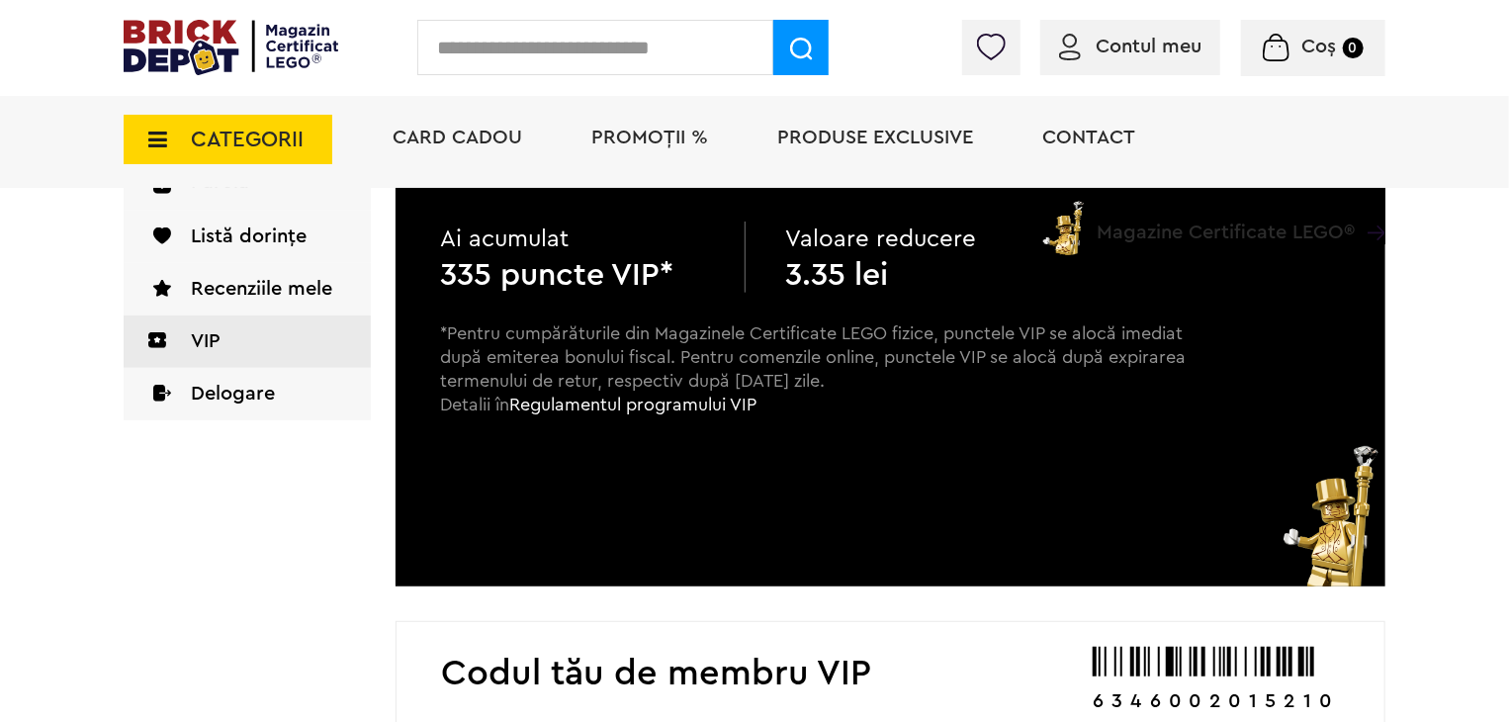
scroll to position [297, 0]
